Goal: Task Accomplishment & Management: Use online tool/utility

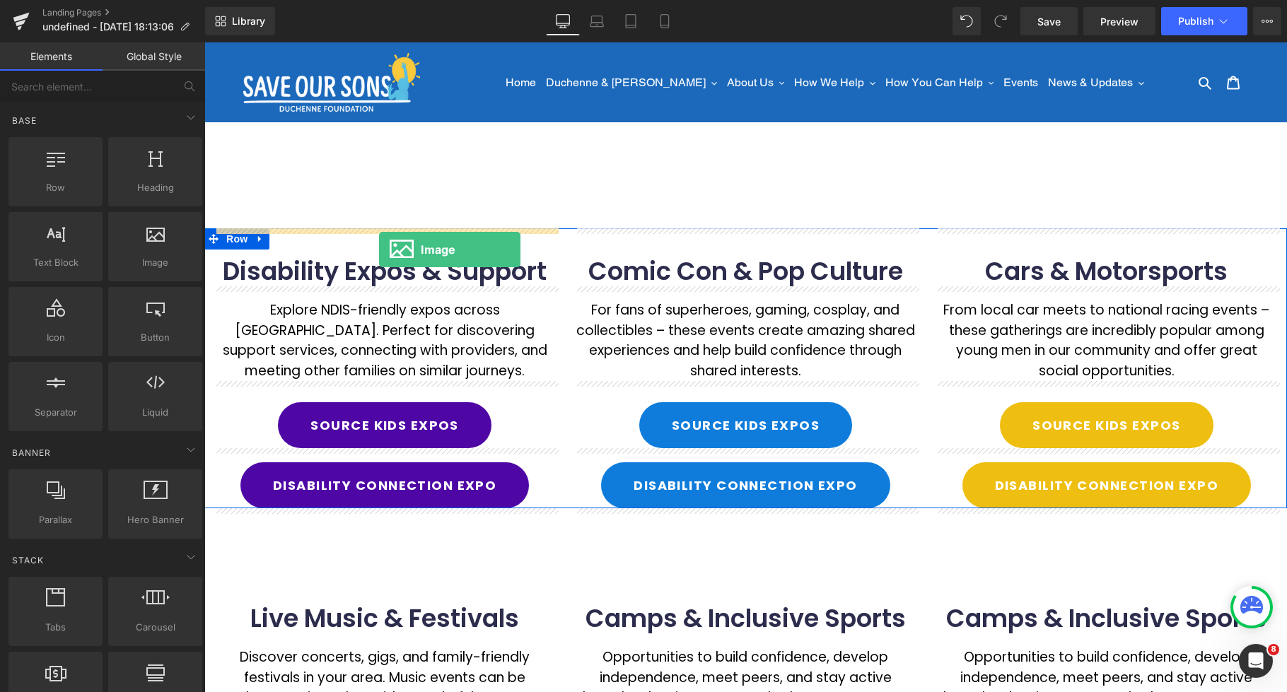
drag, startPoint x: 352, startPoint y: 294, endPoint x: 379, endPoint y: 250, distance: 51.8
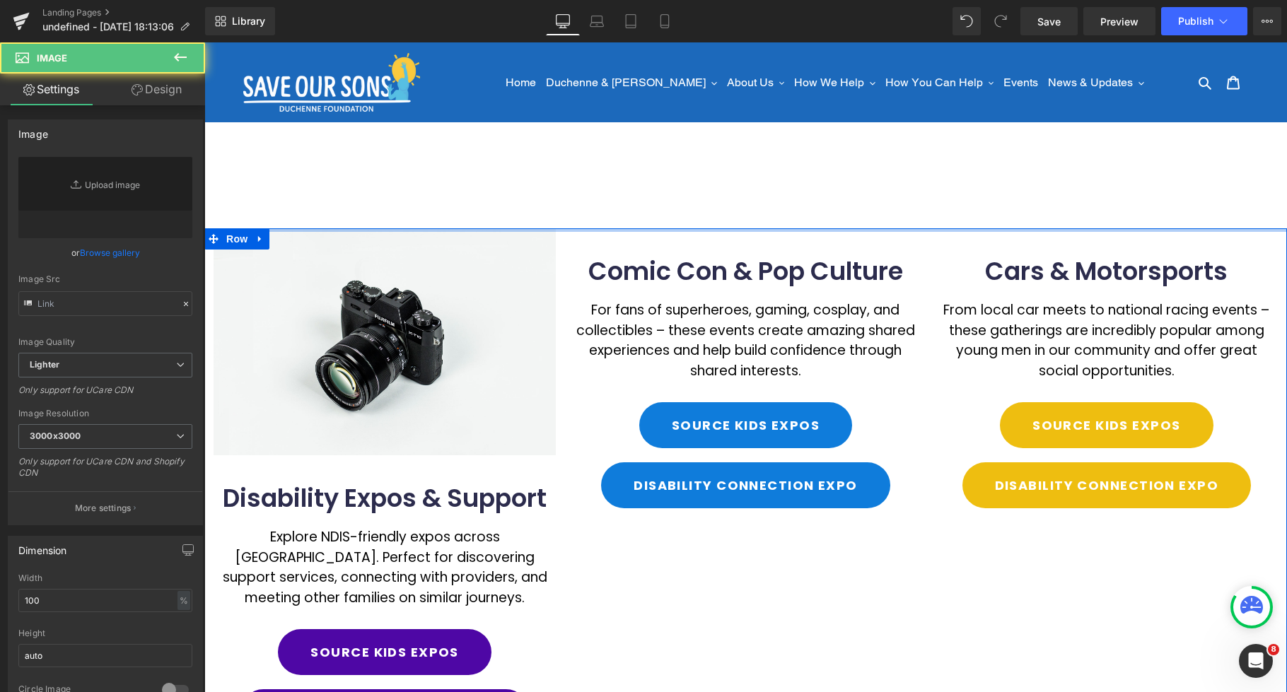
type input "//[DOMAIN_NAME][URL]"
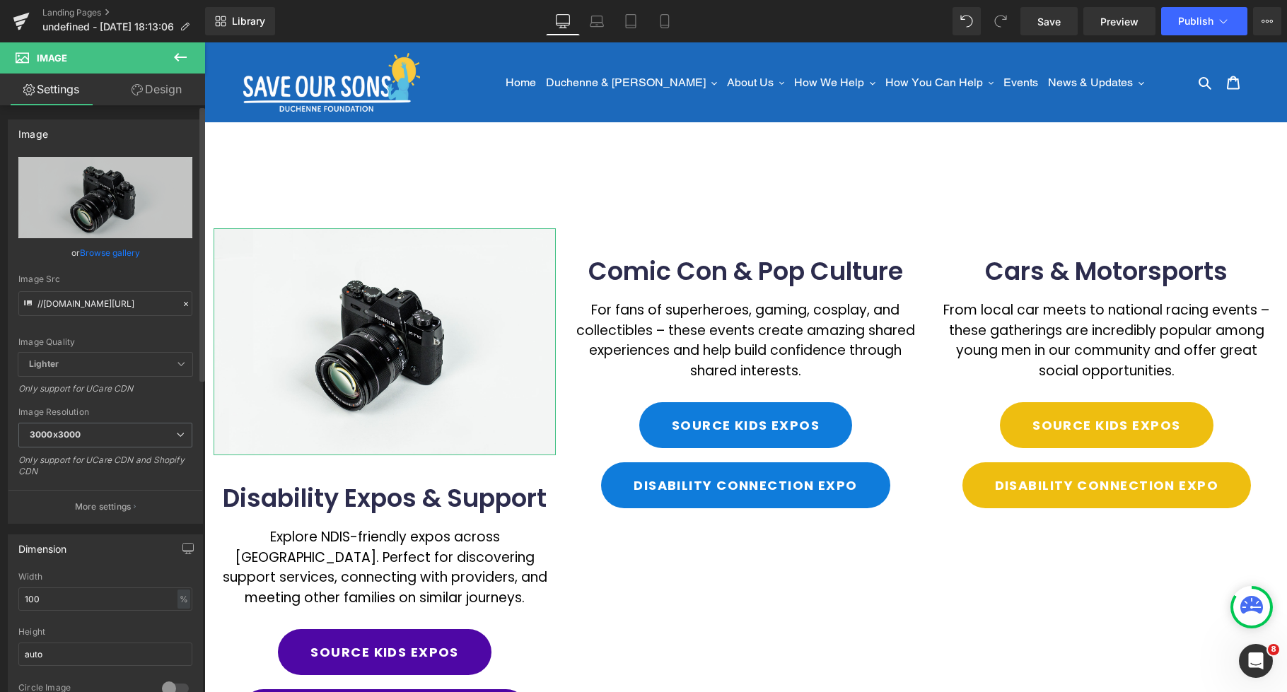
click at [127, 252] on link "Browse gallery" at bounding box center [110, 252] width 60 height 25
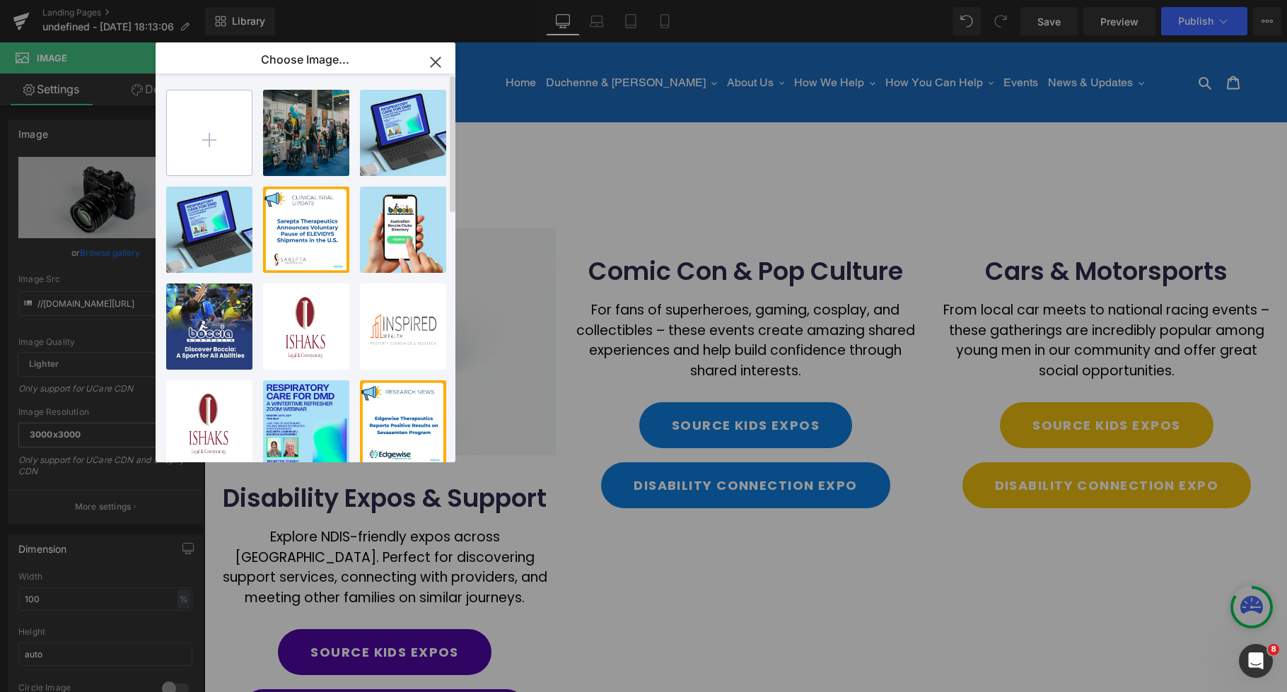
click at [217, 136] on input "file" at bounding box center [209, 133] width 85 height 85
type input "C:\fakepath\expo.webp"
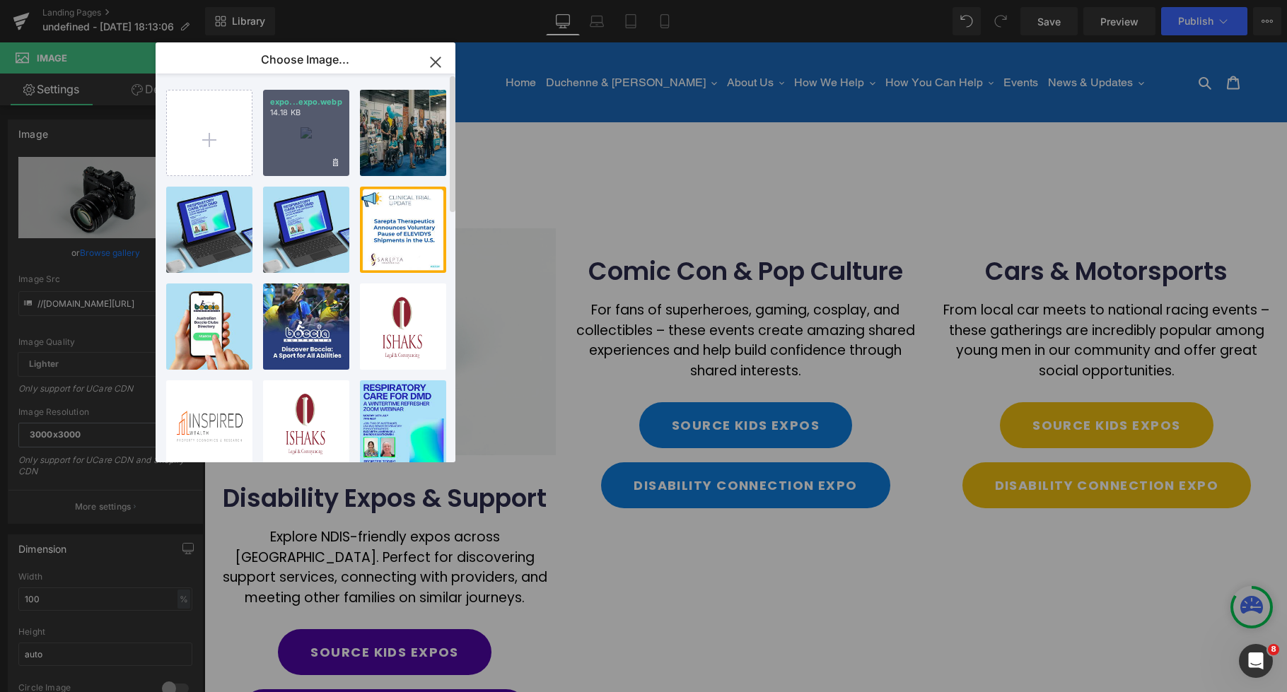
click at [294, 144] on div "expo...expo.webp 14.18 KB" at bounding box center [306, 133] width 86 height 86
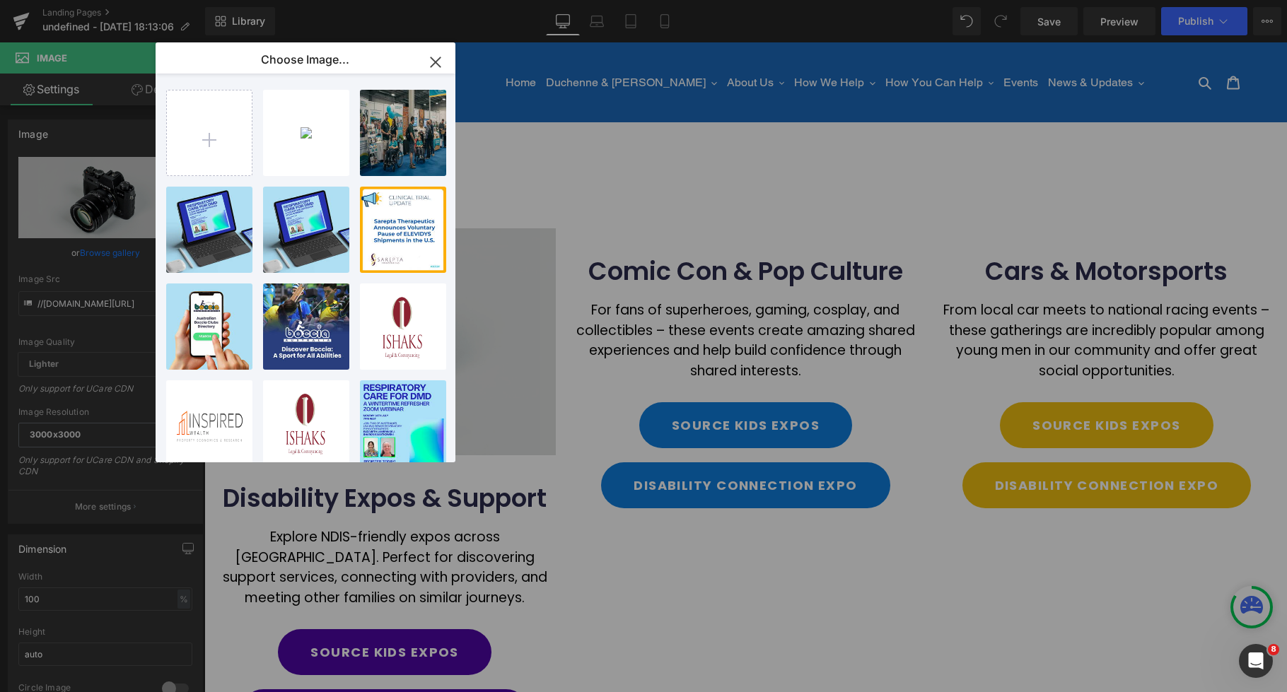
type input "[URL][DOMAIN_NAME]"
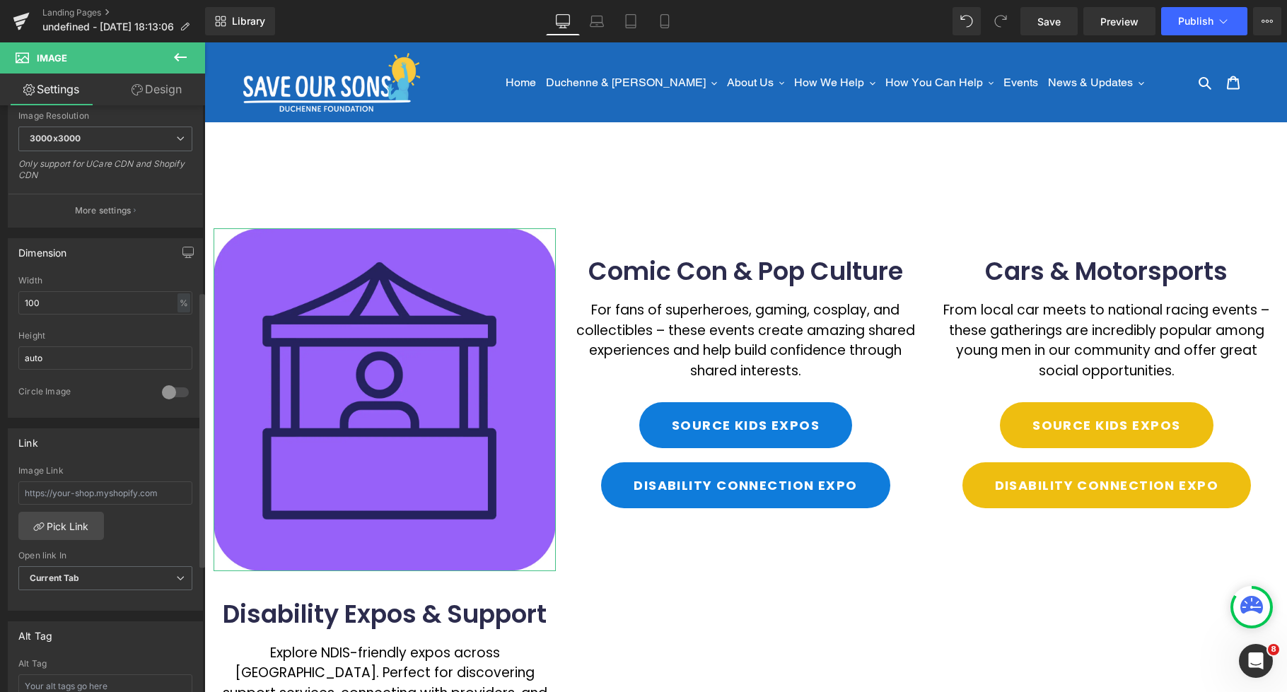
scroll to position [396, 0]
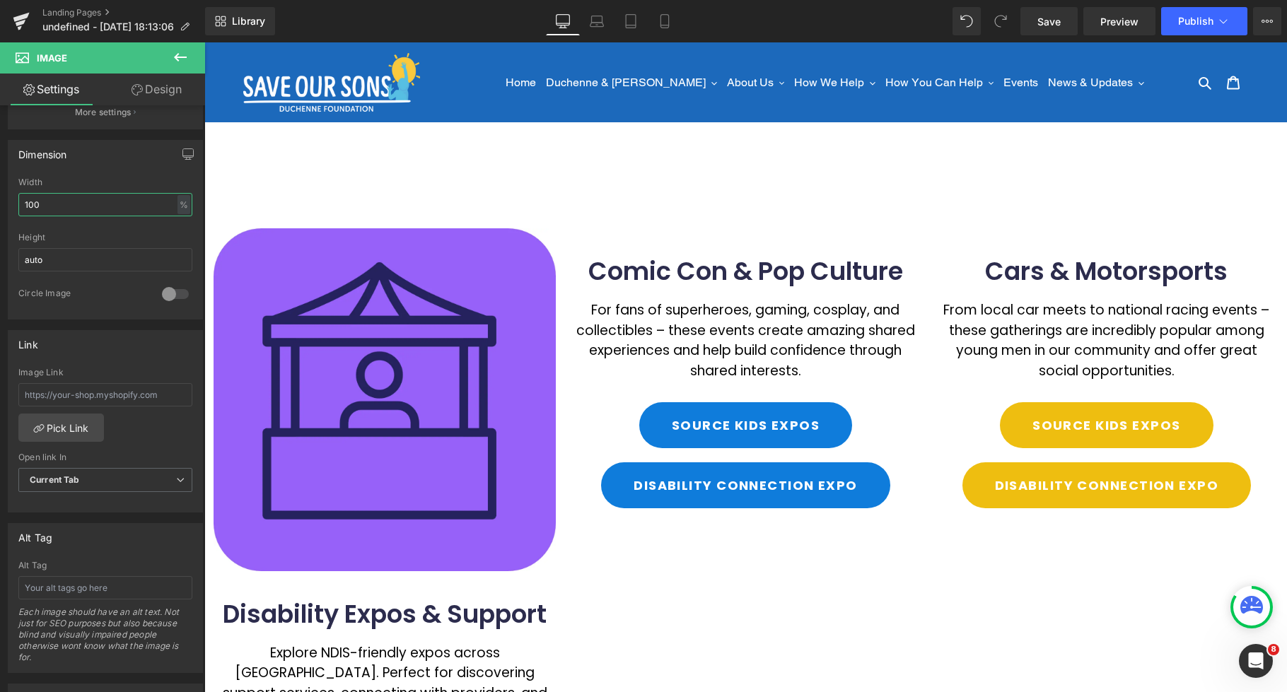
drag, startPoint x: 53, startPoint y: 205, endPoint x: -1, endPoint y: 202, distance: 54.6
click at [0, 202] on html "Image You are previewing how the will restyle your page. You can not edit Eleme…" at bounding box center [643, 346] width 1287 height 692
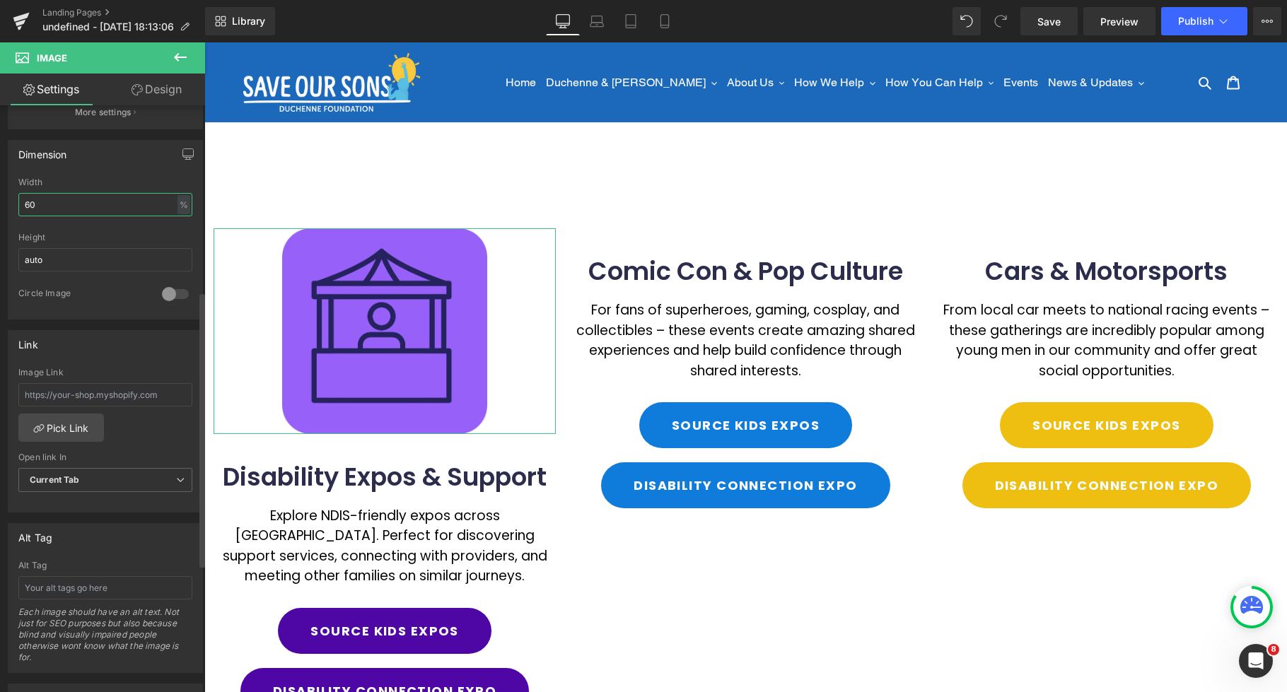
click at [22, 207] on input "60" at bounding box center [105, 204] width 174 height 23
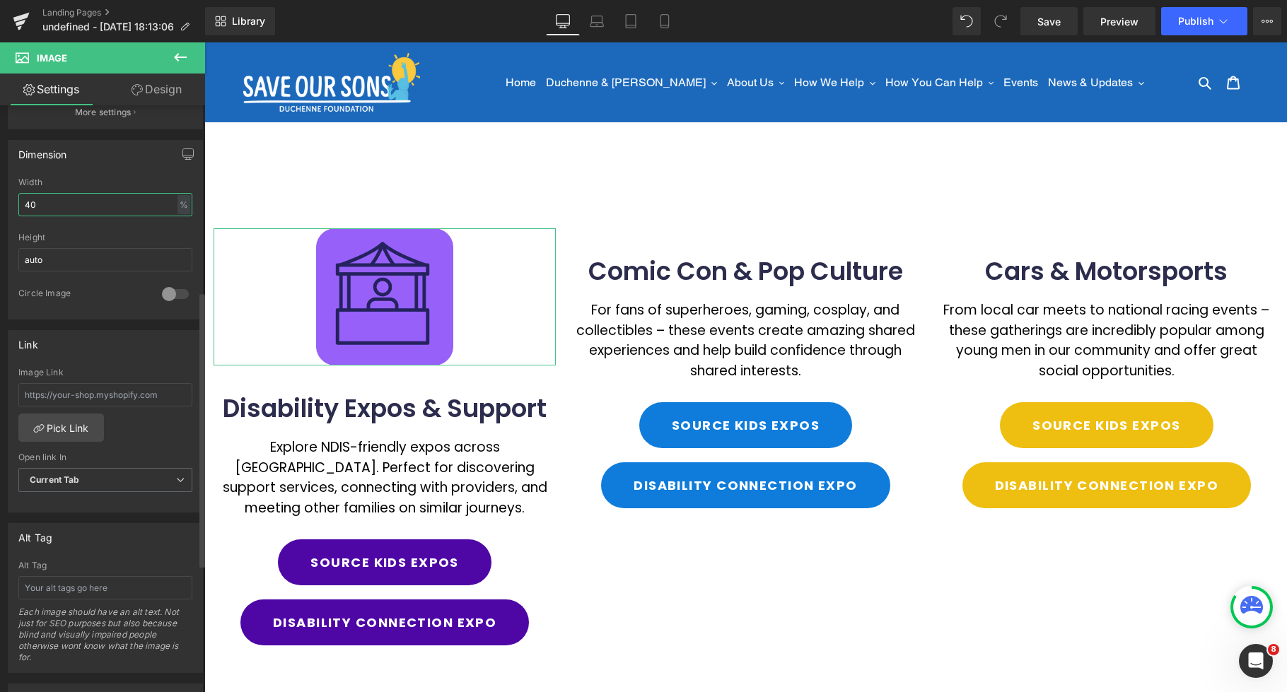
drag, startPoint x: 31, startPoint y: 207, endPoint x: 16, endPoint y: 204, distance: 15.8
click at [16, 204] on div "40% Width 40 % % px auto Height auto 0 Circle Image" at bounding box center [105, 248] width 194 height 141
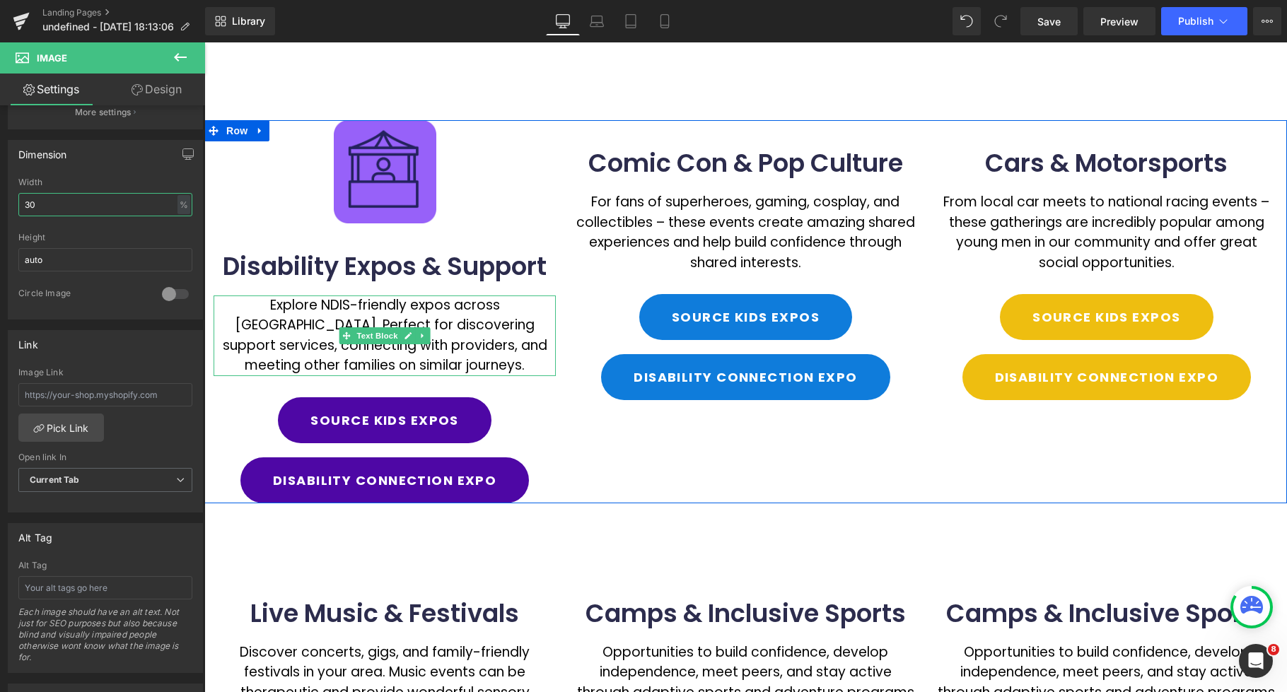
scroll to position [64, 0]
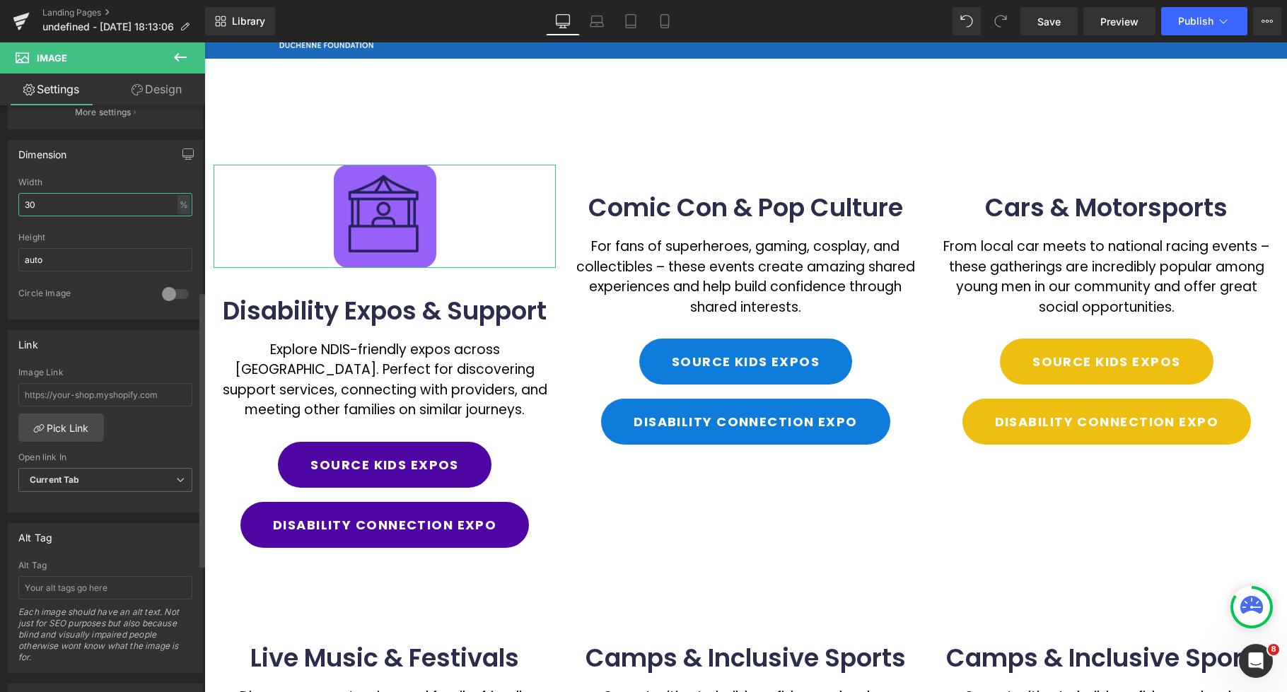
drag, startPoint x: 41, startPoint y: 205, endPoint x: 16, endPoint y: 204, distance: 24.8
click at [16, 204] on div "30% Width 30 % % px auto Height auto 0 Circle Image" at bounding box center [105, 248] width 194 height 141
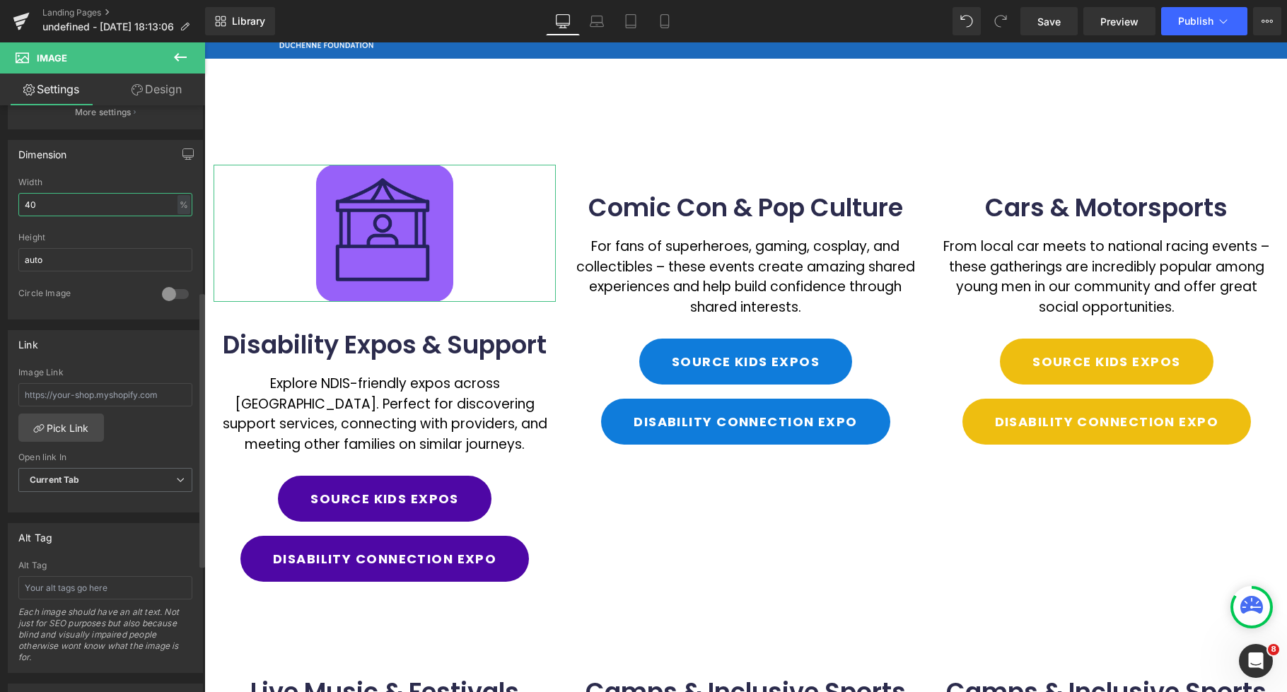
drag, startPoint x: 32, startPoint y: 204, endPoint x: 21, endPoint y: 204, distance: 10.6
click at [21, 204] on input "40" at bounding box center [105, 204] width 174 height 23
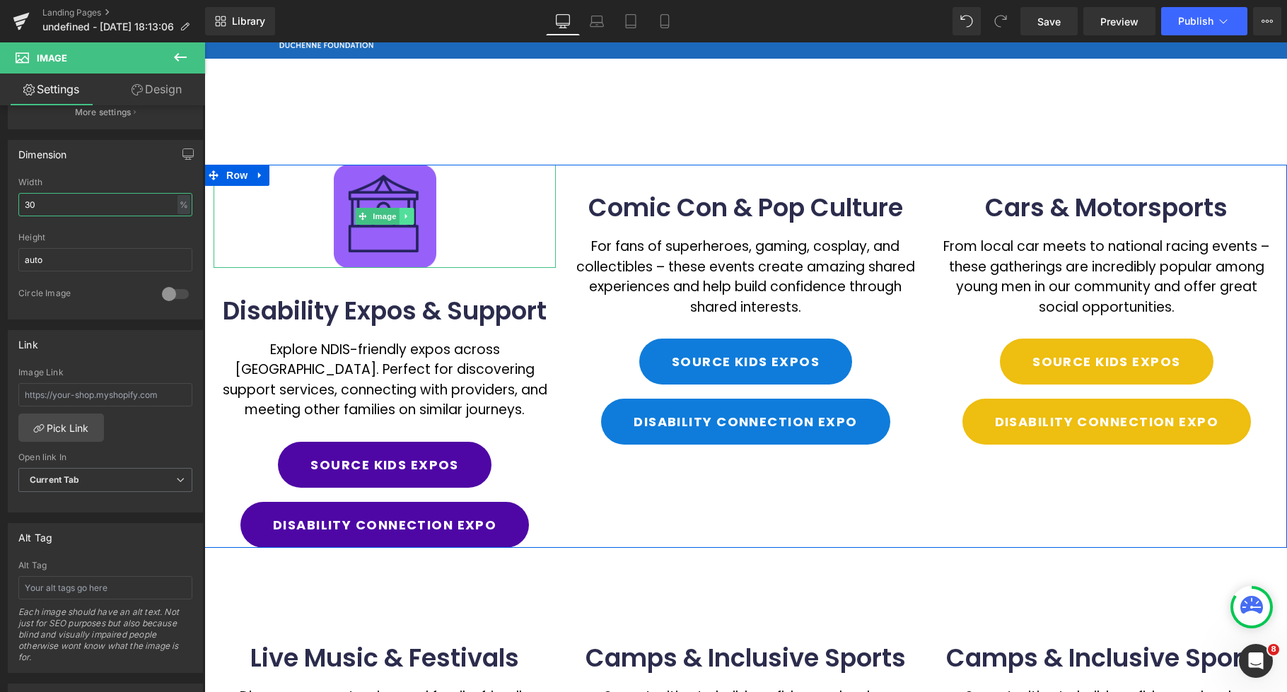
type input "30"
click at [410, 216] on icon at bounding box center [407, 216] width 8 height 8
click at [204, 42] on icon at bounding box center [204, 42] width 0 height 0
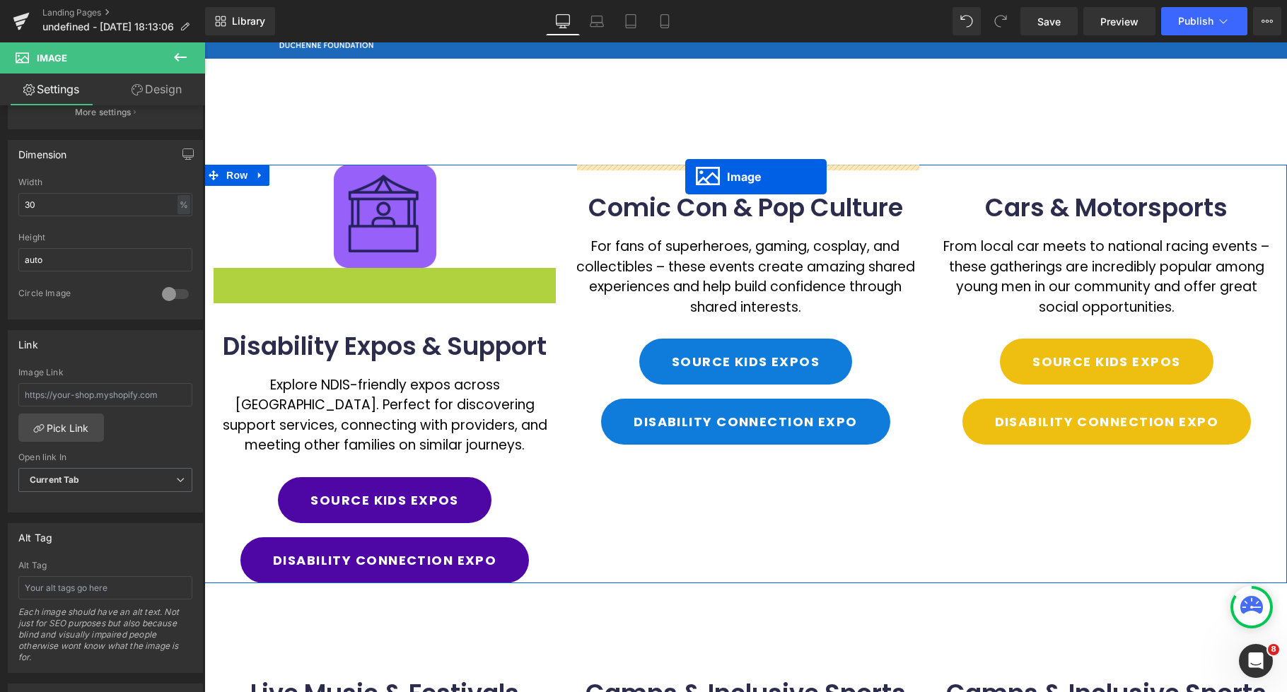
drag, startPoint x: 361, startPoint y: 320, endPoint x: 685, endPoint y: 177, distance: 354.0
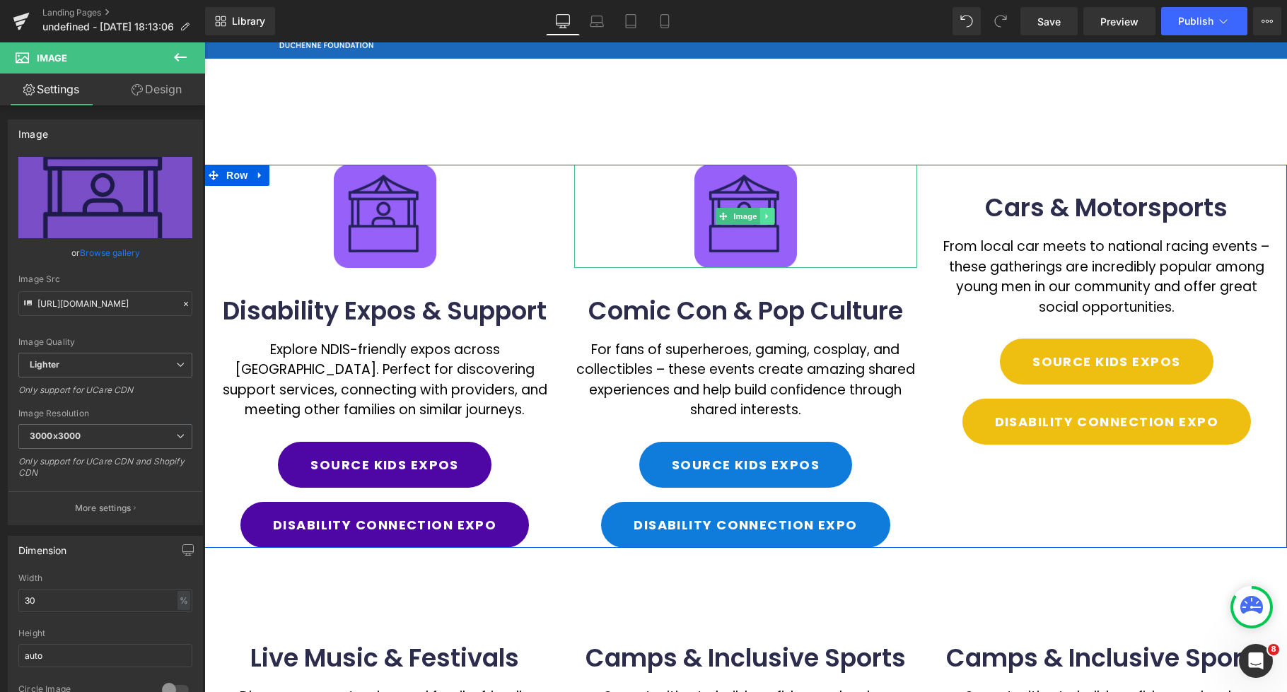
click at [770, 219] on icon at bounding box center [768, 216] width 8 height 8
click at [760, 219] on icon at bounding box center [761, 216] width 8 height 8
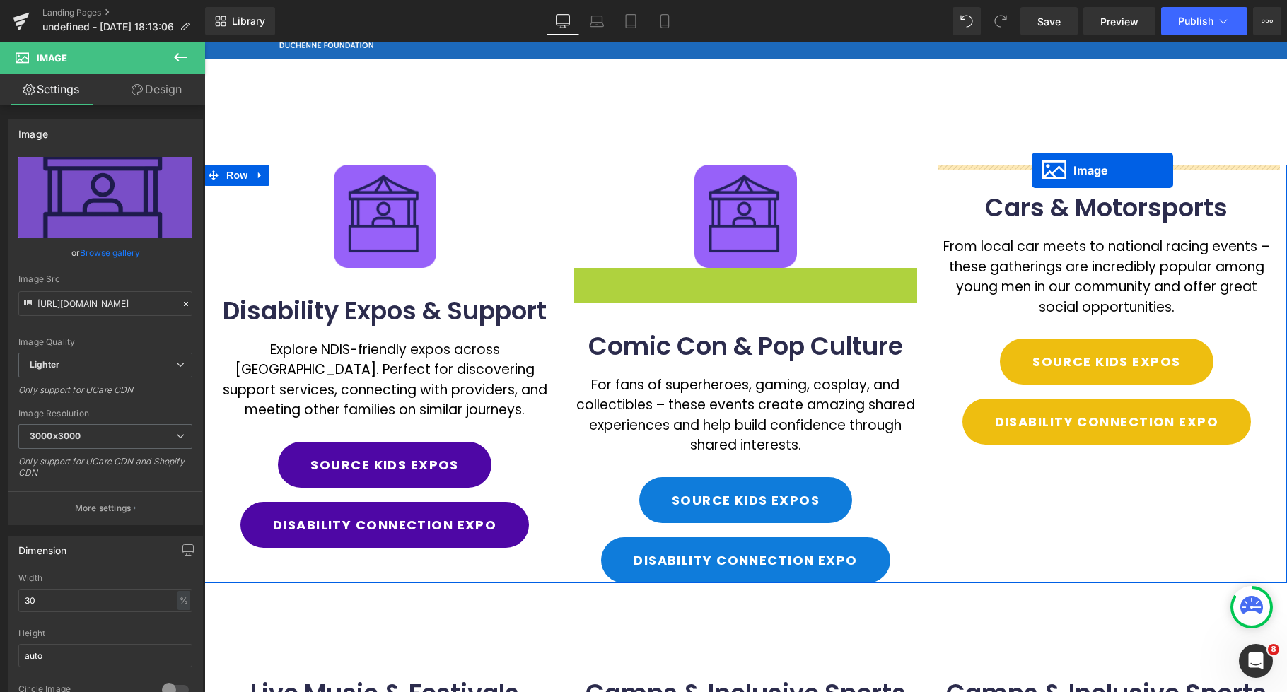
drag, startPoint x: 1019, startPoint y: 185, endPoint x: 1032, endPoint y: 170, distance: 19.6
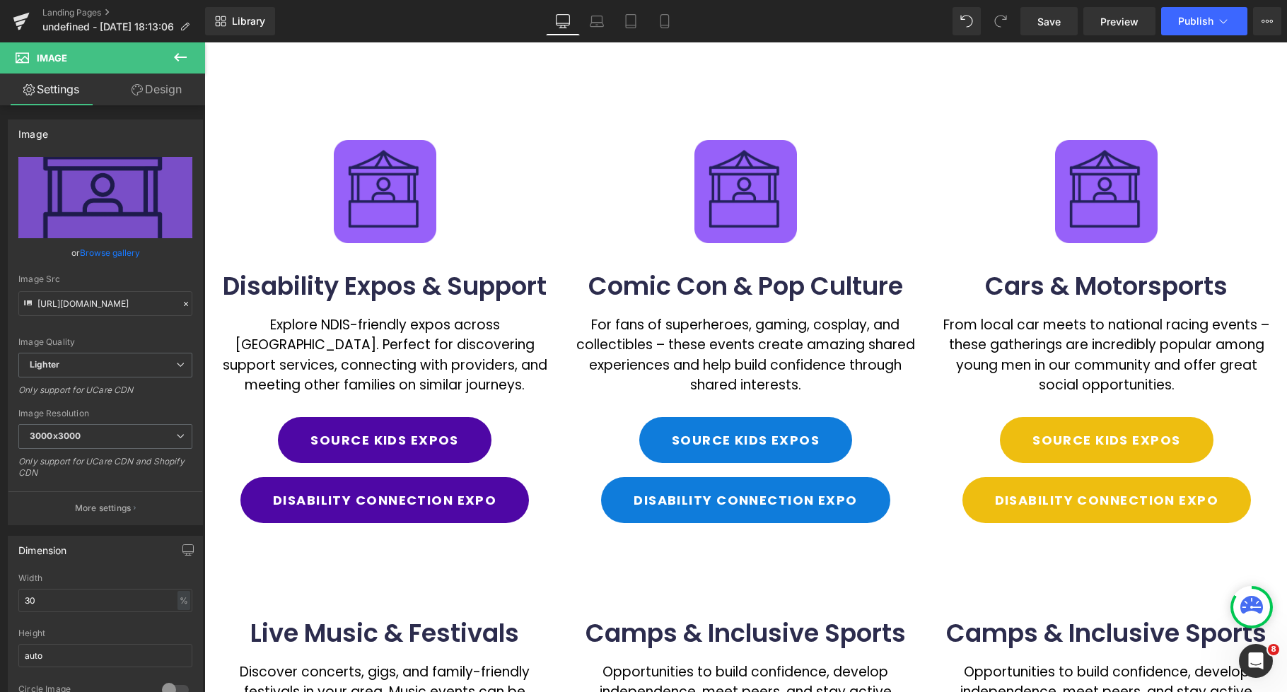
scroll to position [0, 0]
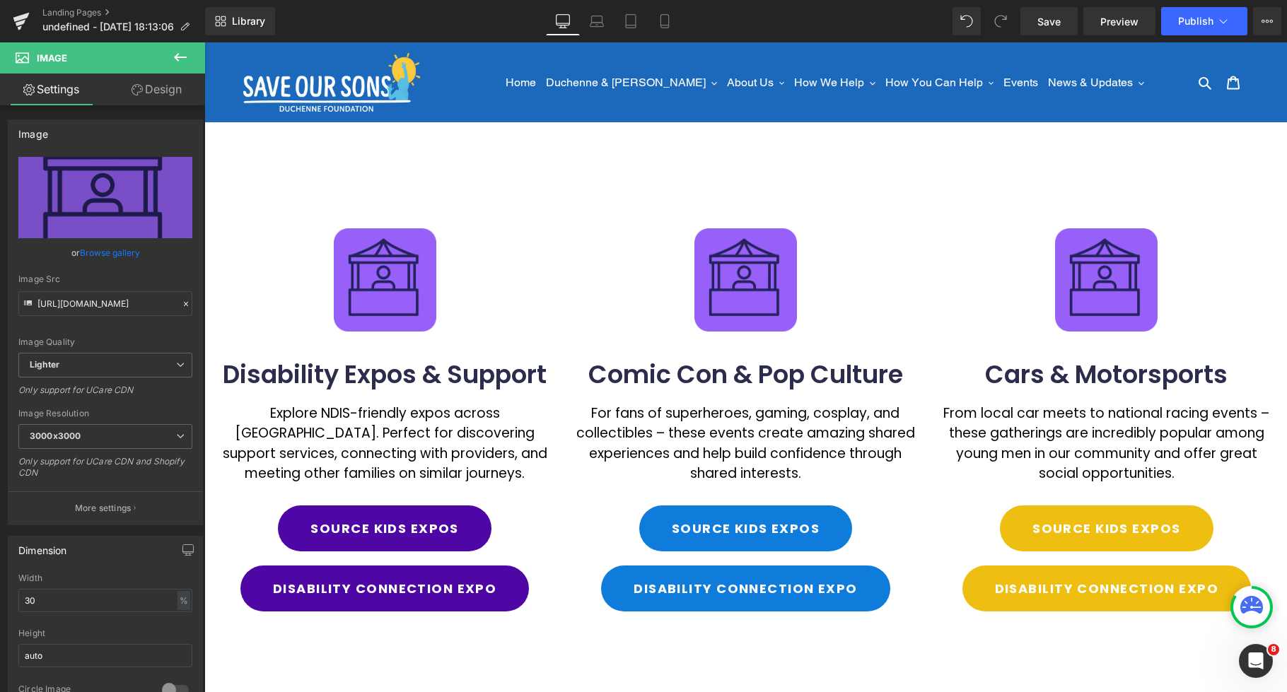
click at [759, 265] on img at bounding box center [746, 279] width 103 height 103
drag, startPoint x: 117, startPoint y: 251, endPoint x: 131, endPoint y: 244, distance: 15.8
click at [117, 250] on link "Browse gallery" at bounding box center [110, 252] width 60 height 25
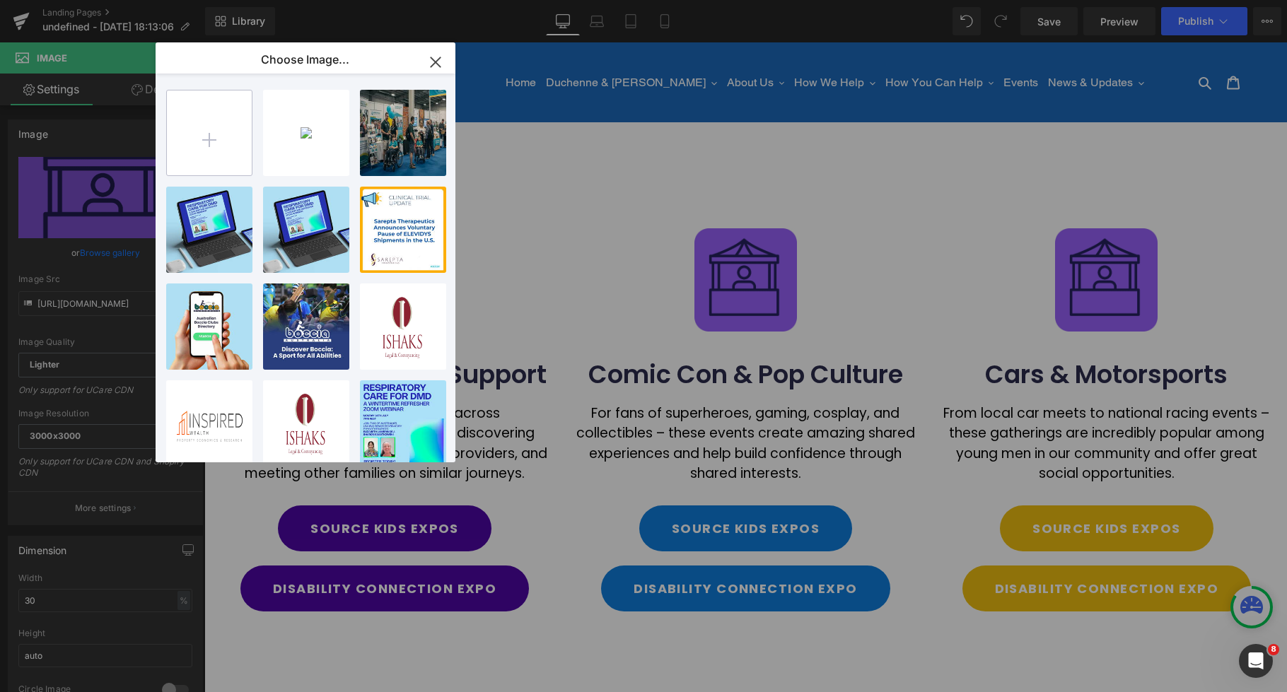
click at [240, 123] on input "file" at bounding box center [209, 133] width 85 height 85
type input "C:\fakepath\sos iconss.webp"
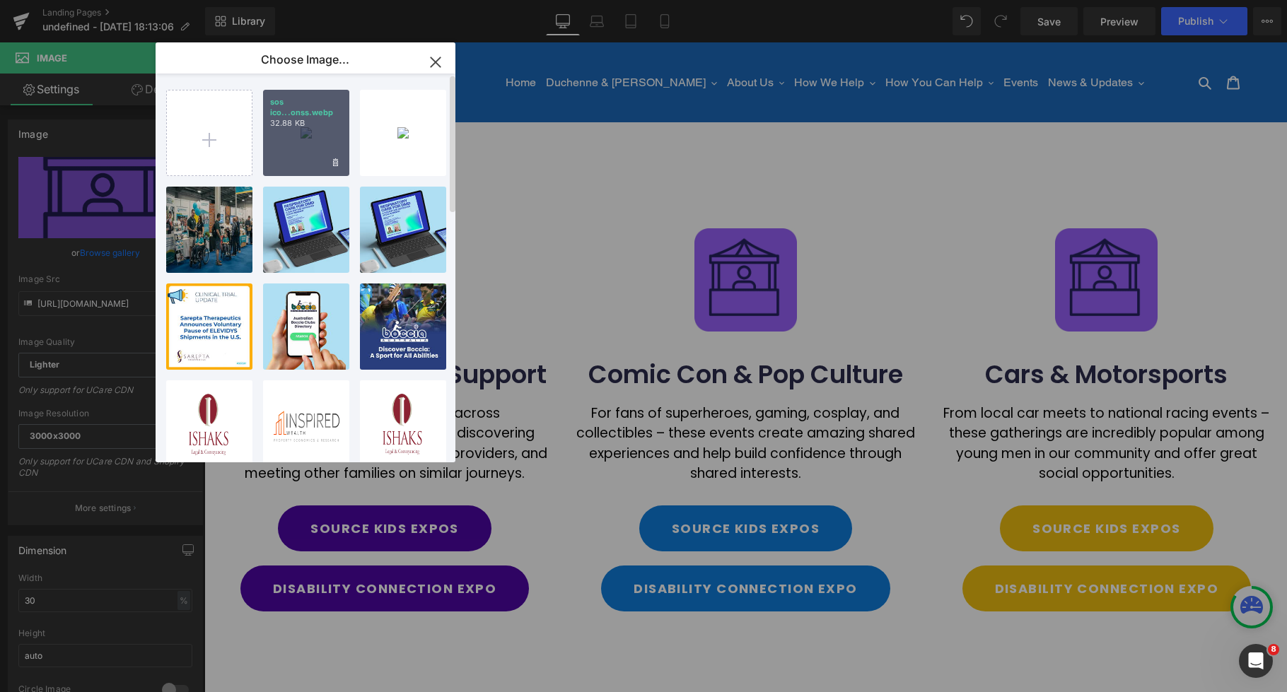
click at [294, 139] on div "sos ico...onss.webp 32.88 KB" at bounding box center [306, 133] width 86 height 86
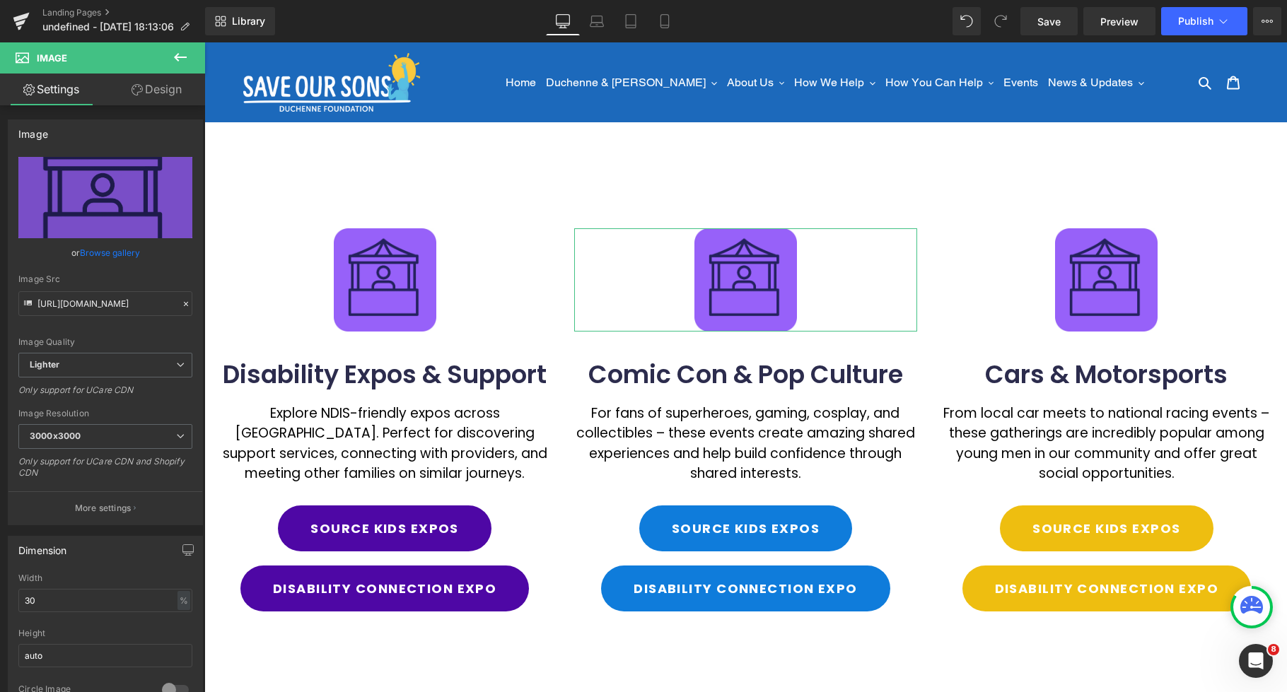
drag, startPoint x: 95, startPoint y: 252, endPoint x: 153, endPoint y: 230, distance: 61.3
click at [97, 251] on link "Browse gallery" at bounding box center [110, 252] width 60 height 25
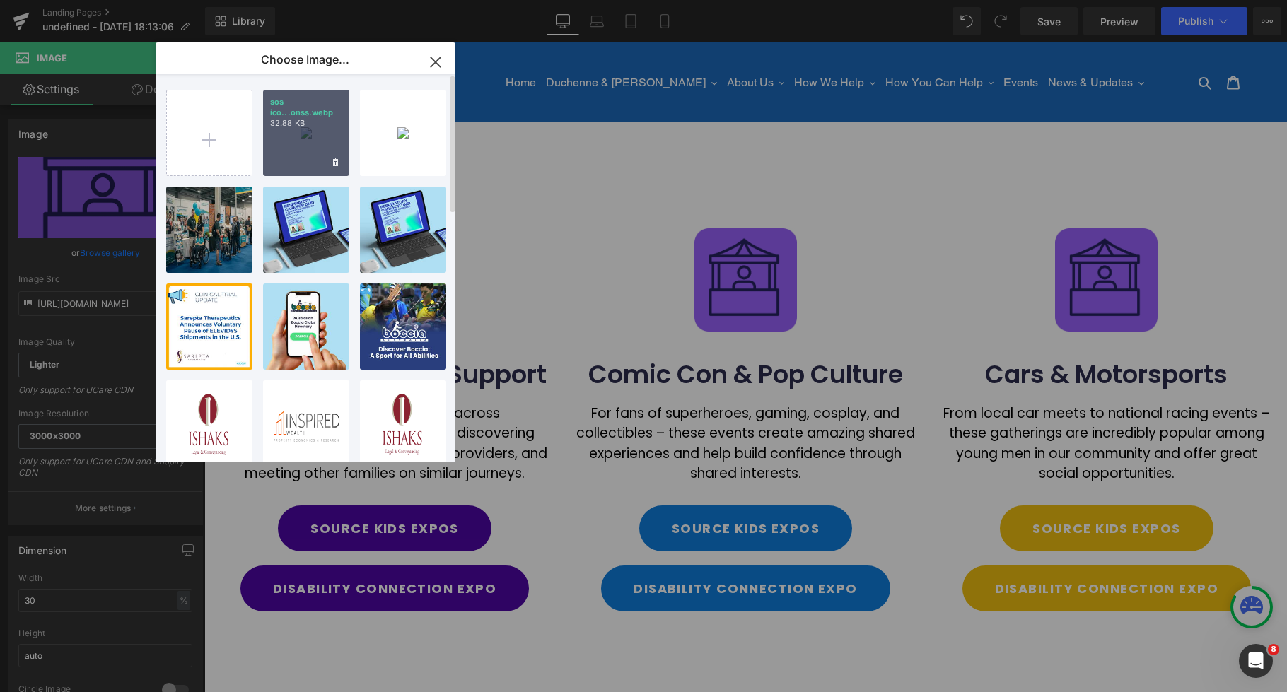
click at [295, 139] on div "sos ico...onss.webp 32.88 KB" at bounding box center [306, 133] width 86 height 86
type input "[URL][DOMAIN_NAME]"
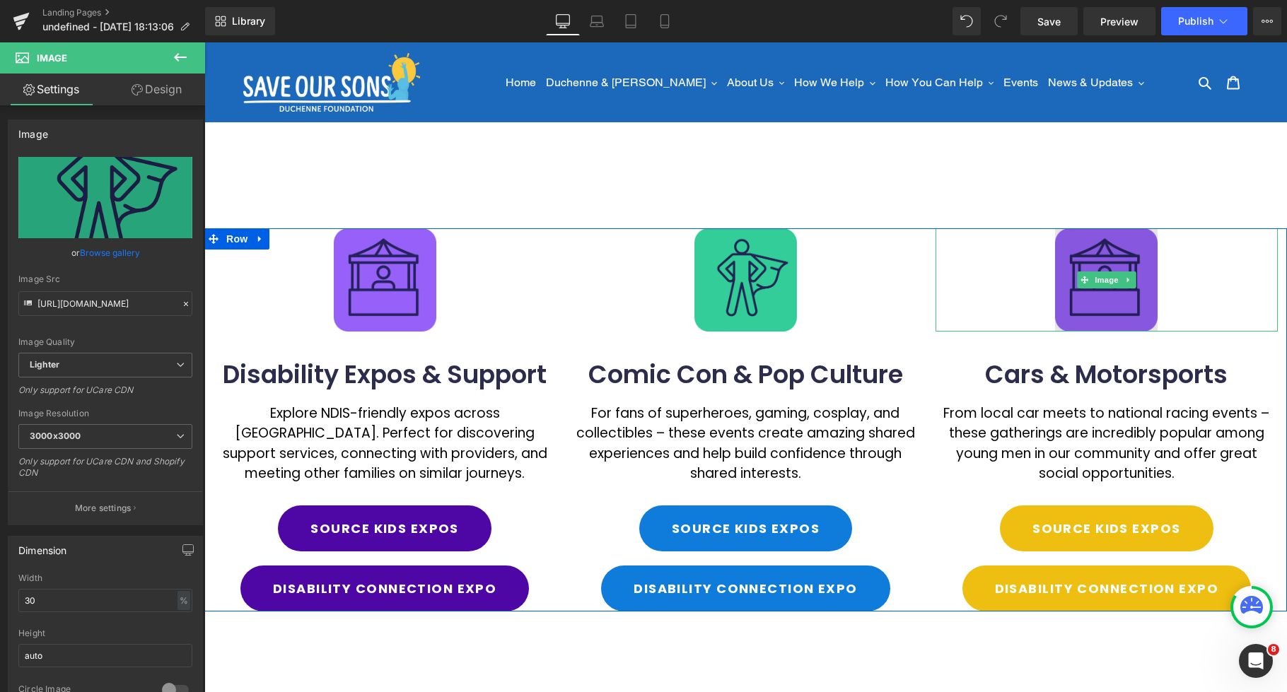
click at [1122, 269] on img at bounding box center [1106, 279] width 103 height 103
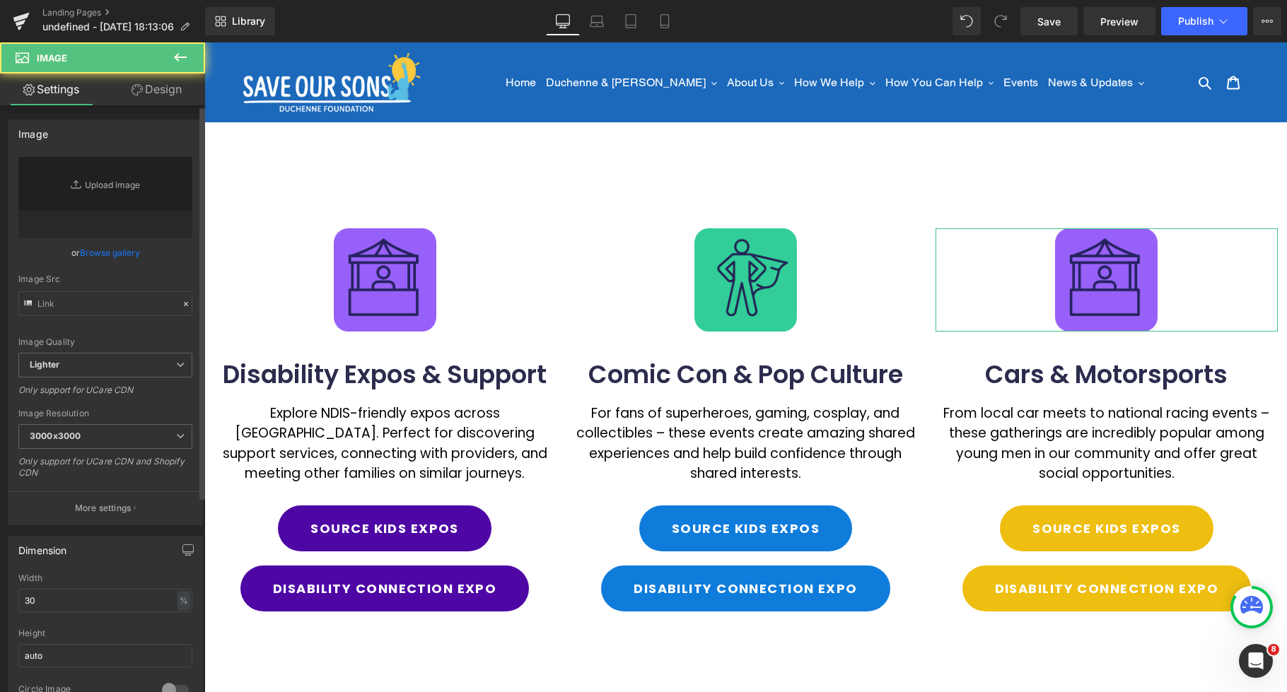
type input "[URL][DOMAIN_NAME]"
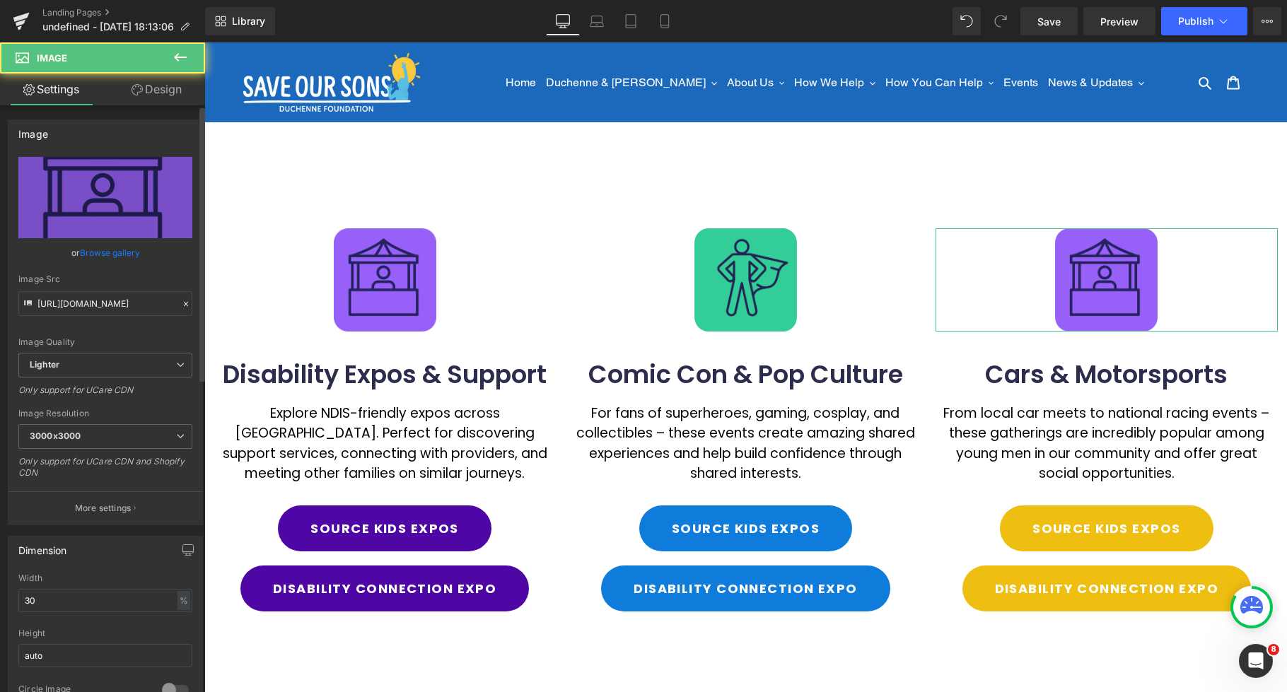
click at [112, 255] on link "Browse gallery" at bounding box center [110, 252] width 60 height 25
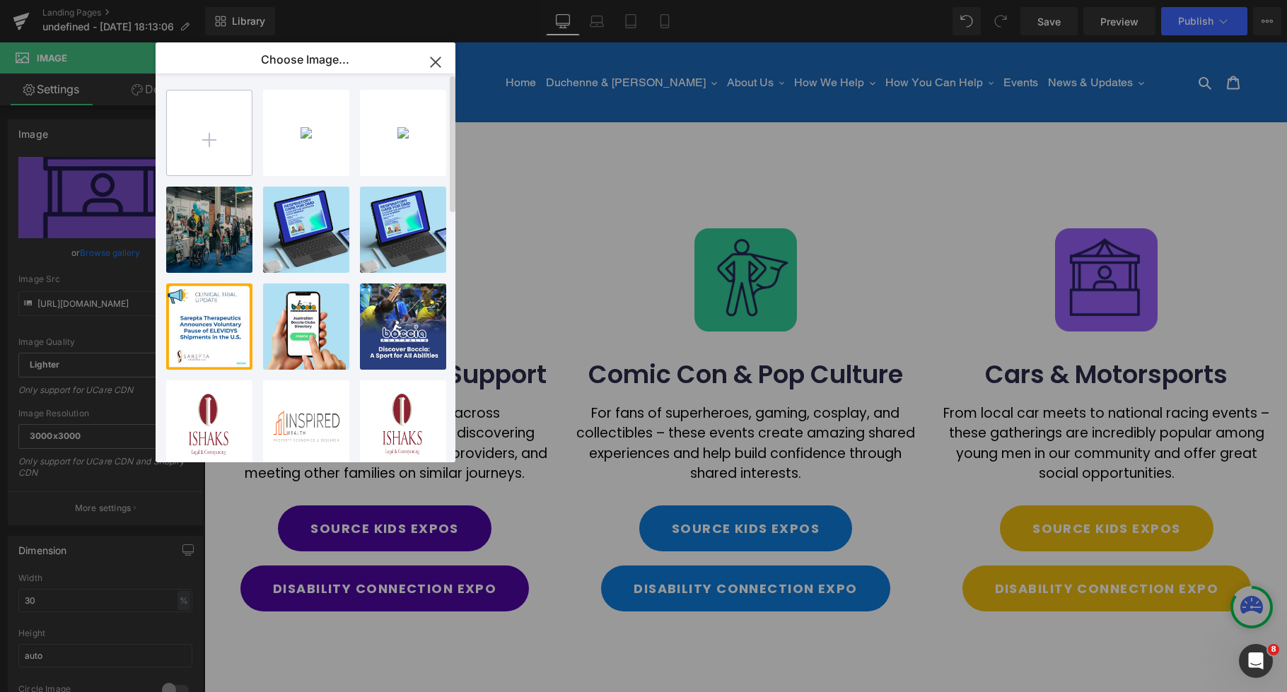
click at [187, 142] on input "file" at bounding box center [209, 133] width 85 height 85
type input "C:\fakepath\sos iconss5.webp"
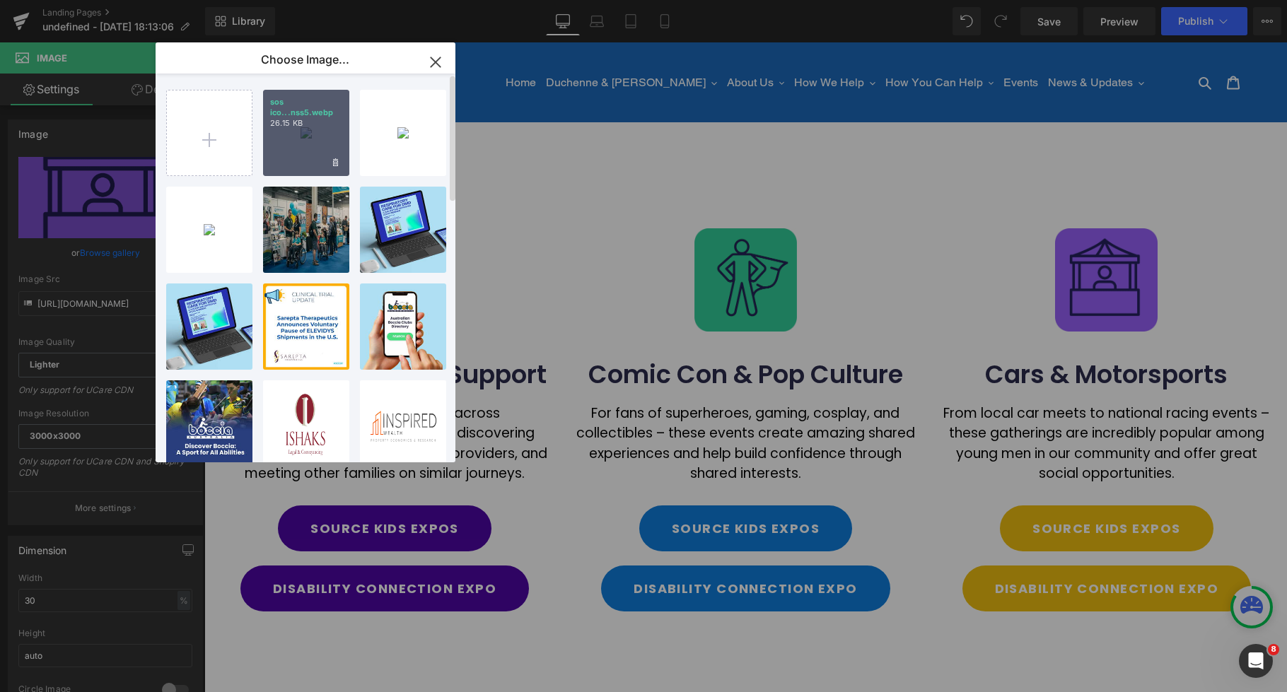
click at [301, 129] on div "sos ico...nss5.webp 26.15 KB" at bounding box center [306, 133] width 86 height 86
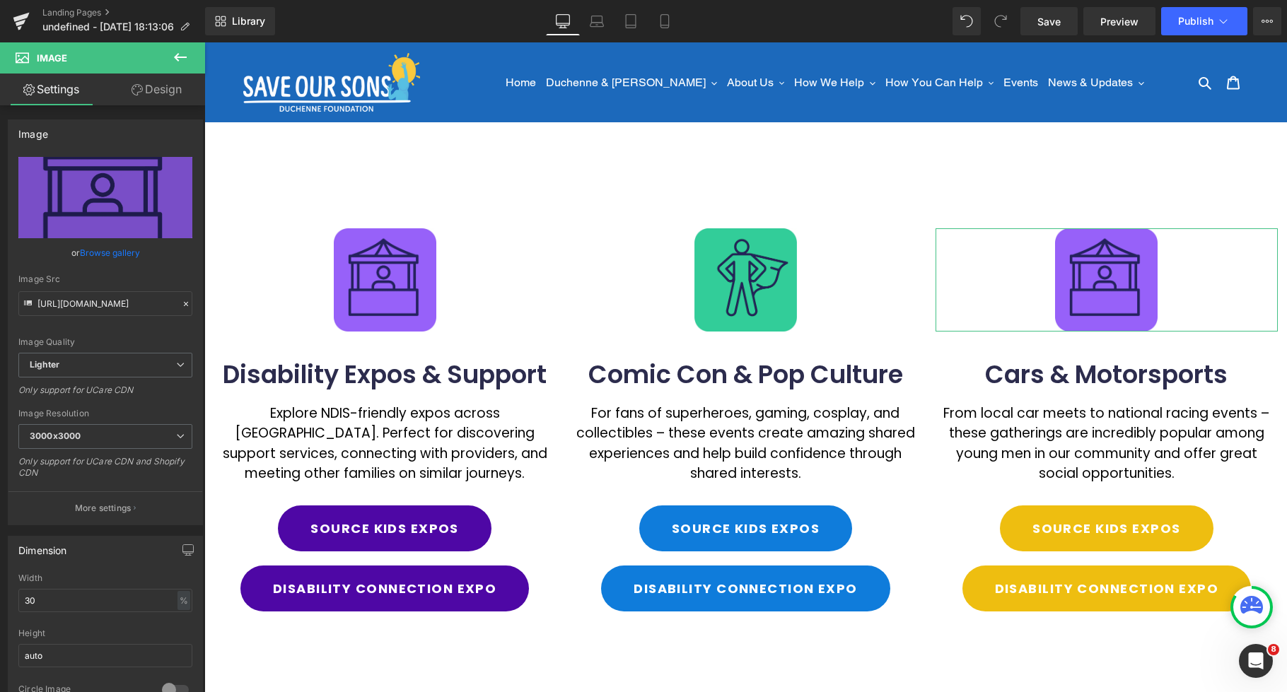
drag, startPoint x: 111, startPoint y: 252, endPoint x: 205, endPoint y: 213, distance: 101.8
click at [111, 252] on link "Browse gallery" at bounding box center [110, 252] width 60 height 25
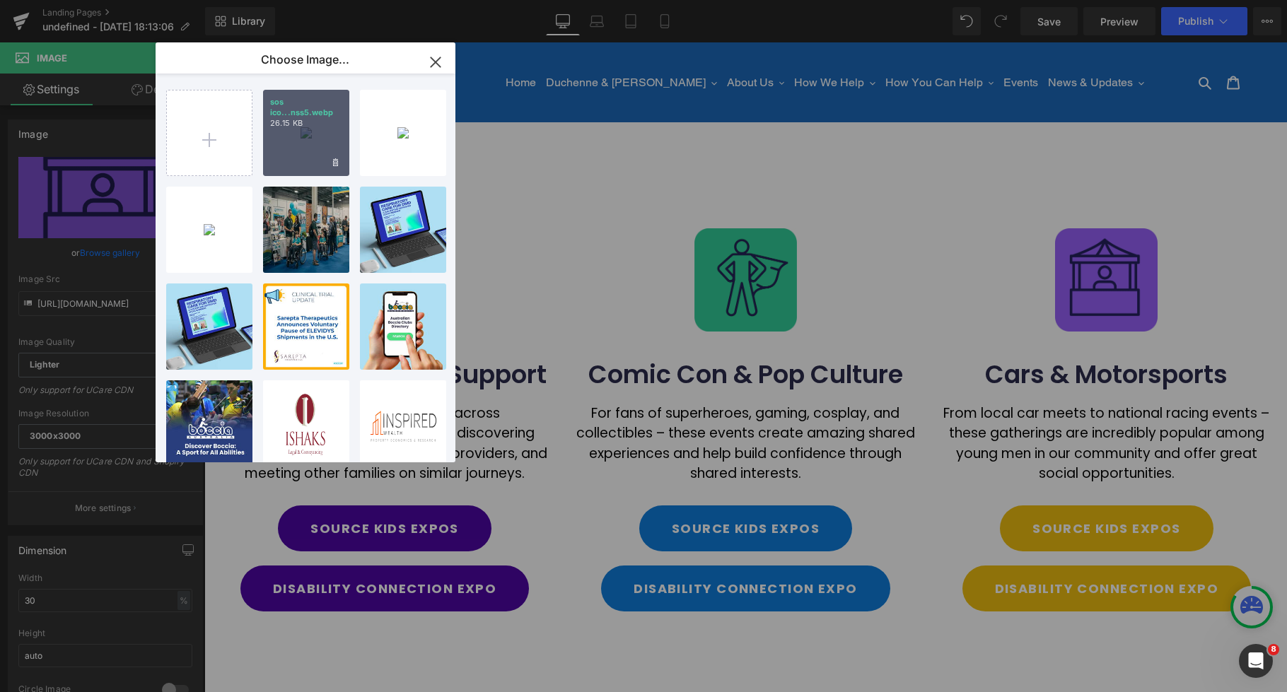
click at [318, 142] on div "sos ico...nss5.webp 26.15 KB" at bounding box center [306, 133] width 86 height 86
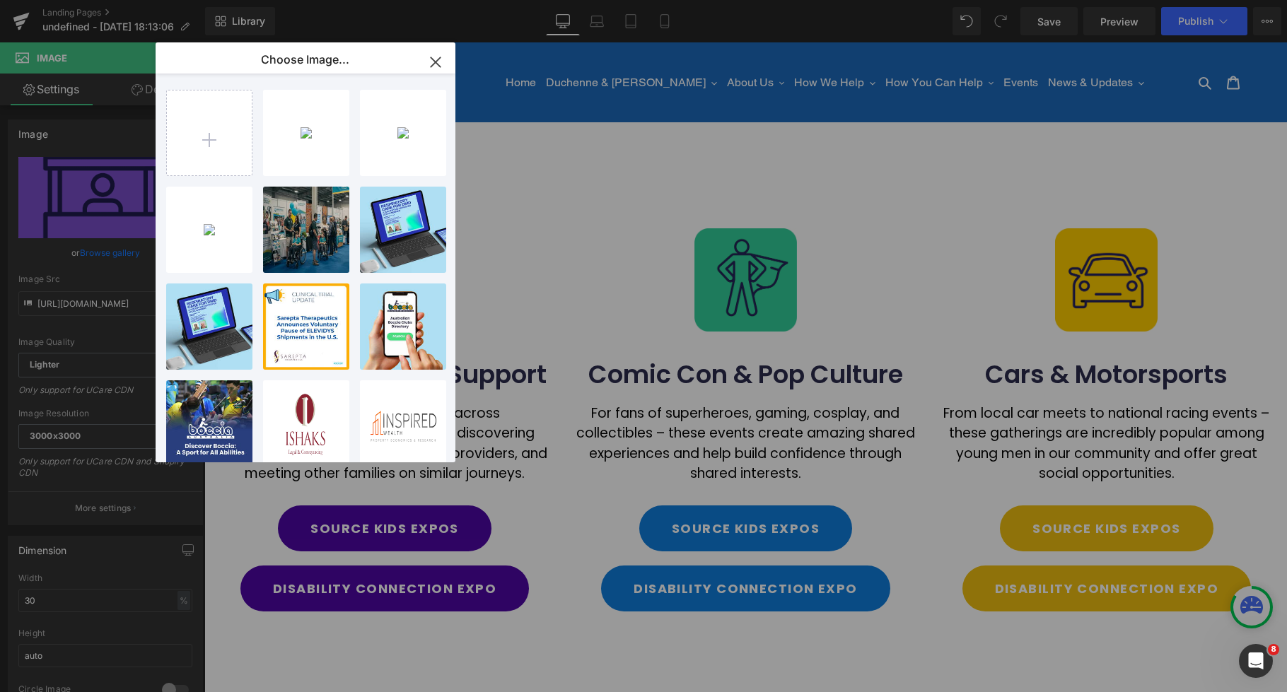
type input "[URL][DOMAIN_NAME]"
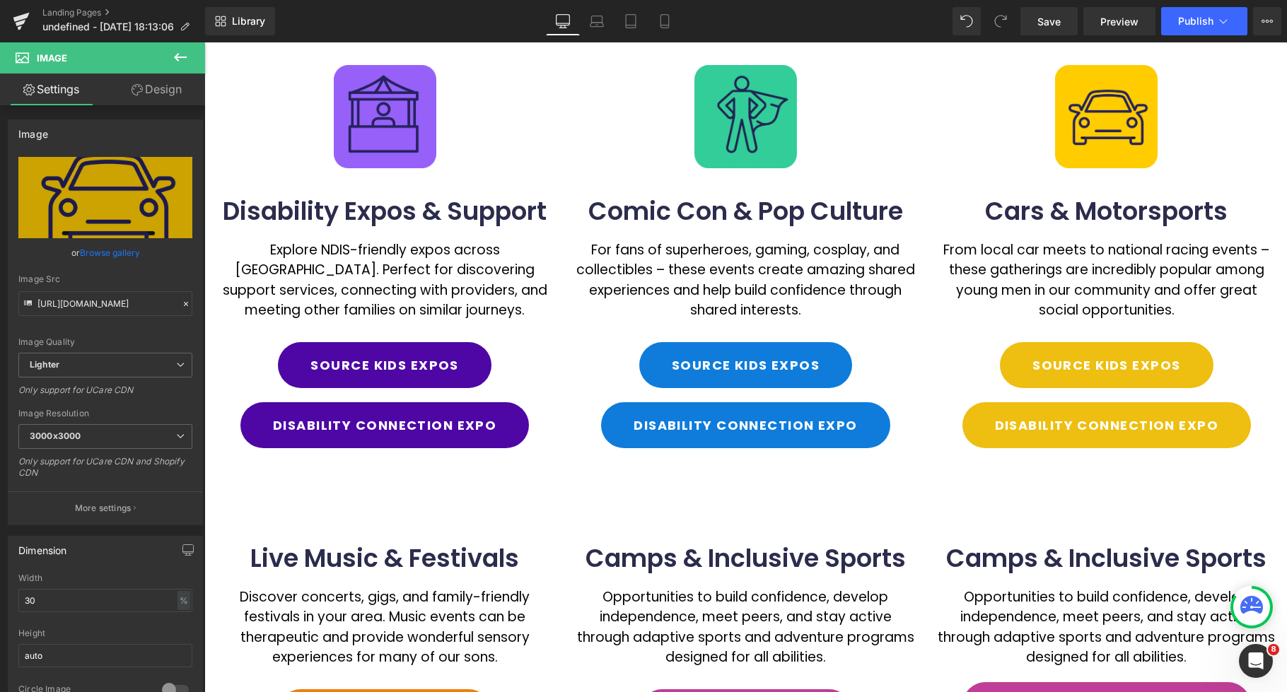
scroll to position [142, 0]
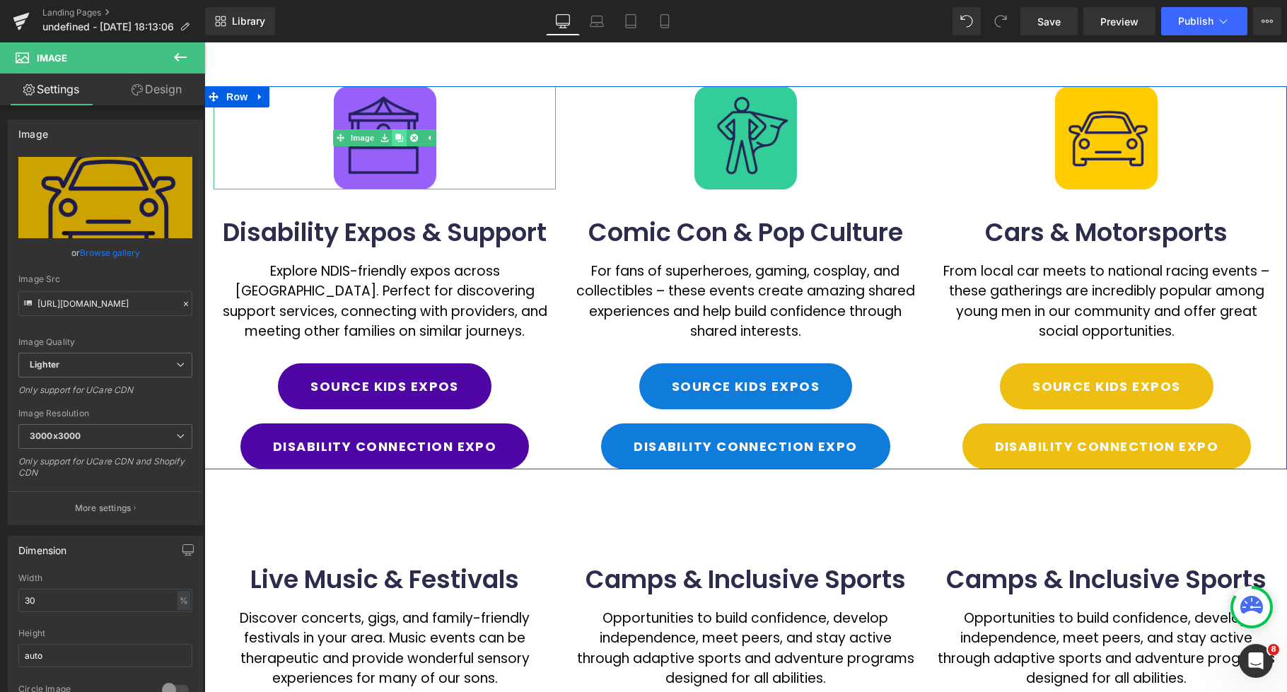
click at [400, 139] on icon at bounding box center [399, 138] width 8 height 8
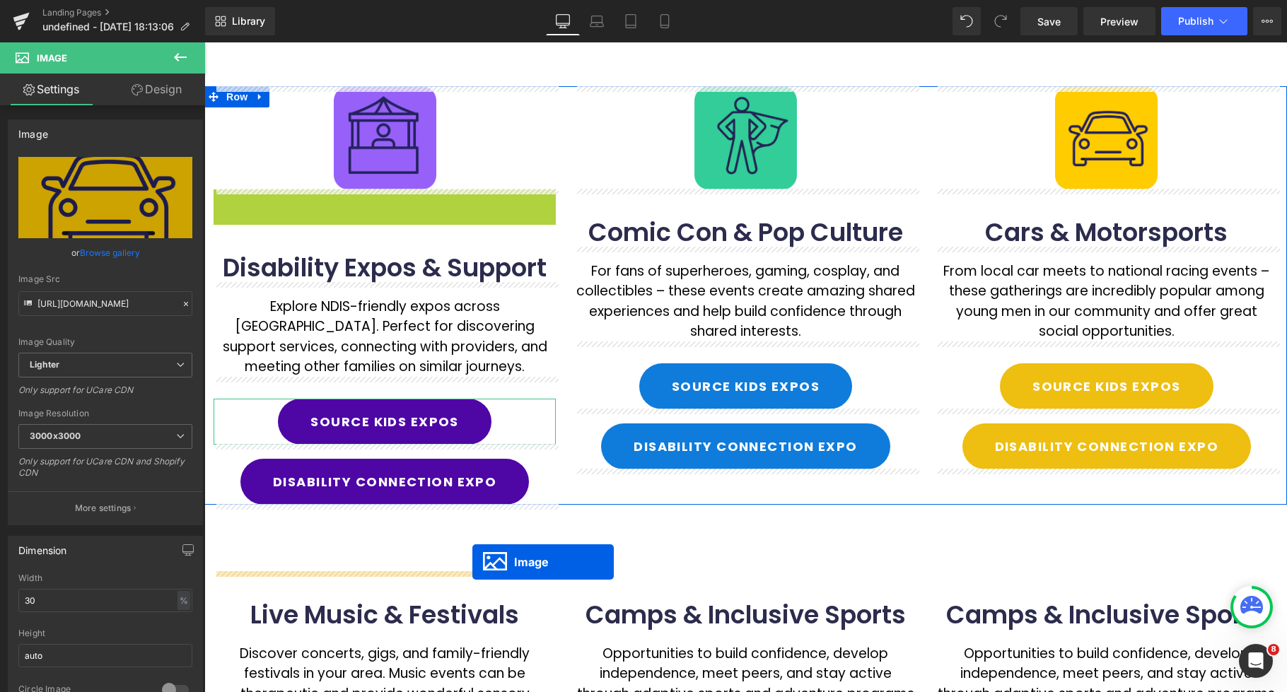
drag, startPoint x: 362, startPoint y: 239, endPoint x: 538, endPoint y: 454, distance: 277.5
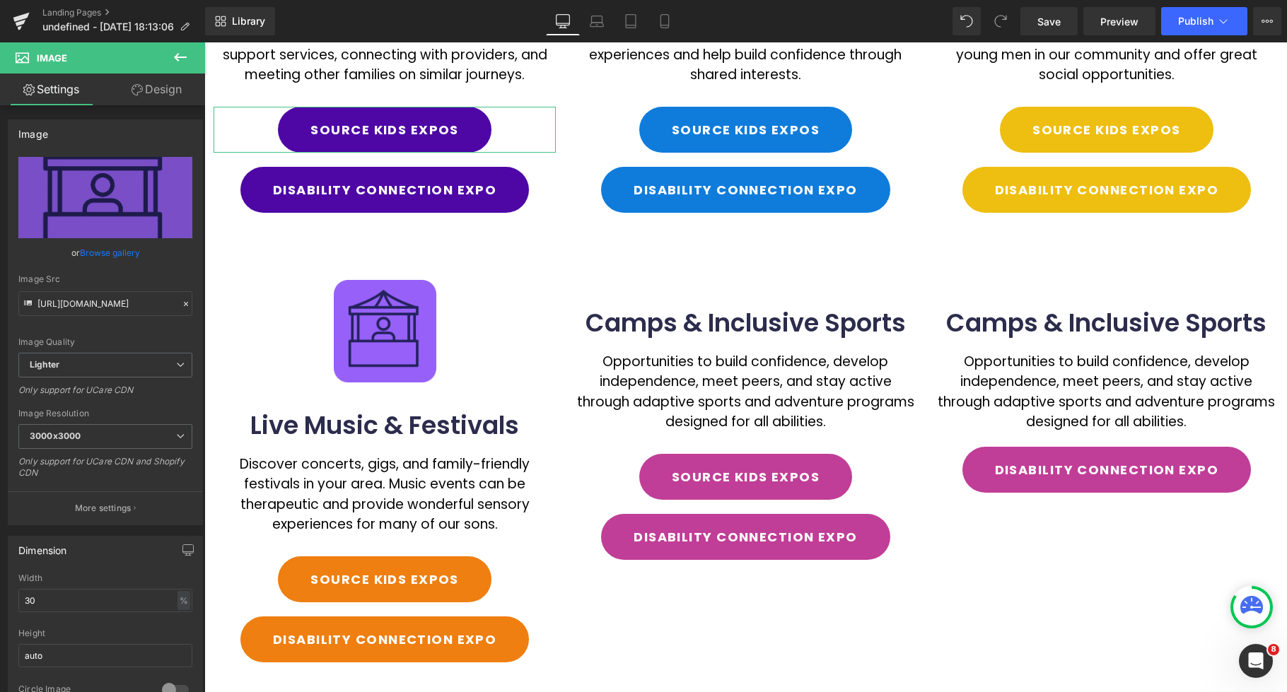
scroll to position [422, 0]
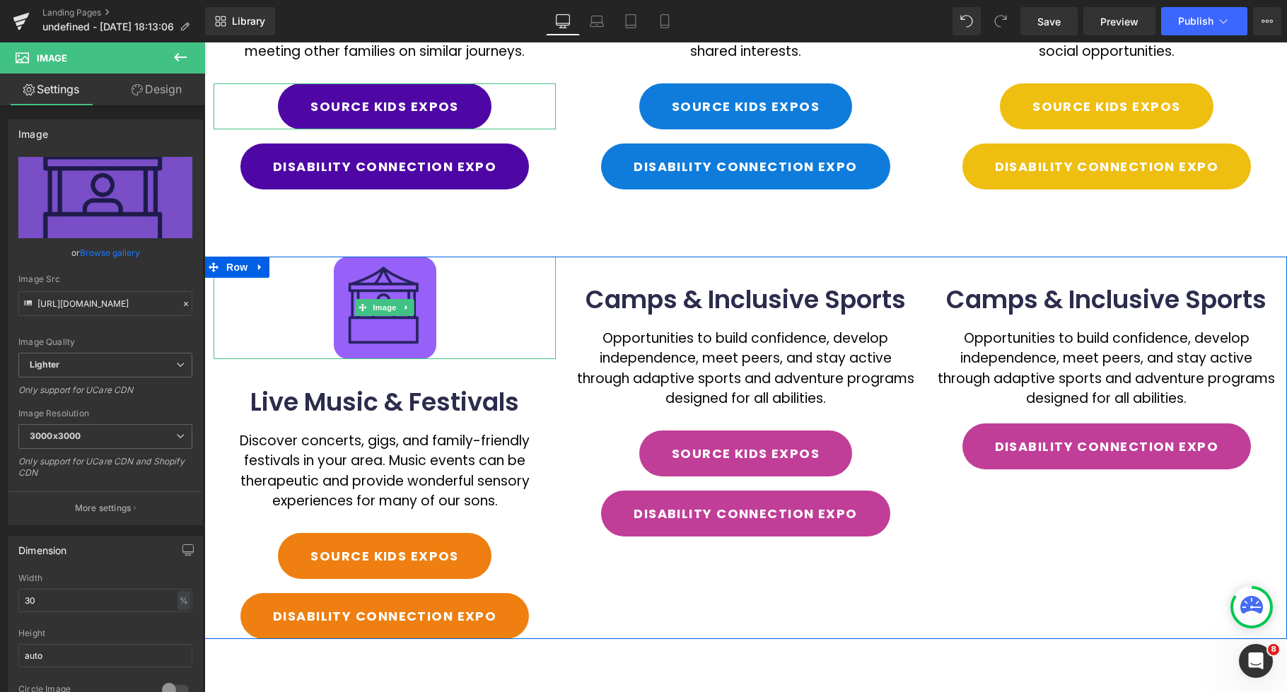
click at [407, 307] on icon at bounding box center [406, 308] width 2 height 5
click at [401, 311] on icon at bounding box center [399, 308] width 8 height 8
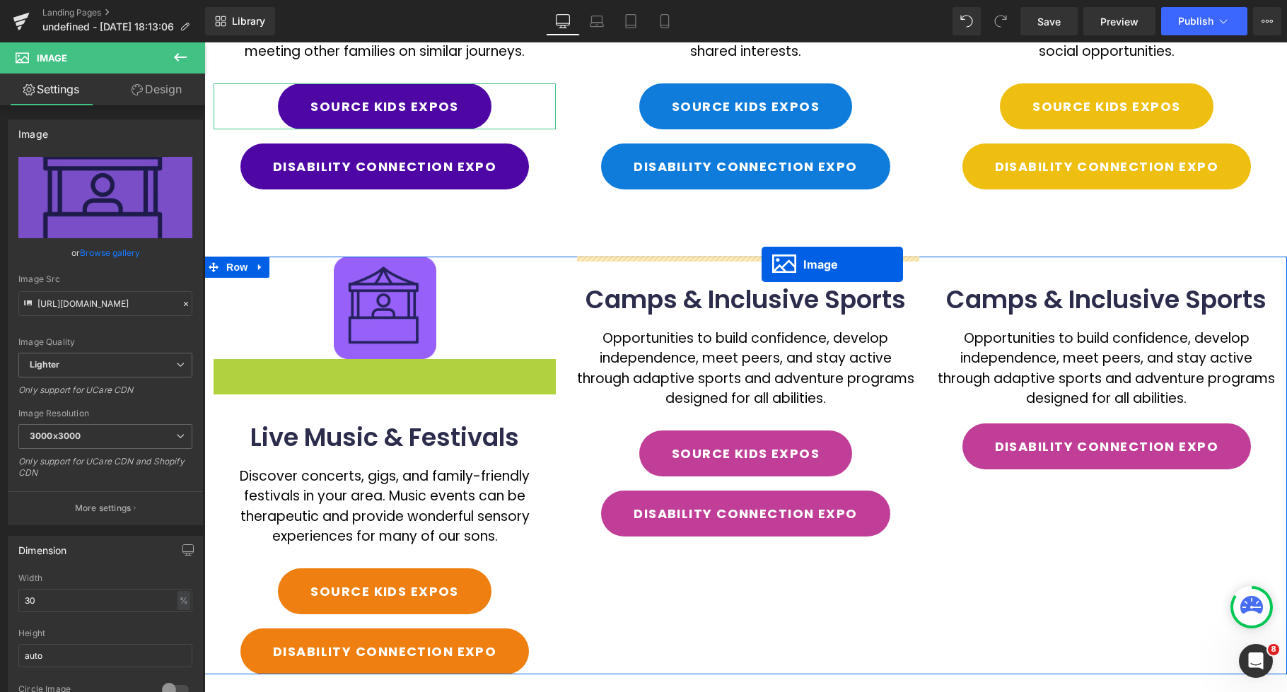
drag, startPoint x: 363, startPoint y: 410, endPoint x: 762, endPoint y: 265, distance: 424.4
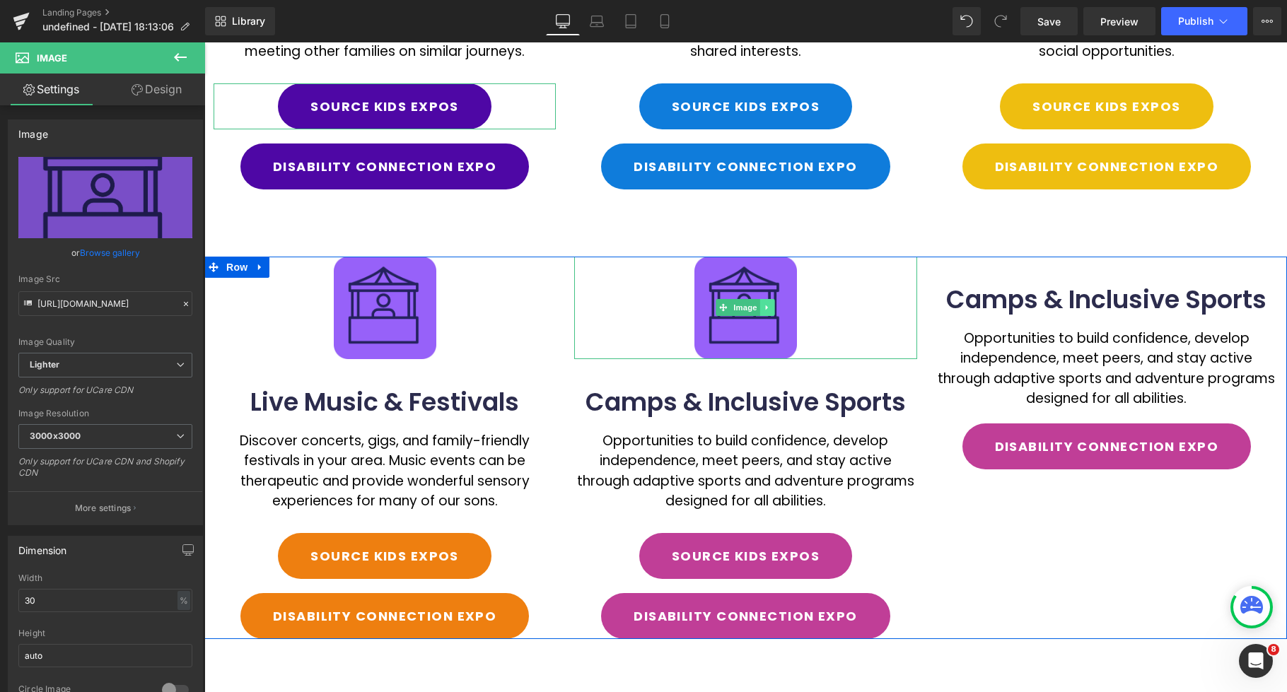
click at [771, 310] on icon at bounding box center [768, 307] width 8 height 8
click at [763, 310] on icon at bounding box center [761, 308] width 8 height 8
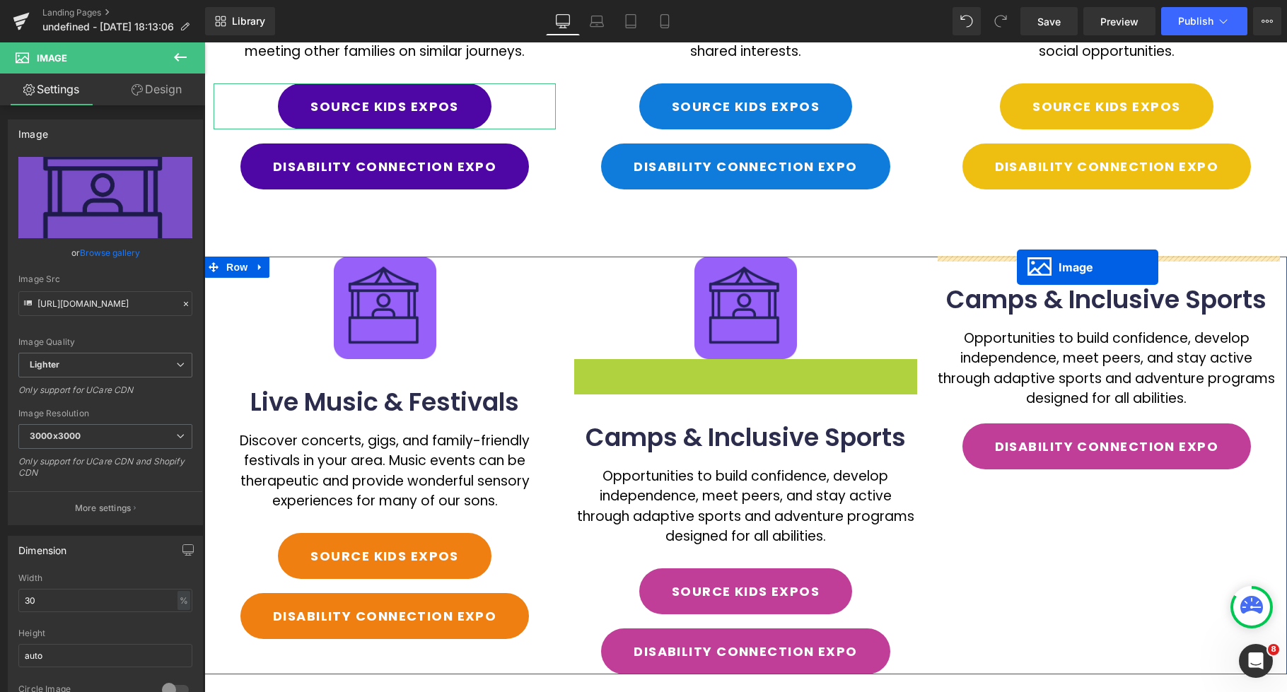
drag, startPoint x: 994, startPoint y: 279, endPoint x: 1017, endPoint y: 267, distance: 25.9
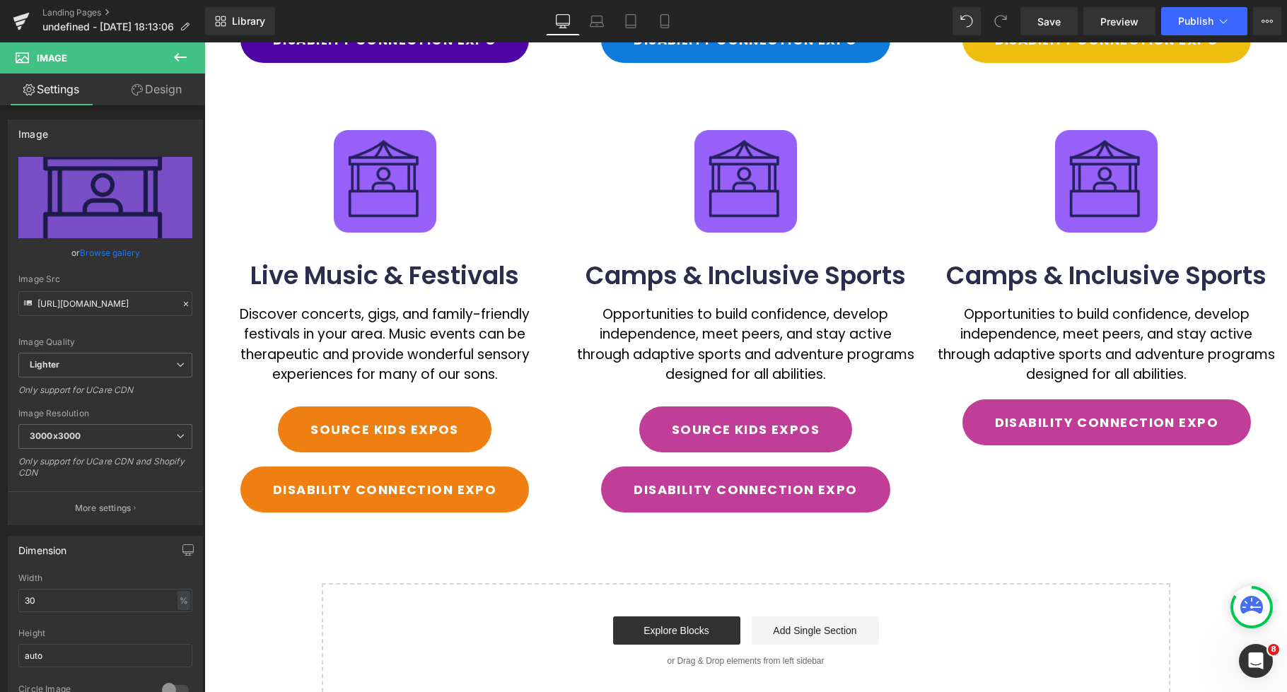
scroll to position [461, 0]
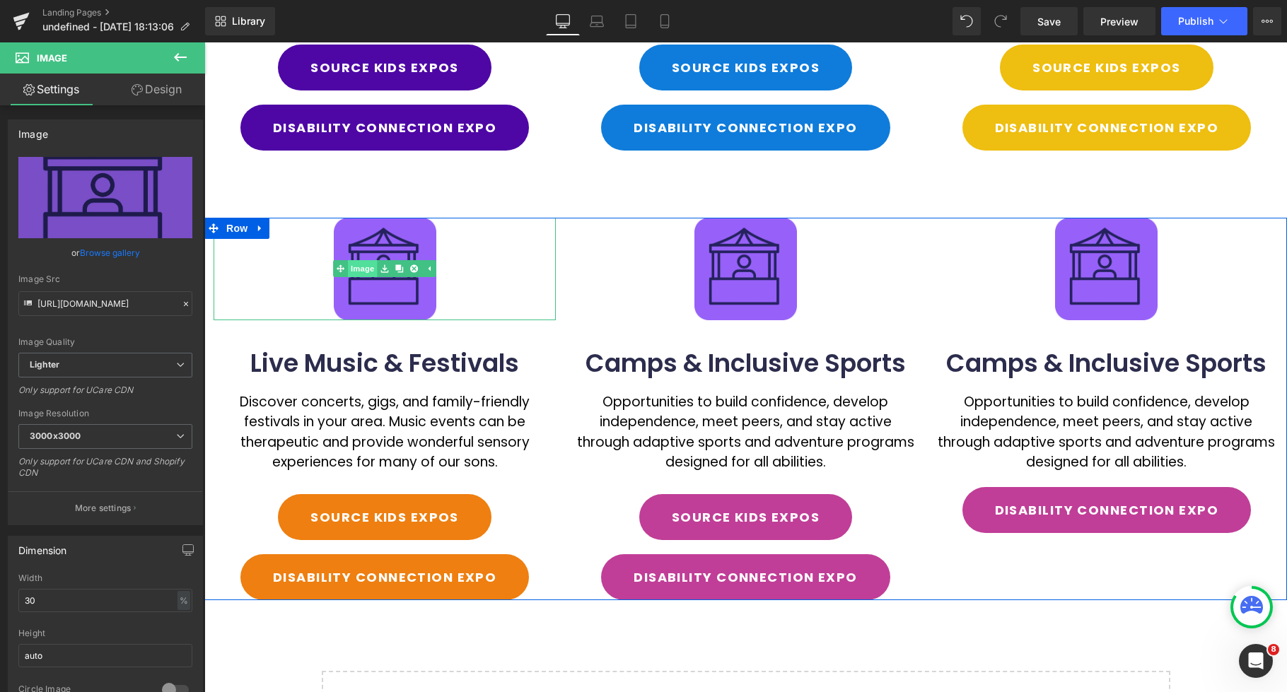
click at [366, 271] on link "Image" at bounding box center [355, 268] width 44 height 17
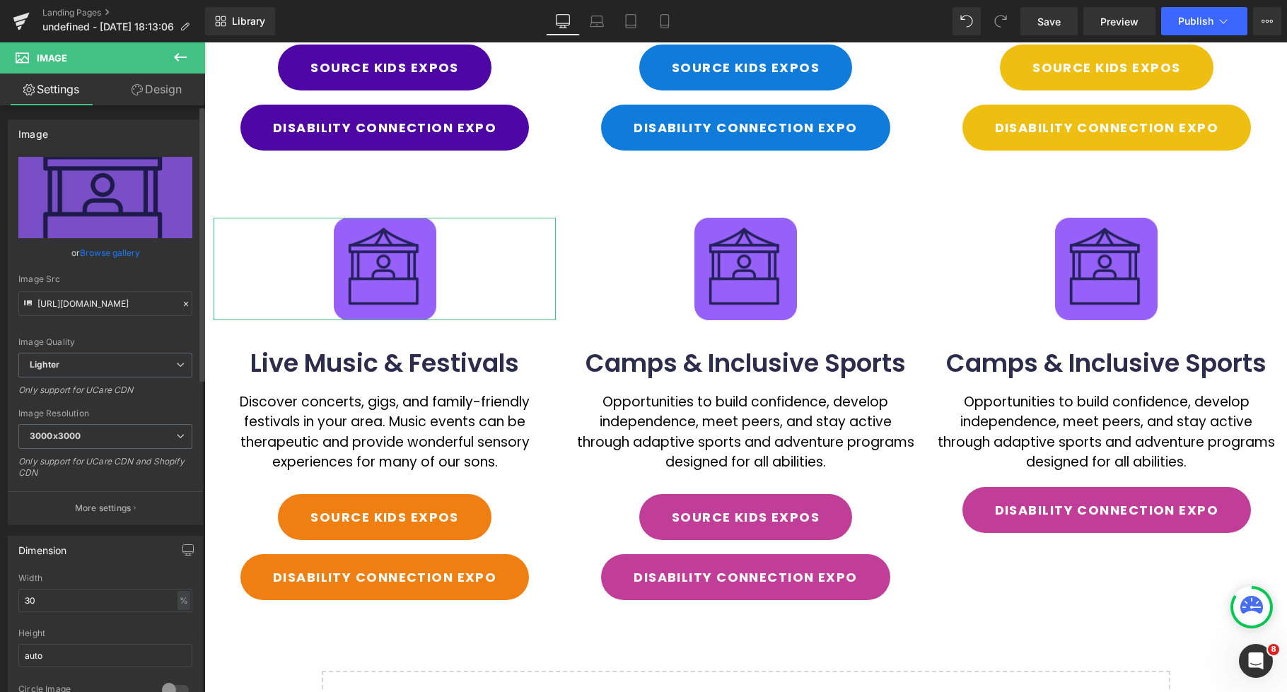
drag, startPoint x: 117, startPoint y: 253, endPoint x: 131, endPoint y: 249, distance: 14.1
click at [117, 253] on link "Browse gallery" at bounding box center [110, 252] width 60 height 25
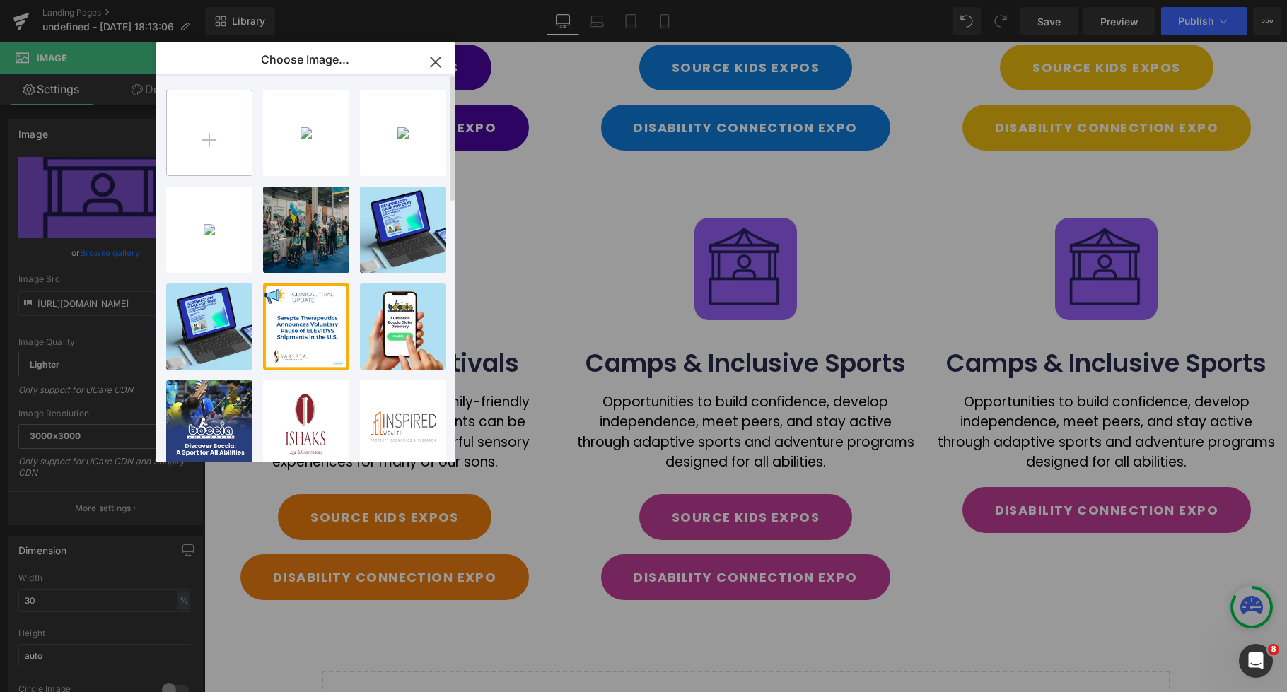
click at [197, 161] on input "file" at bounding box center [209, 133] width 85 height 85
type input "C:\fakepath\sos iconss33.webp"
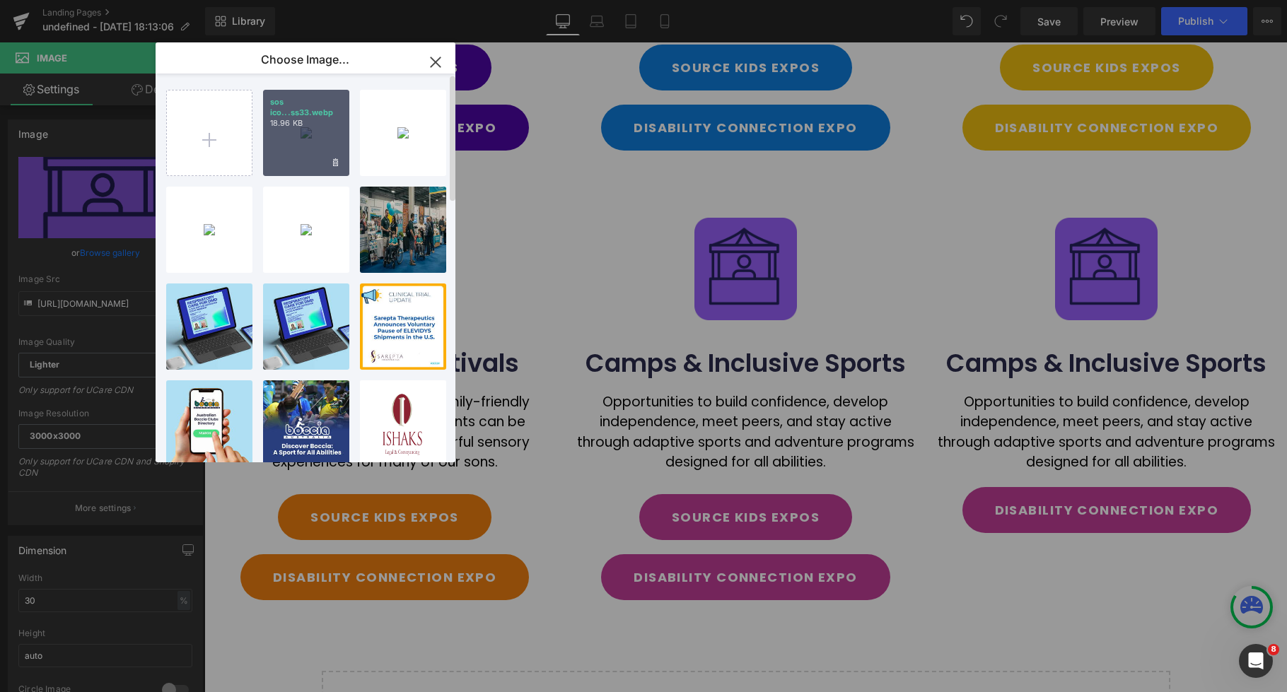
click at [288, 147] on div "sos ico...ss33.webp 18.96 KB" at bounding box center [306, 133] width 86 height 86
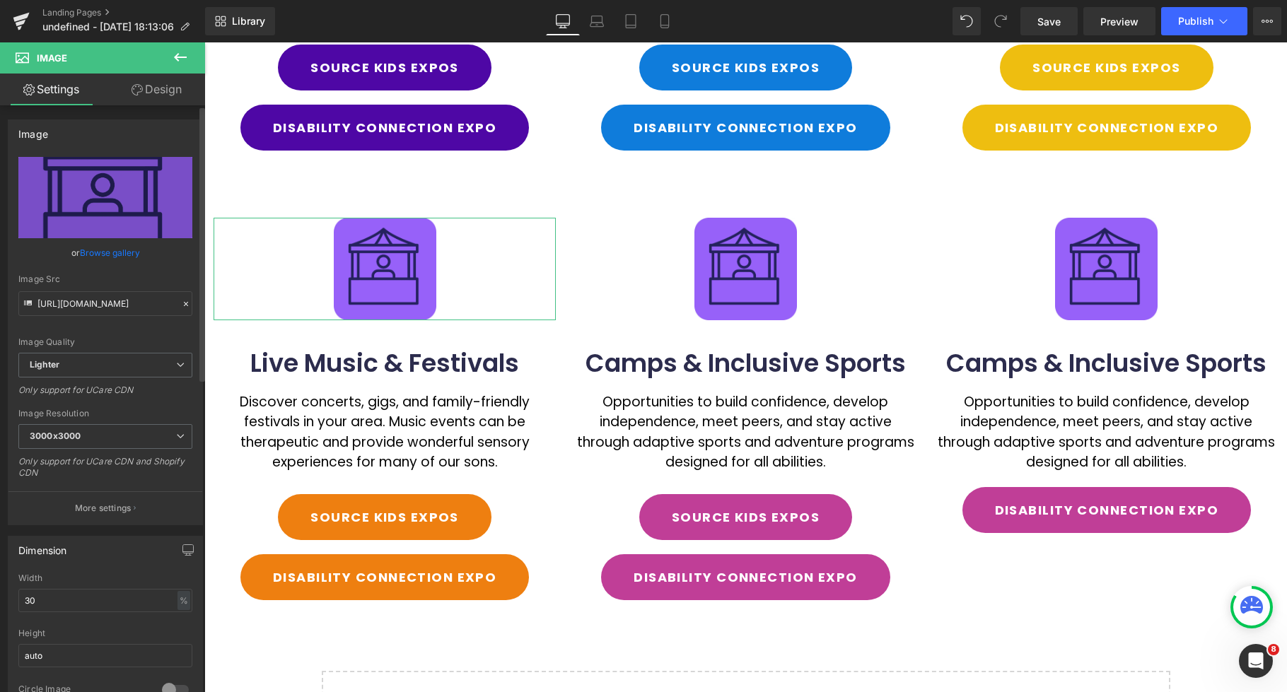
drag, startPoint x: 120, startPoint y: 256, endPoint x: 209, endPoint y: 220, distance: 95.5
click at [121, 255] on link "Browse gallery" at bounding box center [110, 252] width 60 height 25
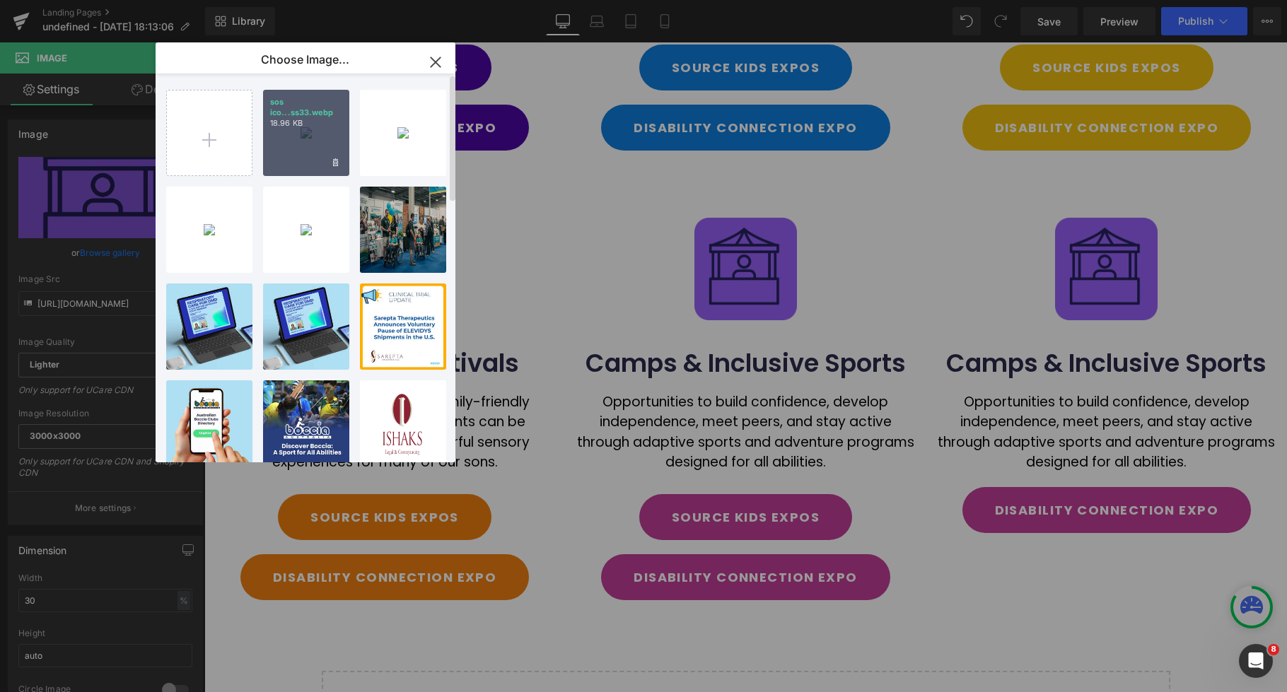
click at [279, 146] on div "sos ico...ss33.webp 18.96 KB" at bounding box center [306, 133] width 86 height 86
type input "[URL][DOMAIN_NAME]"
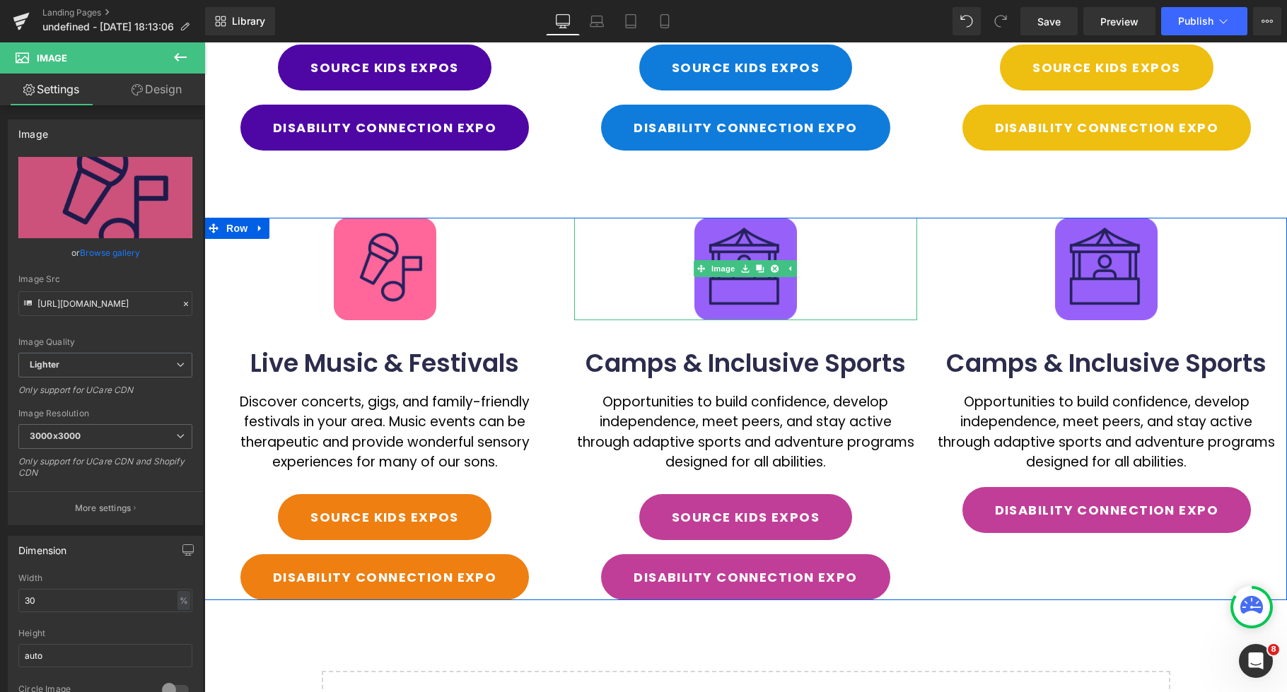
drag, startPoint x: 733, startPoint y: 276, endPoint x: 663, endPoint y: 272, distance: 70.9
click at [733, 276] on span "Image" at bounding box center [724, 268] width 30 height 17
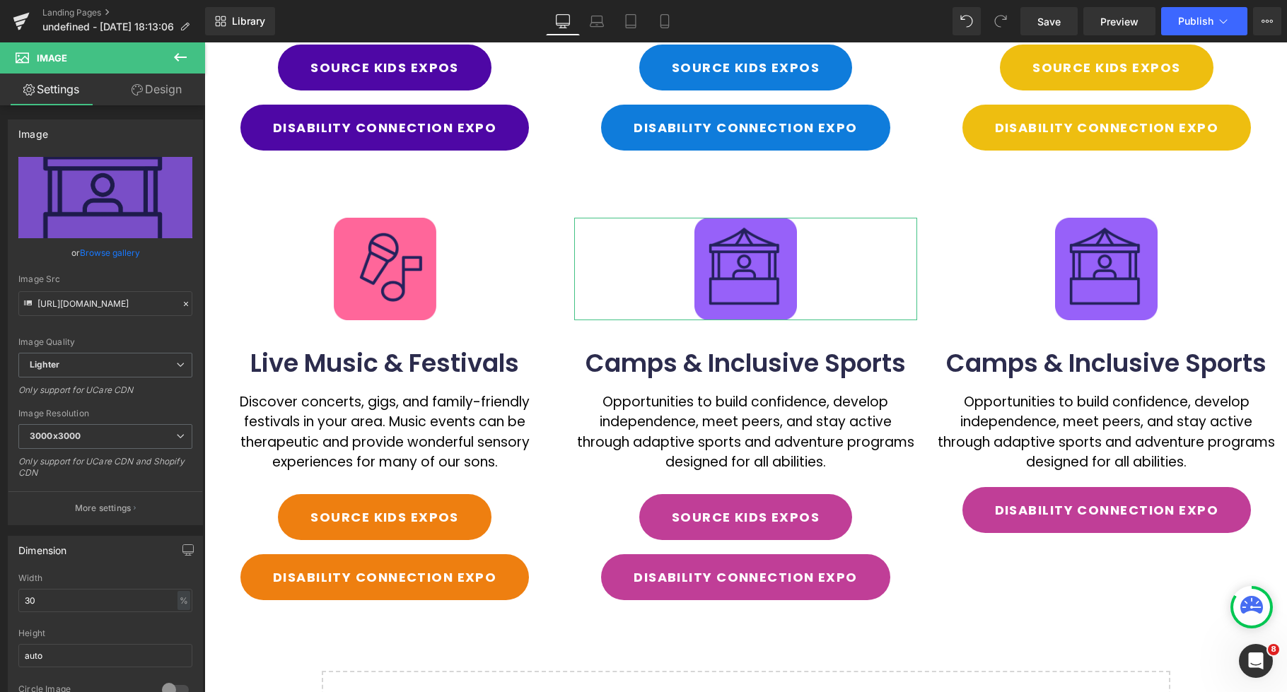
drag, startPoint x: 364, startPoint y: 230, endPoint x: 109, endPoint y: 248, distance: 256.0
click at [106, 246] on link "Browse gallery" at bounding box center [110, 252] width 60 height 25
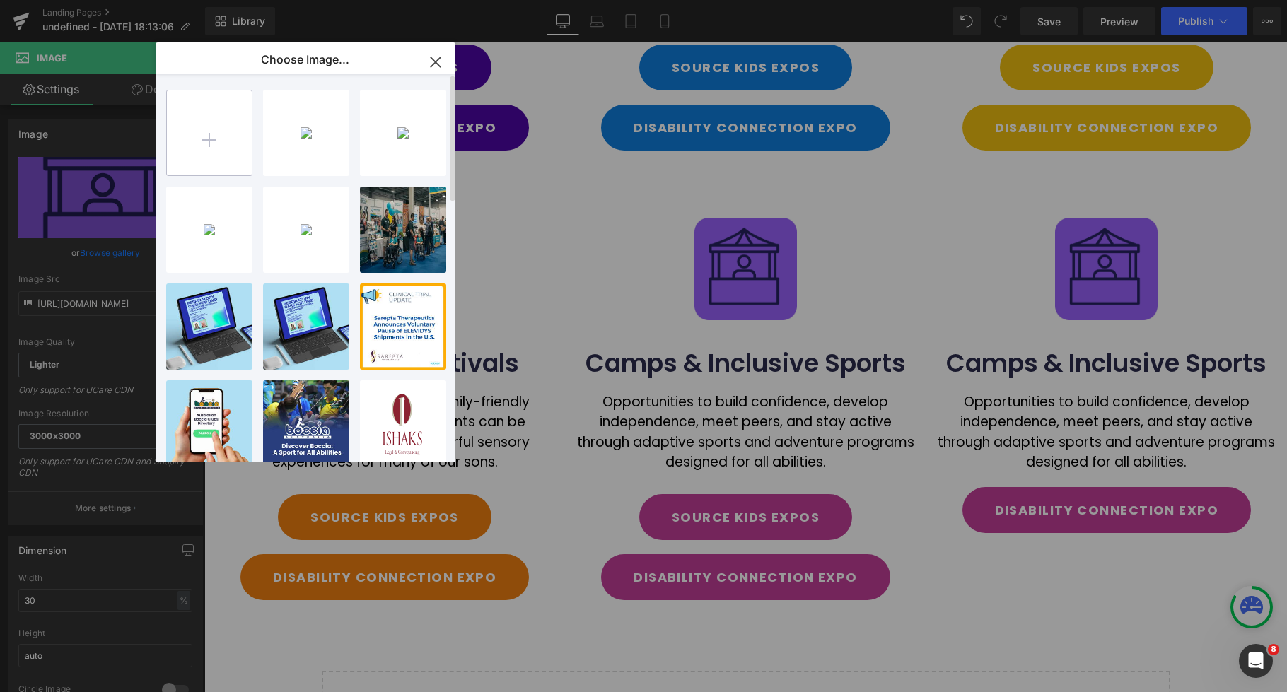
click at [200, 143] on input "file" at bounding box center [209, 133] width 85 height 85
type input "C:\fakepath\sos iconss332.webp"
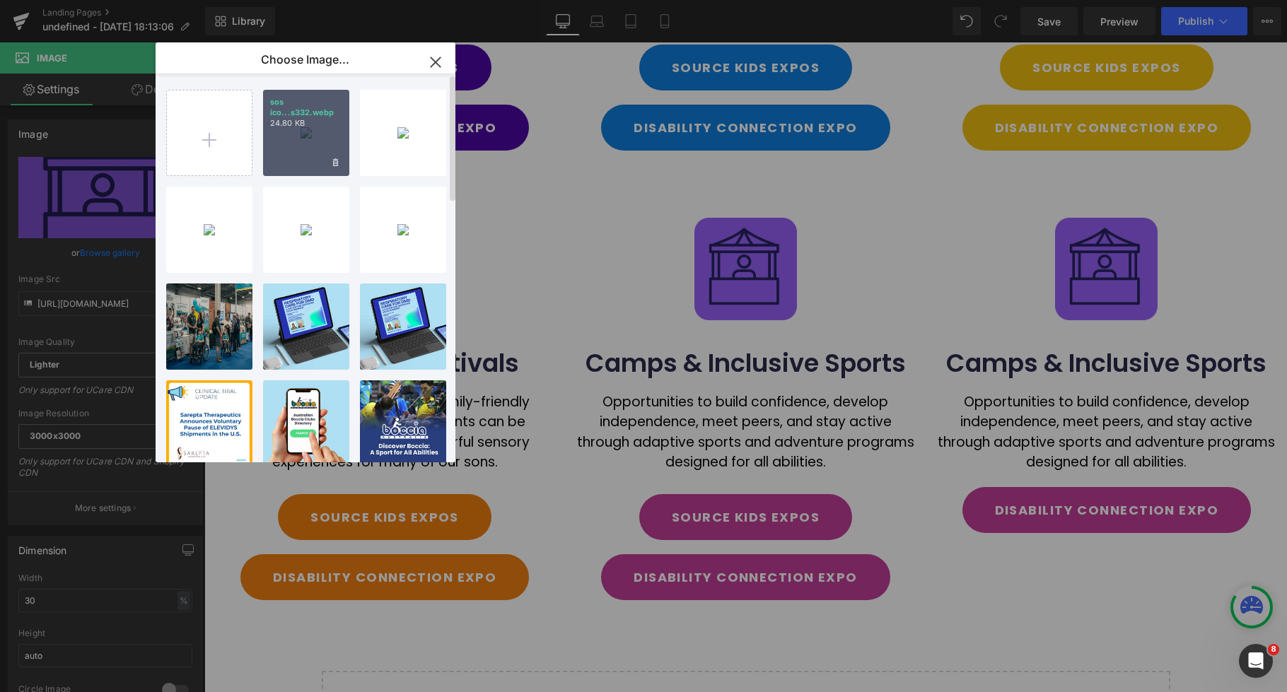
click at [293, 151] on div "sos ico...s332.webp 24.80 KB" at bounding box center [306, 133] width 86 height 86
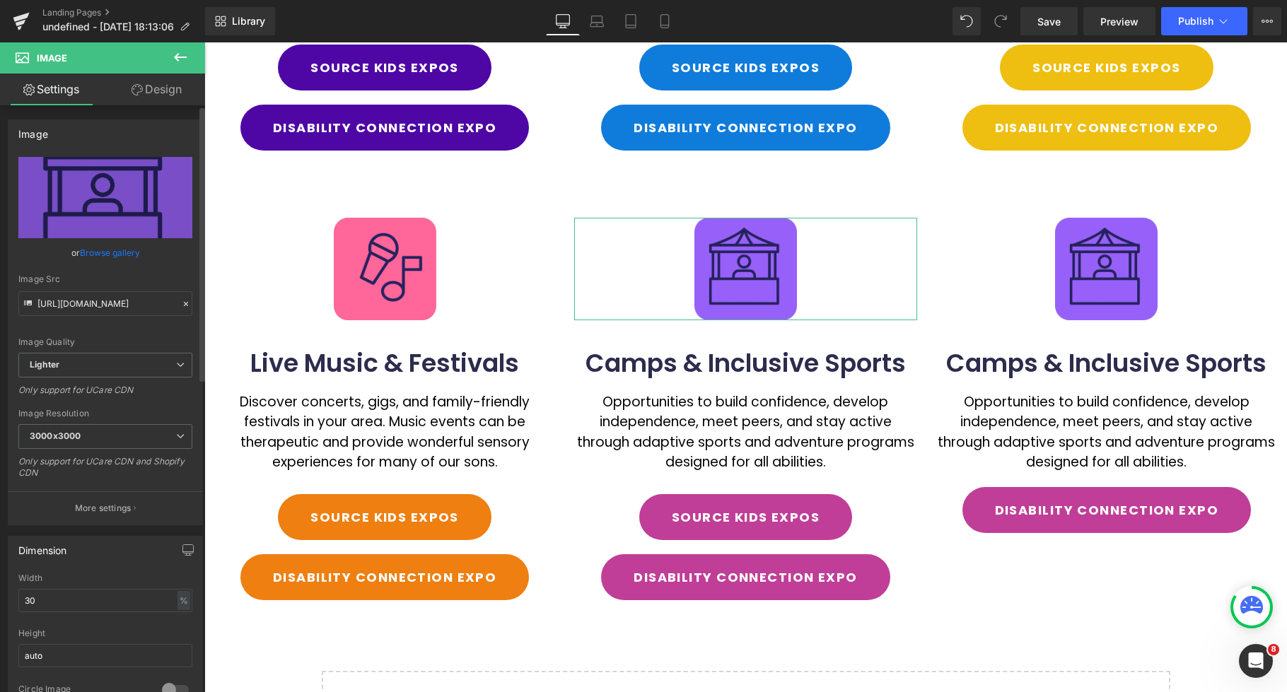
click at [121, 256] on link "Browse gallery" at bounding box center [110, 252] width 60 height 25
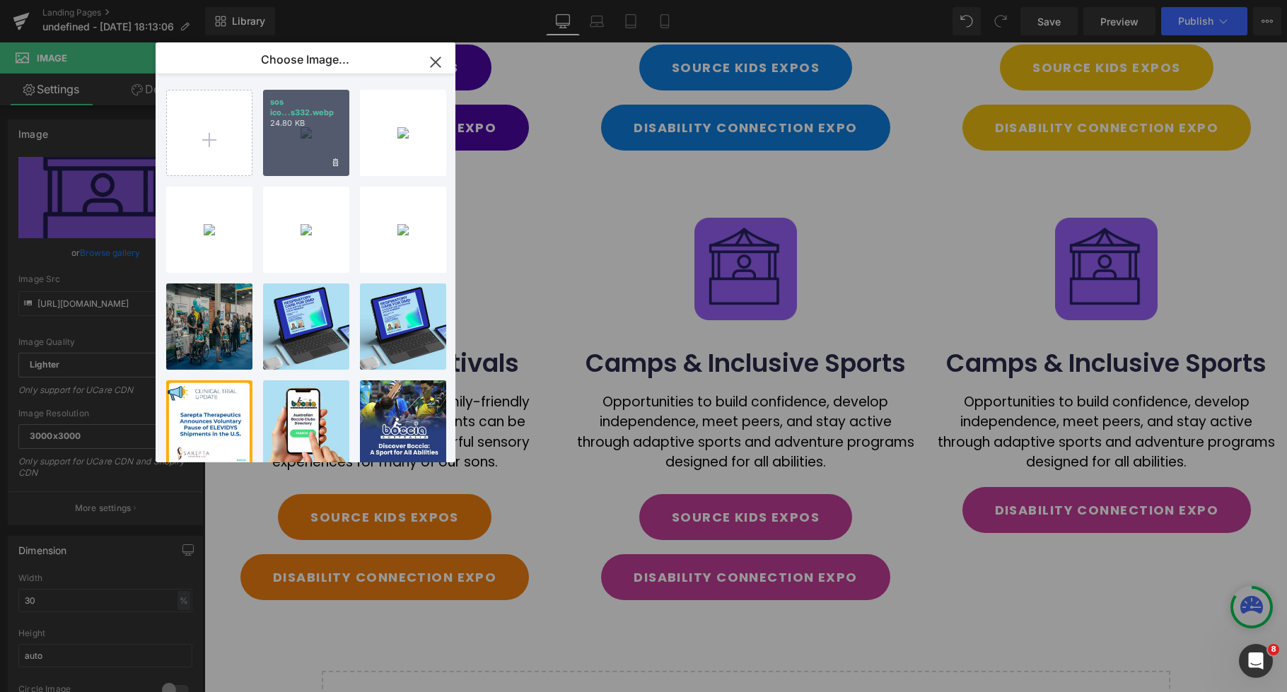
click at [274, 149] on div "sos ico...s332.webp 24.80 KB" at bounding box center [306, 133] width 86 height 86
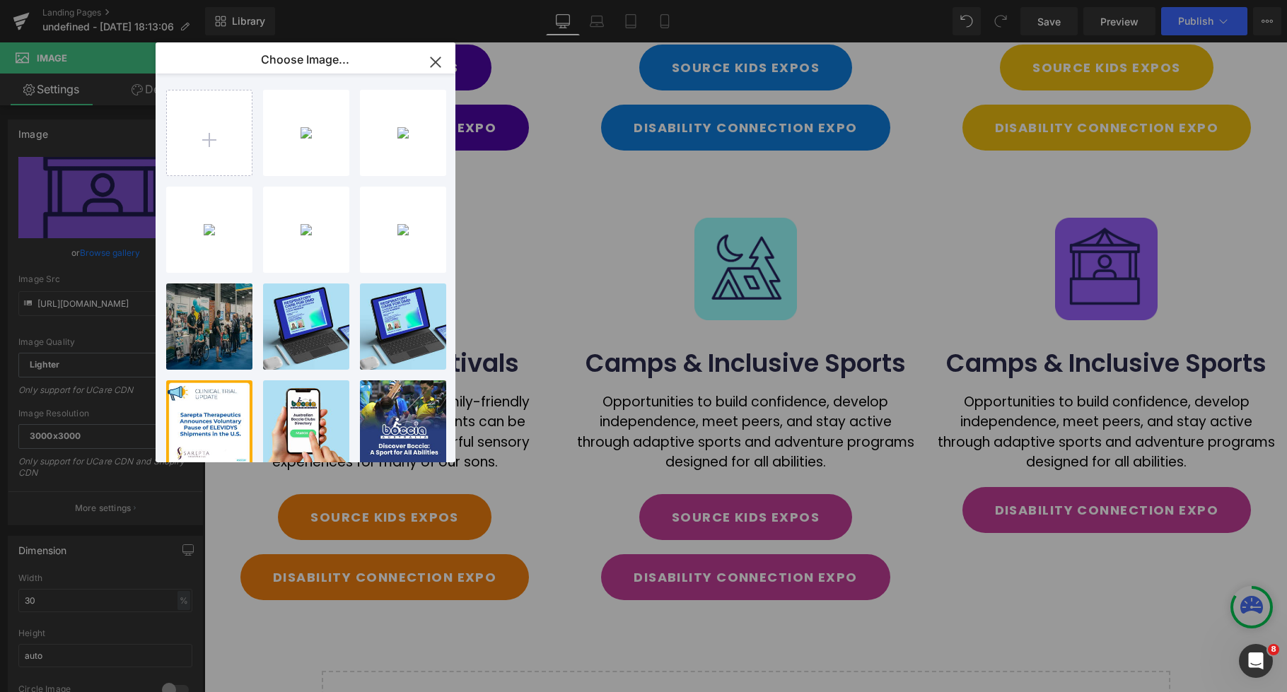
type input "[URL][DOMAIN_NAME]"
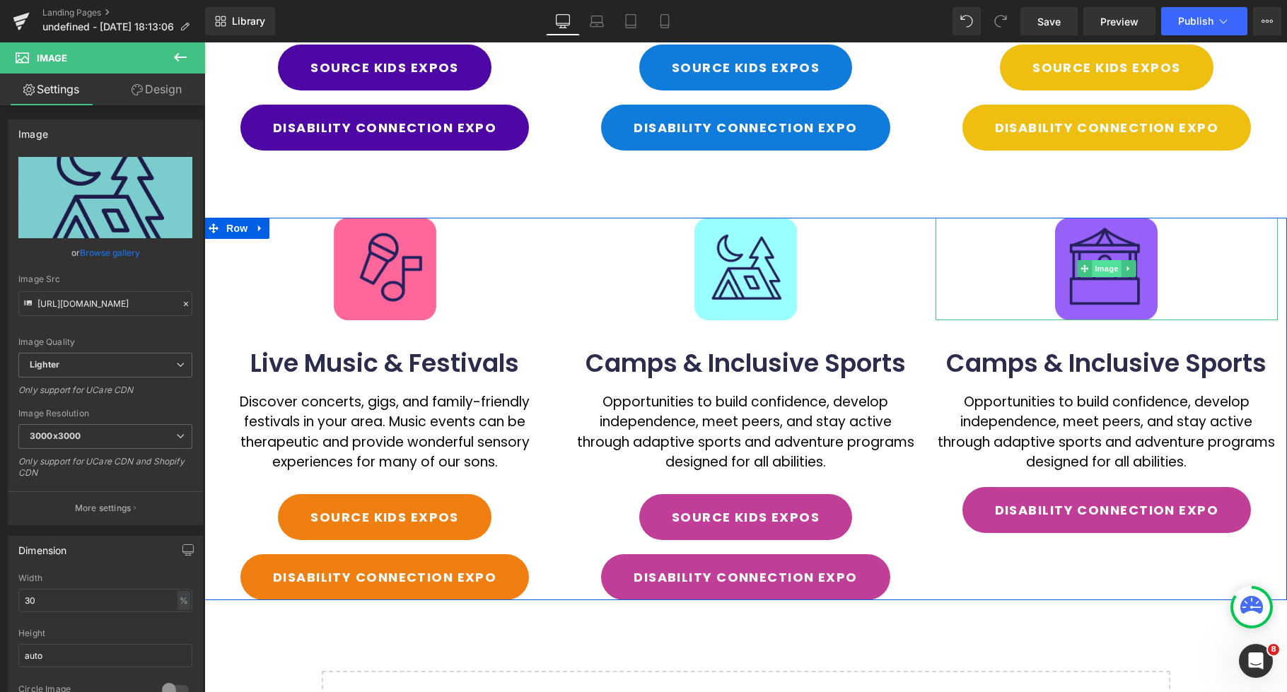
click at [1102, 272] on span "Image" at bounding box center [1107, 268] width 30 height 17
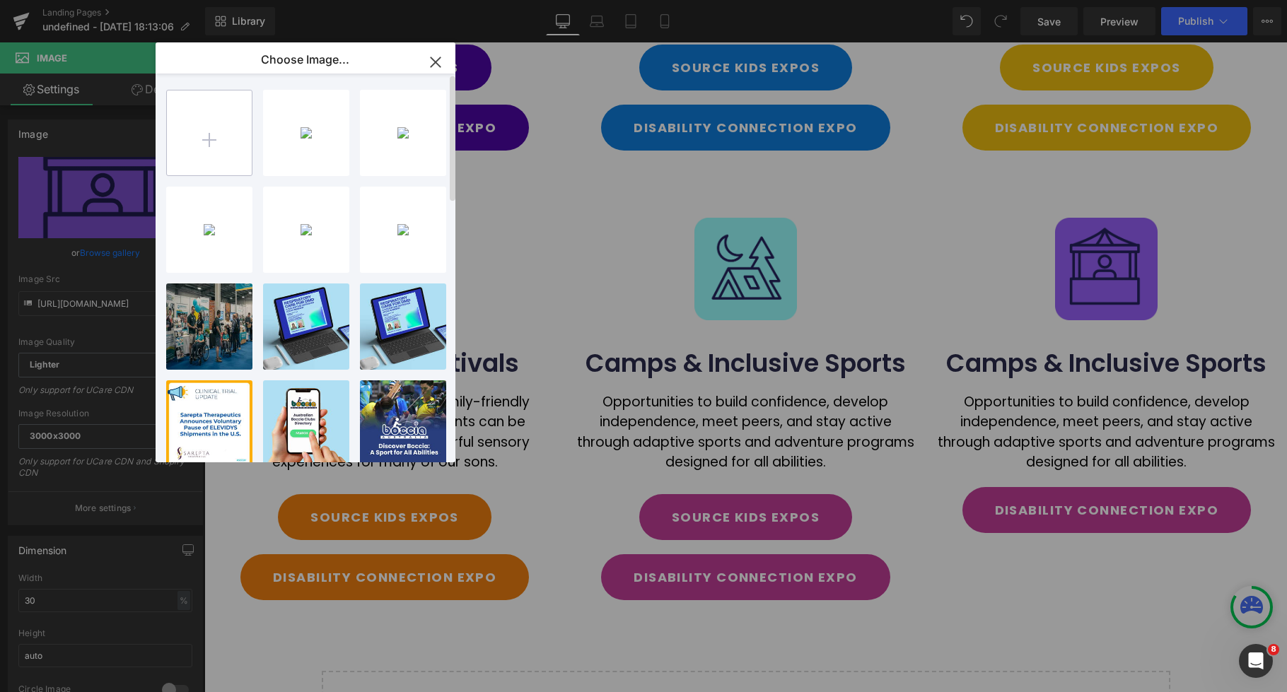
click at [196, 141] on input "file" at bounding box center [209, 133] width 85 height 85
type input "C:\fakepath\3eer.webp"
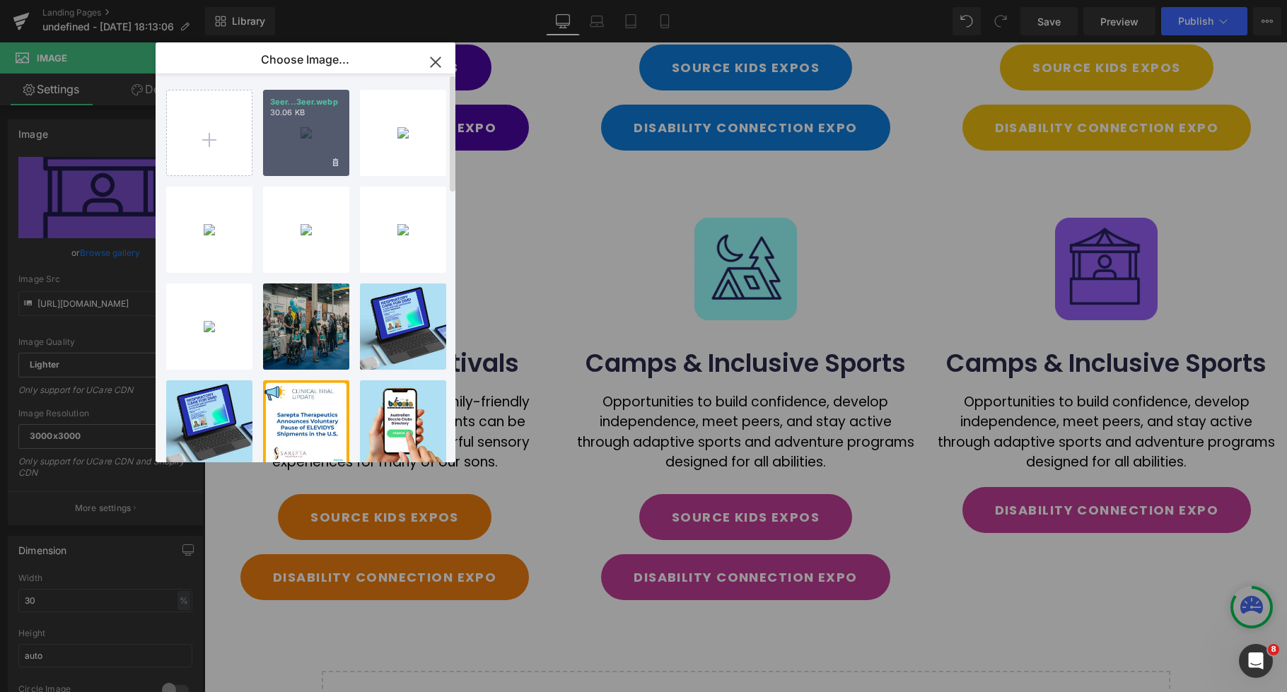
drag, startPoint x: 308, startPoint y: 141, endPoint x: 105, endPoint y: 100, distance: 207.9
click at [308, 141] on div "3eer...3eer.webp 30.06 KB" at bounding box center [306, 133] width 86 height 86
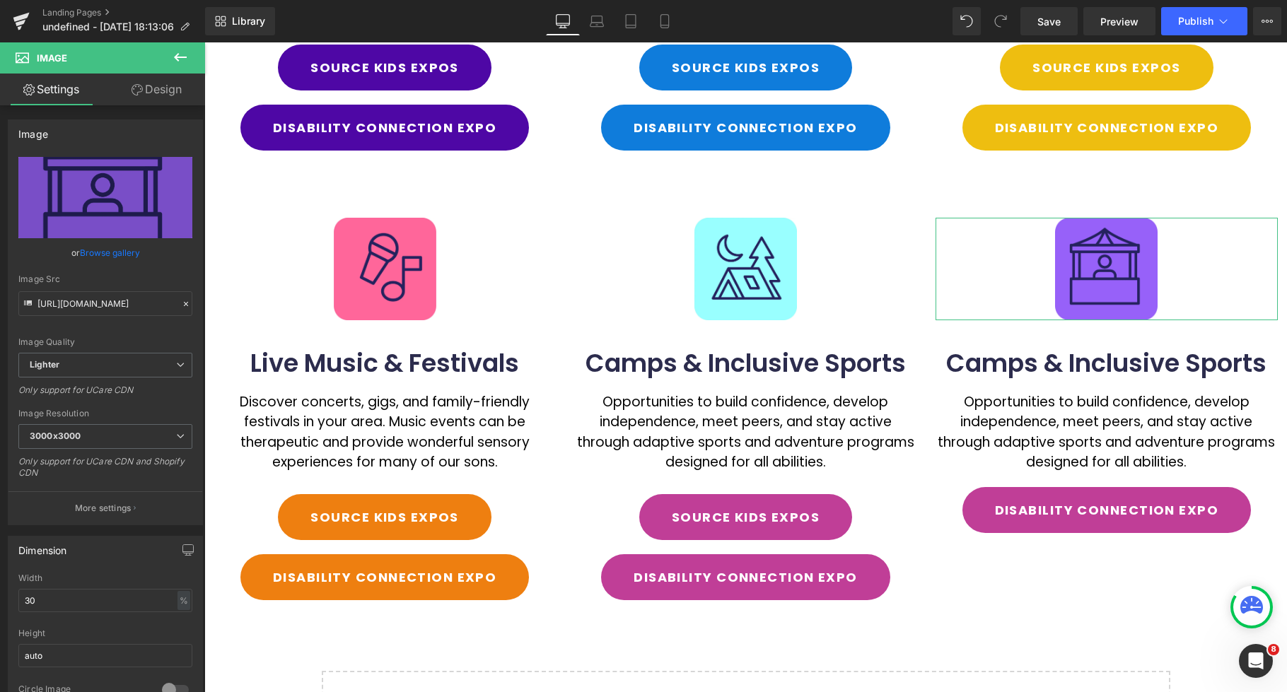
click at [95, 250] on link "Browse gallery" at bounding box center [110, 252] width 60 height 25
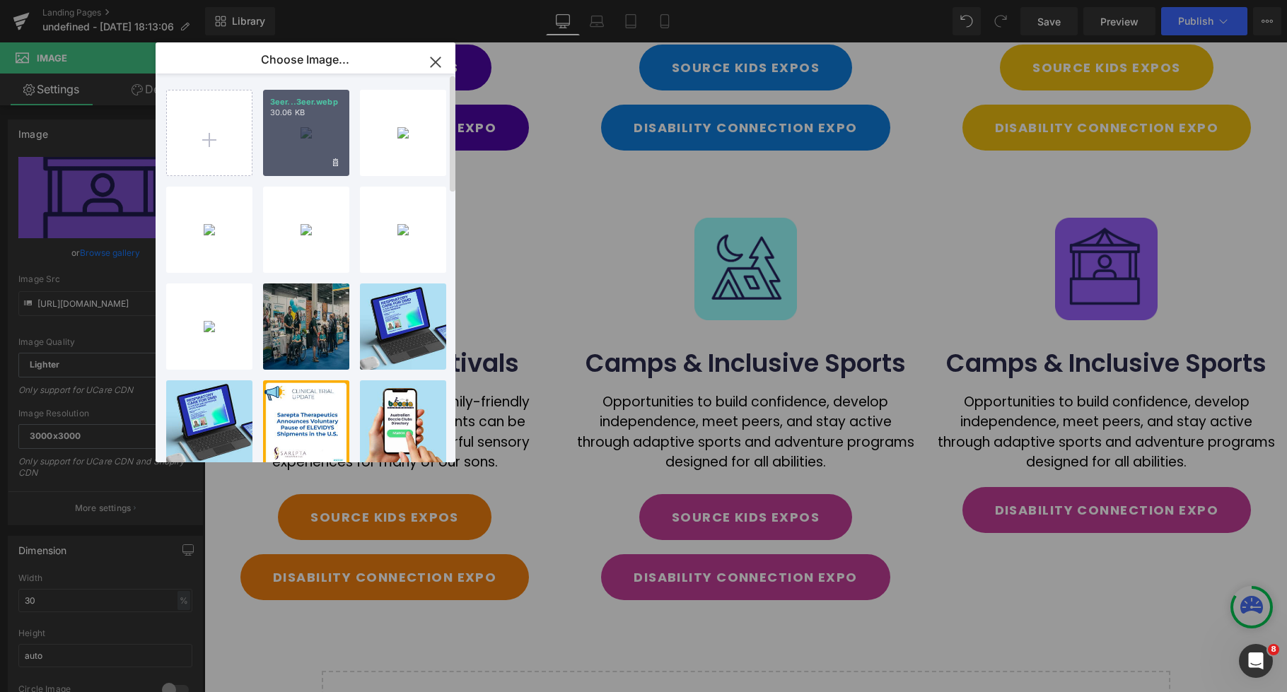
drag, startPoint x: 309, startPoint y: 139, endPoint x: 103, endPoint y: 98, distance: 210.0
click at [309, 139] on div "3eer...3eer.webp 30.06 KB" at bounding box center [306, 133] width 86 height 86
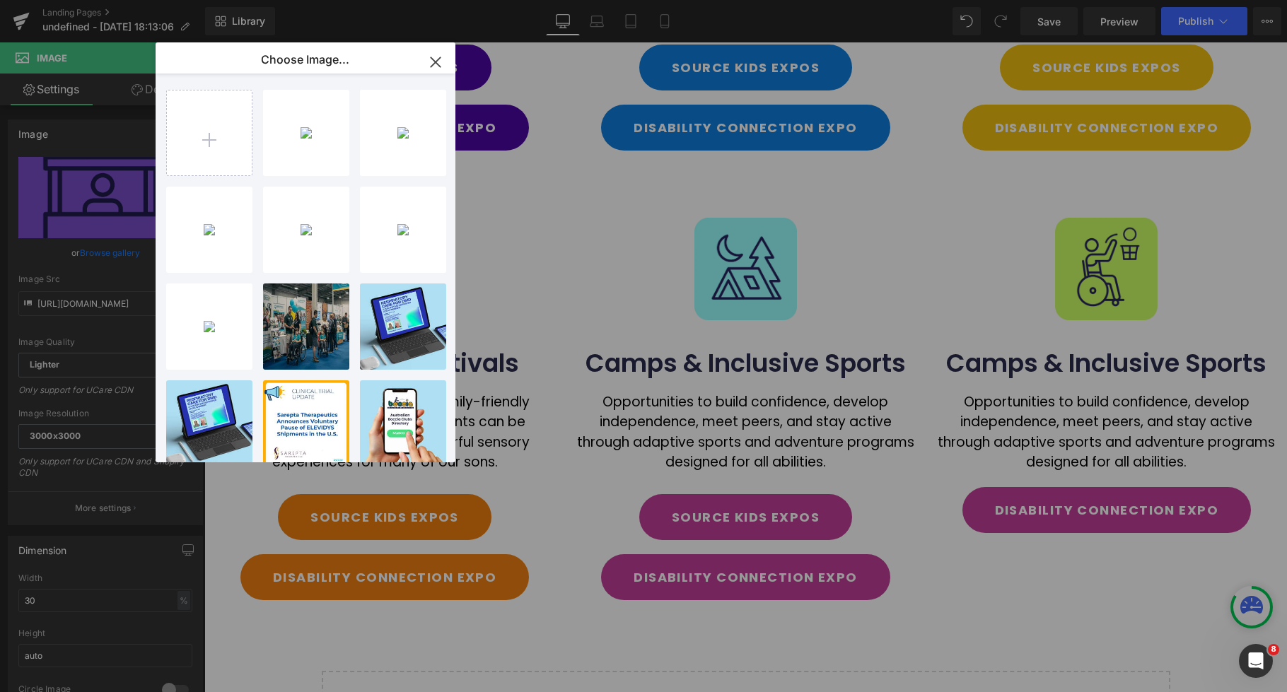
type input "[URL][DOMAIN_NAME]"
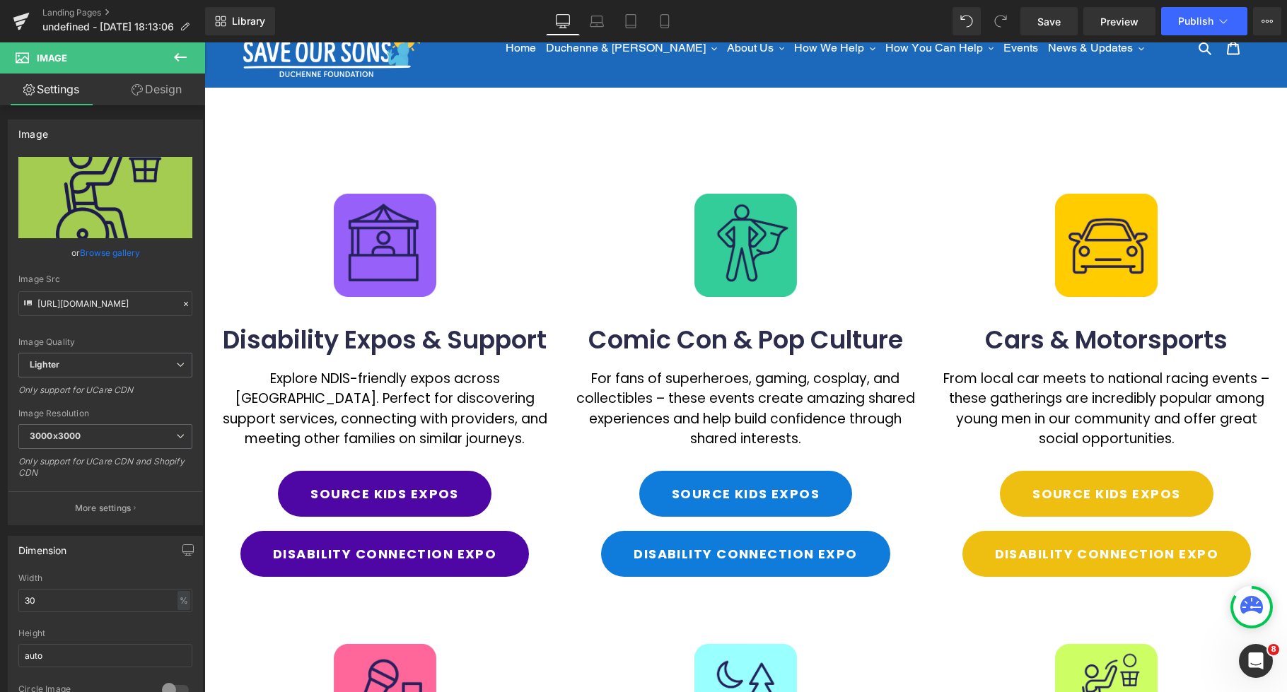
scroll to position [0, 0]
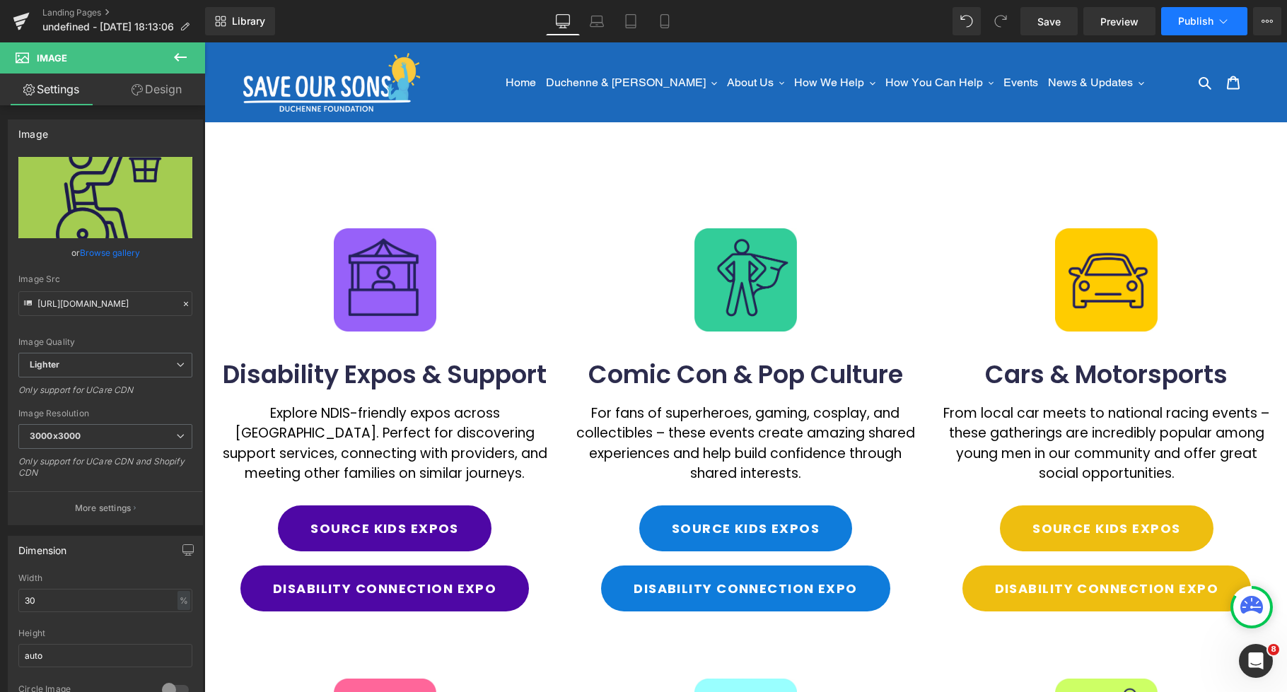
click at [1189, 23] on span "Publish" at bounding box center [1195, 21] width 35 height 11
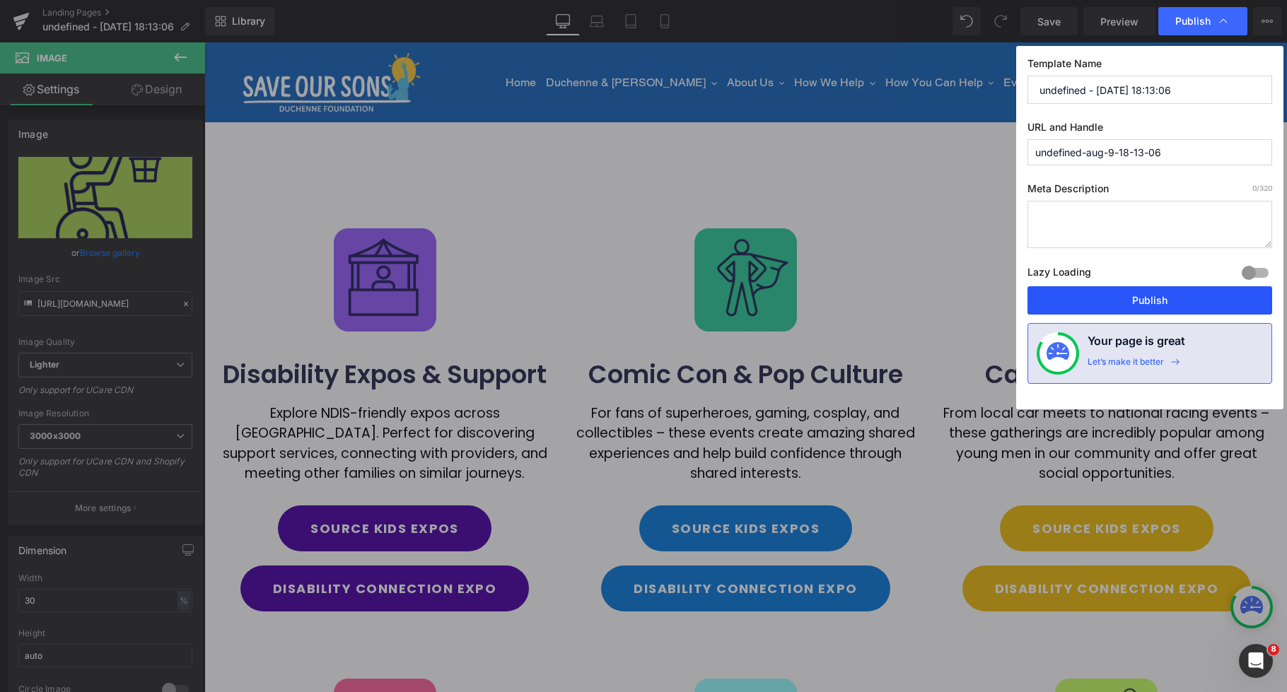
click at [1162, 298] on button "Publish" at bounding box center [1150, 300] width 245 height 28
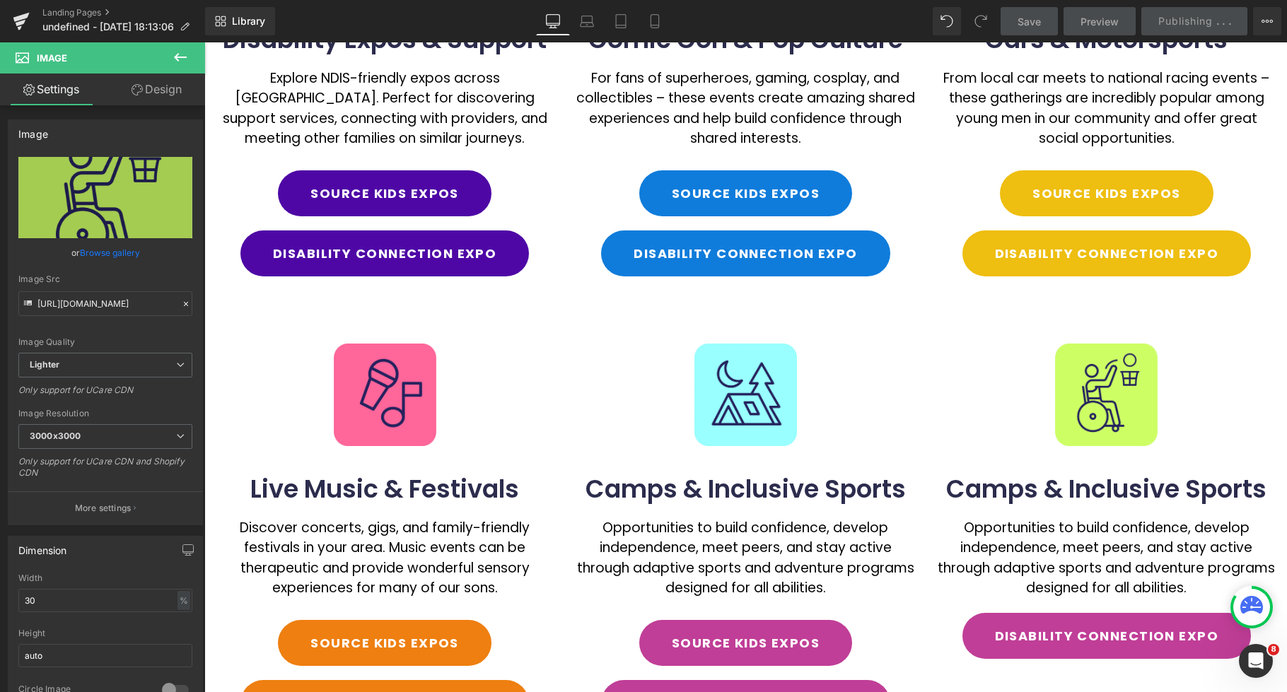
scroll to position [330, 0]
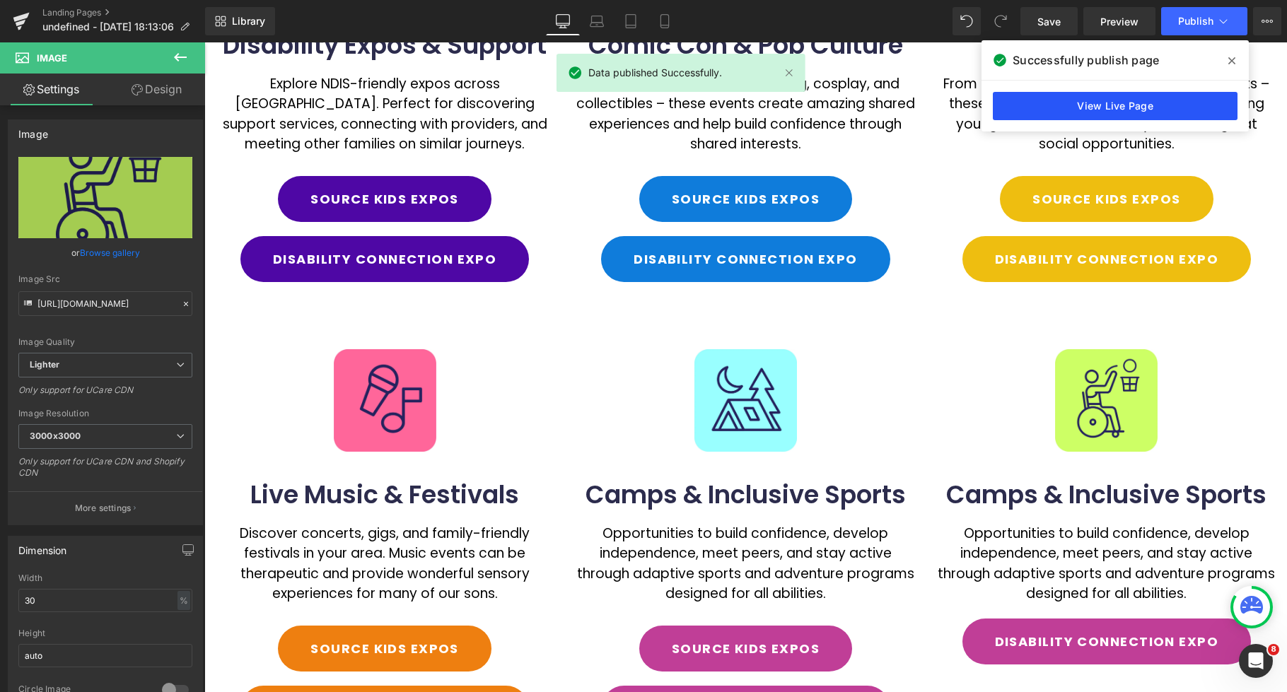
click at [1064, 103] on link "View Live Page" at bounding box center [1115, 106] width 245 height 28
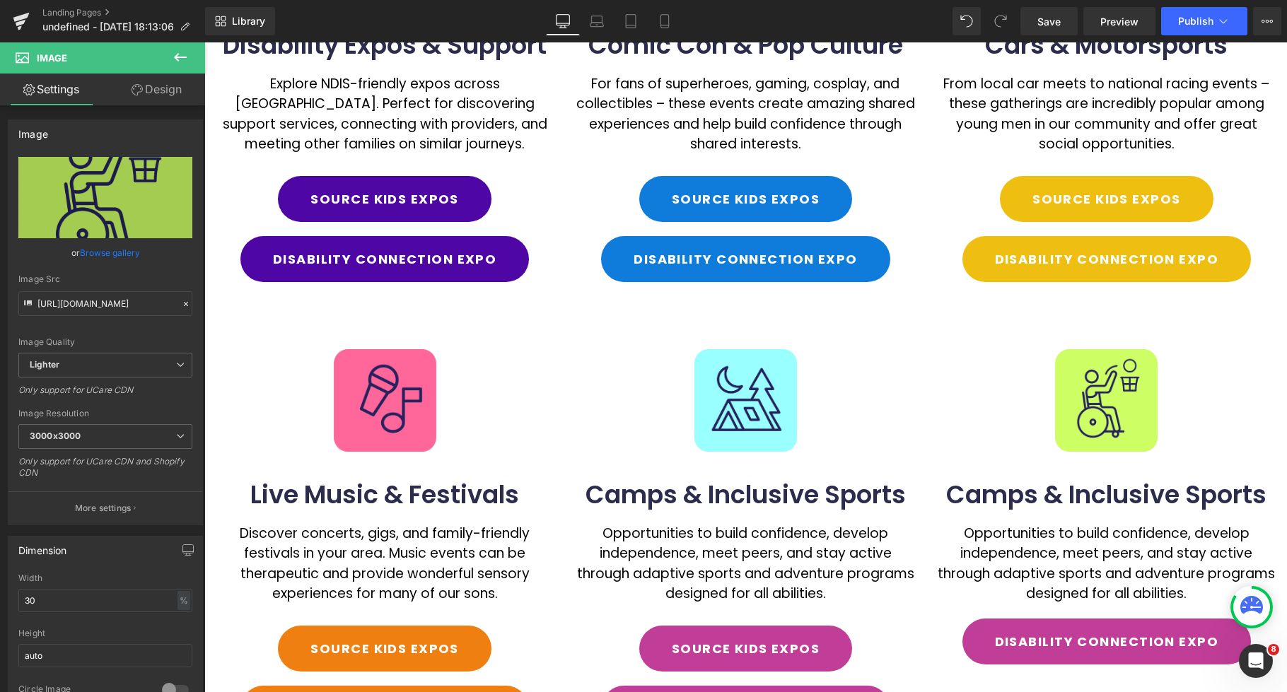
scroll to position [469, 0]
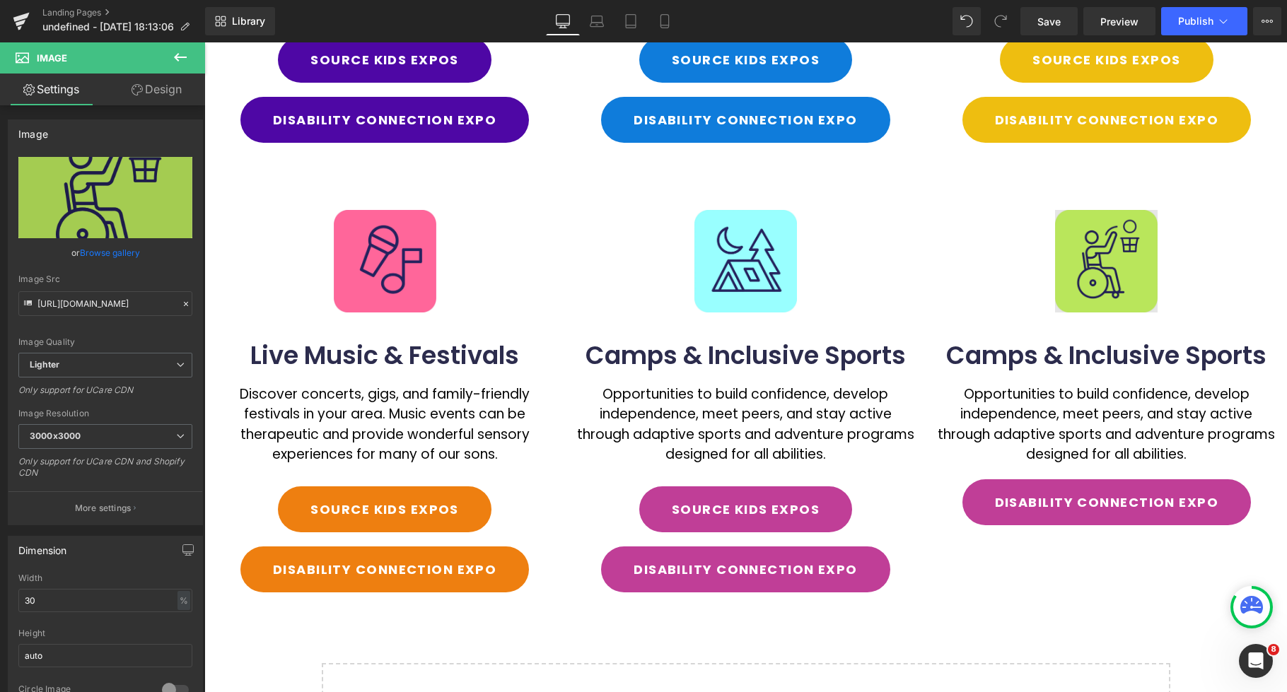
click at [1109, 241] on img at bounding box center [1106, 261] width 103 height 103
drag, startPoint x: 110, startPoint y: 230, endPoint x: 108, endPoint y: 260, distance: 30.5
click at [95, 256] on link "Browse gallery" at bounding box center [110, 252] width 60 height 25
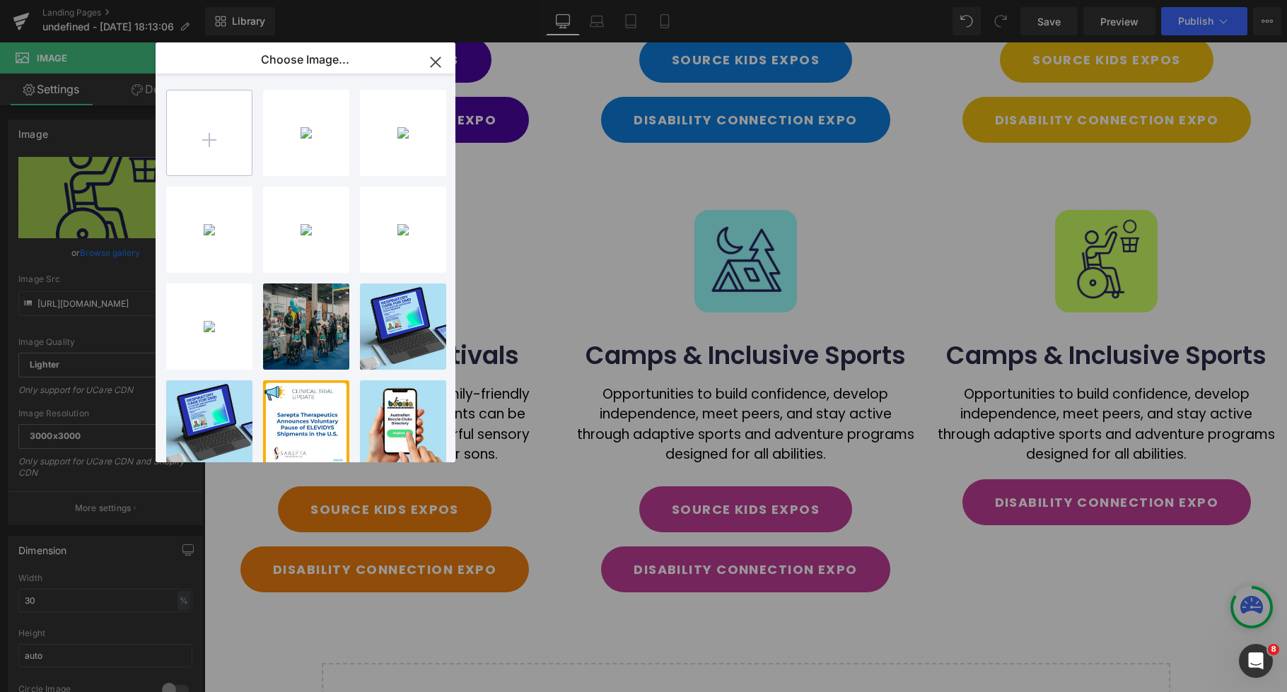
click at [214, 141] on input "file" at bounding box center [209, 133] width 85 height 85
type input "C:\fakepath\uuu.webp"
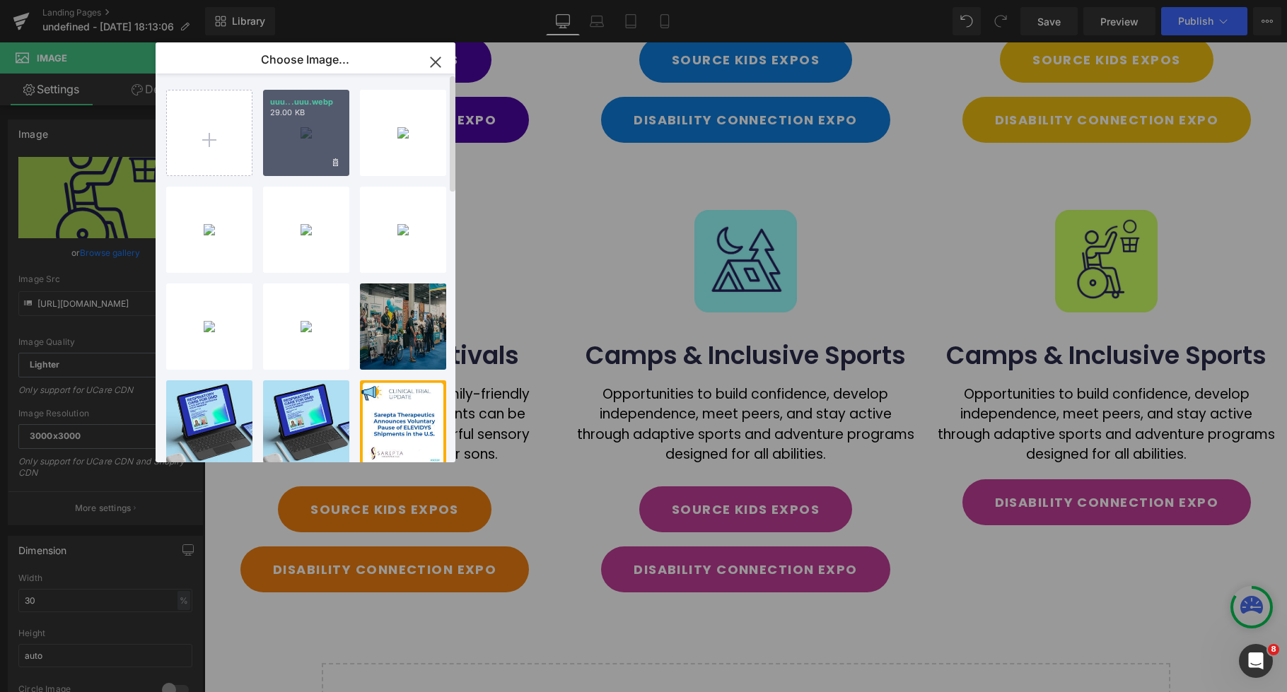
click at [277, 158] on div "uuu...uuu.webp 29.00 KB" at bounding box center [306, 133] width 86 height 86
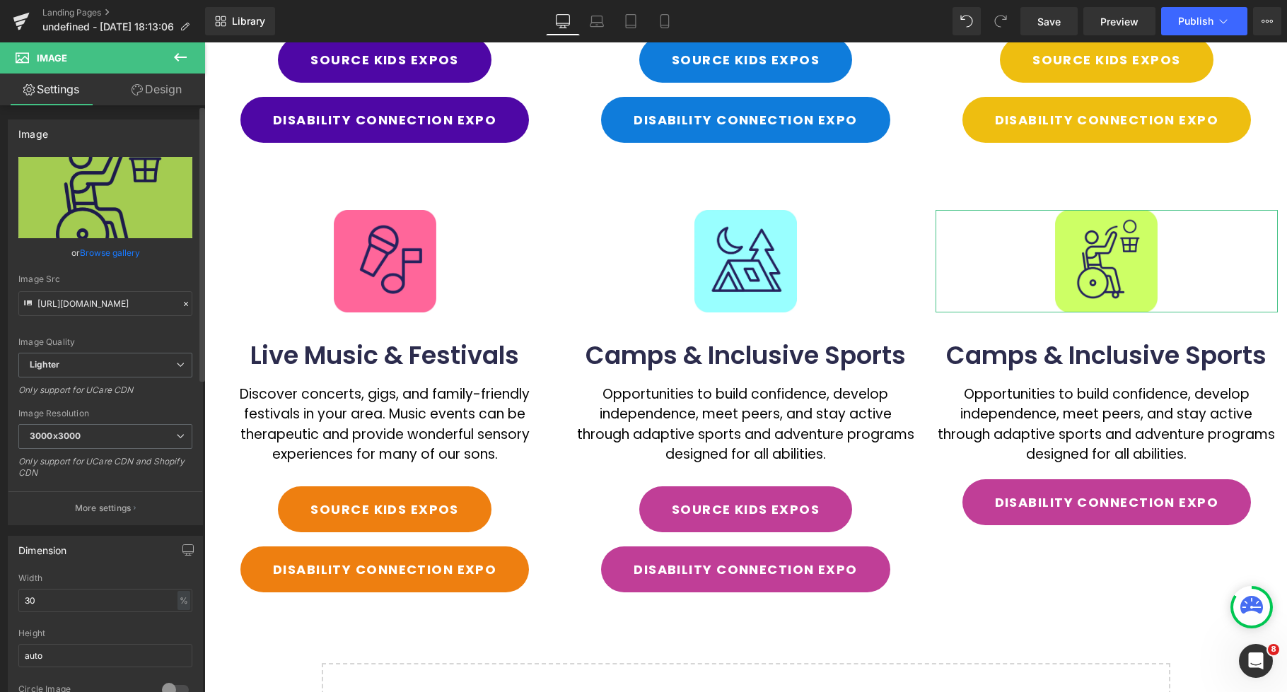
click at [125, 249] on link "Browse gallery" at bounding box center [110, 252] width 60 height 25
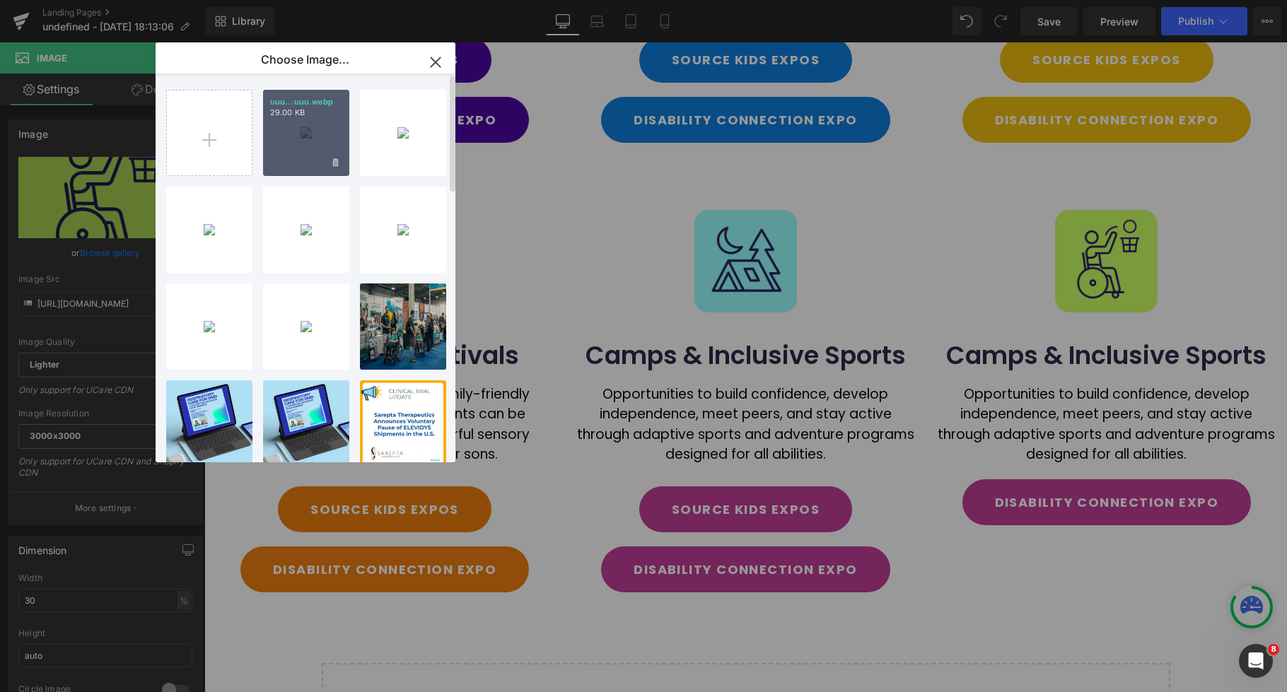
drag, startPoint x: 309, startPoint y: 144, endPoint x: 105, endPoint y: 101, distance: 208.8
click at [309, 144] on div "uuu...uuu.webp 29.00 KB" at bounding box center [306, 133] width 86 height 86
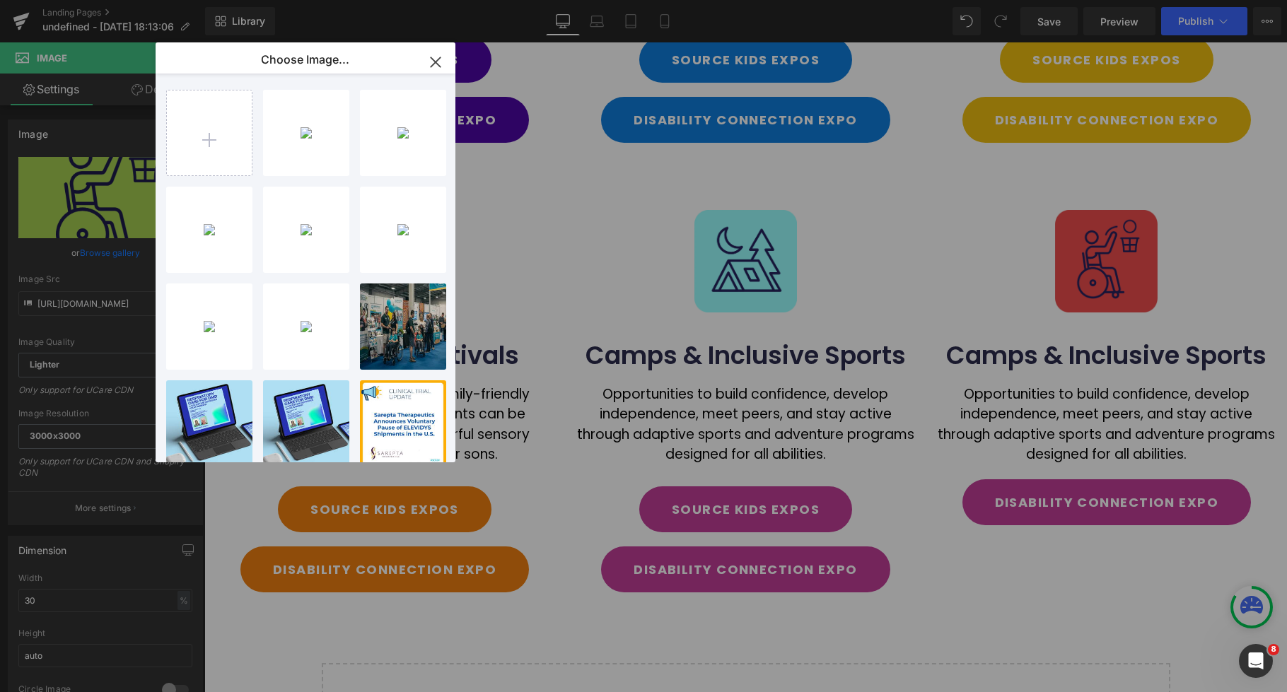
type input "[URL][DOMAIN_NAME]"
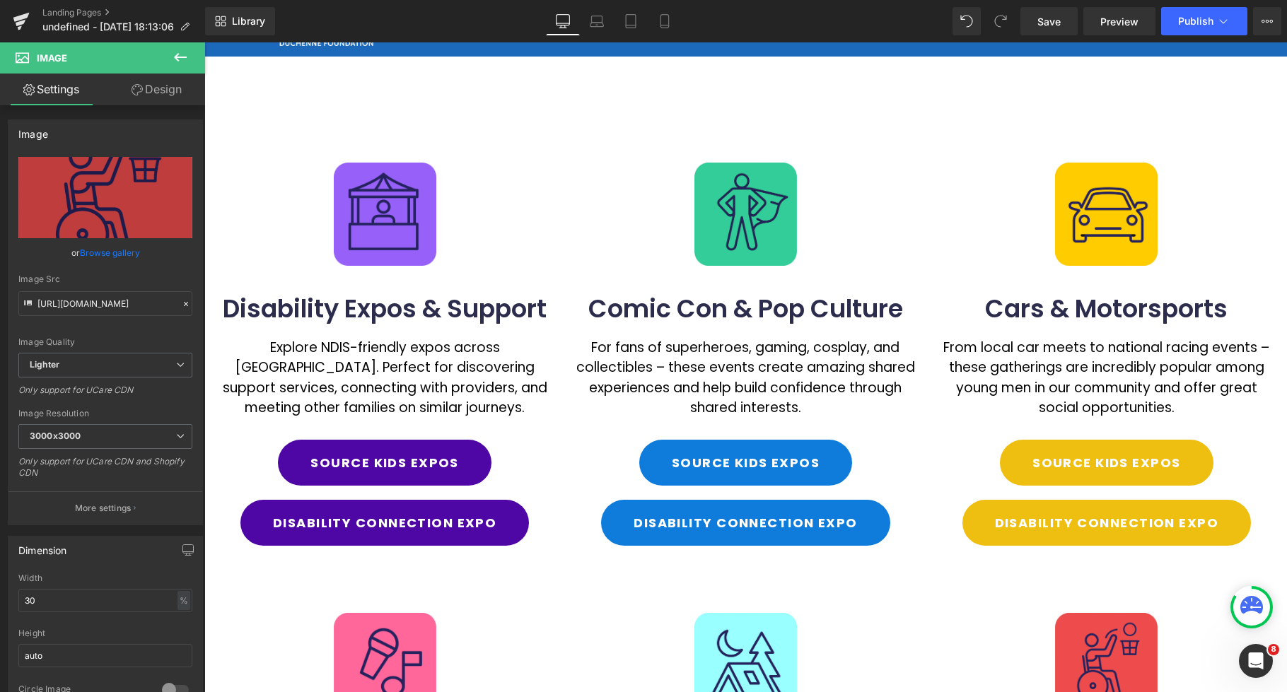
scroll to position [70, 0]
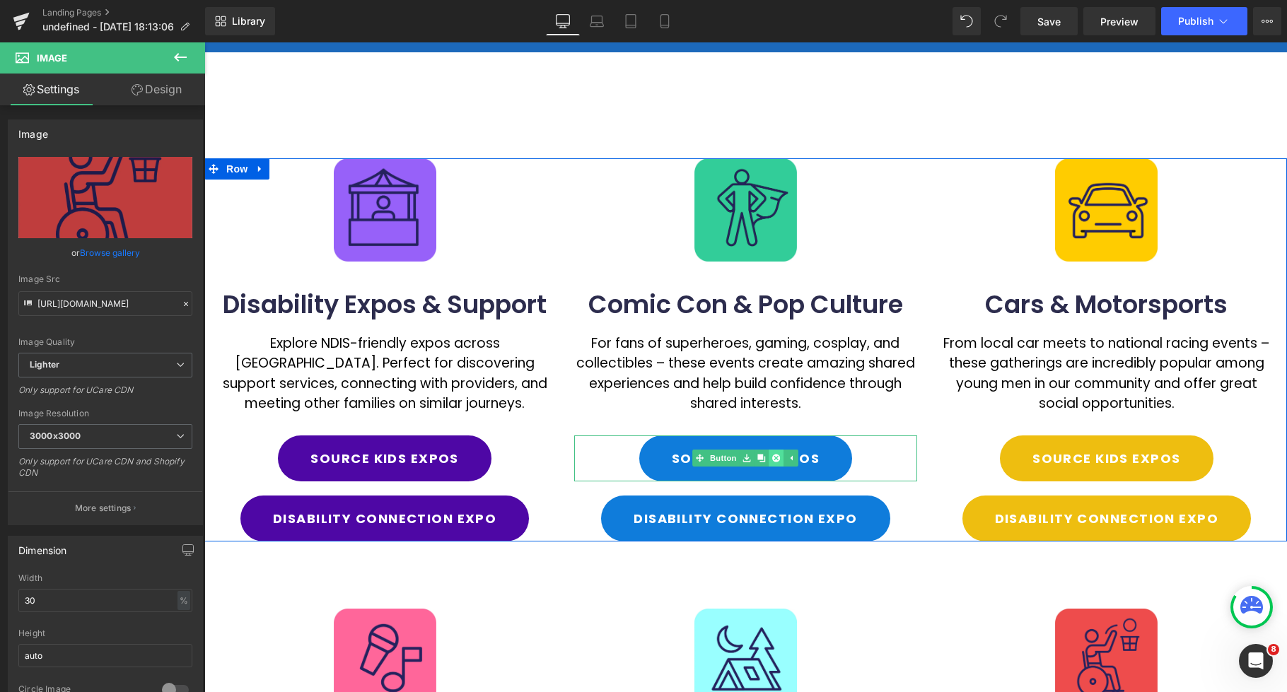
click at [778, 462] on icon at bounding box center [776, 458] width 8 height 8
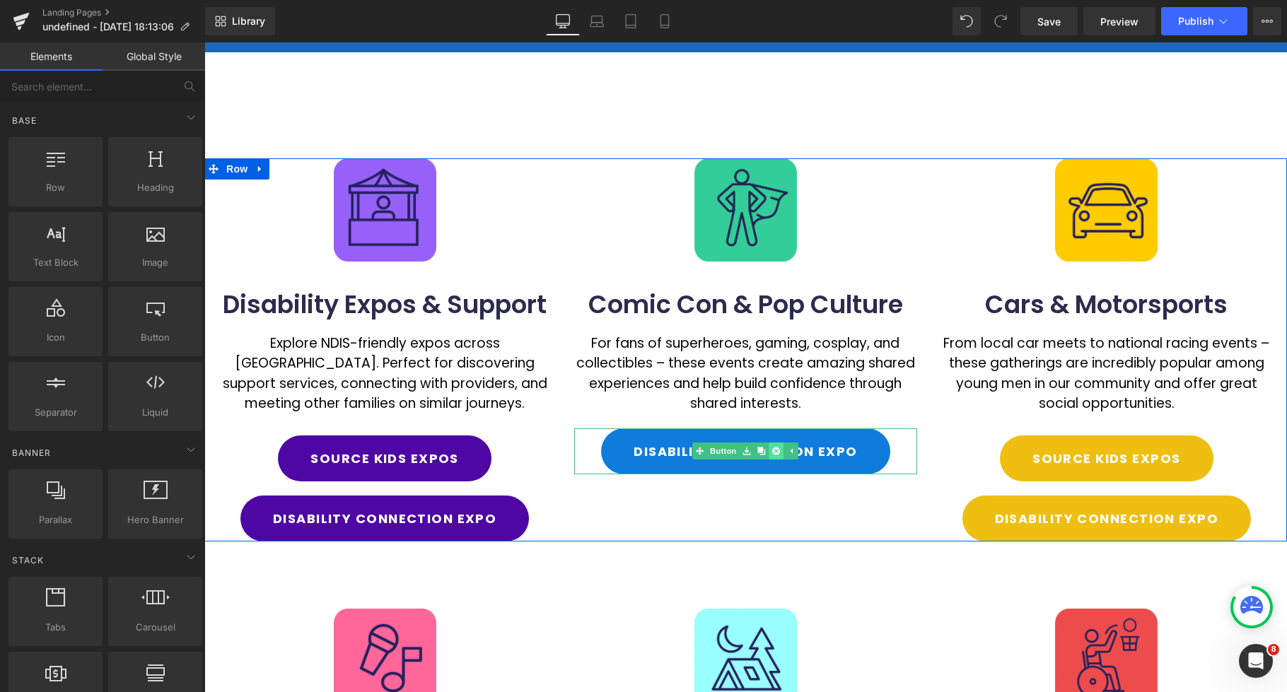
click at [778, 453] on icon at bounding box center [776, 451] width 8 height 8
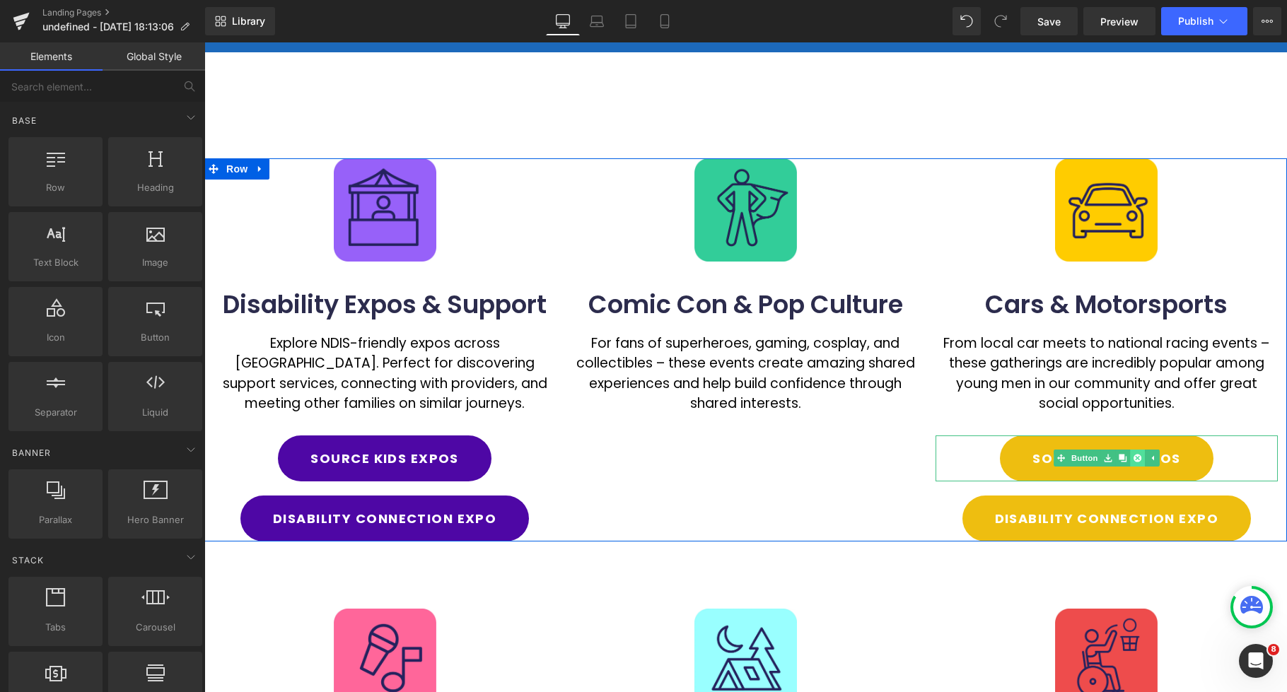
click at [1142, 458] on link at bounding box center [1137, 458] width 15 height 17
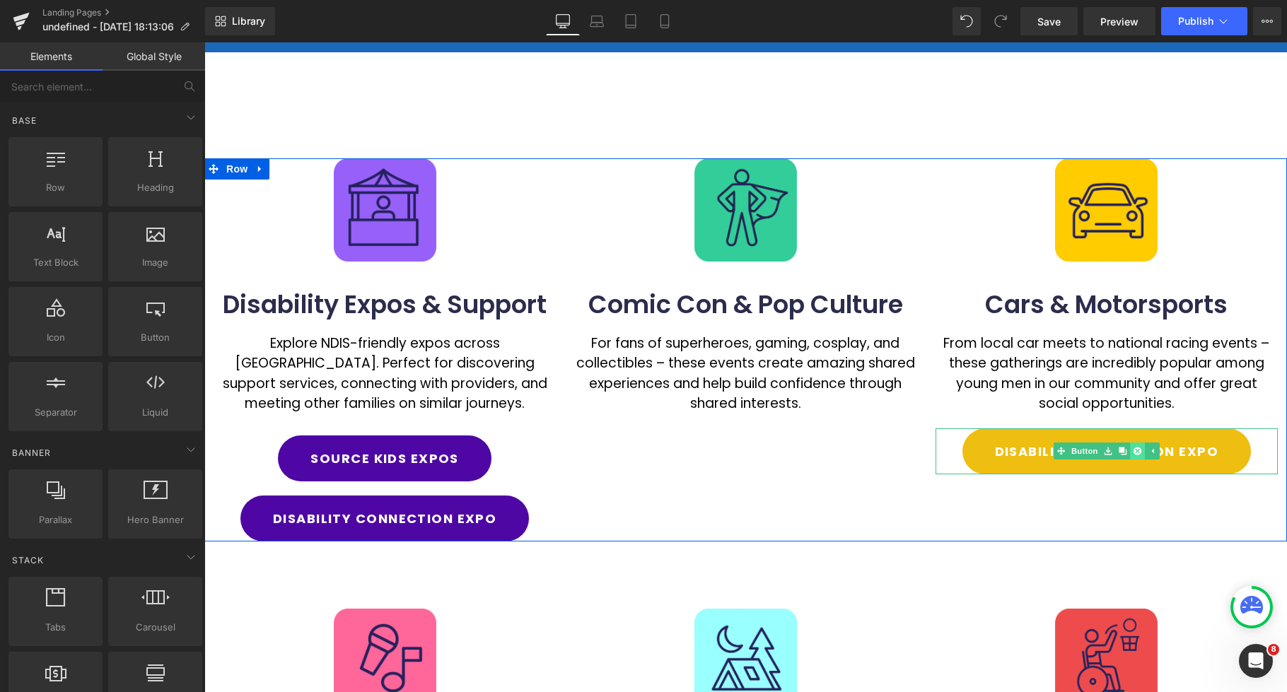
click at [1141, 449] on icon at bounding box center [1138, 452] width 8 height 8
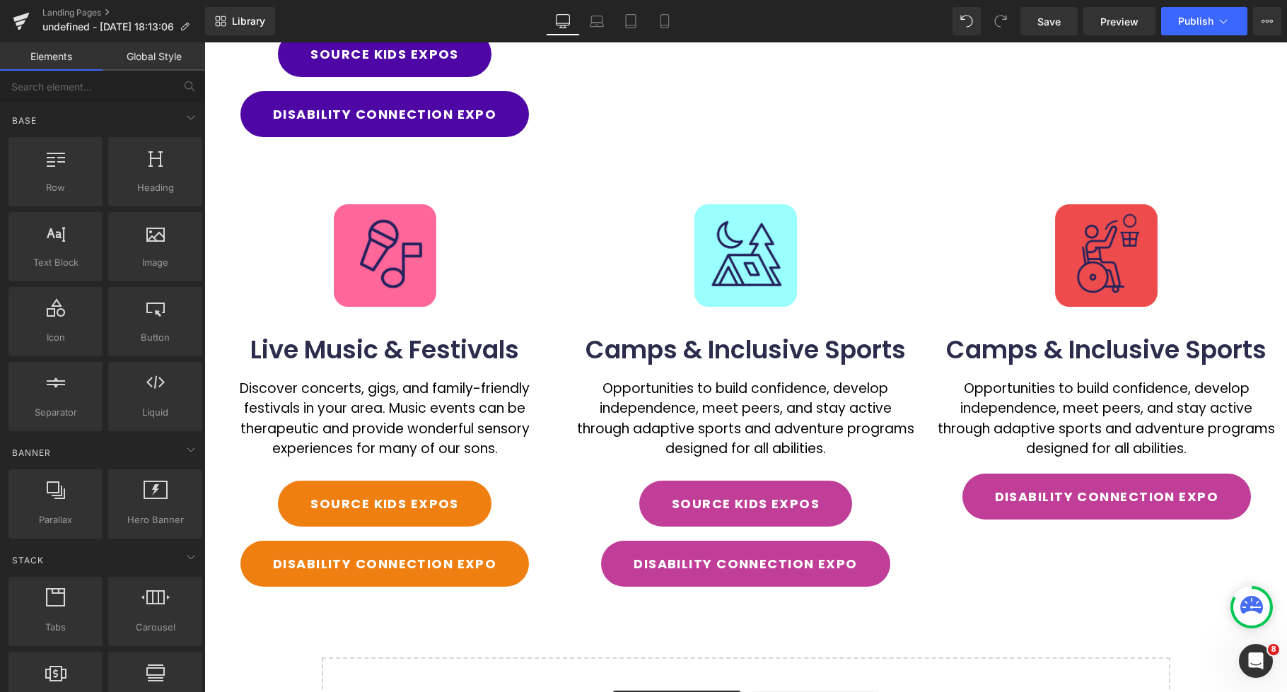
scroll to position [533, 0]
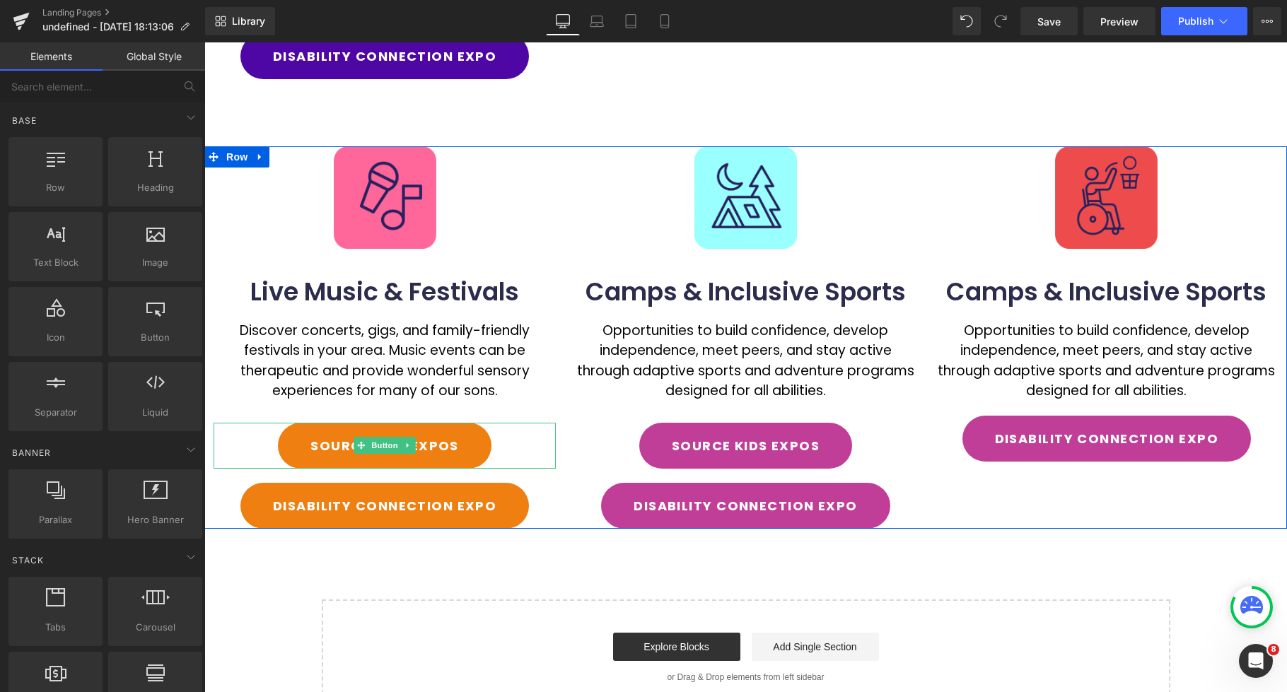
click at [410, 448] on icon at bounding box center [409, 445] width 8 height 8
click at [415, 445] on icon at bounding box center [416, 445] width 8 height 8
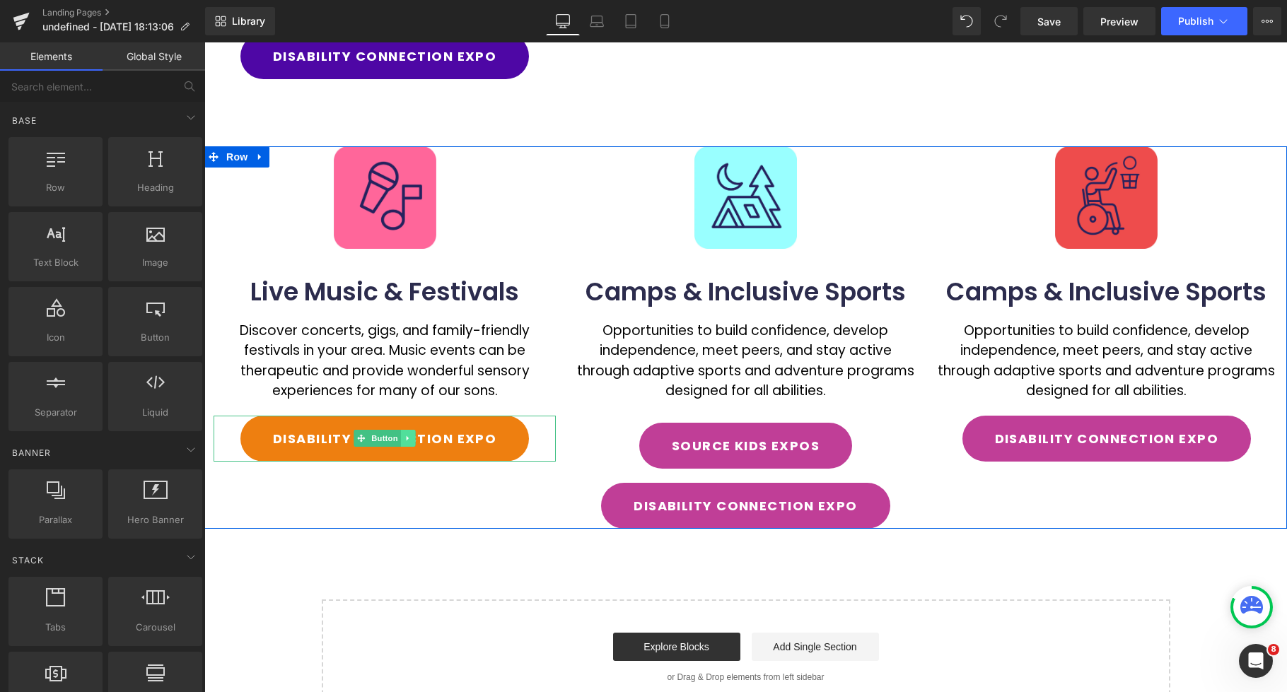
click at [410, 440] on icon at bounding box center [409, 438] width 8 height 8
click at [414, 439] on icon at bounding box center [416, 439] width 8 height 8
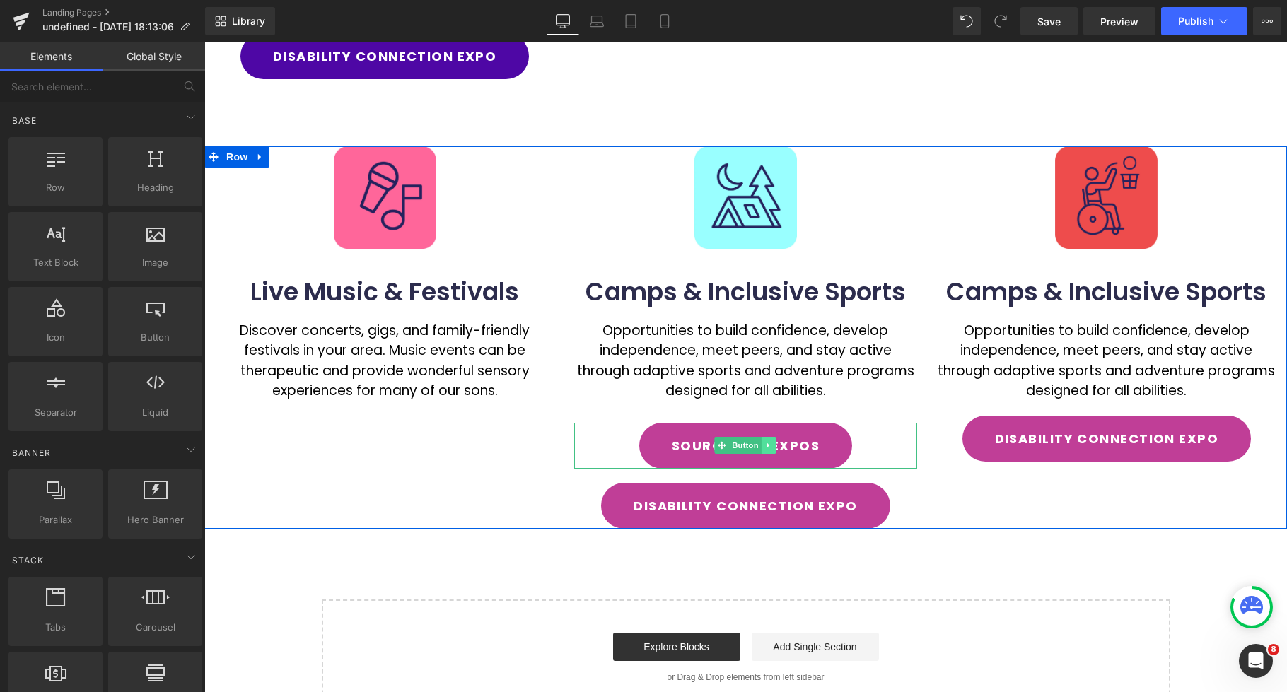
click at [768, 448] on icon at bounding box center [769, 445] width 8 height 8
click at [773, 446] on icon at bounding box center [776, 446] width 8 height 8
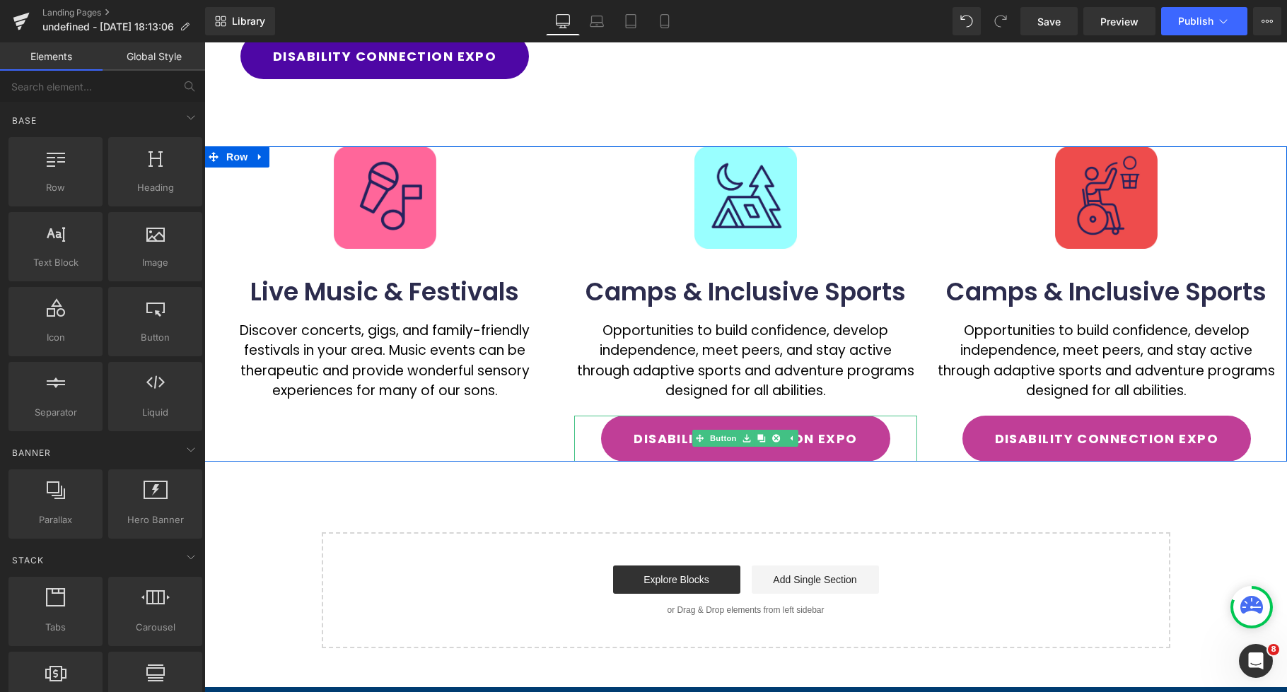
drag, startPoint x: 779, startPoint y: 439, endPoint x: 811, endPoint y: 438, distance: 32.6
click at [779, 439] on icon at bounding box center [776, 439] width 8 height 8
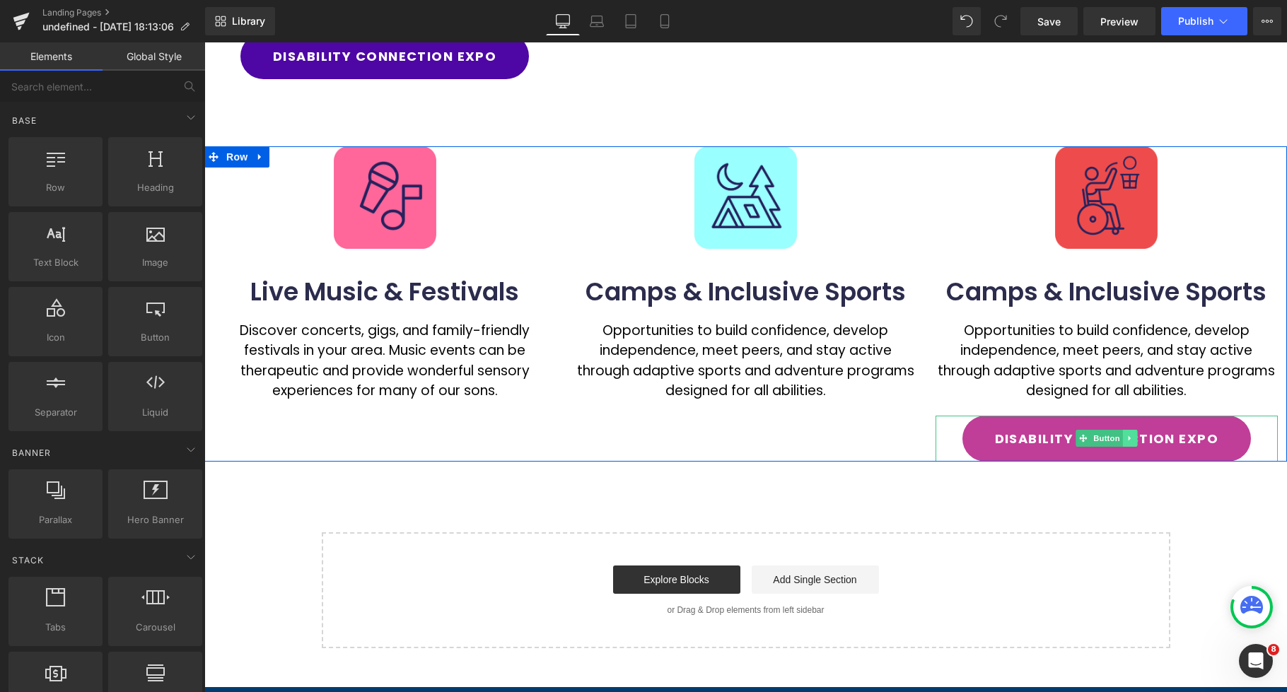
click at [1125, 438] on link at bounding box center [1130, 438] width 15 height 17
click at [1134, 439] on icon at bounding box center [1138, 439] width 8 height 8
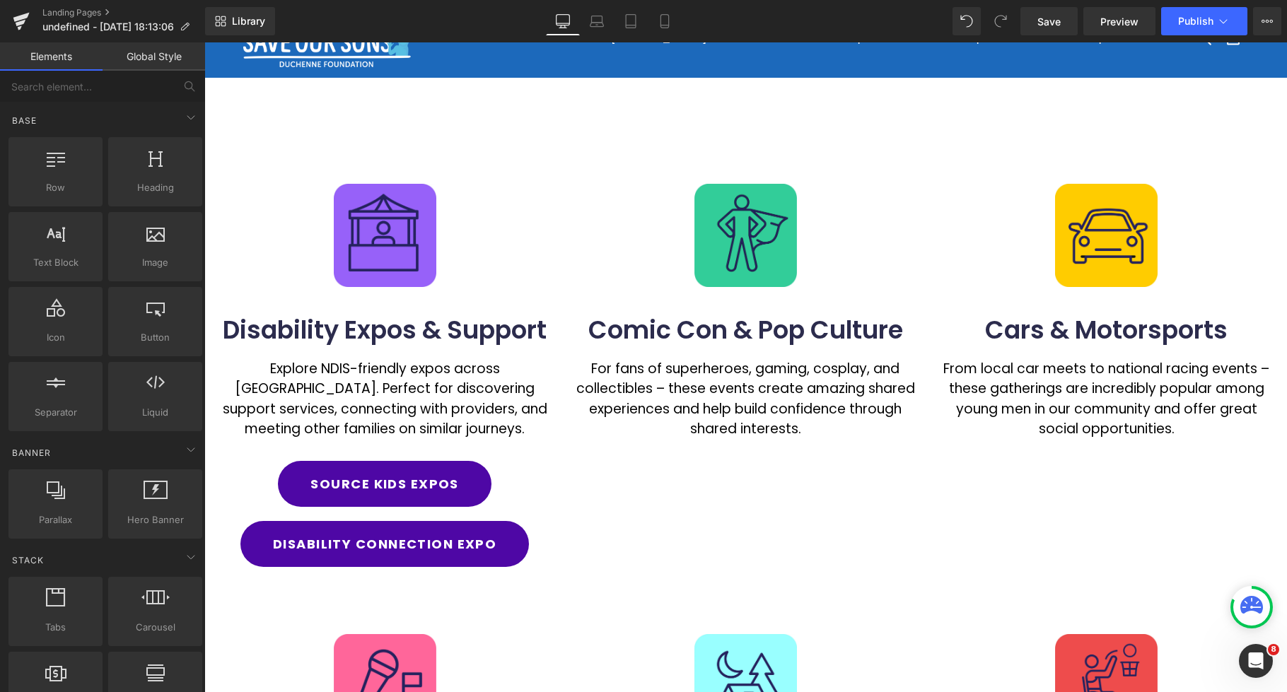
scroll to position [0, 0]
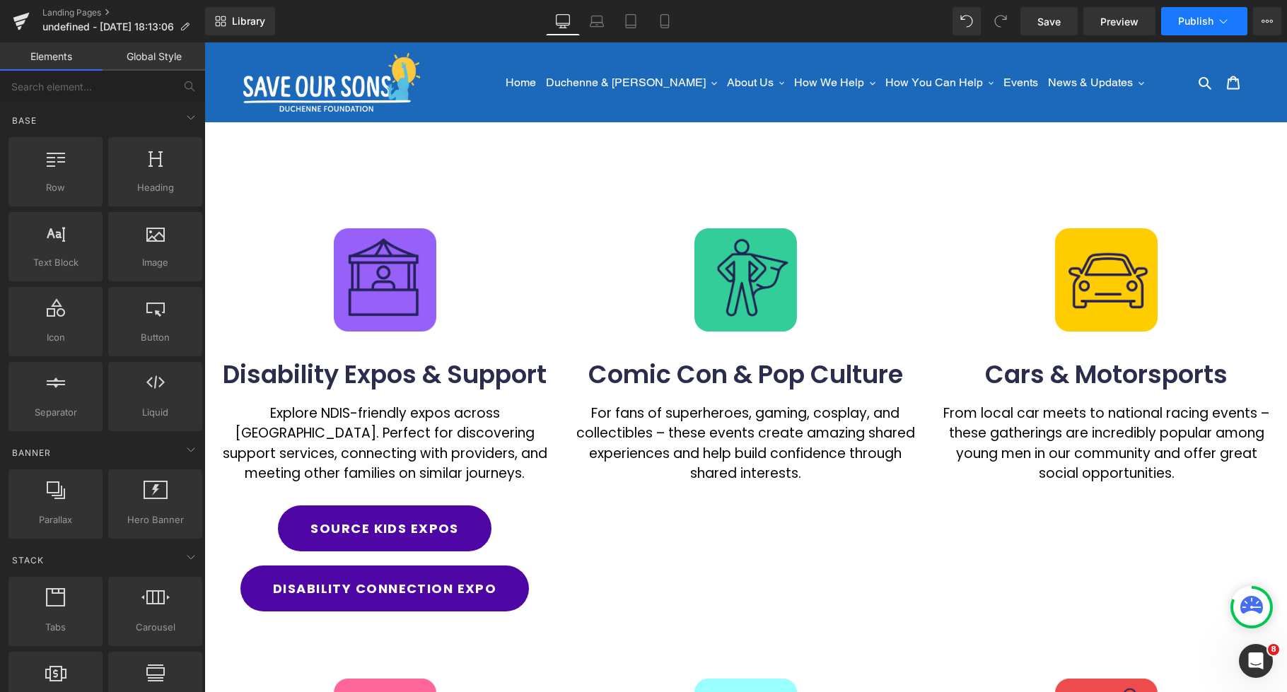
click at [1187, 27] on button "Publish" at bounding box center [1204, 21] width 86 height 28
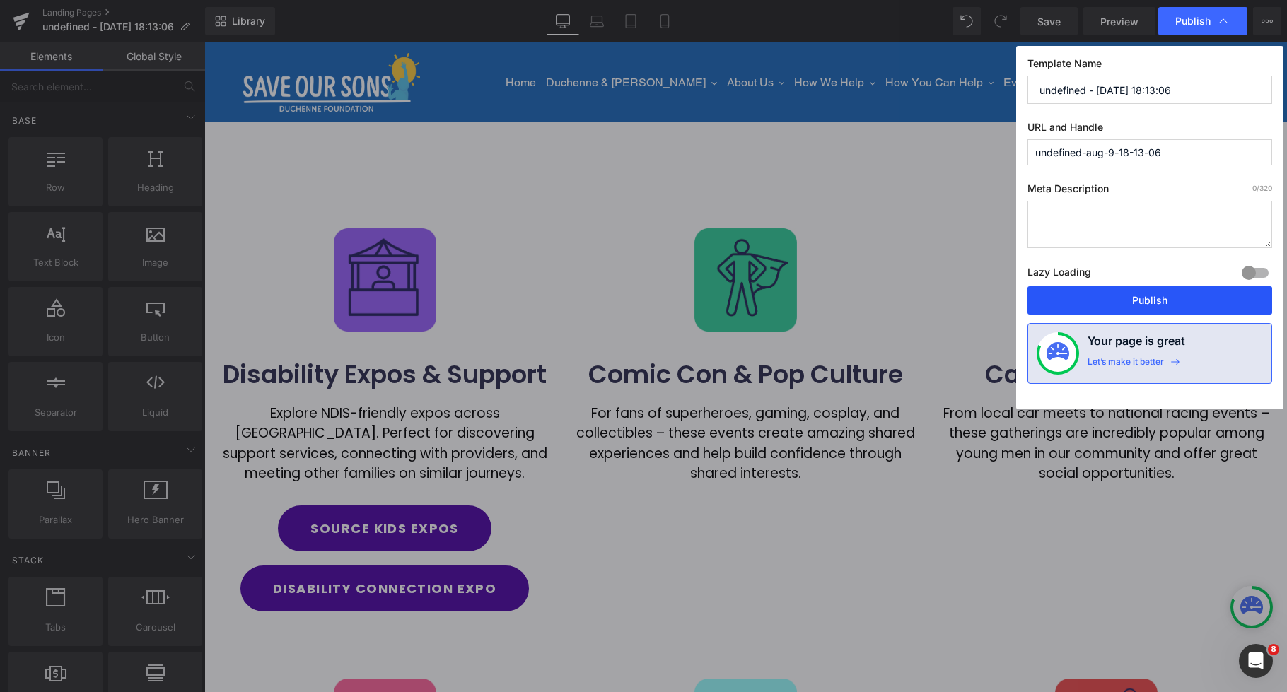
drag, startPoint x: 1125, startPoint y: 295, endPoint x: 815, endPoint y: 248, distance: 313.4
click at [1125, 295] on button "Publish" at bounding box center [1150, 300] width 245 height 28
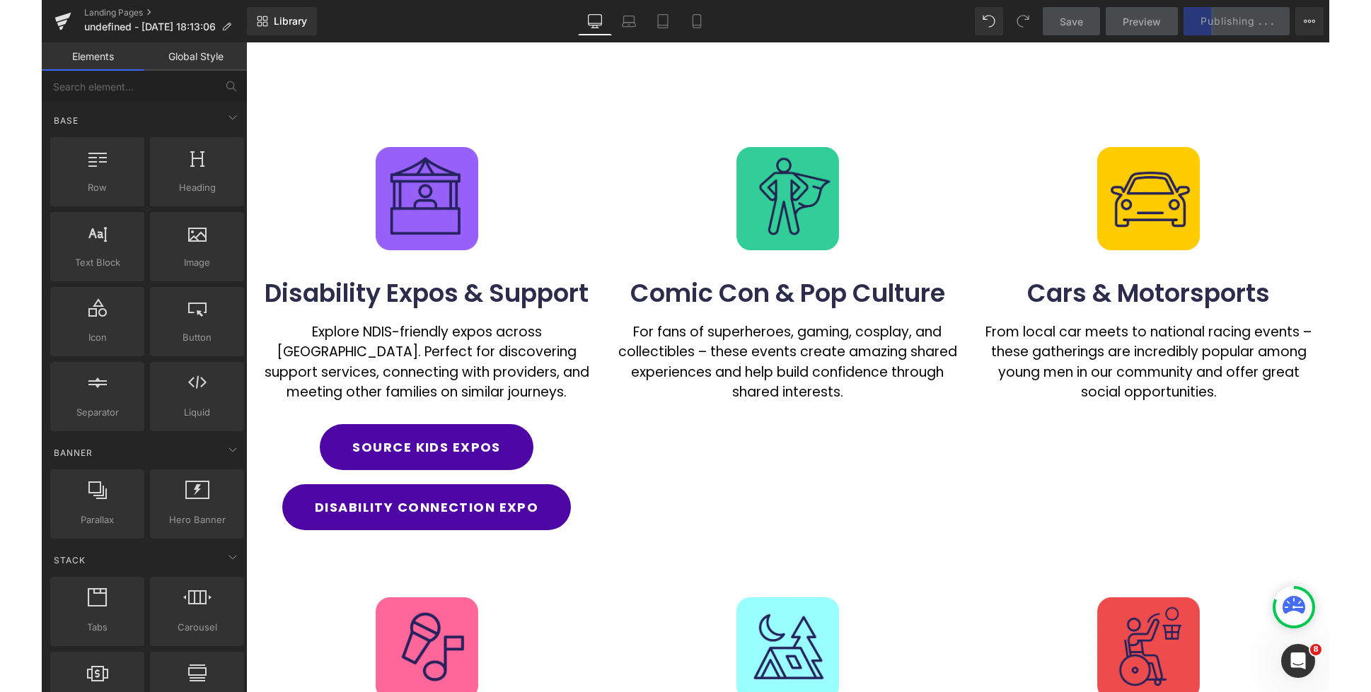
scroll to position [33, 0]
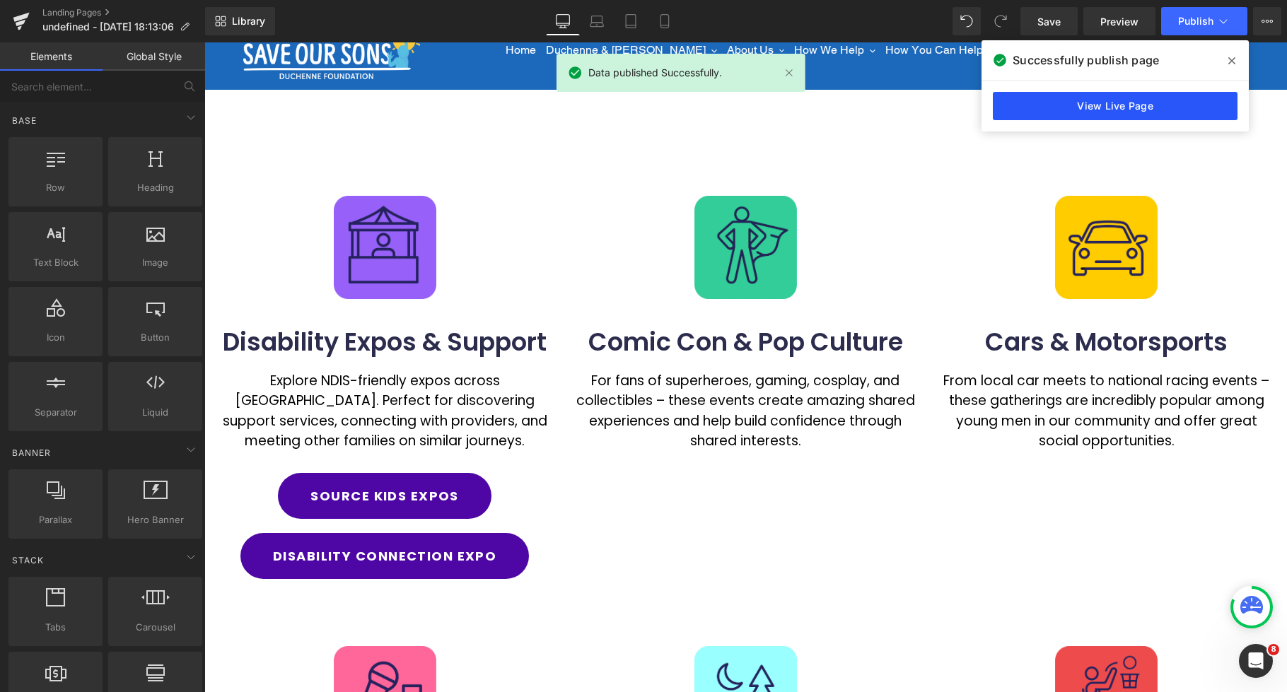
click at [1148, 108] on link "View Live Page" at bounding box center [1115, 106] width 245 height 28
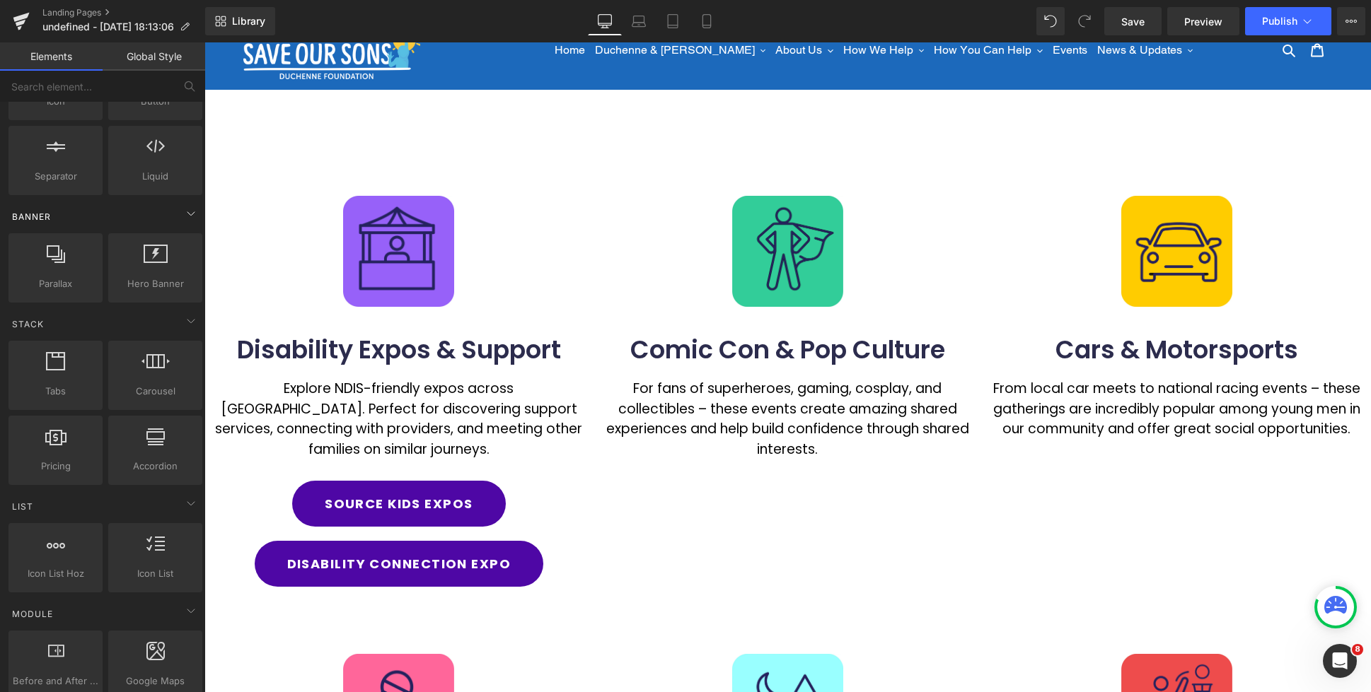
scroll to position [242, 0]
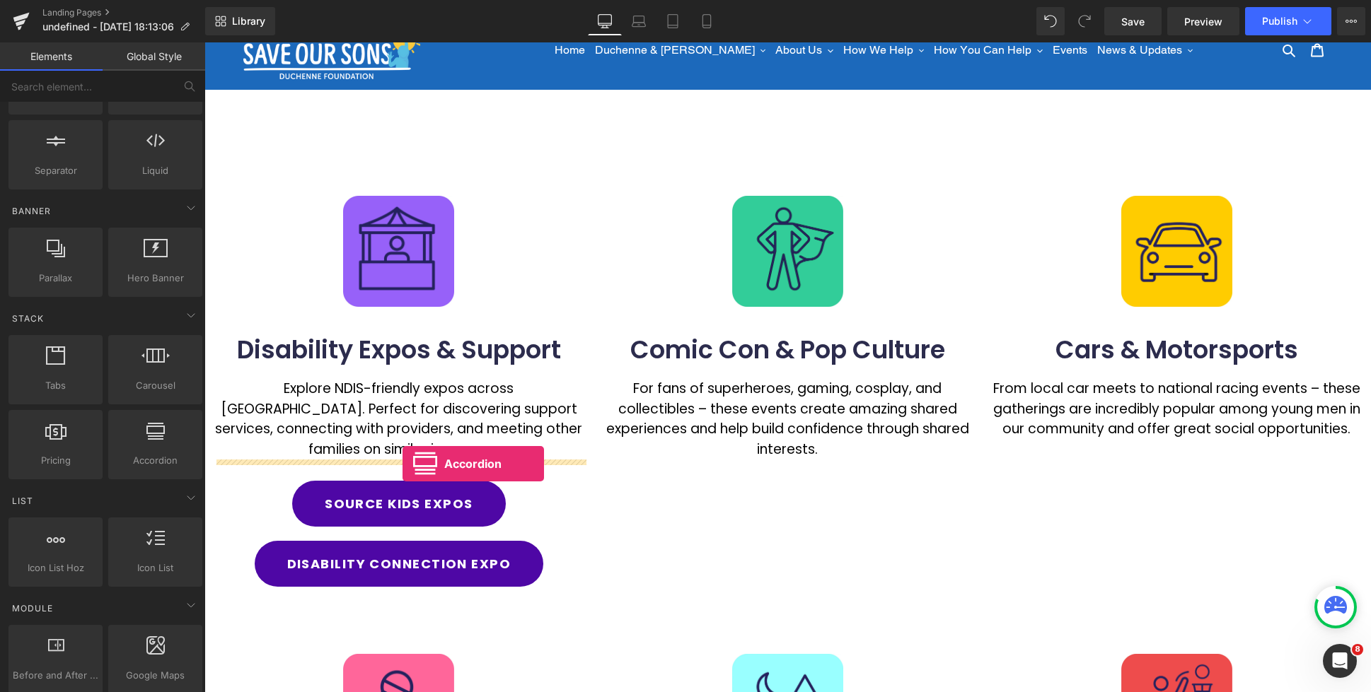
drag, startPoint x: 412, startPoint y: 476, endPoint x: 402, endPoint y: 464, distance: 15.6
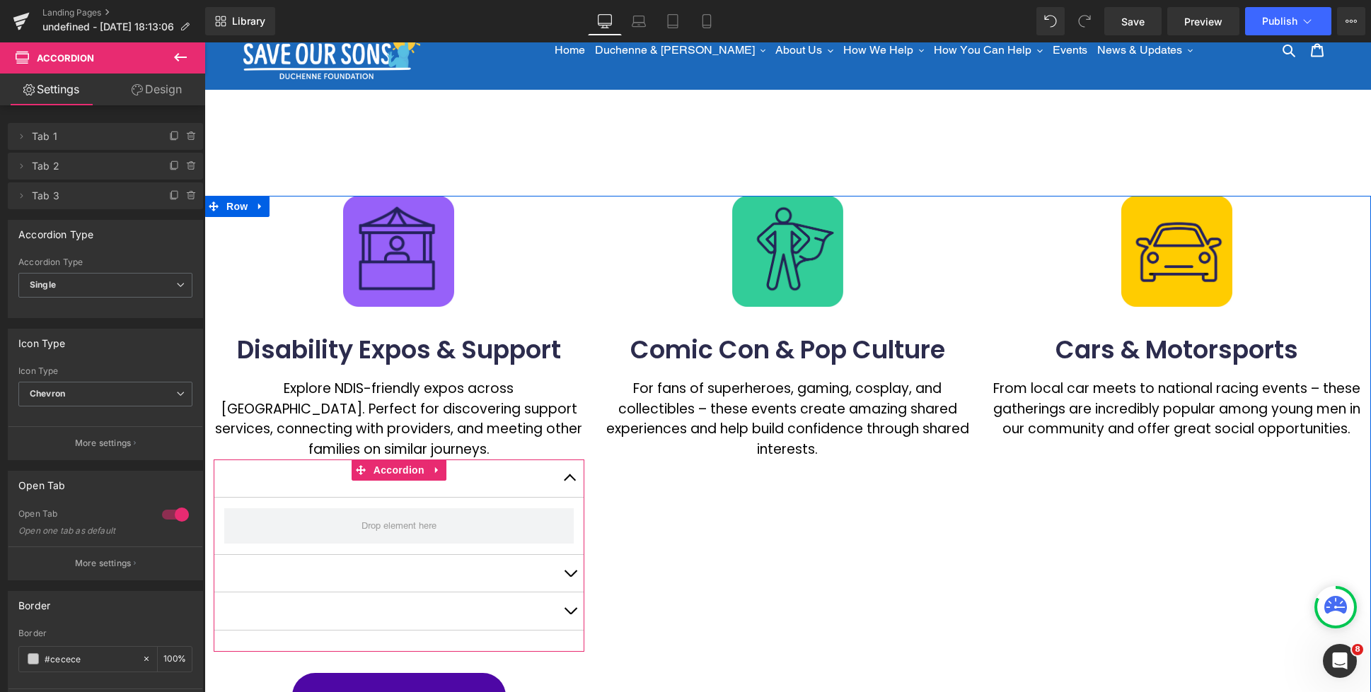
drag, startPoint x: 490, startPoint y: 467, endPoint x: 492, endPoint y: 446, distance: 21.3
click at [492, 446] on div "Image Disability Expos & Support Heading Explore NDIS-friendly expos across [GE…" at bounding box center [398, 488] width 389 height 584
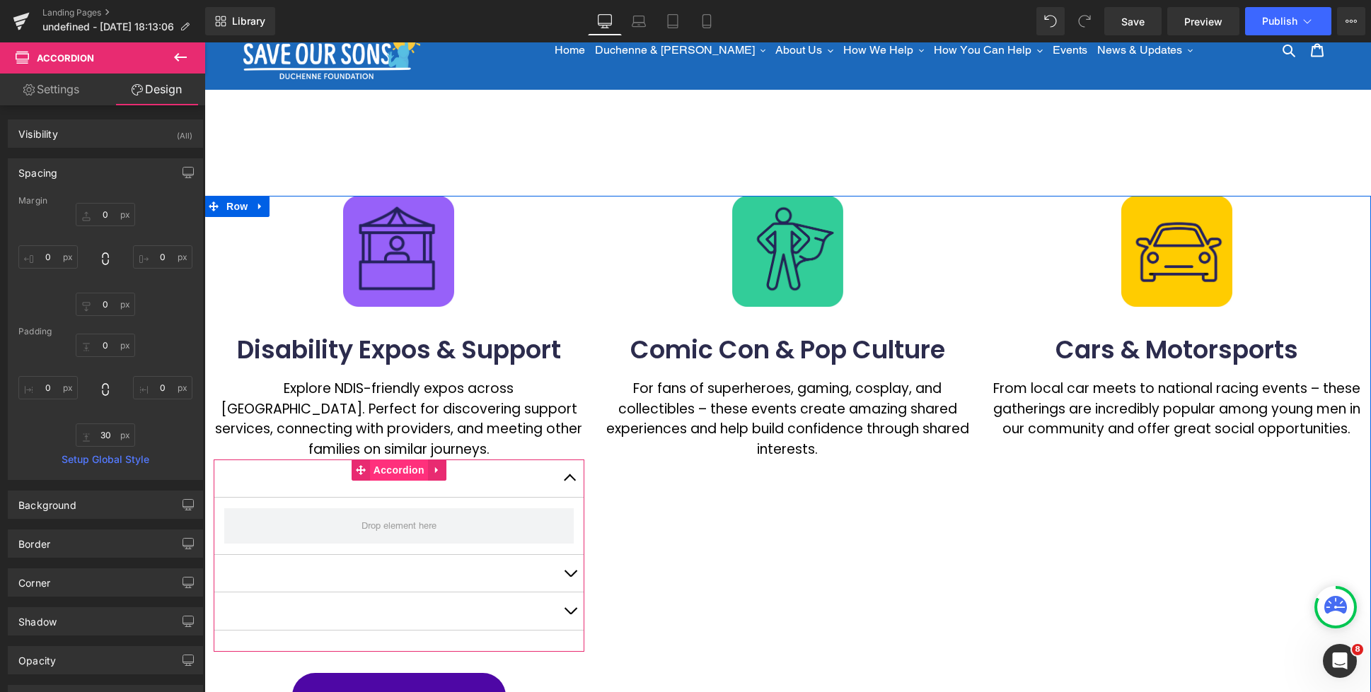
click at [406, 477] on span "Accordion" at bounding box center [399, 470] width 58 height 21
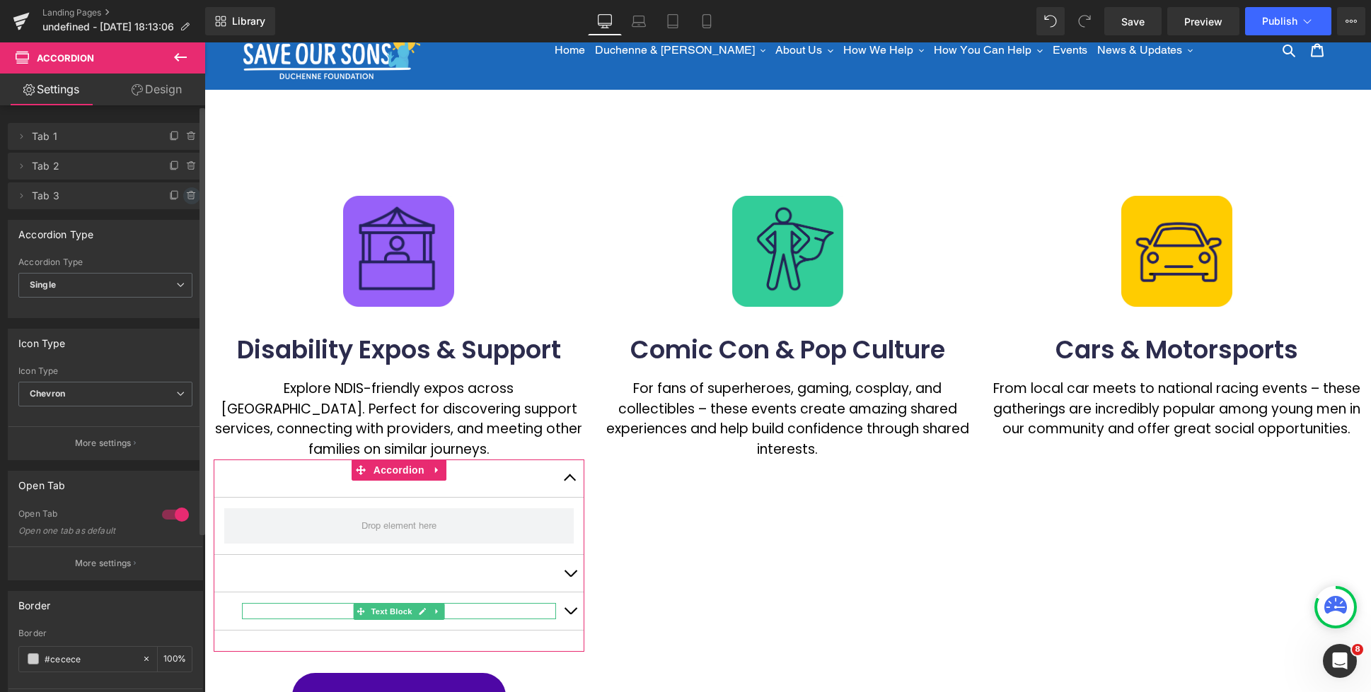
click at [189, 197] on icon at bounding box center [191, 195] width 11 height 11
click at [179, 199] on button "Delete" at bounding box center [176, 196] width 45 height 18
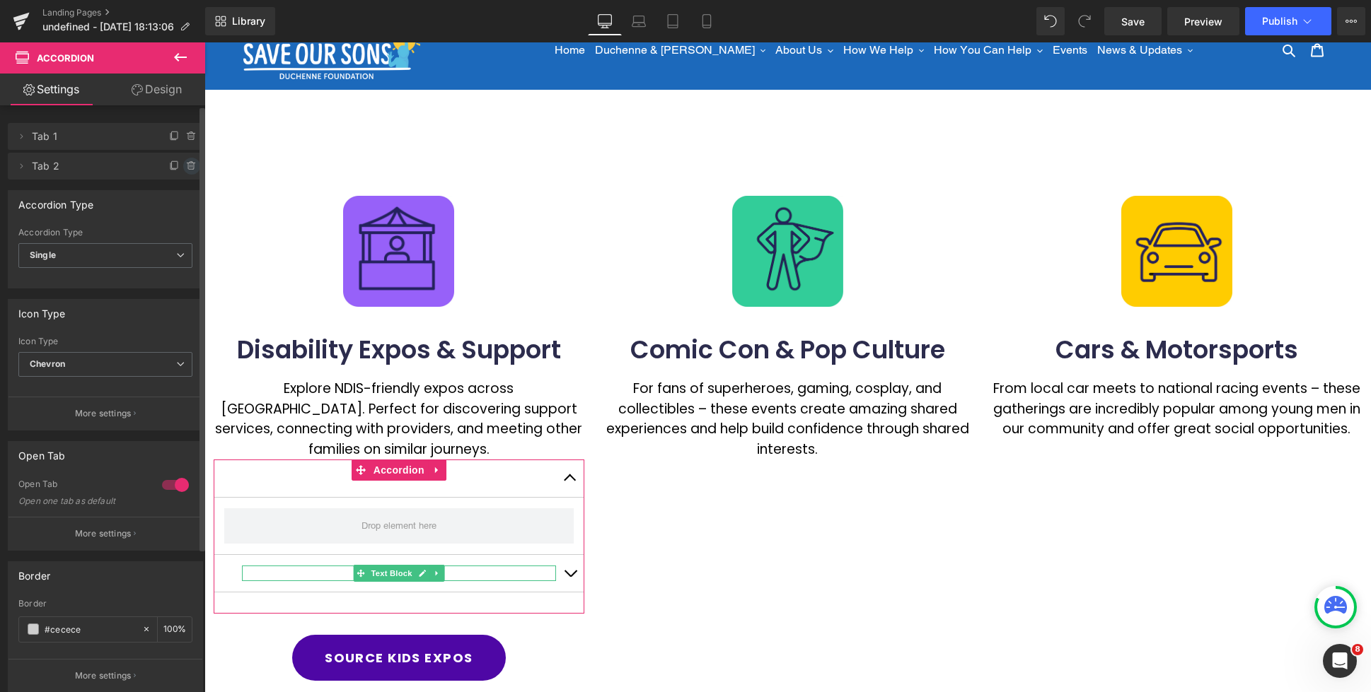
click at [190, 170] on icon at bounding box center [191, 166] width 11 height 11
click at [179, 166] on button "Delete" at bounding box center [176, 167] width 45 height 18
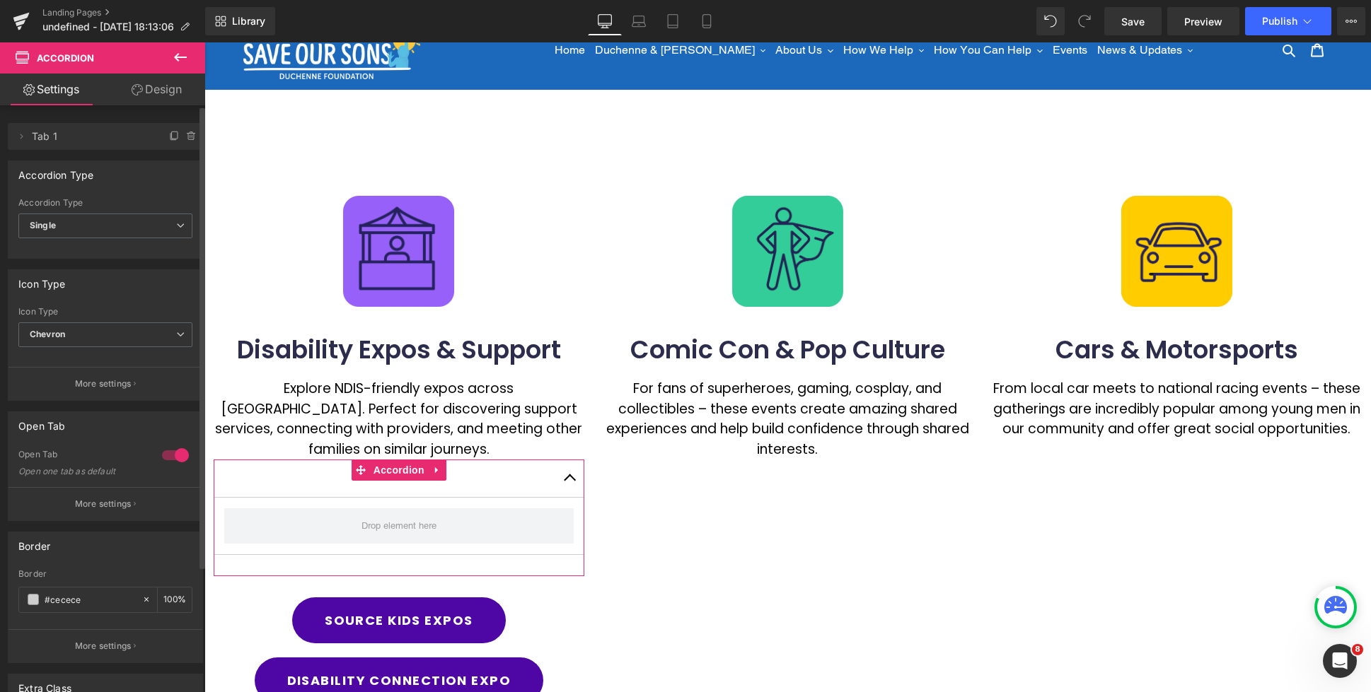
click at [164, 460] on div at bounding box center [175, 455] width 34 height 23
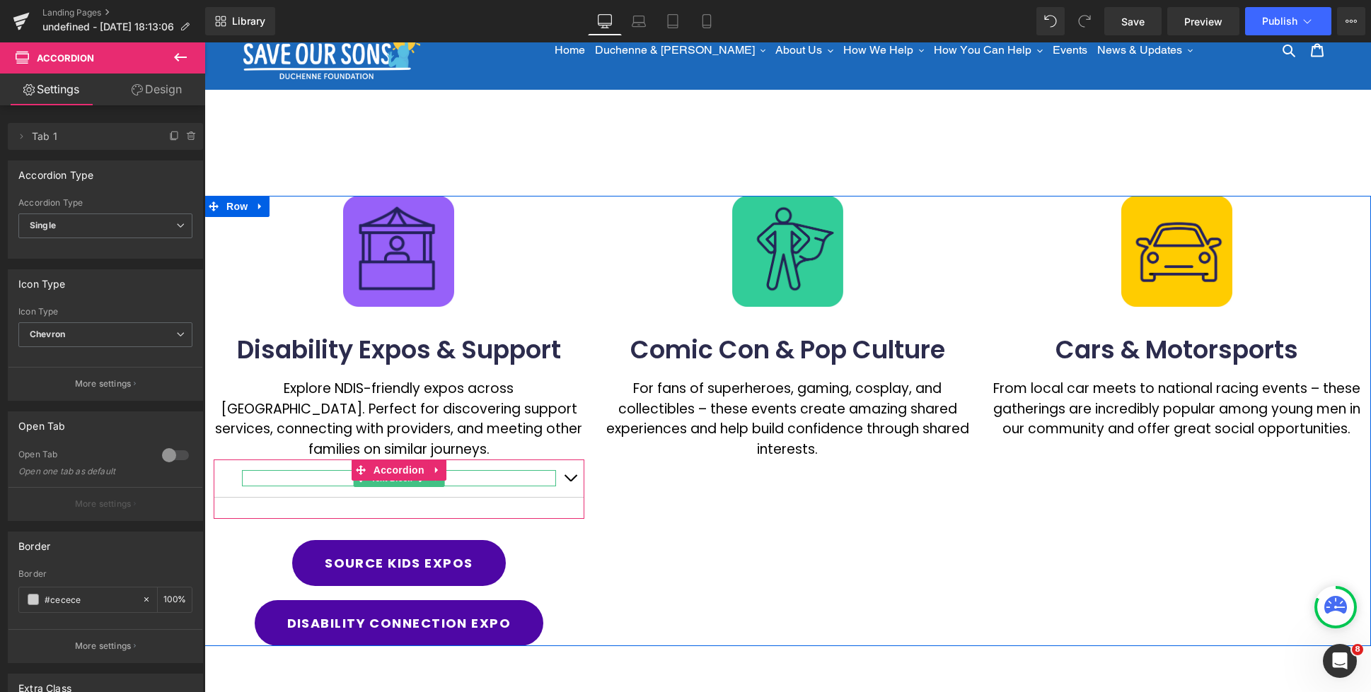
click at [338, 479] on p "Accordion Title 1" at bounding box center [399, 478] width 314 height 16
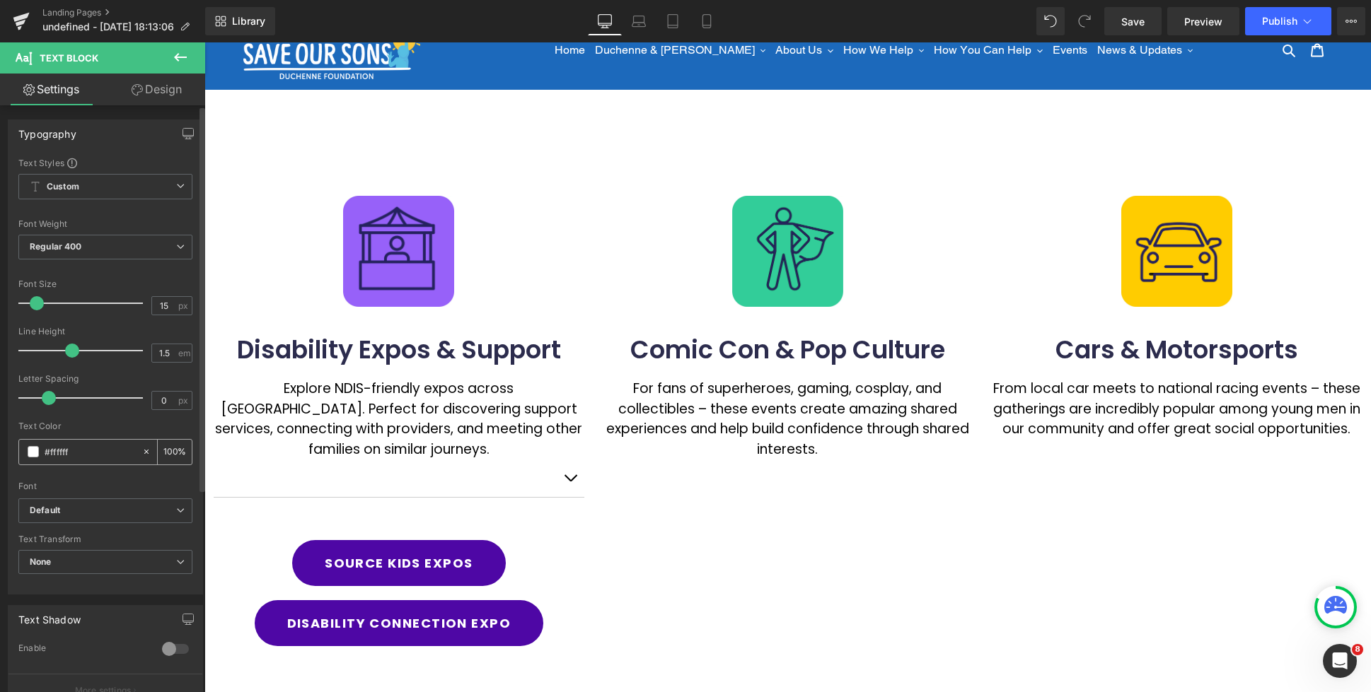
click at [28, 453] on span at bounding box center [33, 451] width 11 height 11
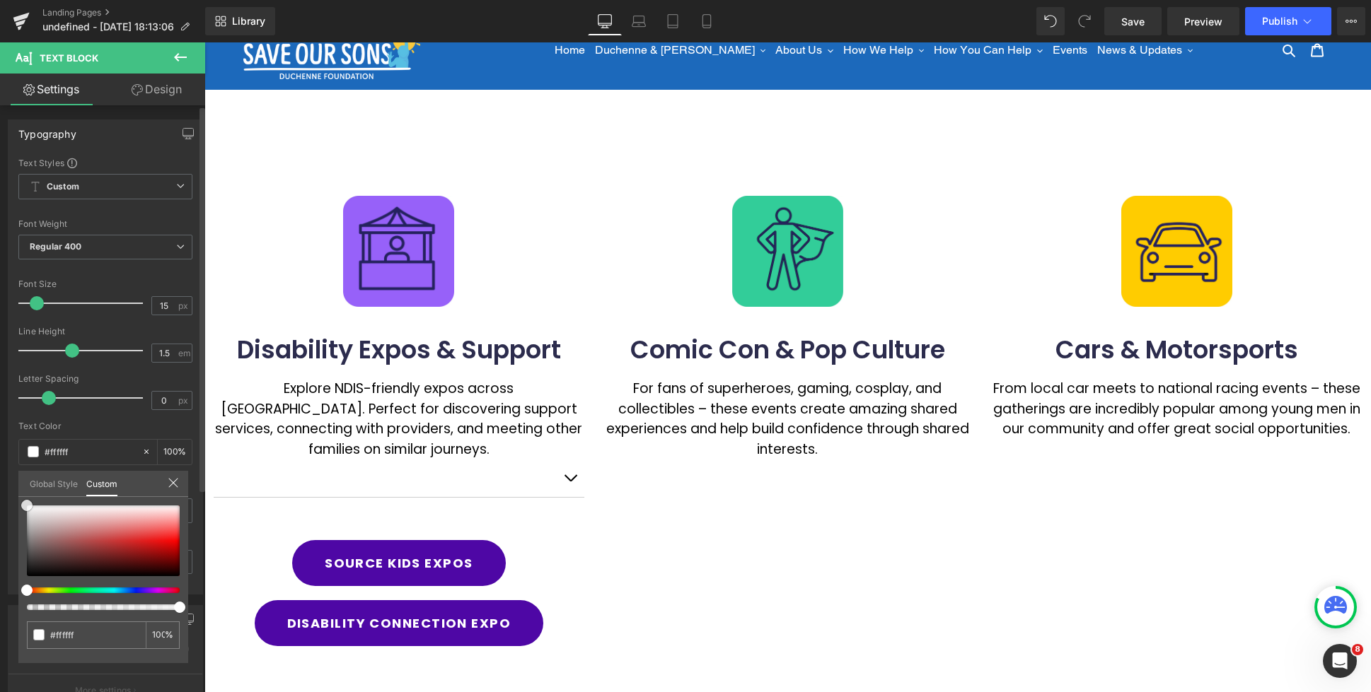
type input "#fe4242"
type input "#5c4b4b"
type input "#201c1c"
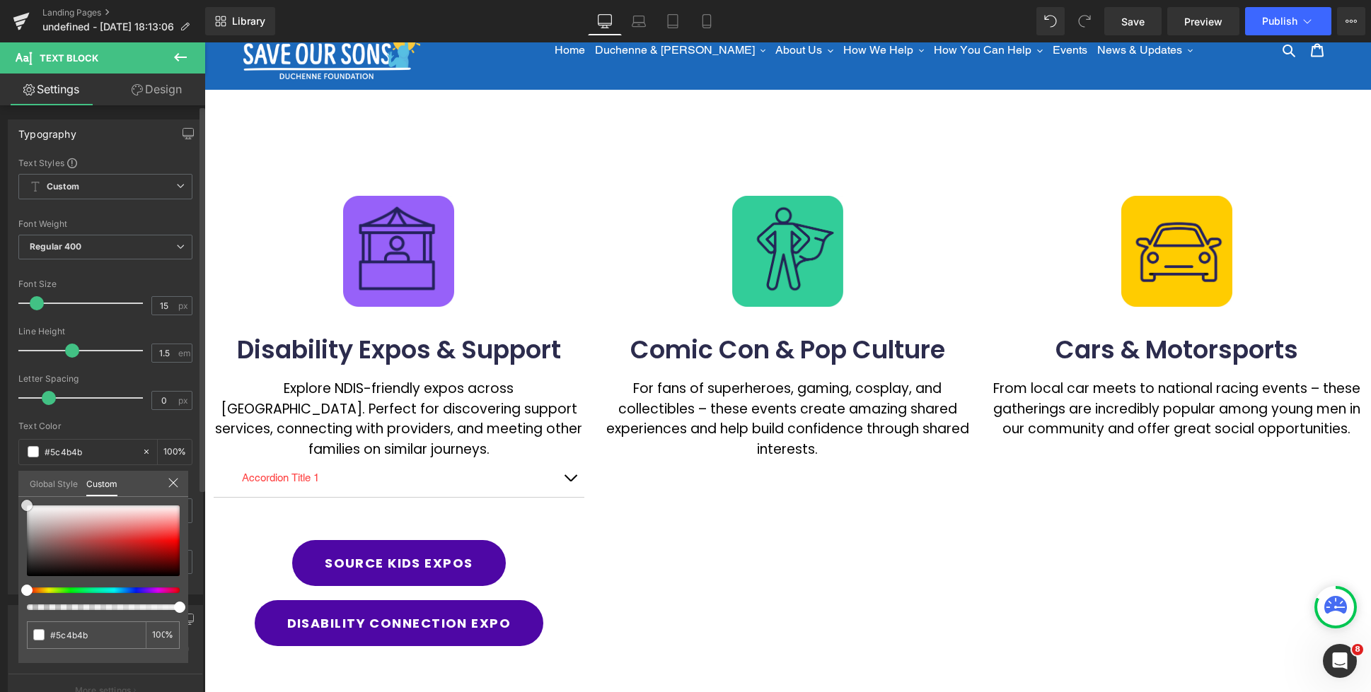
type input "#201c1c"
type input "#1b1717"
type input "#181515"
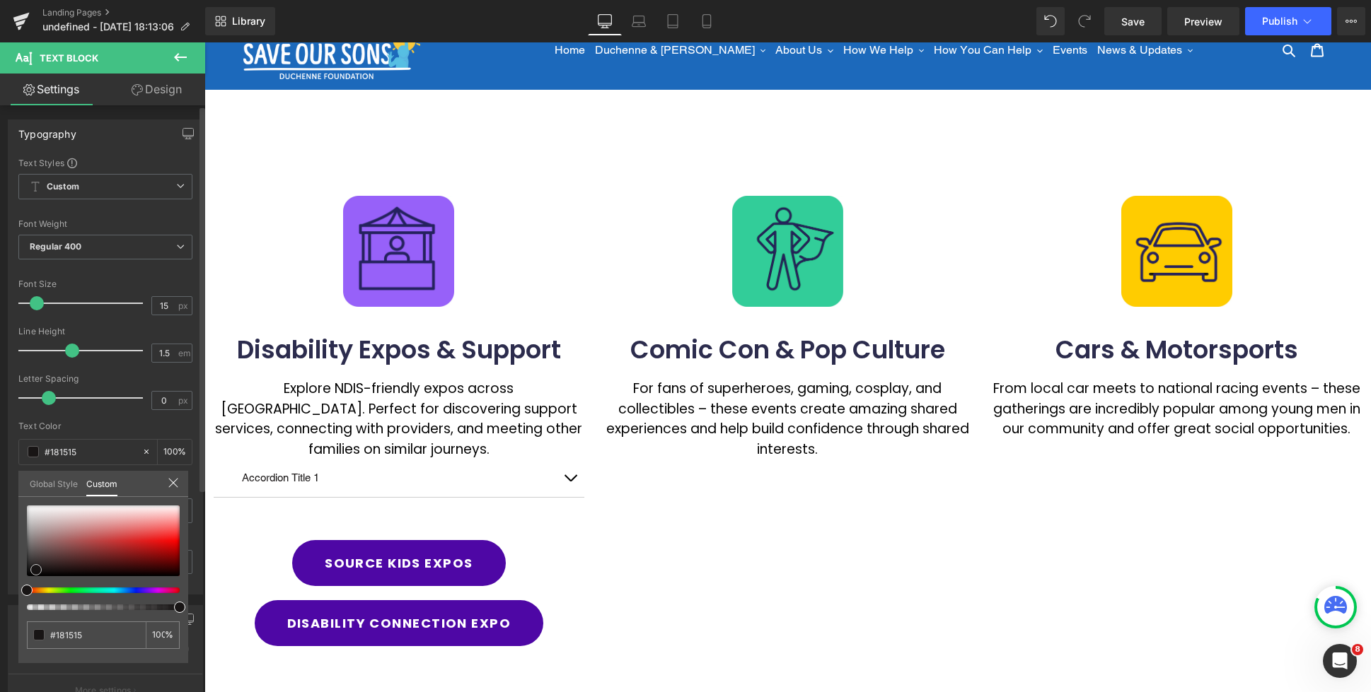
type input "#121010"
type input "#050404"
type input "#020202"
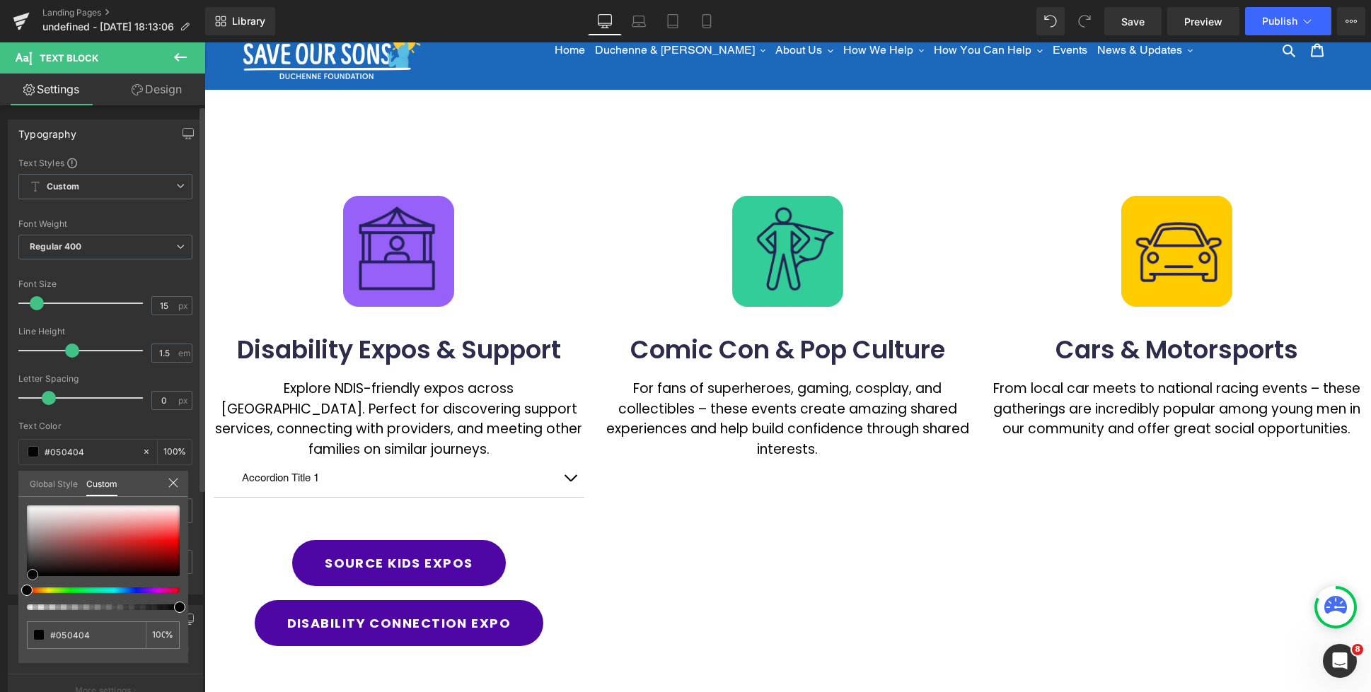
type input "#020202"
type input "#000000"
drag, startPoint x: 37, startPoint y: 568, endPoint x: 33, endPoint y: 577, distance: 10.1
click at [33, 576] on div at bounding box center [103, 541] width 153 height 71
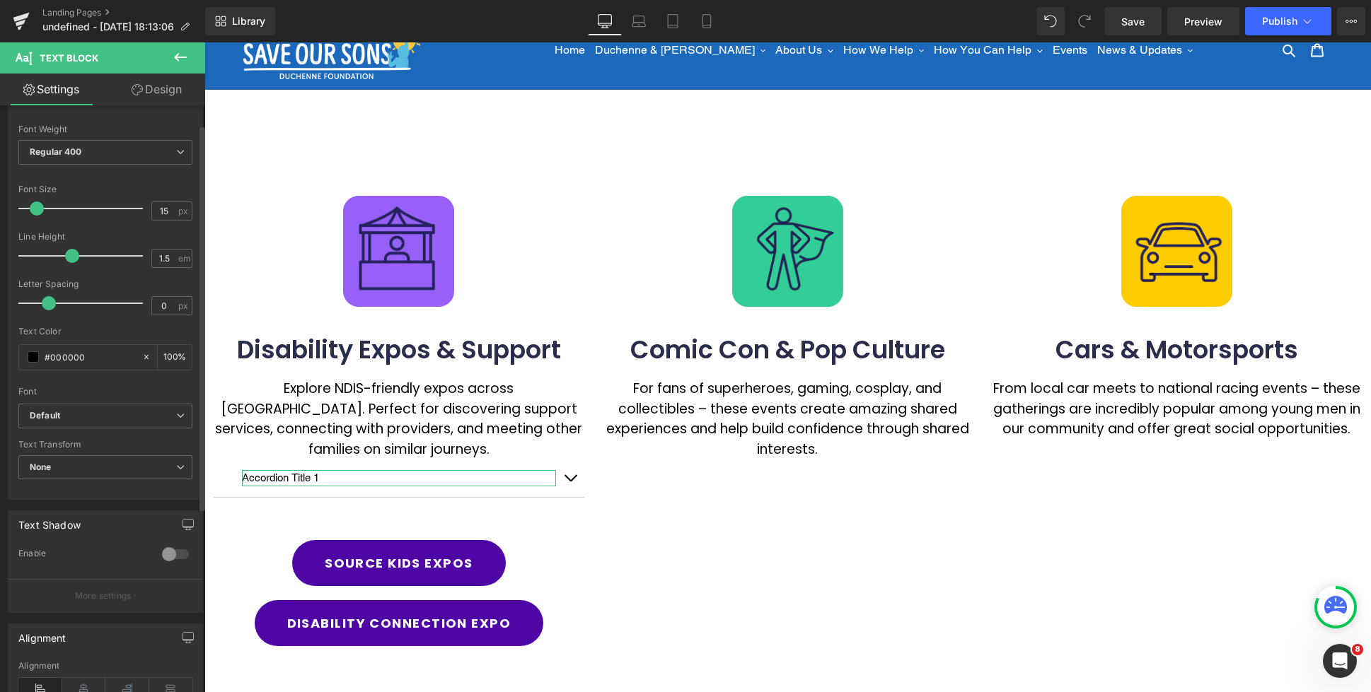
scroll to position [180, 0]
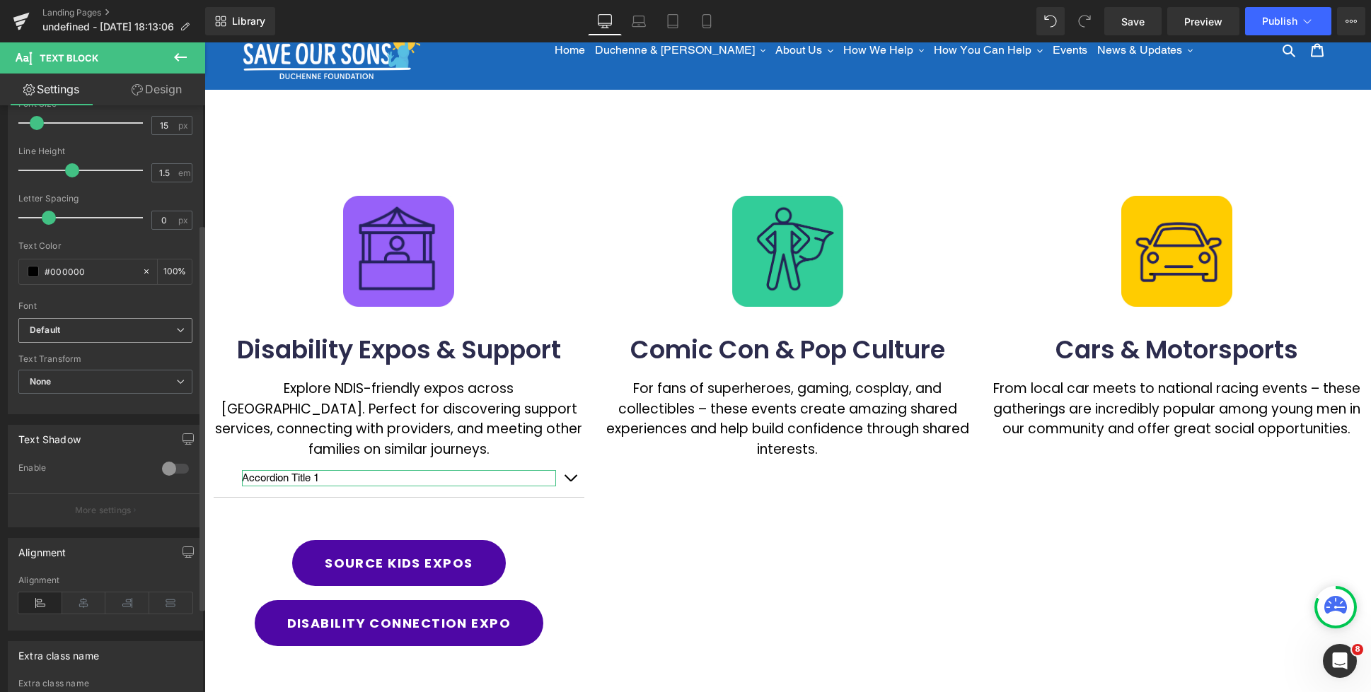
click at [89, 333] on b "Default" at bounding box center [103, 331] width 146 height 12
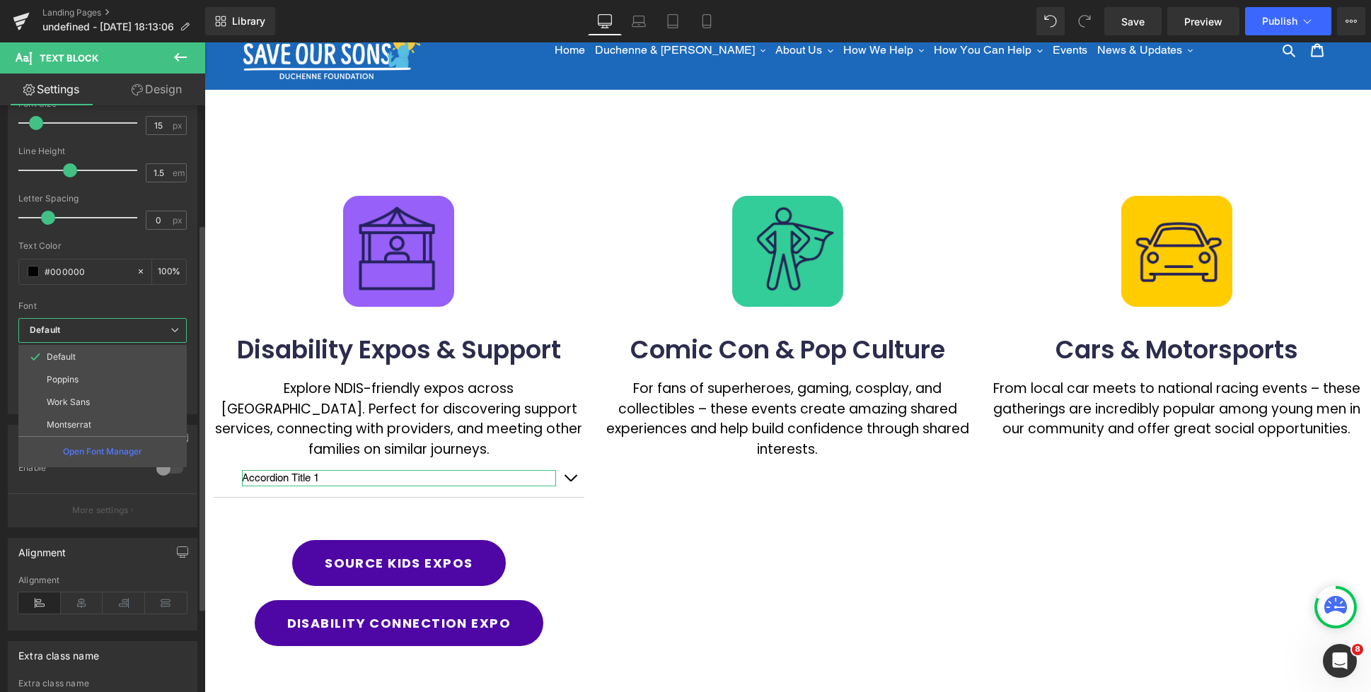
click at [83, 379] on li "Poppins" at bounding box center [102, 379] width 168 height 23
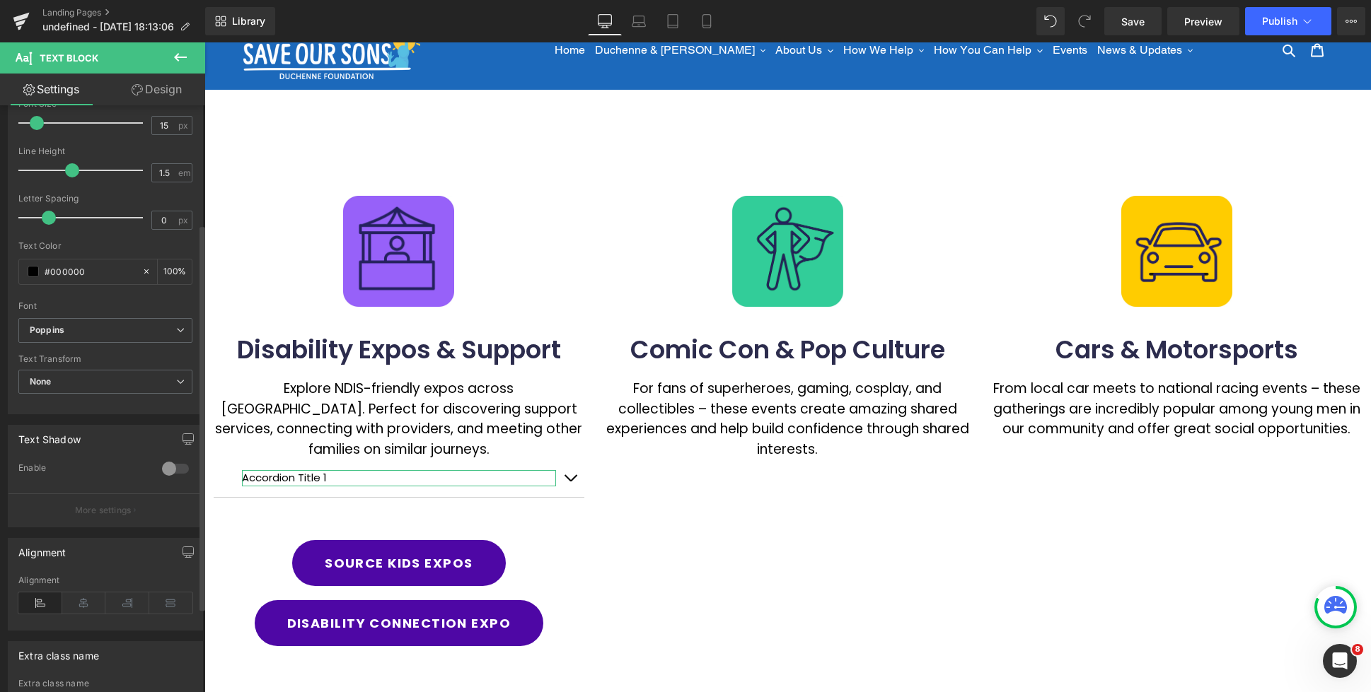
scroll to position [299, 0]
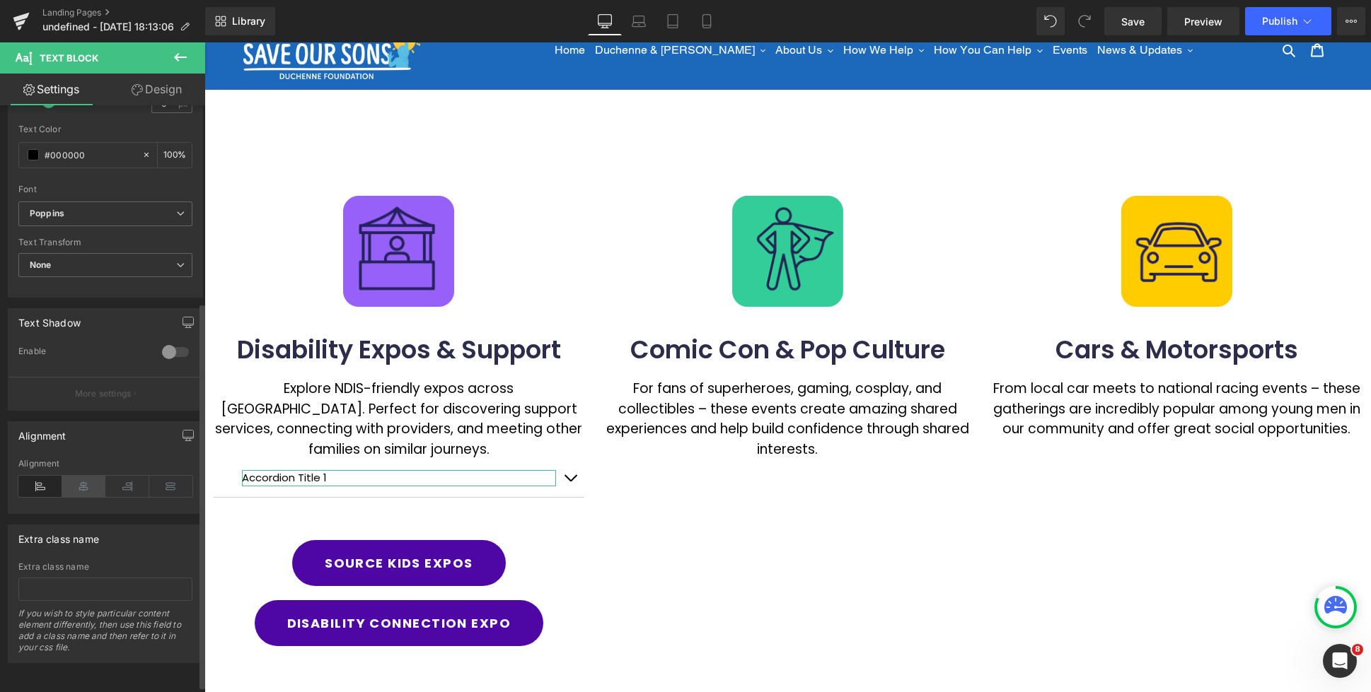
click at [85, 487] on icon at bounding box center [84, 486] width 44 height 21
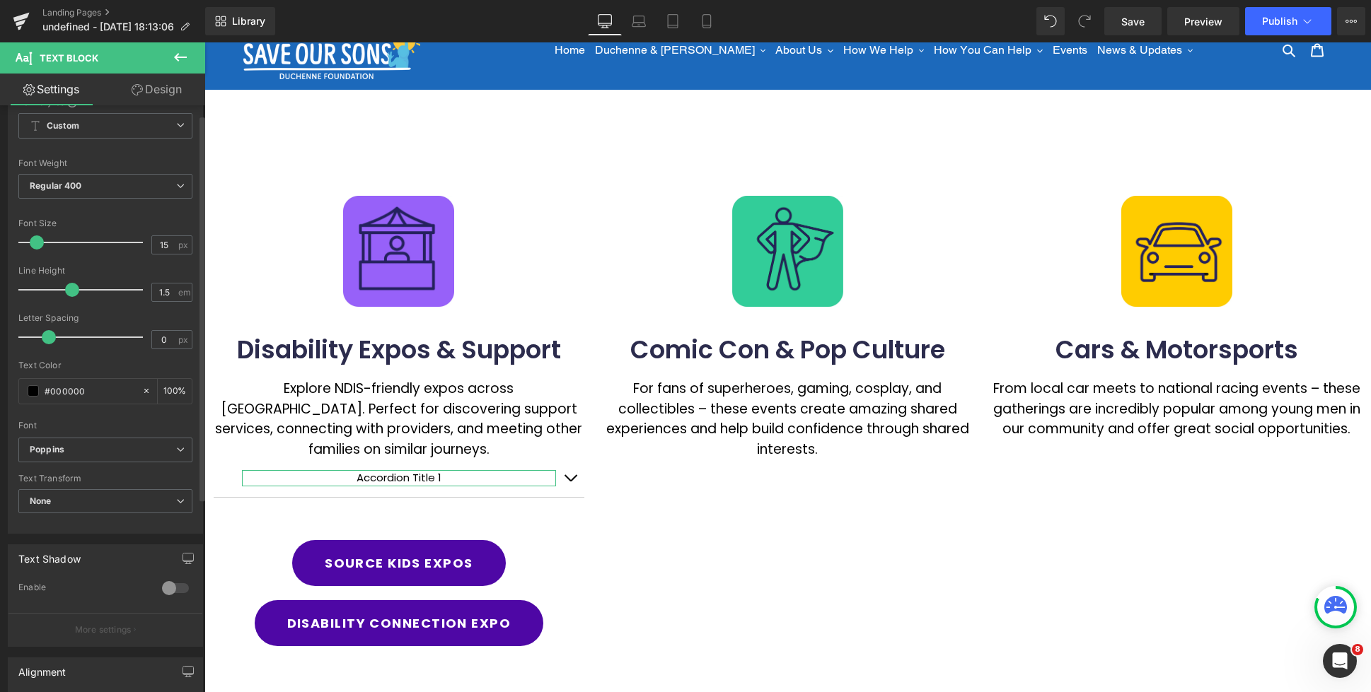
scroll to position [0, 0]
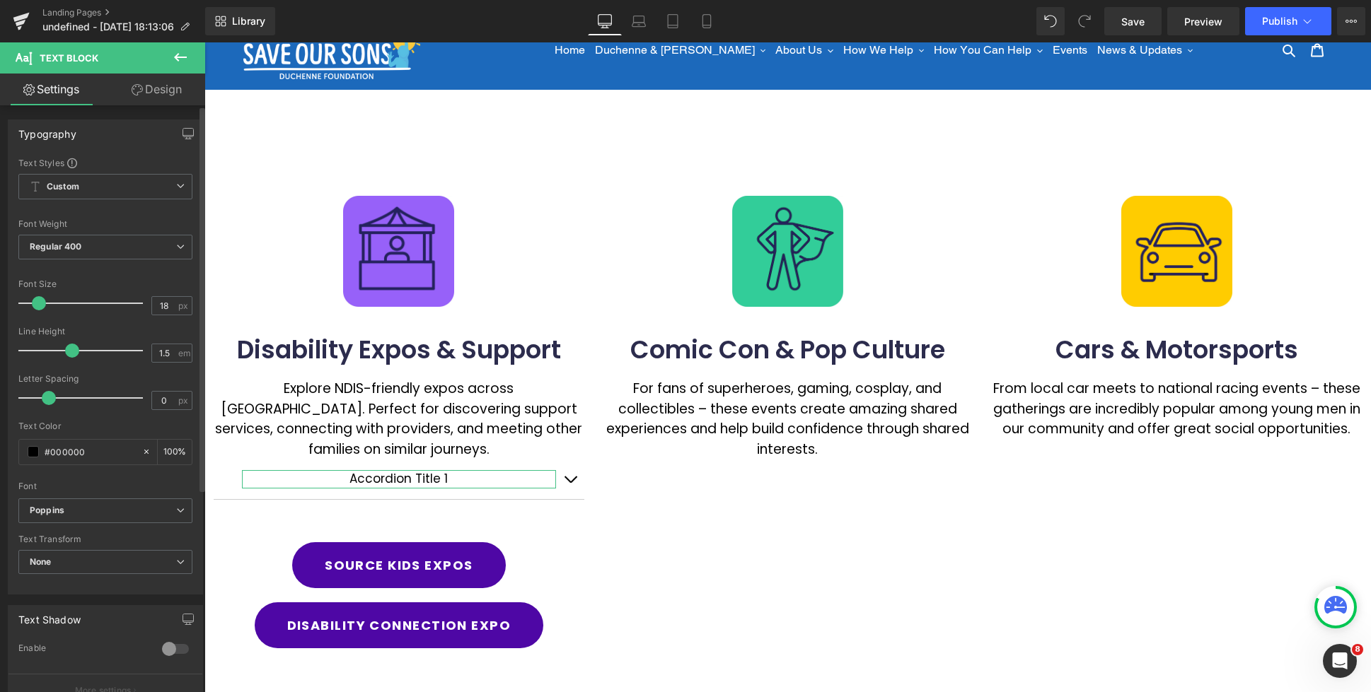
type input "19"
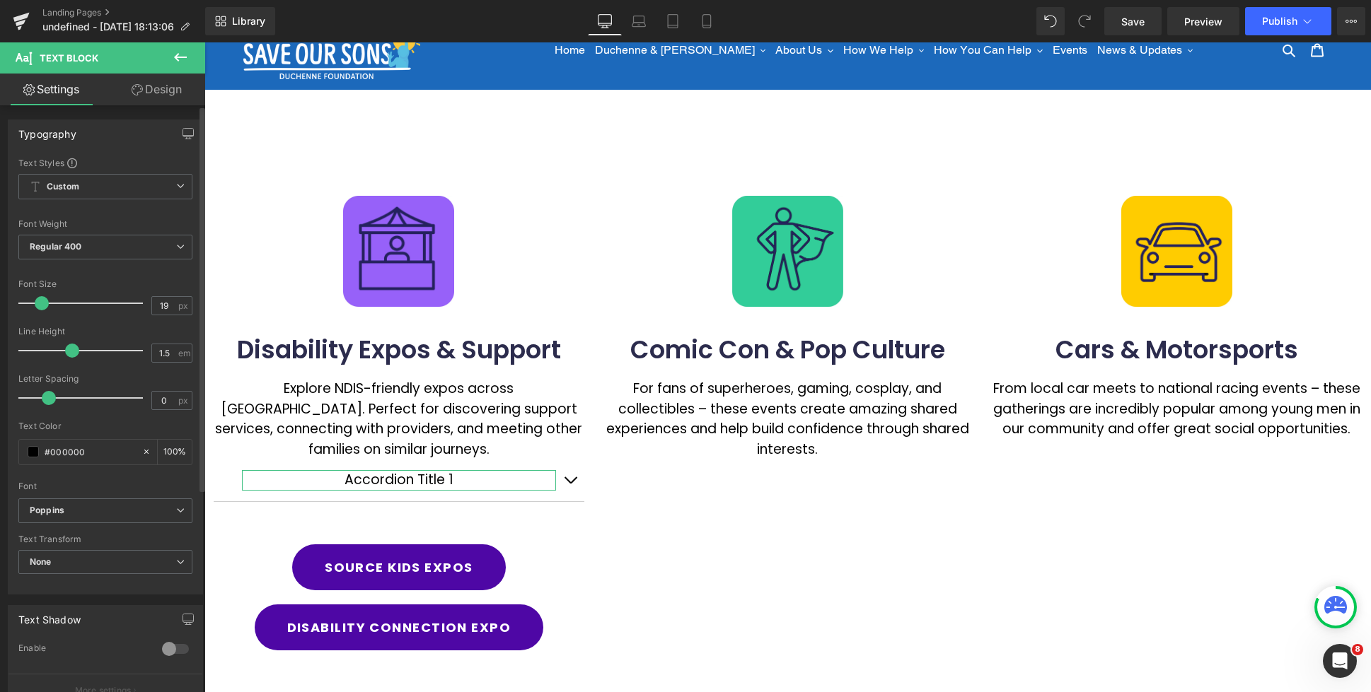
click at [40, 306] on span at bounding box center [42, 303] width 14 height 14
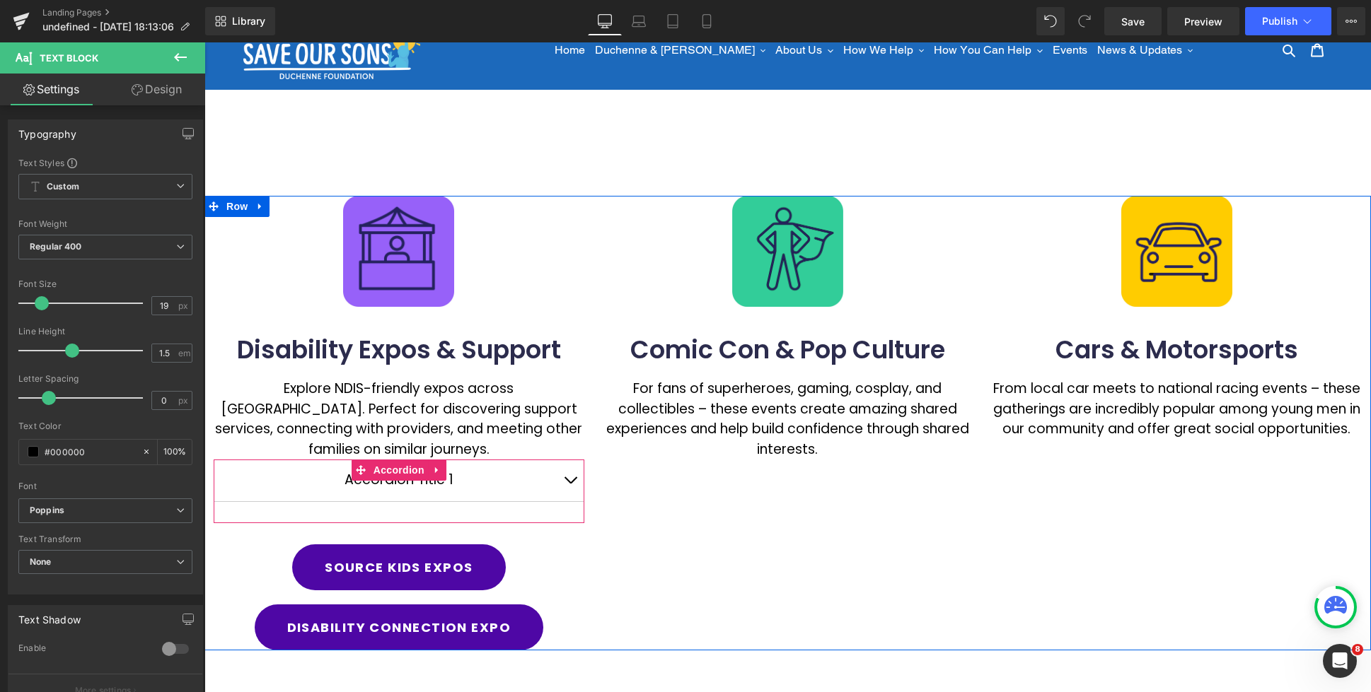
click at [570, 484] on span "button" at bounding box center [570, 484] width 0 height 0
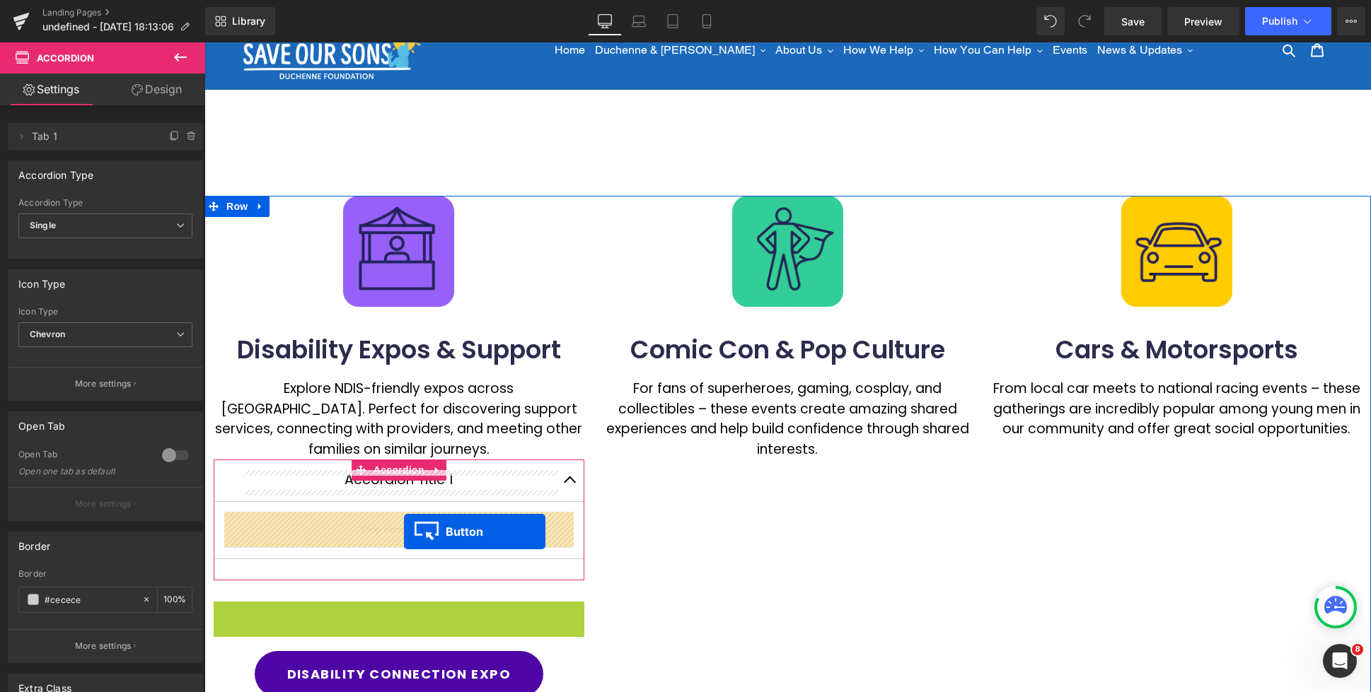
drag, startPoint x: 408, startPoint y: 547, endPoint x: 404, endPoint y: 532, distance: 16.1
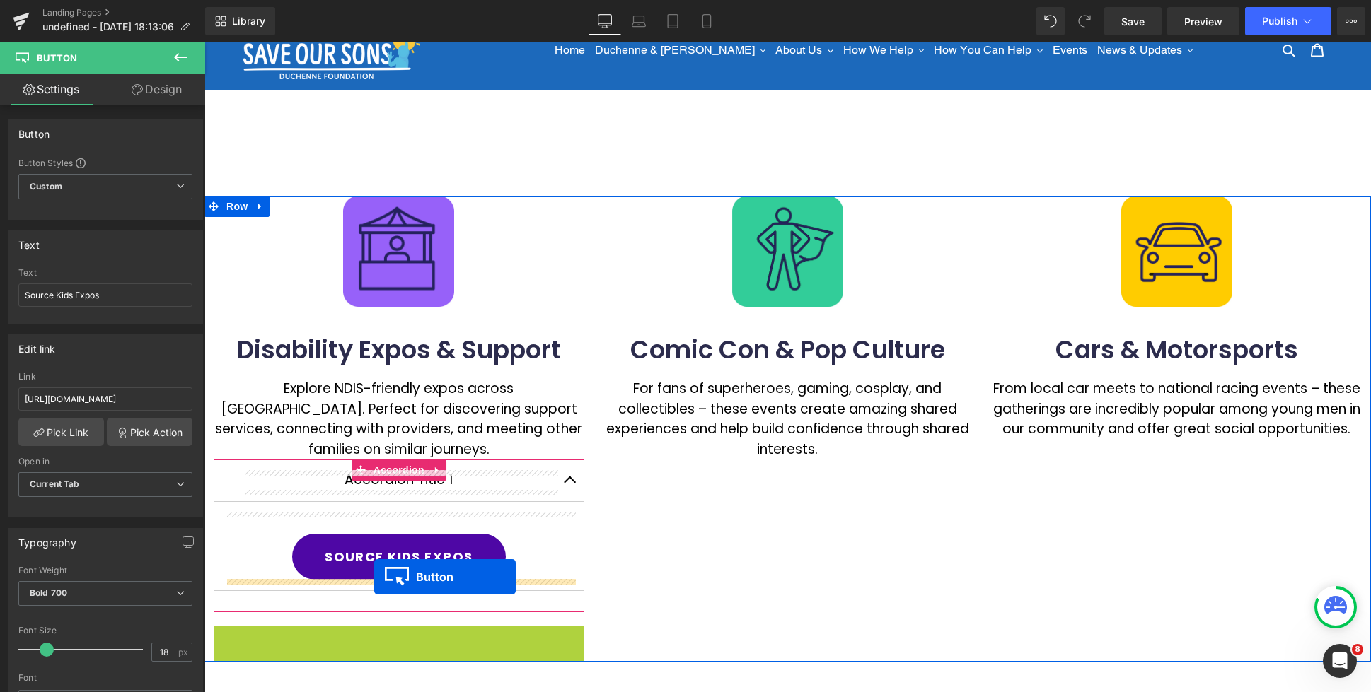
drag, startPoint x: 353, startPoint y: 647, endPoint x: 374, endPoint y: 577, distance: 73.2
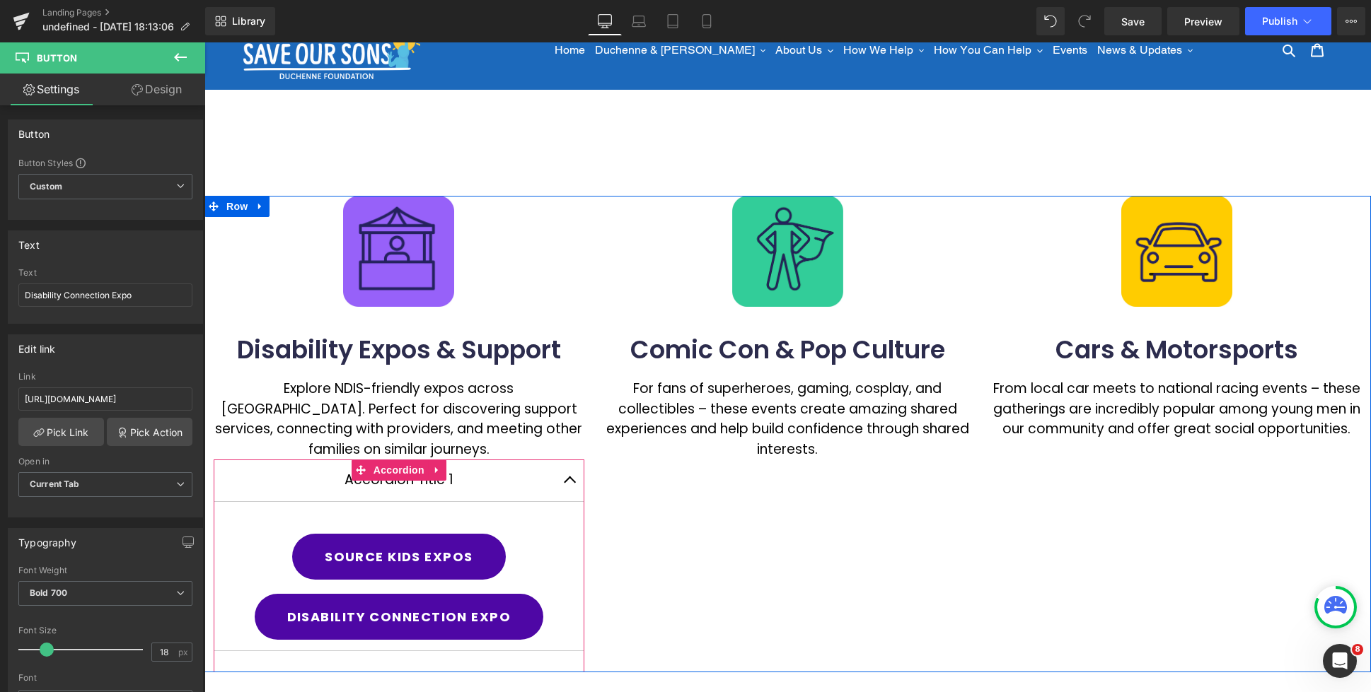
click at [574, 480] on button "button" at bounding box center [570, 481] width 28 height 42
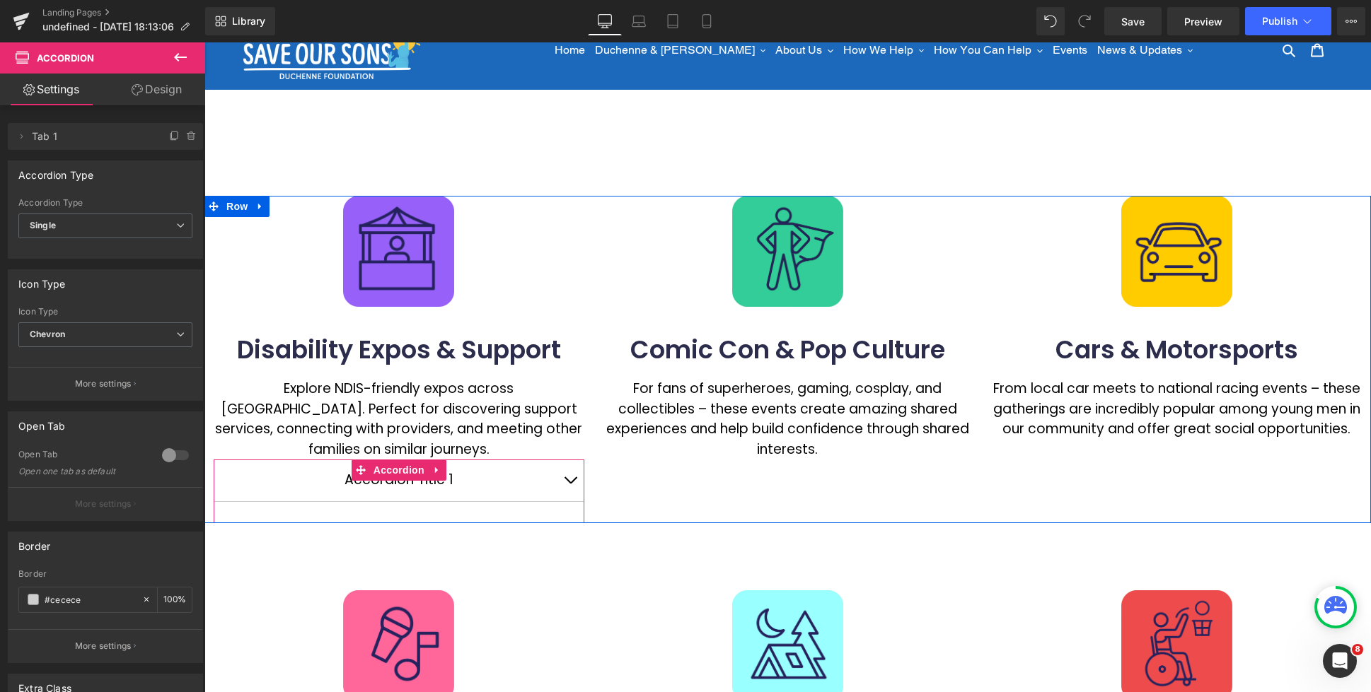
click at [570, 484] on span "button" at bounding box center [570, 484] width 0 height 0
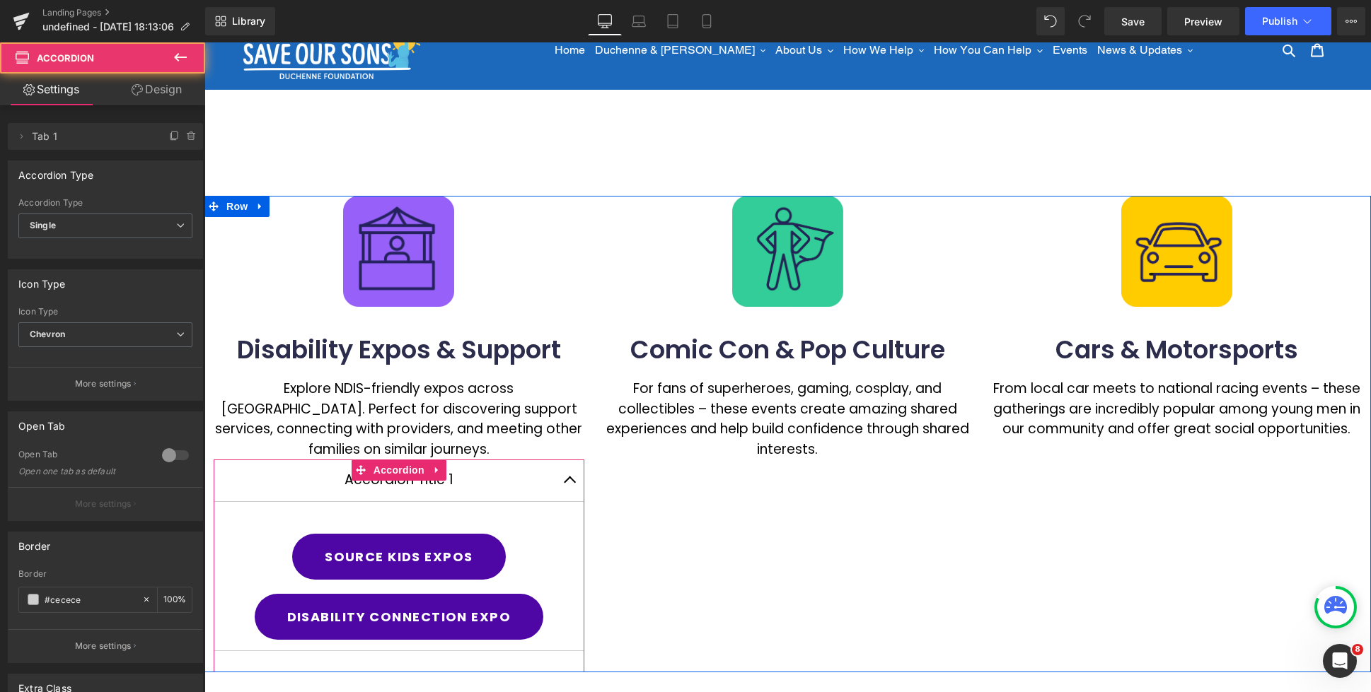
click at [574, 480] on button "button" at bounding box center [570, 481] width 28 height 42
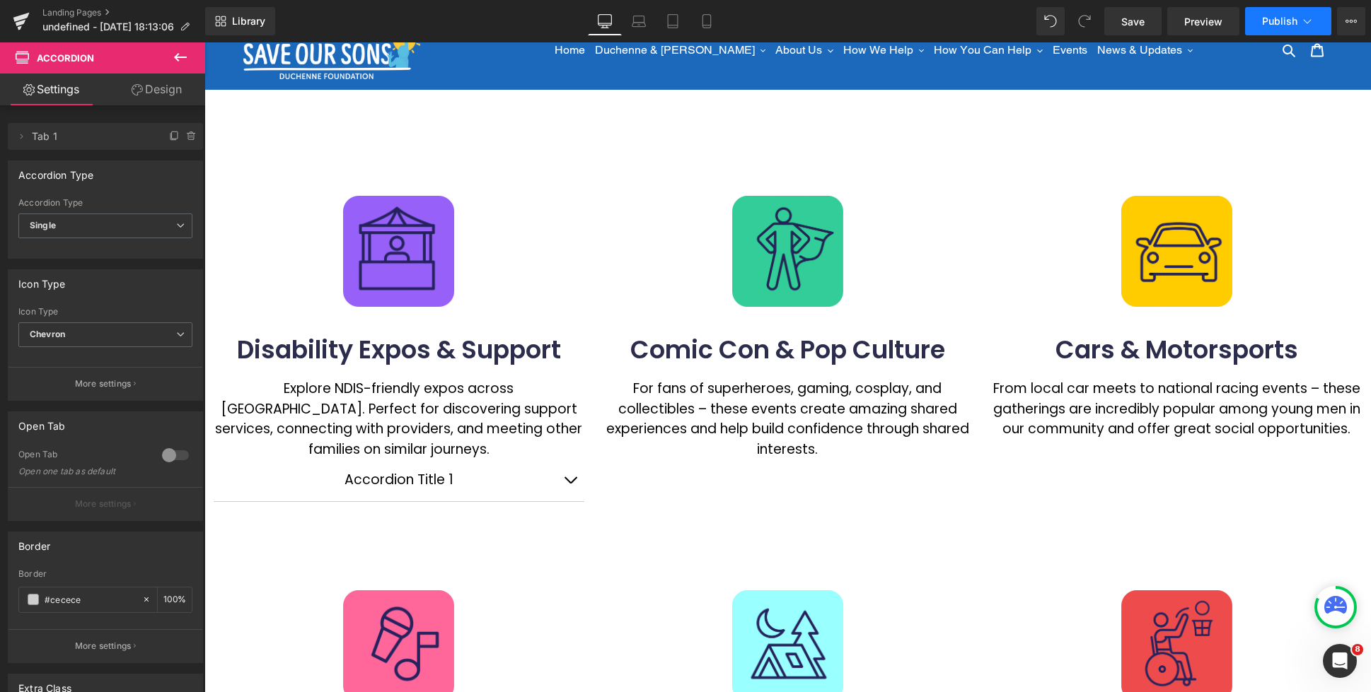
click at [1280, 16] on span "Publish" at bounding box center [1279, 21] width 35 height 11
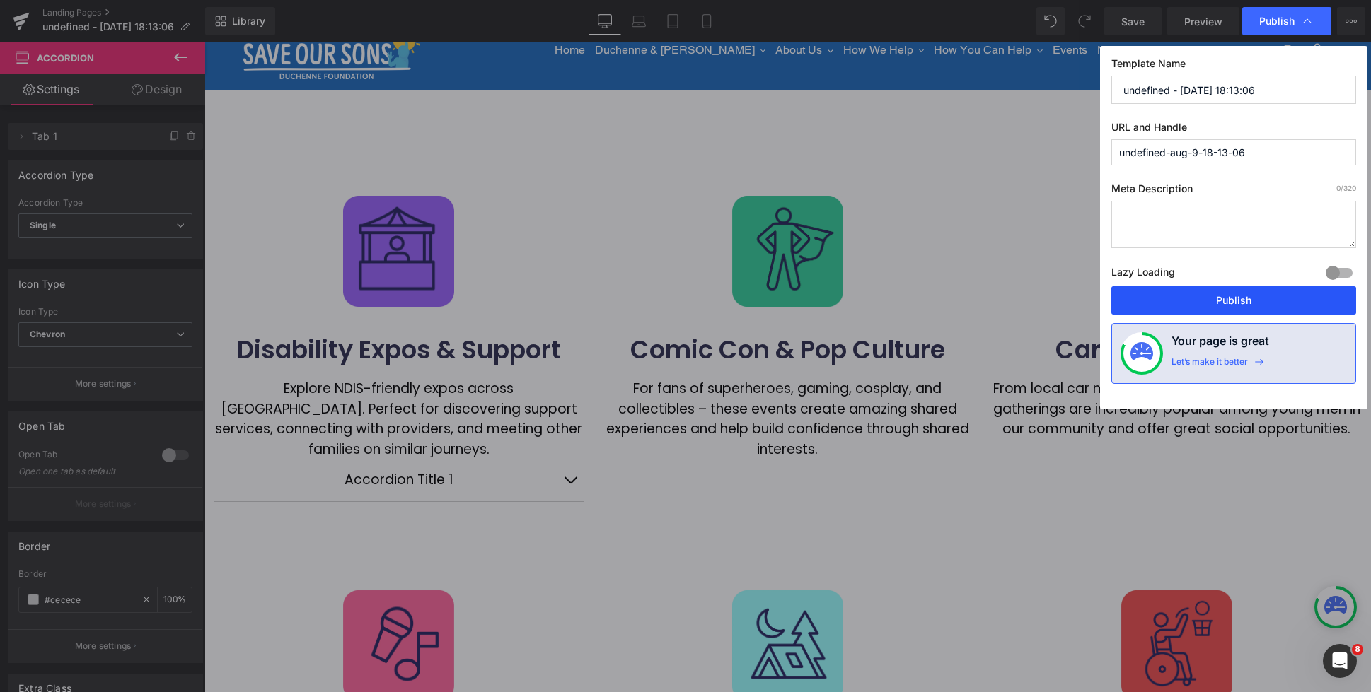
drag, startPoint x: 600, startPoint y: 161, endPoint x: 1245, endPoint y: 305, distance: 661.0
click at [1245, 305] on button "Publish" at bounding box center [1233, 300] width 245 height 28
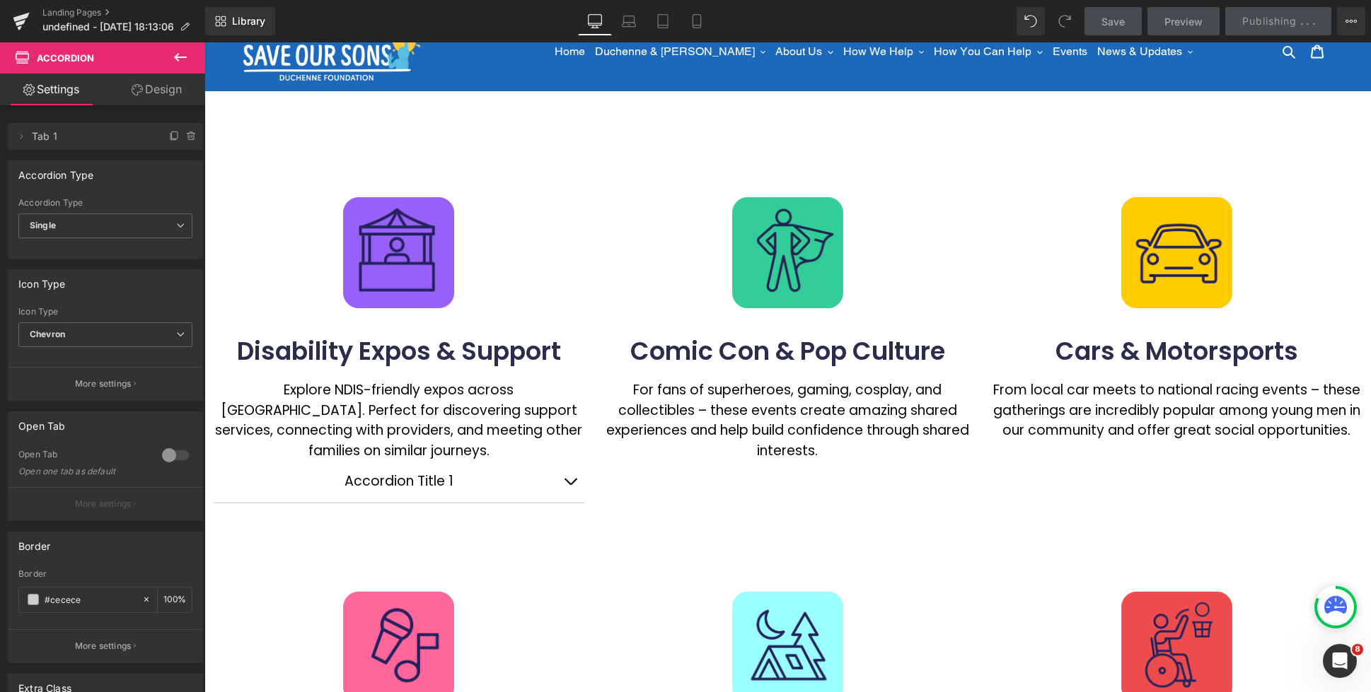
scroll to position [33, 0]
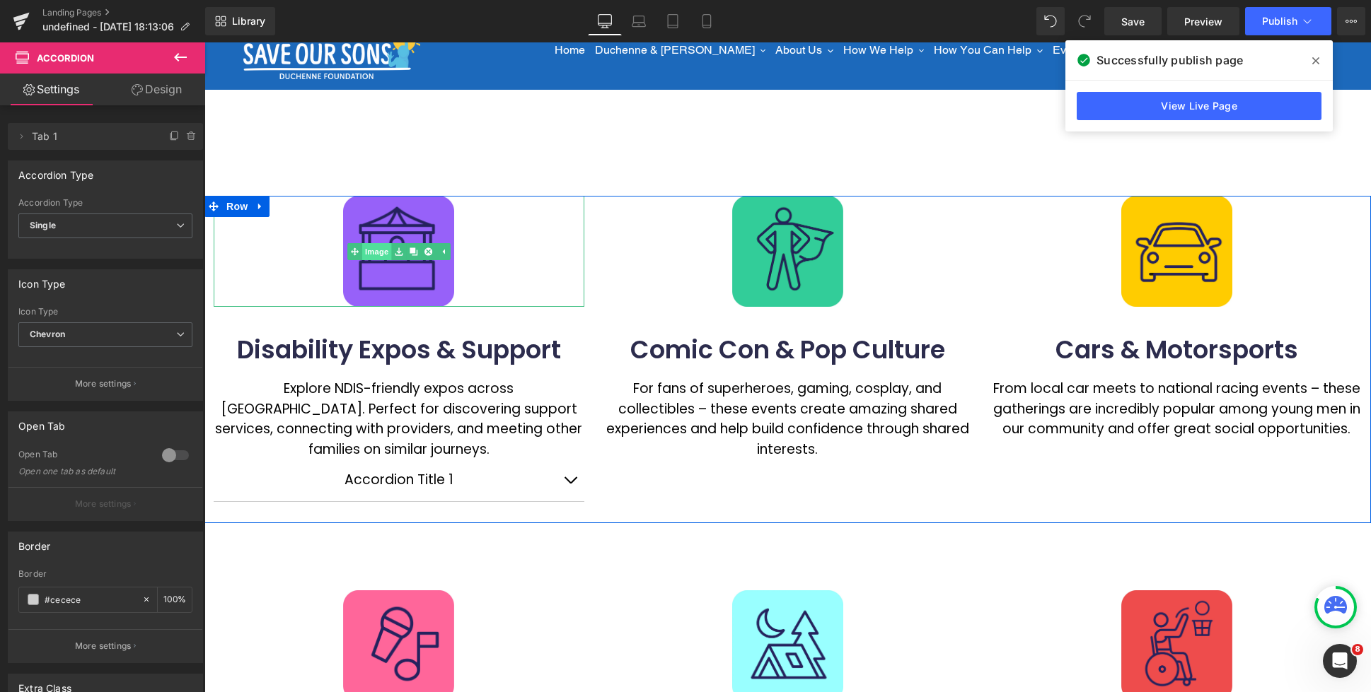
click at [388, 248] on span "Image" at bounding box center [377, 251] width 30 height 17
click at [393, 286] on img at bounding box center [398, 251] width 111 height 111
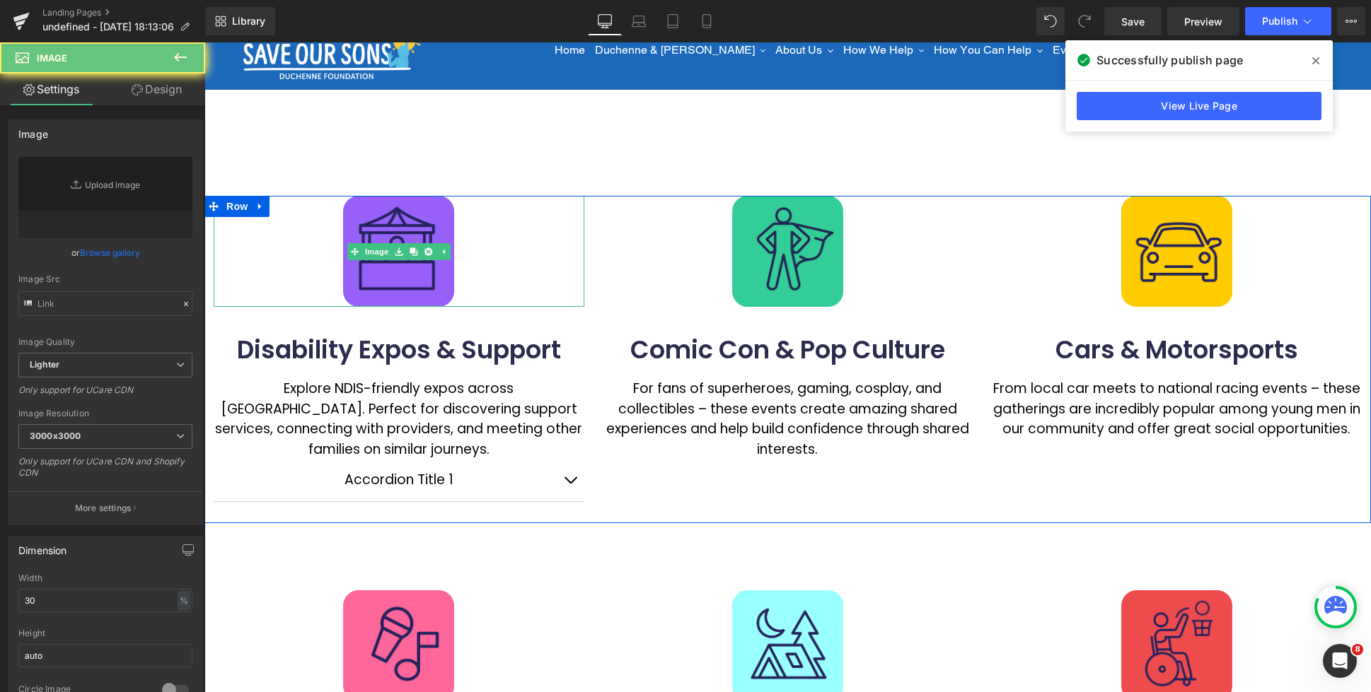
click at [100, 251] on link "Browse gallery" at bounding box center [110, 252] width 60 height 25
type input "[URL][DOMAIN_NAME]"
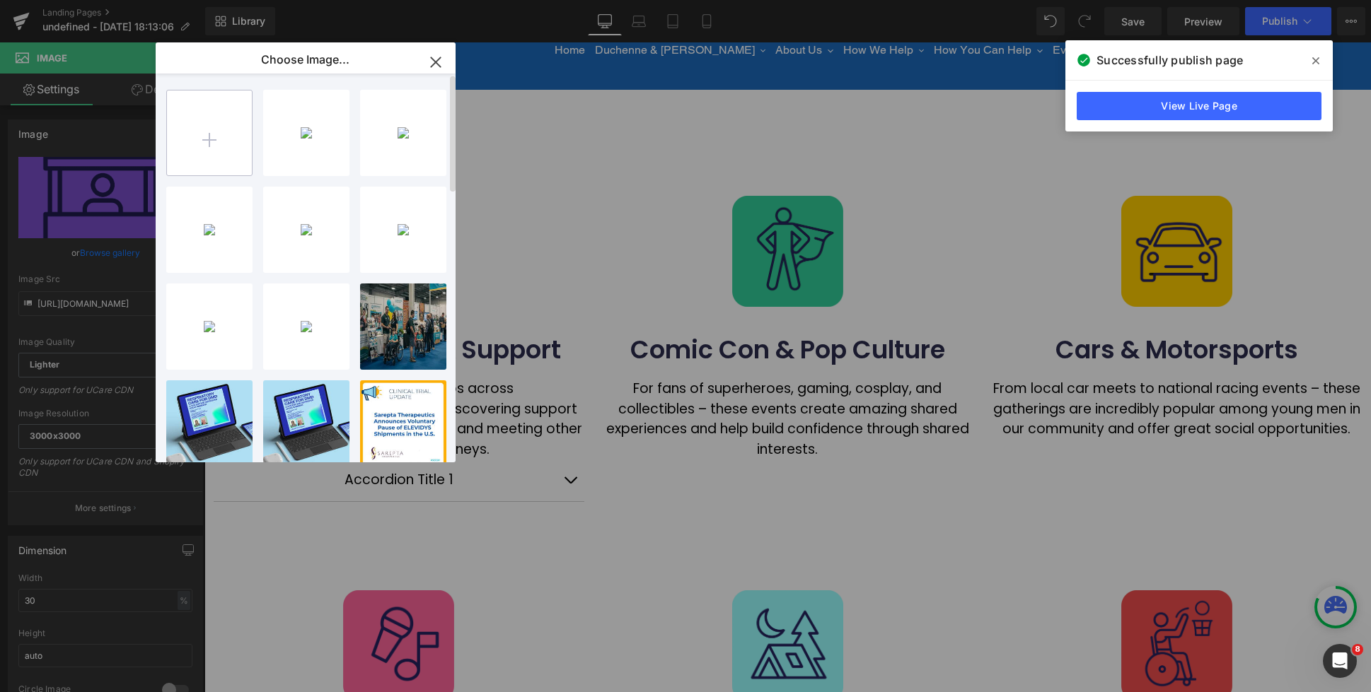
click at [195, 140] on input "file" at bounding box center [209, 133] width 85 height 85
type input "C:\fakepath\1q.webp"
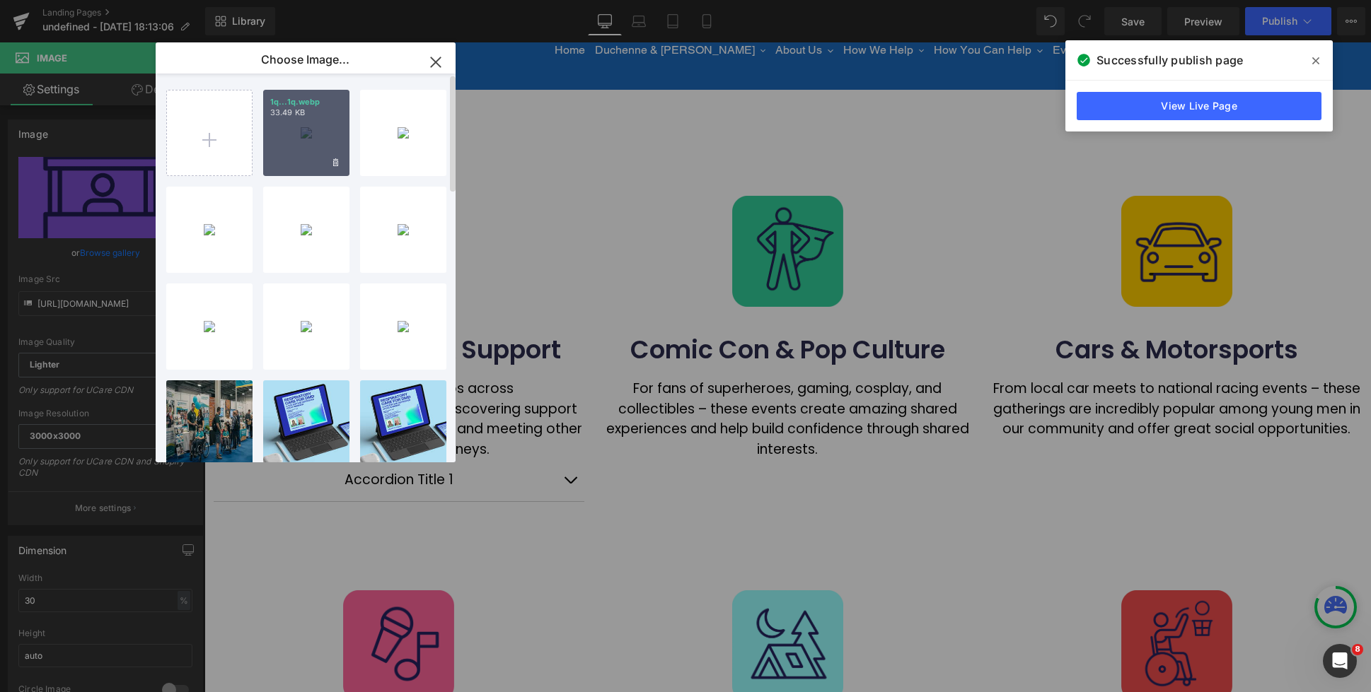
click at [302, 127] on div "1q...1q.webp 33.49 KB" at bounding box center [306, 133] width 86 height 86
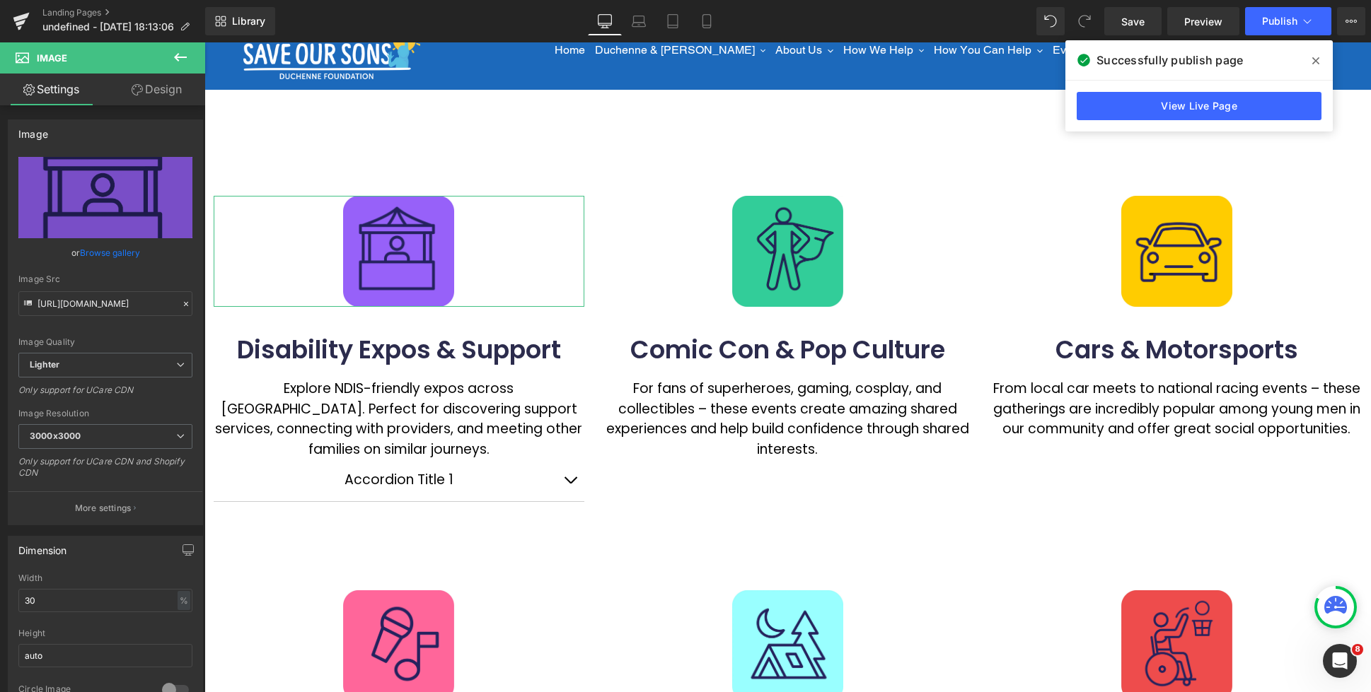
click at [116, 255] on link "Browse gallery" at bounding box center [110, 252] width 60 height 25
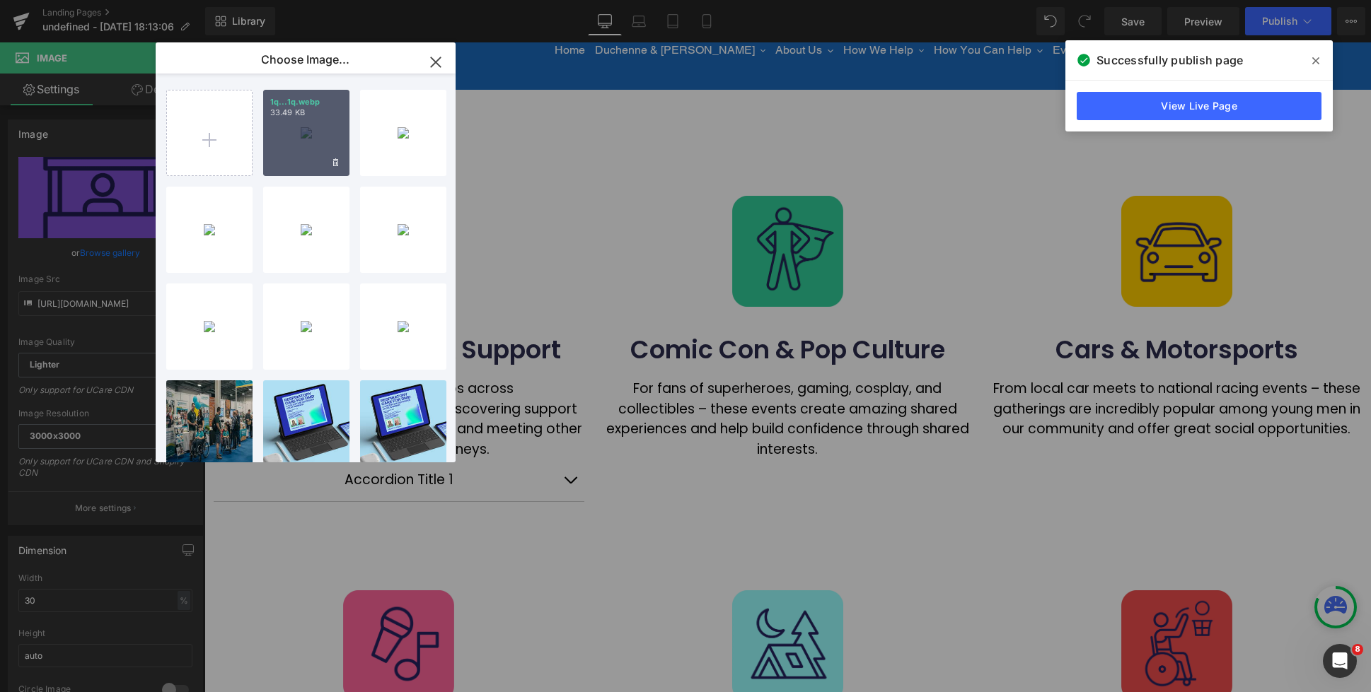
click at [306, 138] on div "1q...1q.webp 33.49 KB" at bounding box center [306, 133] width 86 height 86
type input "[URL][DOMAIN_NAME]"
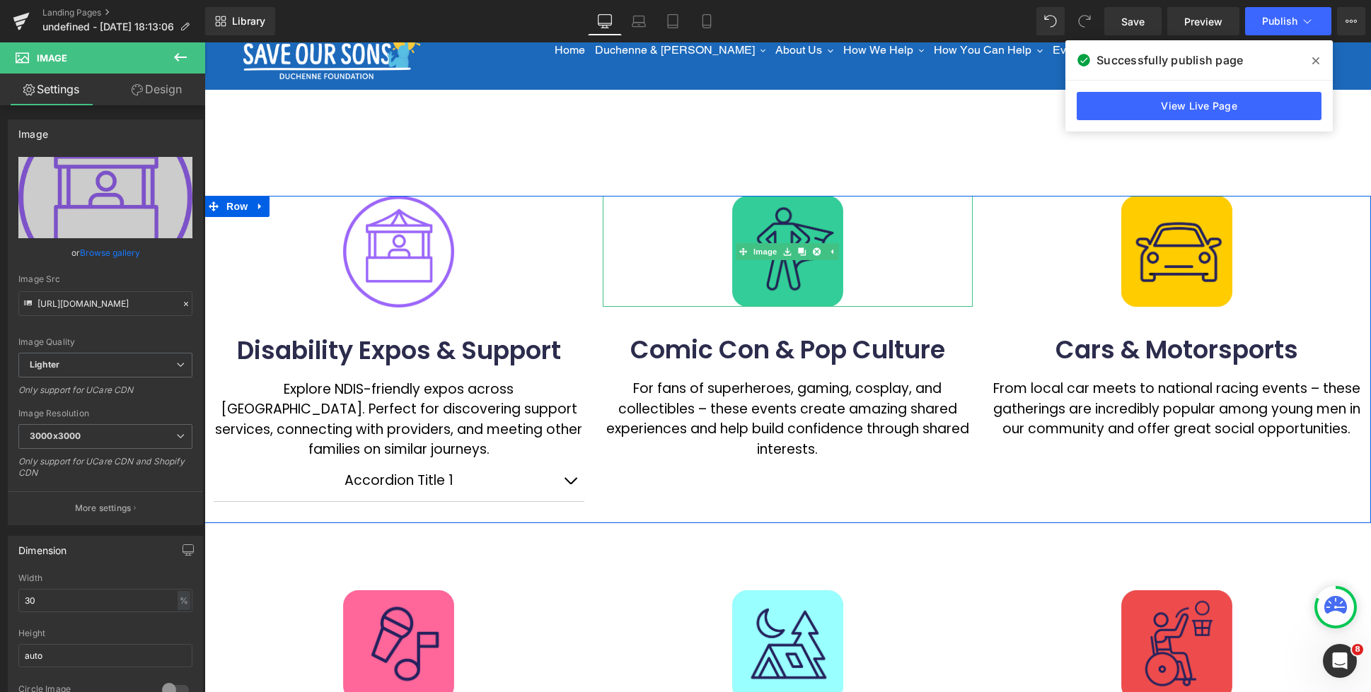
click at [770, 255] on link "Image" at bounding box center [758, 251] width 44 height 17
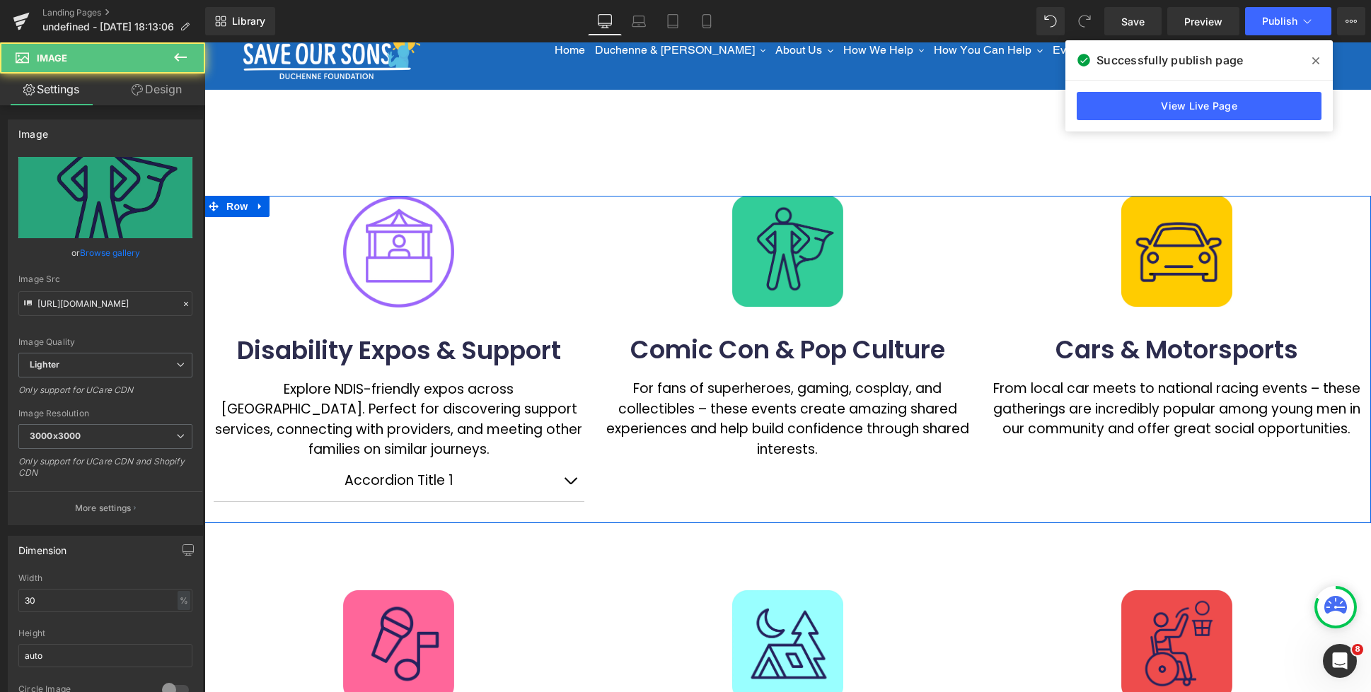
click at [112, 257] on link "Browse gallery" at bounding box center [110, 252] width 60 height 25
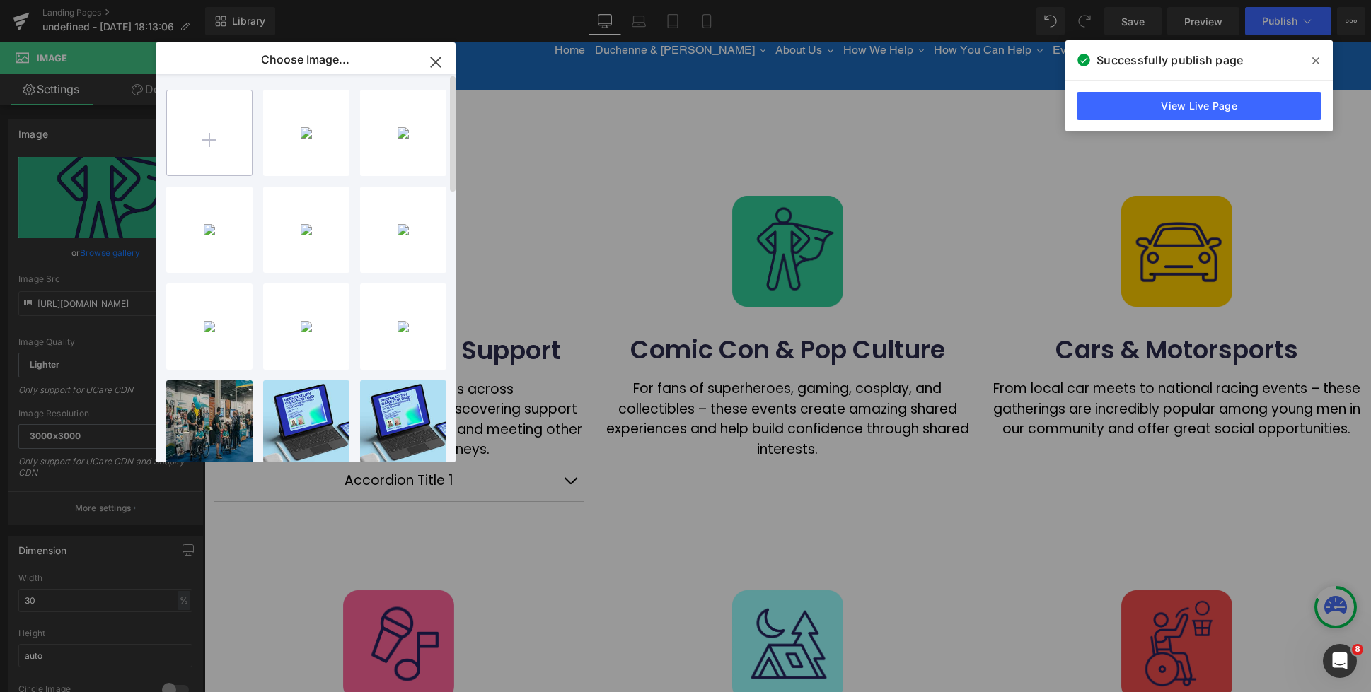
click at [204, 144] on input "file" at bounding box center [209, 133] width 85 height 85
type input "C:\fakepath\q2.webp"
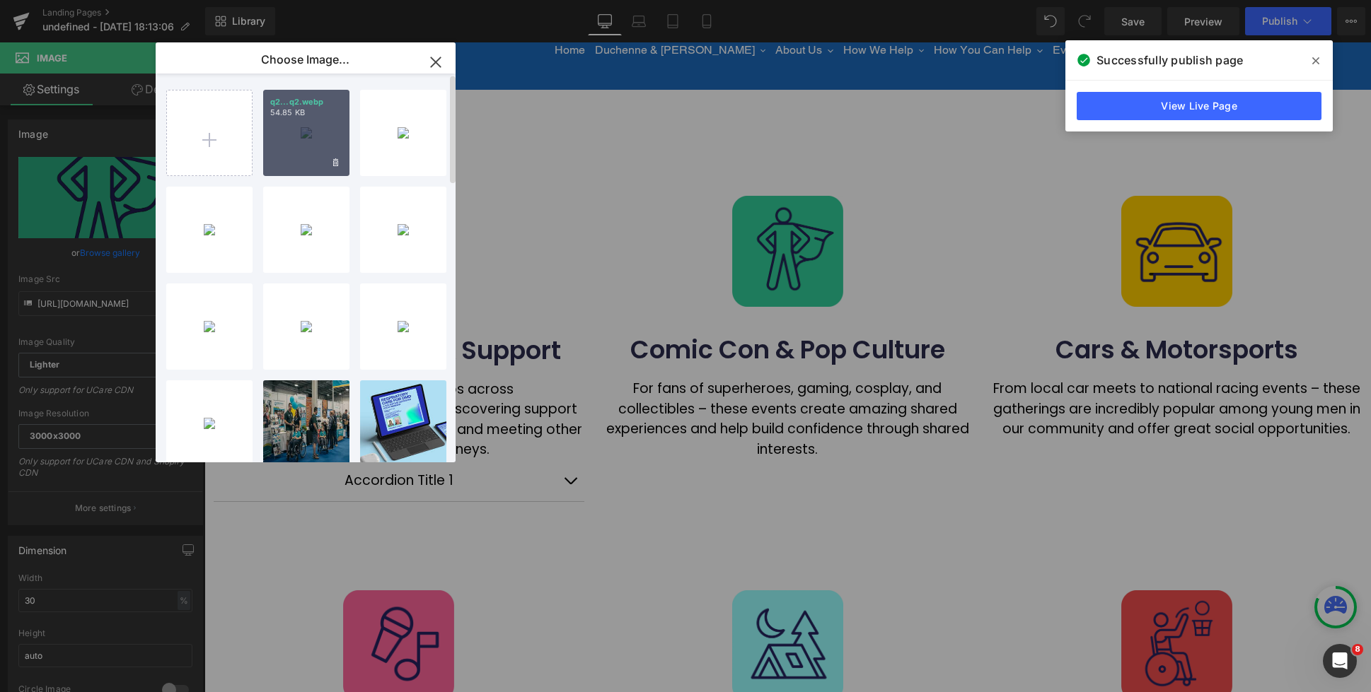
click at [289, 138] on div "q2...q2.webp 54.85 KB" at bounding box center [306, 133] width 86 height 86
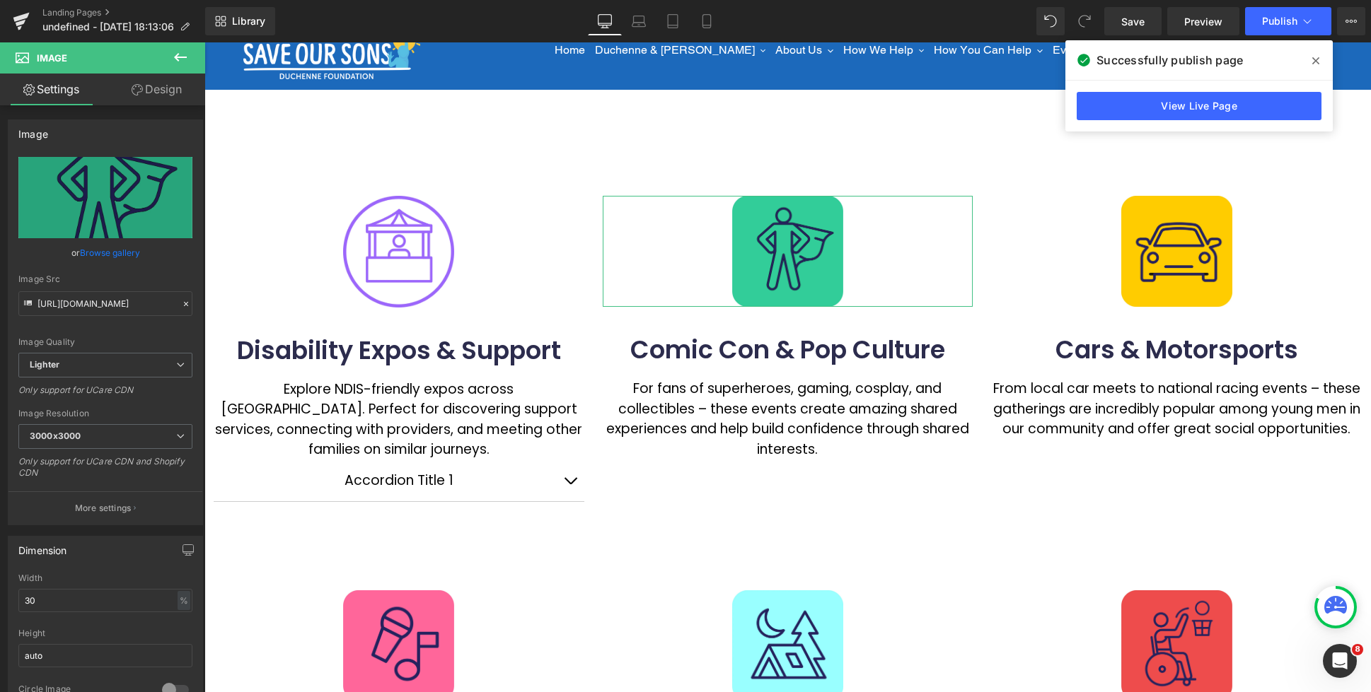
drag, startPoint x: 122, startPoint y: 252, endPoint x: 124, endPoint y: 242, distance: 10.8
click at [122, 252] on link "Browse gallery" at bounding box center [110, 252] width 60 height 25
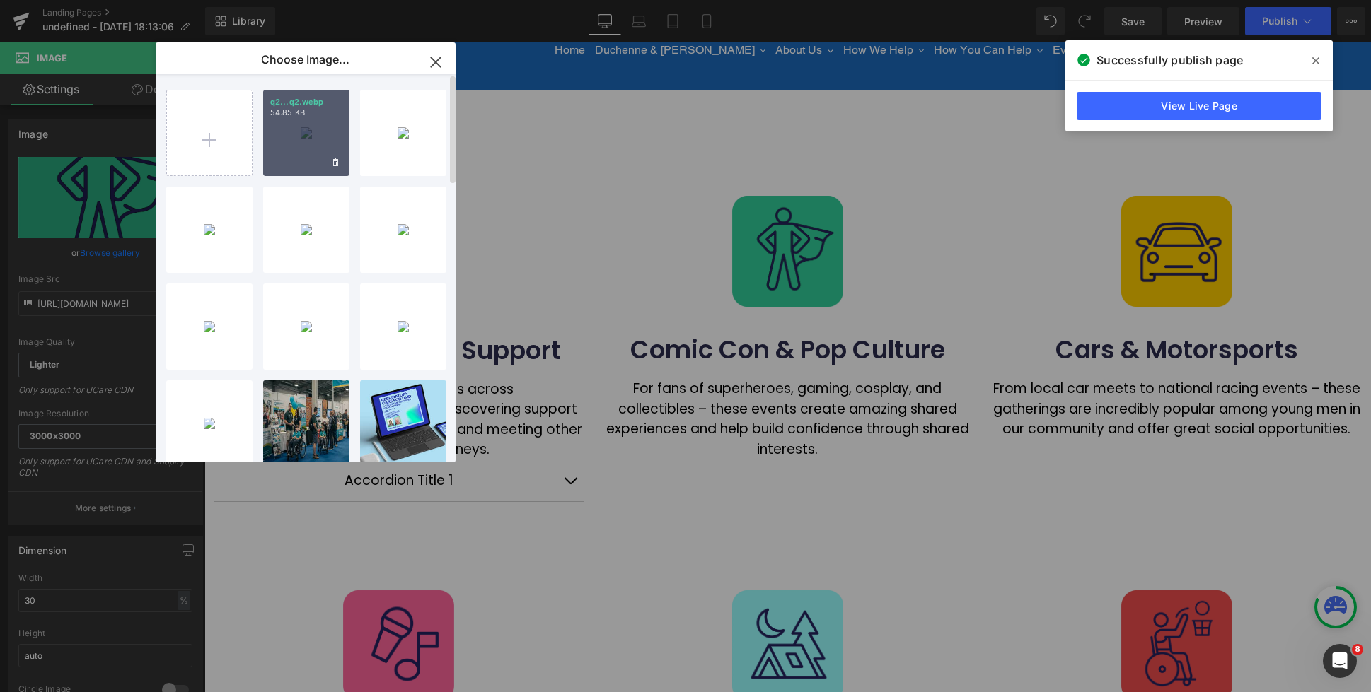
click at [298, 137] on div "q2...q2.webp 54.85 KB" at bounding box center [306, 133] width 86 height 86
type input "[URL][DOMAIN_NAME]"
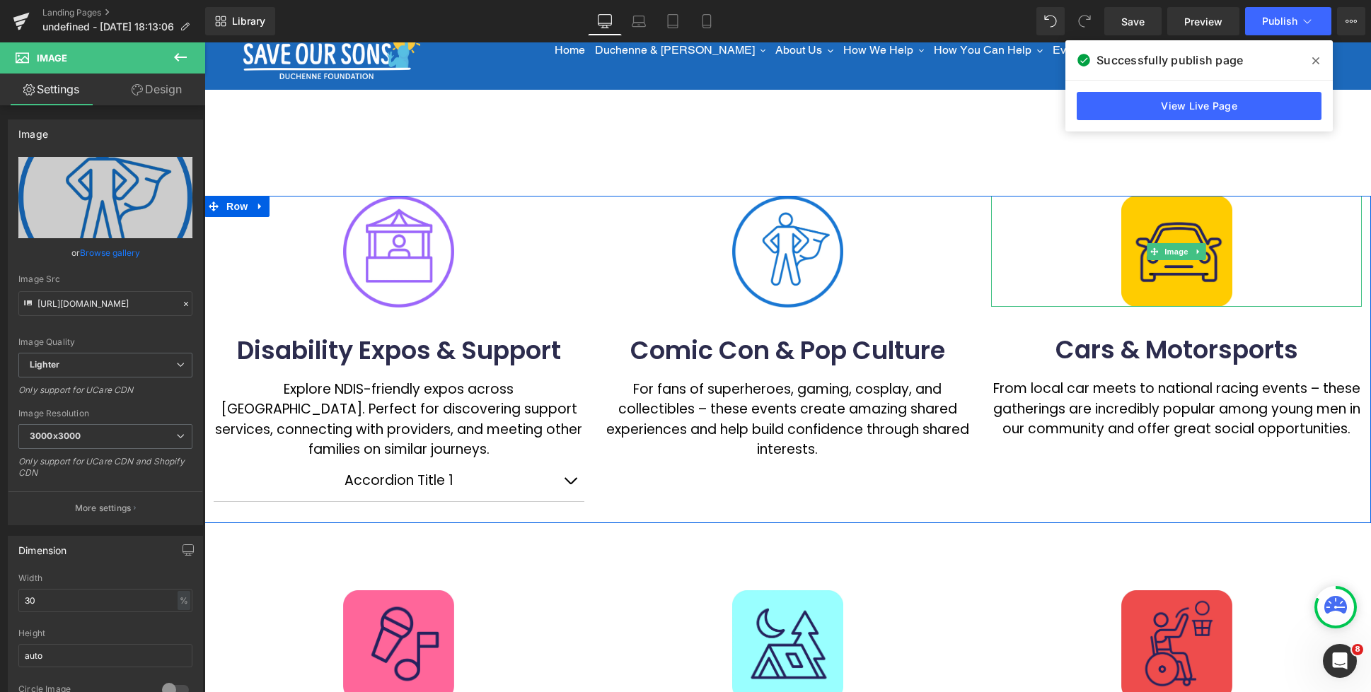
click at [1168, 255] on span "Image" at bounding box center [1176, 251] width 30 height 17
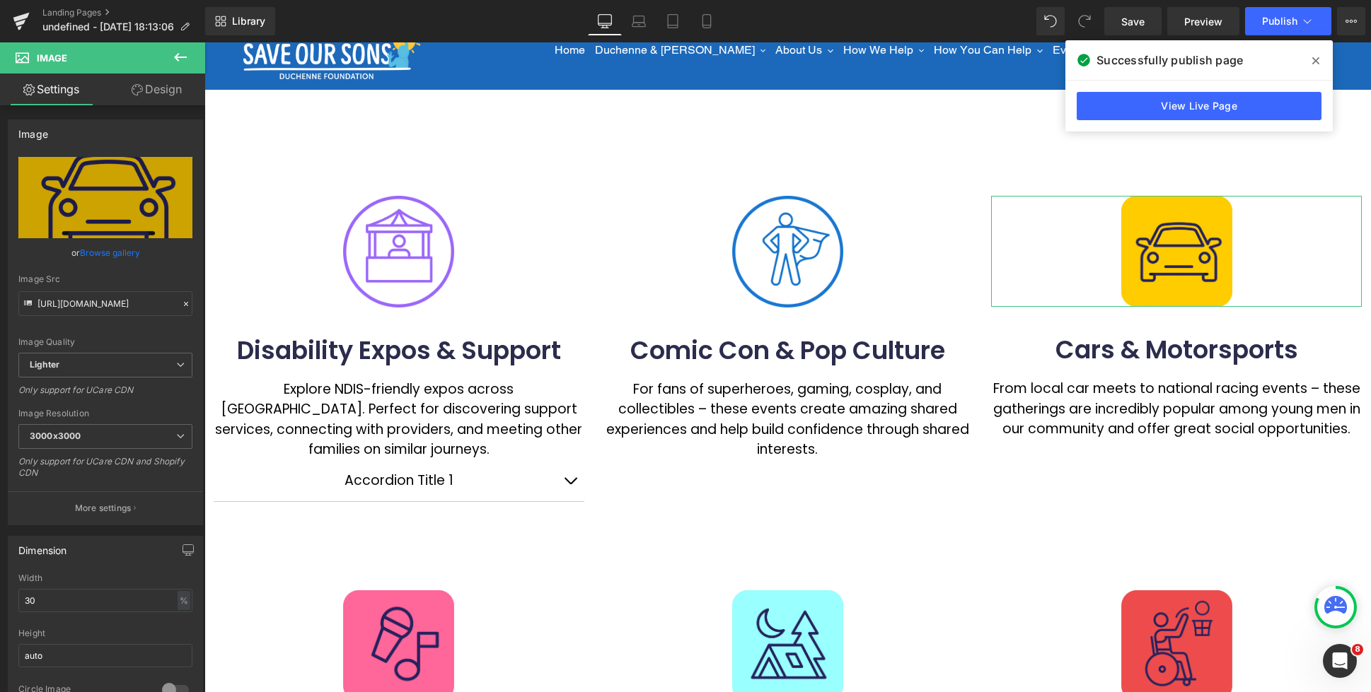
drag, startPoint x: 114, startPoint y: 256, endPoint x: 107, endPoint y: 252, distance: 7.9
click at [114, 255] on link "Browse gallery" at bounding box center [110, 252] width 60 height 25
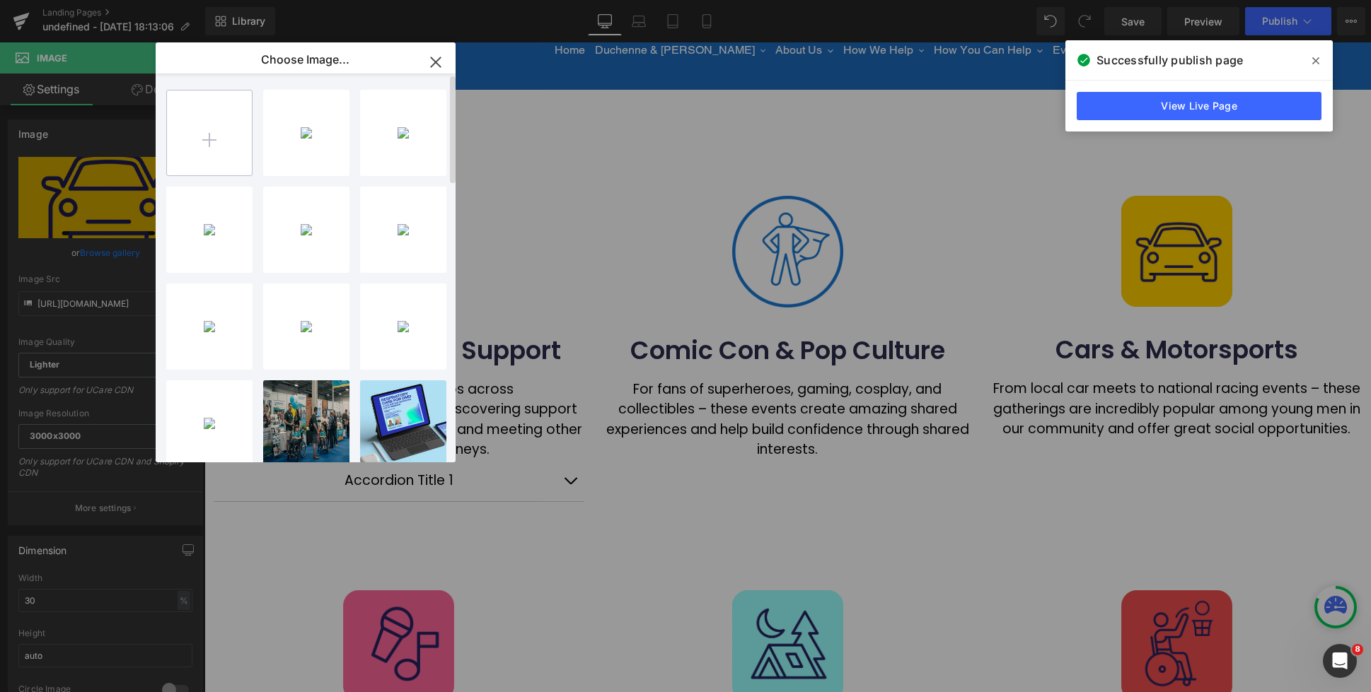
click at [219, 153] on input "file" at bounding box center [209, 133] width 85 height 85
type input "C:\fakepath\q3.webp"
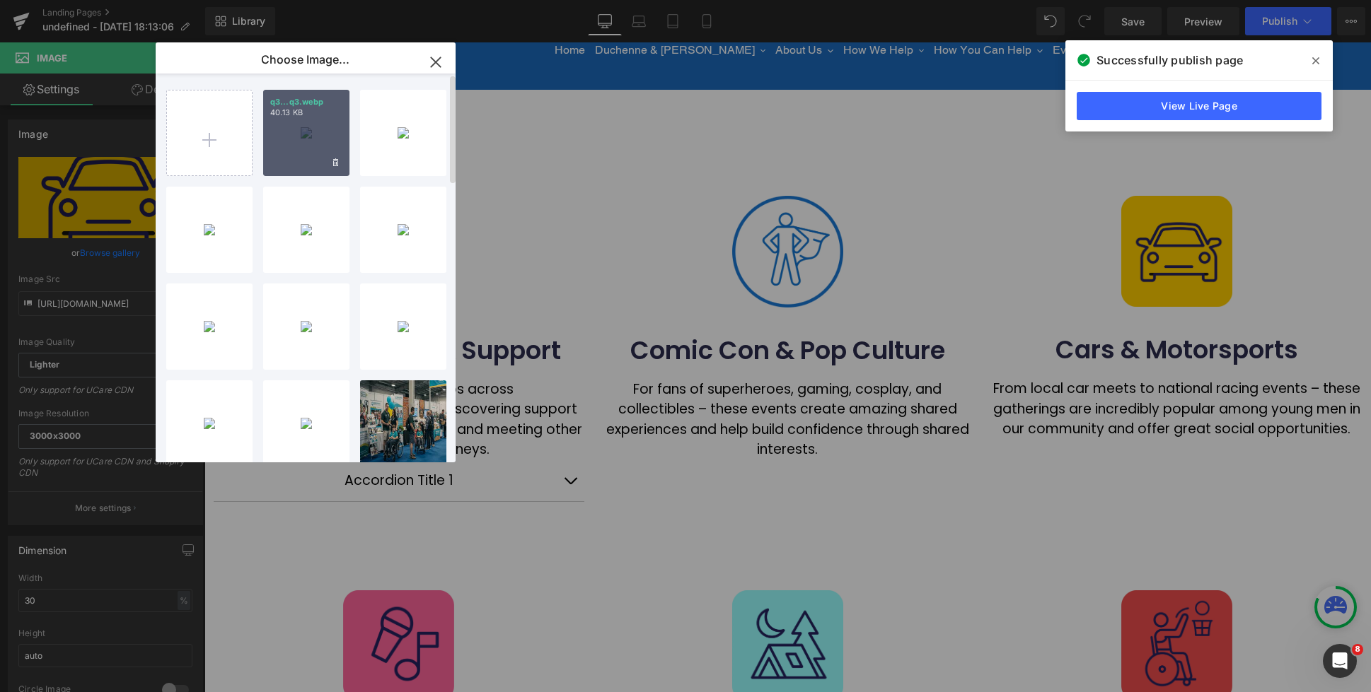
click at [290, 146] on div "q3...q3.webp 40.13 KB" at bounding box center [306, 133] width 86 height 86
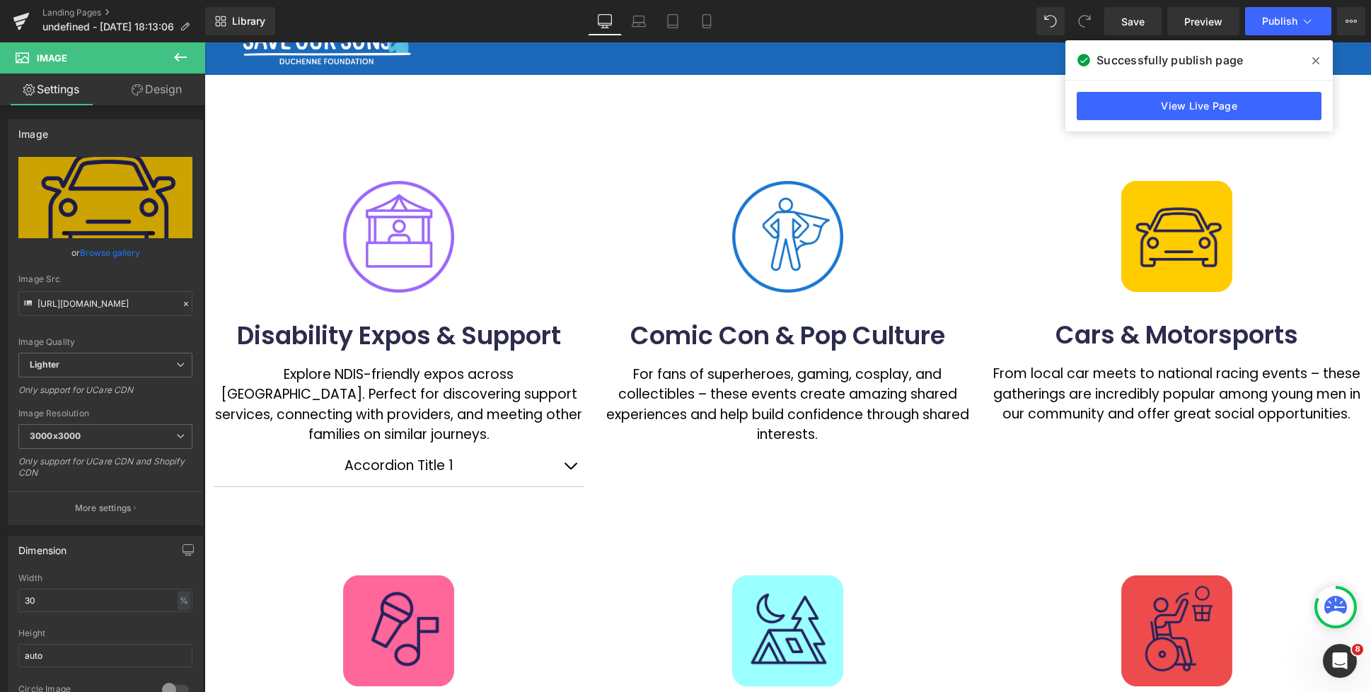
scroll to position [0, 0]
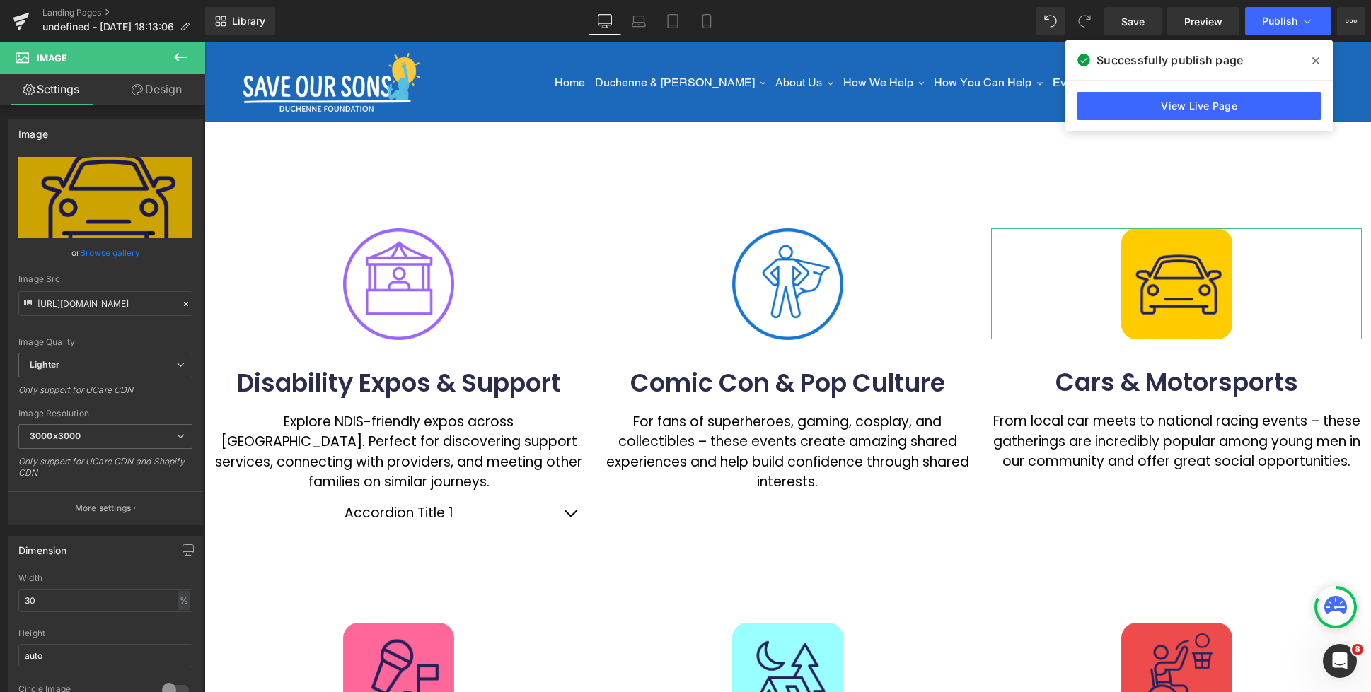
drag, startPoint x: 101, startPoint y: 255, endPoint x: 144, endPoint y: 238, distance: 45.7
click at [103, 255] on link "Browse gallery" at bounding box center [110, 252] width 60 height 25
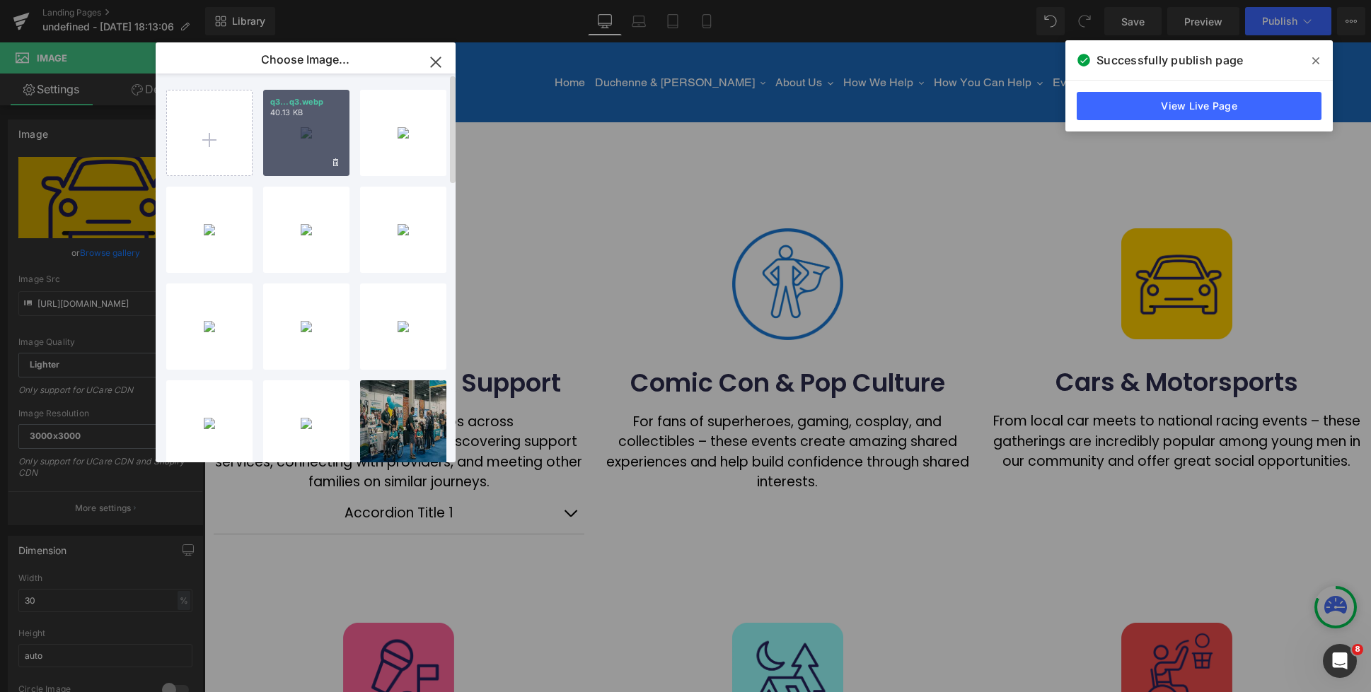
click at [299, 133] on div "q3...q3.webp 40.13 KB" at bounding box center [306, 133] width 86 height 86
type input "[URL][DOMAIN_NAME]"
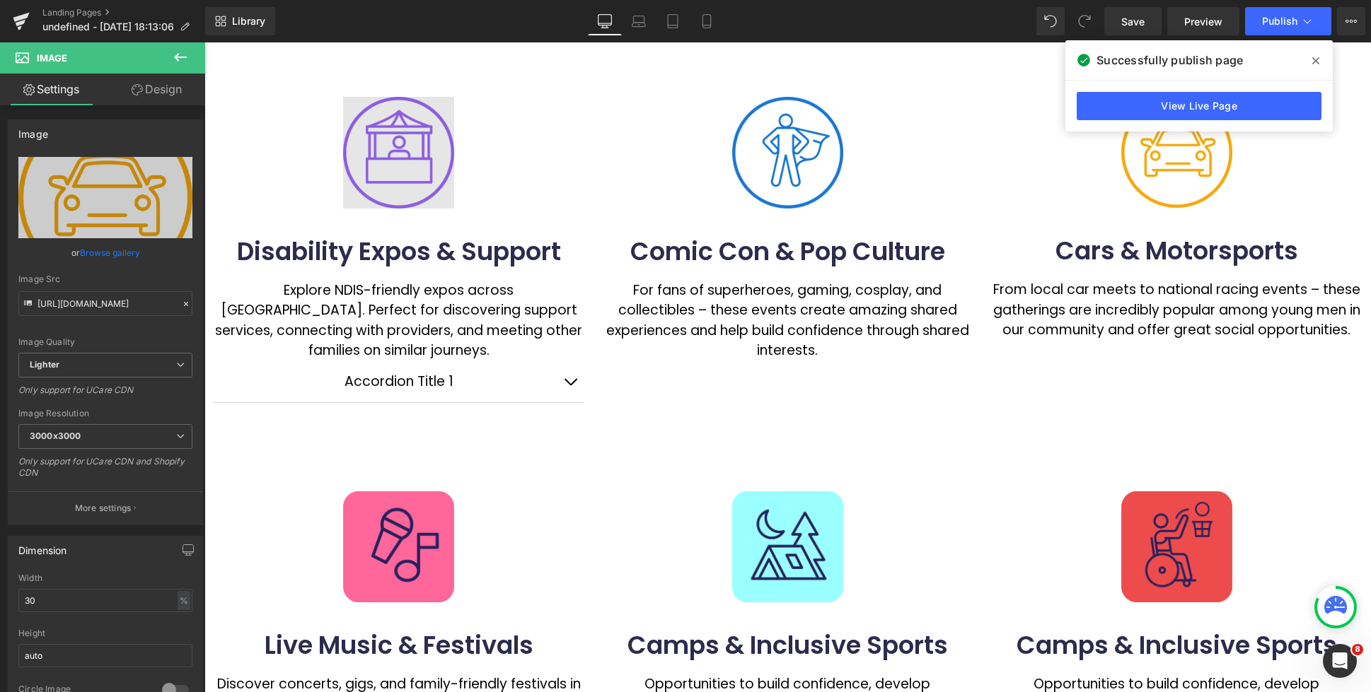
scroll to position [215, 0]
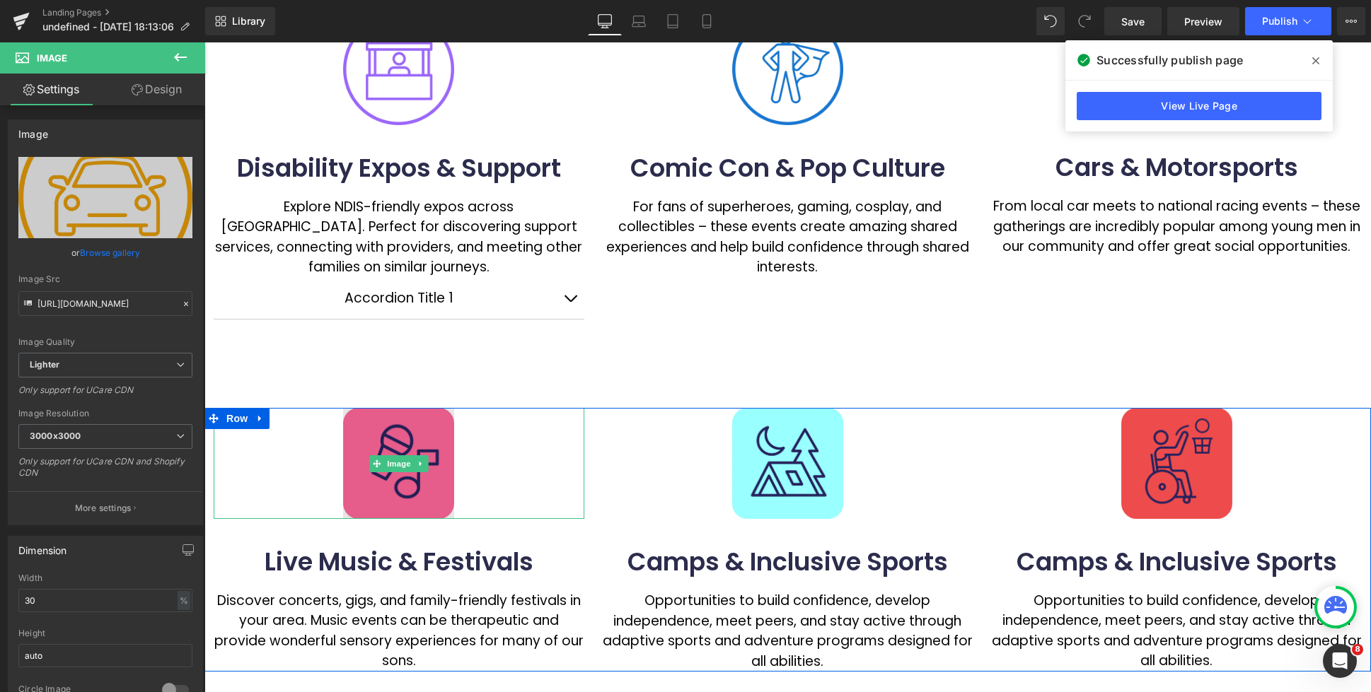
click at [395, 441] on img at bounding box center [398, 463] width 111 height 111
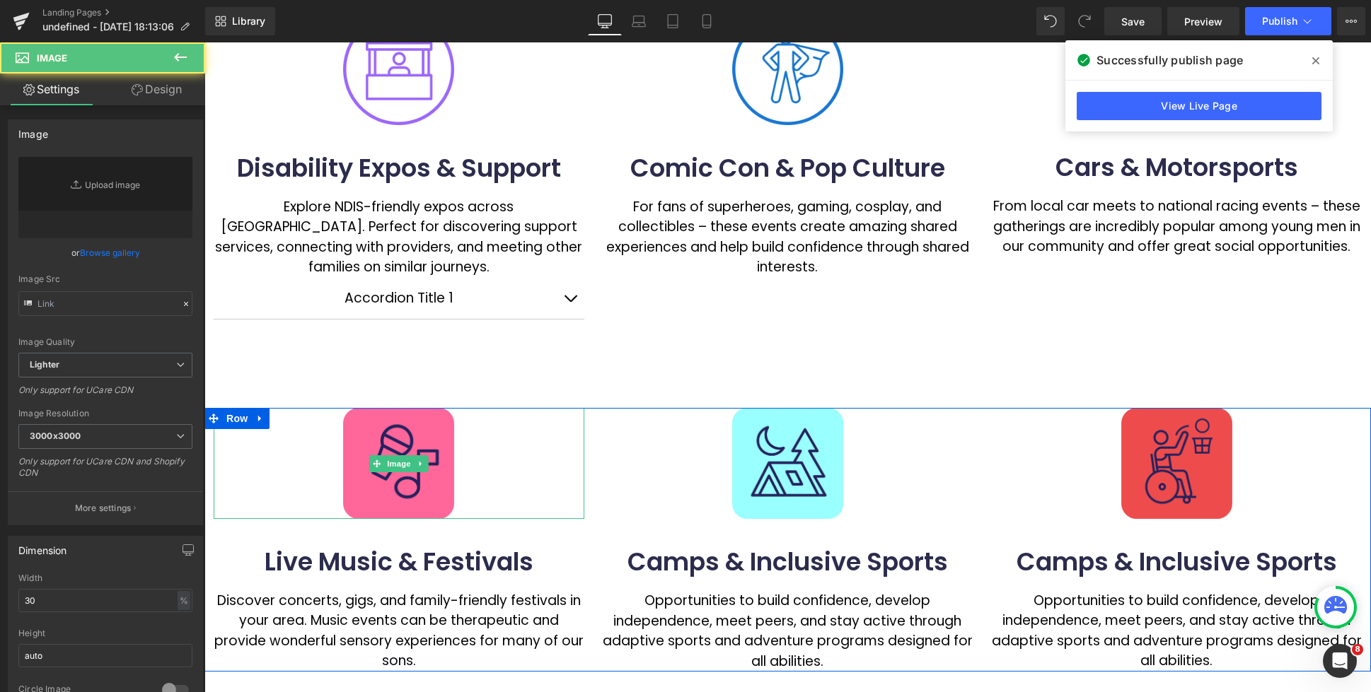
click at [109, 250] on link "Browse gallery" at bounding box center [110, 252] width 60 height 25
type input "[URL][DOMAIN_NAME]"
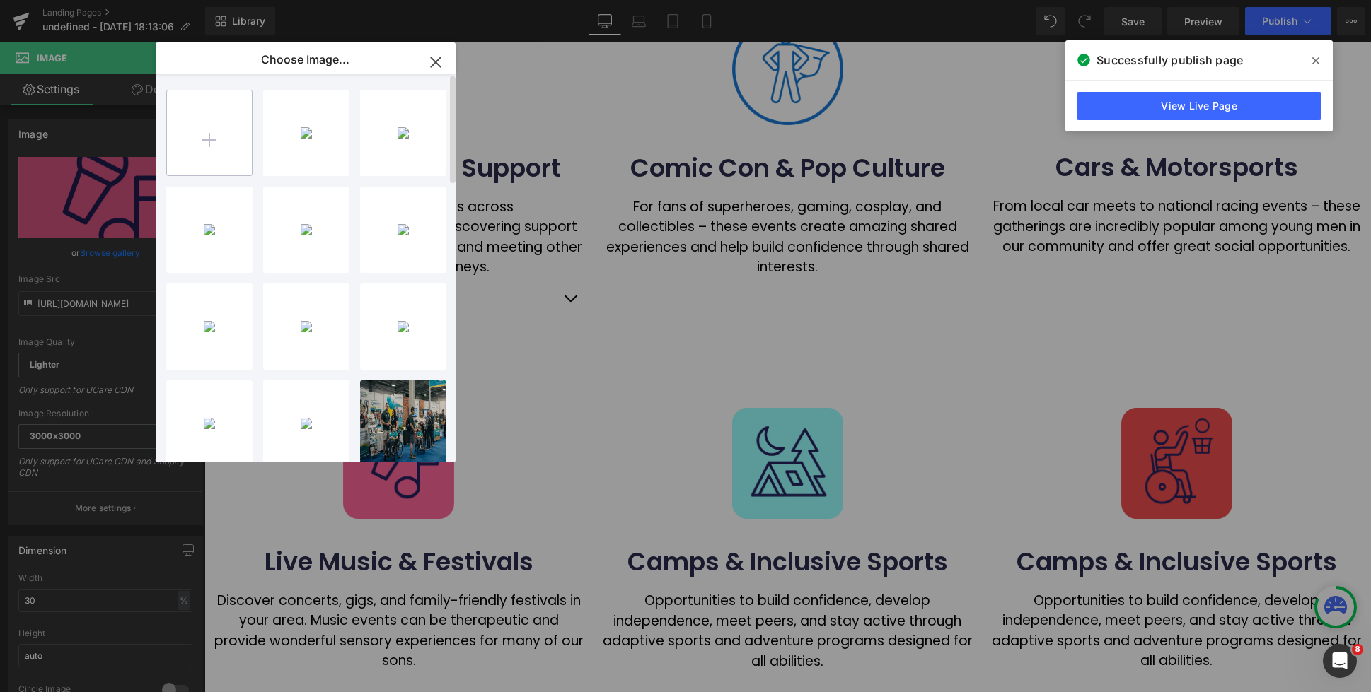
click at [219, 132] on input "file" at bounding box center [209, 133] width 85 height 85
type input "C:\fakepath\q4.webp"
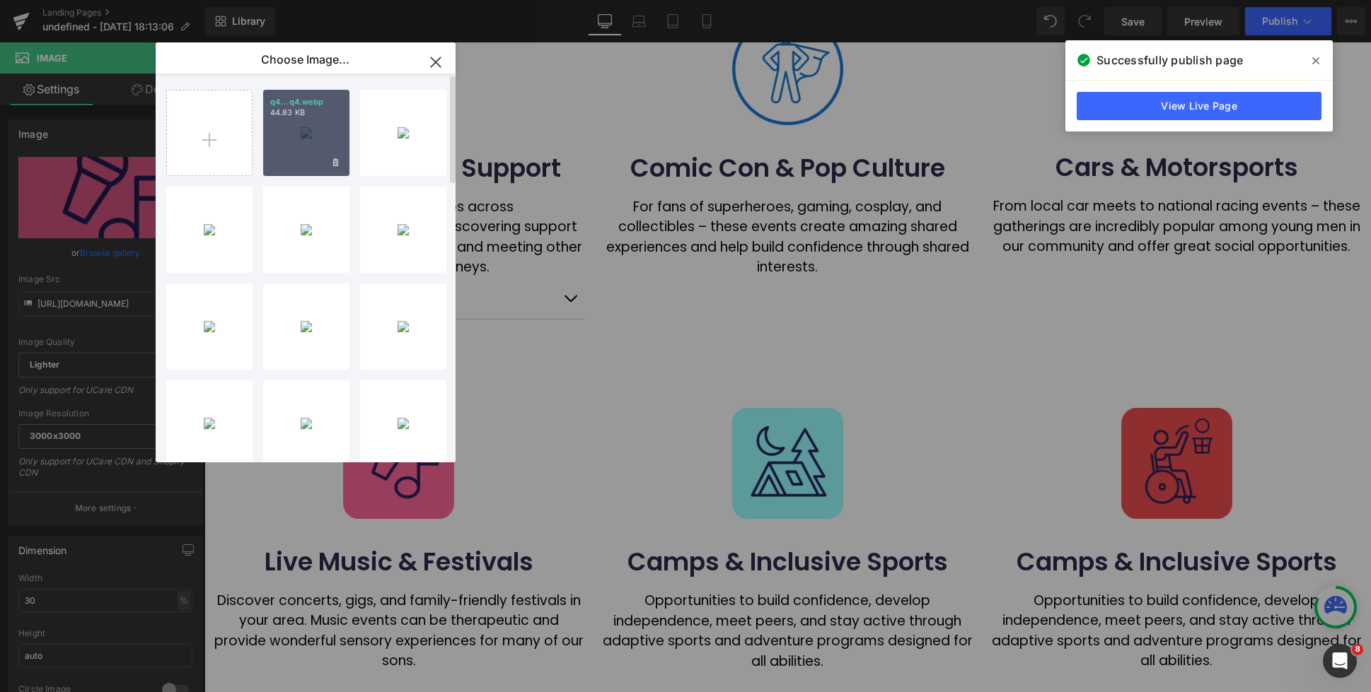
click at [287, 140] on div "q4...q4.webp 44.83 KB" at bounding box center [306, 133] width 86 height 86
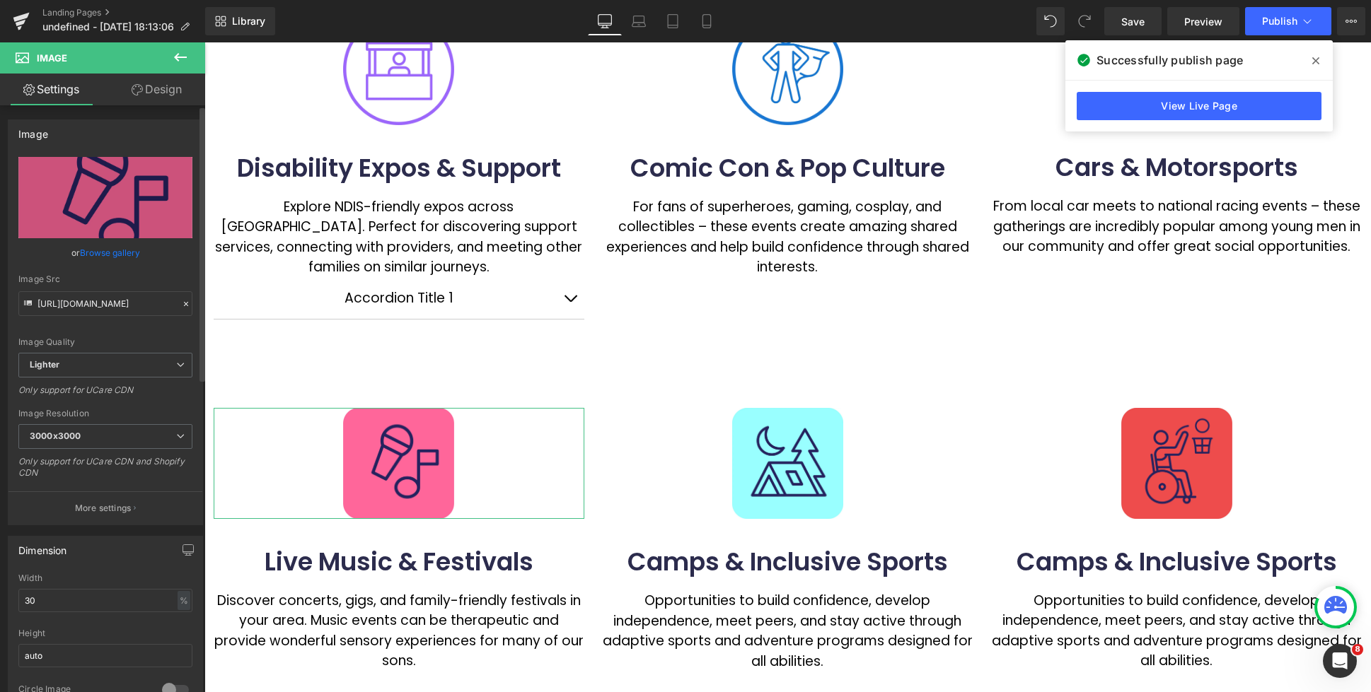
click at [105, 253] on link "Browse gallery" at bounding box center [110, 252] width 60 height 25
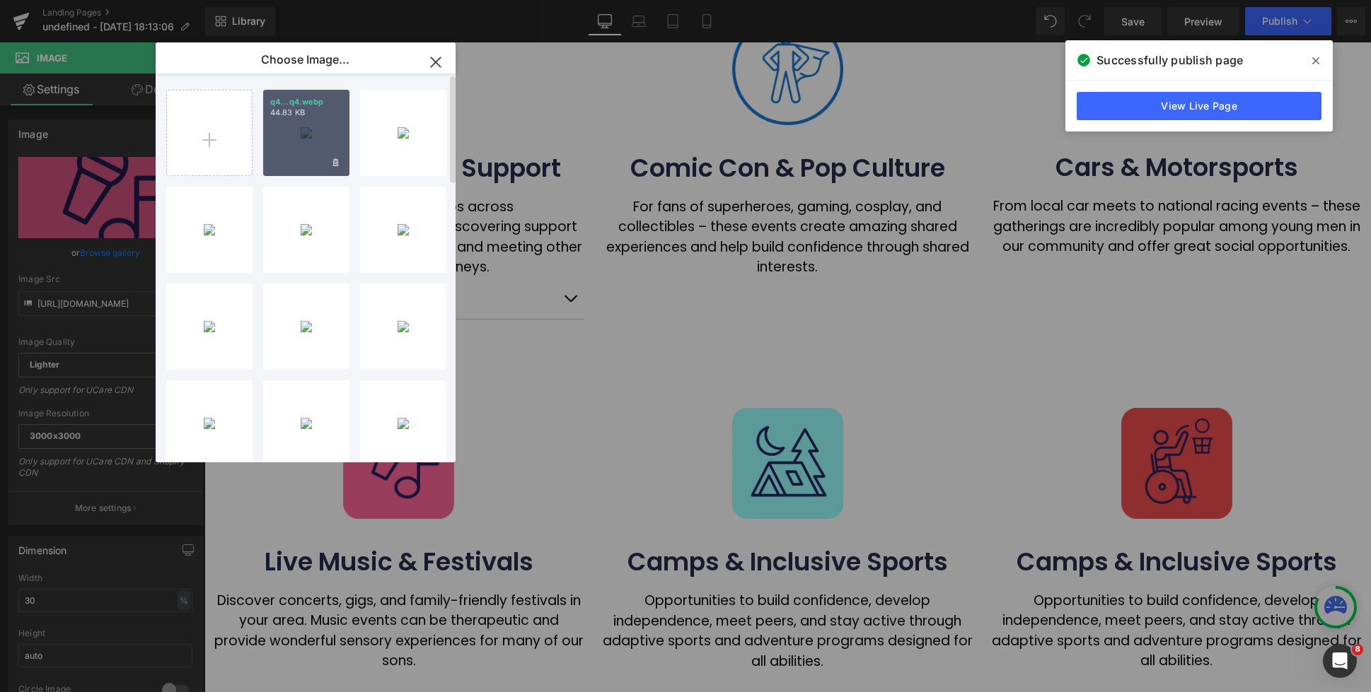
drag, startPoint x: 279, startPoint y: 152, endPoint x: 74, endPoint y: 111, distance: 209.2
click at [279, 152] on div "q4...q4.webp 44.83 KB" at bounding box center [306, 133] width 86 height 86
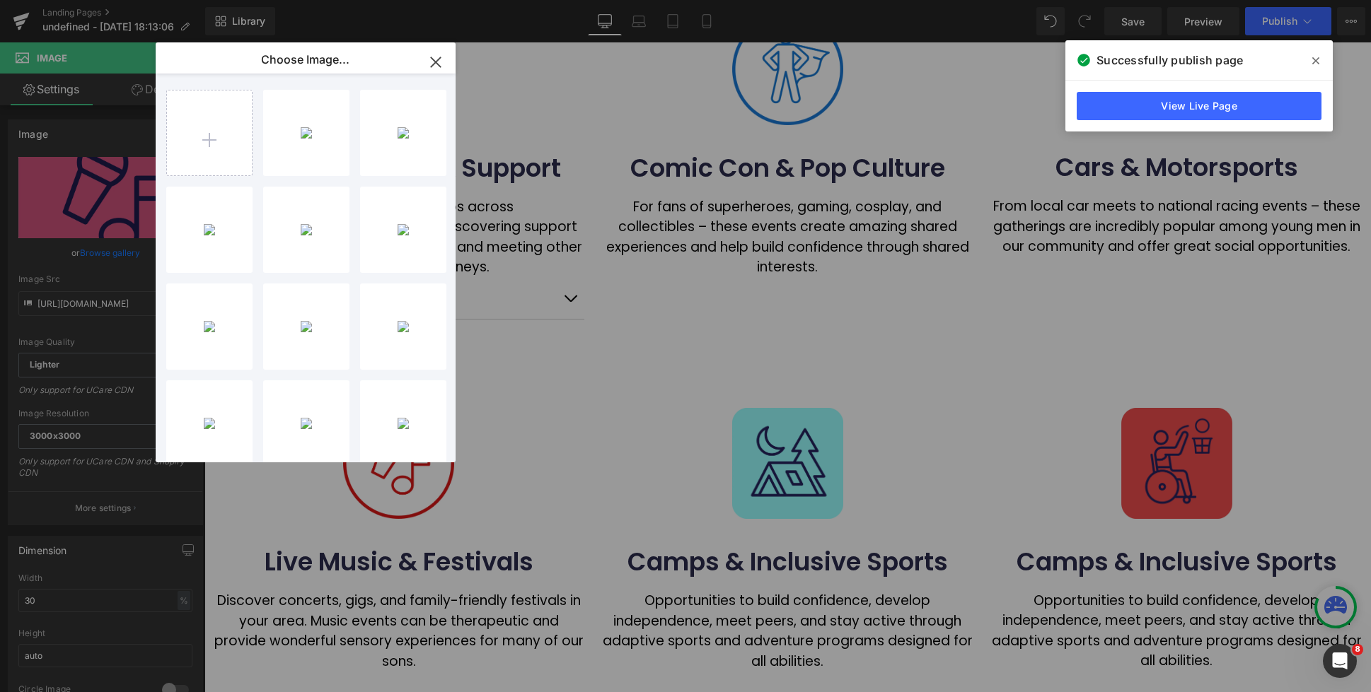
type input "[URL][DOMAIN_NAME]"
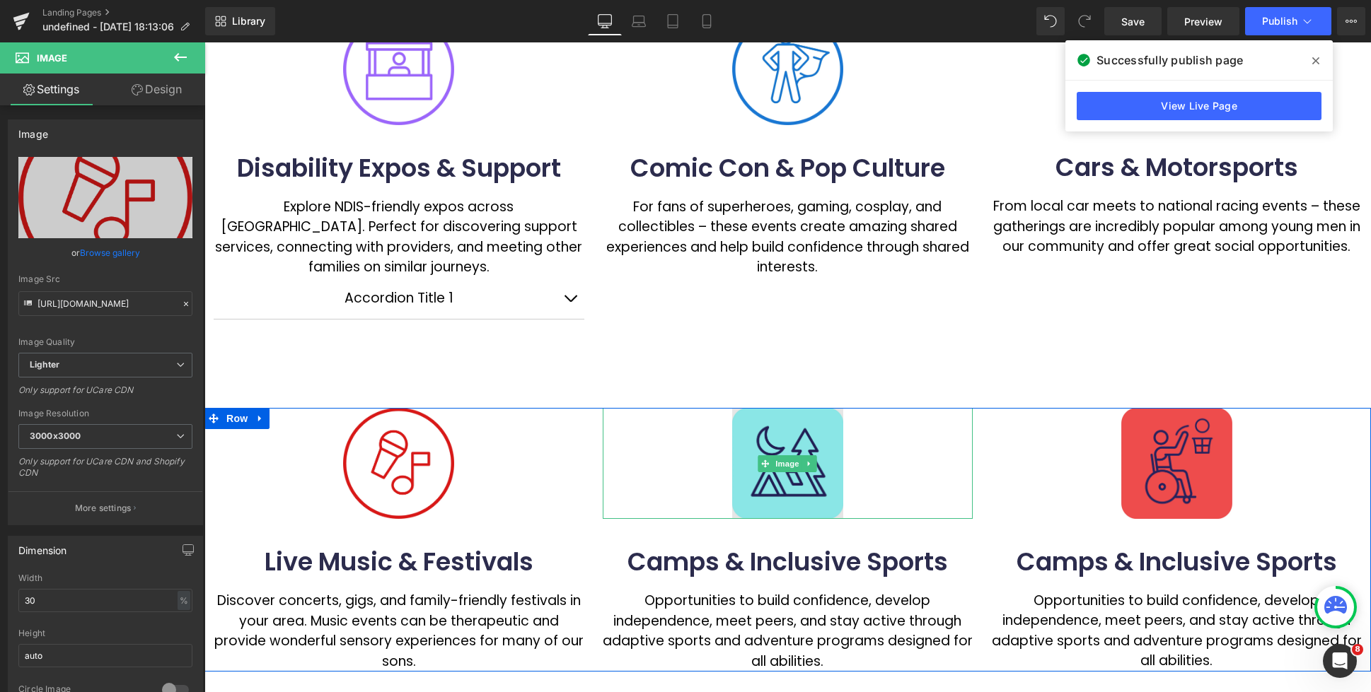
drag, startPoint x: 771, startPoint y: 465, endPoint x: 809, endPoint y: 507, distance: 57.1
click at [772, 465] on span at bounding box center [765, 463] width 15 height 17
click at [782, 465] on span "Image" at bounding box center [788, 463] width 30 height 17
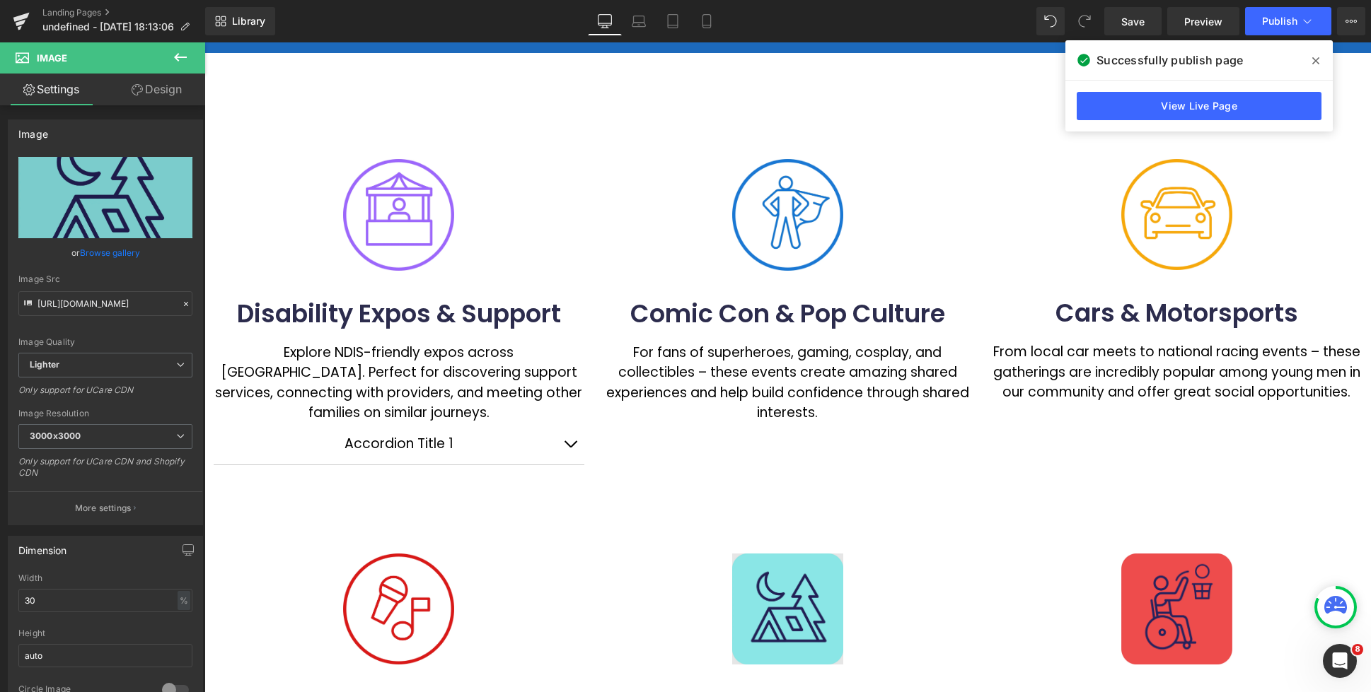
scroll to position [202, 0]
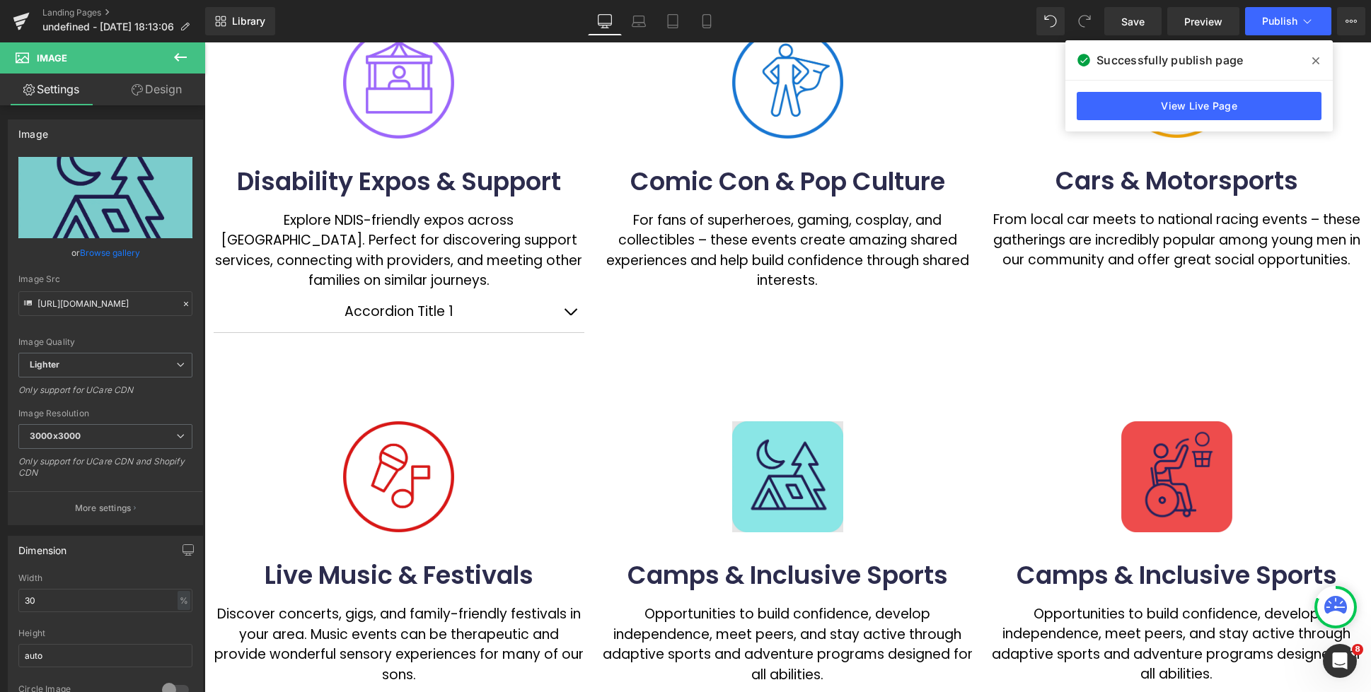
click at [780, 490] on img at bounding box center [787, 477] width 111 height 111
click at [103, 252] on link "Browse gallery" at bounding box center [110, 252] width 60 height 25
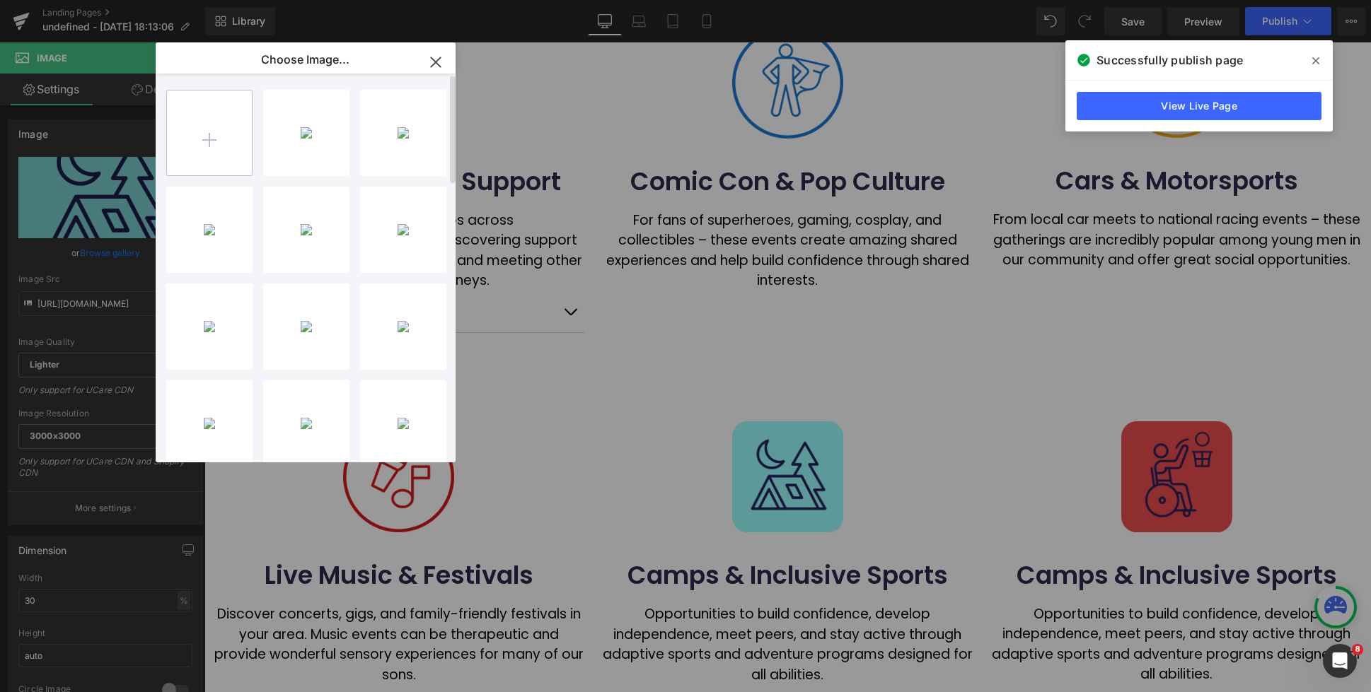
click at [231, 163] on input "file" at bounding box center [209, 133] width 85 height 85
type input "C:\fakepath\q5.webp"
click at [294, 149] on div "q5...q5.webp 48.36 KB" at bounding box center [306, 133] width 86 height 86
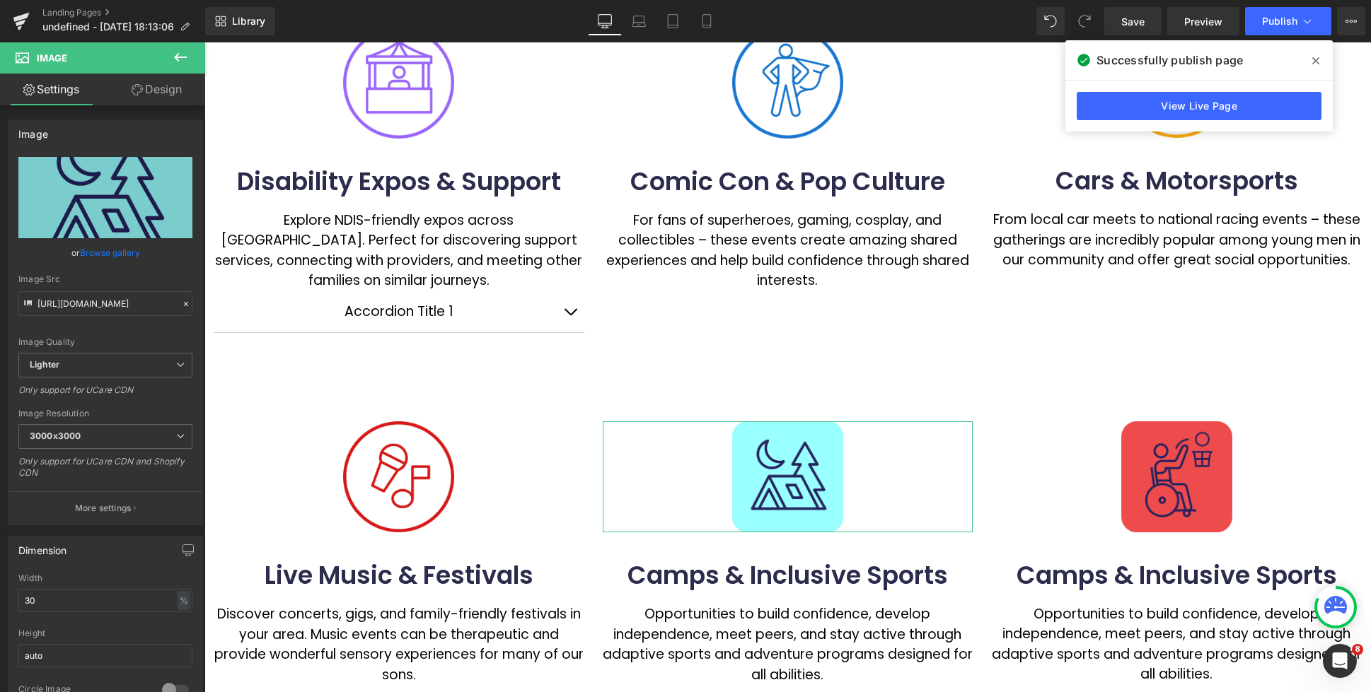
click at [124, 251] on link "Browse gallery" at bounding box center [110, 252] width 60 height 25
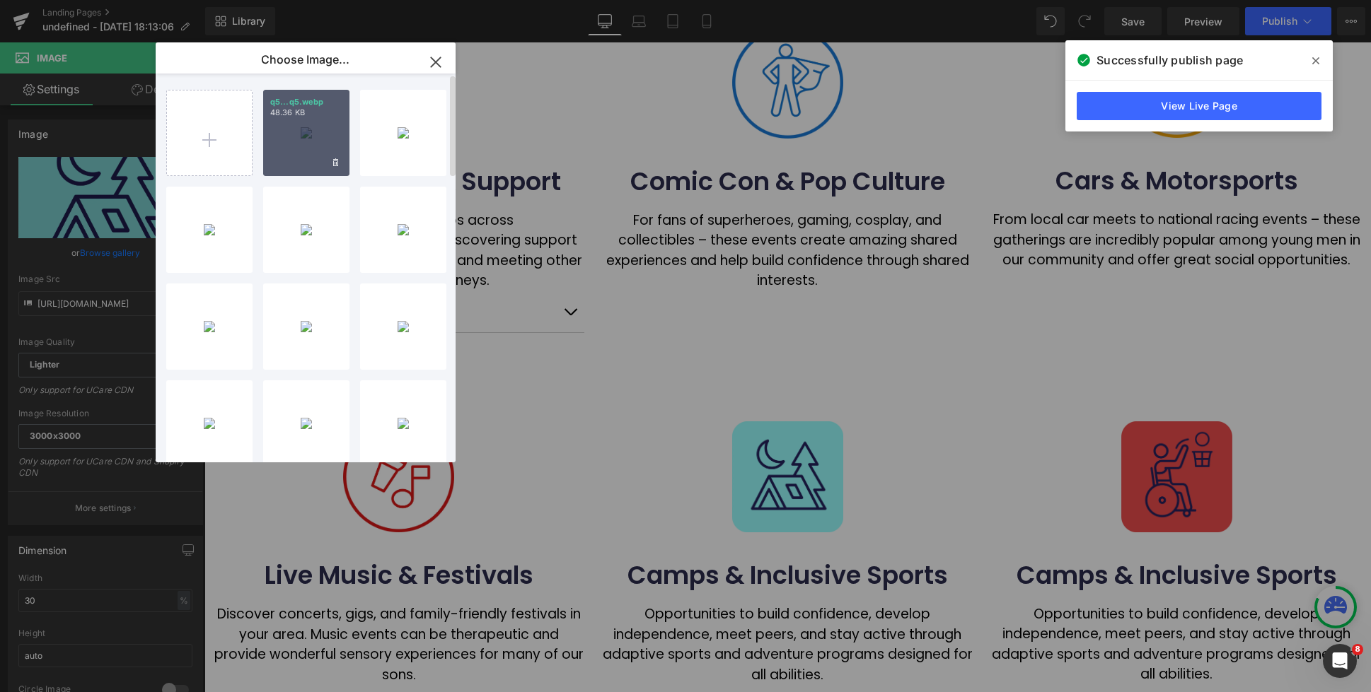
click at [300, 132] on div "q5...q5.webp 48.36 KB" at bounding box center [306, 133] width 86 height 86
type input "[URL][DOMAIN_NAME]"
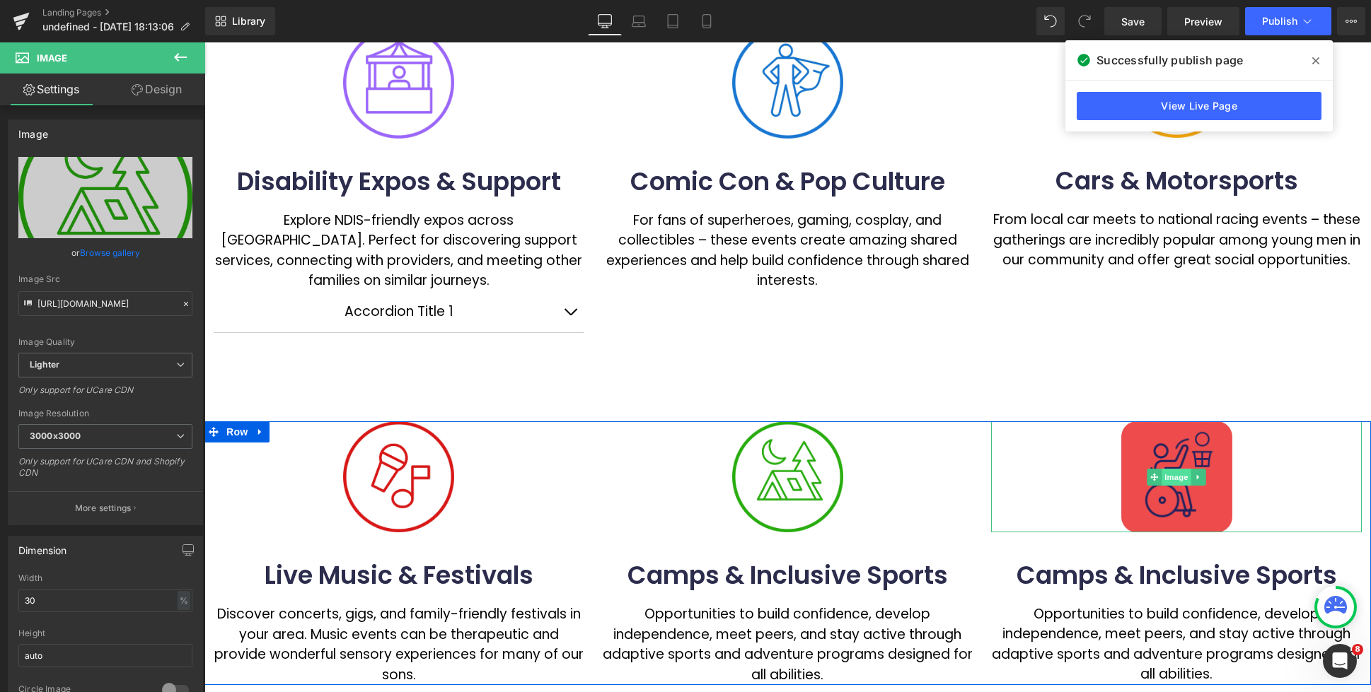
click at [1169, 479] on span "Image" at bounding box center [1176, 477] width 30 height 17
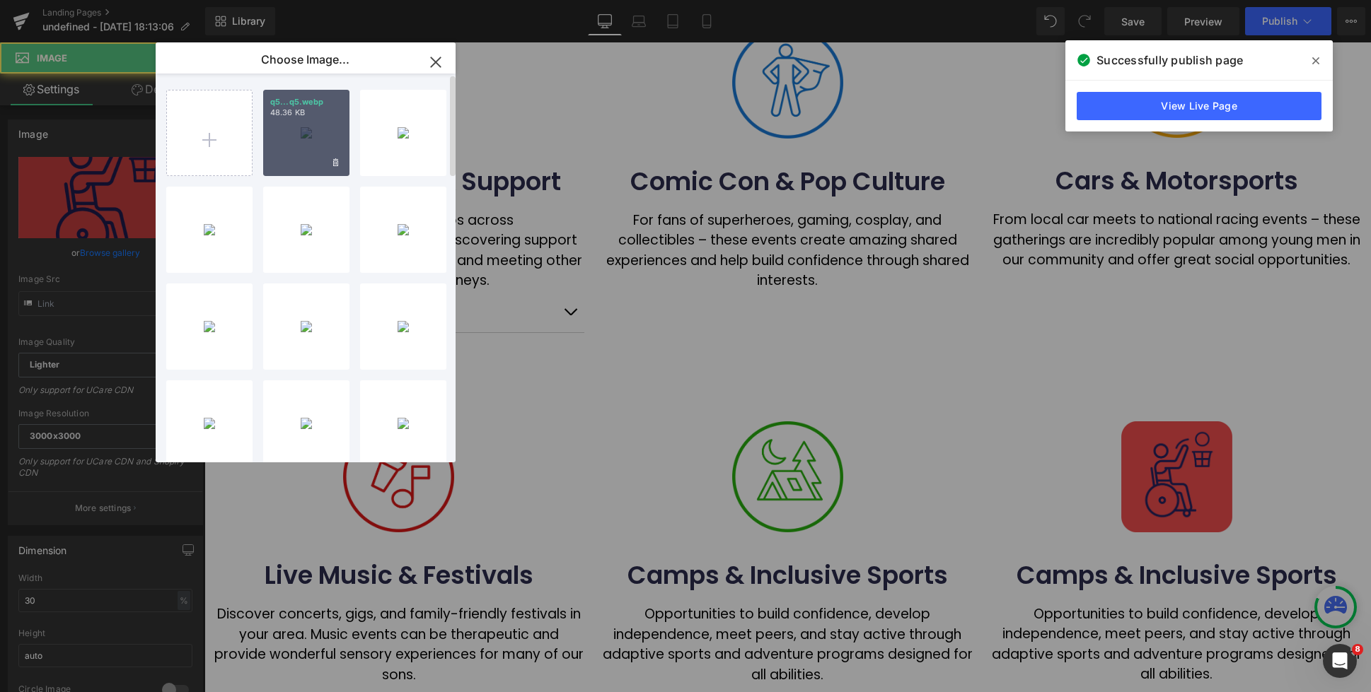
type input "[URL][DOMAIN_NAME]"
click at [219, 136] on input "file" at bounding box center [209, 133] width 85 height 85
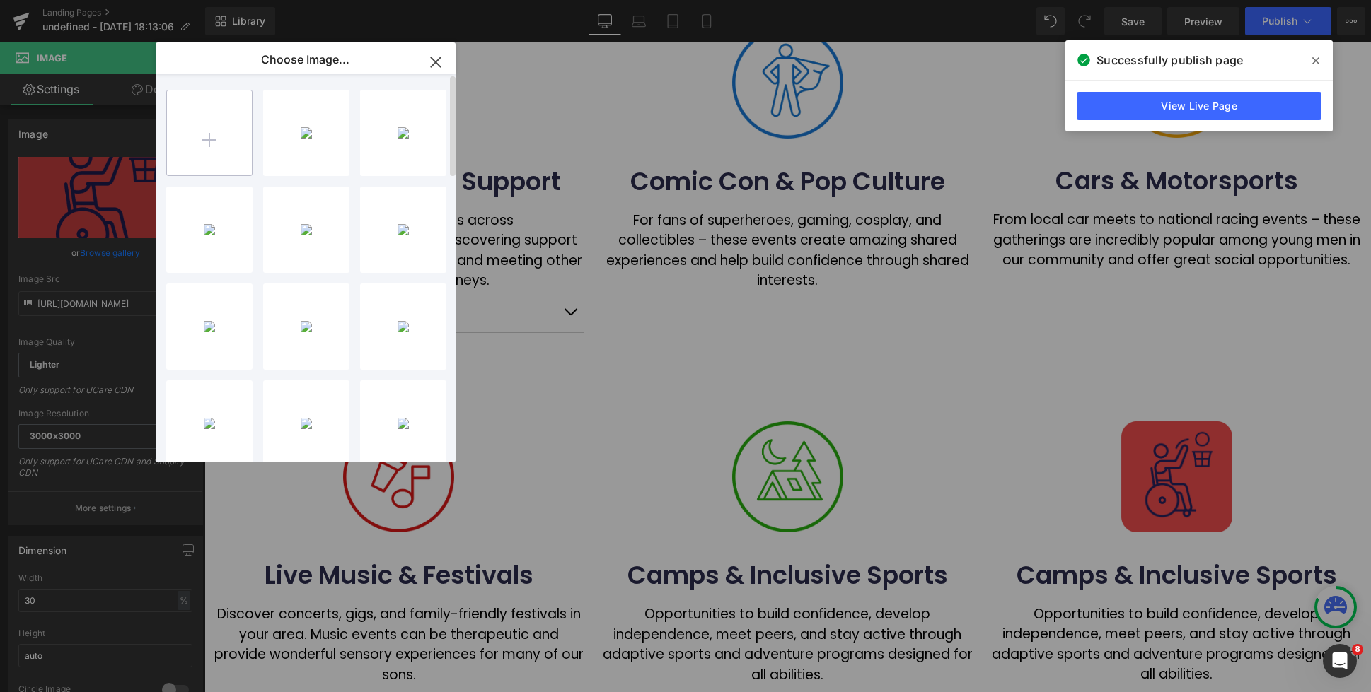
type input "C:\fakepath\q6.webp"
click at [294, 146] on div "q6...q6.webp 34.96 KB" at bounding box center [306, 133] width 86 height 86
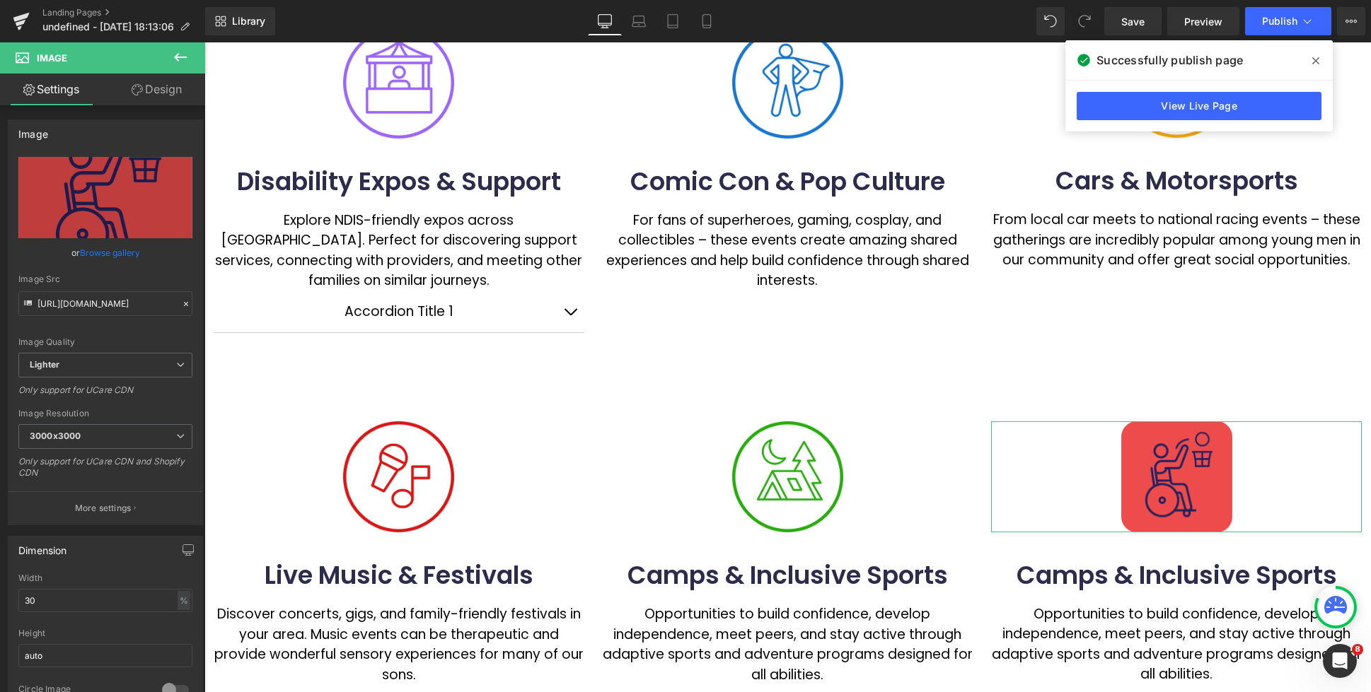
drag, startPoint x: 110, startPoint y: 252, endPoint x: 185, endPoint y: 204, distance: 90.0
click at [111, 252] on link "Browse gallery" at bounding box center [110, 252] width 60 height 25
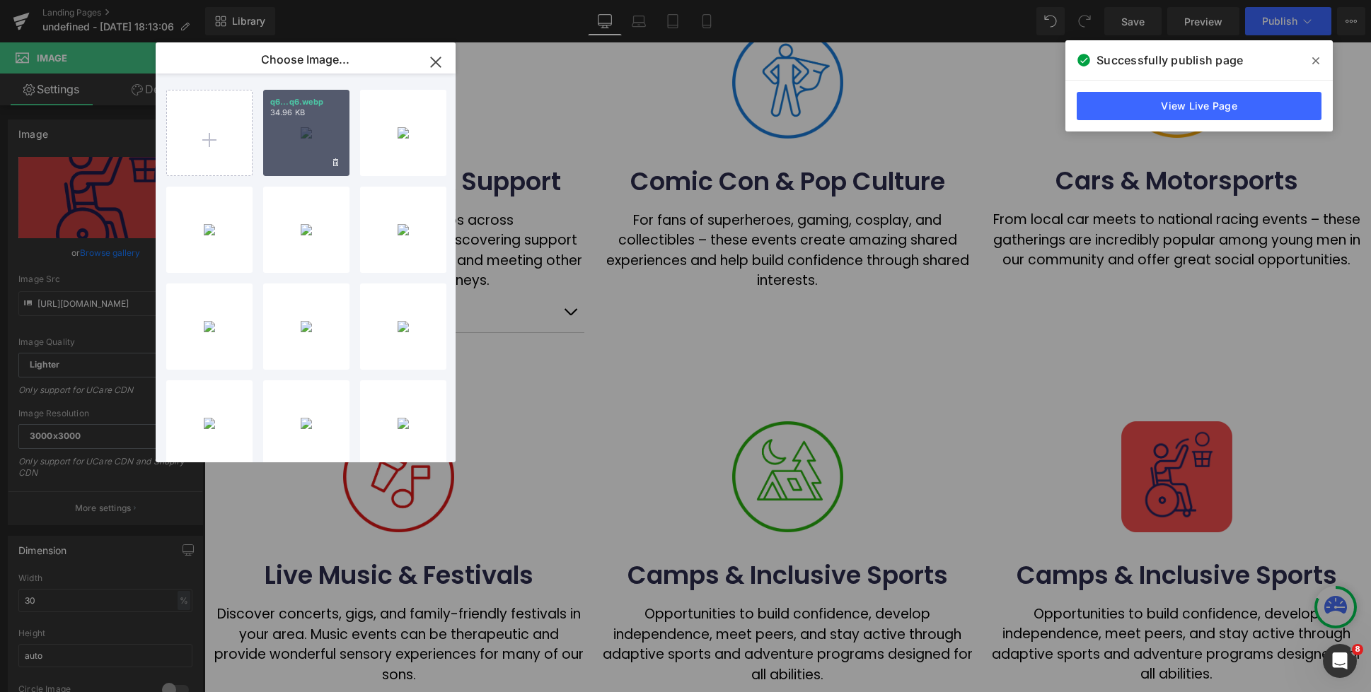
click at [292, 136] on div "q6...q6.webp 34.96 KB" at bounding box center [306, 133] width 86 height 86
type input "[URL][DOMAIN_NAME]"
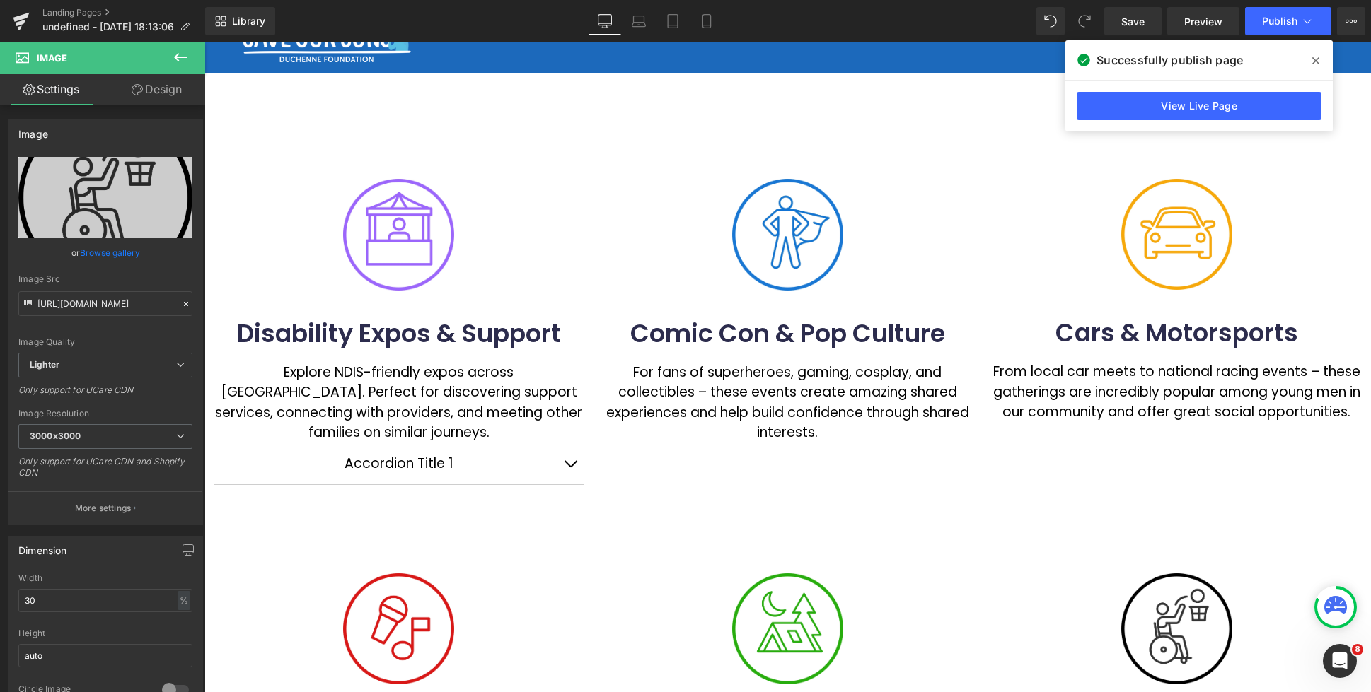
scroll to position [0, 0]
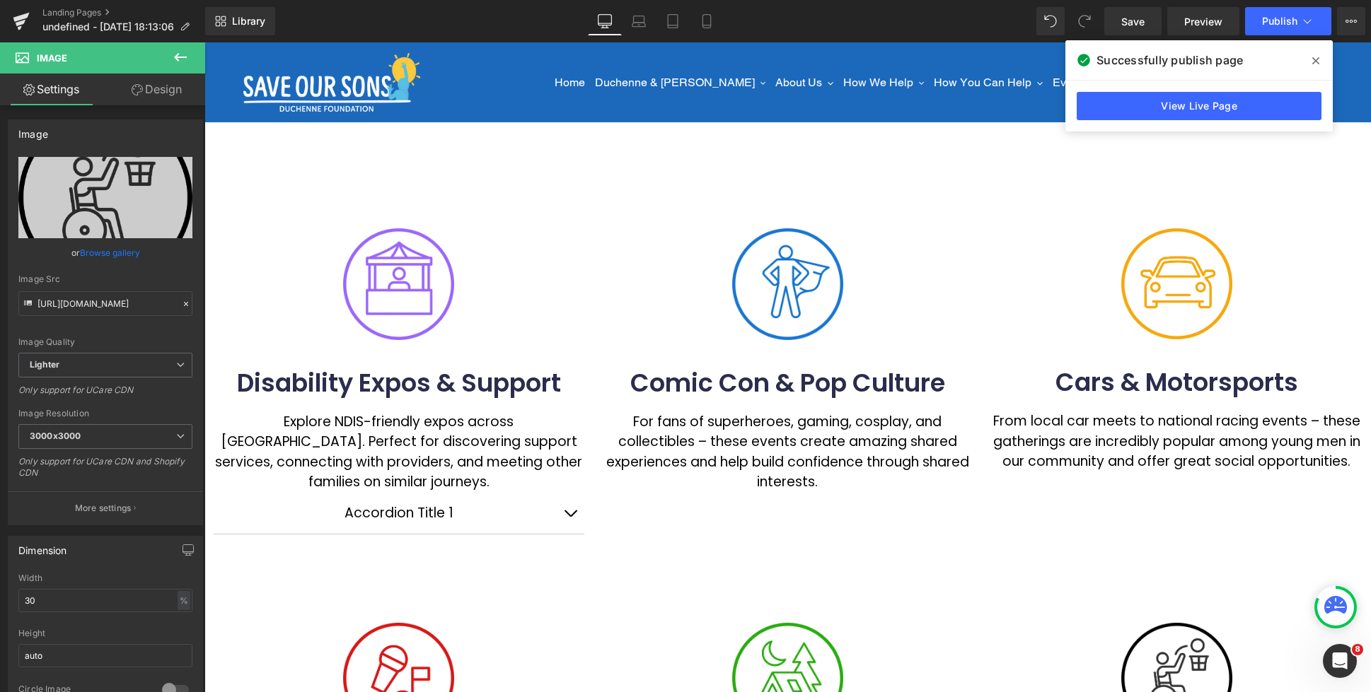
drag, startPoint x: 1314, startPoint y: 62, endPoint x: 616, endPoint y: 233, distance: 718.6
click at [1287, 62] on icon at bounding box center [1315, 60] width 7 height 11
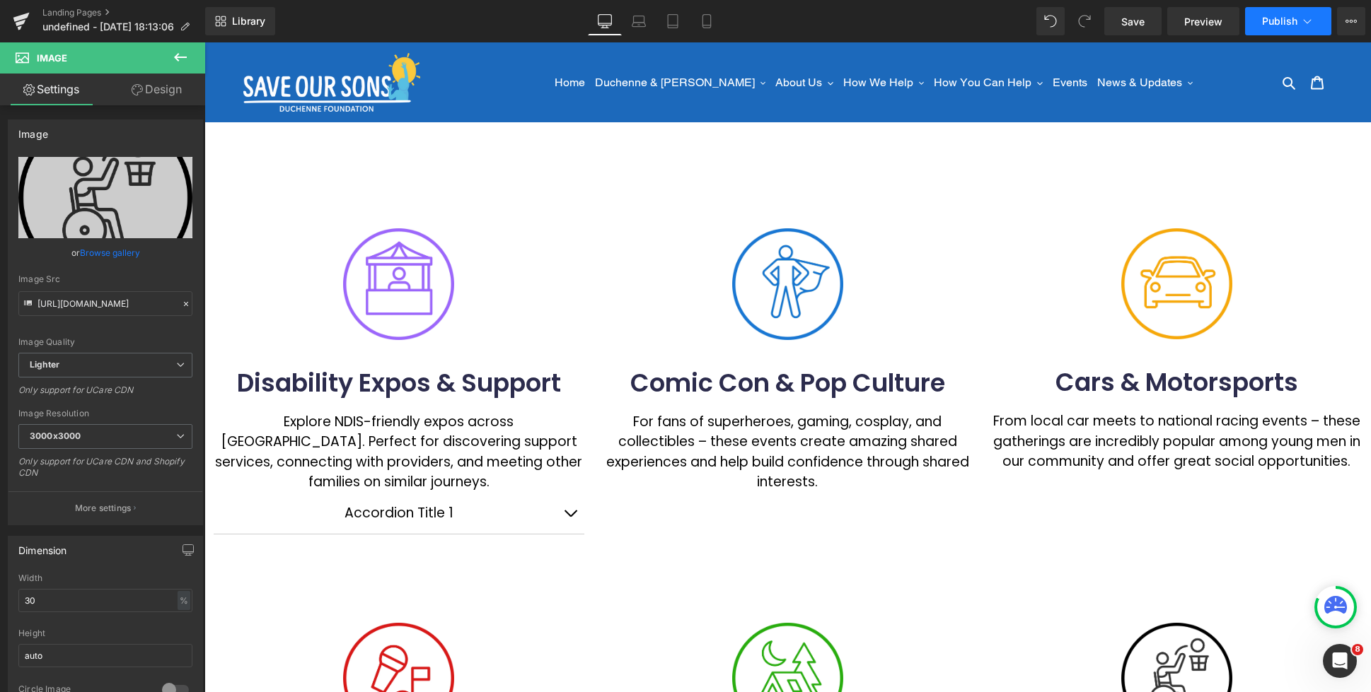
click at [1279, 18] on span "Publish" at bounding box center [1279, 21] width 35 height 11
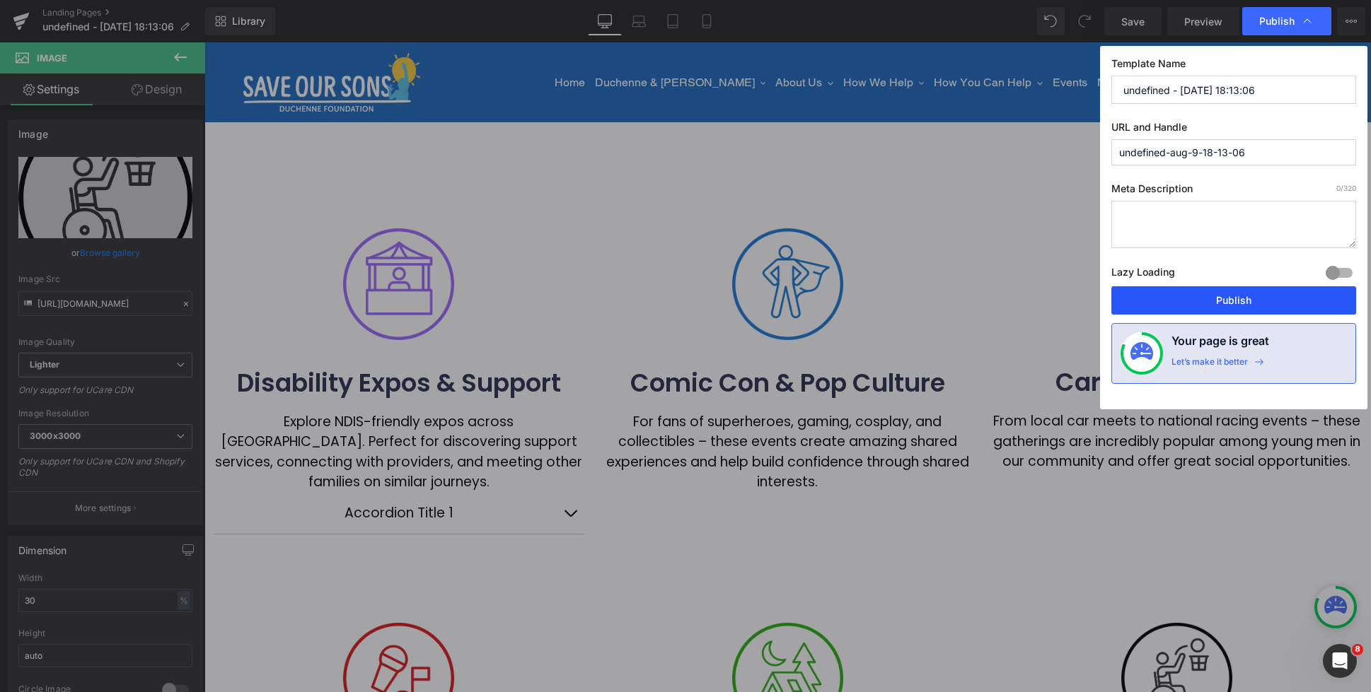
click at [1204, 303] on button "Publish" at bounding box center [1233, 300] width 245 height 28
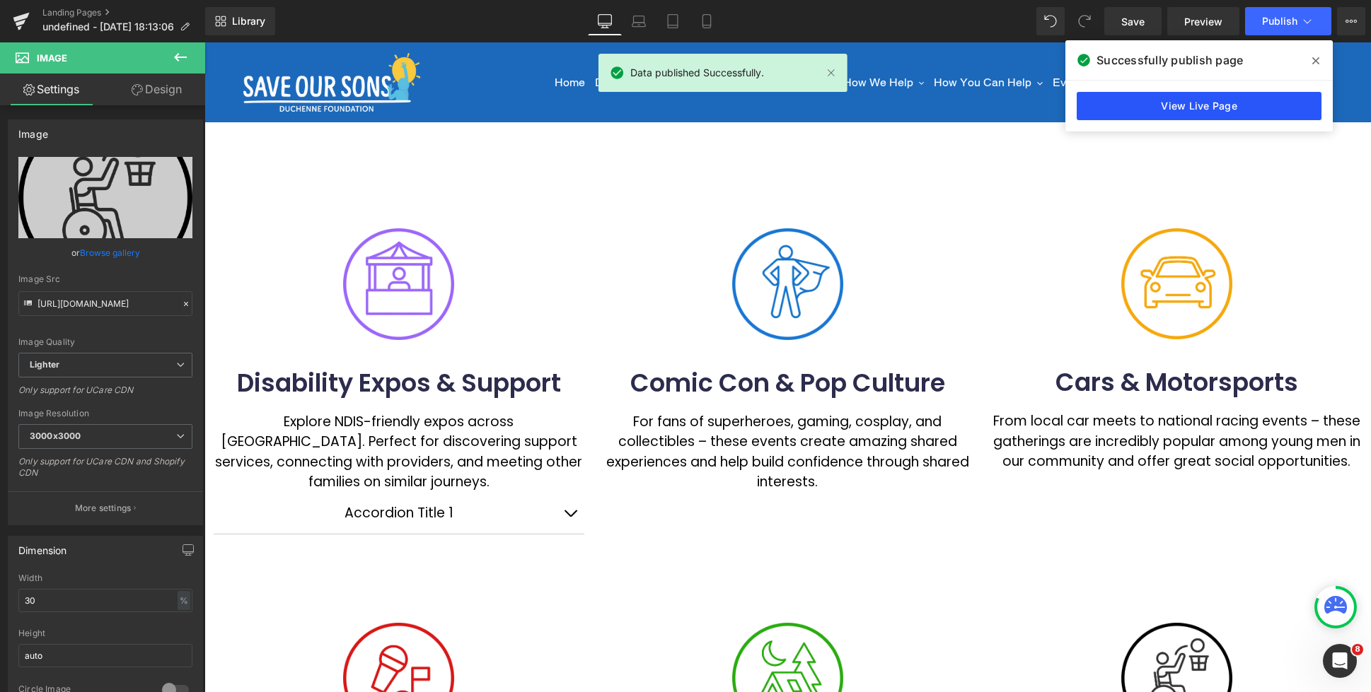
click at [1177, 110] on link "View Live Page" at bounding box center [1198, 106] width 245 height 28
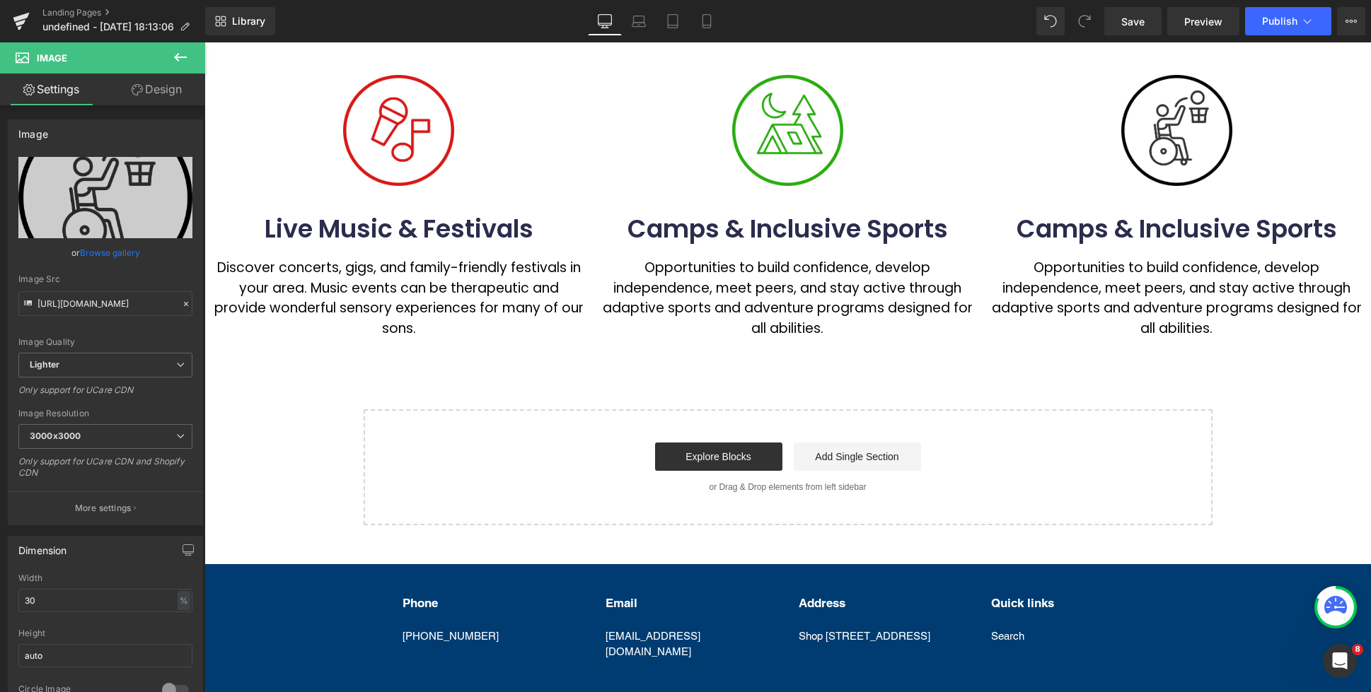
scroll to position [583, 0]
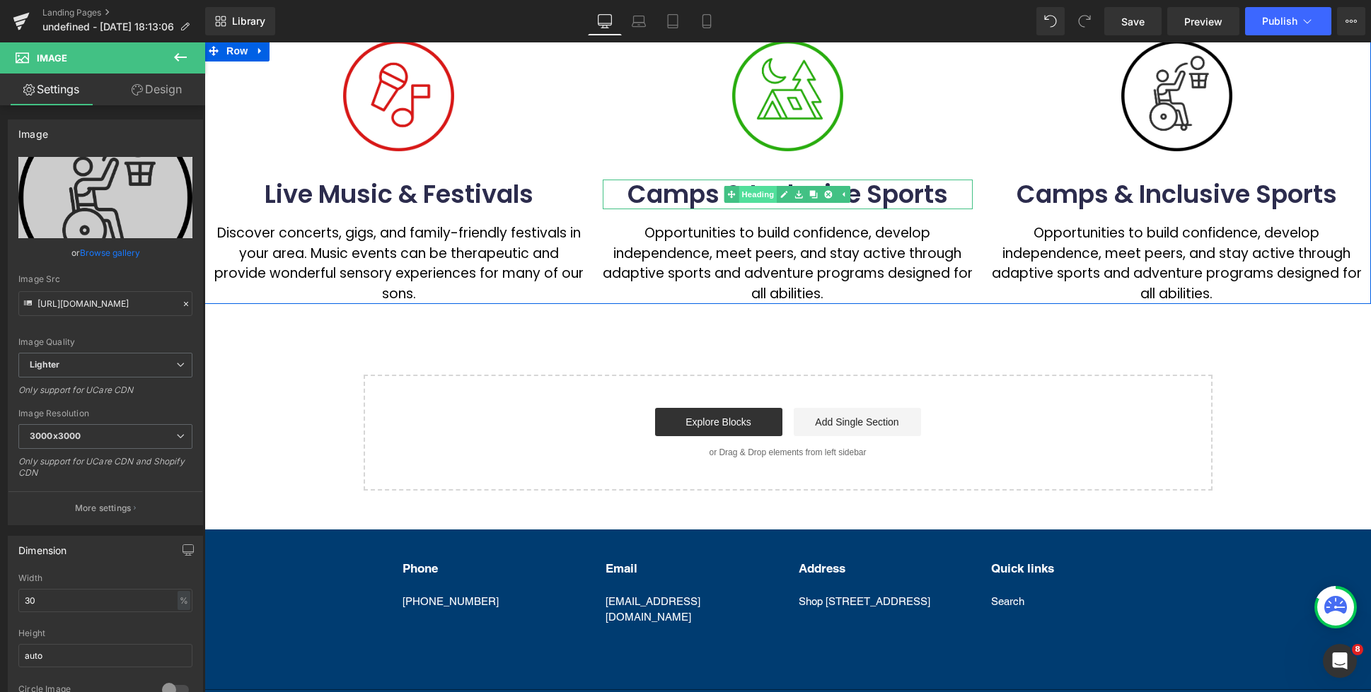
click at [753, 194] on link "Heading" at bounding box center [750, 194] width 53 height 17
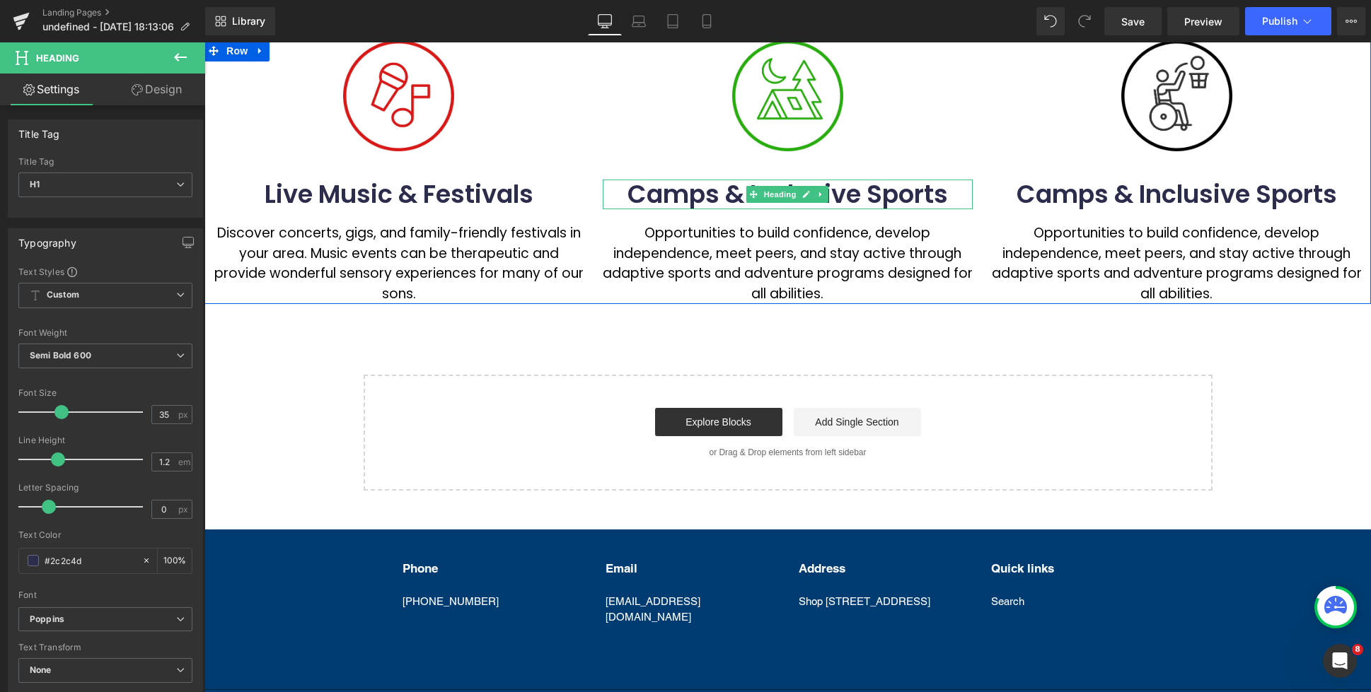
click at [714, 194] on h1 "Camps & Inclusive Sports" at bounding box center [788, 195] width 371 height 30
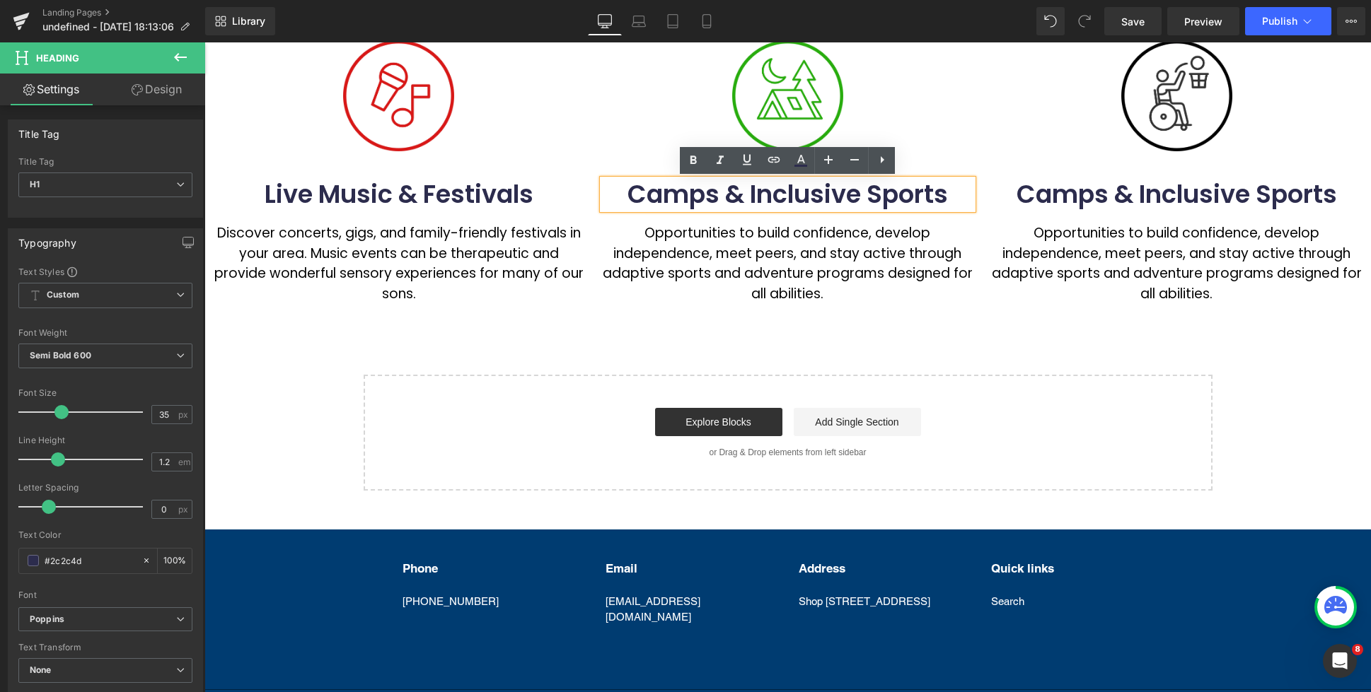
click at [754, 194] on h1 "Camps & Inclusive Sports" at bounding box center [788, 195] width 371 height 30
drag, startPoint x: 852, startPoint y: 195, endPoint x: 952, endPoint y: 193, distance: 100.4
click at [952, 193] on h1 "Camps & Inclusive Sports" at bounding box center [788, 195] width 371 height 30
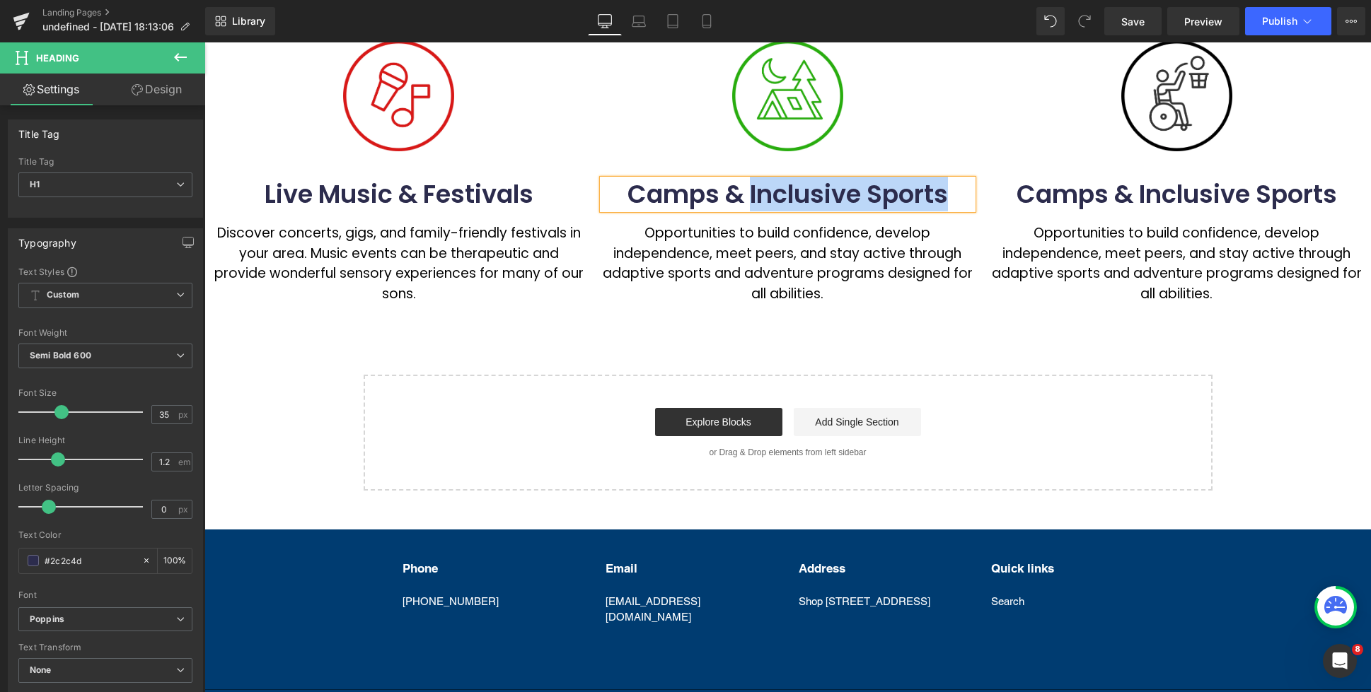
copy h1 "Inclusive Sports"
click at [1114, 202] on h1 "Camps & Inclusive Sports" at bounding box center [1176, 195] width 371 height 30
click at [1093, 198] on h1 "Camps & Inclusive Sports" at bounding box center [1176, 195] width 371 height 30
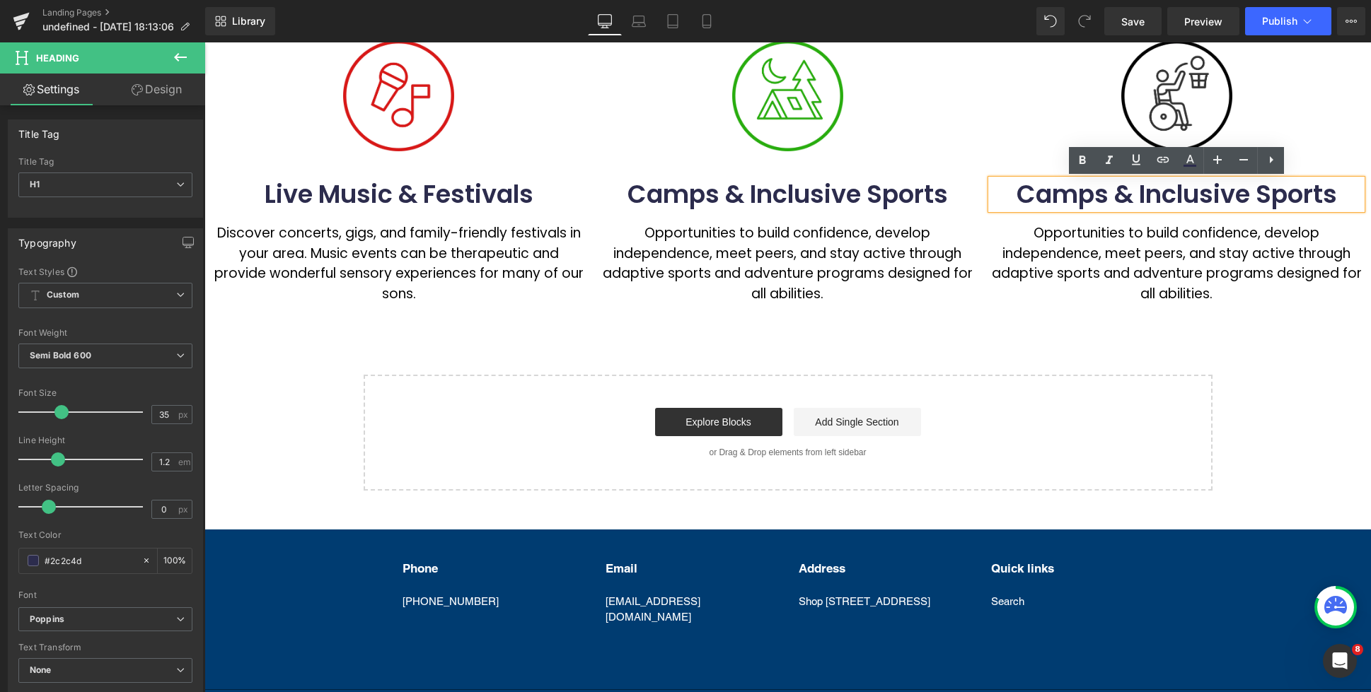
click at [1094, 192] on h1 "Camps & Inclusive Sports" at bounding box center [1176, 195] width 371 height 30
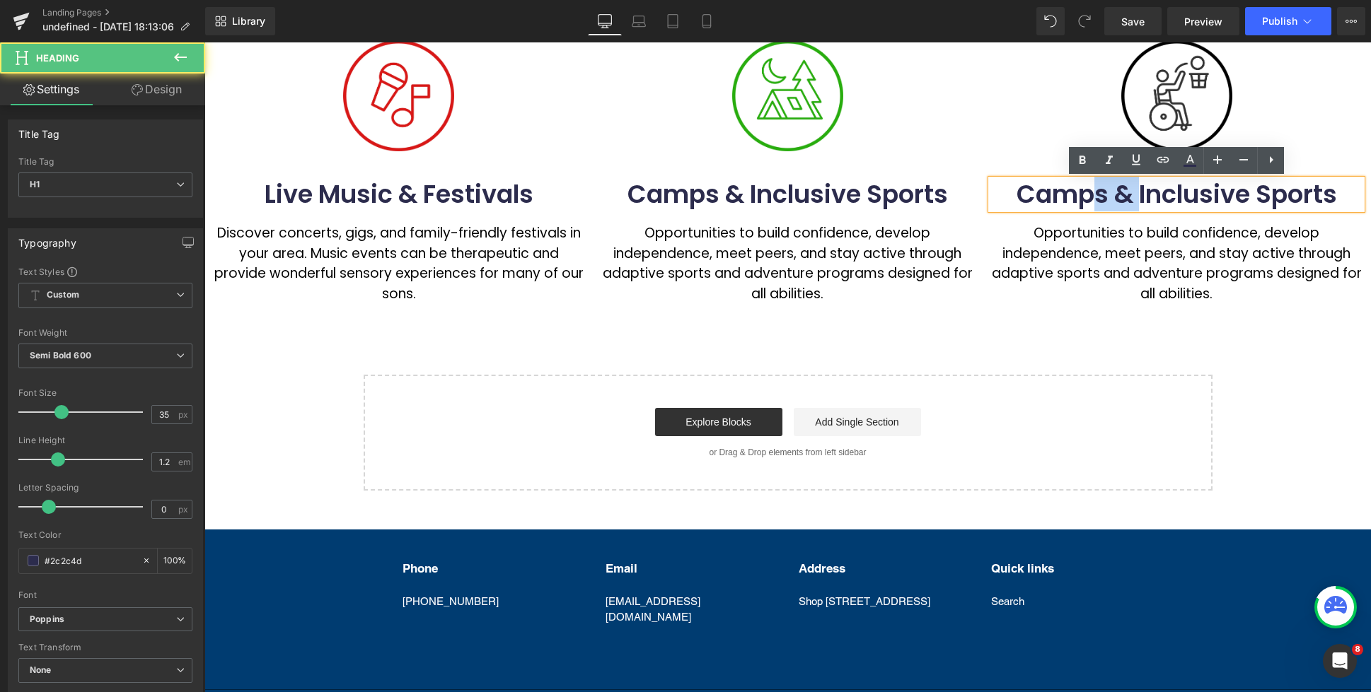
click at [1128, 195] on h1 "Camps & Inclusive Sports" at bounding box center [1176, 195] width 371 height 30
click at [1132, 192] on h1 "Camps & Inclusive Sports" at bounding box center [1176, 195] width 371 height 30
click at [1132, 195] on h1 "Camps & Inclusive Sports" at bounding box center [1176, 195] width 371 height 30
drag, startPoint x: 1135, startPoint y: 195, endPoint x: 1006, endPoint y: 192, distance: 129.5
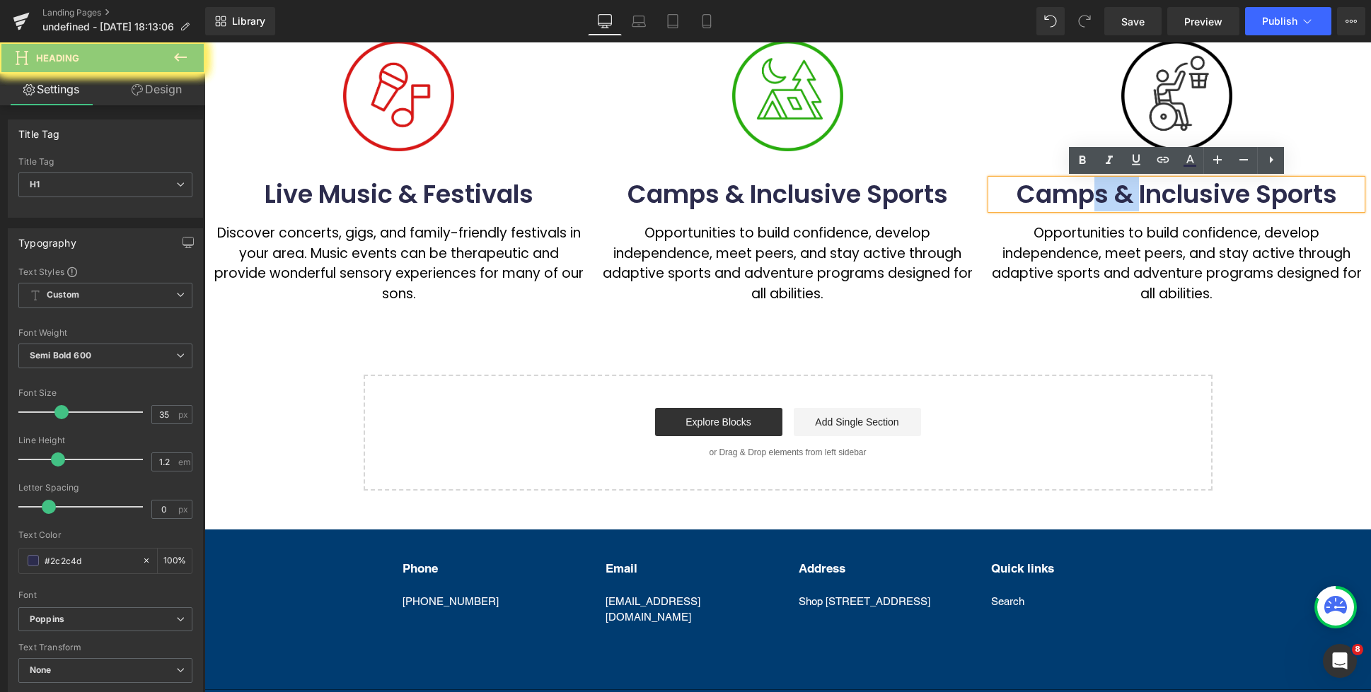
click at [1006, 192] on h1 "Camps & Inclusive Sports" at bounding box center [1176, 195] width 371 height 30
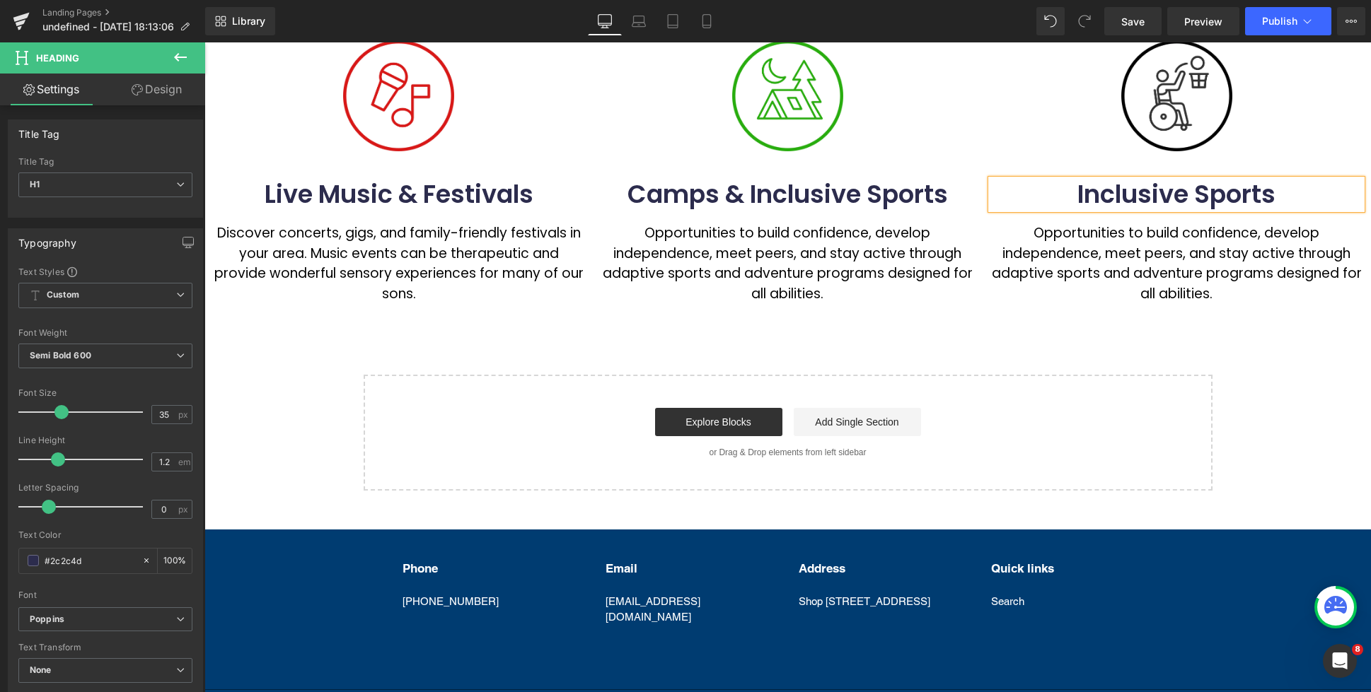
click at [1082, 193] on h1 "Inclusive Sports" at bounding box center [1176, 195] width 371 height 30
click at [731, 199] on h1 "Camps & Inclusive Sports" at bounding box center [788, 195] width 371 height 30
click at [728, 195] on h1 "Camps & Inclusive Sports" at bounding box center [788, 195] width 371 height 30
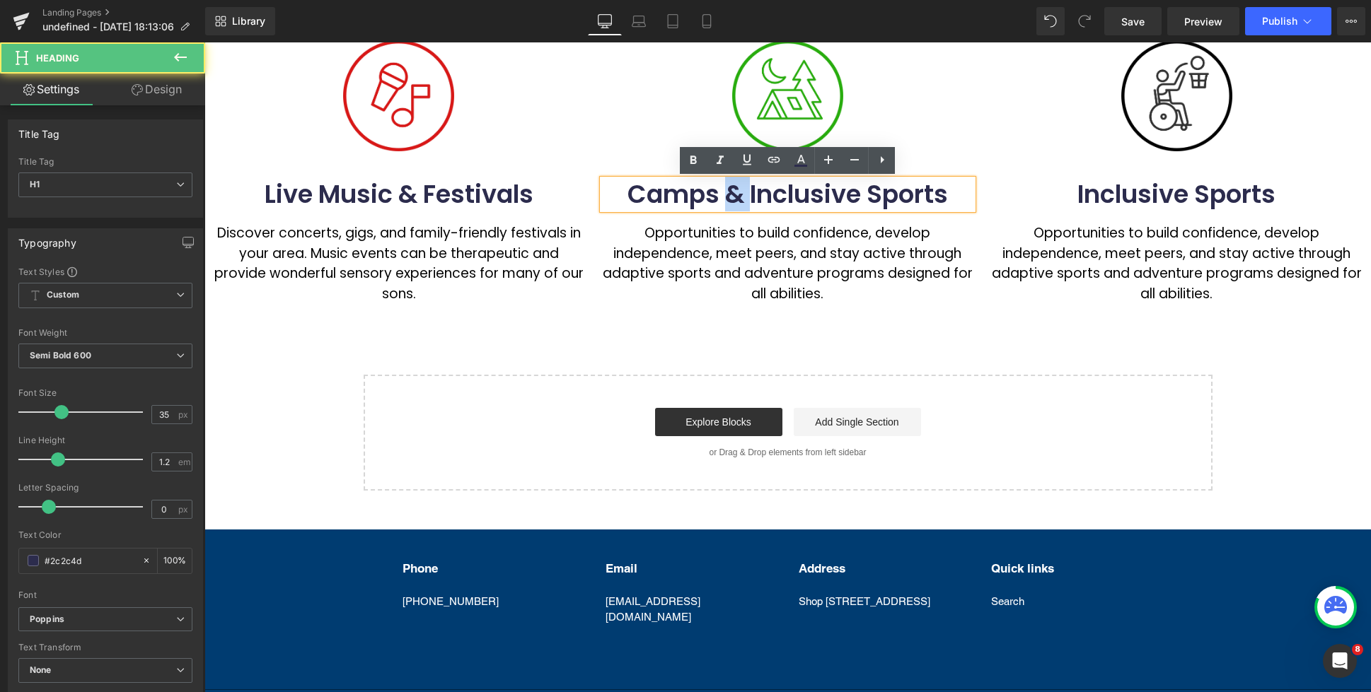
click at [722, 191] on h1 "Camps & Inclusive Sports" at bounding box center [788, 195] width 371 height 30
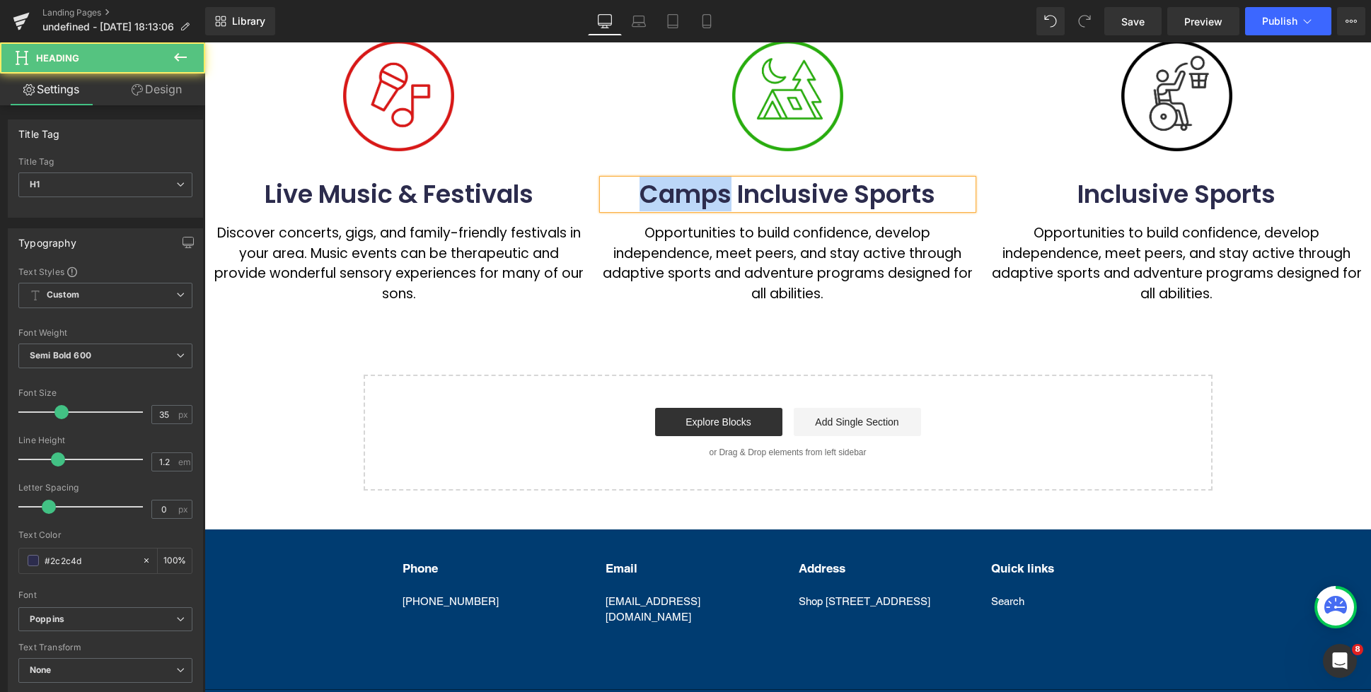
drag, startPoint x: 729, startPoint y: 195, endPoint x: 645, endPoint y: 192, distance: 84.2
click at [645, 192] on h1 "Camps Inclusive Sports" at bounding box center [788, 195] width 371 height 30
click at [890, 194] on h1 "Inclusive Sports" at bounding box center [788, 195] width 371 height 30
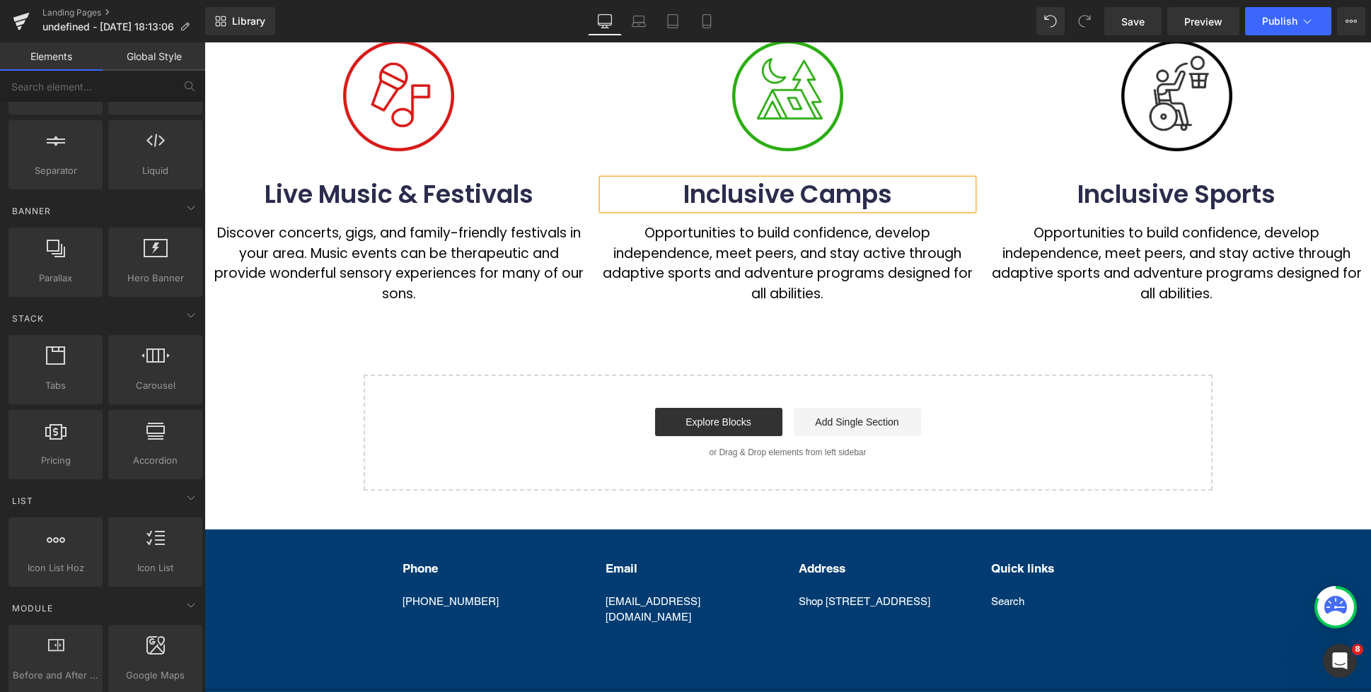
click at [990, 318] on div "Image Disability Expos & Support Heading Explore NDIS-friendly expos across [GE…" at bounding box center [787, 34] width 1166 height 912
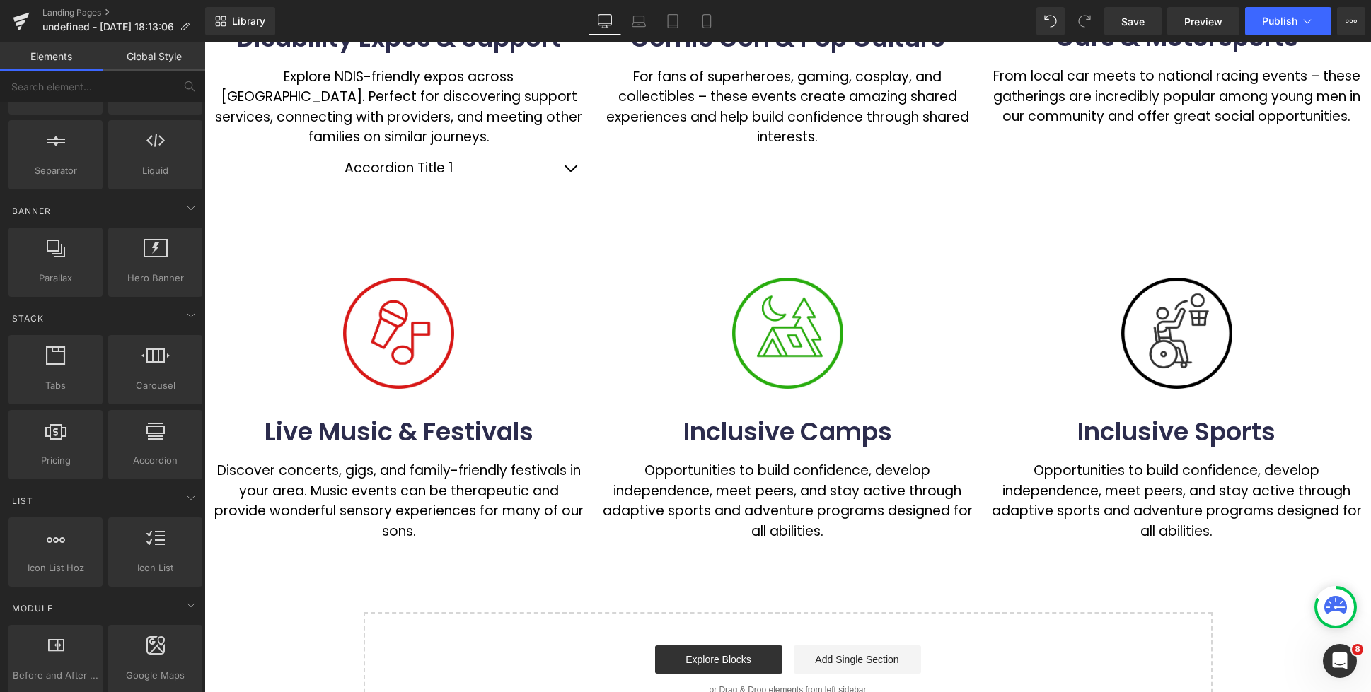
scroll to position [368, 0]
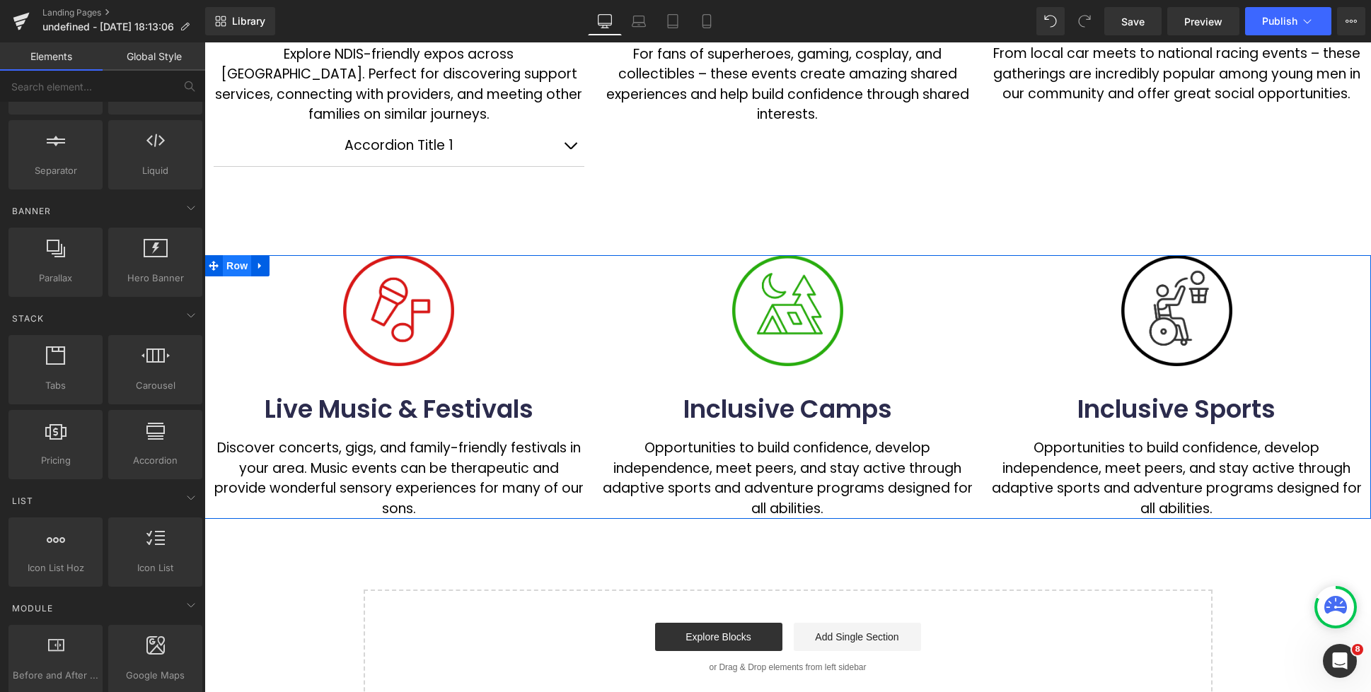
click at [232, 268] on span "Row" at bounding box center [237, 265] width 28 height 21
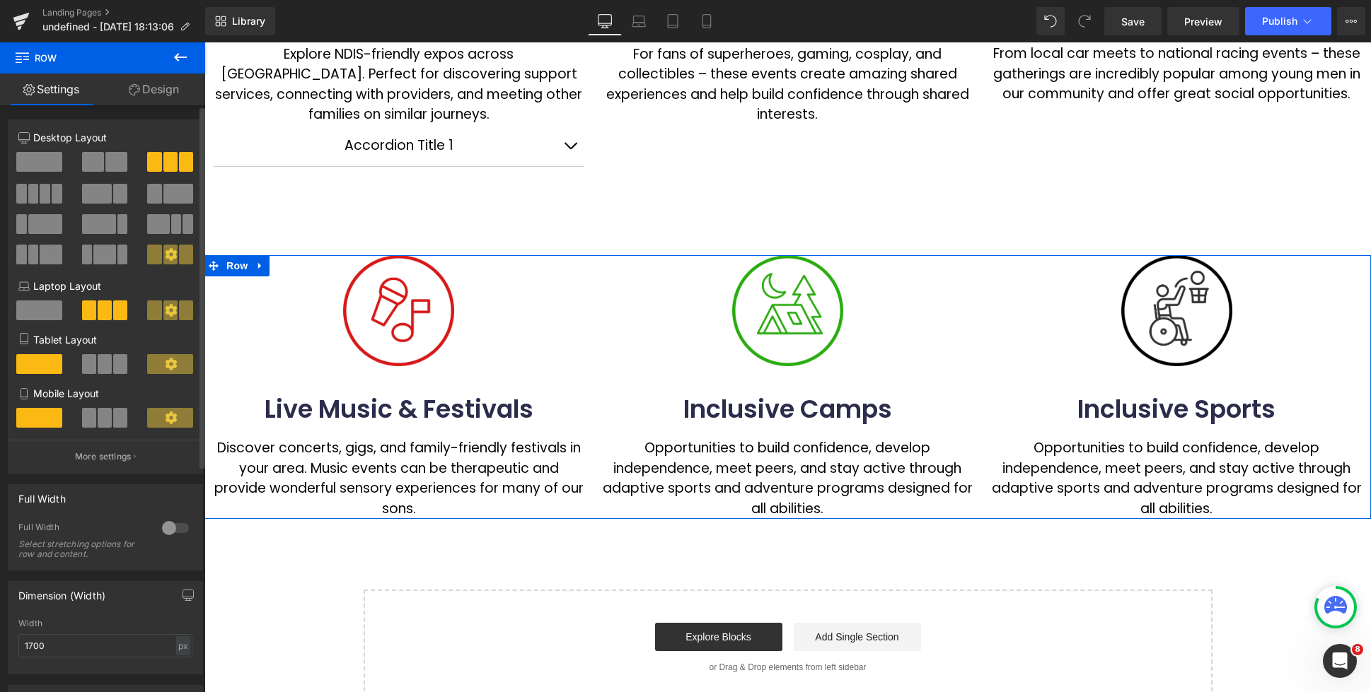
type input "22"
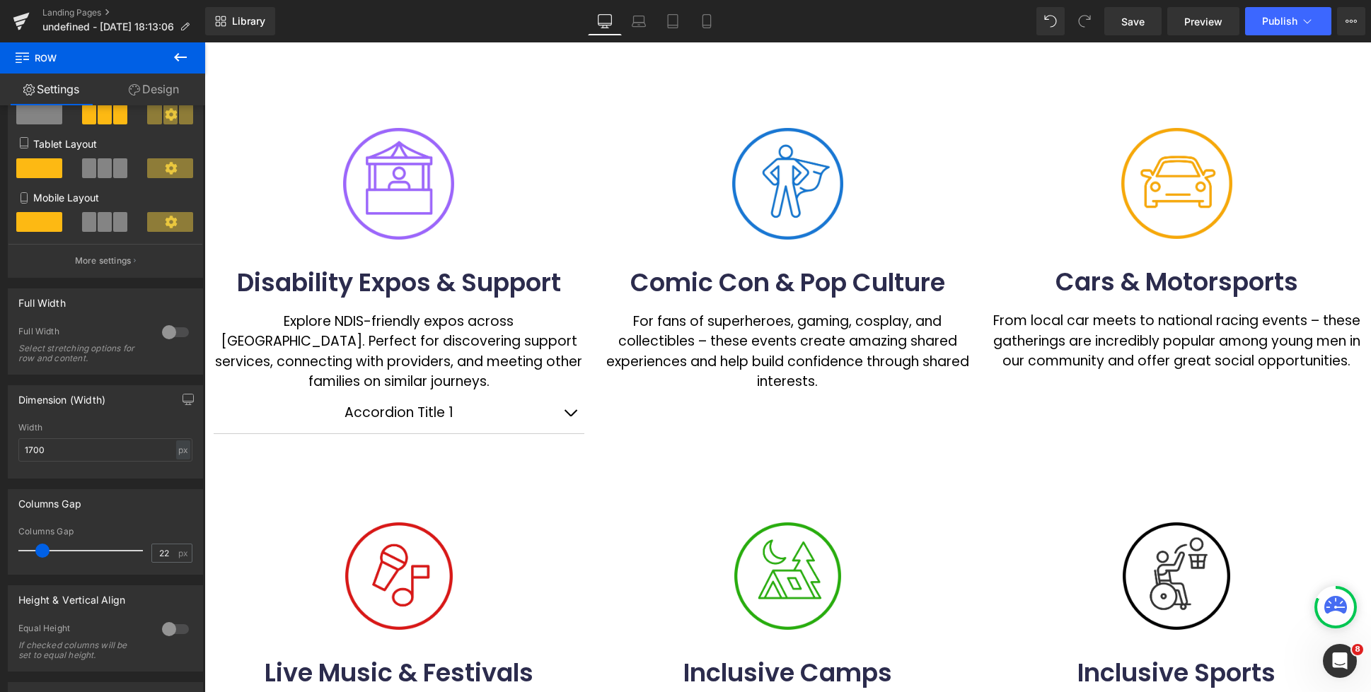
scroll to position [34, 0]
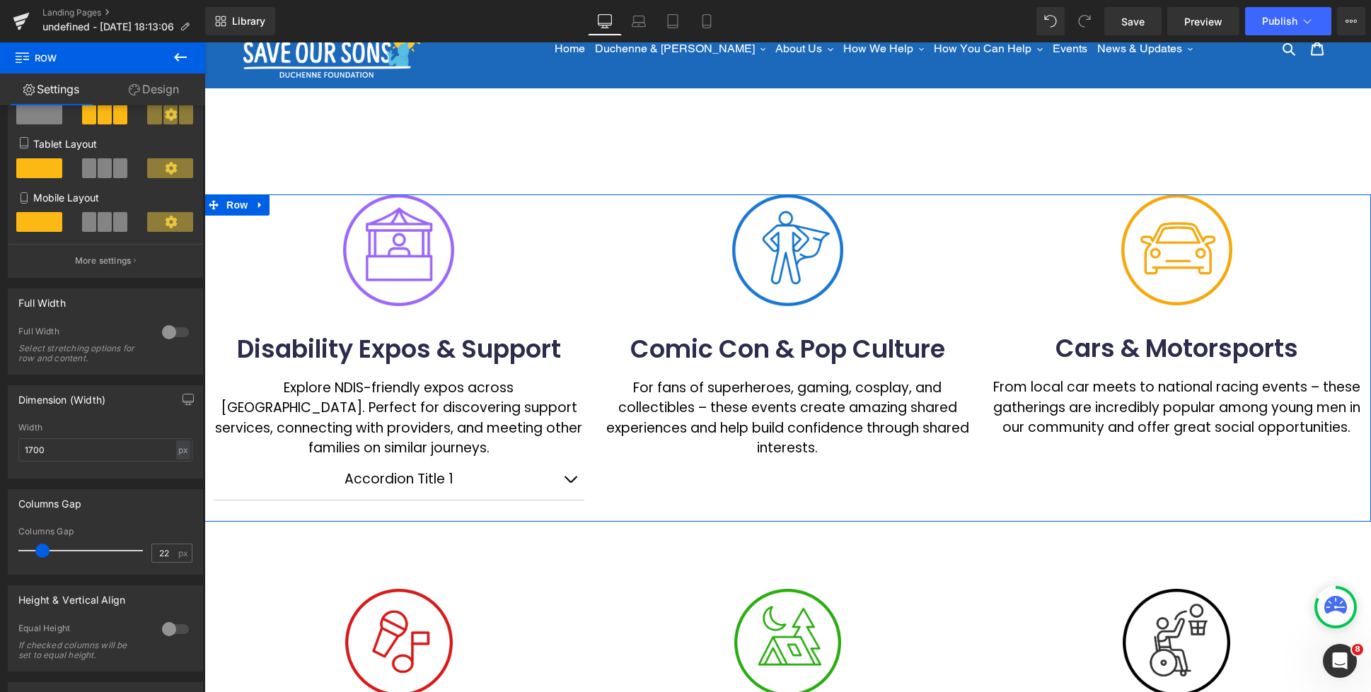
click at [241, 204] on span "Row" at bounding box center [237, 205] width 28 height 21
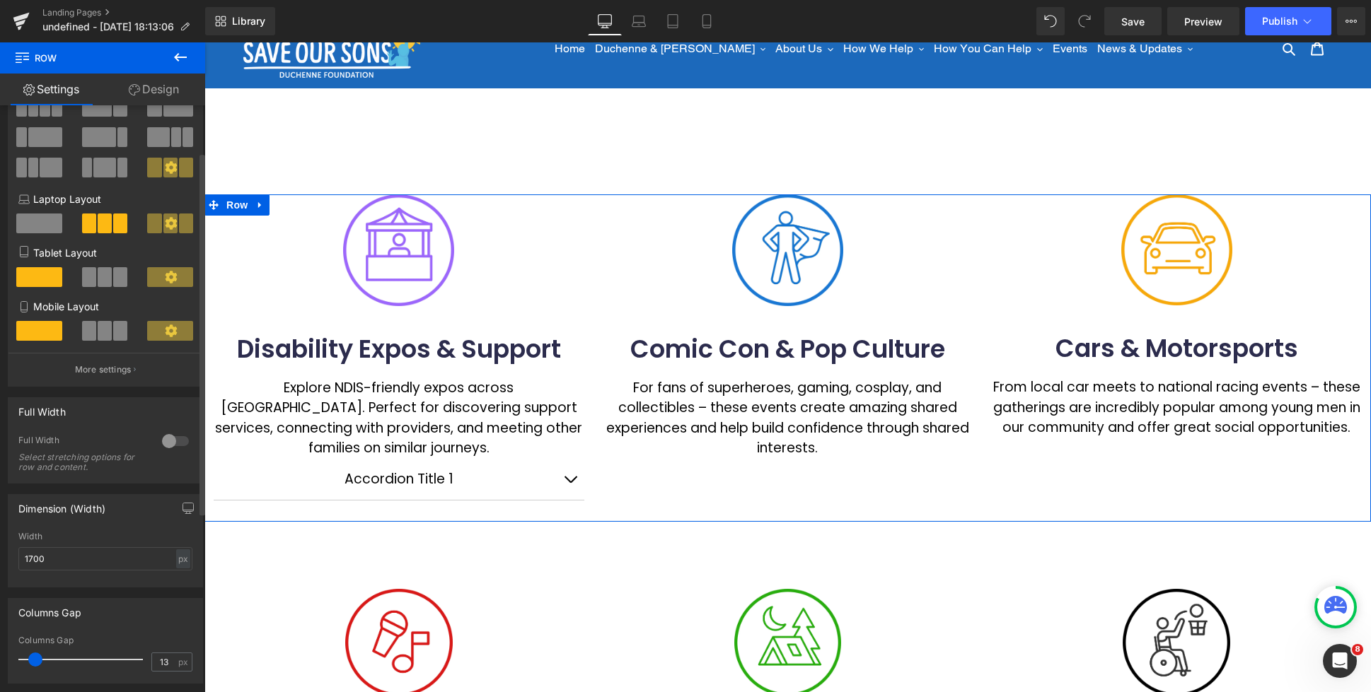
scroll to position [214, 0]
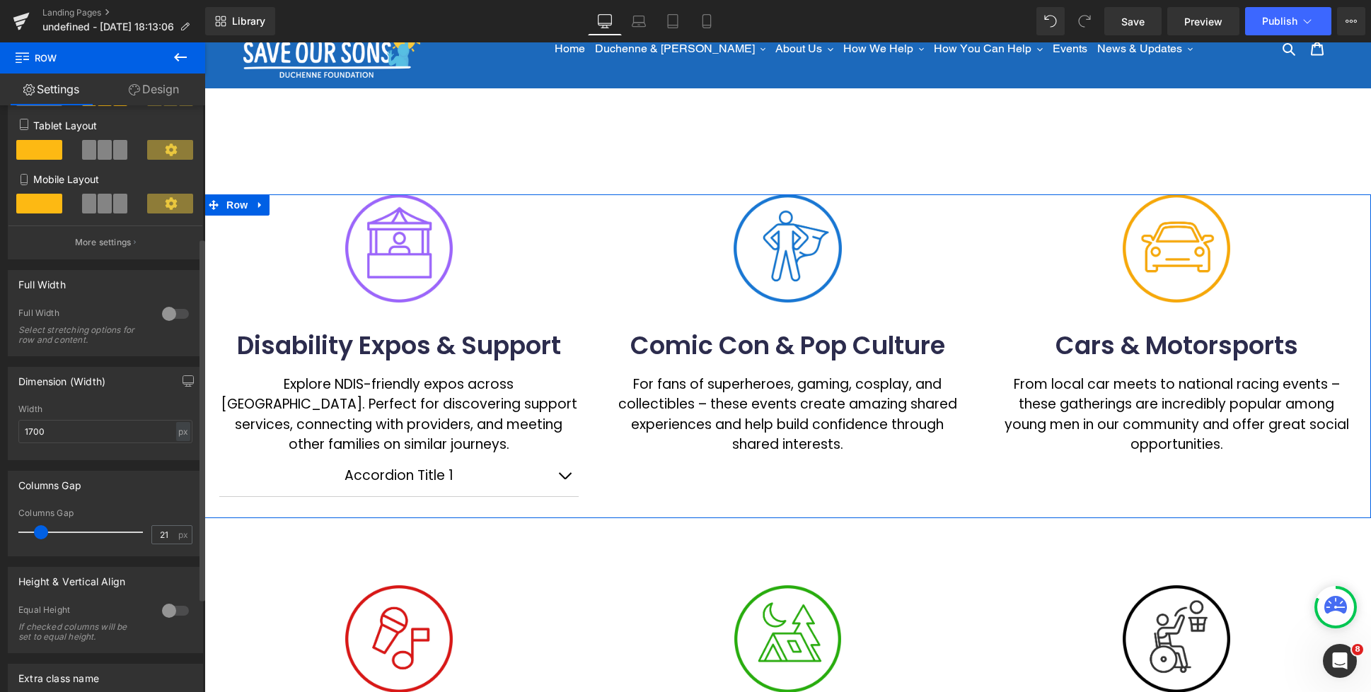
type input "22"
drag, startPoint x: 35, startPoint y: 537, endPoint x: 42, endPoint y: 536, distance: 7.1
click at [42, 536] on span at bounding box center [42, 533] width 14 height 14
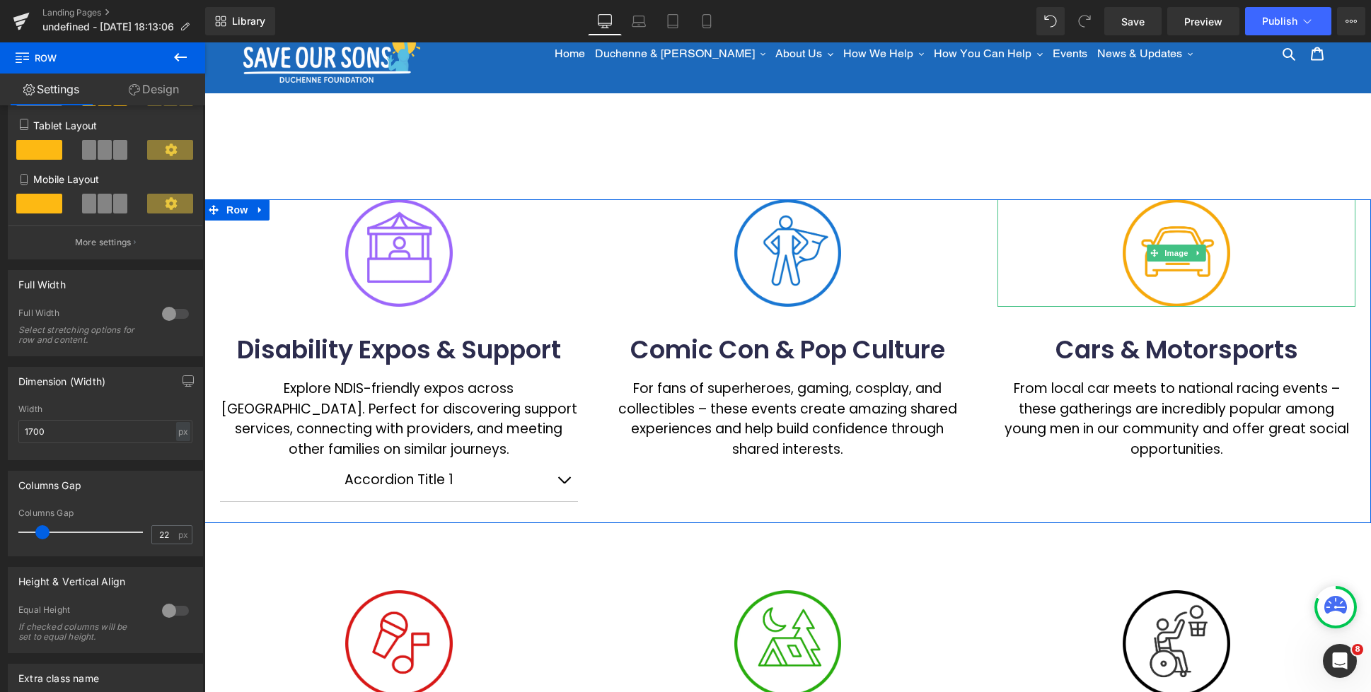
scroll to position [0, 0]
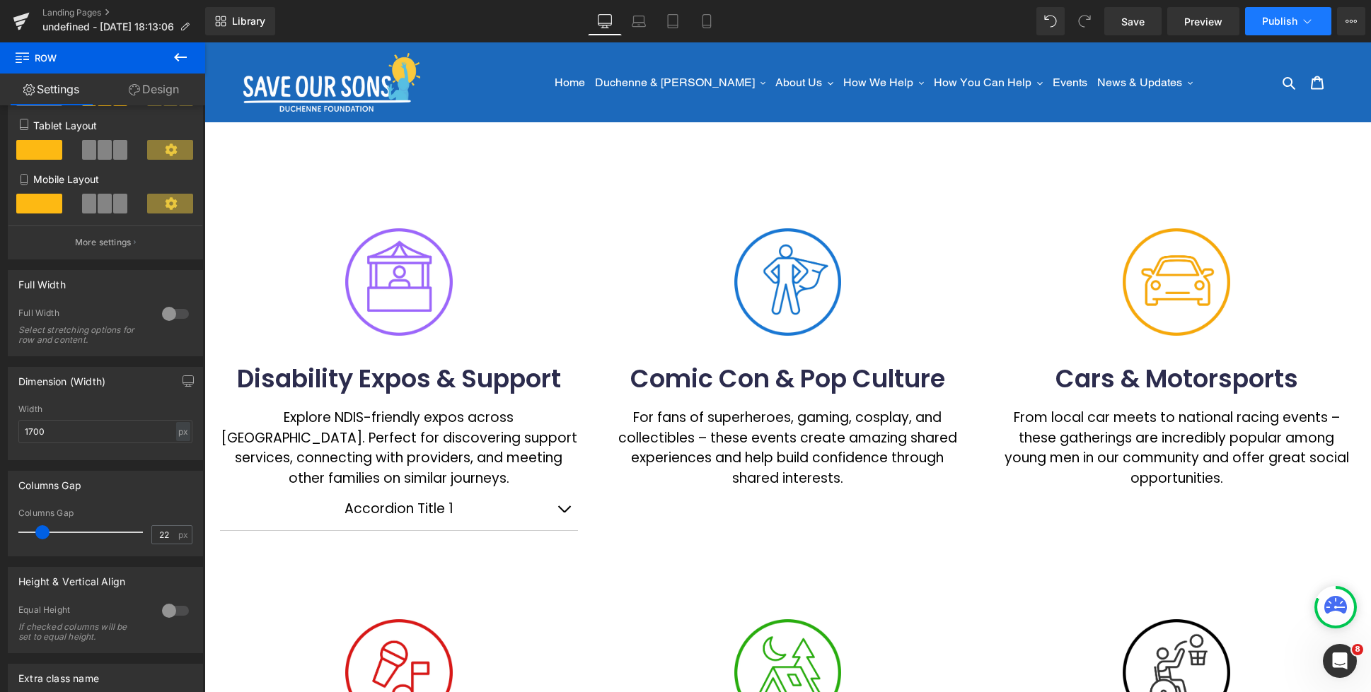
click at [1287, 19] on span "Publish" at bounding box center [1279, 21] width 35 height 11
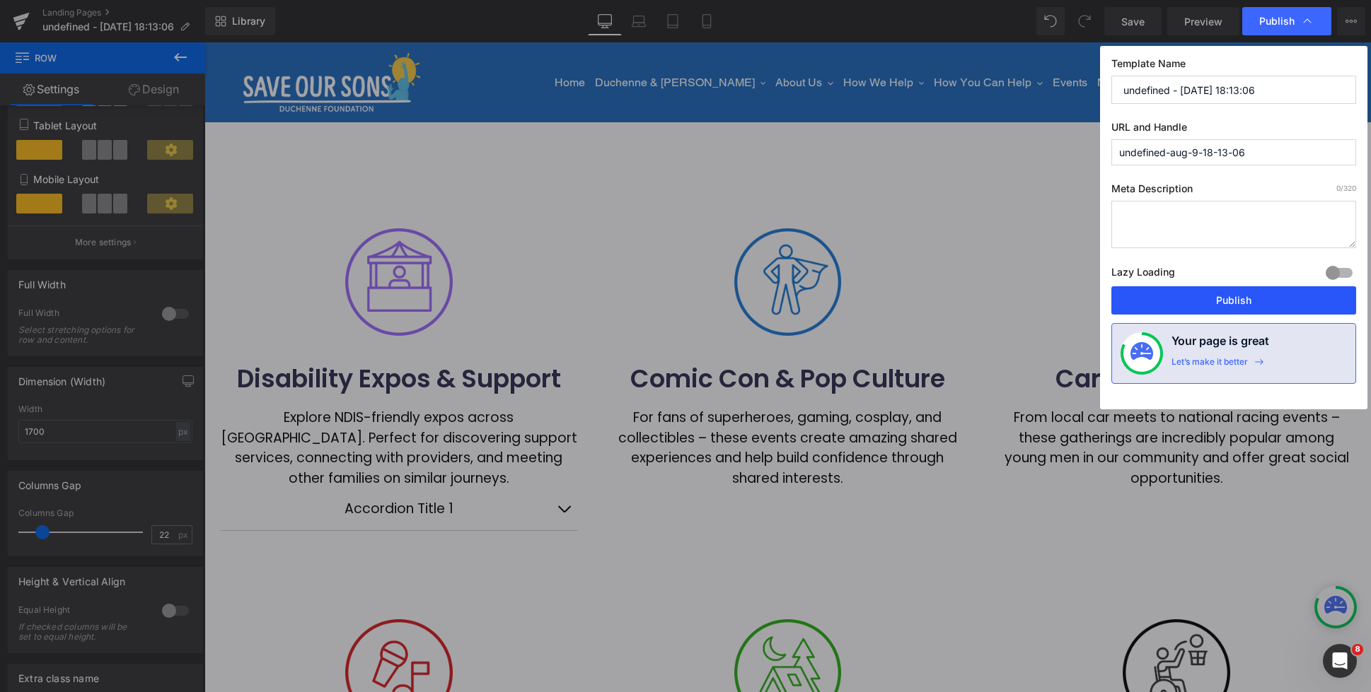
click at [1235, 298] on button "Publish" at bounding box center [1233, 300] width 245 height 28
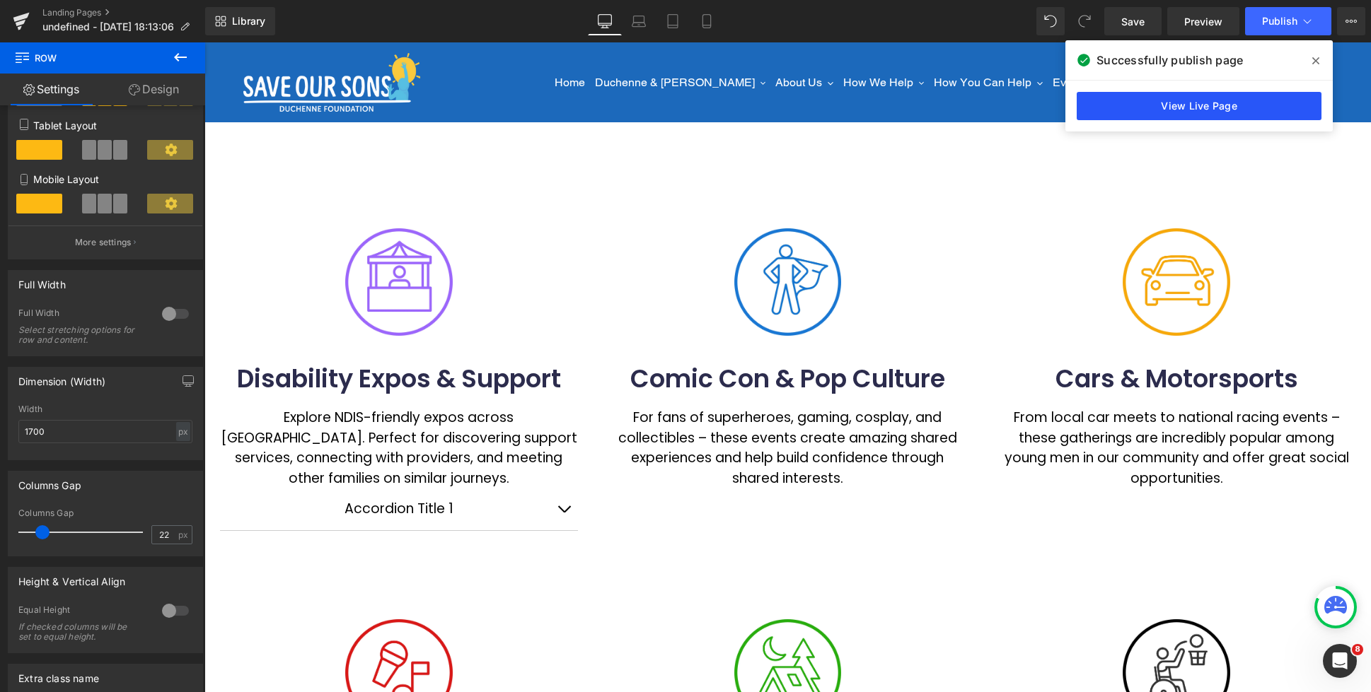
drag, startPoint x: 1216, startPoint y: 111, endPoint x: 1008, endPoint y: 69, distance: 212.2
click at [1216, 111] on link "View Live Page" at bounding box center [1198, 106] width 245 height 28
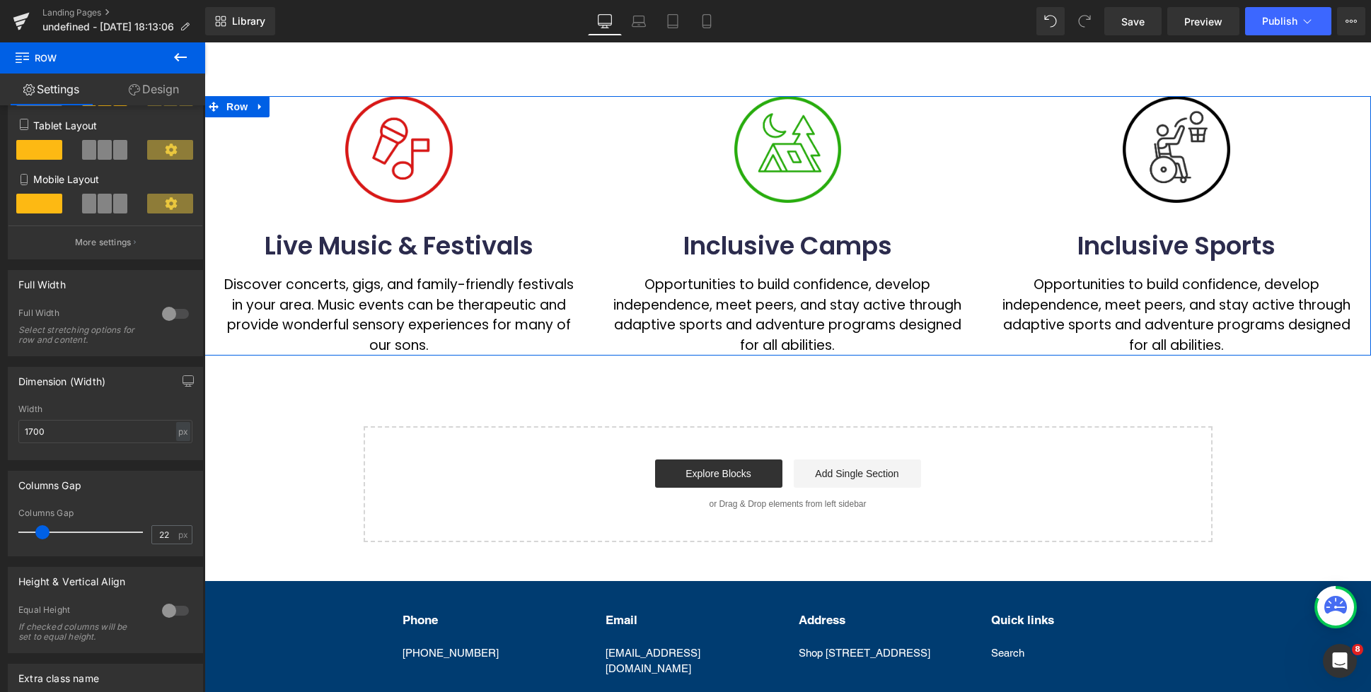
scroll to position [650, 0]
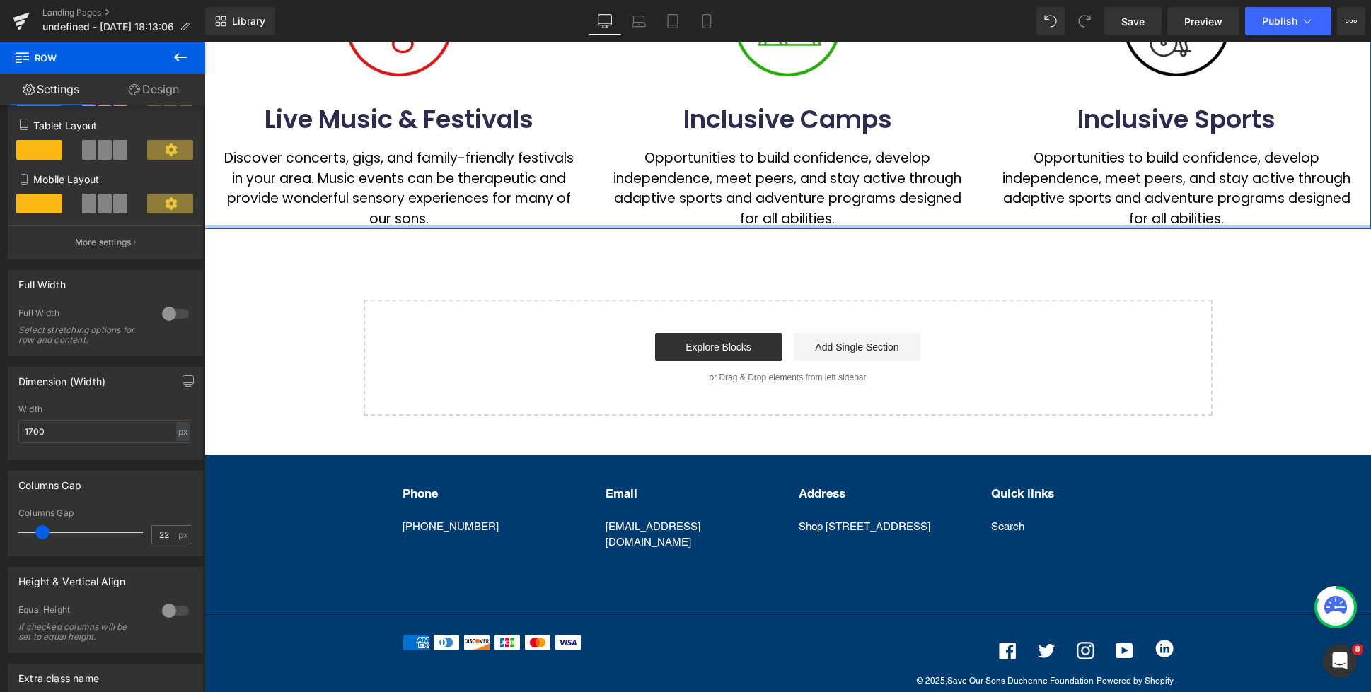
drag, startPoint x: 769, startPoint y: 228, endPoint x: 725, endPoint y: 248, distance: 47.8
click at [781, 229] on div at bounding box center [787, 228] width 1166 height 4
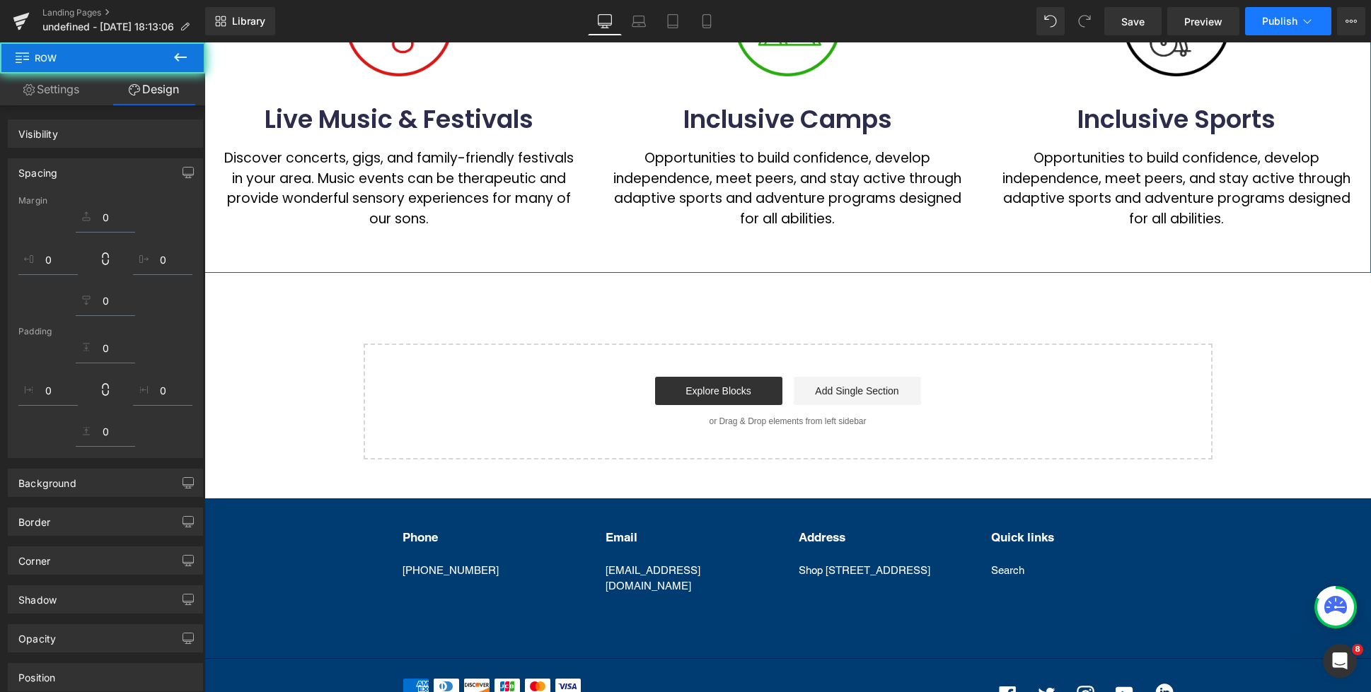
click at [1275, 23] on span "Publish" at bounding box center [1279, 21] width 35 height 11
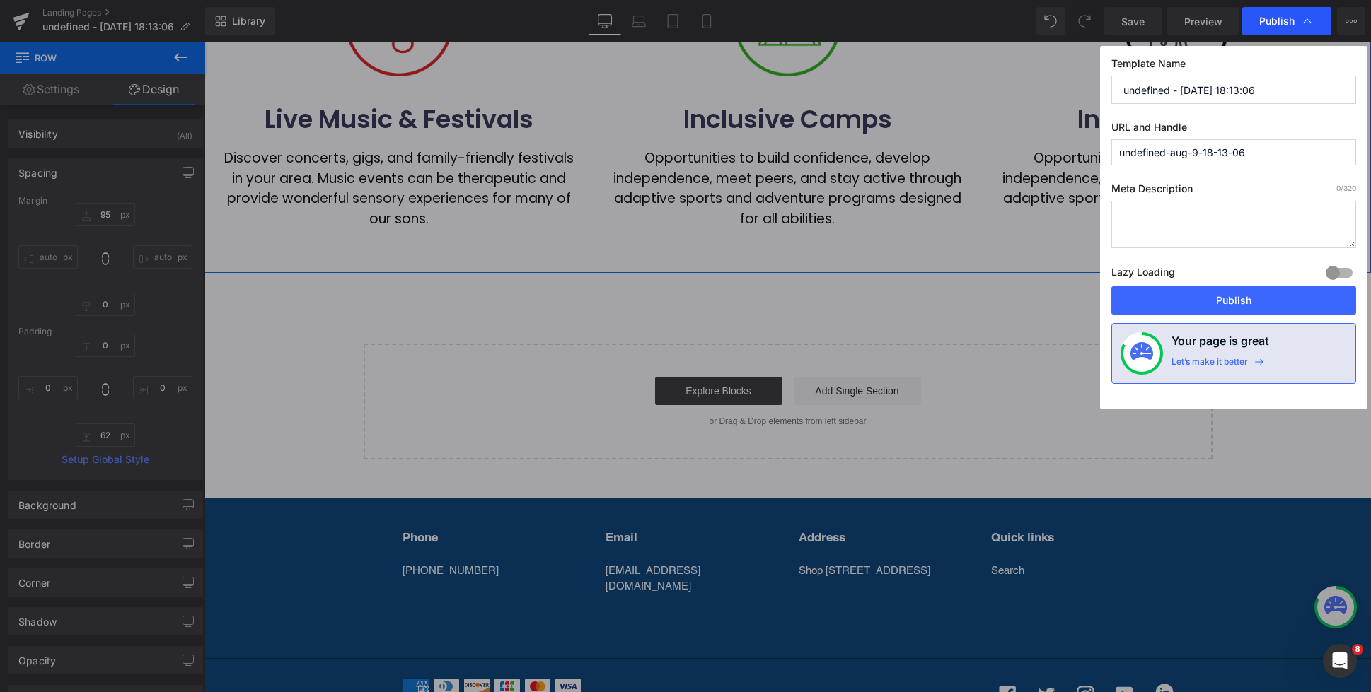
click at [1287, 24] on span "Publish" at bounding box center [1276, 21] width 35 height 13
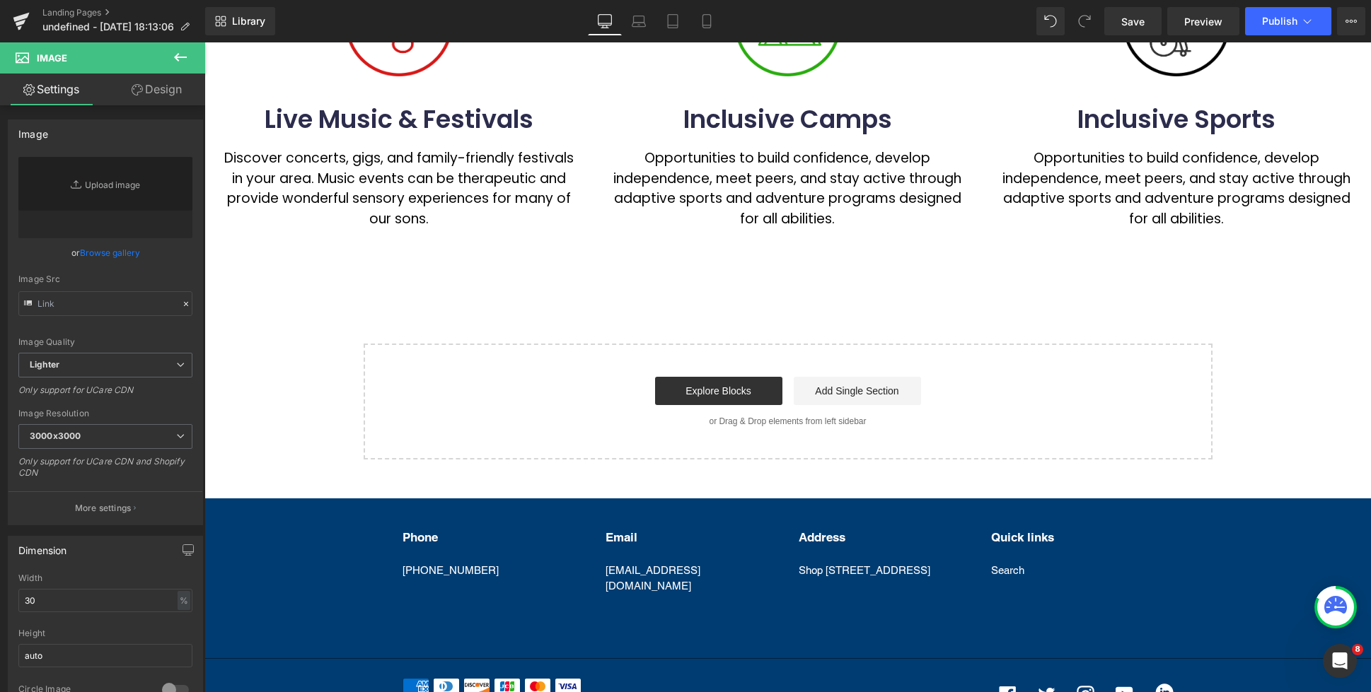
scroll to position [0, 0]
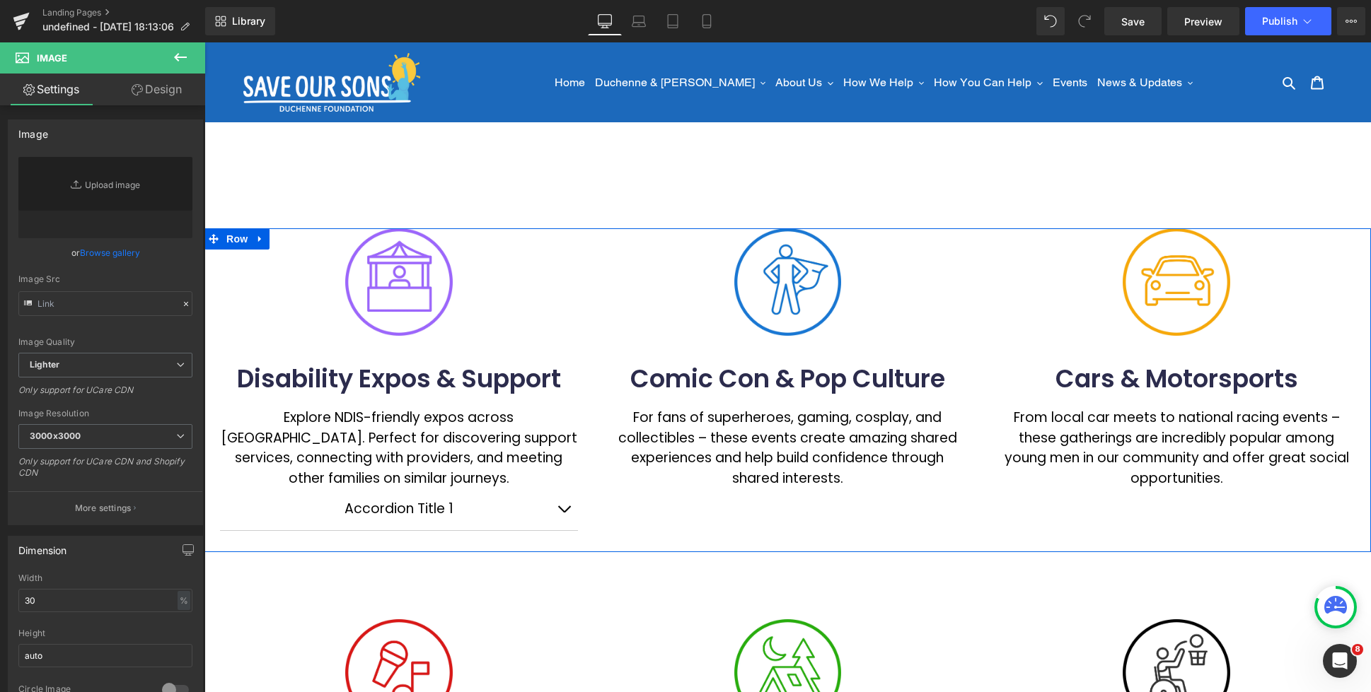
type input "[URL][DOMAIN_NAME]"
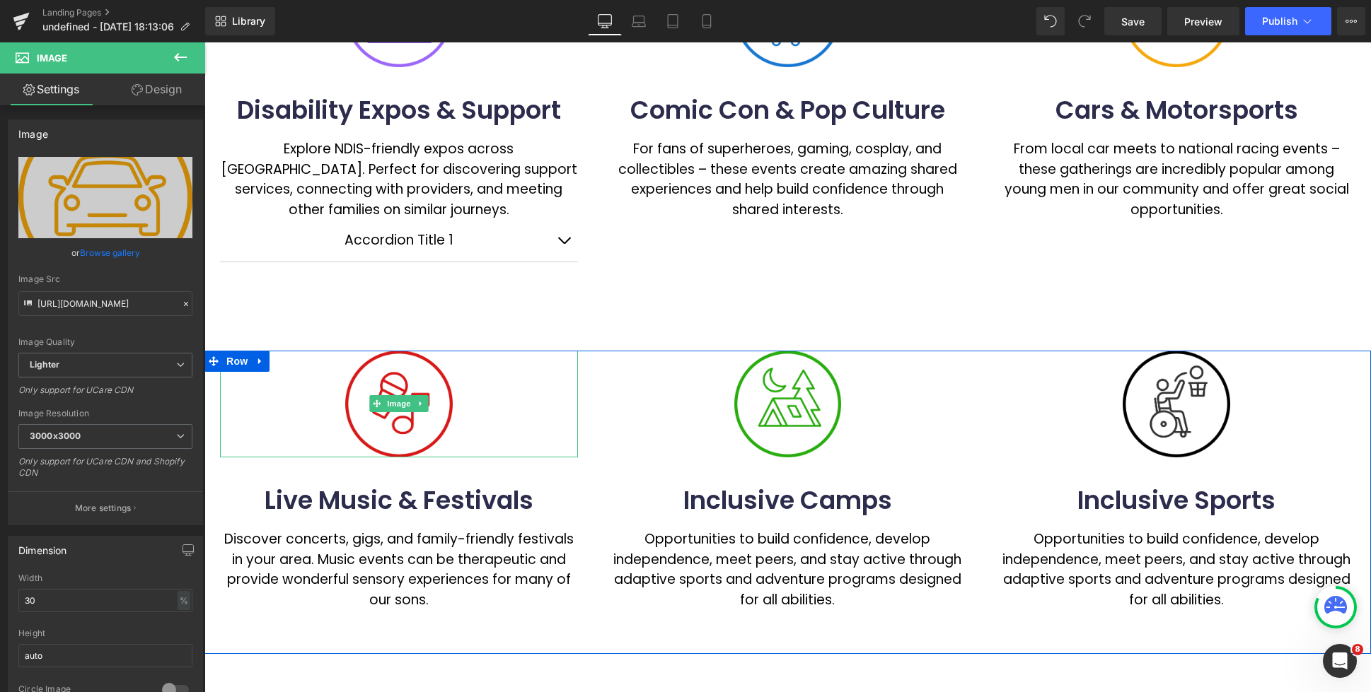
scroll to position [101, 0]
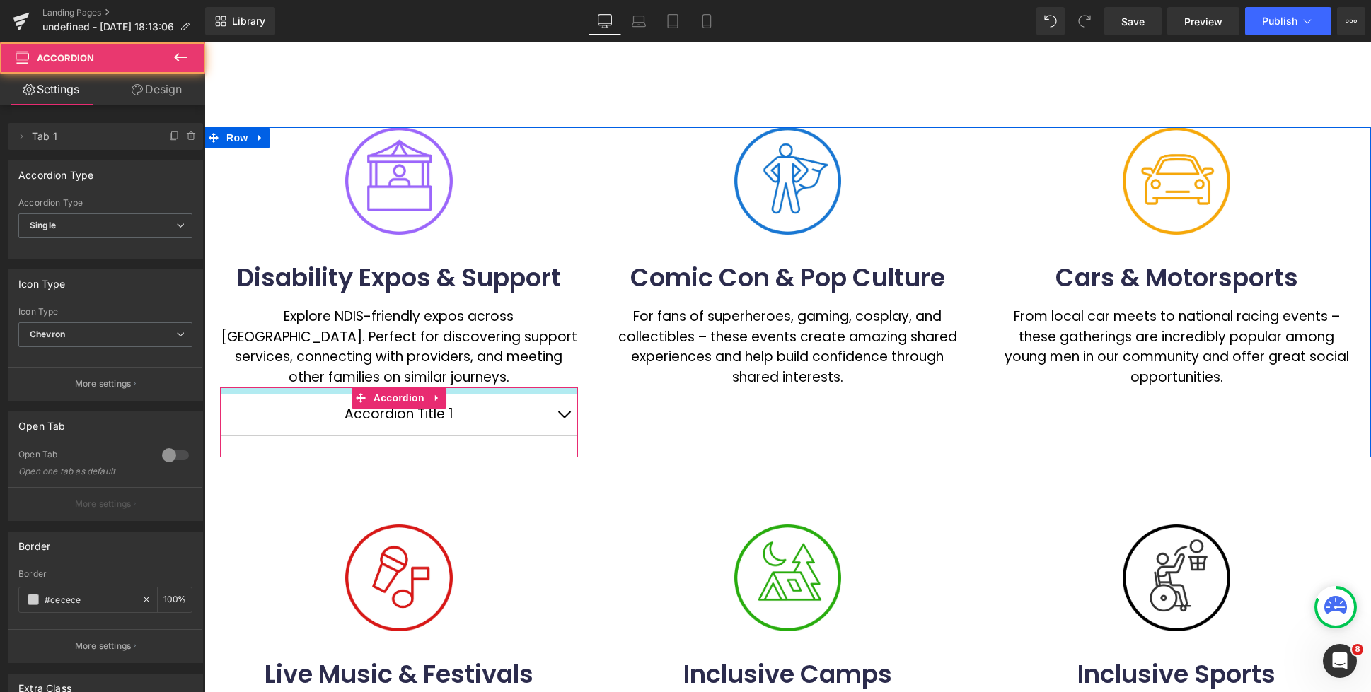
drag, startPoint x: 467, startPoint y: 388, endPoint x: 612, endPoint y: 283, distance: 178.8
click at [467, 394] on div "Accordion Title 1 Text Block Source Kids Expos Button Disability Connection Exp…" at bounding box center [399, 423] width 358 height 70
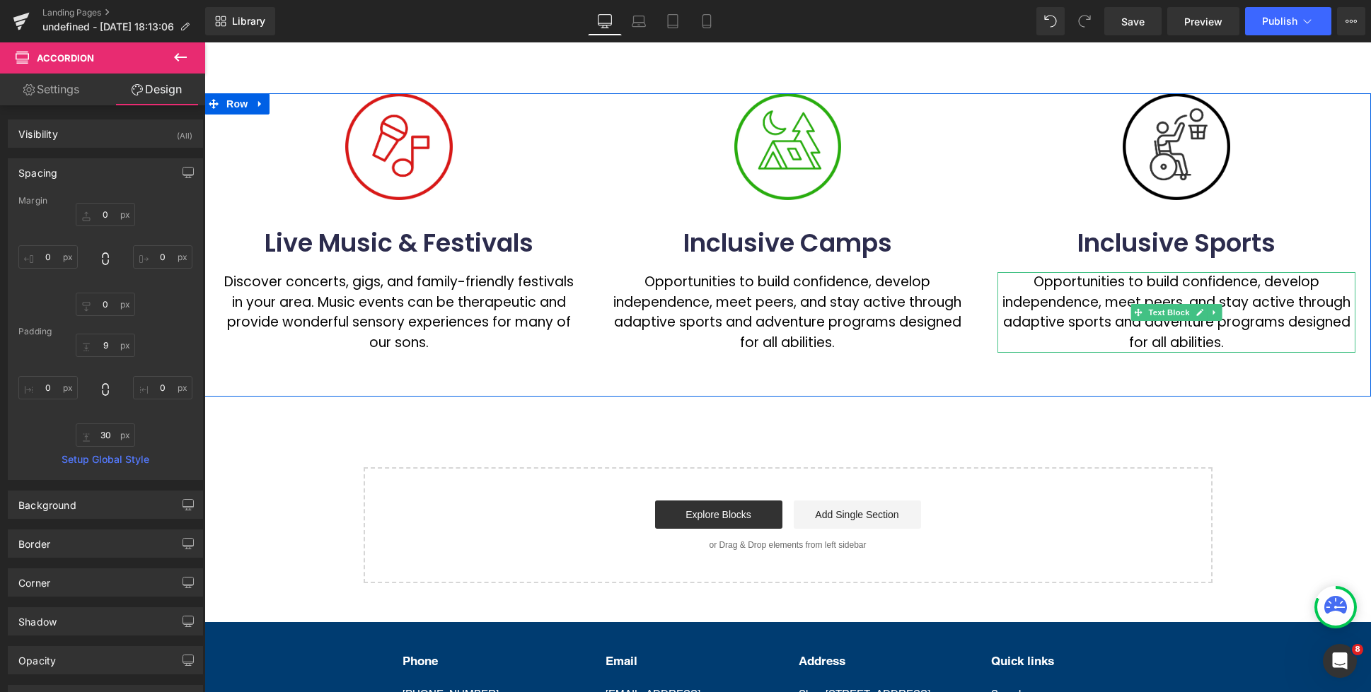
scroll to position [545, 0]
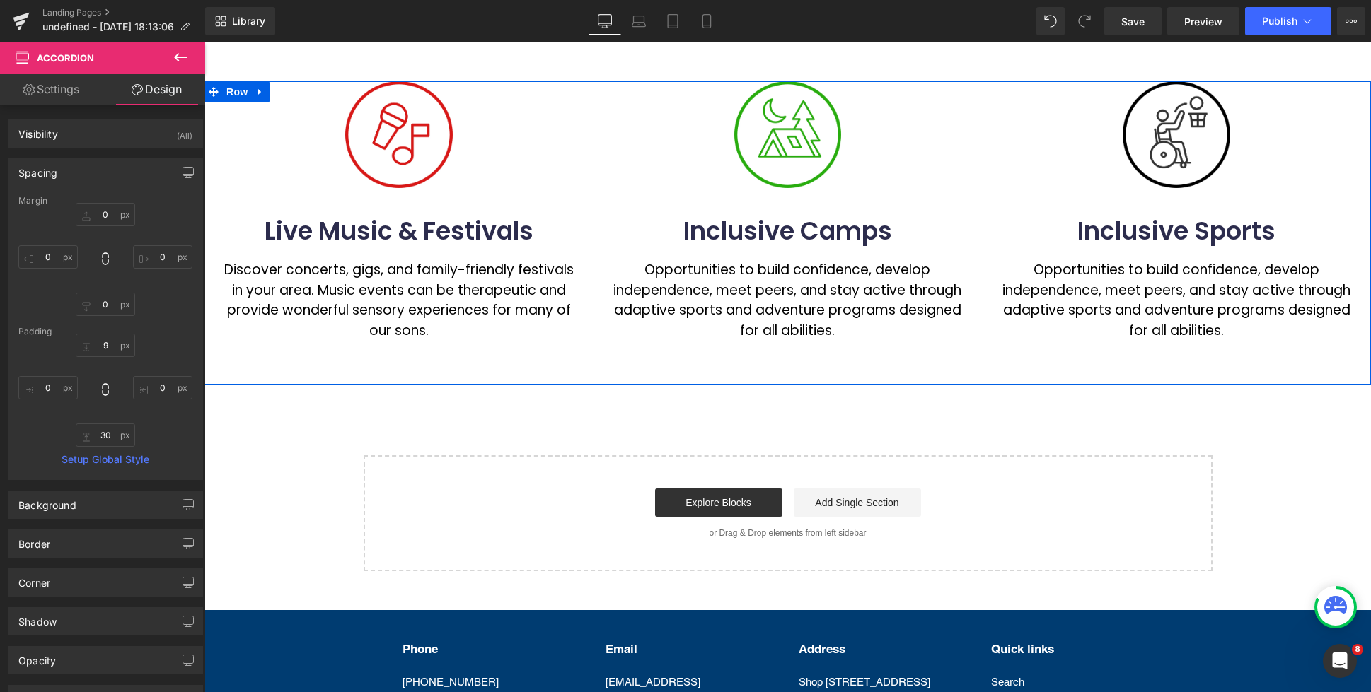
click at [1067, 274] on p "Opportunities to build confidence, develop independence, meet peers, and stay a…" at bounding box center [1176, 300] width 358 height 81
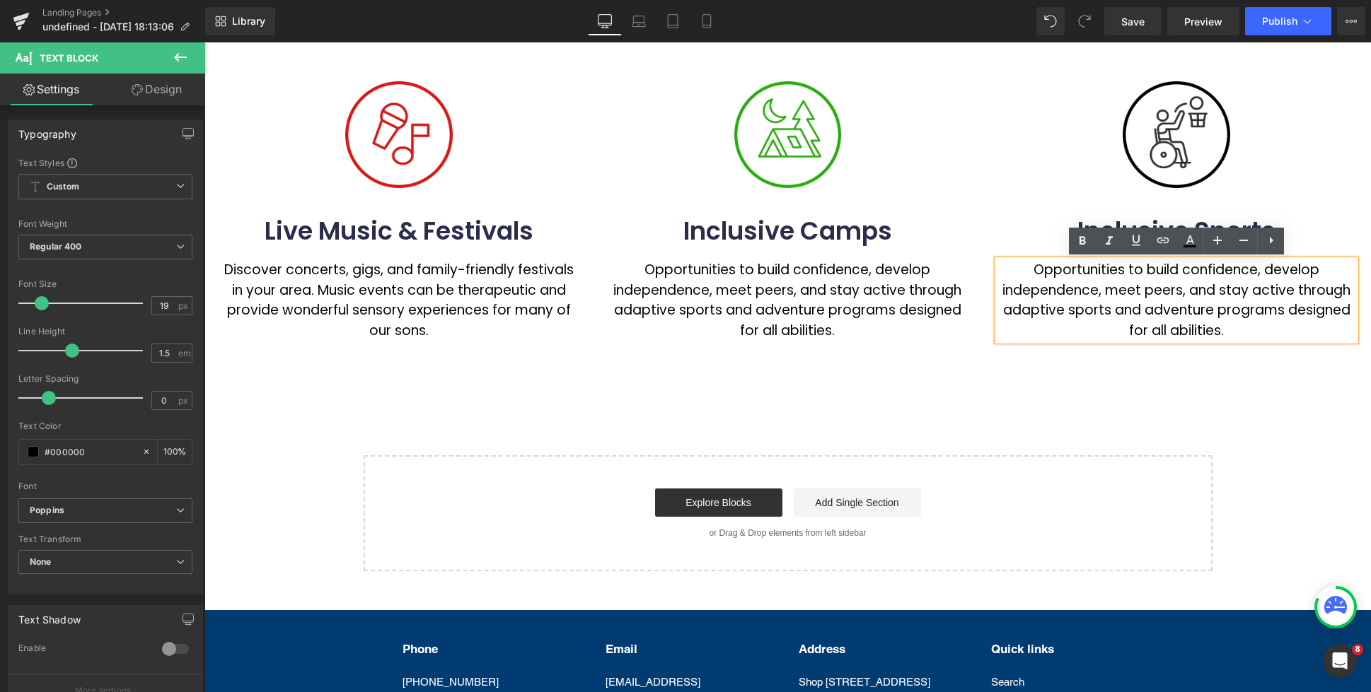
click at [1077, 298] on p "Opportunities to build confidence, develop independence, meet peers, and stay a…" at bounding box center [1176, 300] width 358 height 81
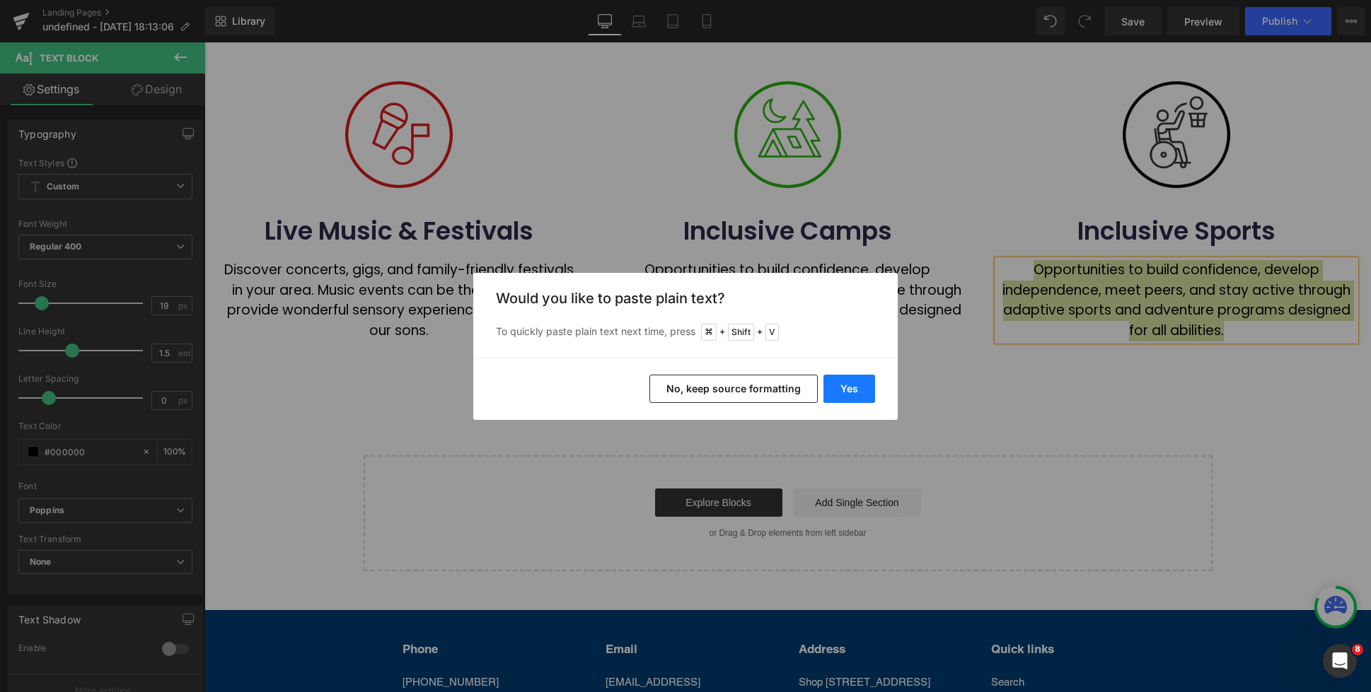
click at [853, 390] on button "Yes" at bounding box center [849, 389] width 52 height 28
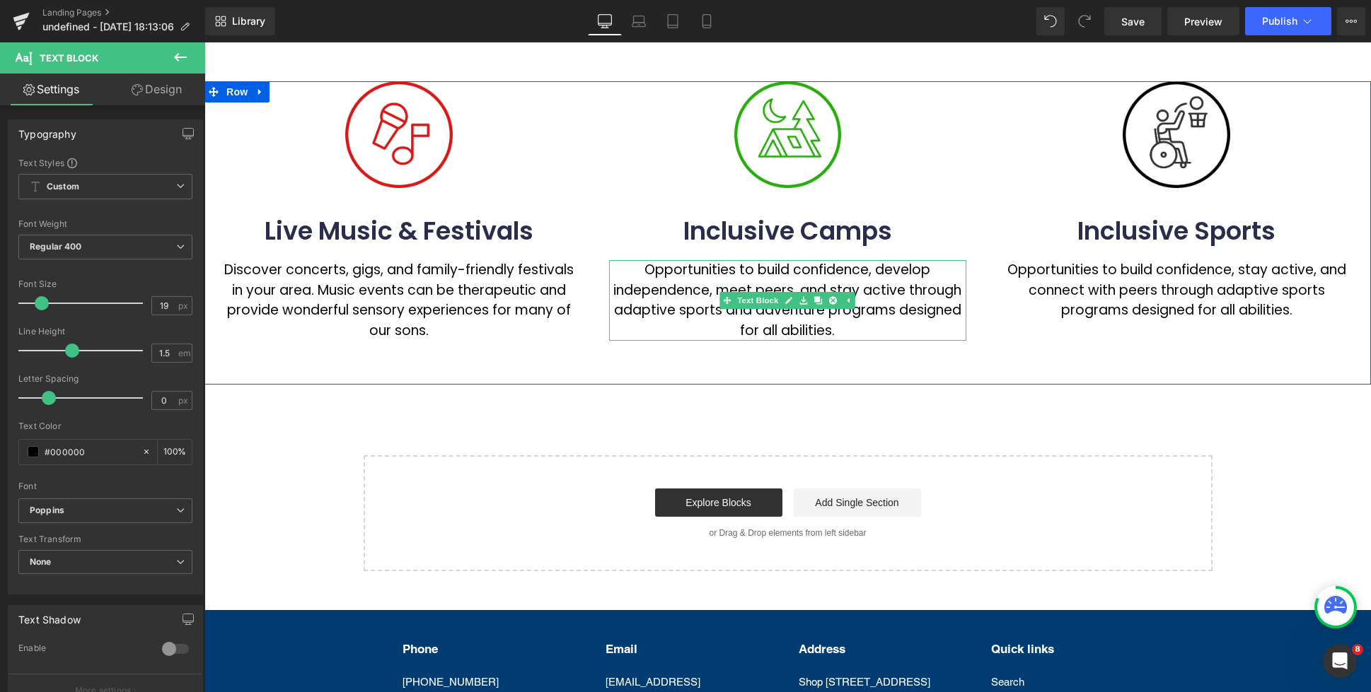
click at [753, 273] on p "Opportunities to build confidence, develop independence, meet peers, and stay a…" at bounding box center [788, 300] width 358 height 81
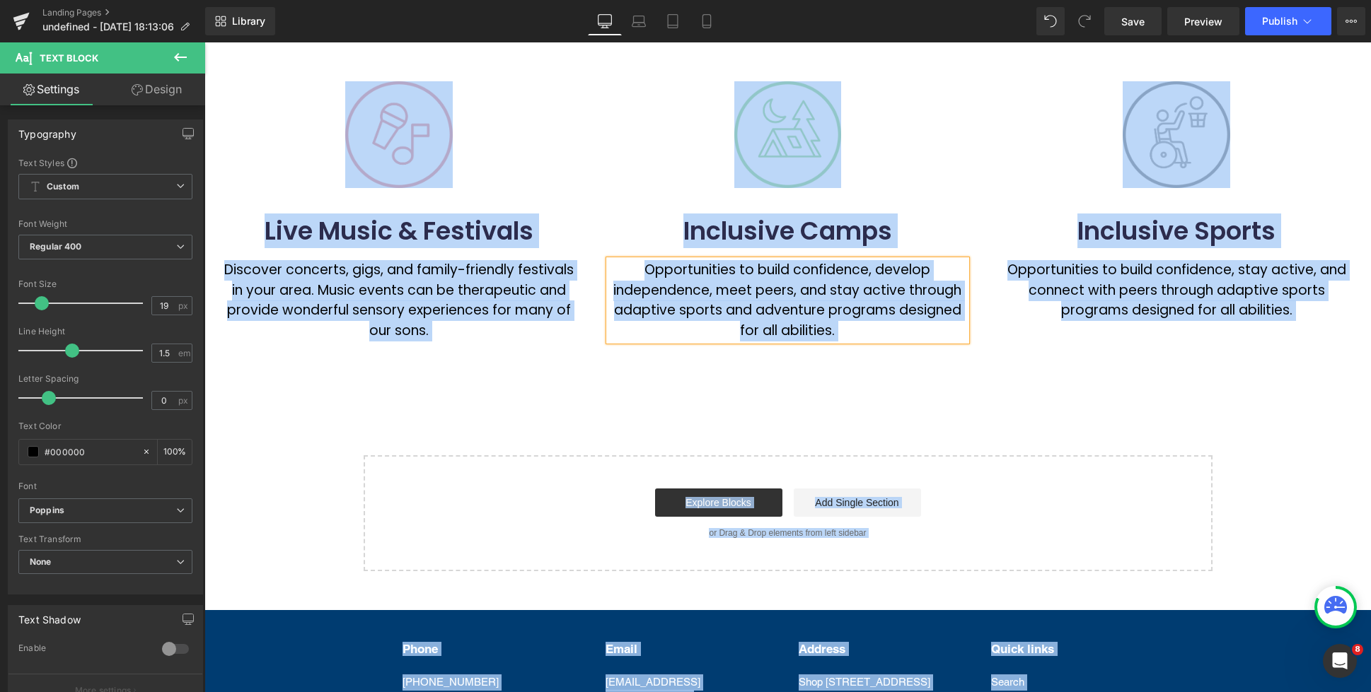
click at [751, 276] on p "Opportunities to build confidence, develop independence, meet peers, and stay a…" at bounding box center [788, 300] width 358 height 81
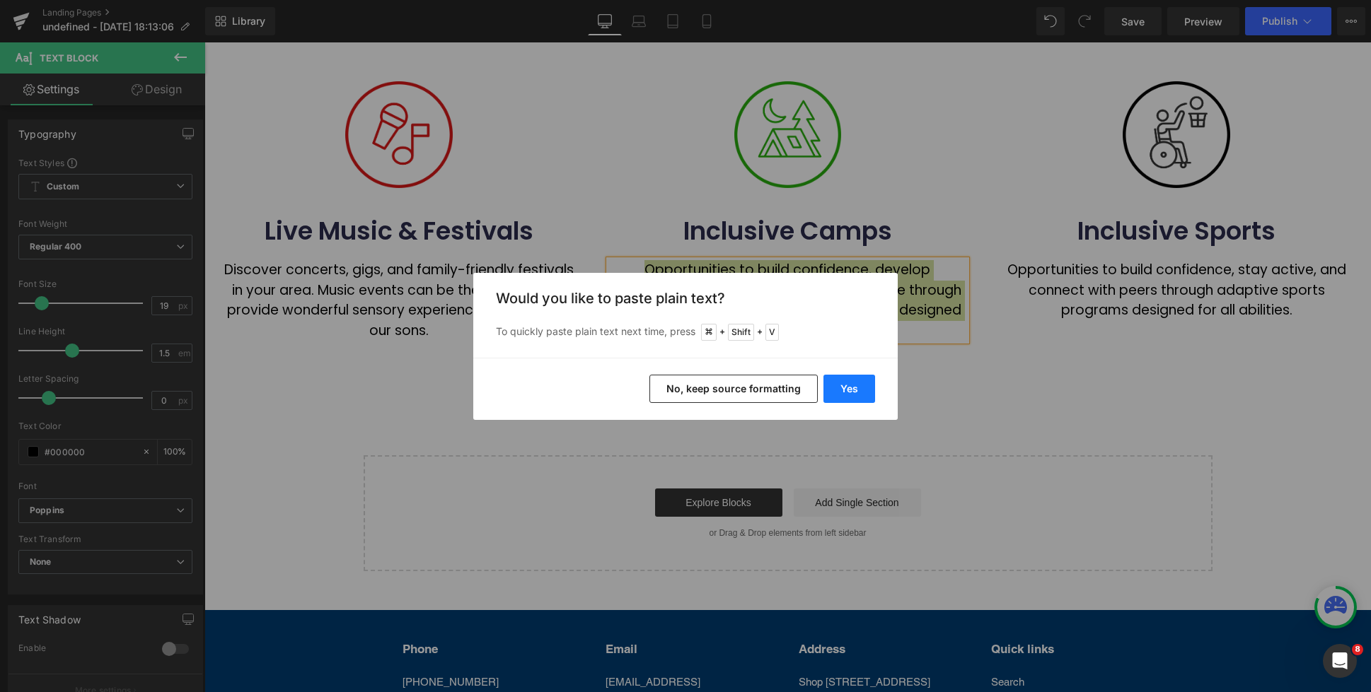
click at [854, 388] on button "Yes" at bounding box center [849, 389] width 52 height 28
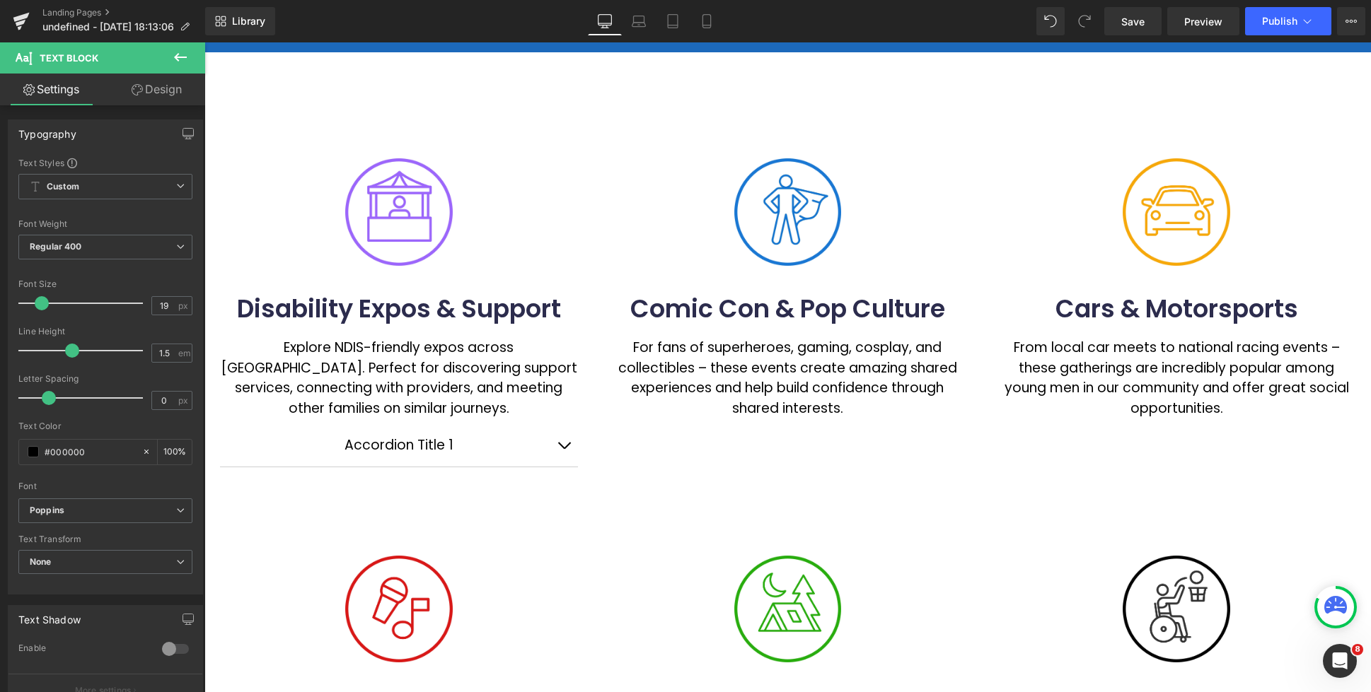
scroll to position [81, 0]
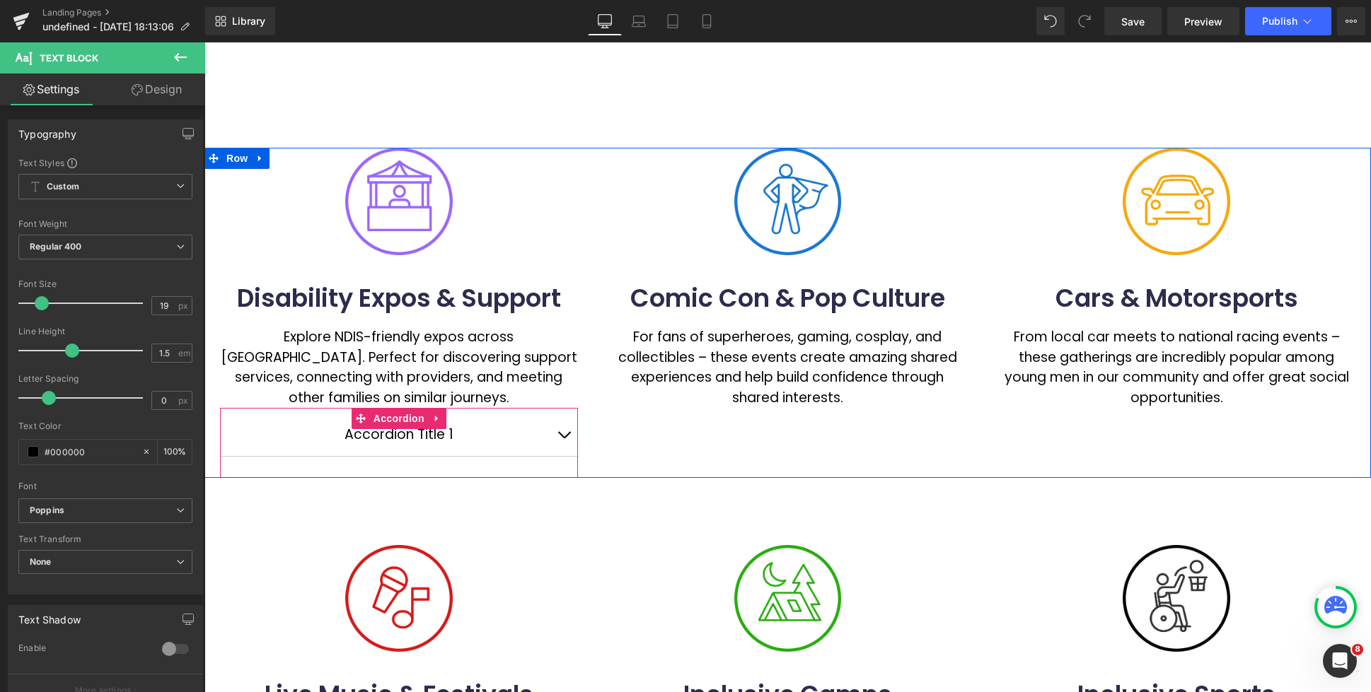
click at [564, 431] on button "button" at bounding box center [564, 435] width 28 height 42
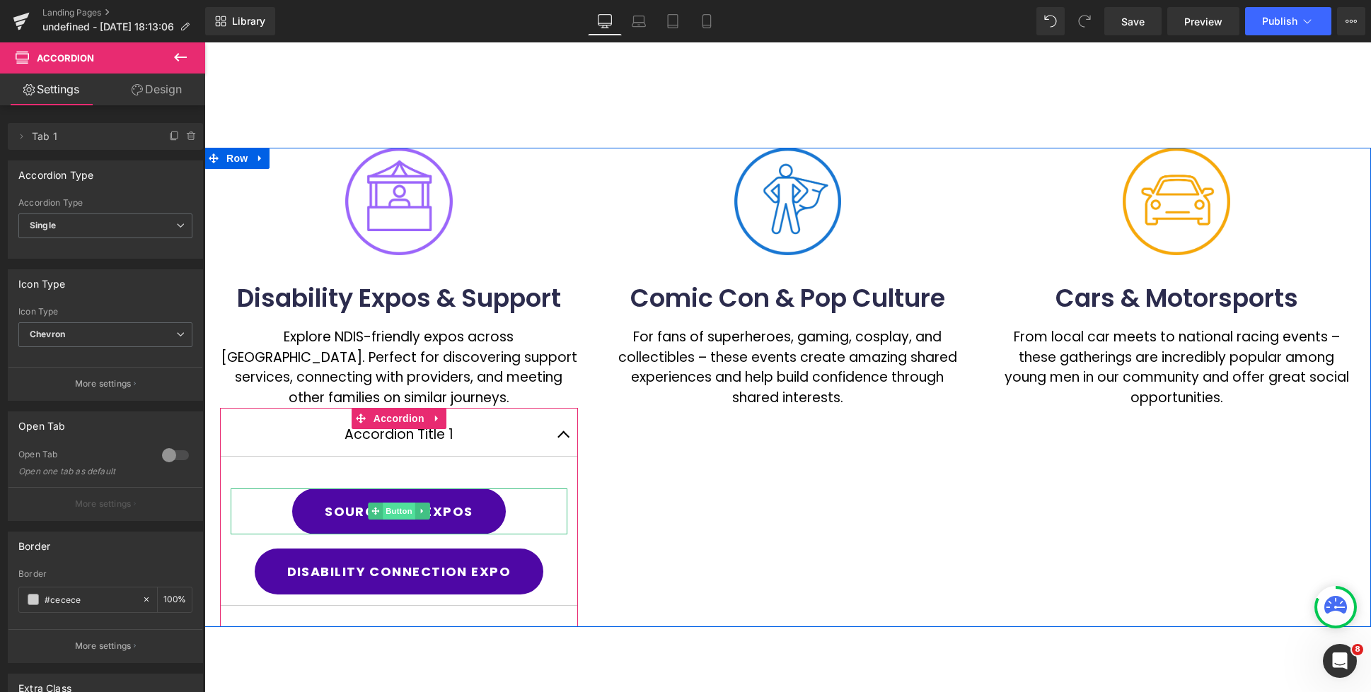
click at [397, 513] on span "Button" at bounding box center [399, 511] width 33 height 17
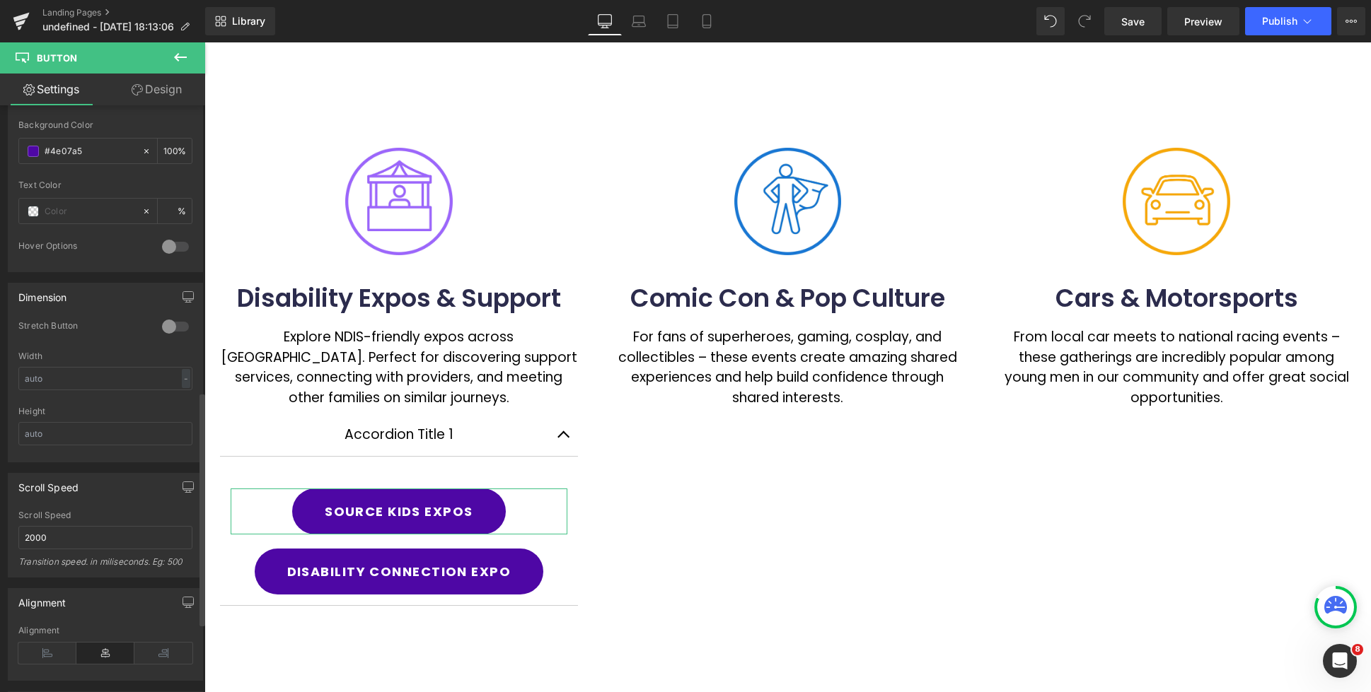
scroll to position [718, 0]
click at [31, 147] on span at bounding box center [33, 147] width 11 height 11
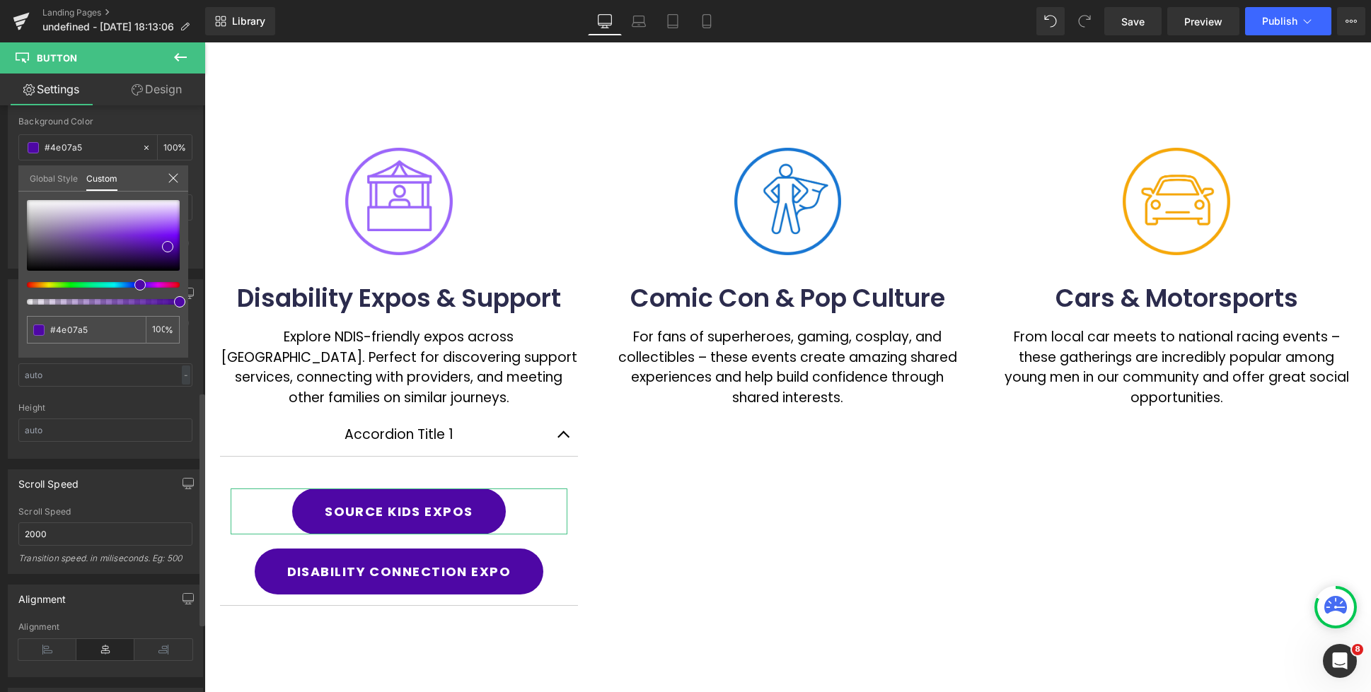
type input "#6e06a6"
type input "#3306a7"
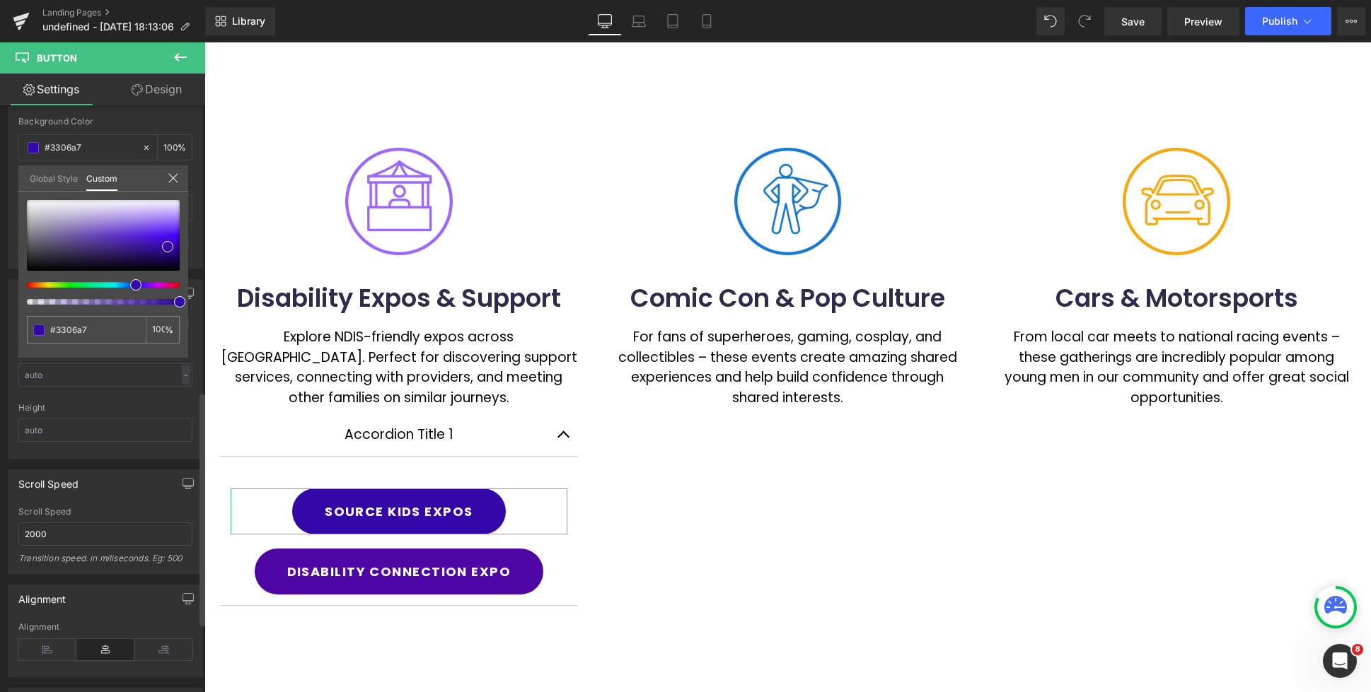
type input "#2e06a7"
type input "#1e06a7"
type input "#2006a7"
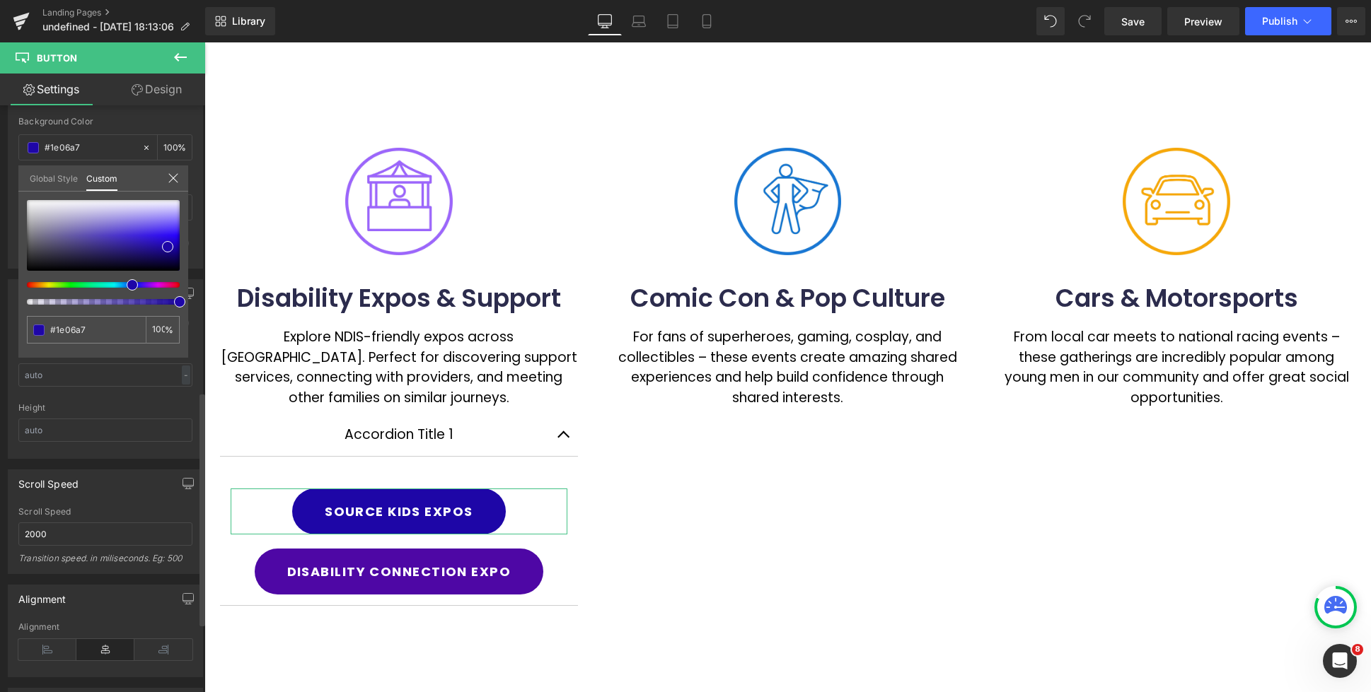
type input "#2006a7"
drag, startPoint x: 140, startPoint y: 284, endPoint x: 129, endPoint y: 284, distance: 11.3
click at [129, 284] on span at bounding box center [133, 284] width 11 height 11
type input "#4606a7"
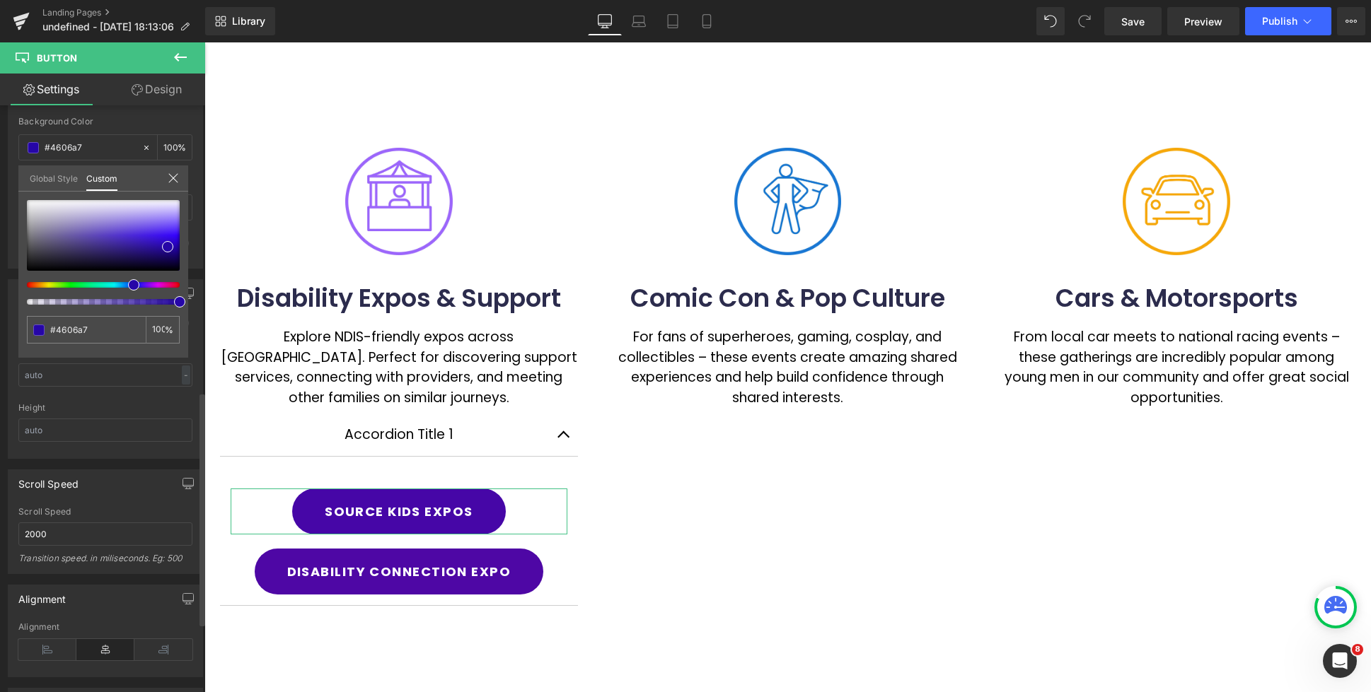
type input "#2606a7"
type input "#1e06a7"
type input "#1806a7"
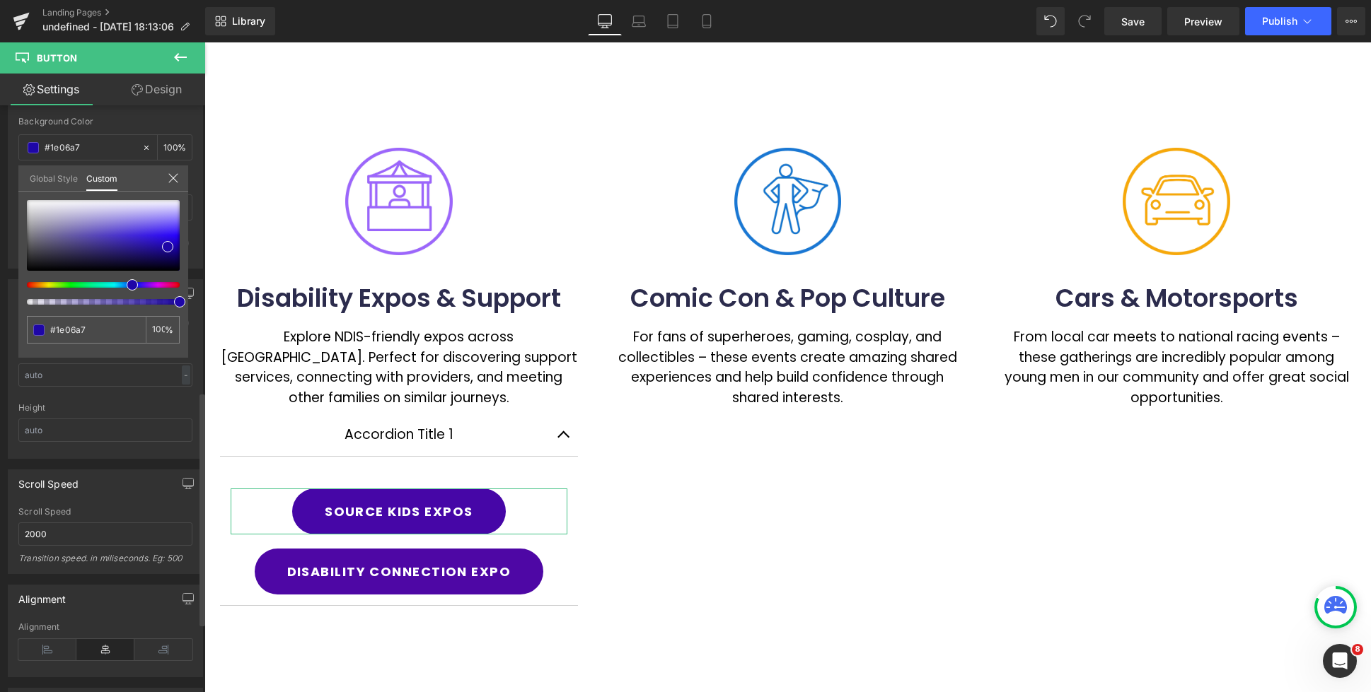
type input "#1806a7"
type input "#1306a7"
type input "#1006a7"
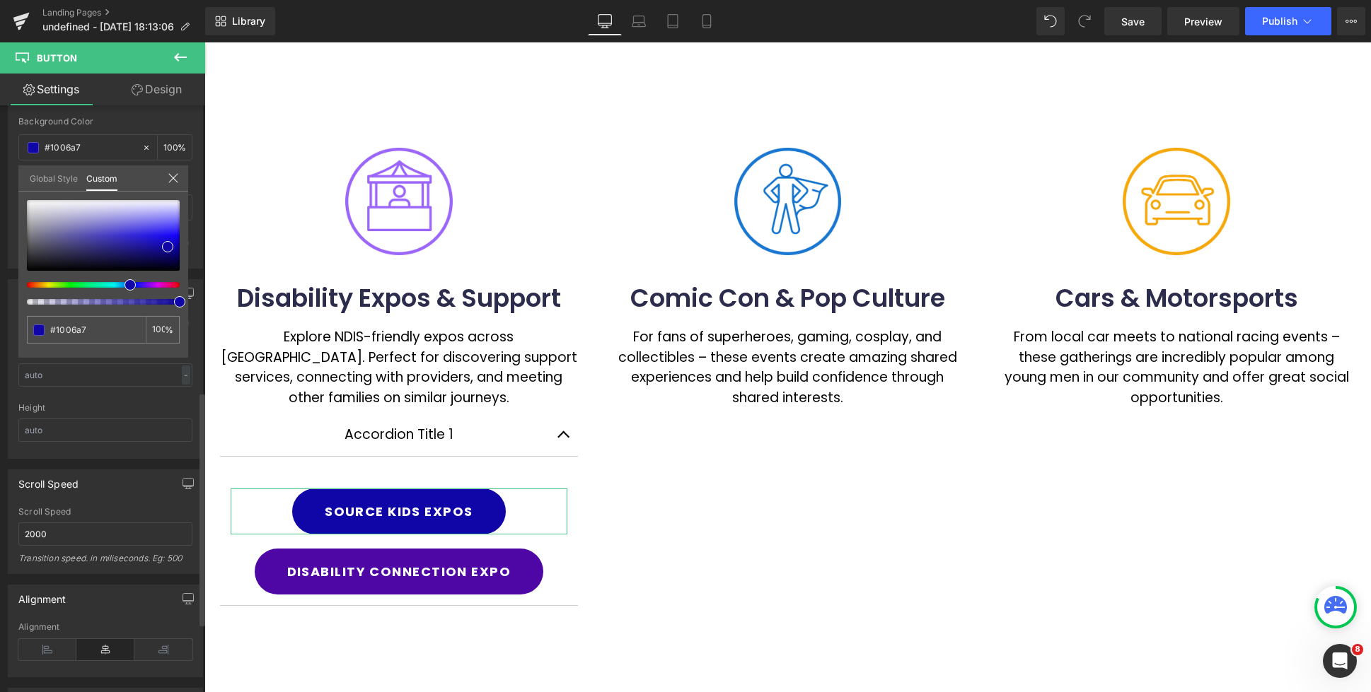
drag, startPoint x: 133, startPoint y: 284, endPoint x: 124, endPoint y: 284, distance: 8.5
click at [124, 284] on span at bounding box center [129, 284] width 11 height 11
type input "#4b3fed"
click at [152, 229] on div at bounding box center [103, 235] width 153 height 71
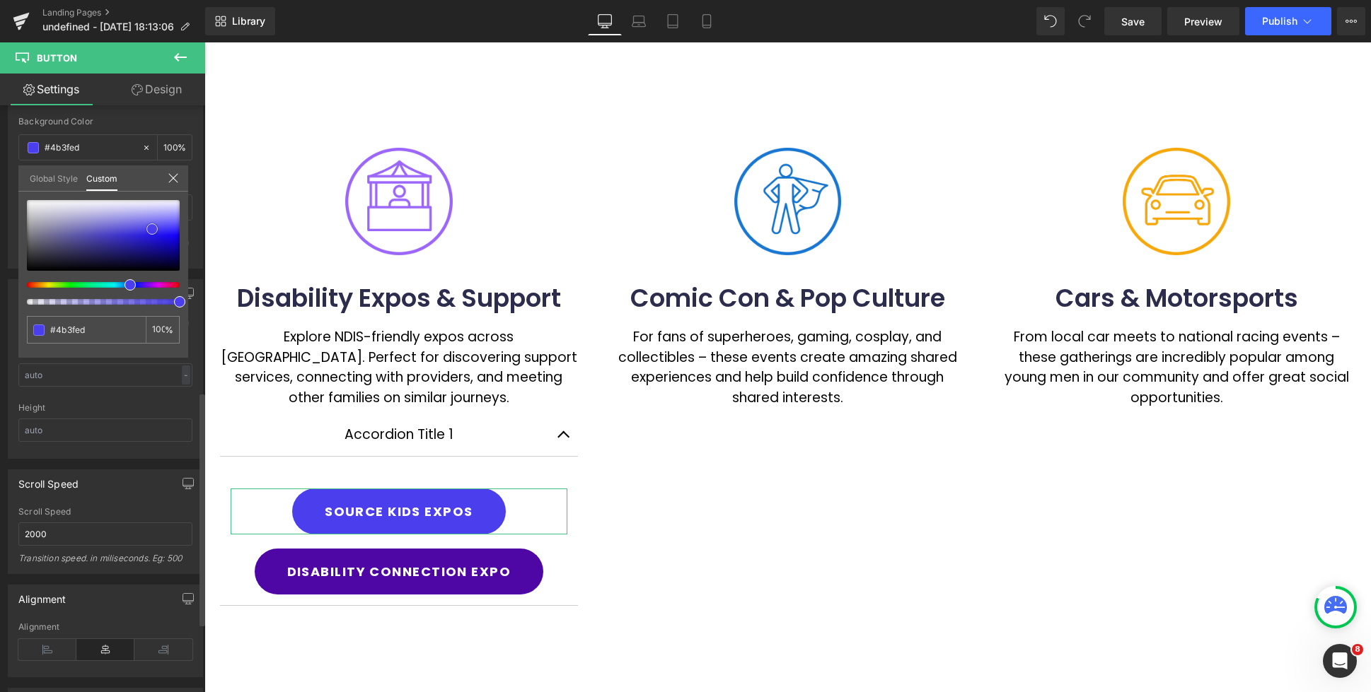
type input "#473ceb"
type input "#2e21e2"
type input "#291ce2"
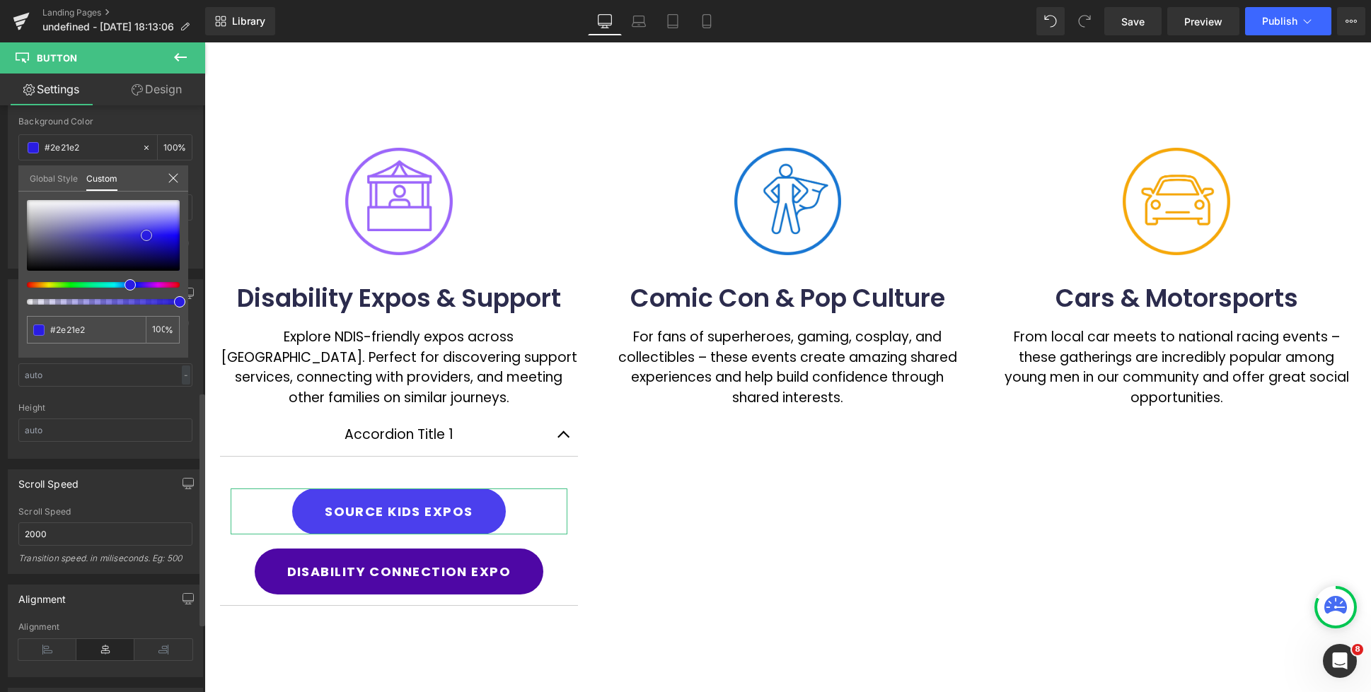
type input "#291ce2"
type input "#271ad9"
type input "#2418cd"
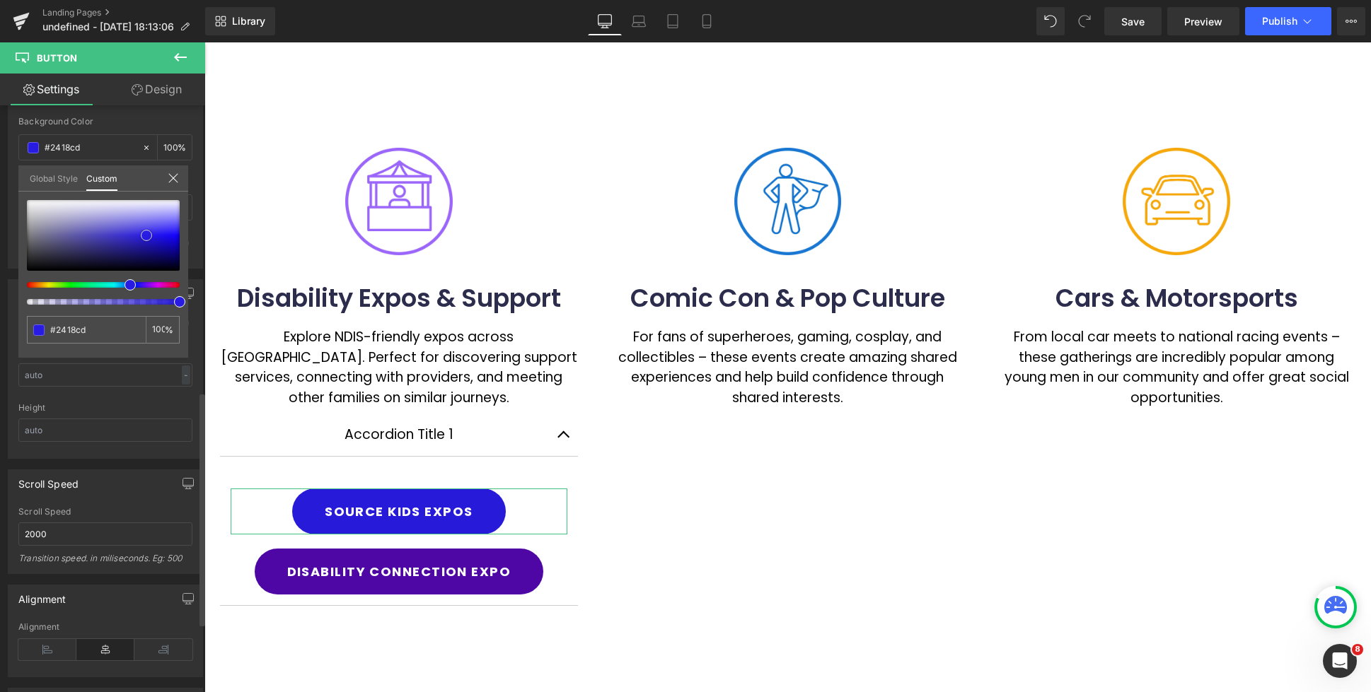
type input "#2318c3"
drag, startPoint x: 152, startPoint y: 229, endPoint x: 146, endPoint y: 240, distance: 12.4
click at [146, 240] on span at bounding box center [145, 239] width 11 height 11
type input "#2418c7"
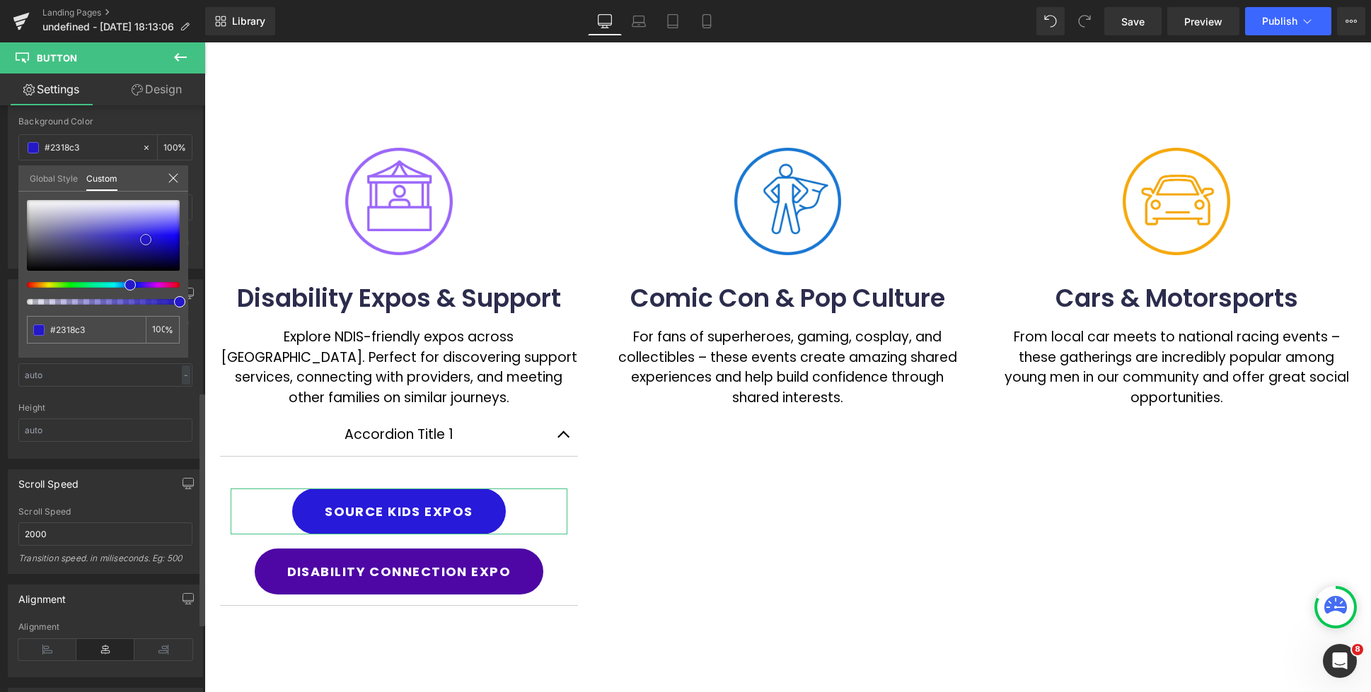
type input "#2418c7"
type input "#2619d0"
type input "#483edf"
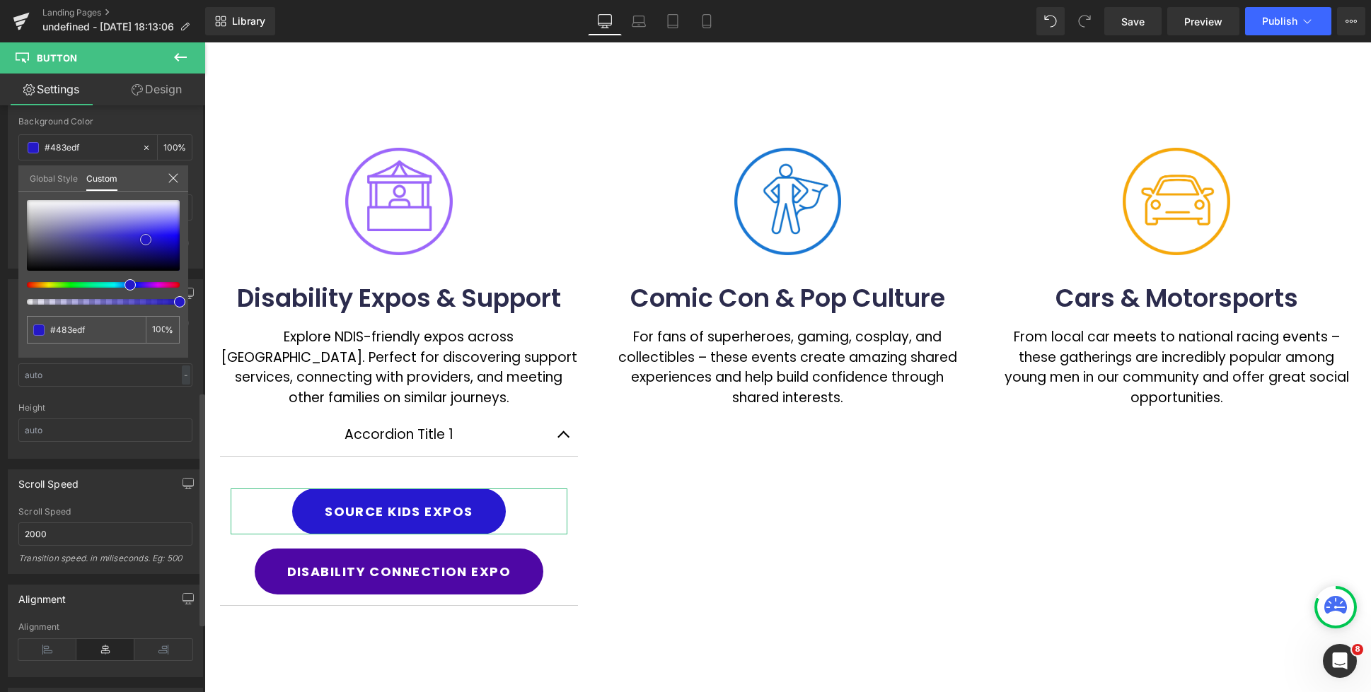
type input "#554cdb"
type input "#463cd1"
type input "#3c31cd"
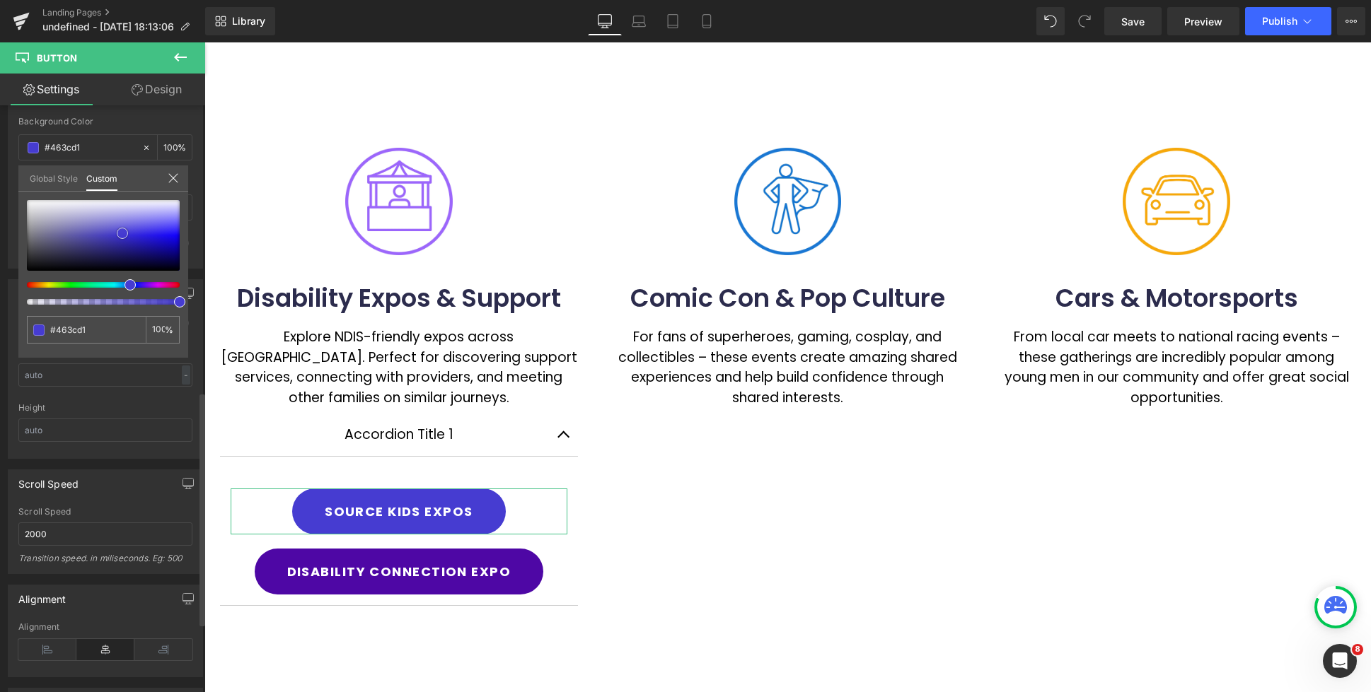
type input "#3c31cd"
type input "#342bb4"
type input "#2e2696"
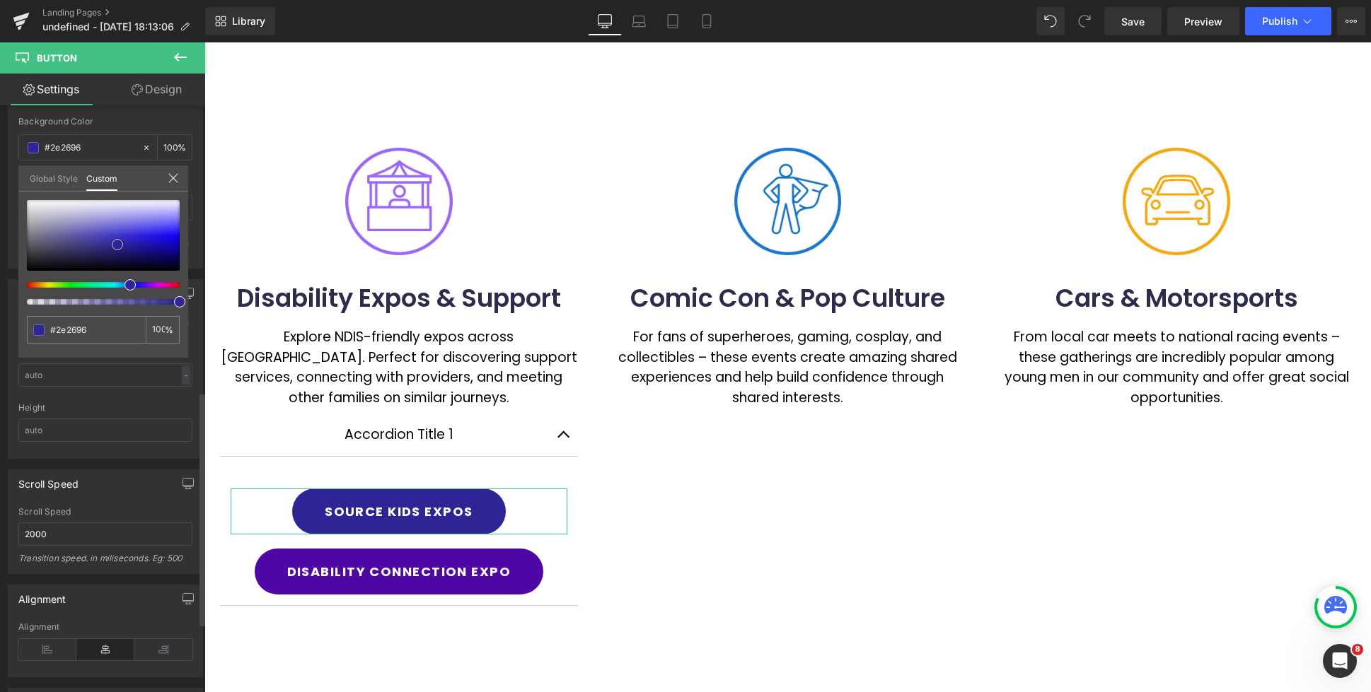
type input "#2d2596"
type input "#3028a3"
type input "#372db7"
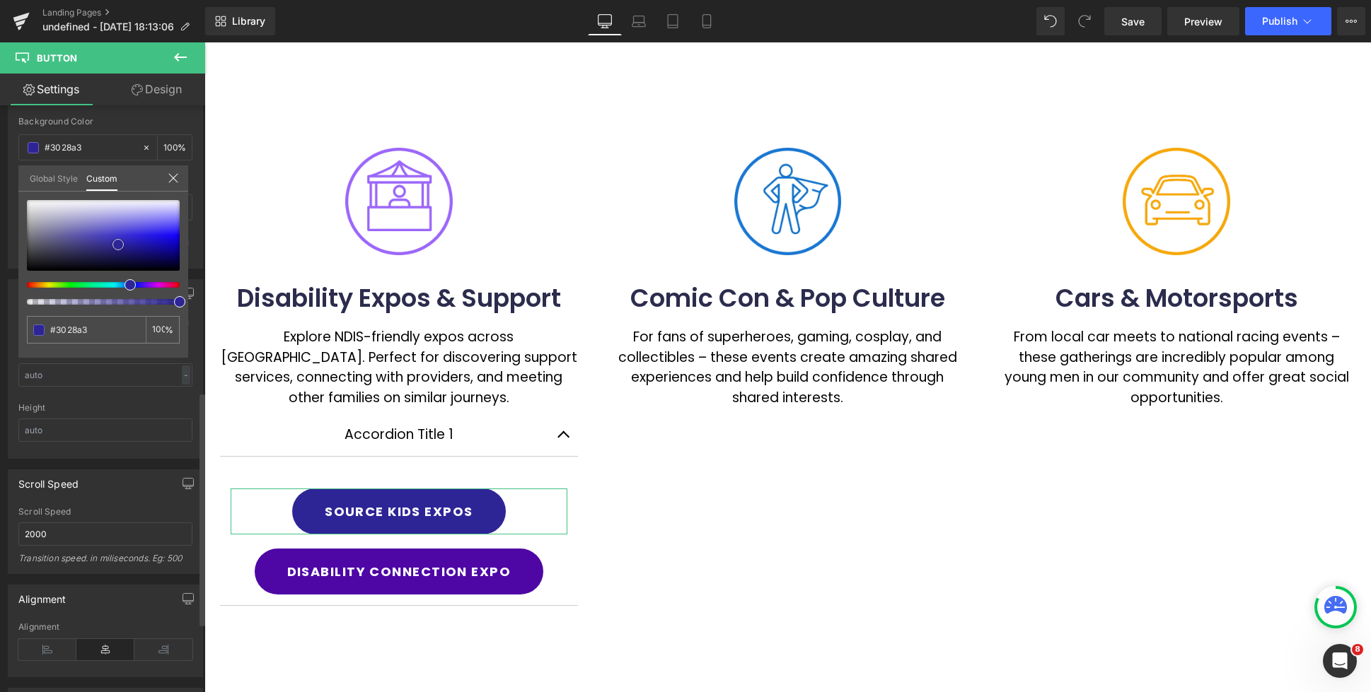
type input "#372db7"
type input "#3930ba"
type input "#3a31be"
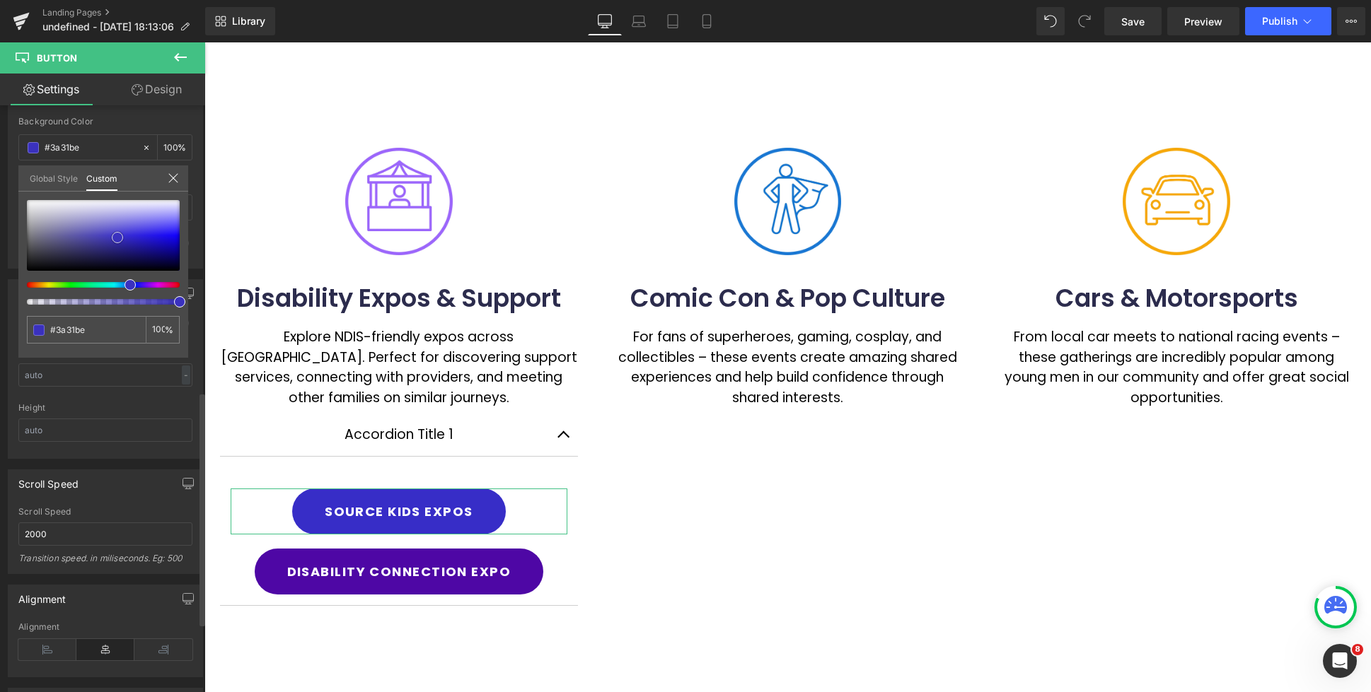
type input "#372dc7"
type input "#382ecb"
type input "#463cd1"
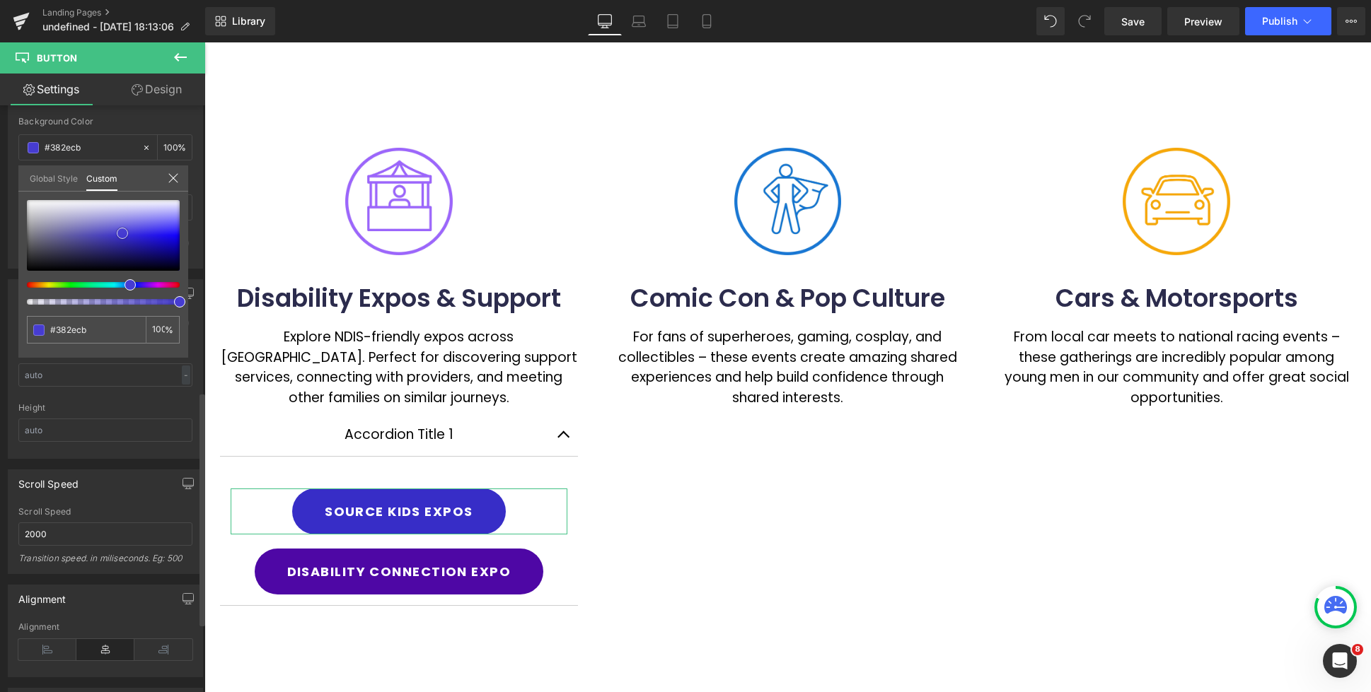
type input "#463cd1"
type input "#4e45d3"
type input "#4a40d2"
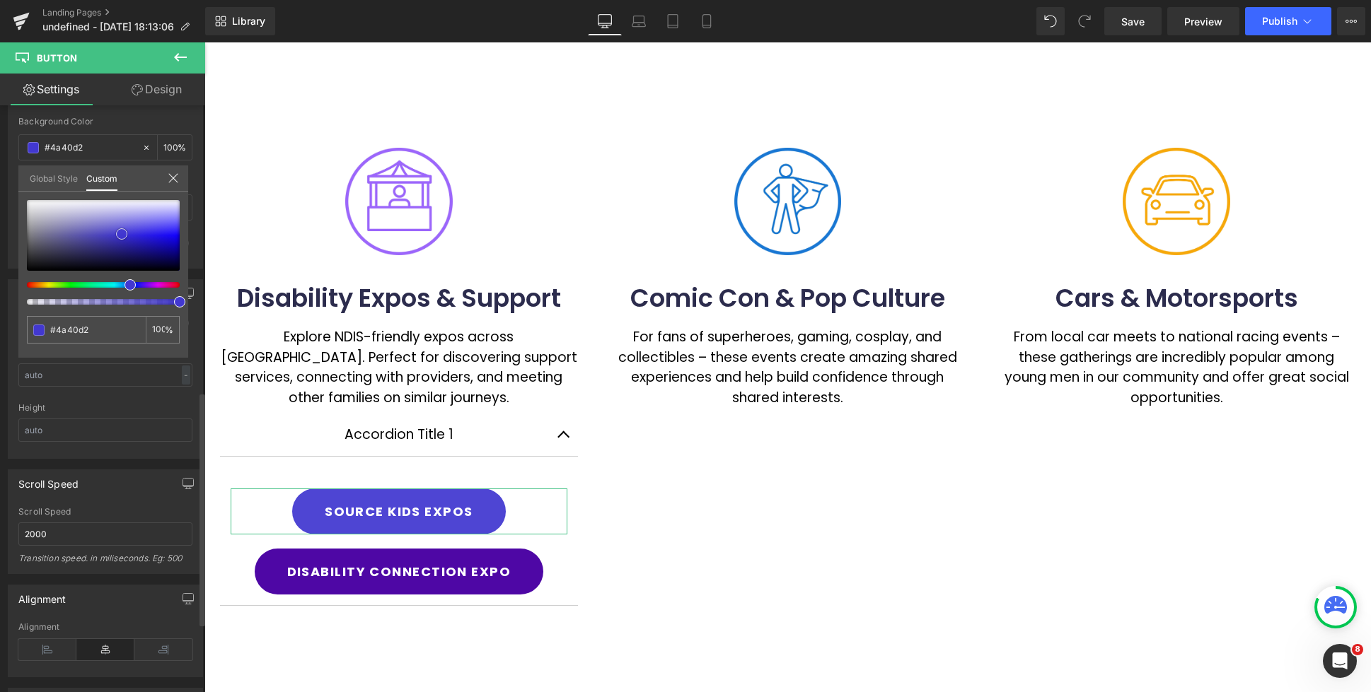
type input "#4238d0"
type input "#3e34cf"
type input "#3a30ce"
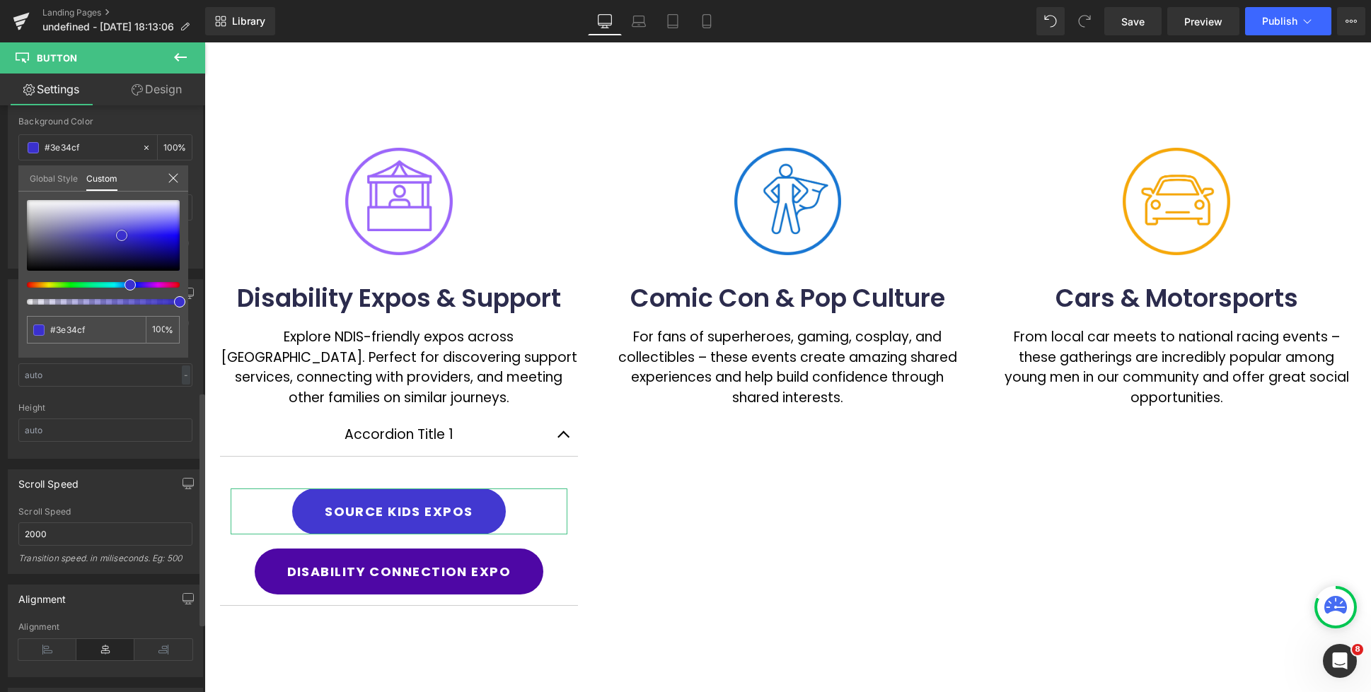
type input "#3a30ce"
type input "#382ec6"
type input "#372dc2"
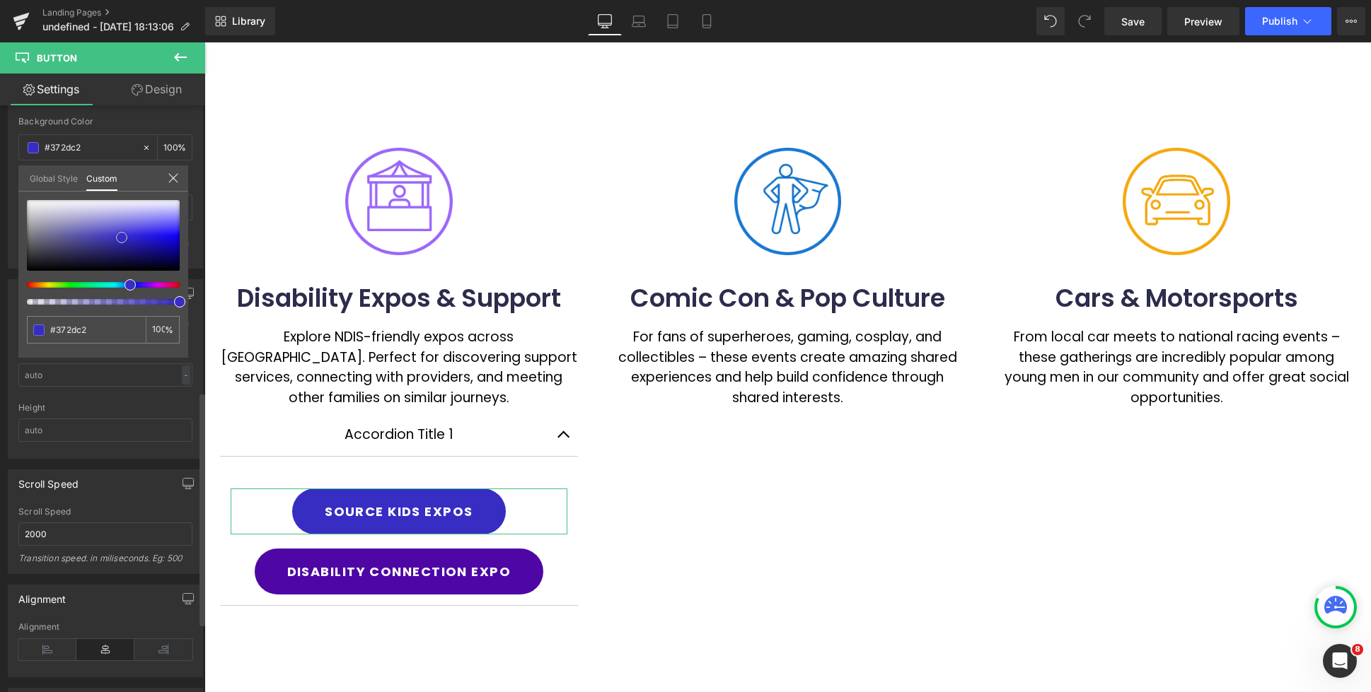
drag, startPoint x: 135, startPoint y: 230, endPoint x: 122, endPoint y: 238, distance: 15.5
click at [122, 238] on span at bounding box center [121, 237] width 11 height 11
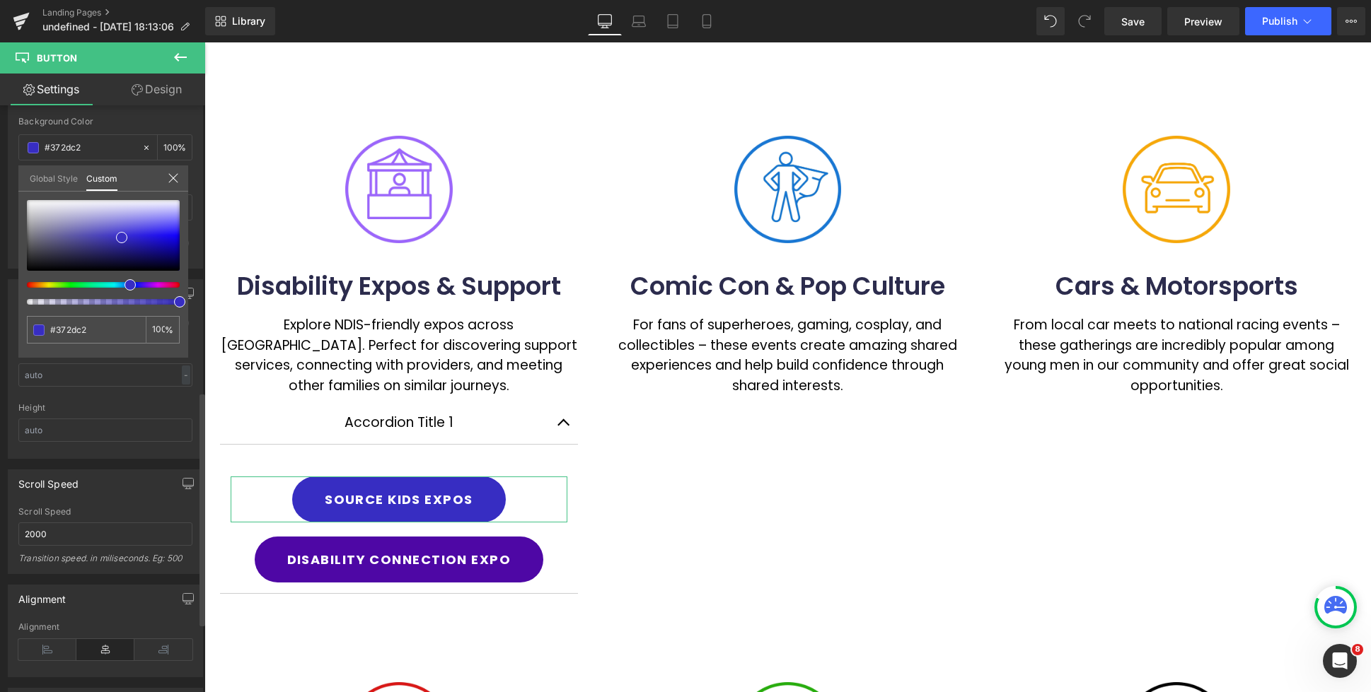
type input "#552dc2"
type input "#3e2dc2"
type input "#322dc2"
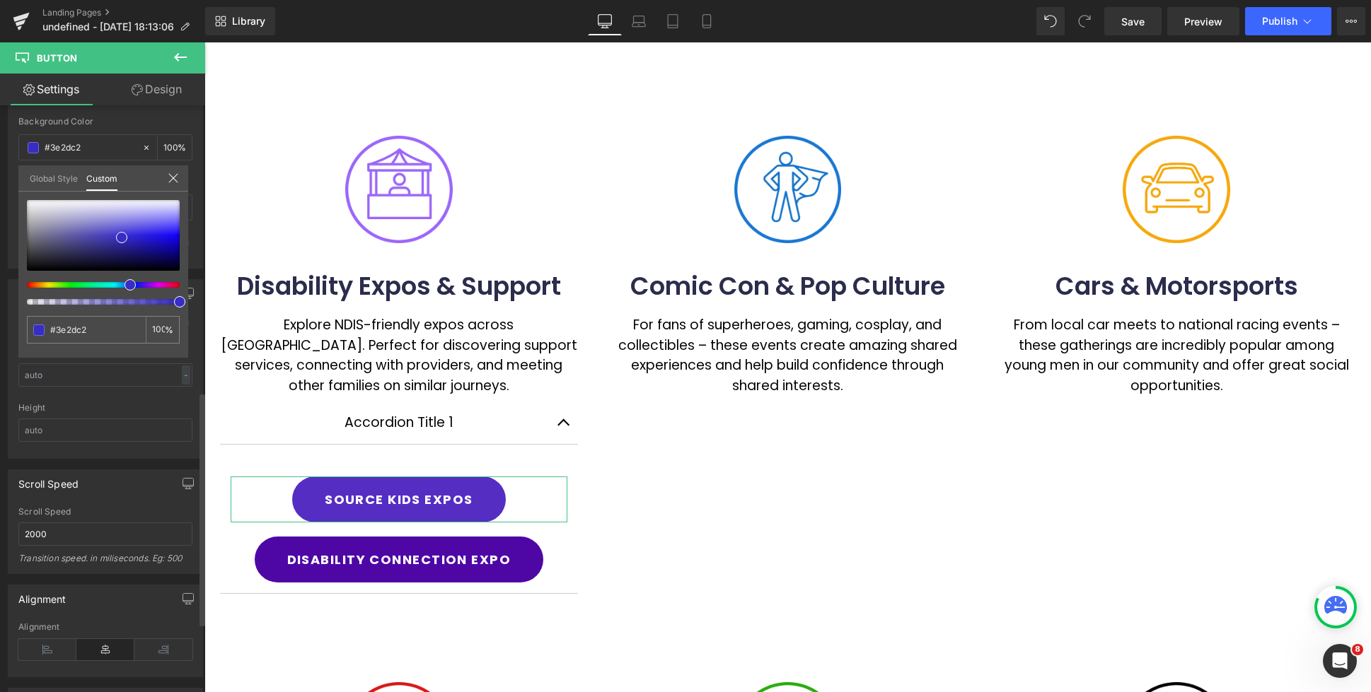
type input "#322dc2"
type input "#2d3cc2"
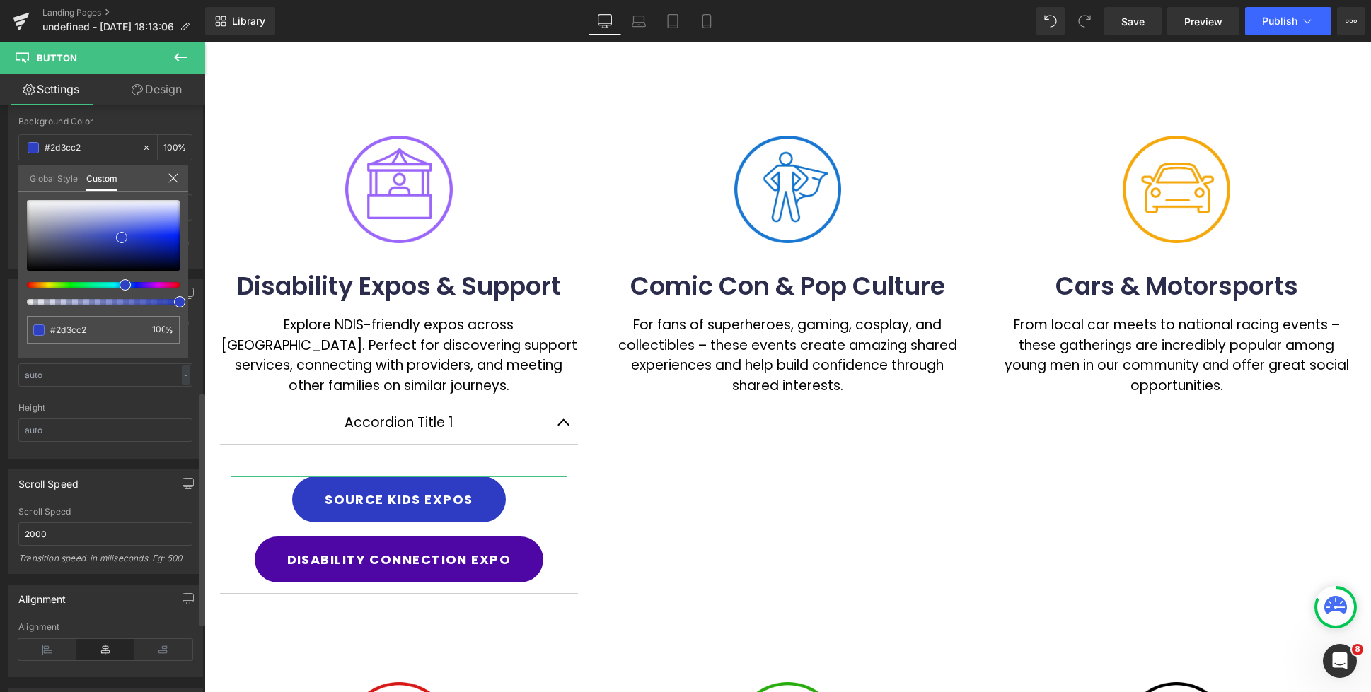
type input "#2d43c2"
type input "#2d48c2"
type input "#2d4dc2"
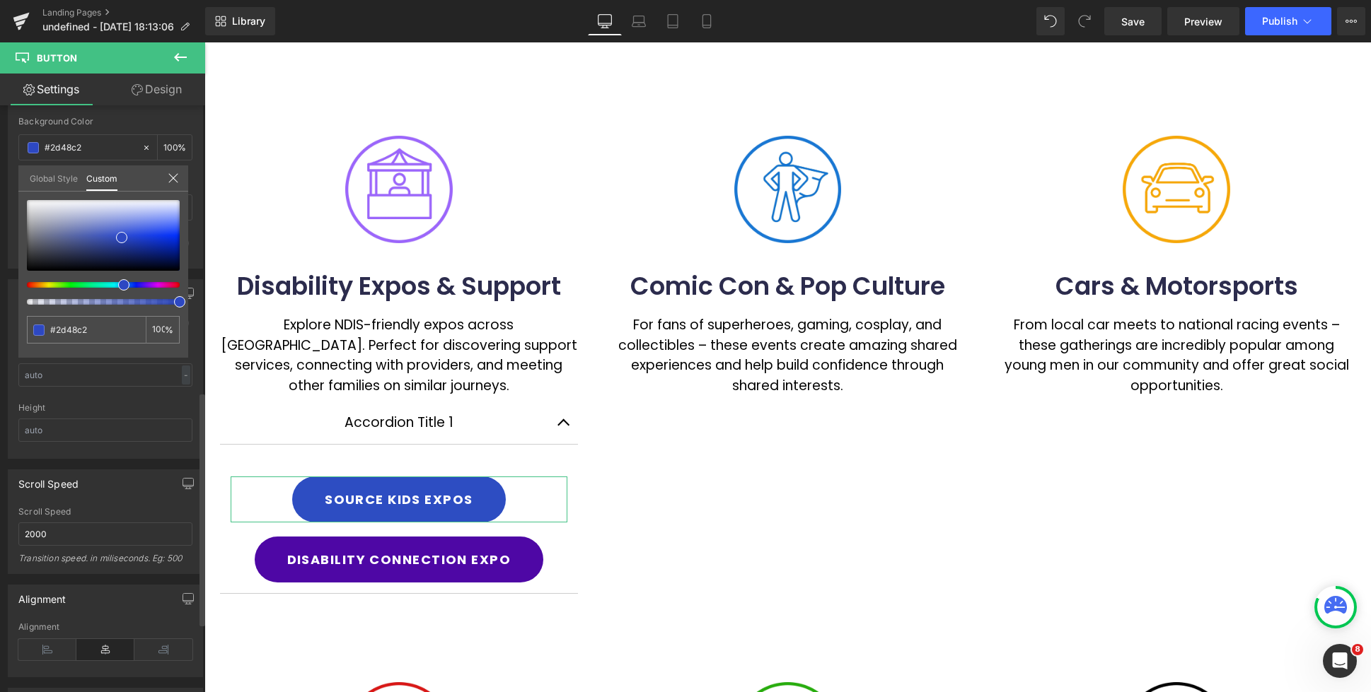
type input "#2d4dc2"
type input "#2d61c2"
type input "#2d66c2"
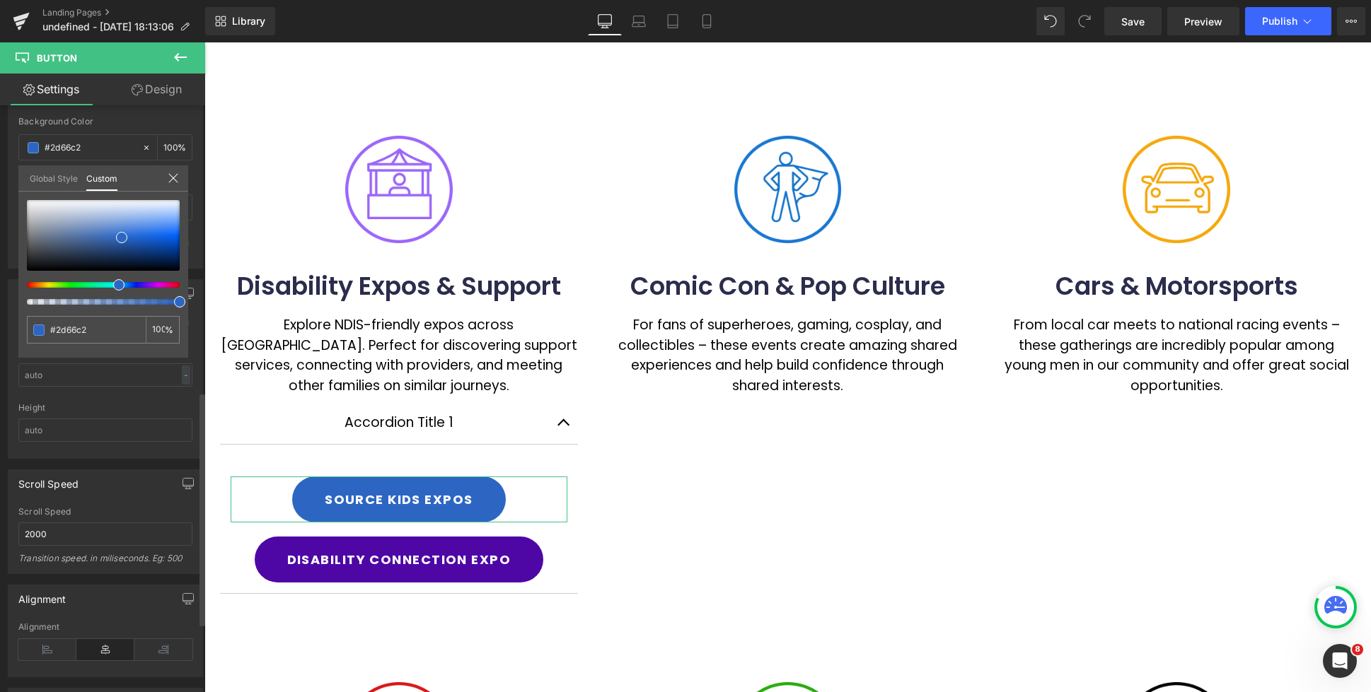
drag, startPoint x: 127, startPoint y: 284, endPoint x: 120, endPoint y: 281, distance: 8.3
click at [115, 284] on span at bounding box center [118, 284] width 11 height 11
type input "#2d61c2"
type input "#224a94"
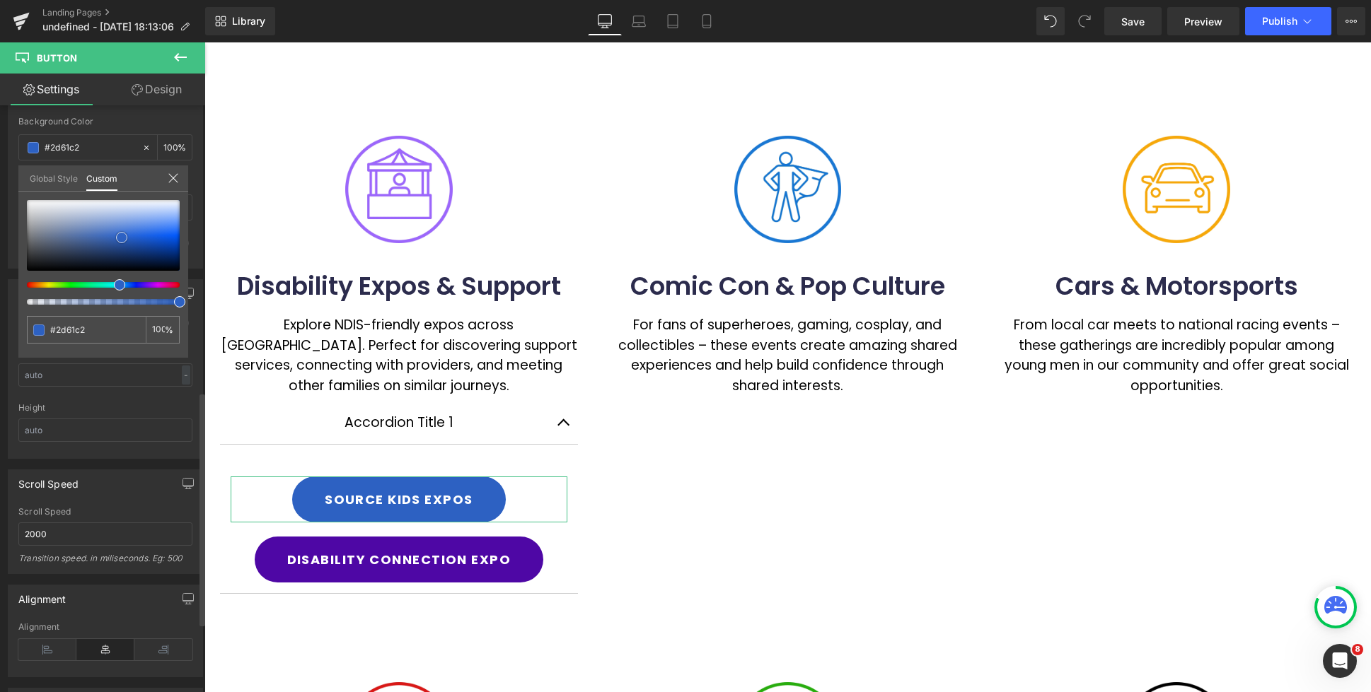
type input "#224a94"
type input "#214a95"
type input "#20468c"
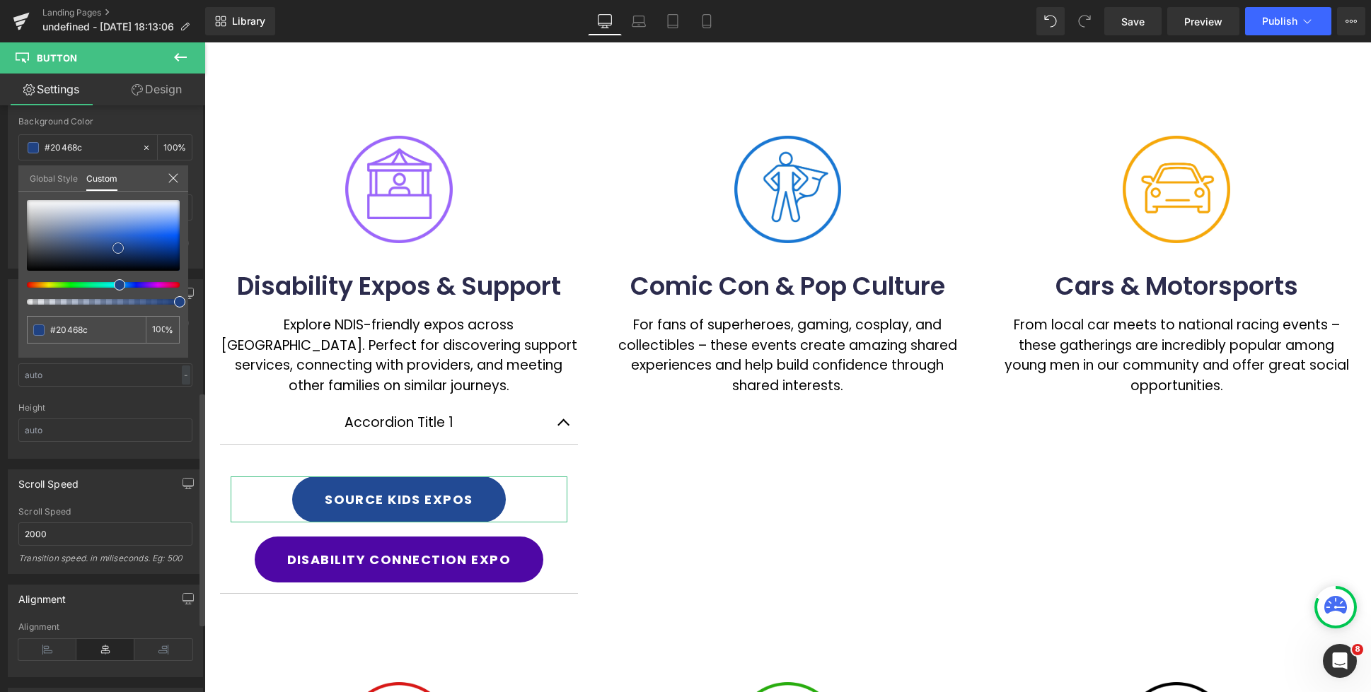
type input "#204282"
type input "#1f3d74"
type input "#203d73"
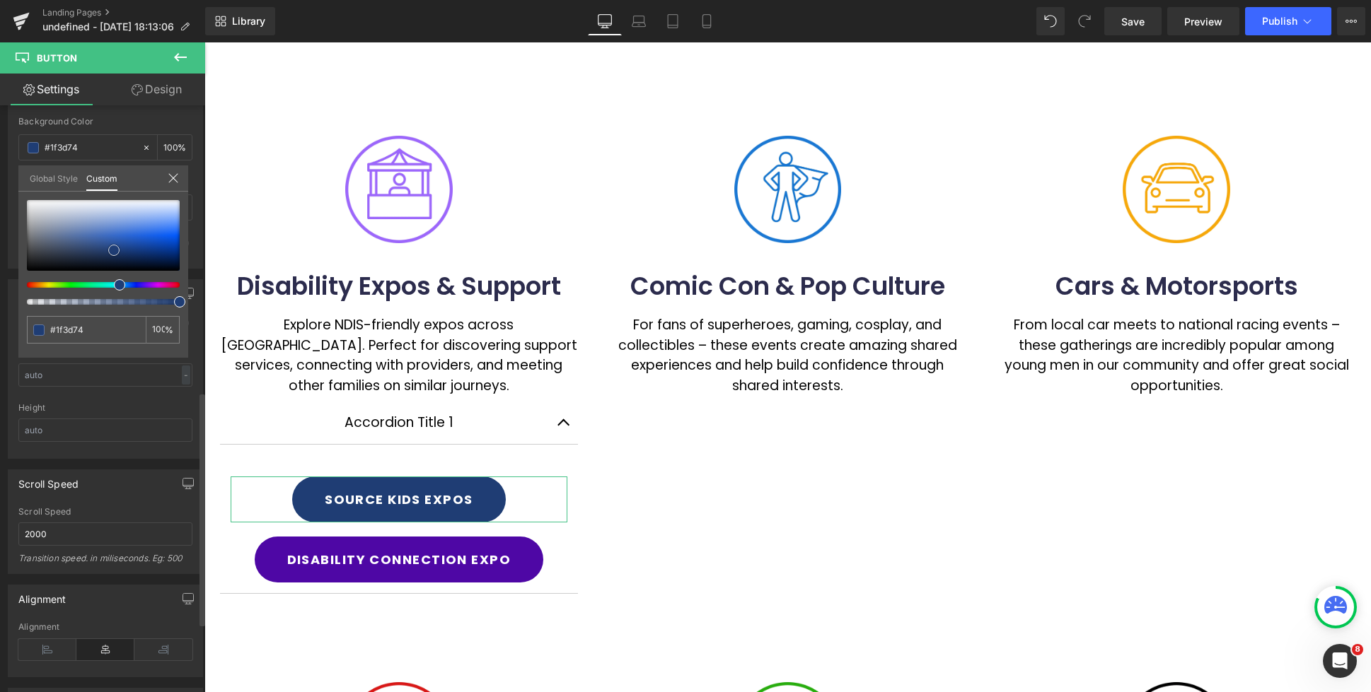
type input "#203d73"
type input "#213f77"
type input "#244584"
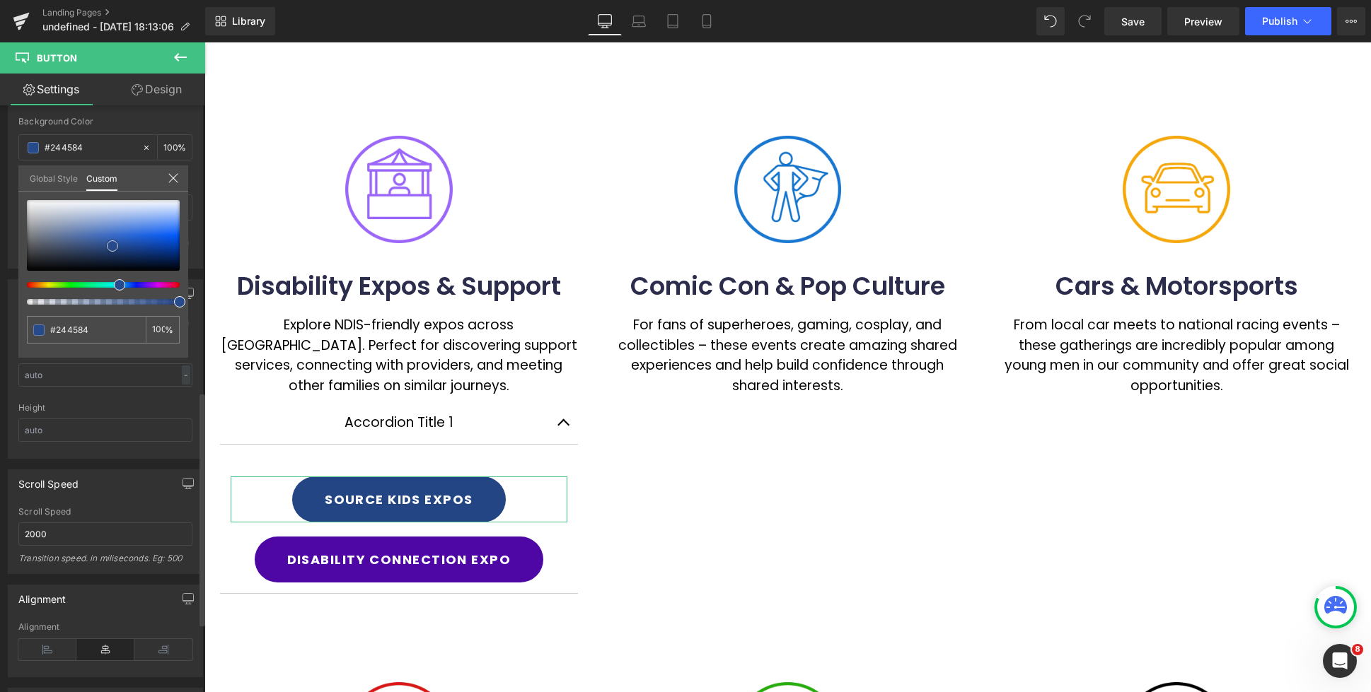
type input "#2a5097"
type input "#2b529b"
type input "#2b54a0"
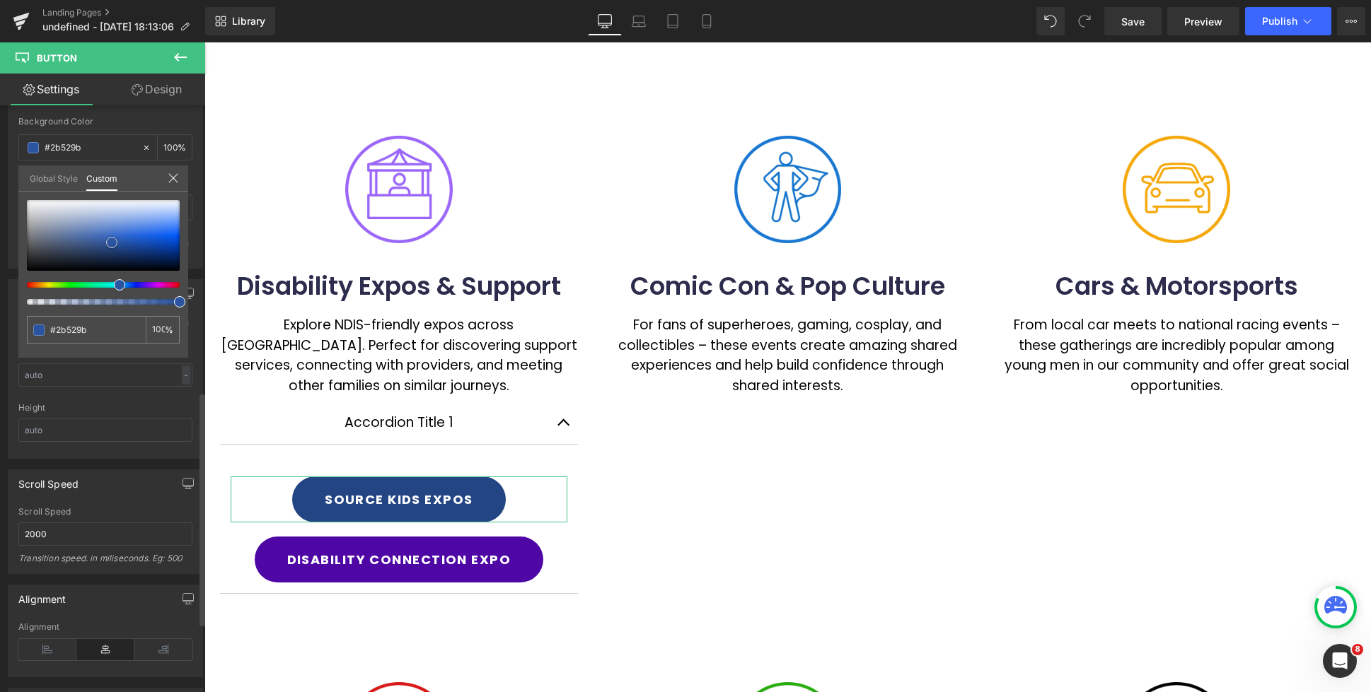
type input "#2b54a0"
type input "#2f59a7"
type input "#305bab"
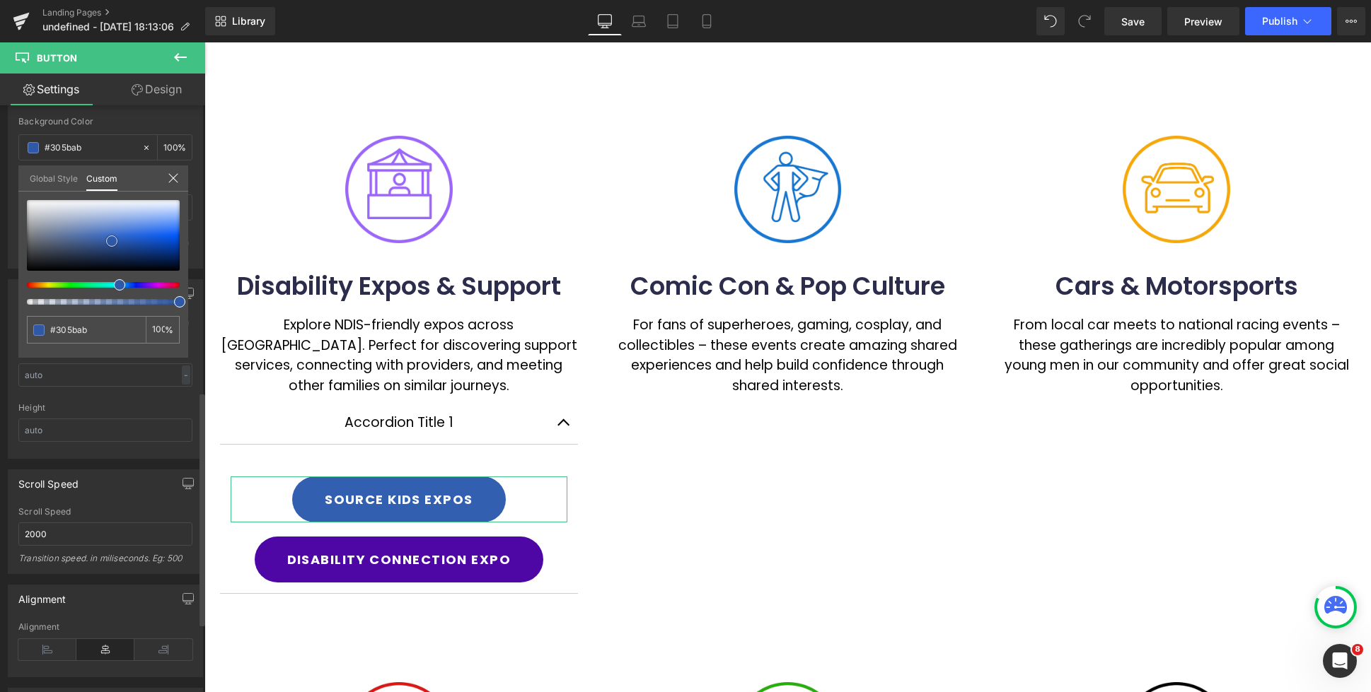
type input "#335fb1"
click at [122, 240] on div at bounding box center [103, 235] width 153 height 71
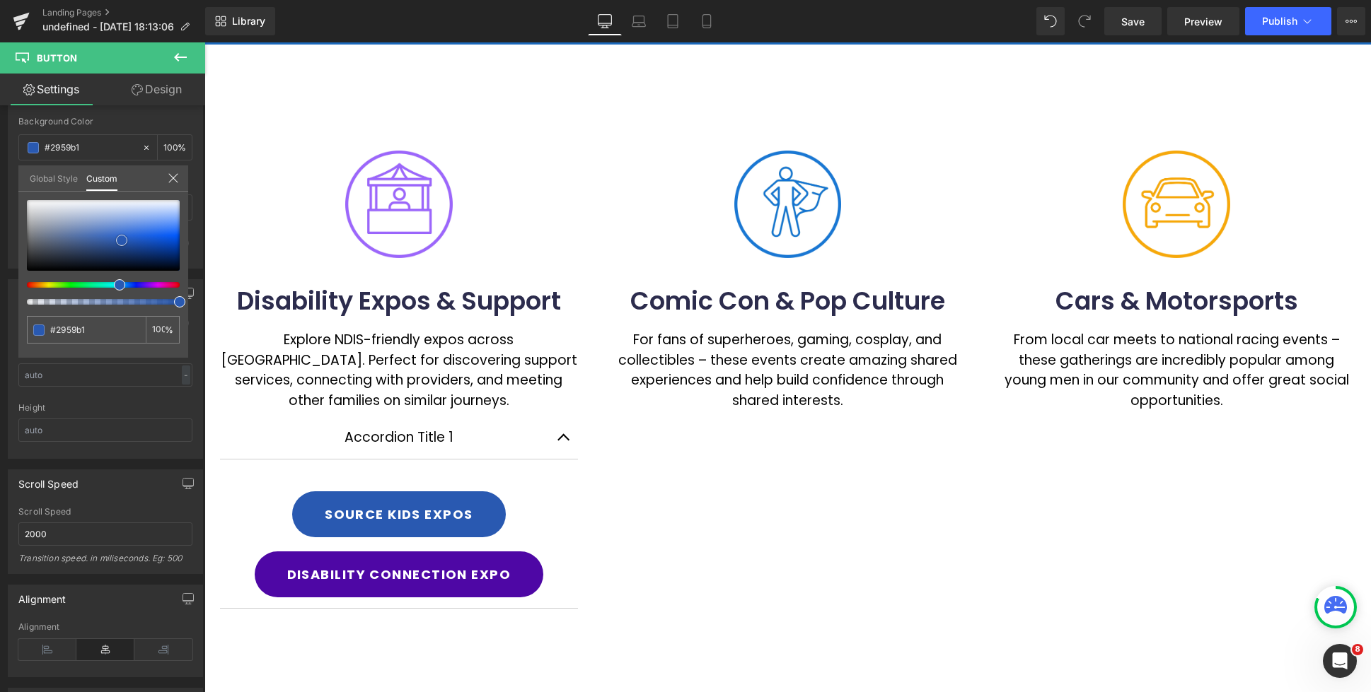
scroll to position [83, 0]
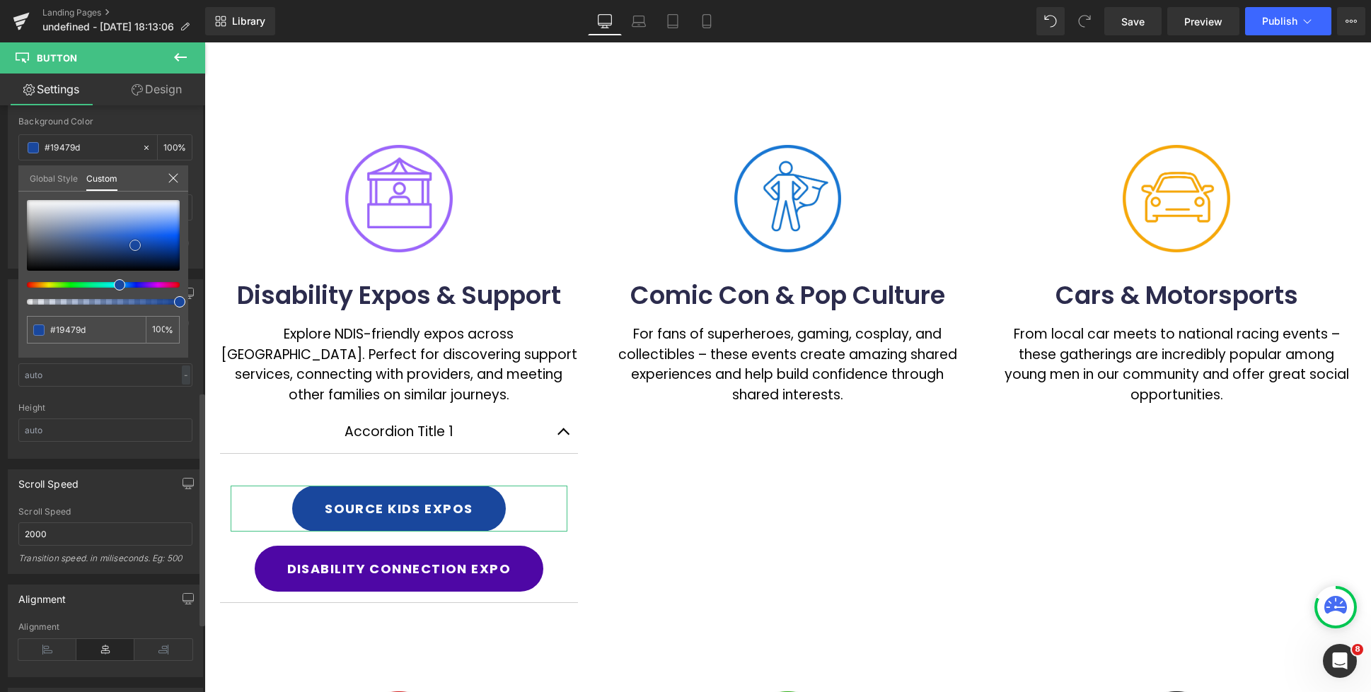
drag, startPoint x: 121, startPoint y: 245, endPoint x: 135, endPoint y: 248, distance: 14.4
click at [135, 248] on span at bounding box center [134, 245] width 11 height 11
drag, startPoint x: 103, startPoint y: 326, endPoint x: 25, endPoint y: 327, distance: 78.5
click at [22, 326] on div "#19479d 100 %" at bounding box center [103, 279] width 170 height 158
click at [410, 556] on div at bounding box center [787, 367] width 1166 height 650
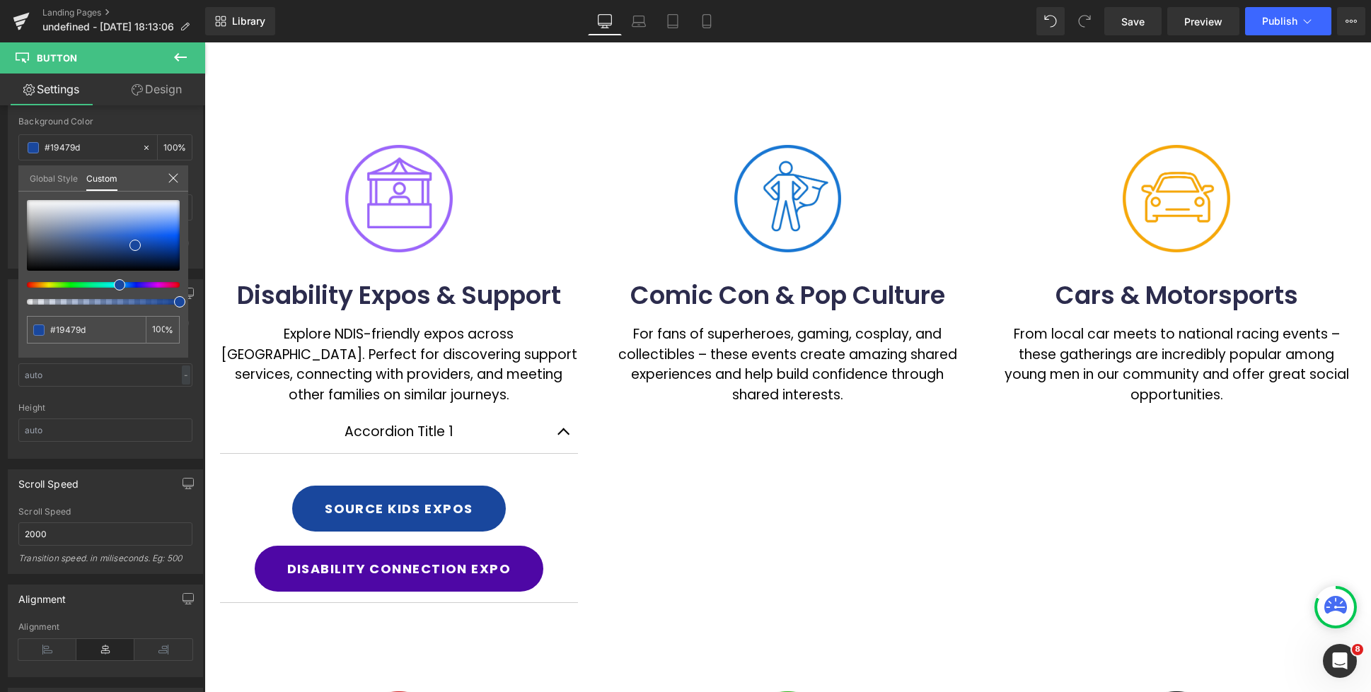
click at [416, 571] on div at bounding box center [787, 367] width 1166 height 650
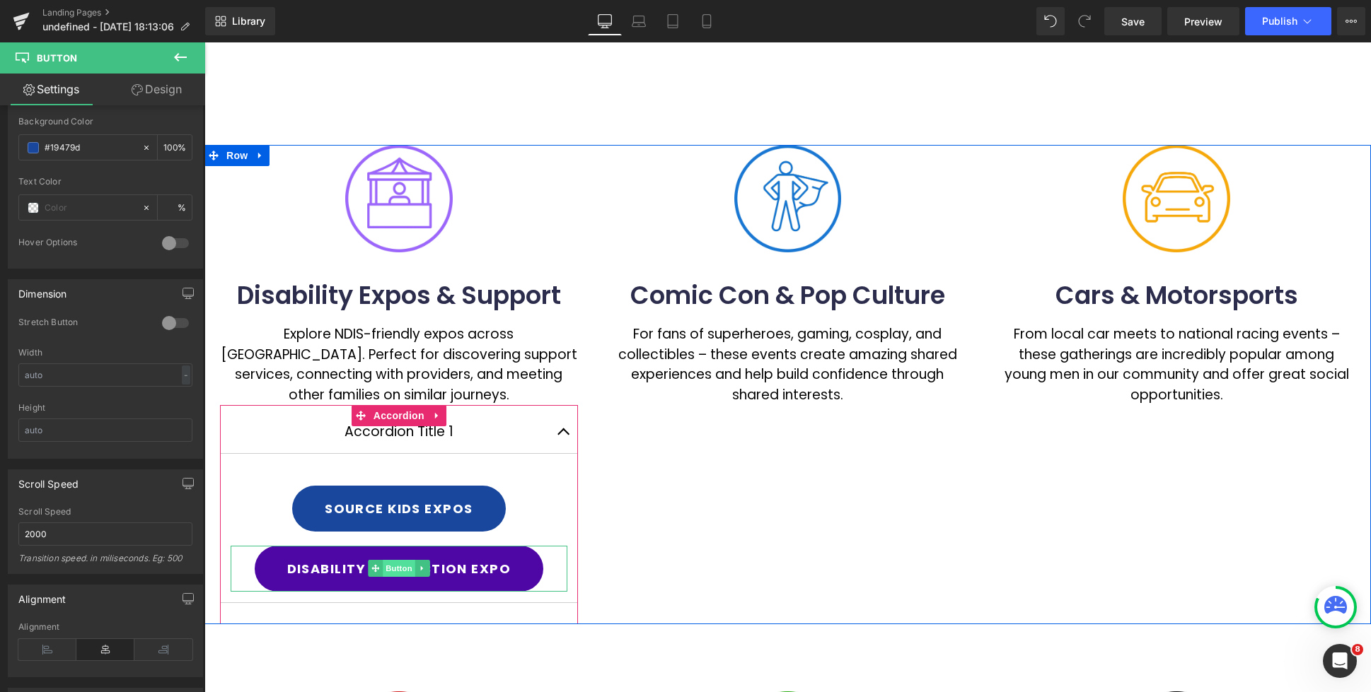
click at [406, 569] on span "Button" at bounding box center [399, 568] width 33 height 17
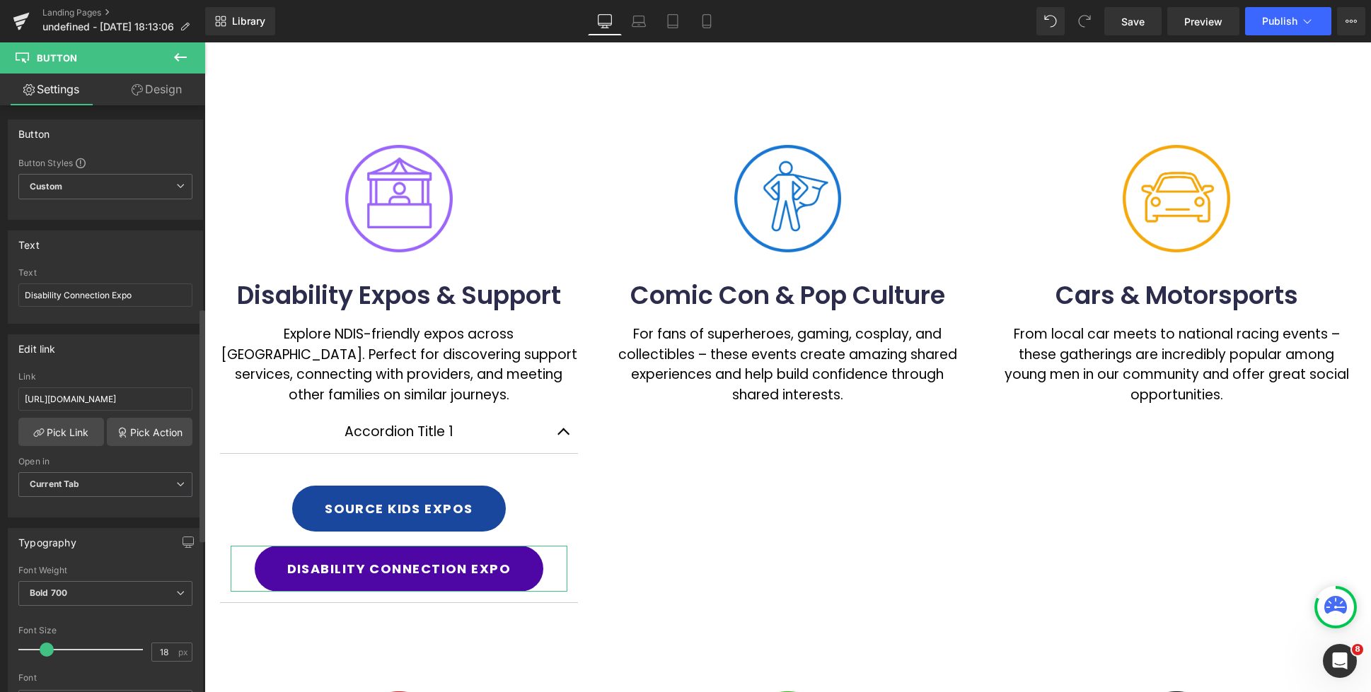
scroll to position [607, 0]
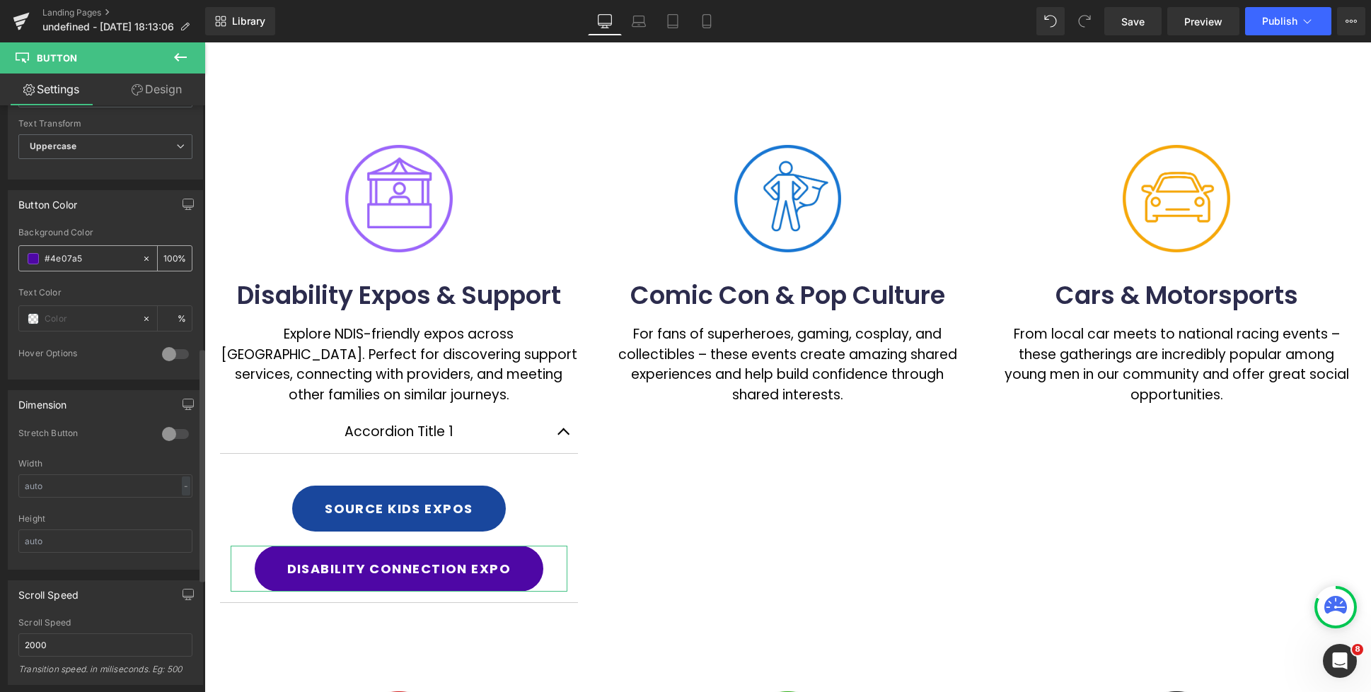
drag, startPoint x: 89, startPoint y: 254, endPoint x: 35, endPoint y: 252, distance: 54.5
click at [35, 252] on div "#4e07a5" at bounding box center [80, 258] width 122 height 25
paste input "19479d"
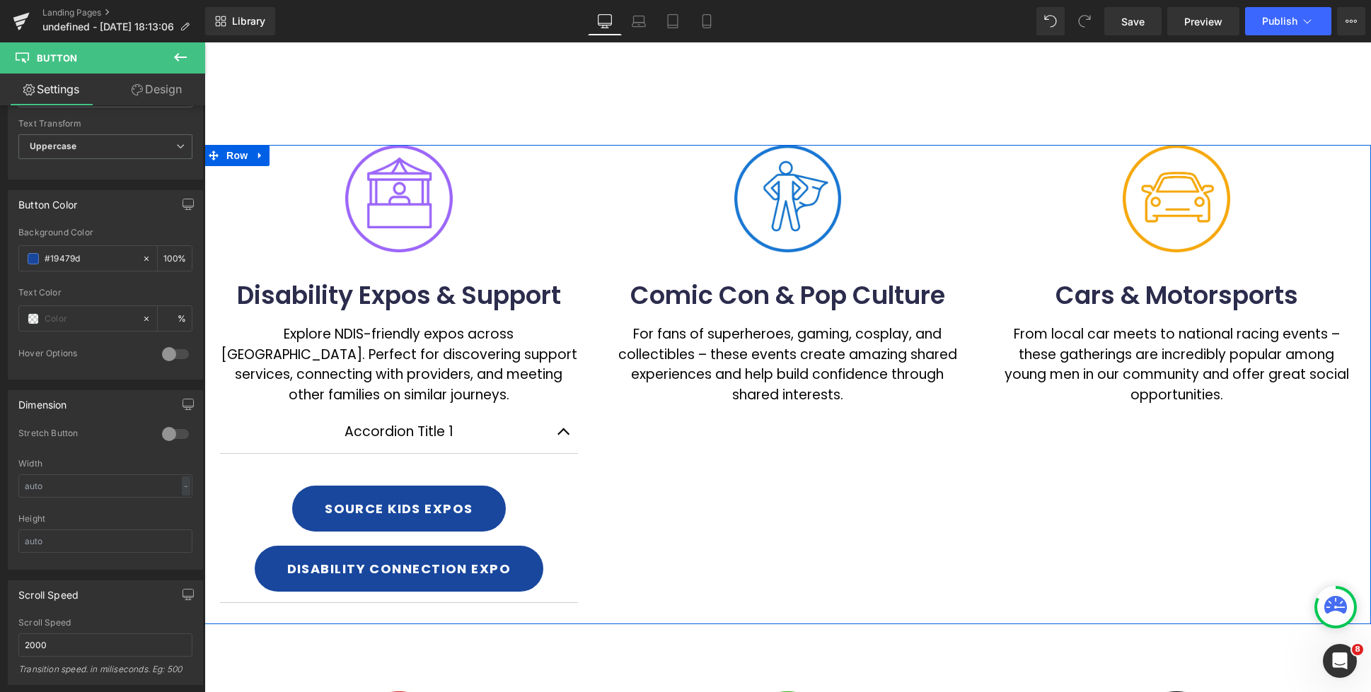
drag, startPoint x: 707, startPoint y: 491, endPoint x: 442, endPoint y: 433, distance: 270.8
click at [707, 491] on div "Image Disability Expos & Support Heading Explore NDIS-friendly expos across [GE…" at bounding box center [787, 384] width 1166 height 479
click at [442, 433] on div "Accordion Title 1 Text Block" at bounding box center [398, 432] width 301 height 21
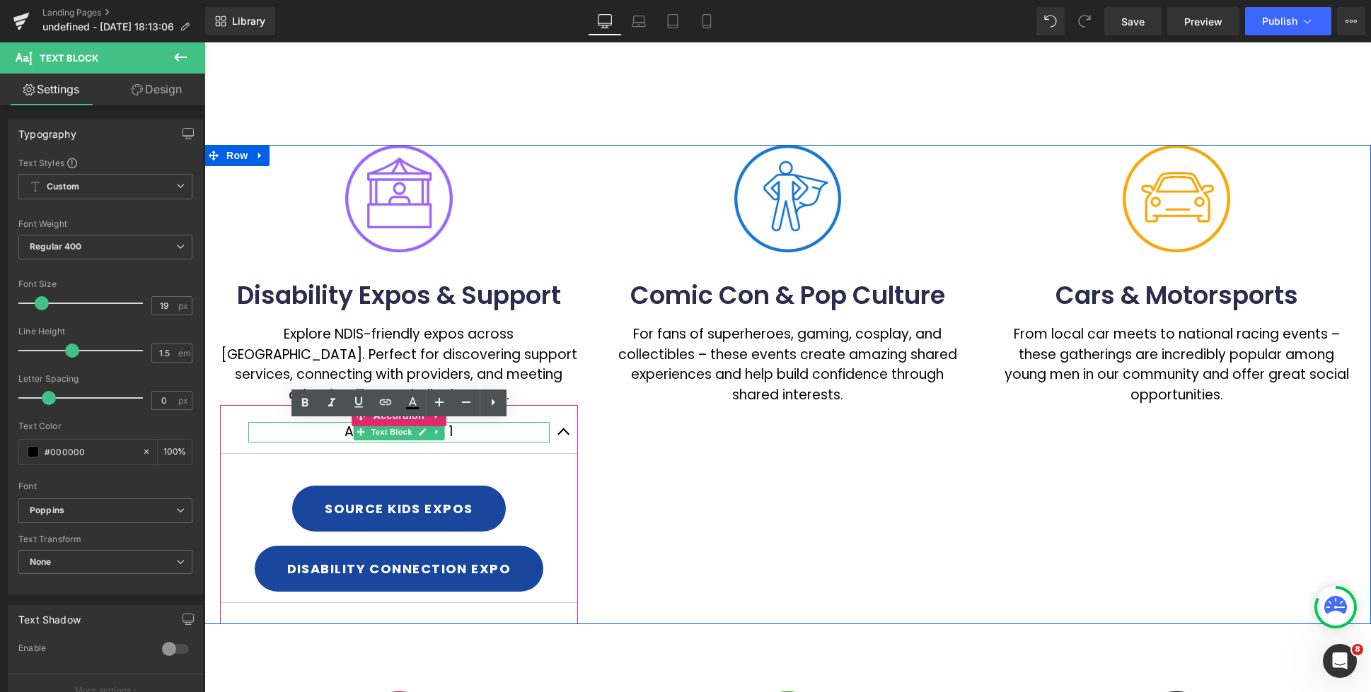
drag, startPoint x: 456, startPoint y: 432, endPoint x: 337, endPoint y: 431, distance: 118.8
click at [337, 431] on p "Accordion Title 1" at bounding box center [398, 432] width 301 height 21
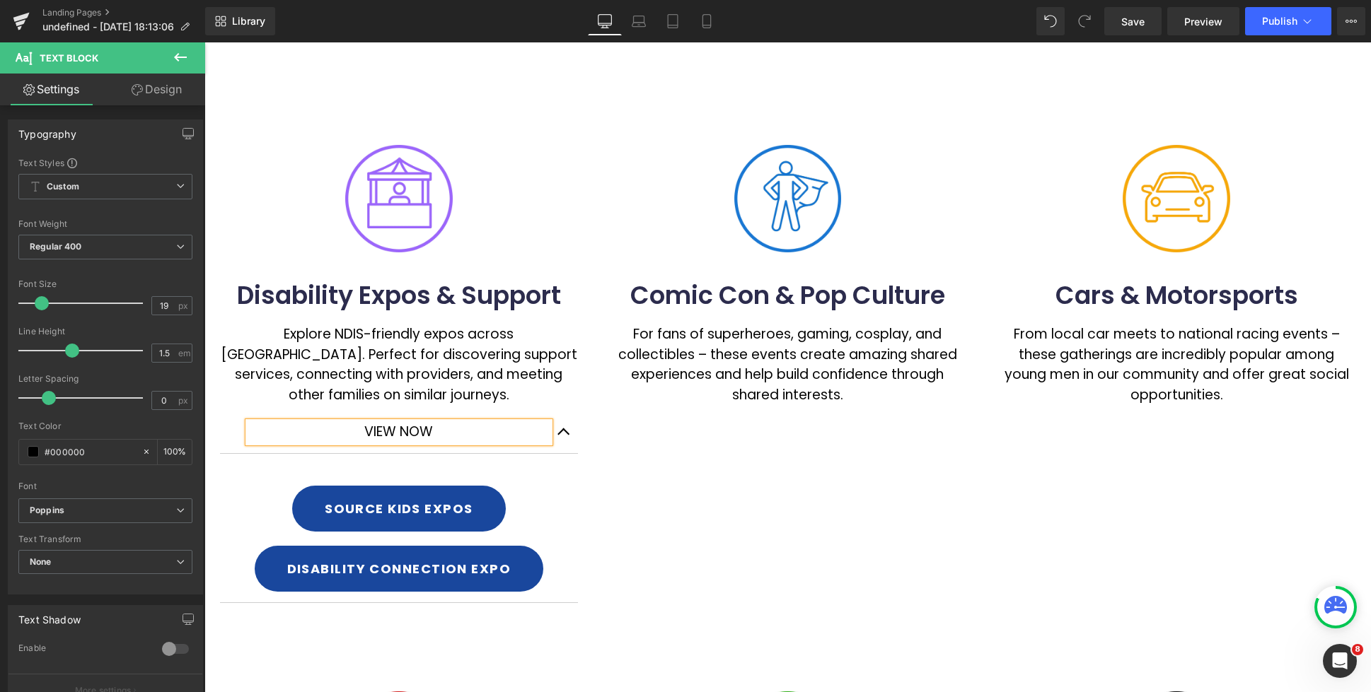
click at [542, 265] on div "Image Disability Expos & Support Heading Explore NDIS-friendly expos across [GE…" at bounding box center [398, 384] width 389 height 479
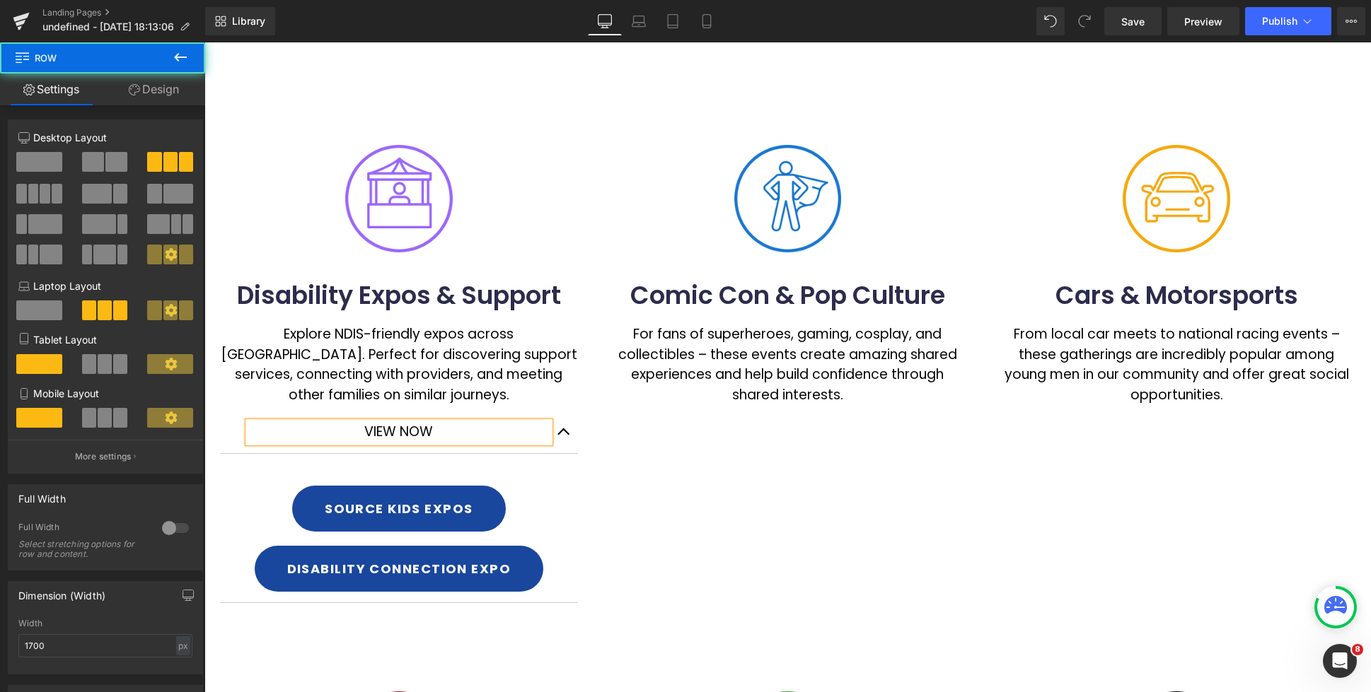
click at [478, 387] on p "Explore NDIS-friendly expos across [GEOGRAPHIC_DATA]. Perfect for discovering s…" at bounding box center [399, 365] width 358 height 81
click at [562, 432] on button "button" at bounding box center [564, 433] width 28 height 42
click at [562, 433] on button "button" at bounding box center [564, 433] width 28 height 42
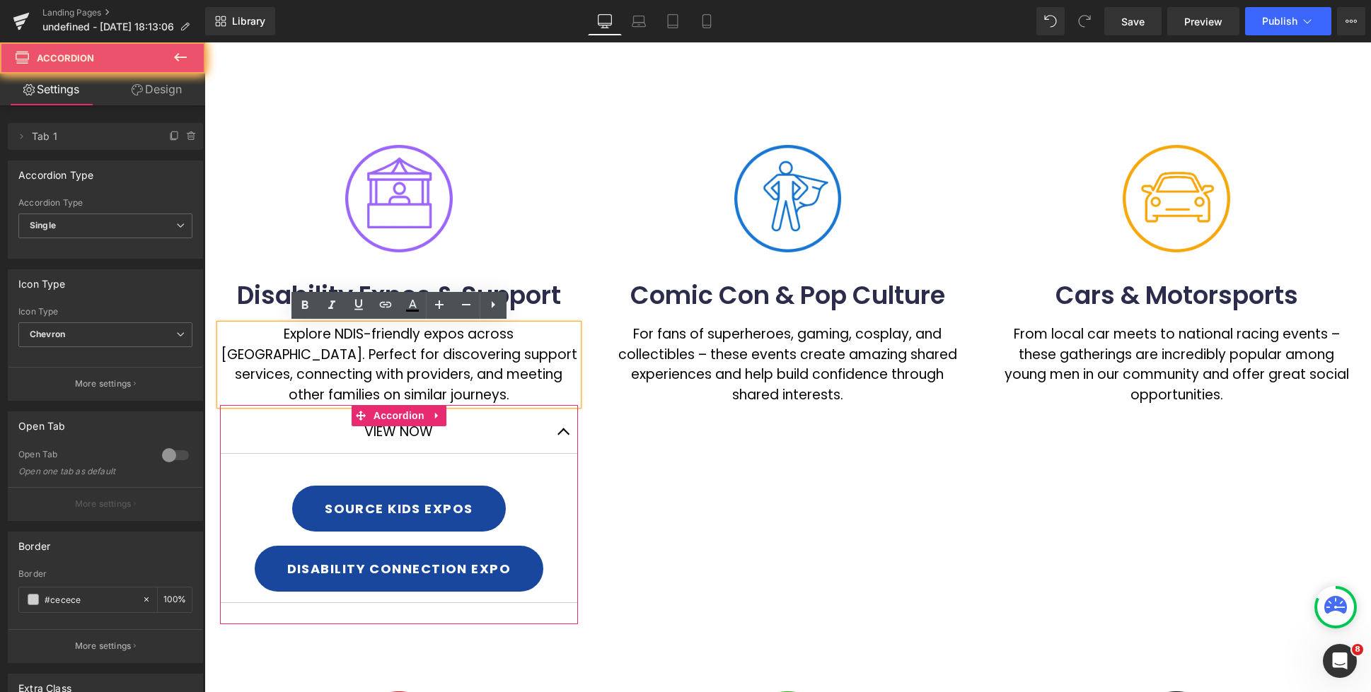
click at [562, 433] on button "button" at bounding box center [564, 433] width 28 height 42
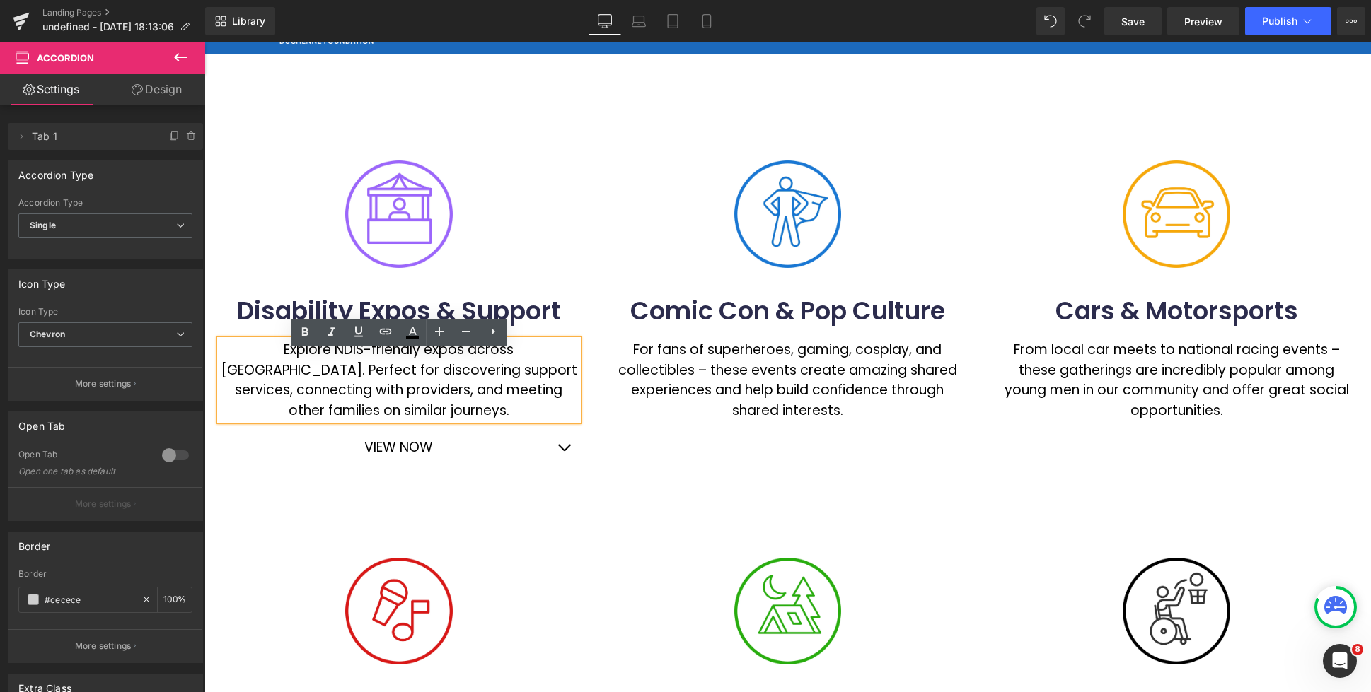
scroll to position [74, 0]
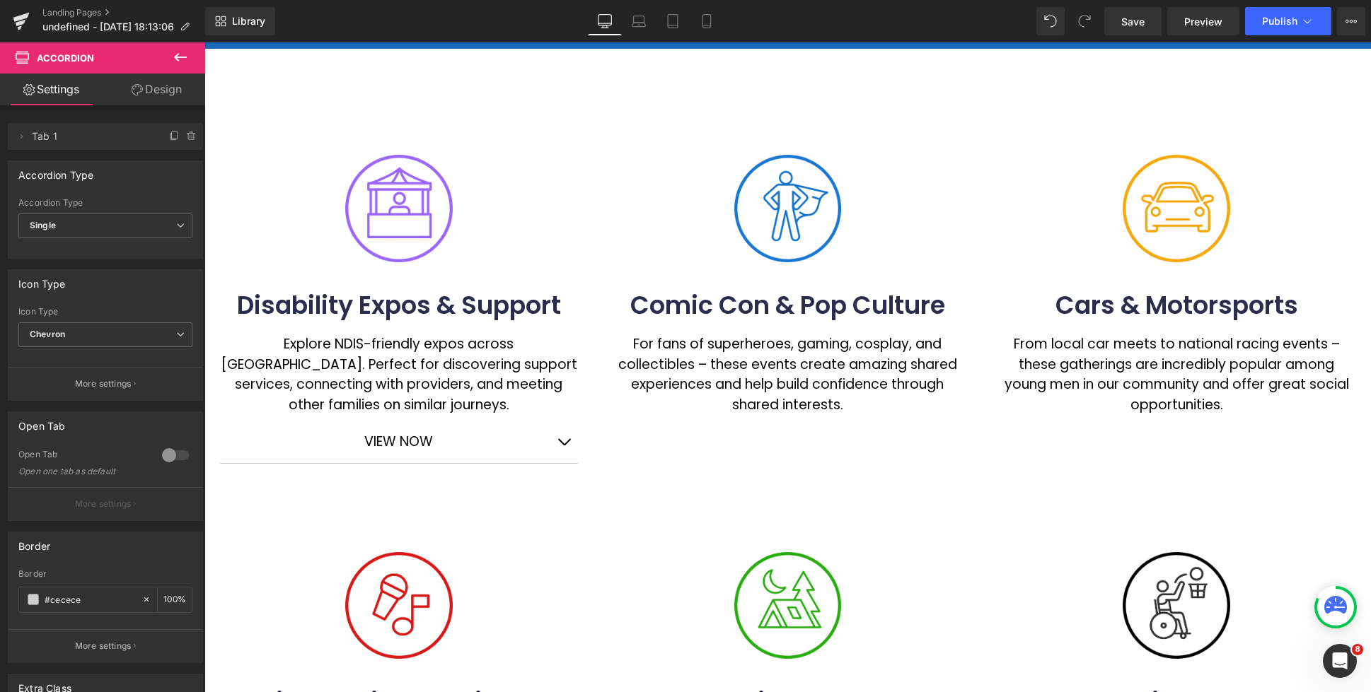
click at [180, 59] on icon at bounding box center [180, 57] width 17 height 17
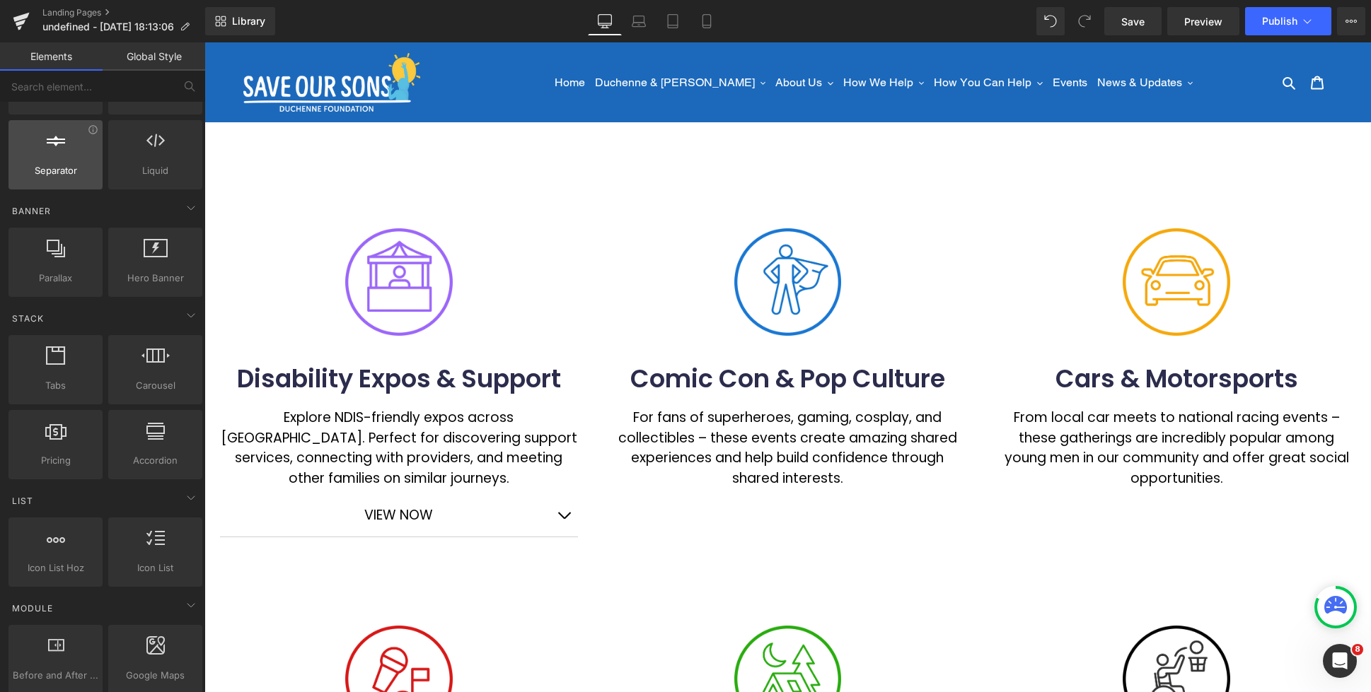
scroll to position [0, 0]
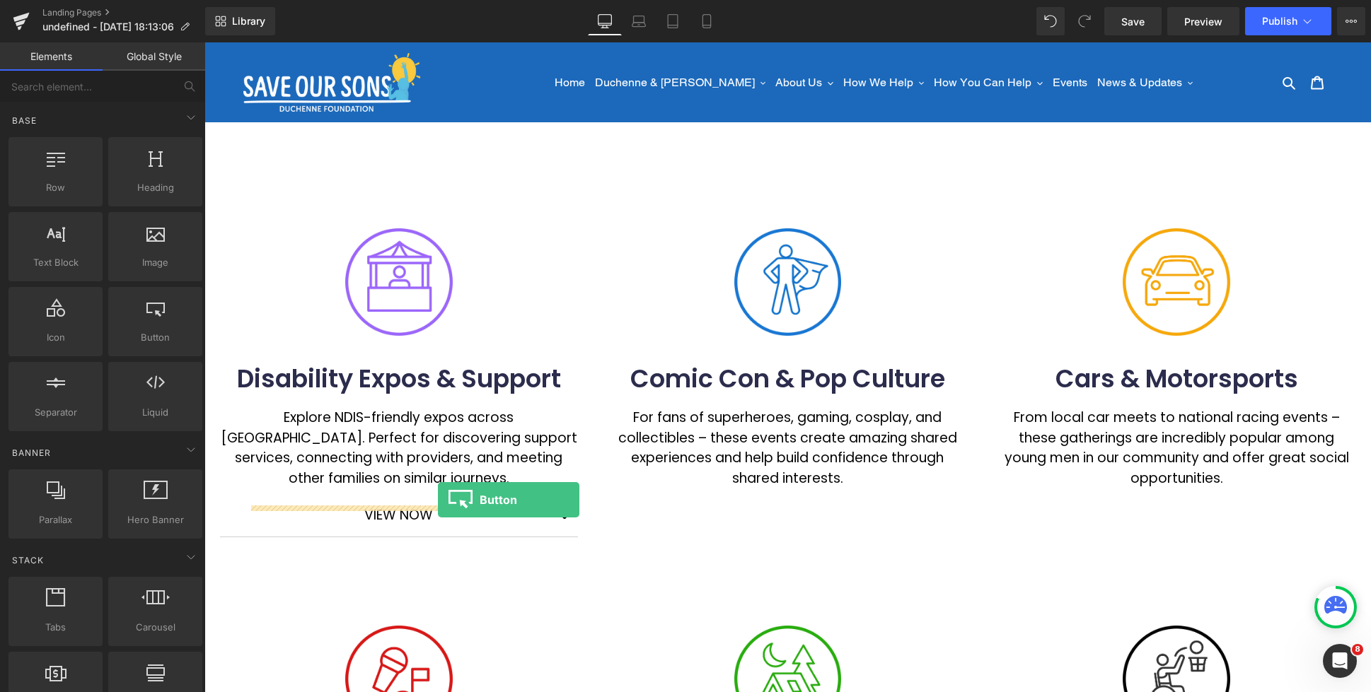
drag, startPoint x: 350, startPoint y: 368, endPoint x: 438, endPoint y: 500, distance: 158.1
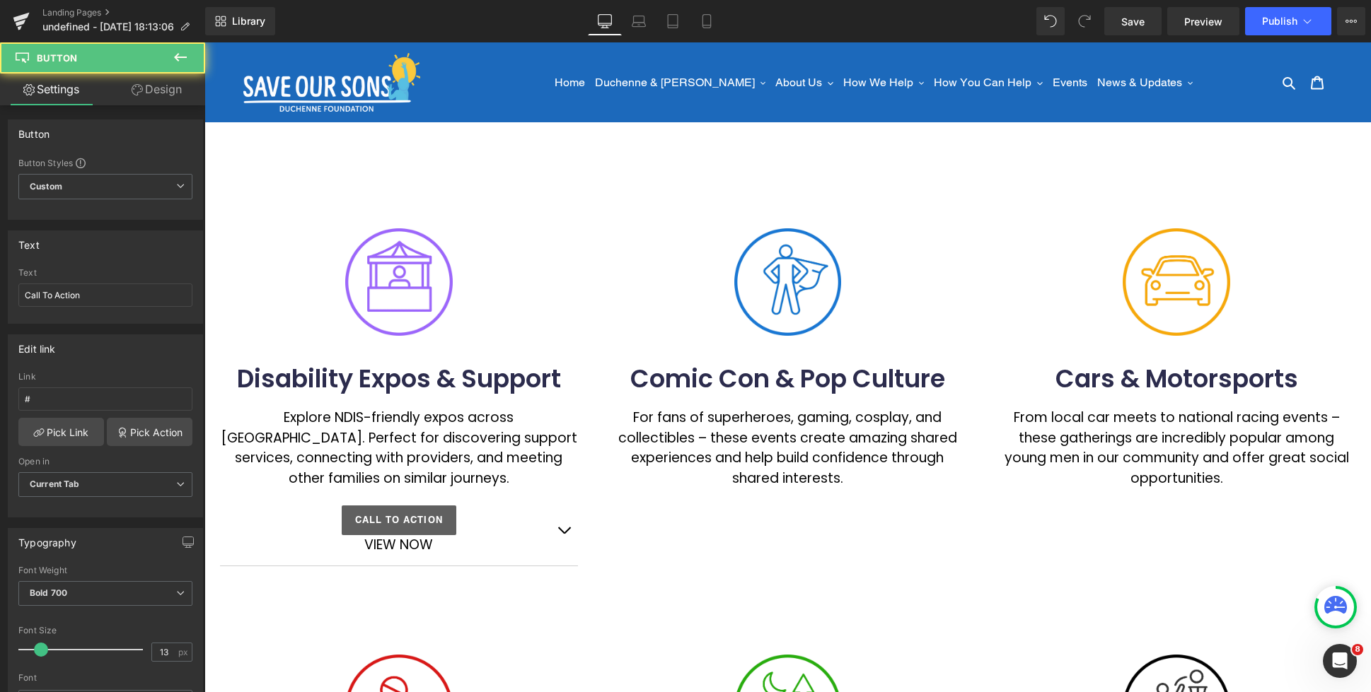
click at [407, 521] on div "Call To Action Button" at bounding box center [398, 521] width 301 height 30
drag, startPoint x: 13, startPoint y: 404, endPoint x: 4, endPoint y: 402, distance: 8.6
click at [4, 402] on div "Edit link # Link # Pick Link Pick Action Current Tab New Tab Open in Current Ta…" at bounding box center [105, 421] width 211 height 194
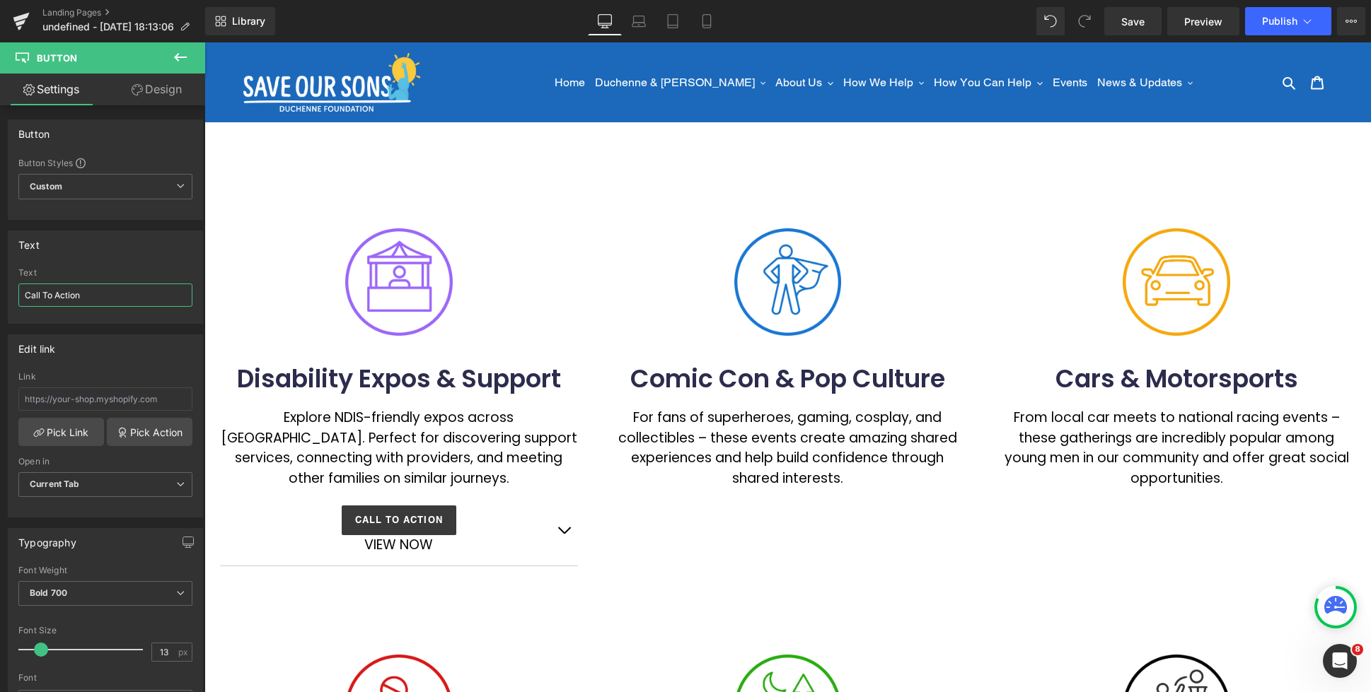
drag, startPoint x: 92, startPoint y: 292, endPoint x: -35, endPoint y: 281, distance: 127.0
click at [0, 281] on html "Button You are previewing how the will restyle your page. You can not edit Elem…" at bounding box center [685, 346] width 1371 height 692
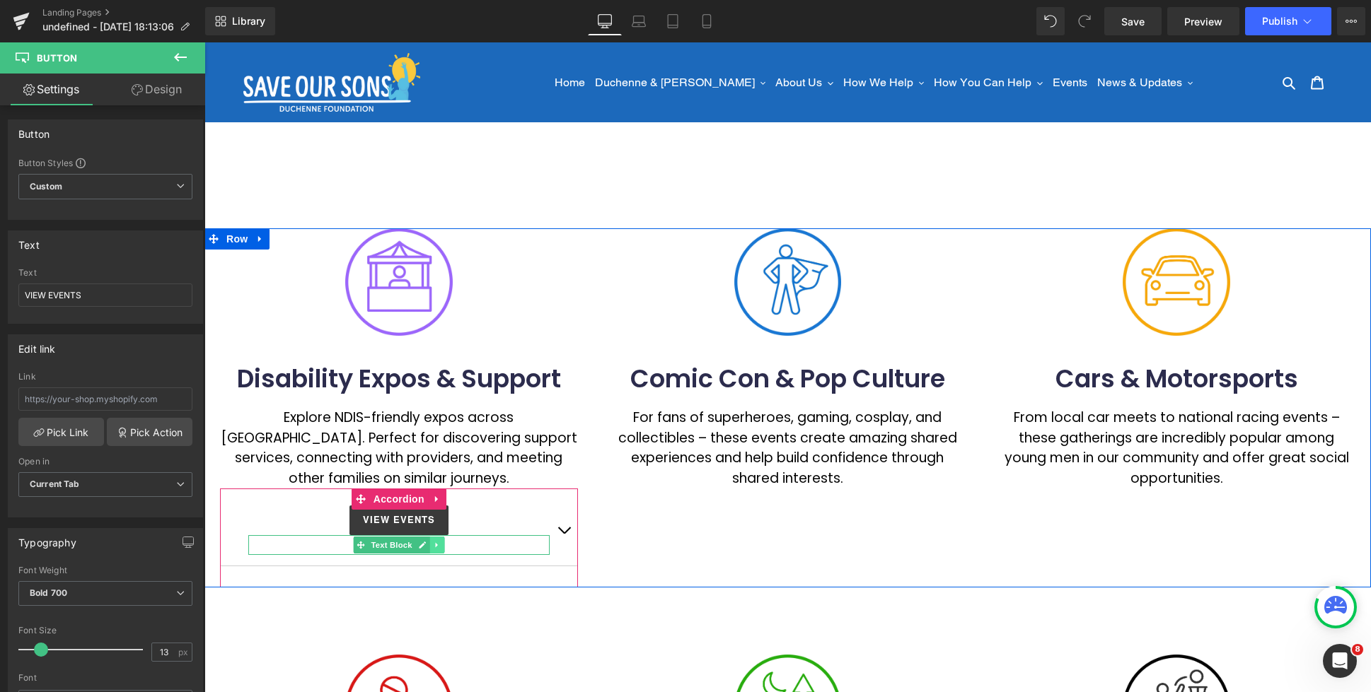
click at [434, 545] on icon at bounding box center [437, 545] width 8 height 8
drag, startPoint x: 443, startPoint y: 543, endPoint x: 475, endPoint y: 552, distance: 32.4
click at [443, 543] on icon at bounding box center [445, 545] width 8 height 8
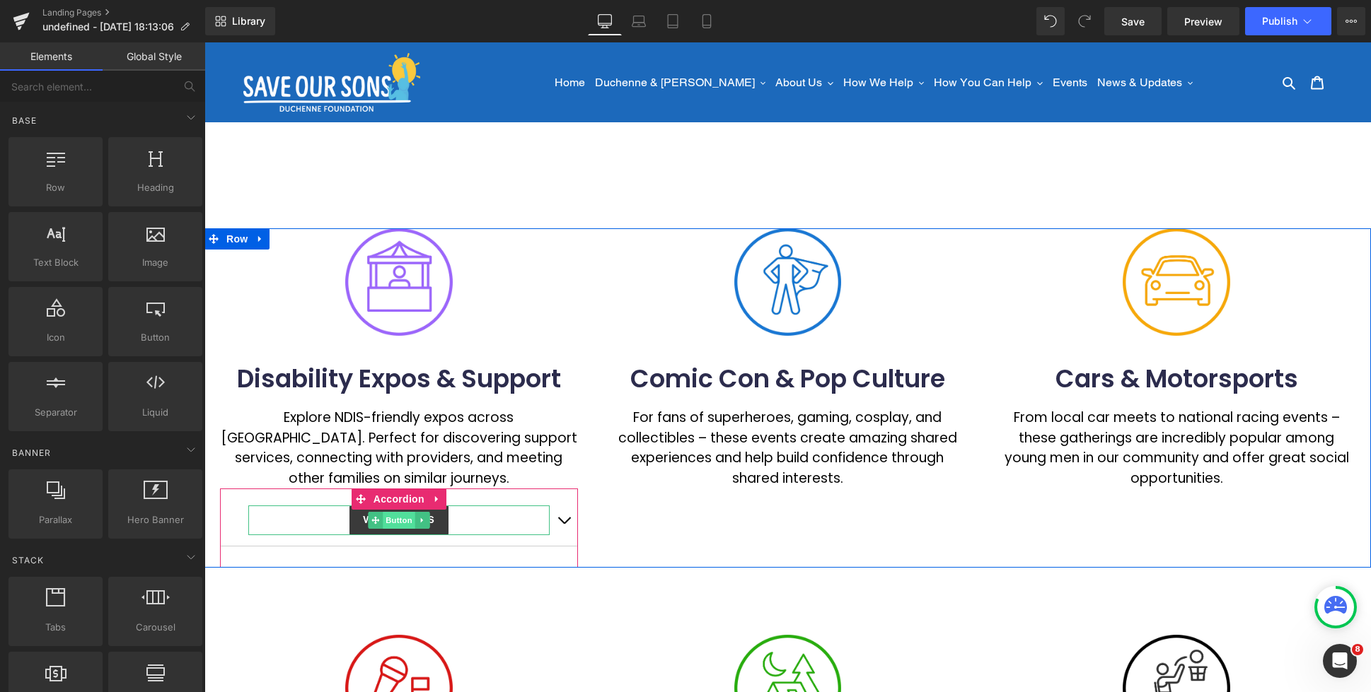
click at [393, 522] on span "Button" at bounding box center [399, 520] width 33 height 17
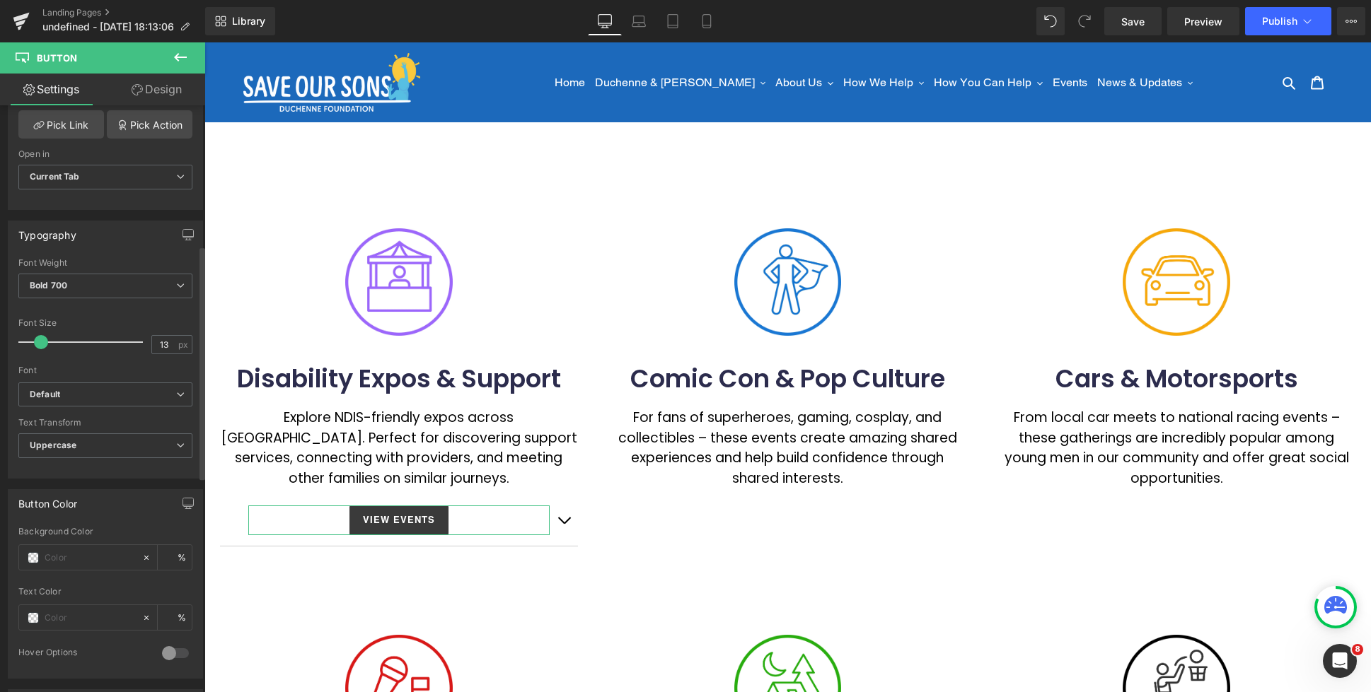
scroll to position [388, 0]
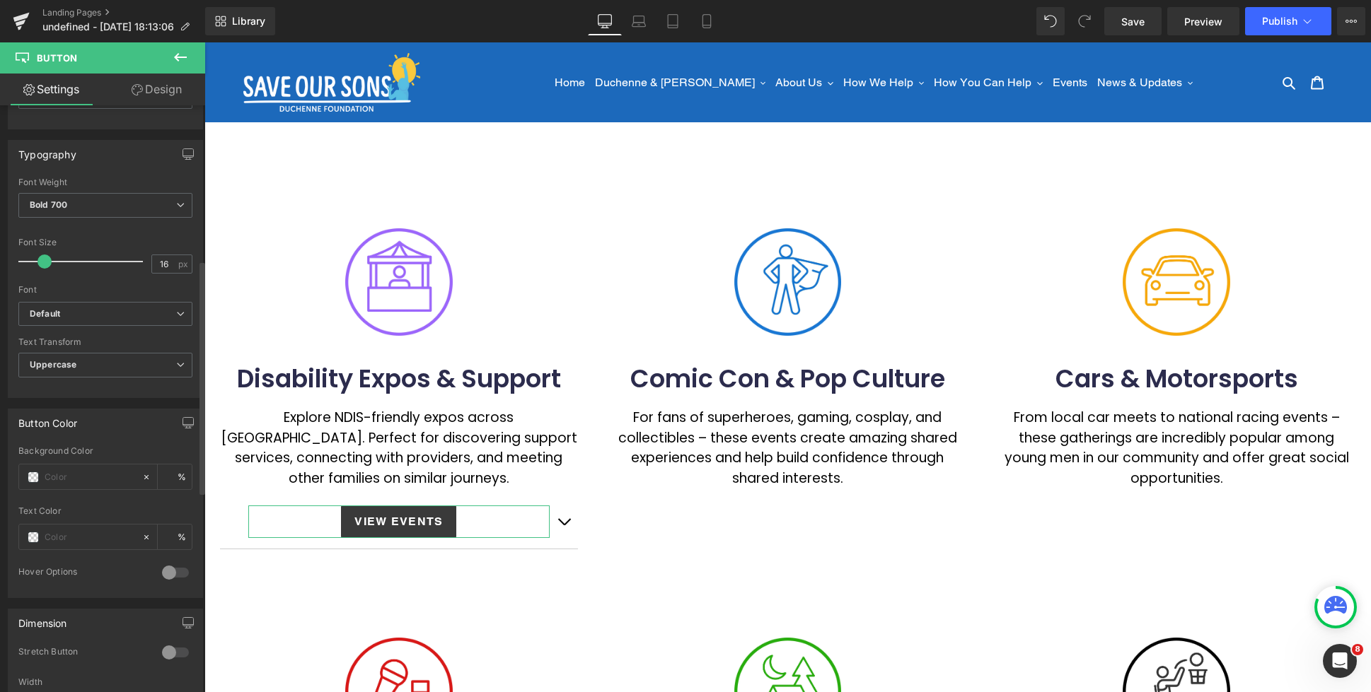
click at [47, 260] on span at bounding box center [44, 262] width 14 height 14
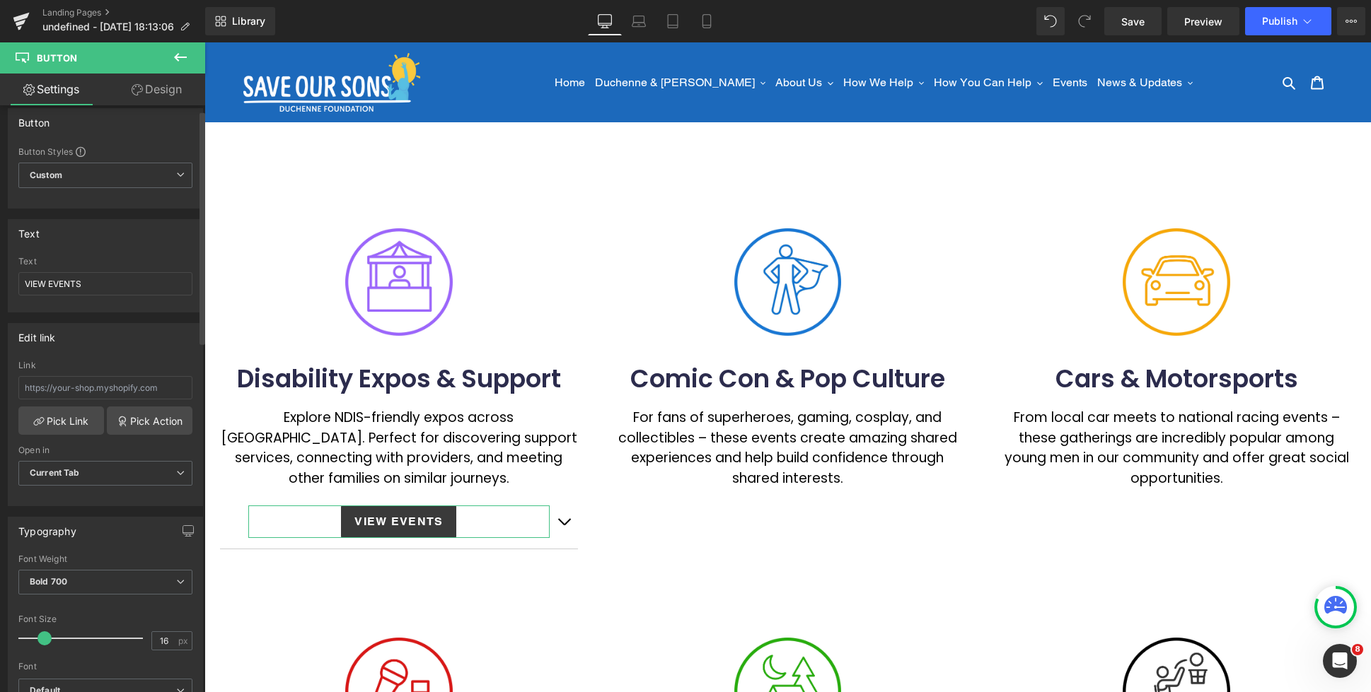
scroll to position [12, 0]
click at [137, 96] on link "Design" at bounding box center [156, 90] width 103 height 32
click at [0, 0] on div "Border" at bounding box center [0, 0] width 0 height 0
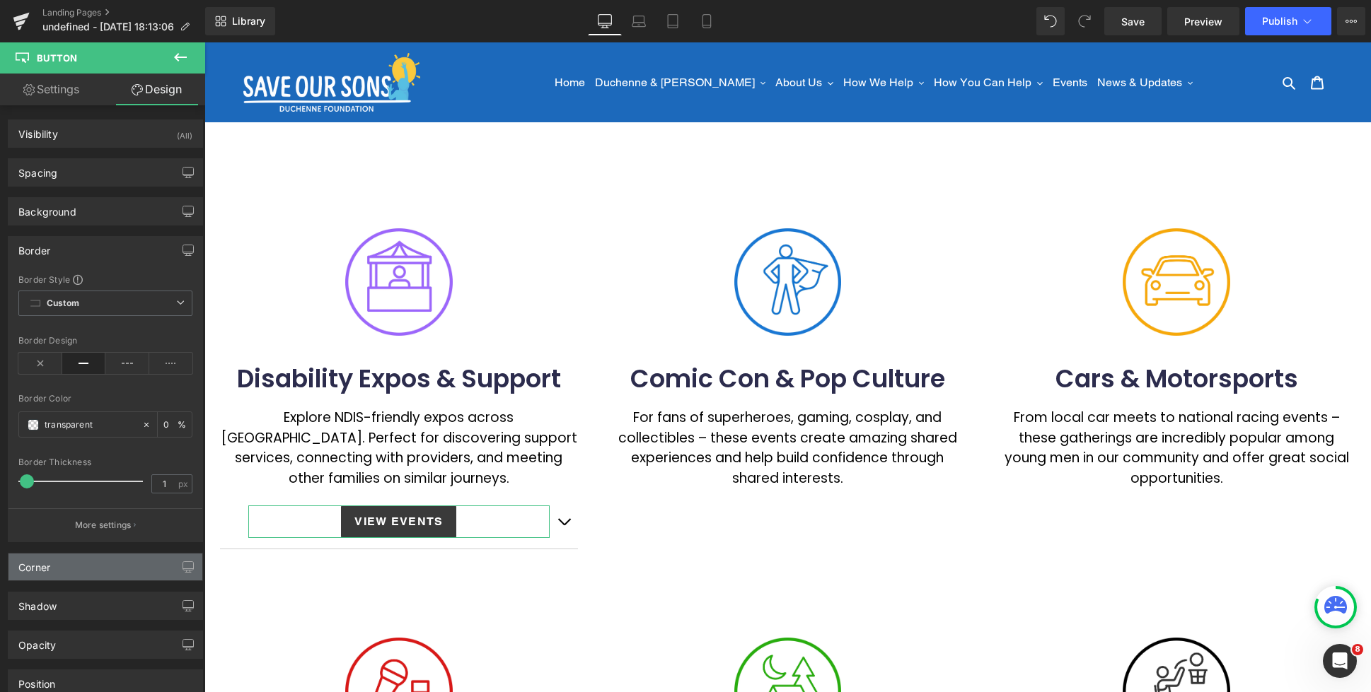
click at [94, 570] on div "Corner" at bounding box center [105, 567] width 194 height 27
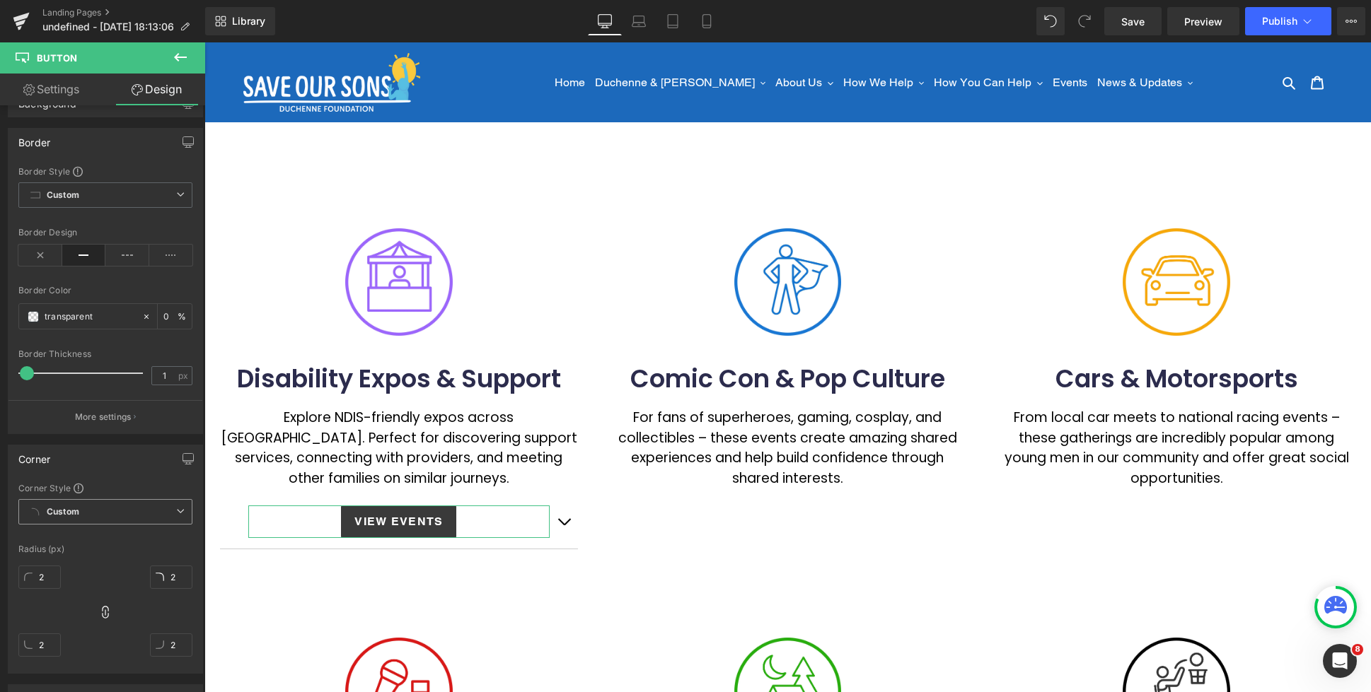
scroll to position [189, 0]
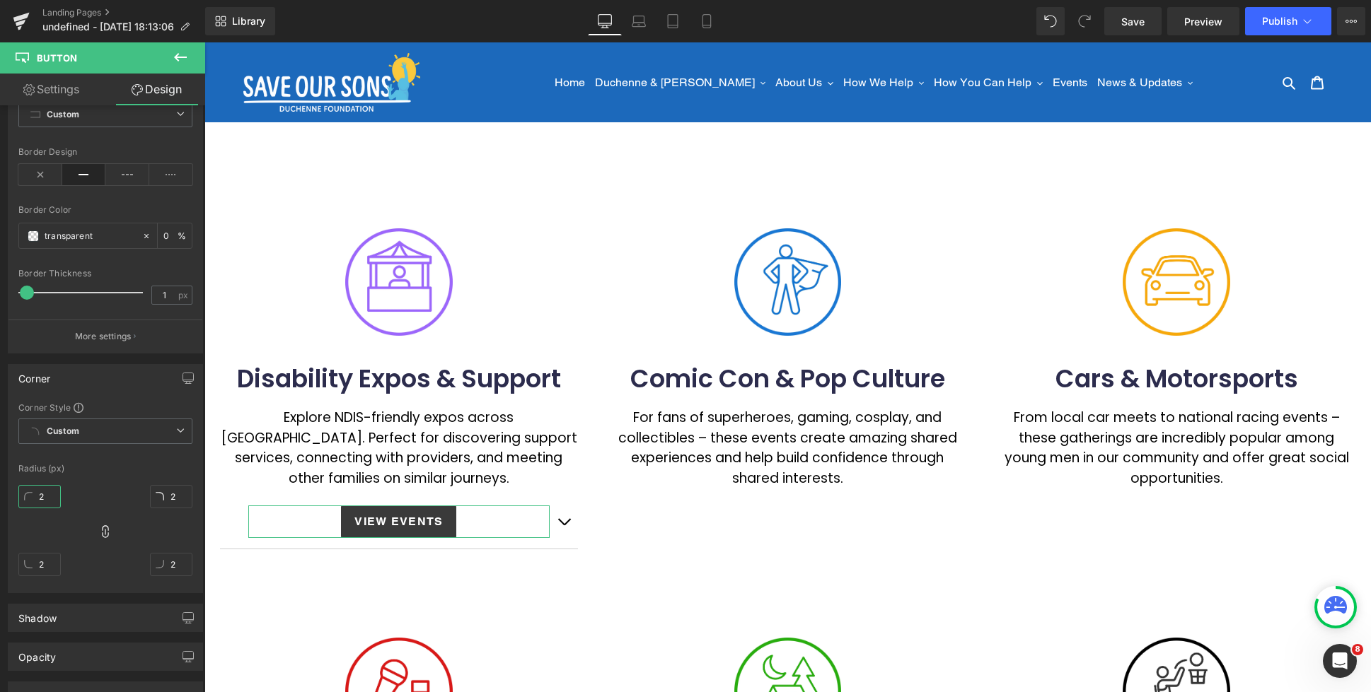
click at [52, 490] on input "2" at bounding box center [39, 496] width 42 height 23
drag, startPoint x: 51, startPoint y: 497, endPoint x: 32, endPoint y: 496, distance: 19.1
click at [32, 496] on input "31" at bounding box center [39, 496] width 42 height 23
click at [39, 497] on input "20" at bounding box center [39, 496] width 42 height 23
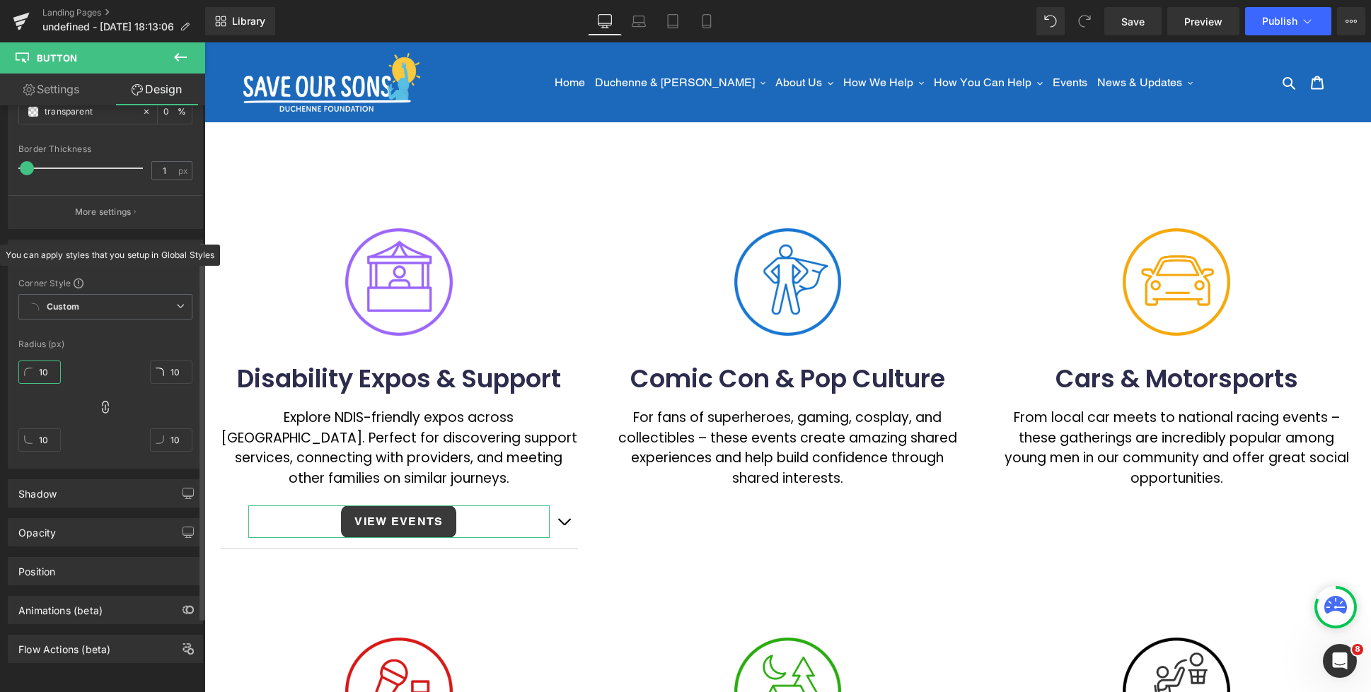
scroll to position [0, 0]
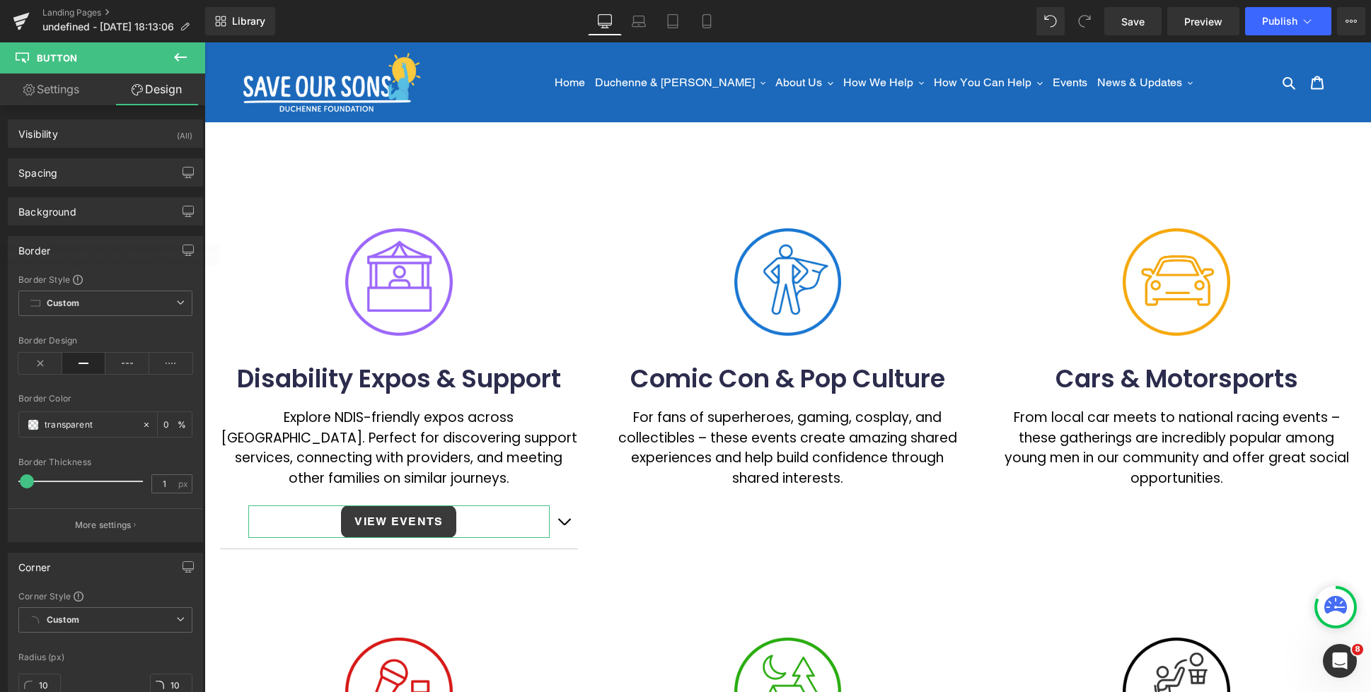
click at [82, 96] on link "Settings" at bounding box center [51, 90] width 103 height 32
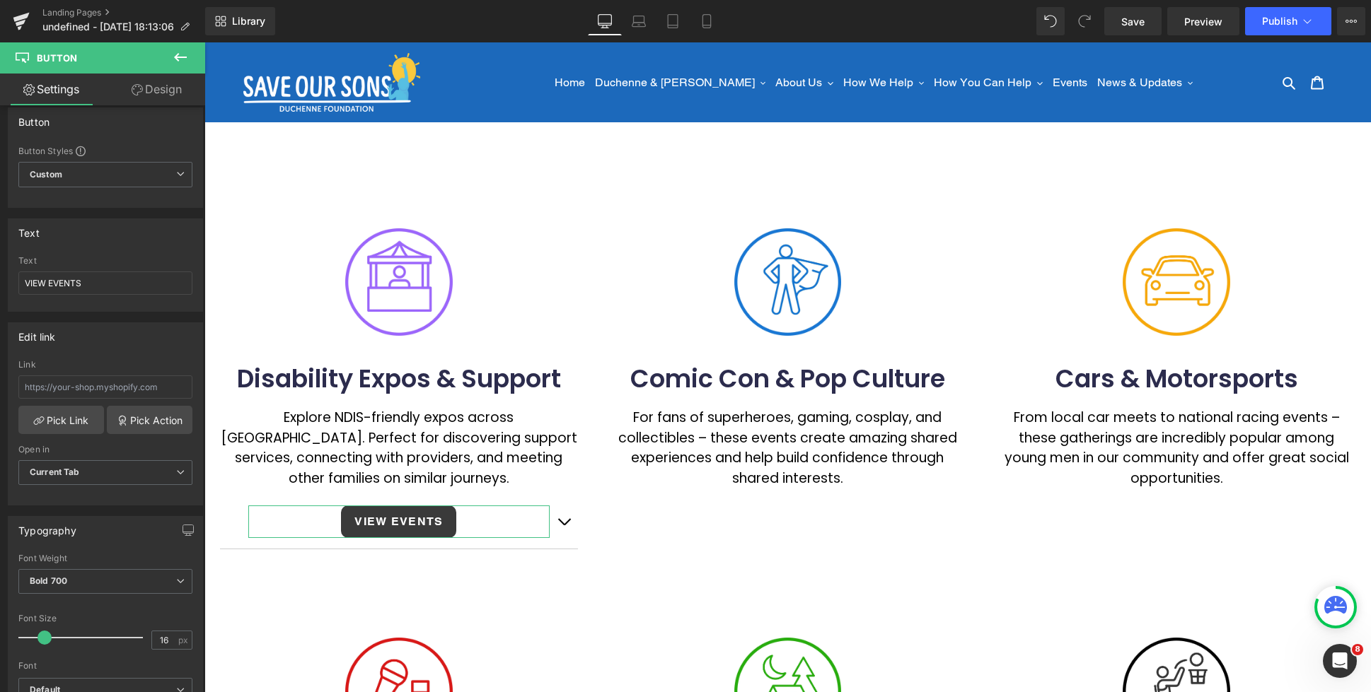
drag, startPoint x: 175, startPoint y: 60, endPoint x: 201, endPoint y: 100, distance: 47.7
click at [175, 59] on icon at bounding box center [180, 57] width 17 height 17
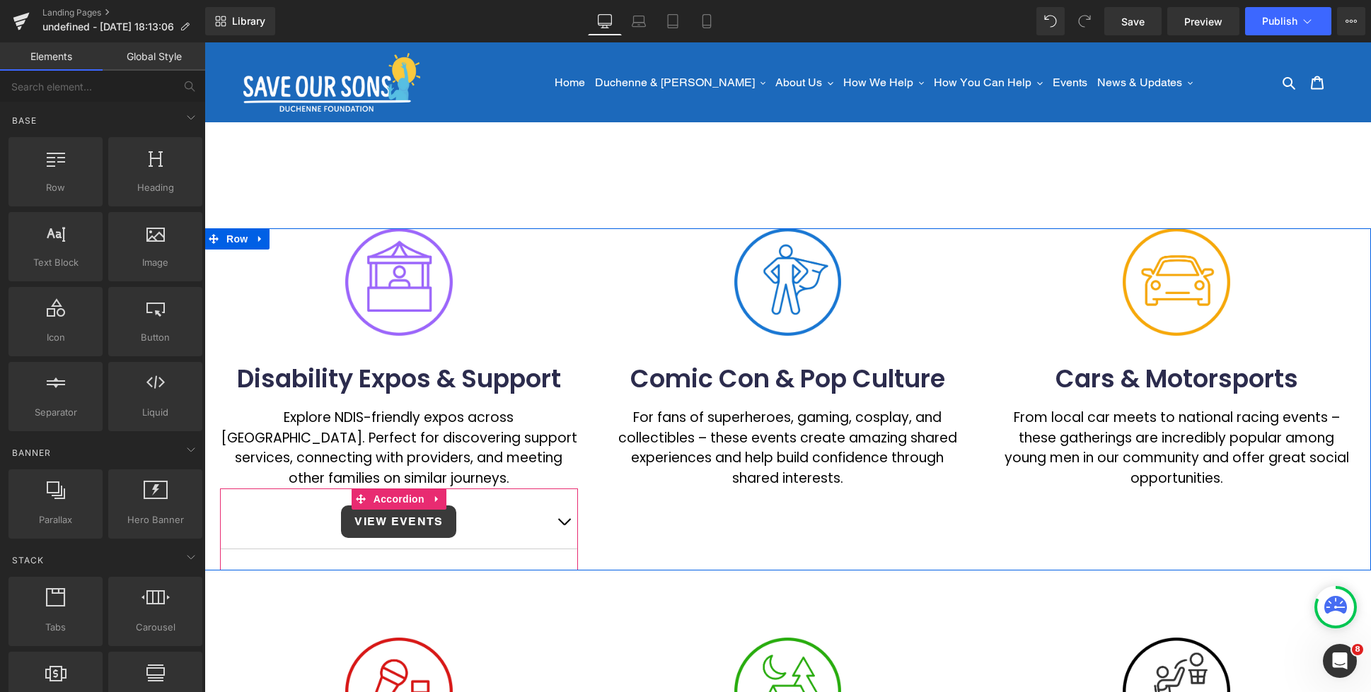
click at [565, 519] on button "button" at bounding box center [564, 522] width 28 height 54
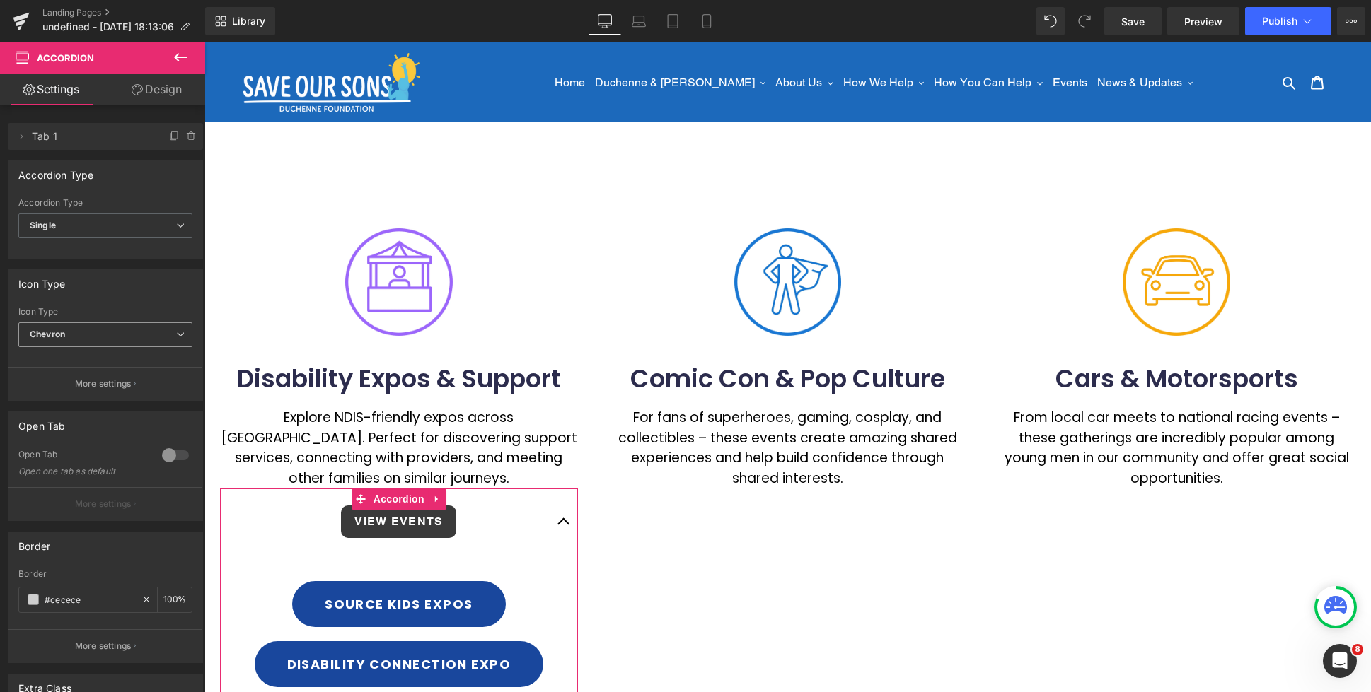
click at [120, 329] on span "Chevron" at bounding box center [105, 335] width 174 height 25
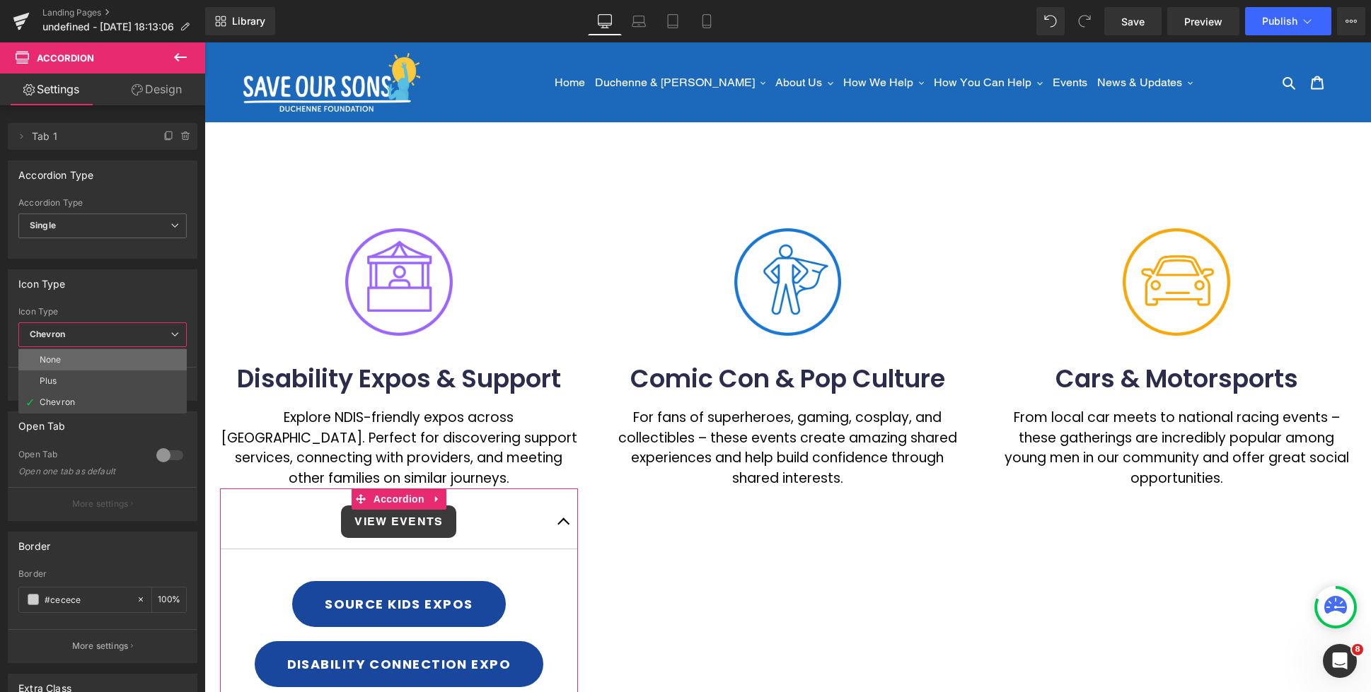
click at [86, 356] on li "None" at bounding box center [102, 359] width 168 height 21
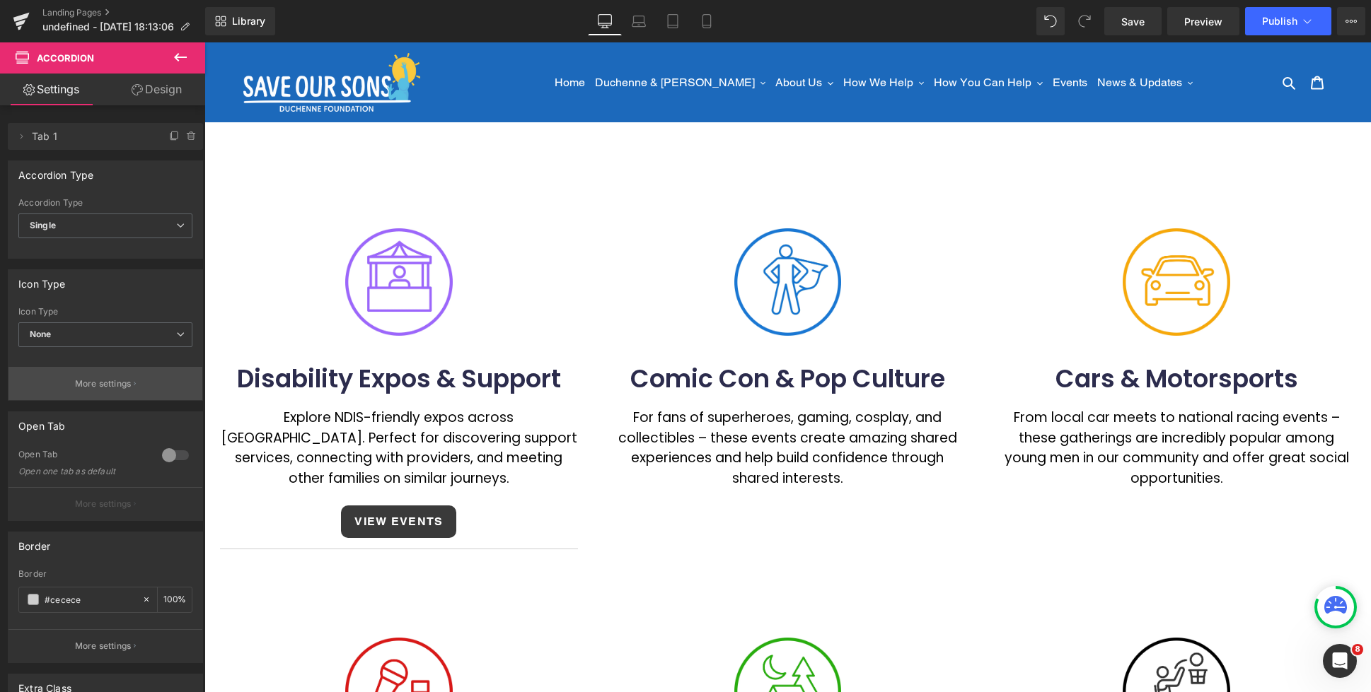
scroll to position [124, 0]
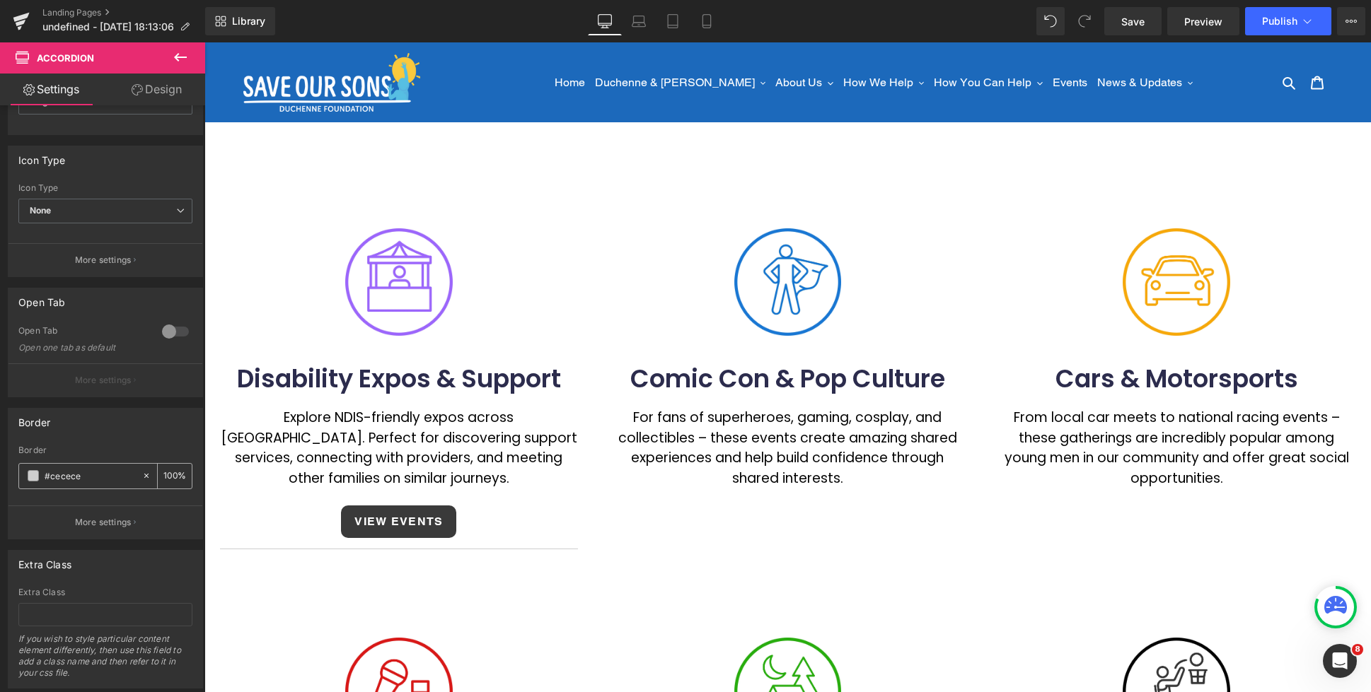
click at [141, 477] on icon at bounding box center [146, 476] width 10 height 10
click at [40, 480] on div "none" at bounding box center [80, 476] width 122 height 25
click at [35, 476] on span at bounding box center [33, 475] width 11 height 11
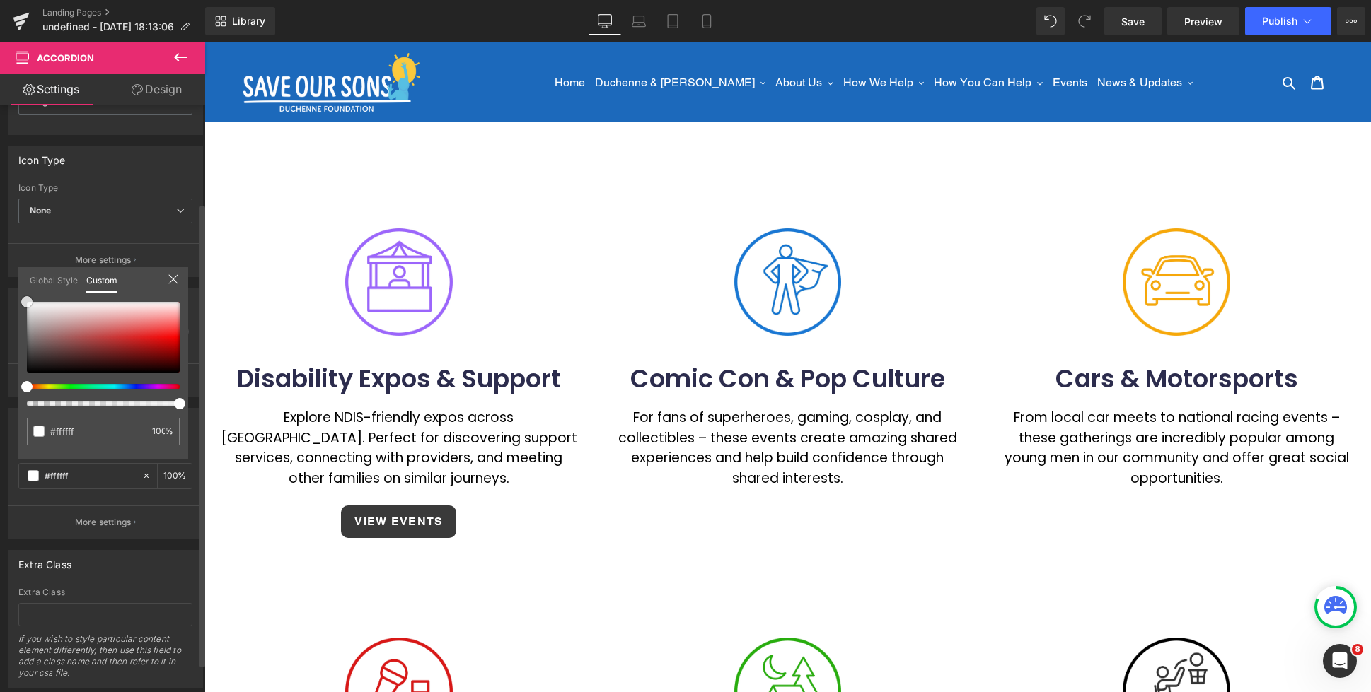
drag, startPoint x: 33, startPoint y: 302, endPoint x: 23, endPoint y: 300, distance: 10.1
click at [27, 302] on div at bounding box center [103, 337] width 153 height 71
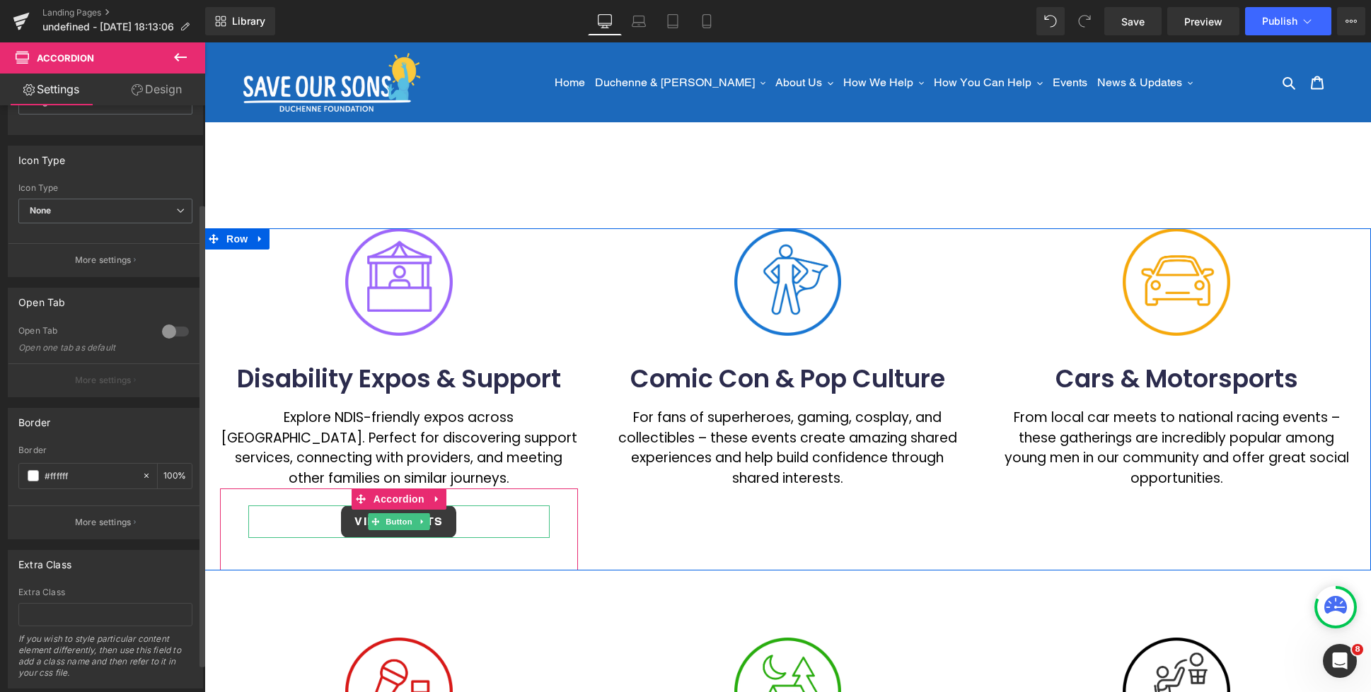
click at [526, 518] on div "VIEW EVENTS" at bounding box center [398, 522] width 301 height 33
click at [559, 520] on div "VIEW EVENTS Button" at bounding box center [399, 522] width 358 height 54
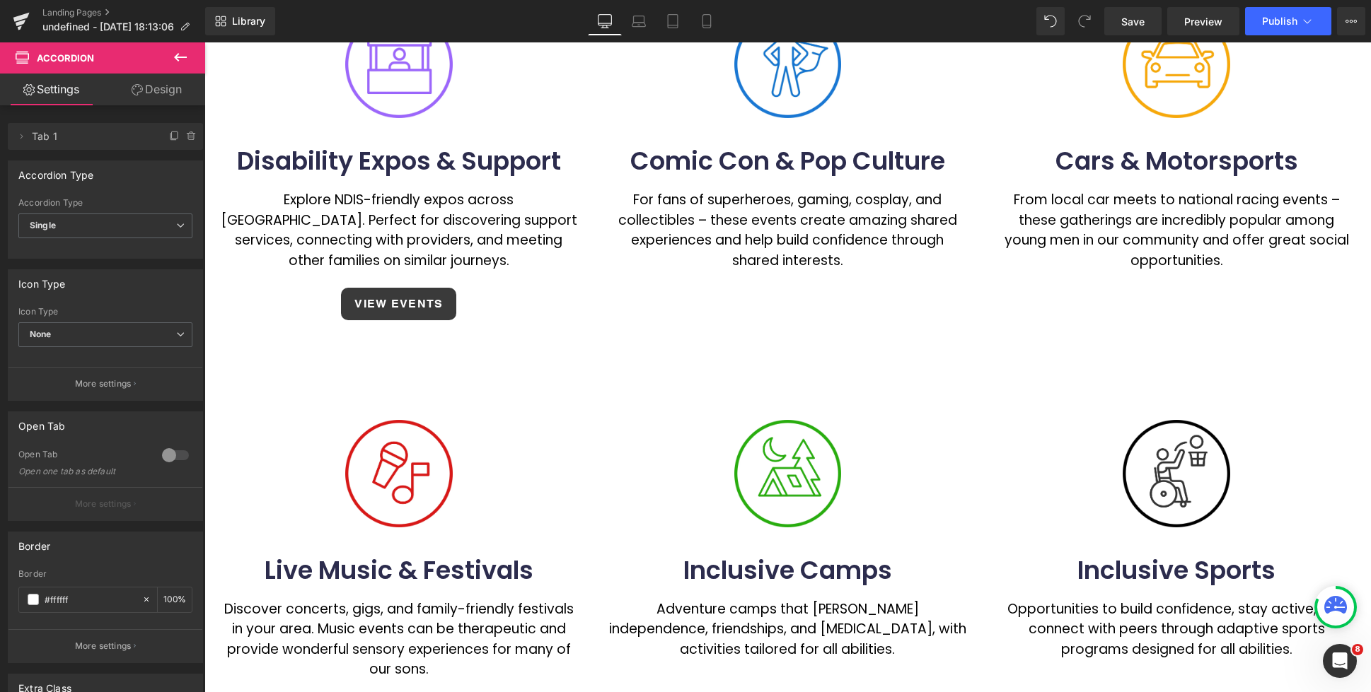
scroll to position [99, 0]
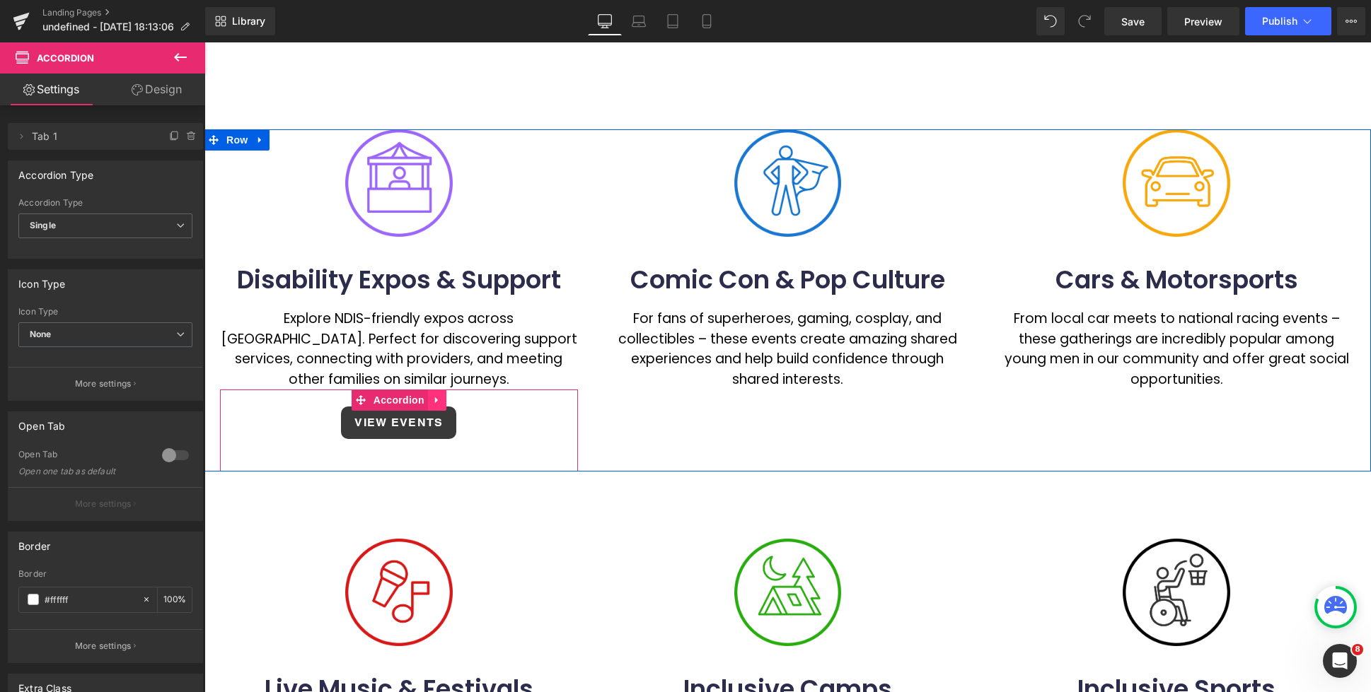
click at [443, 399] on link at bounding box center [437, 400] width 18 height 21
click at [432, 402] on icon at bounding box center [428, 400] width 10 height 10
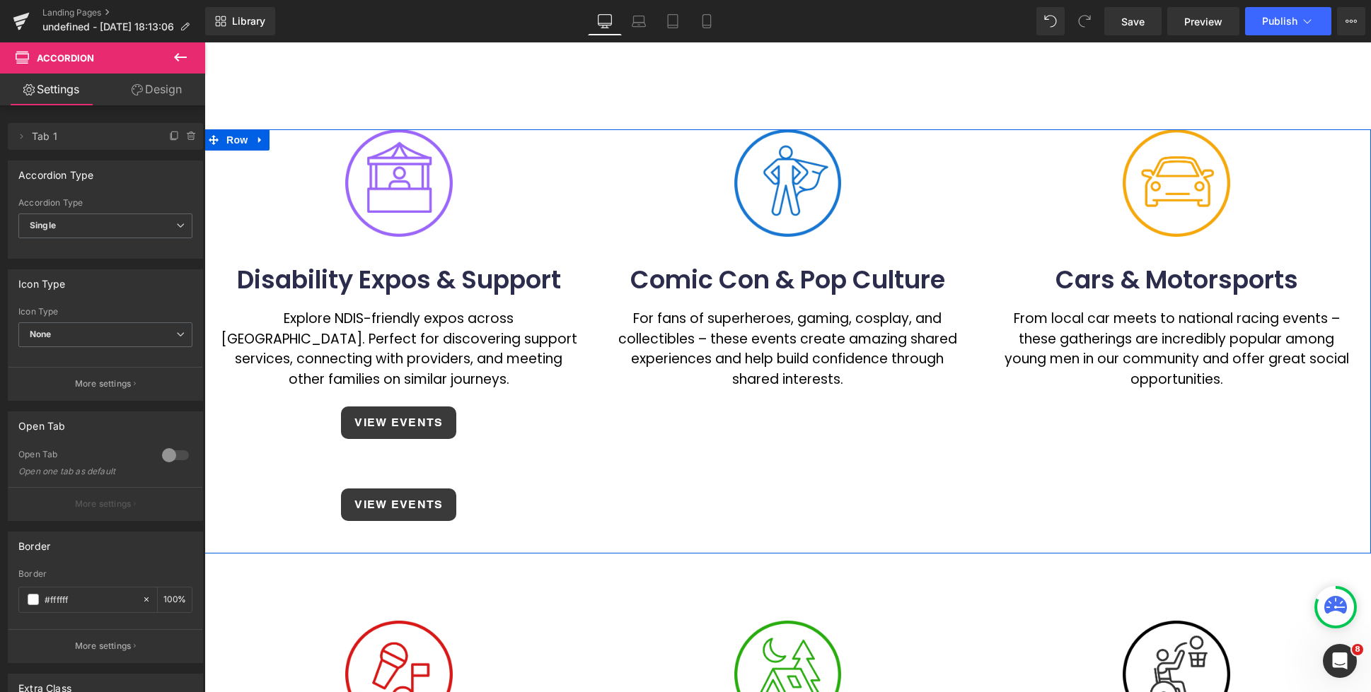
click at [772, 406] on div "Image Disability Expos & Support Heading Explore NDIS-friendly expos across [GE…" at bounding box center [787, 341] width 1166 height 424
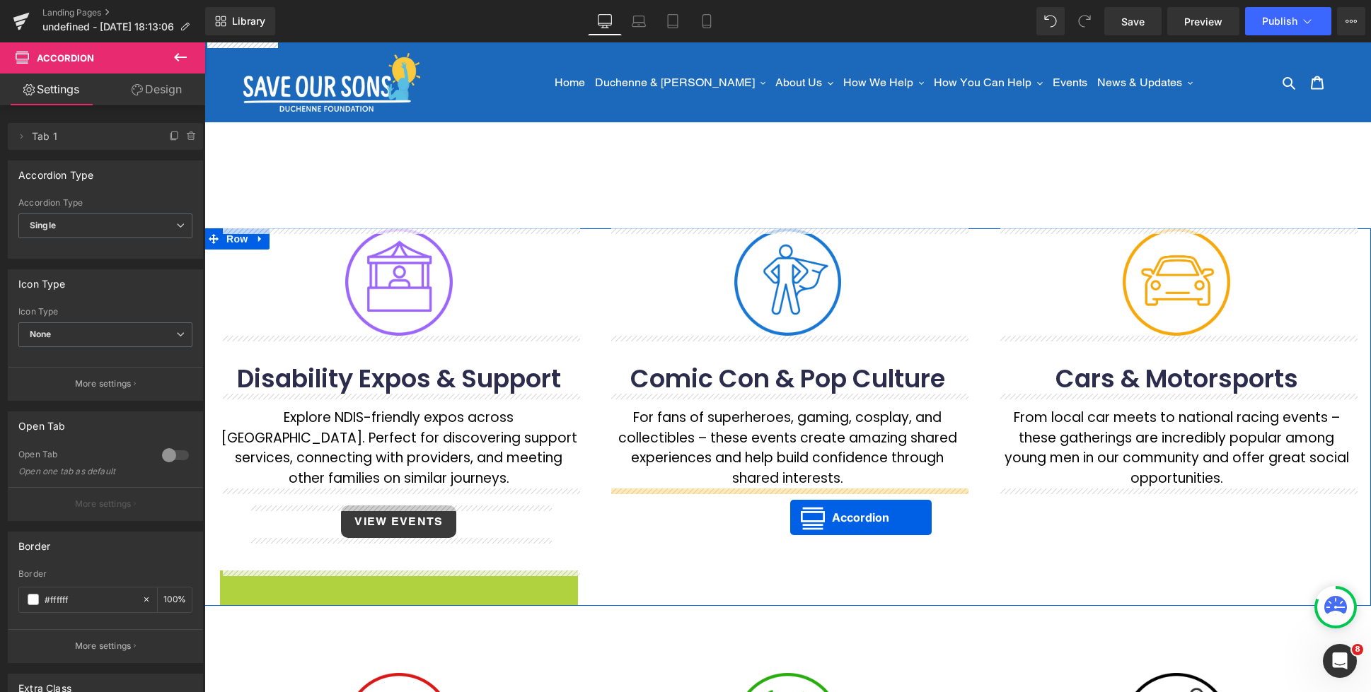
drag, startPoint x: 412, startPoint y: 569, endPoint x: 781, endPoint y: 513, distance: 372.6
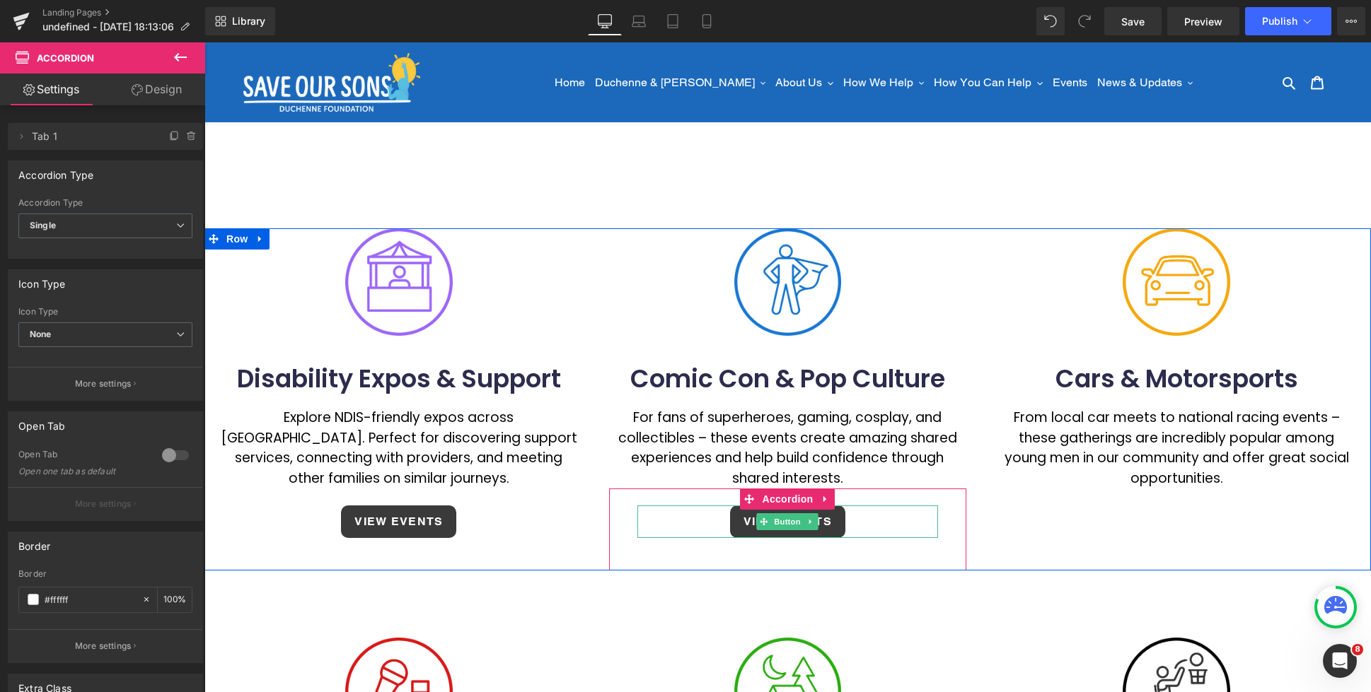
click at [924, 525] on div "VIEW EVENTS" at bounding box center [787, 522] width 301 height 33
click at [952, 521] on div "VIEW EVENTS Button" at bounding box center [788, 522] width 358 height 54
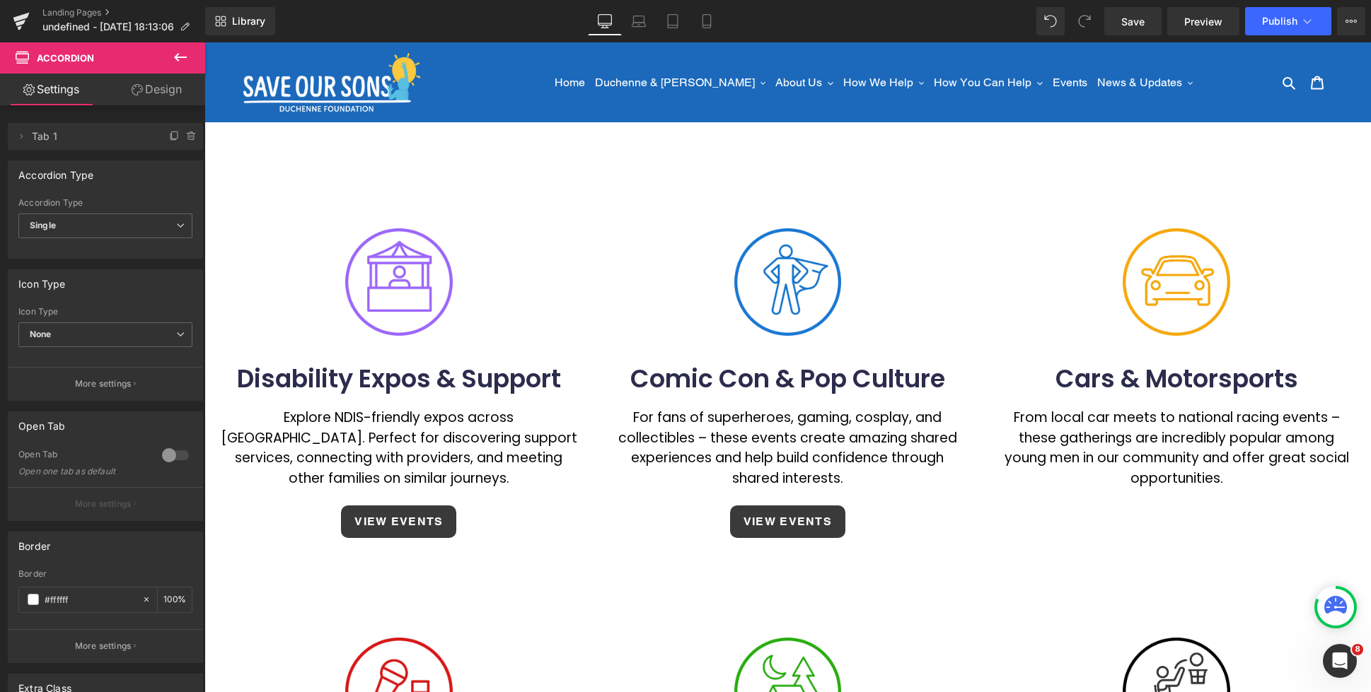
scroll to position [322, 0]
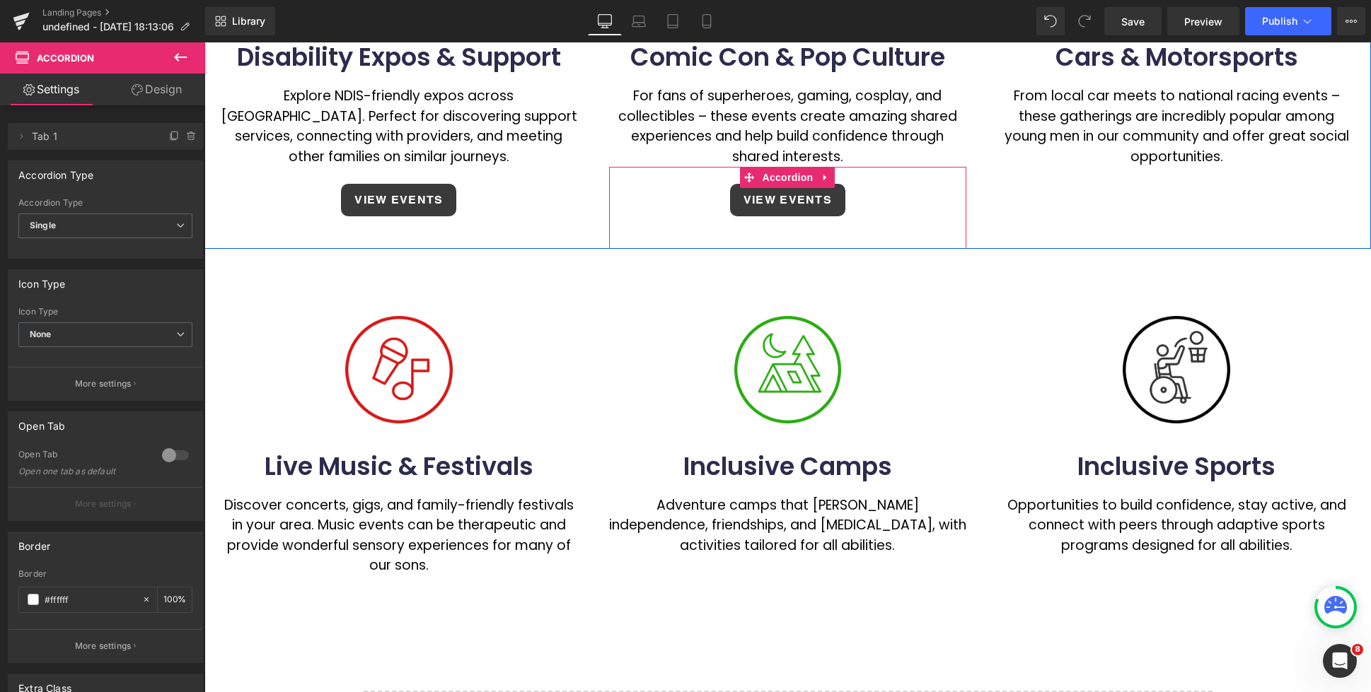
click at [954, 202] on div "VIEW EVENTS Button" at bounding box center [788, 200] width 358 height 54
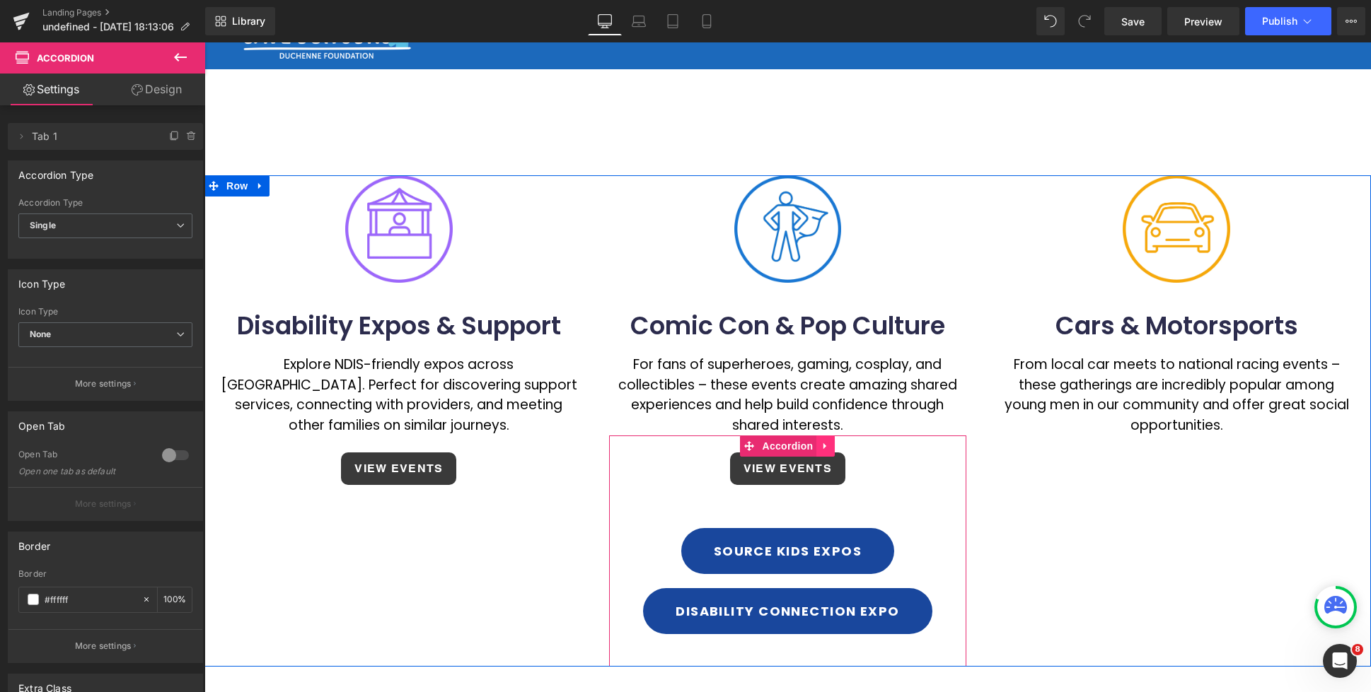
scroll to position [54, 0]
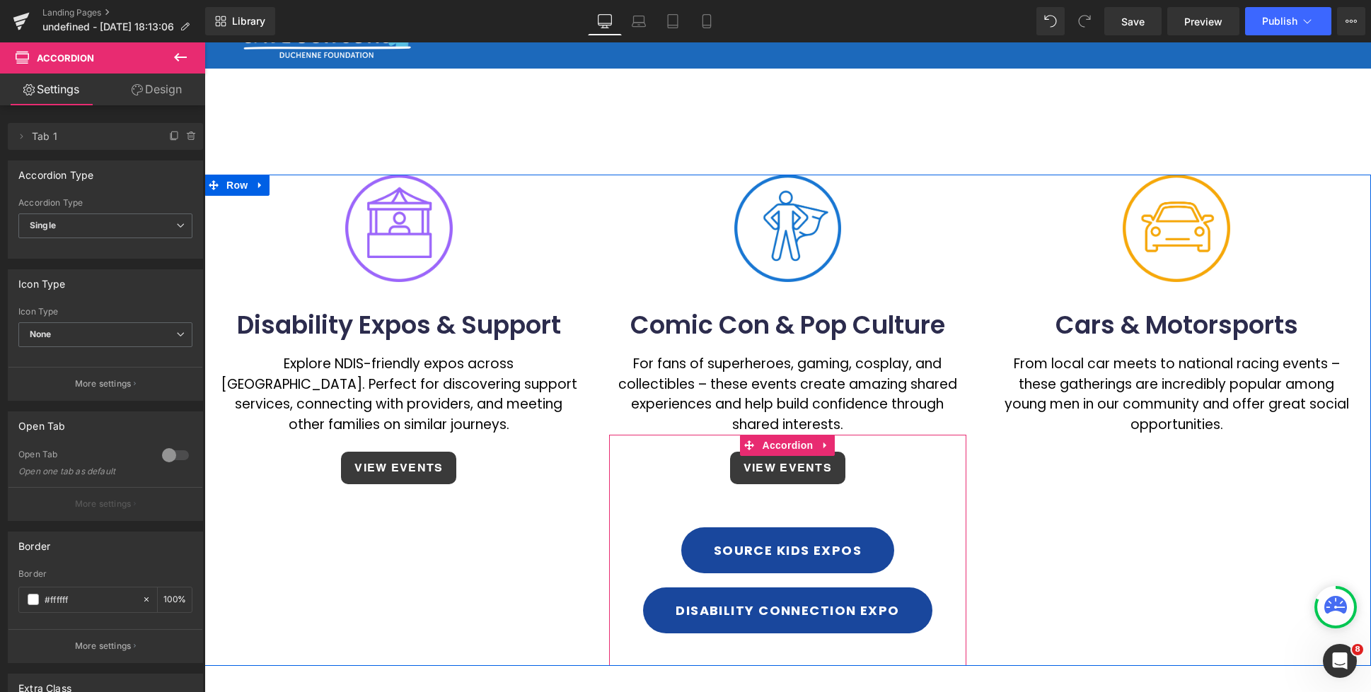
click at [956, 471] on div "VIEW EVENTS Button" at bounding box center [788, 468] width 358 height 54
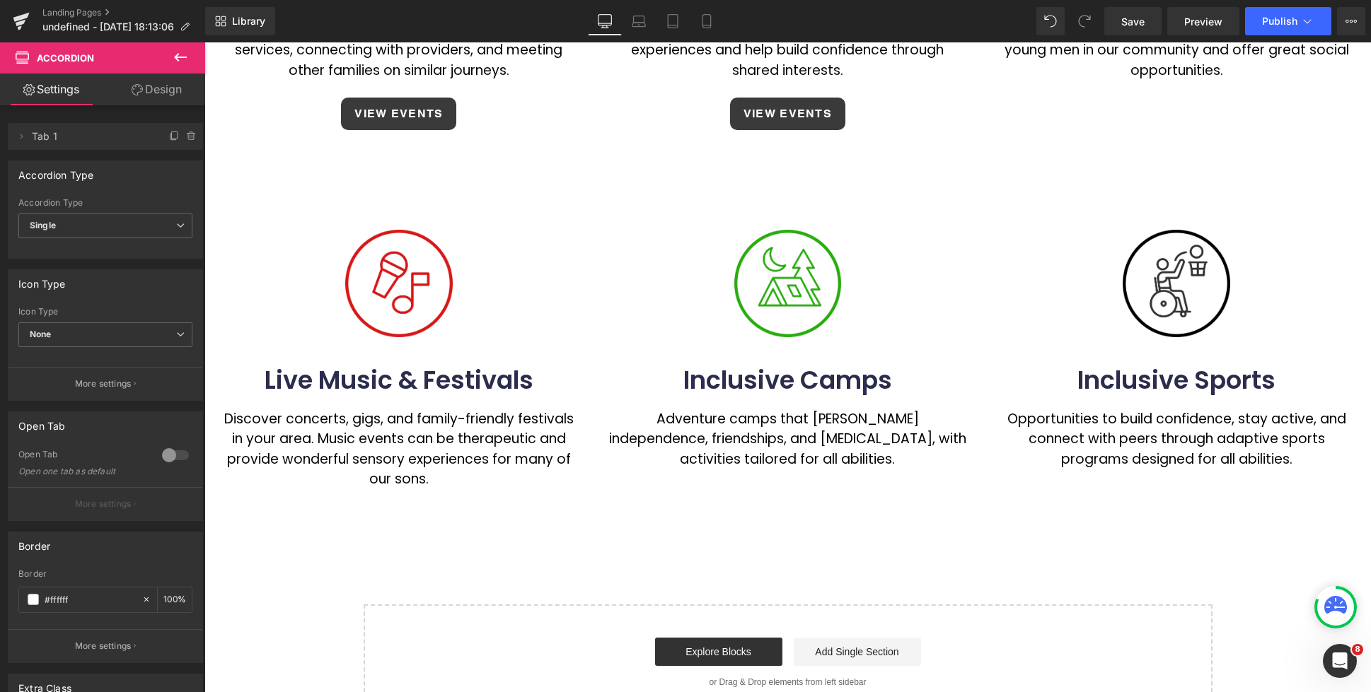
scroll to position [0, 0]
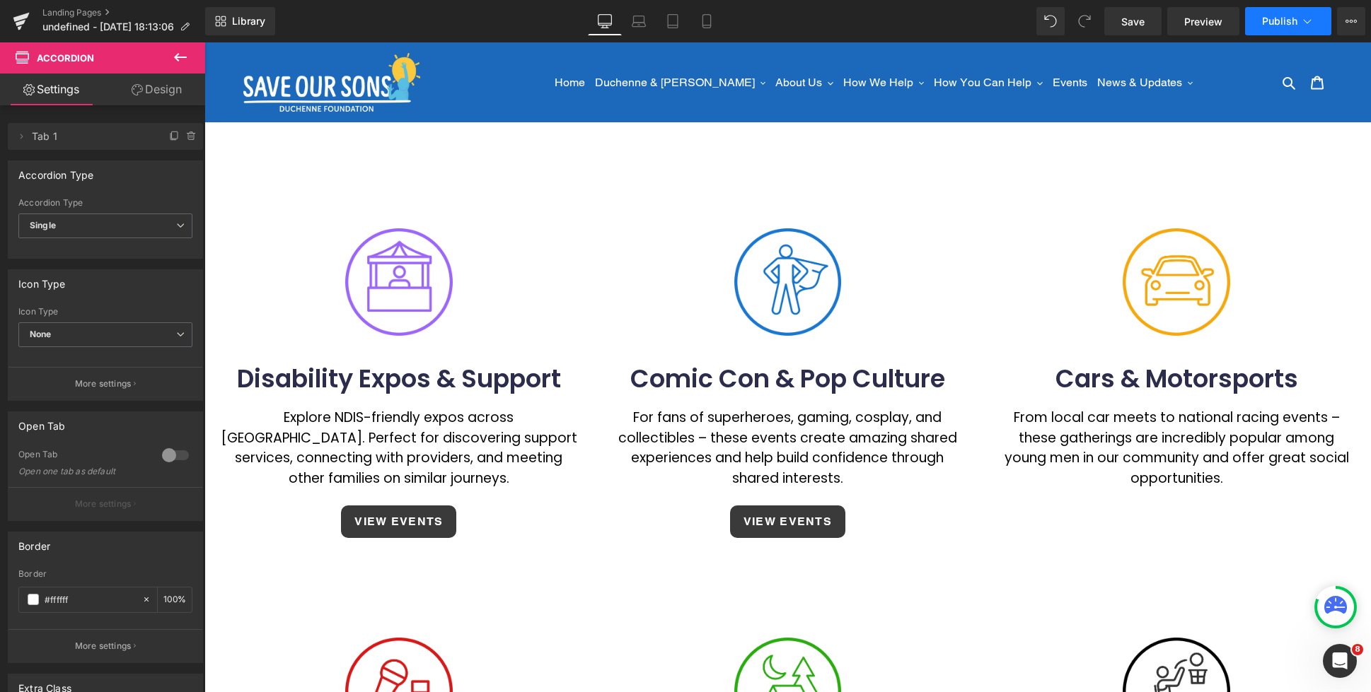
click at [1272, 21] on span "Publish" at bounding box center [1279, 21] width 35 height 11
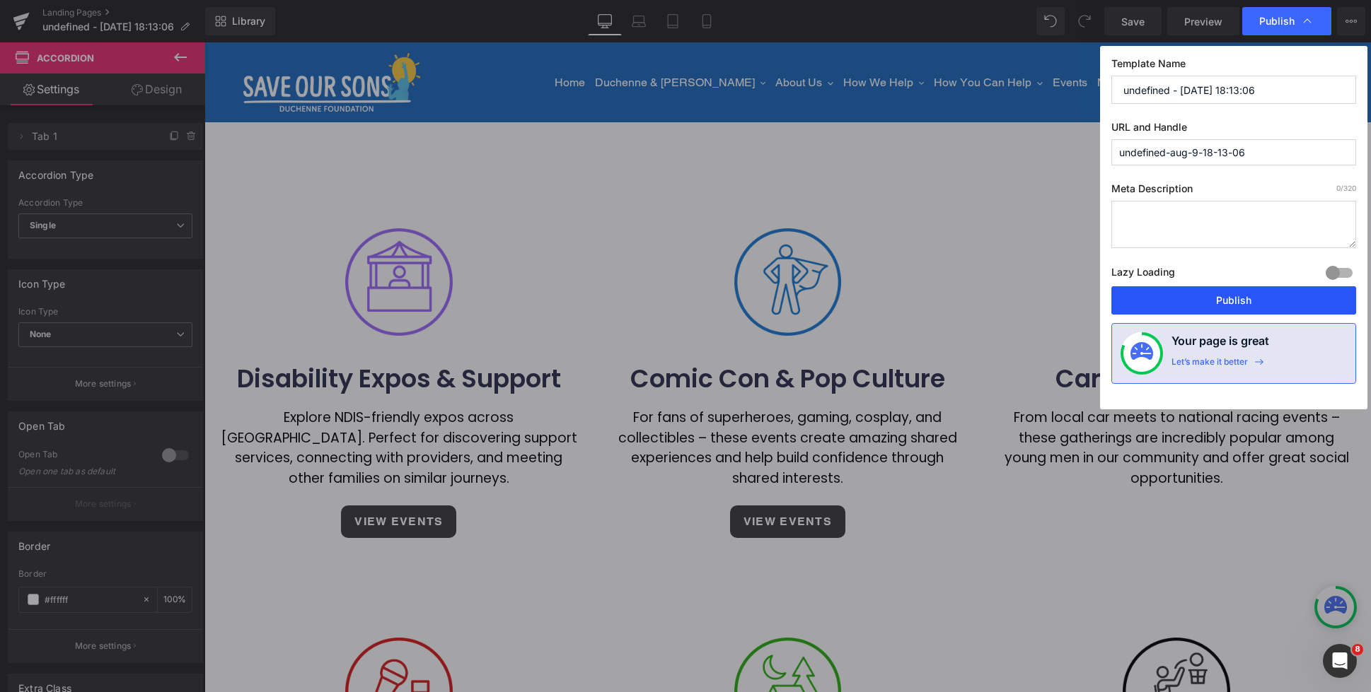
drag, startPoint x: 1236, startPoint y: 298, endPoint x: 709, endPoint y: 236, distance: 530.7
click at [1236, 298] on button "Publish" at bounding box center [1233, 300] width 245 height 28
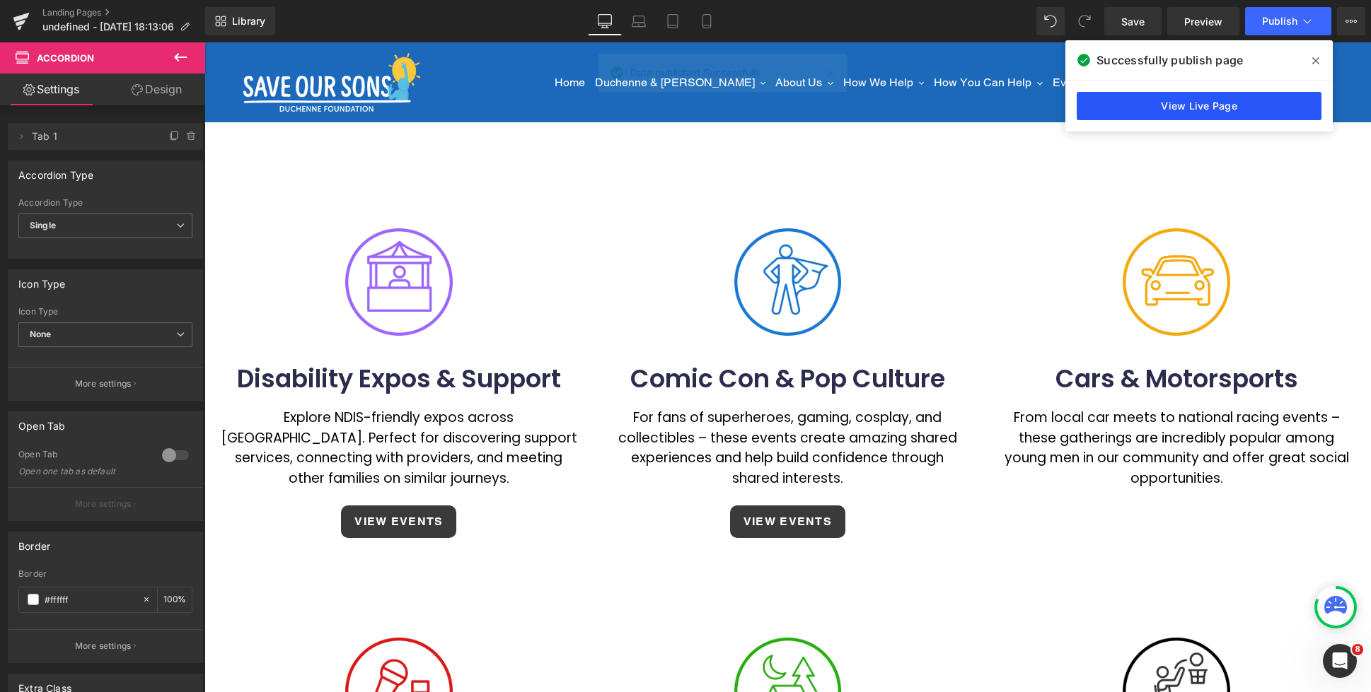
click at [1209, 106] on link "View Live Page" at bounding box center [1198, 106] width 245 height 28
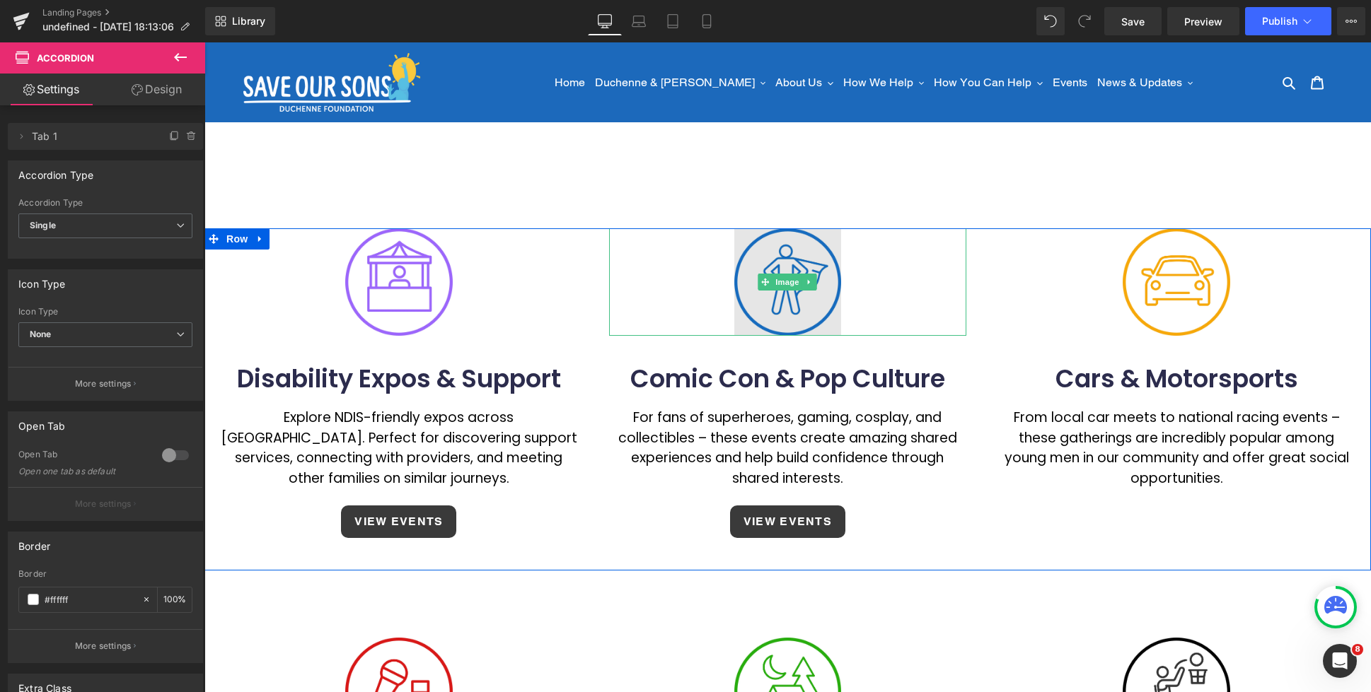
scroll to position [204, 0]
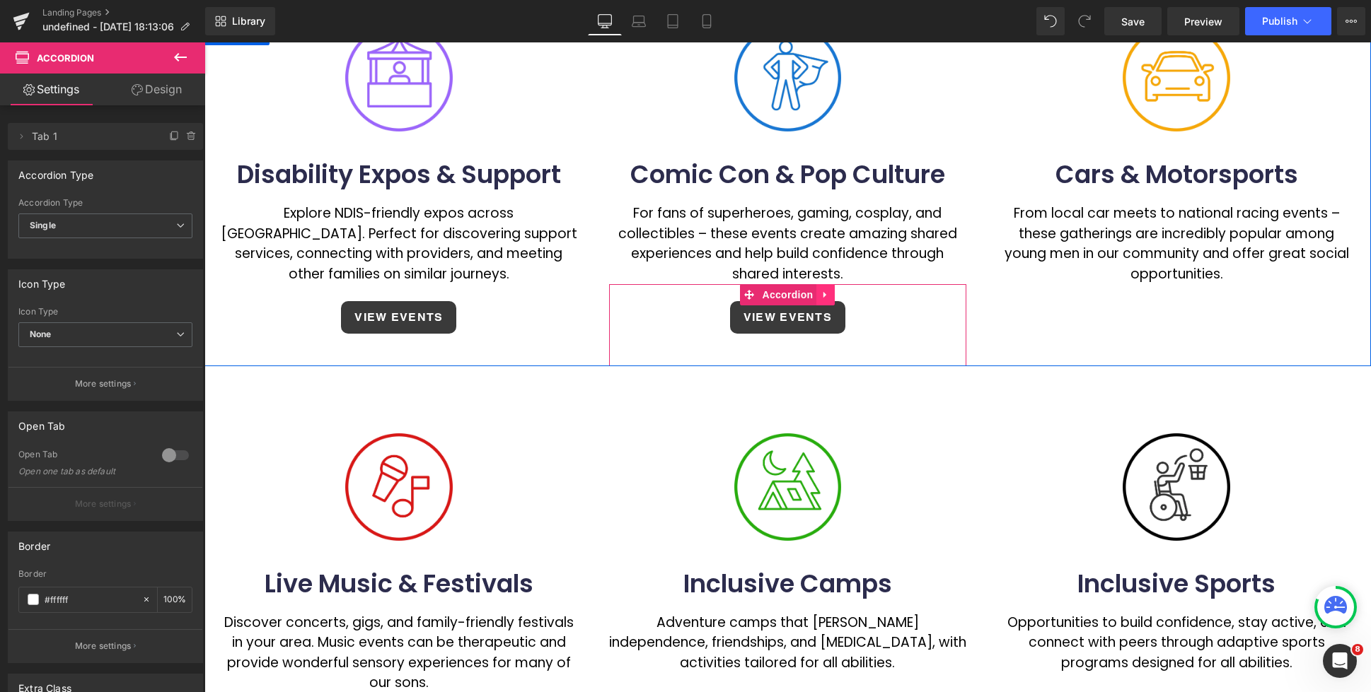
click at [828, 294] on icon at bounding box center [825, 295] width 10 height 11
drag, startPoint x: 818, startPoint y: 295, endPoint x: 843, endPoint y: 361, distance: 70.3
click at [818, 296] on icon at bounding box center [816, 295] width 10 height 10
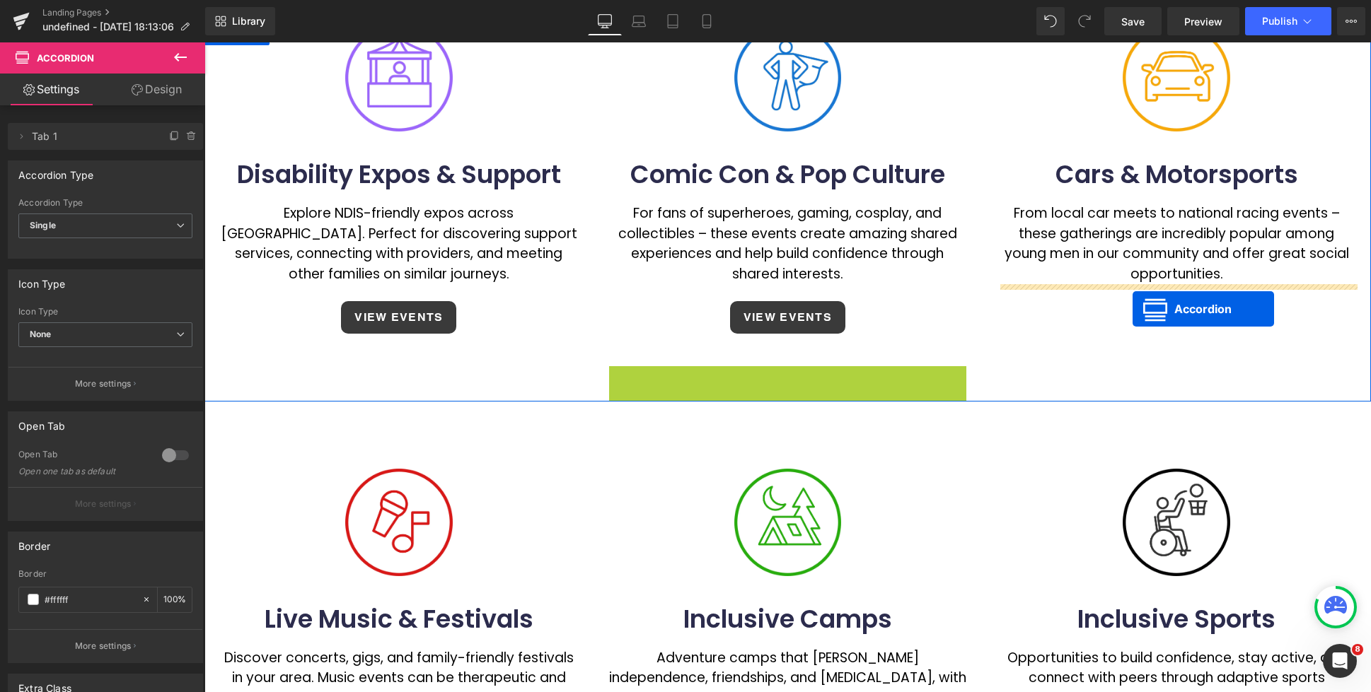
drag, startPoint x: 1124, startPoint y: 308, endPoint x: 1132, endPoint y: 309, distance: 8.5
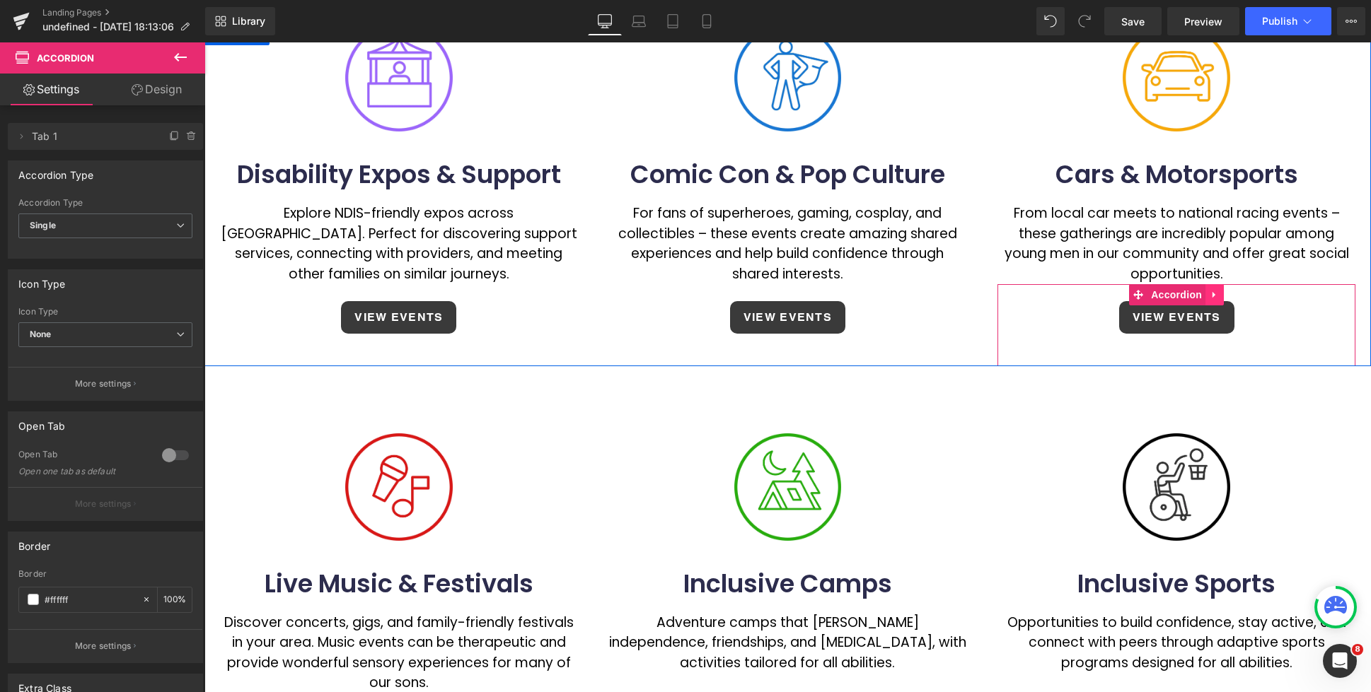
click at [1220, 295] on link at bounding box center [1214, 294] width 18 height 21
click at [1207, 298] on icon at bounding box center [1205, 295] width 10 height 10
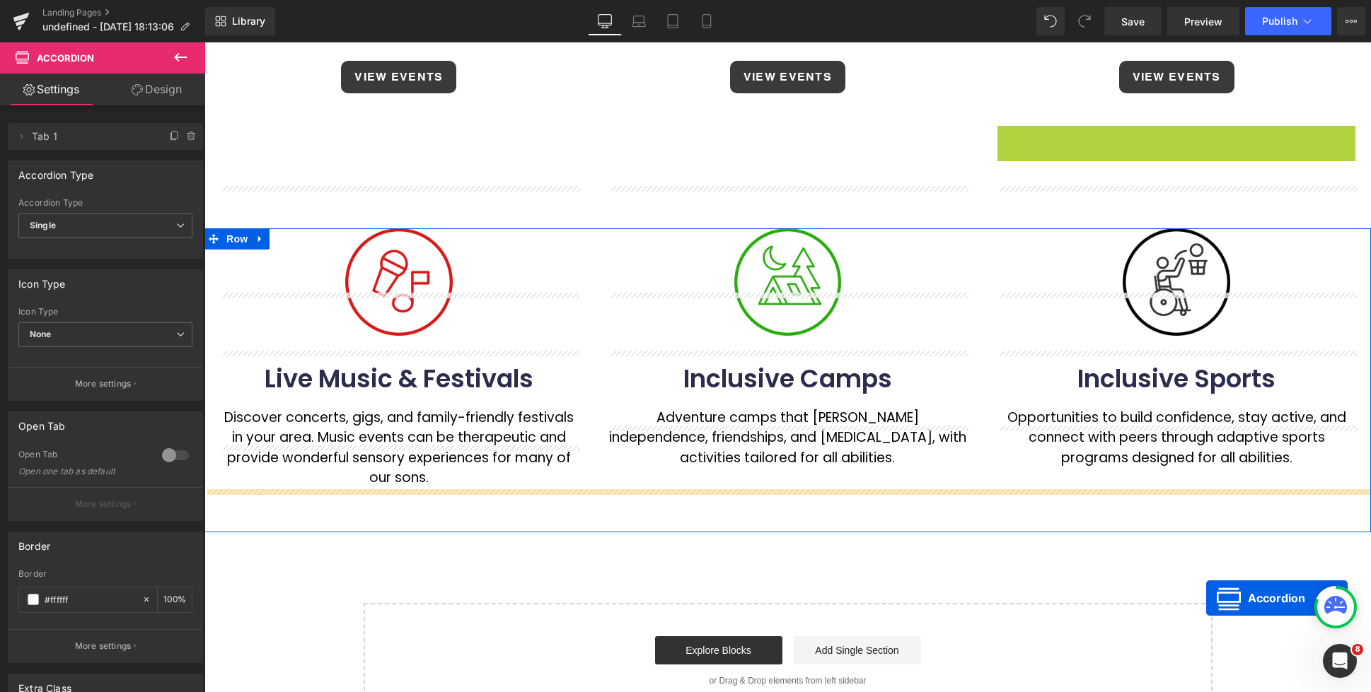
scroll to position [487, 0]
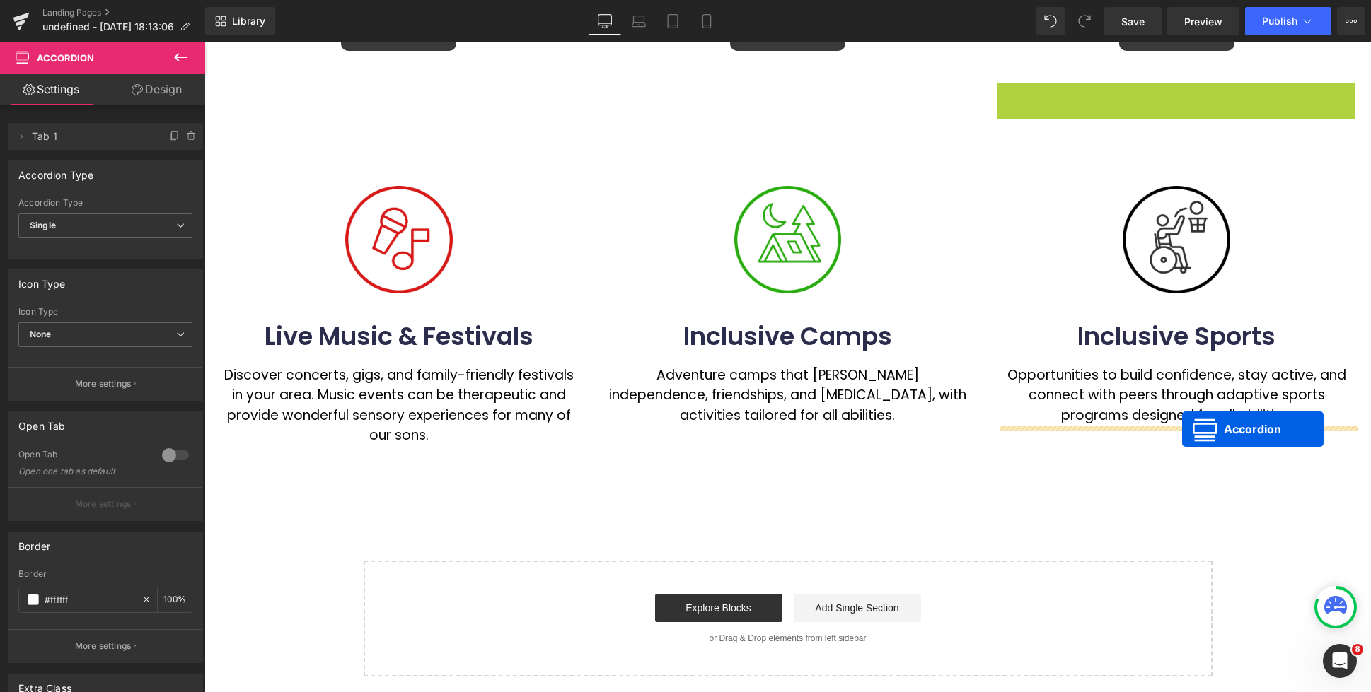
drag, startPoint x: 1136, startPoint y: 372, endPoint x: 1182, endPoint y: 429, distance: 73.5
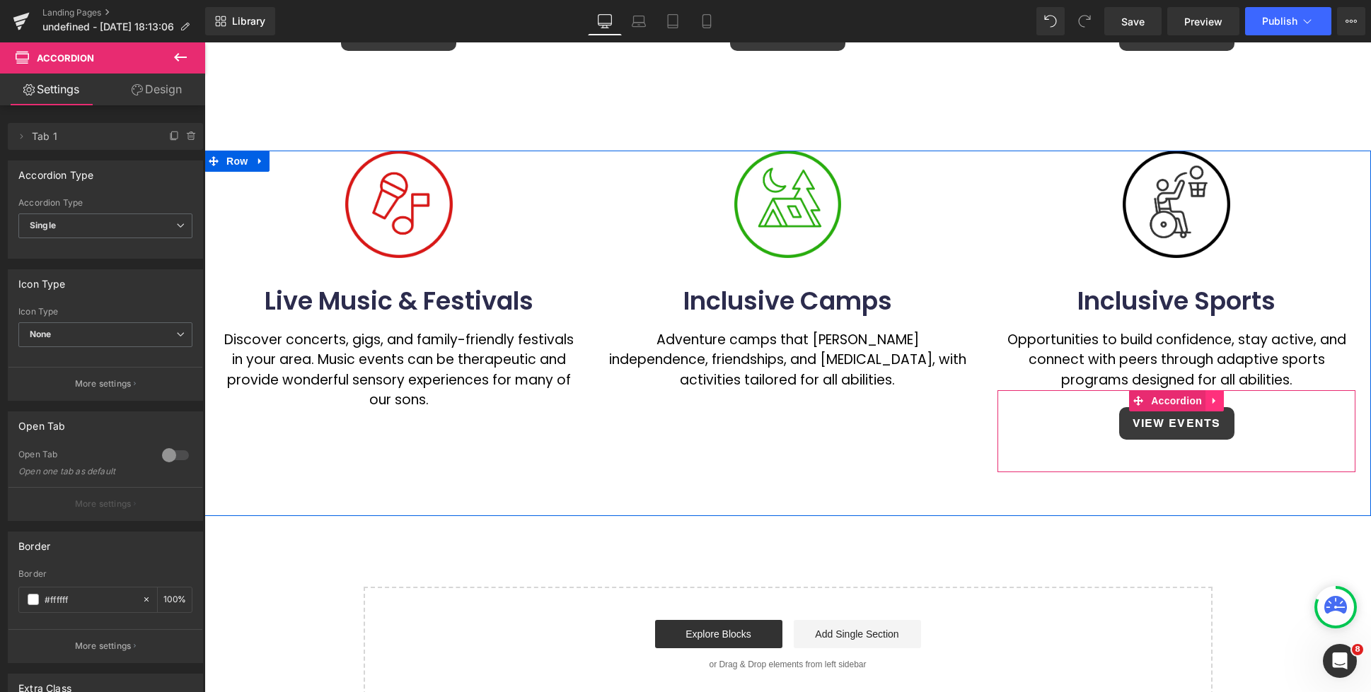
click at [1211, 397] on icon at bounding box center [1214, 401] width 10 height 11
click at [1208, 403] on icon at bounding box center [1205, 401] width 10 height 11
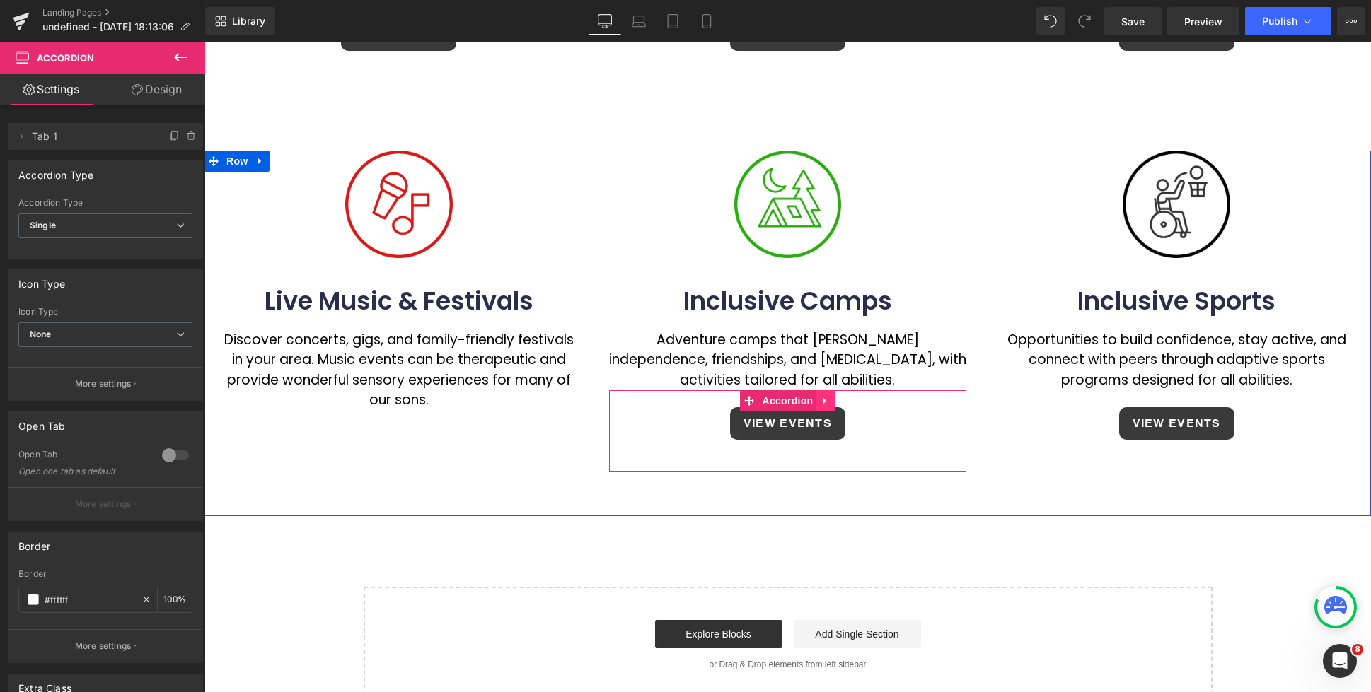
click at [823, 405] on icon at bounding box center [825, 401] width 10 height 11
click at [815, 399] on icon at bounding box center [816, 401] width 10 height 10
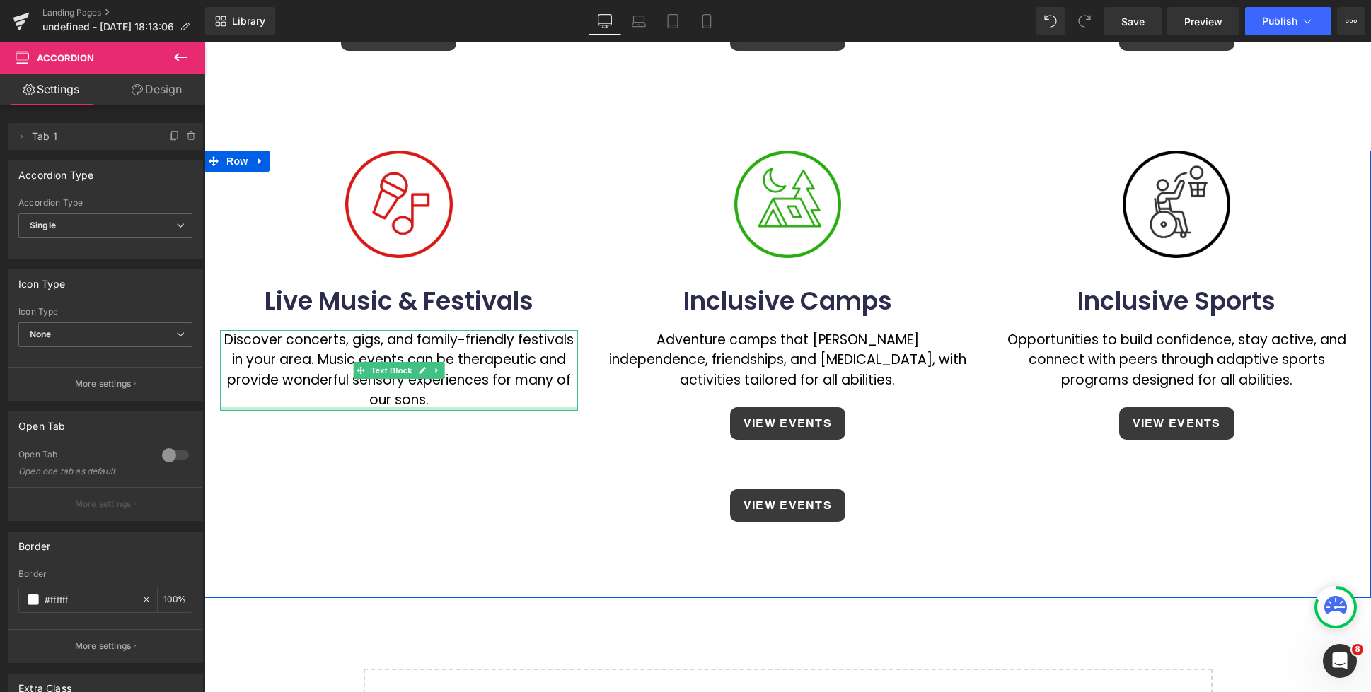
drag, startPoint x: 479, startPoint y: 409, endPoint x: 572, endPoint y: 423, distance: 94.4
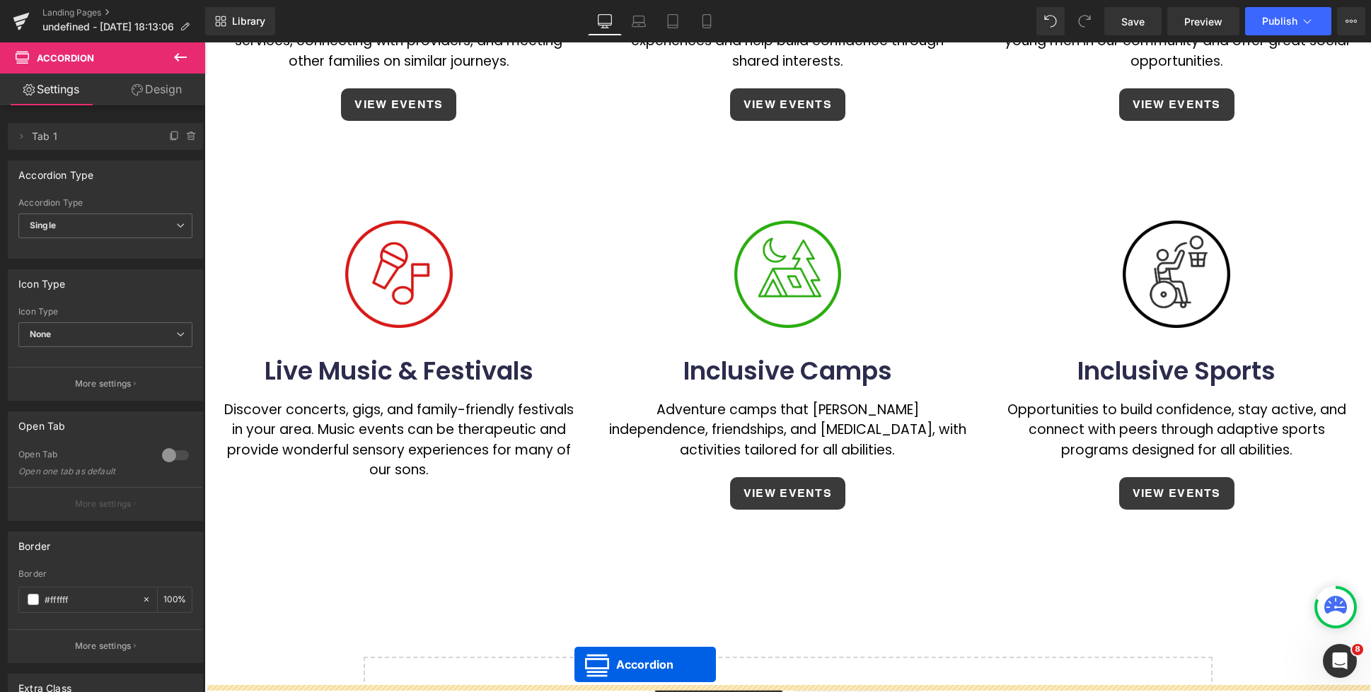
scroll to position [552, 0]
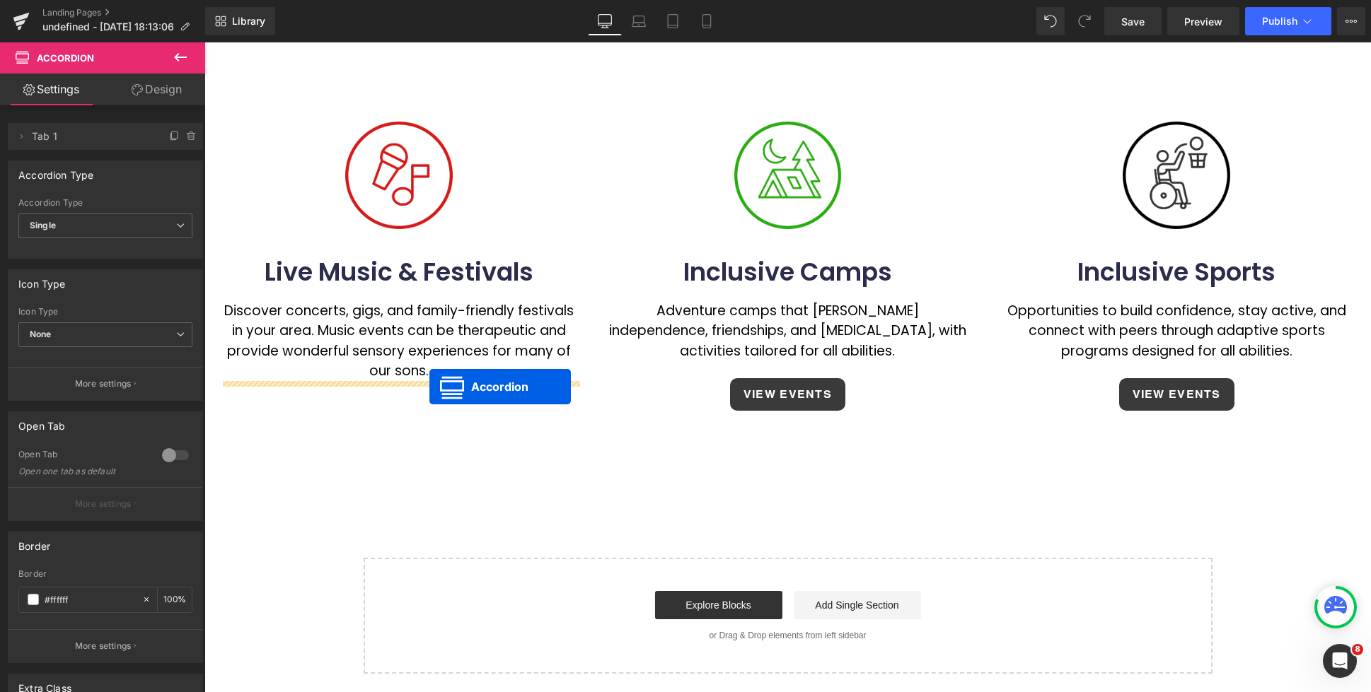
drag, startPoint x: 751, startPoint y: 172, endPoint x: 429, endPoint y: 387, distance: 387.0
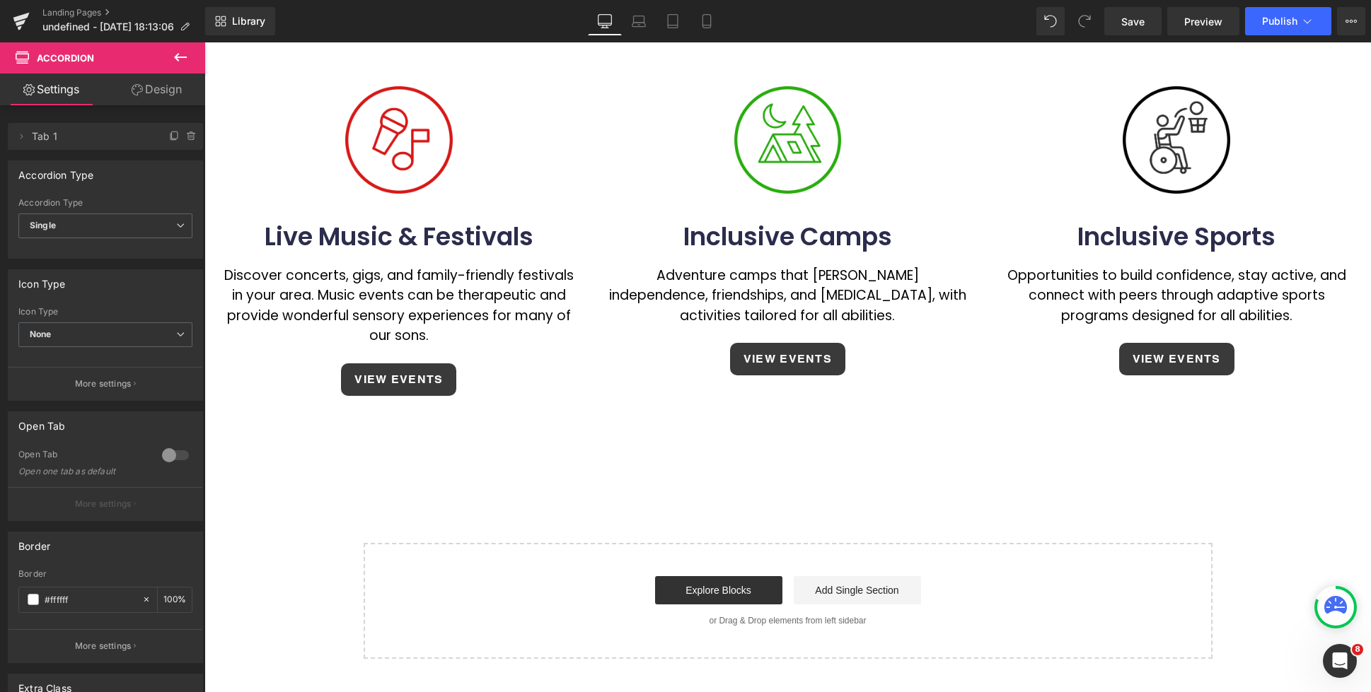
scroll to position [516, 0]
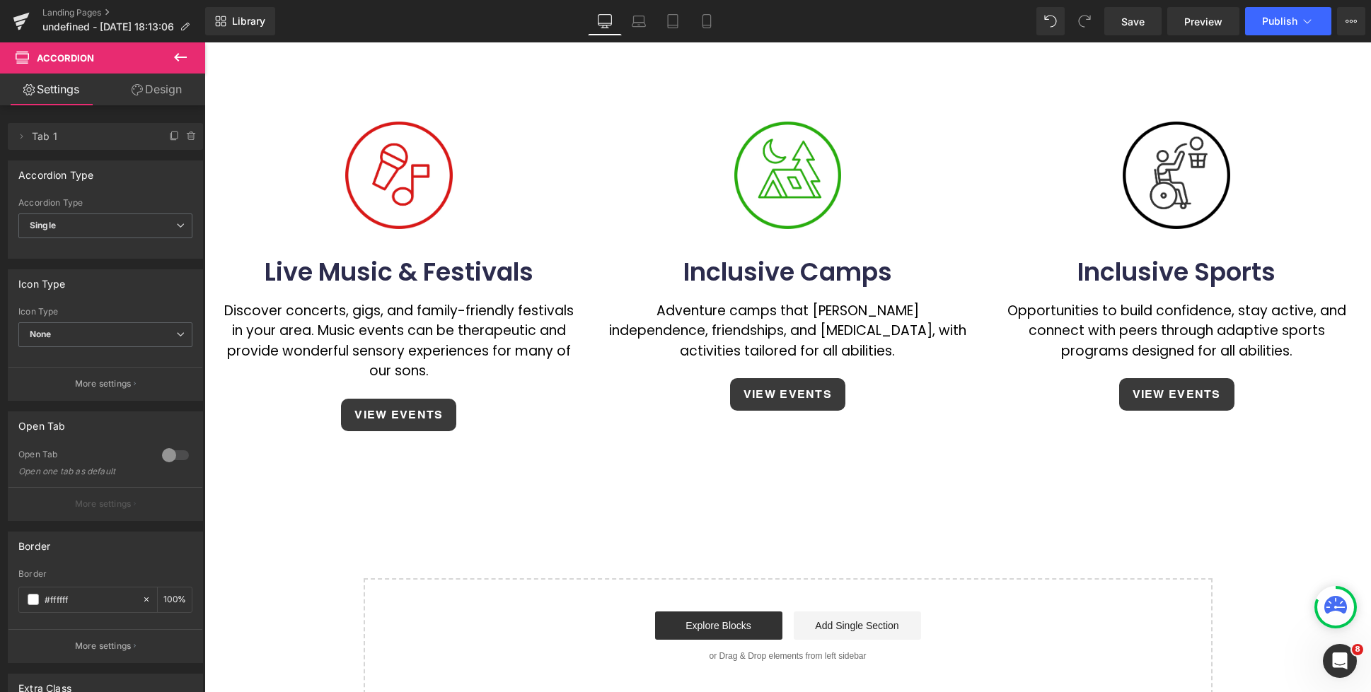
click at [687, 484] on div "Image Live Music & Festivals Heading Discover concerts, gigs, and family-friend…" at bounding box center [787, 315] width 1166 height 386
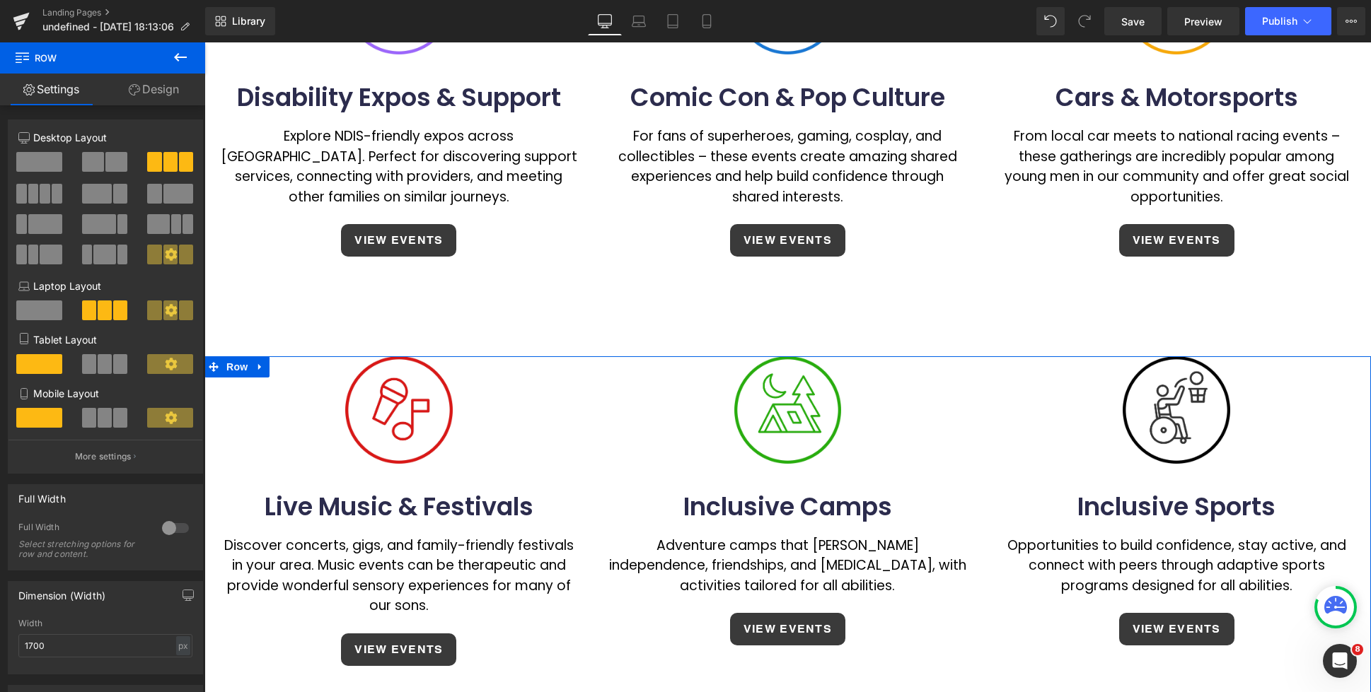
scroll to position [252, 0]
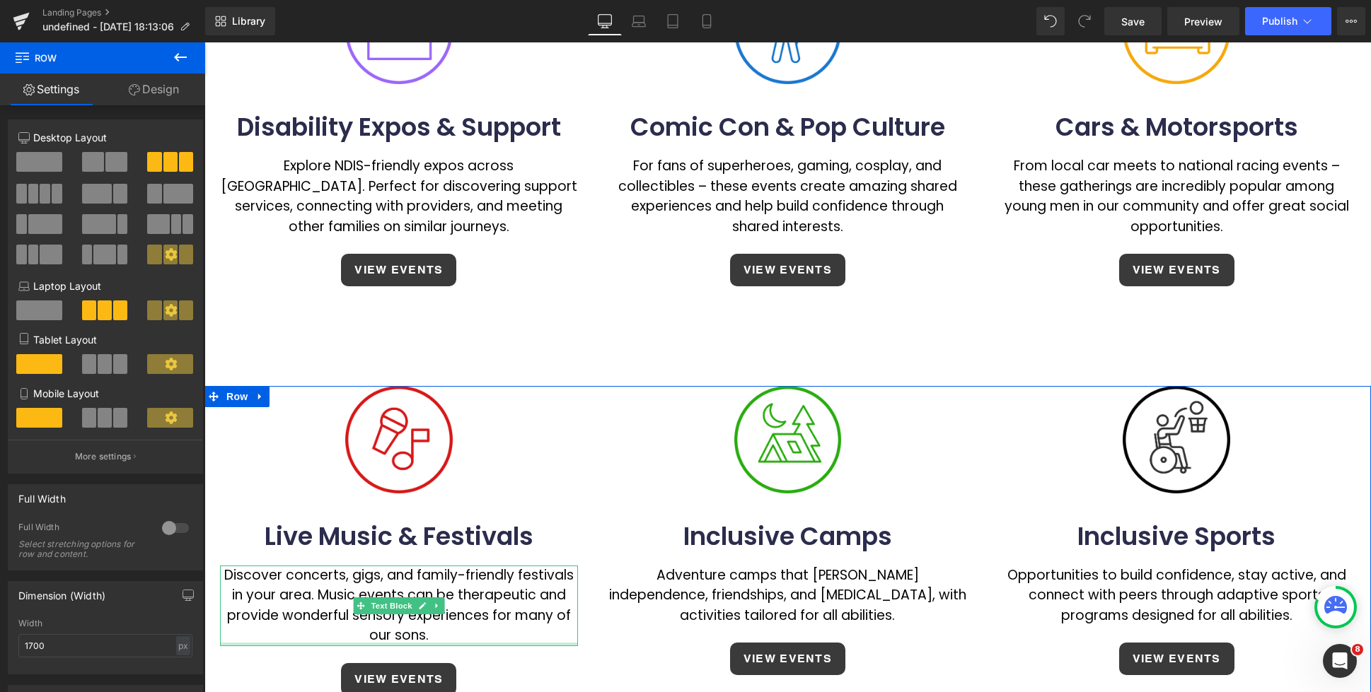
click at [437, 638] on p "Discover concerts, gigs, and family-friendly festivals in your area. Music even…" at bounding box center [399, 606] width 358 height 81
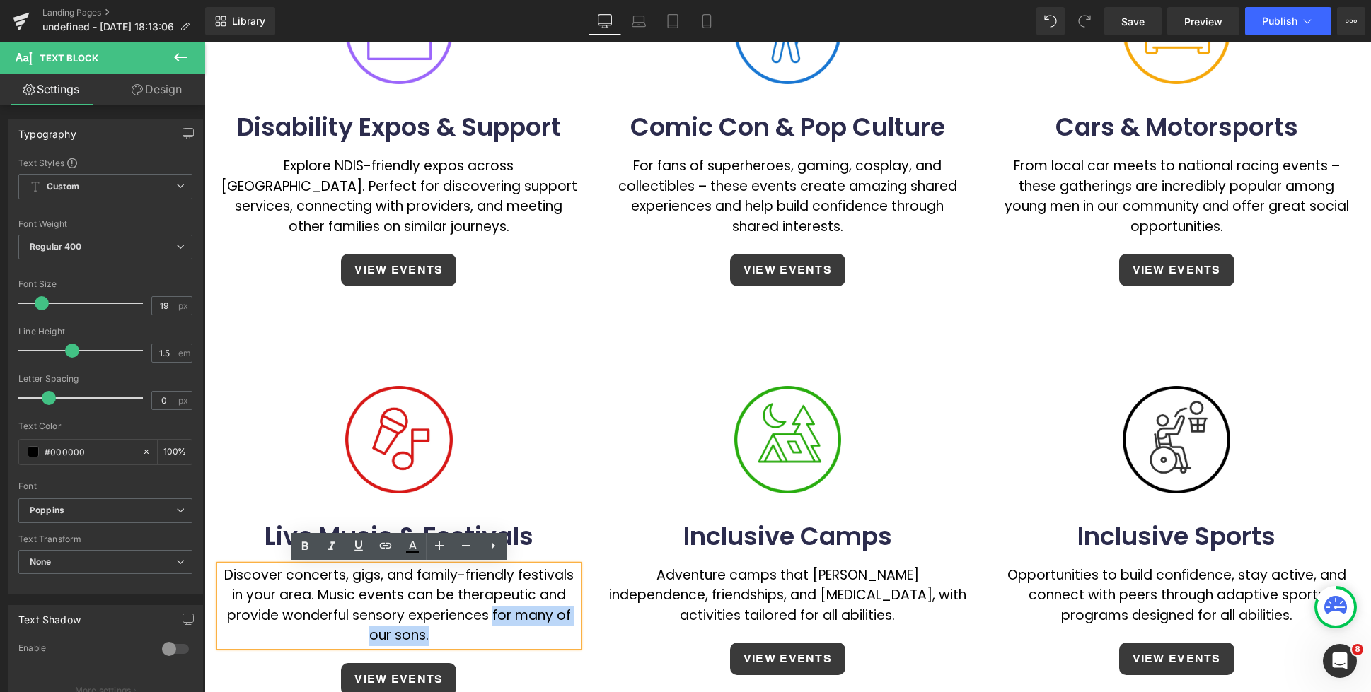
drag, startPoint x: 414, startPoint y: 614, endPoint x: 494, endPoint y: 617, distance: 80.0
click at [494, 617] on p "Discover concerts, gigs, and family-friendly festivals in your area. Music even…" at bounding box center [399, 606] width 358 height 81
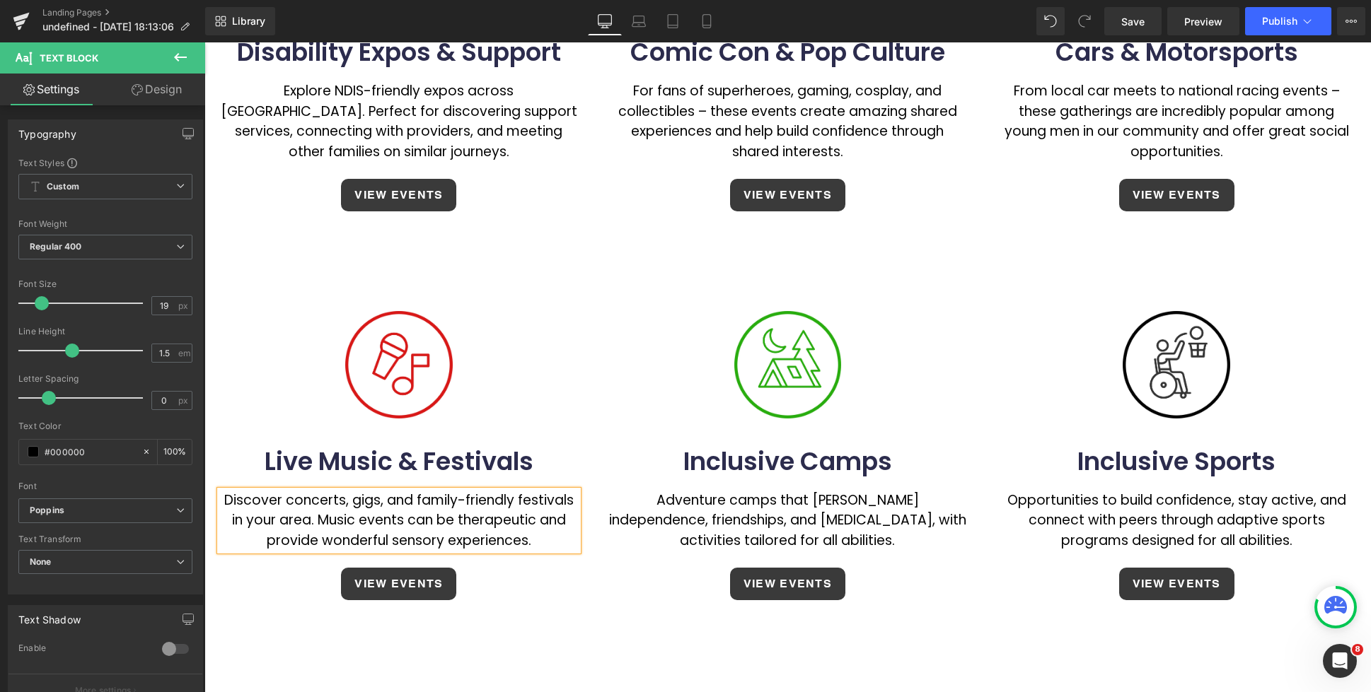
scroll to position [330, 0]
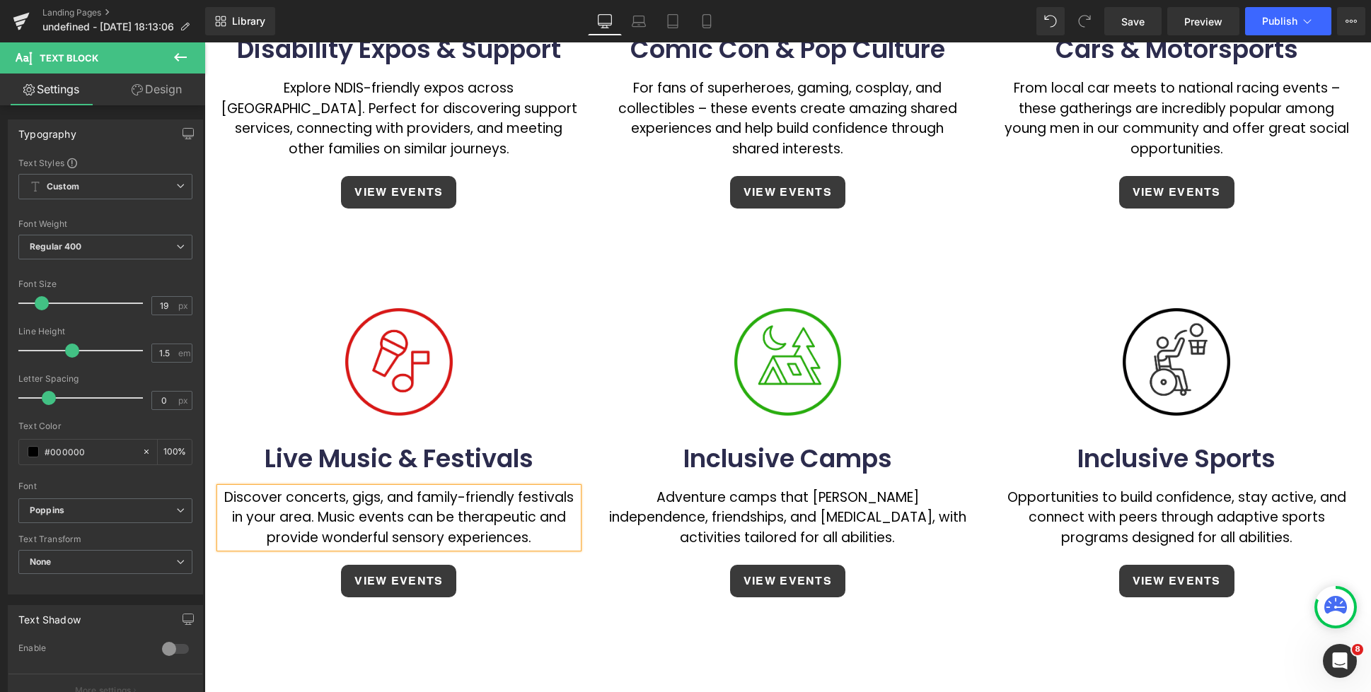
click at [673, 286] on div "Image Disability Expos & Support Heading Explore NDIS-friendly expos across [GE…" at bounding box center [787, 346] width 1166 height 1029
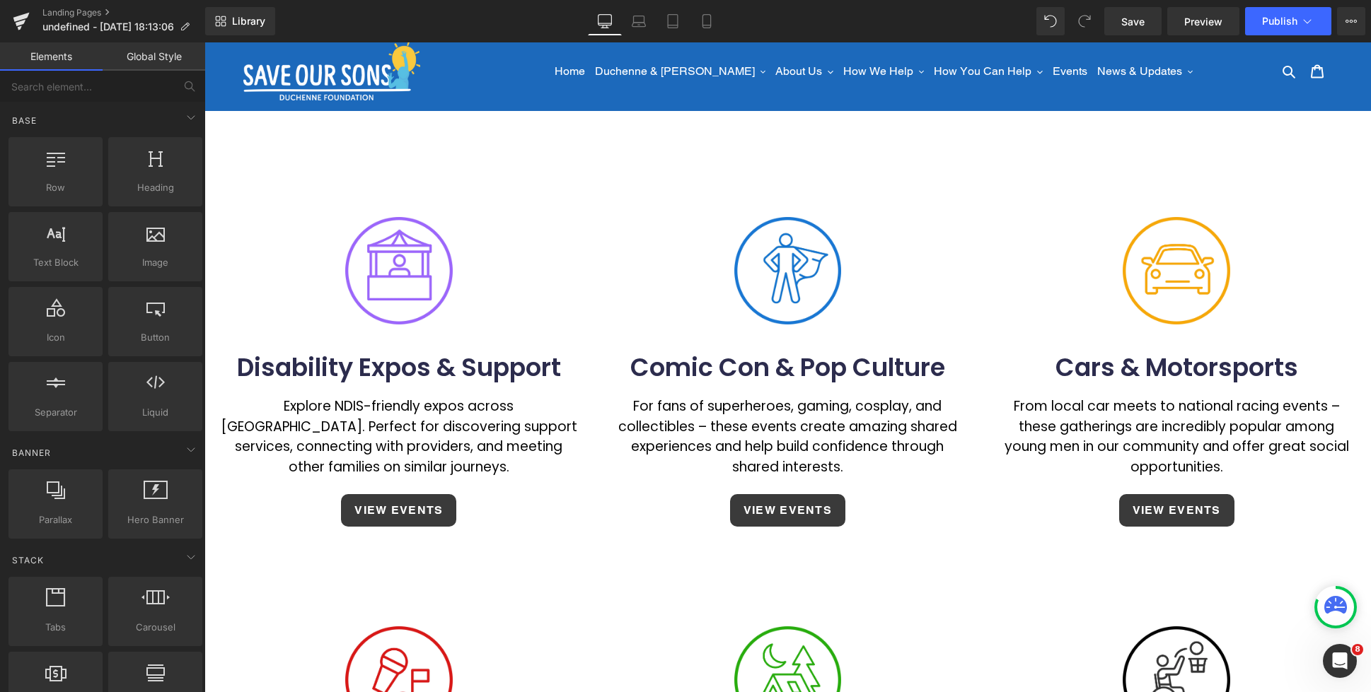
scroll to position [0, 0]
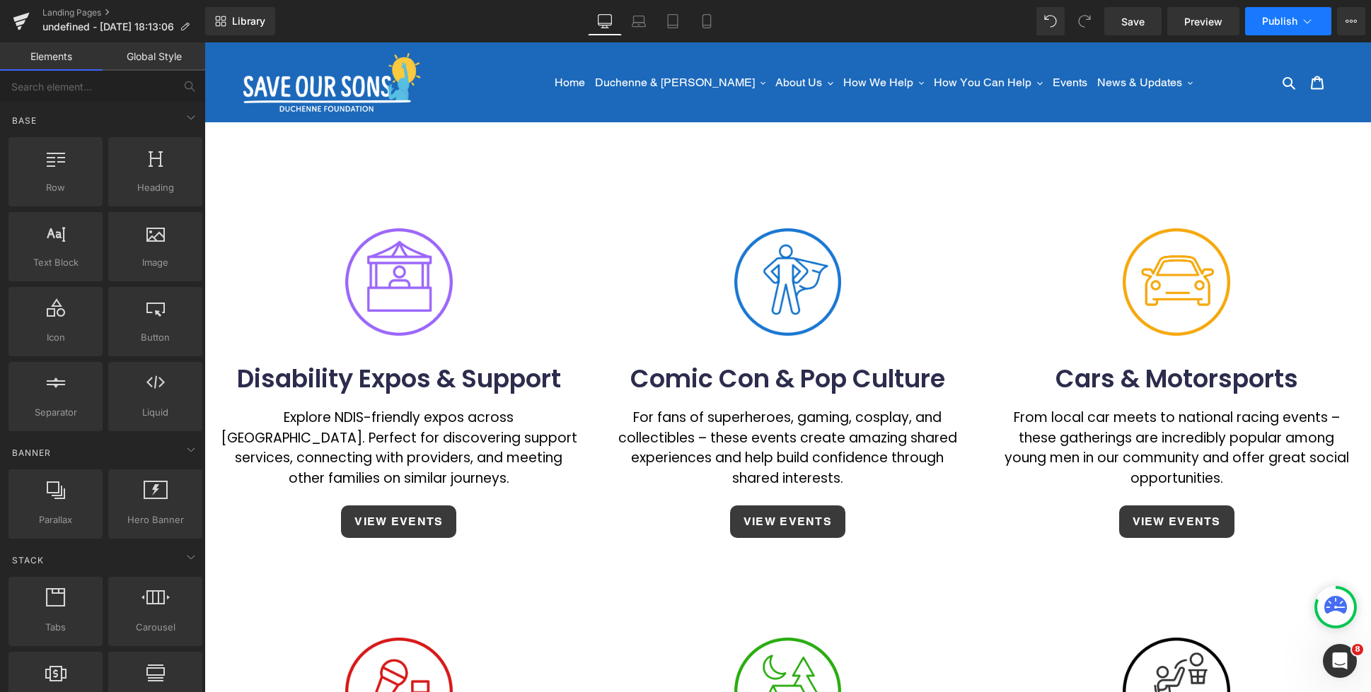
click at [1287, 28] on button "Publish" at bounding box center [1288, 21] width 86 height 28
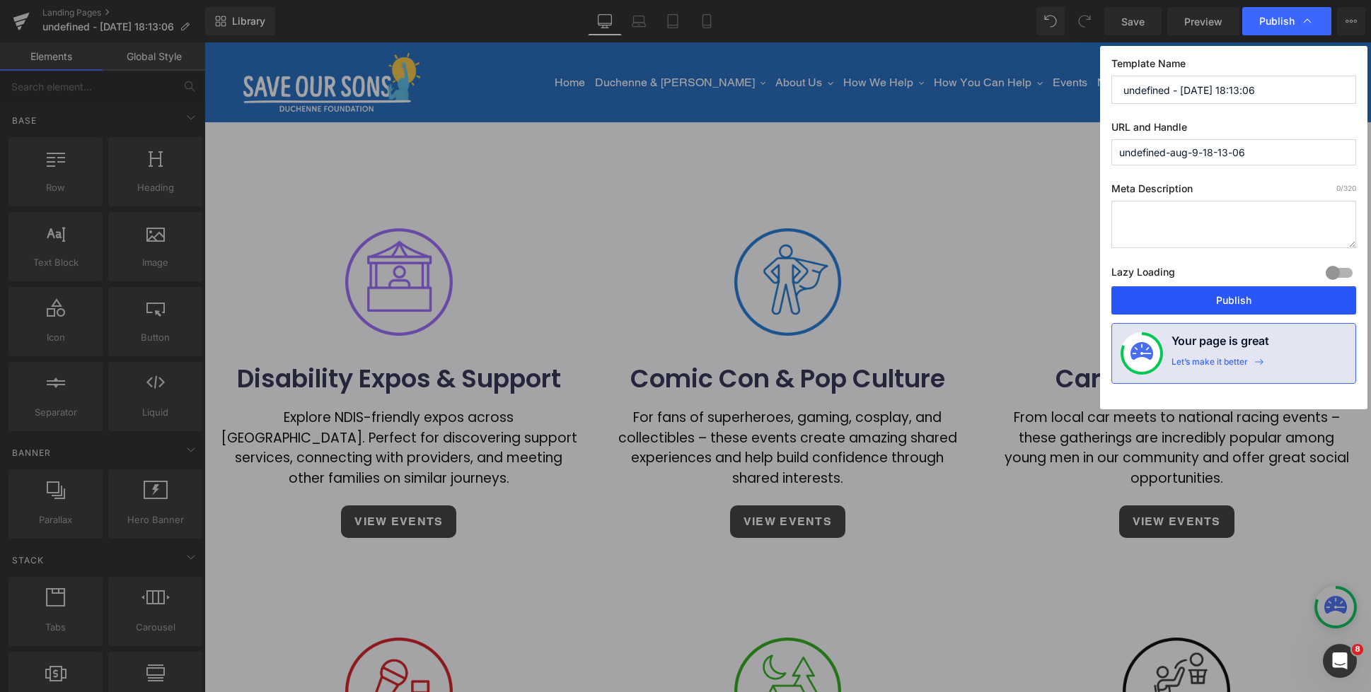
drag, startPoint x: 1270, startPoint y: 294, endPoint x: 661, endPoint y: 260, distance: 609.2
click at [1270, 294] on button "Publish" at bounding box center [1233, 300] width 245 height 28
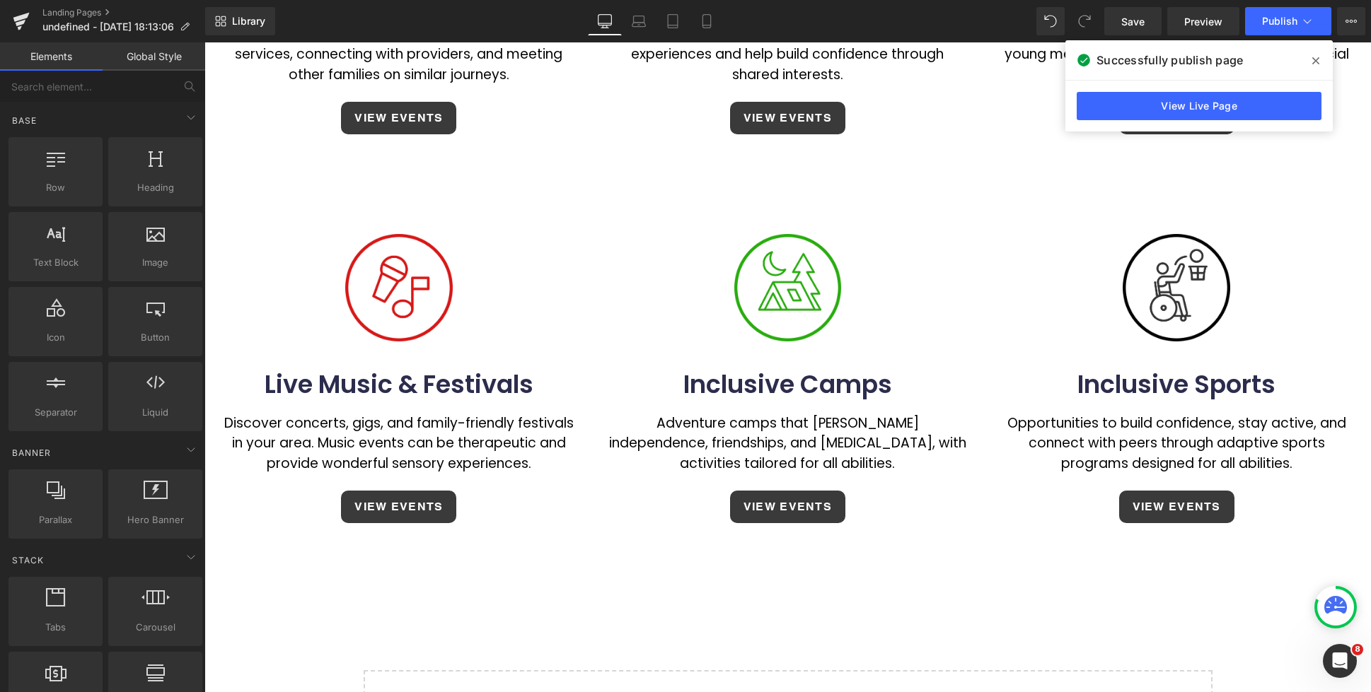
scroll to position [264, 0]
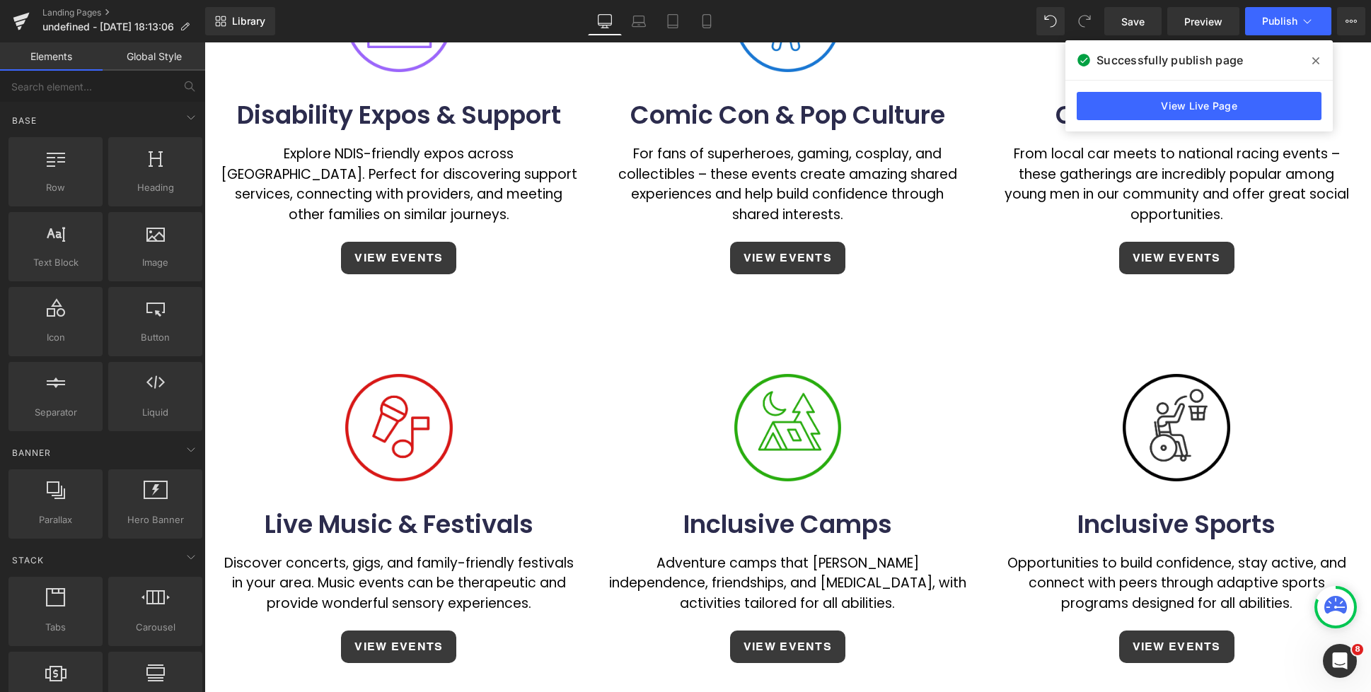
click at [860, 260] on div "VIEW EVENTS" at bounding box center [787, 258] width 301 height 33
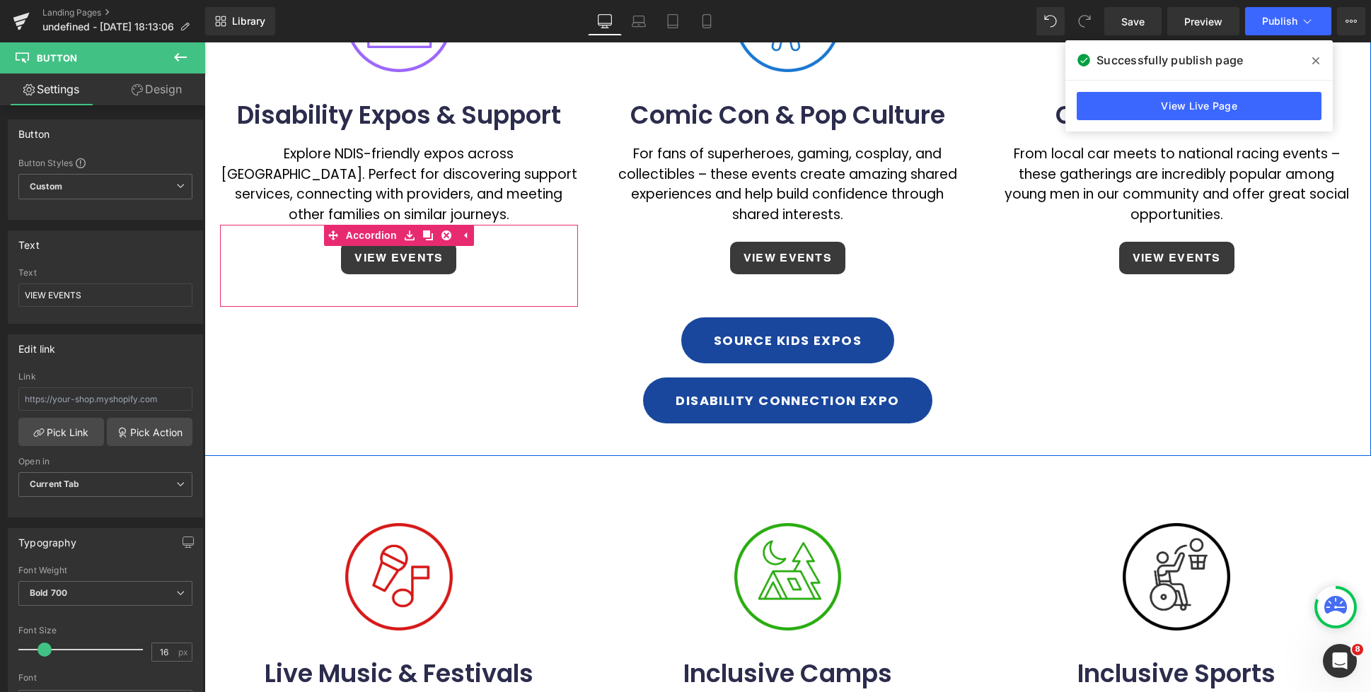
click at [560, 256] on div "VIEW EVENTS Button" at bounding box center [399, 258] width 358 height 54
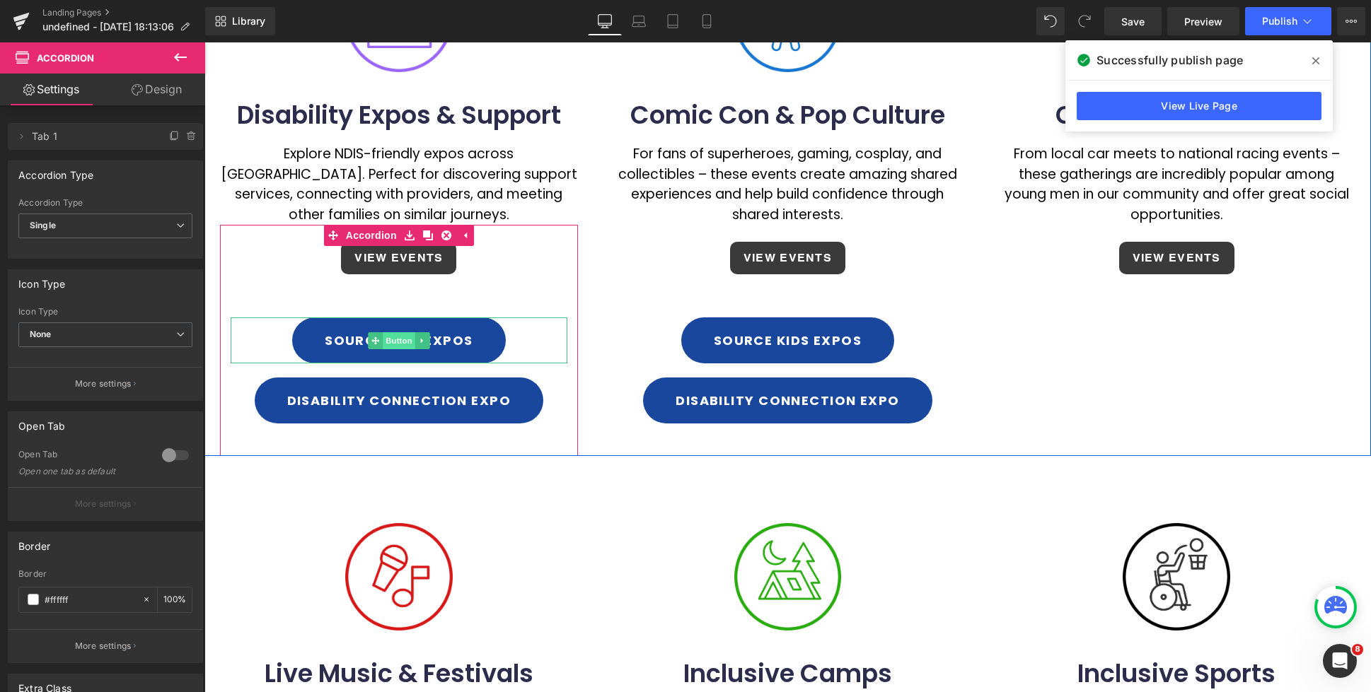
click at [402, 341] on span "Button" at bounding box center [399, 340] width 33 height 17
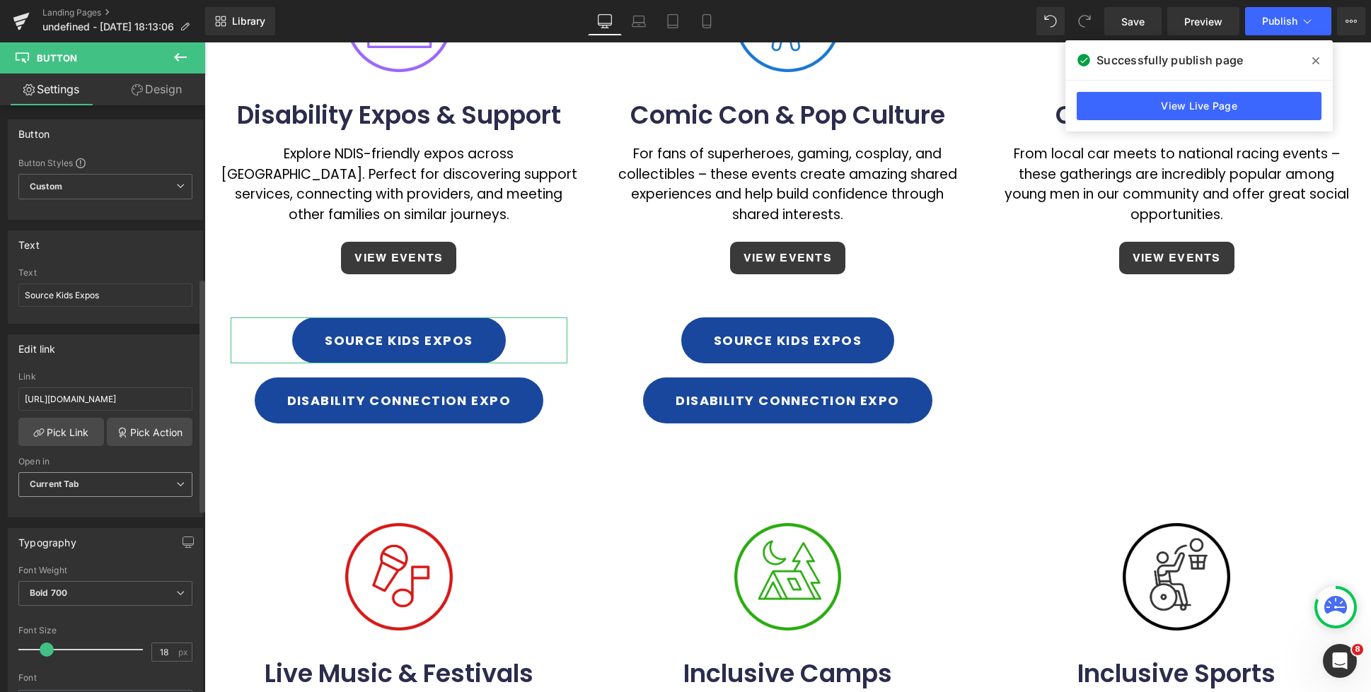
scroll to position [433, 0]
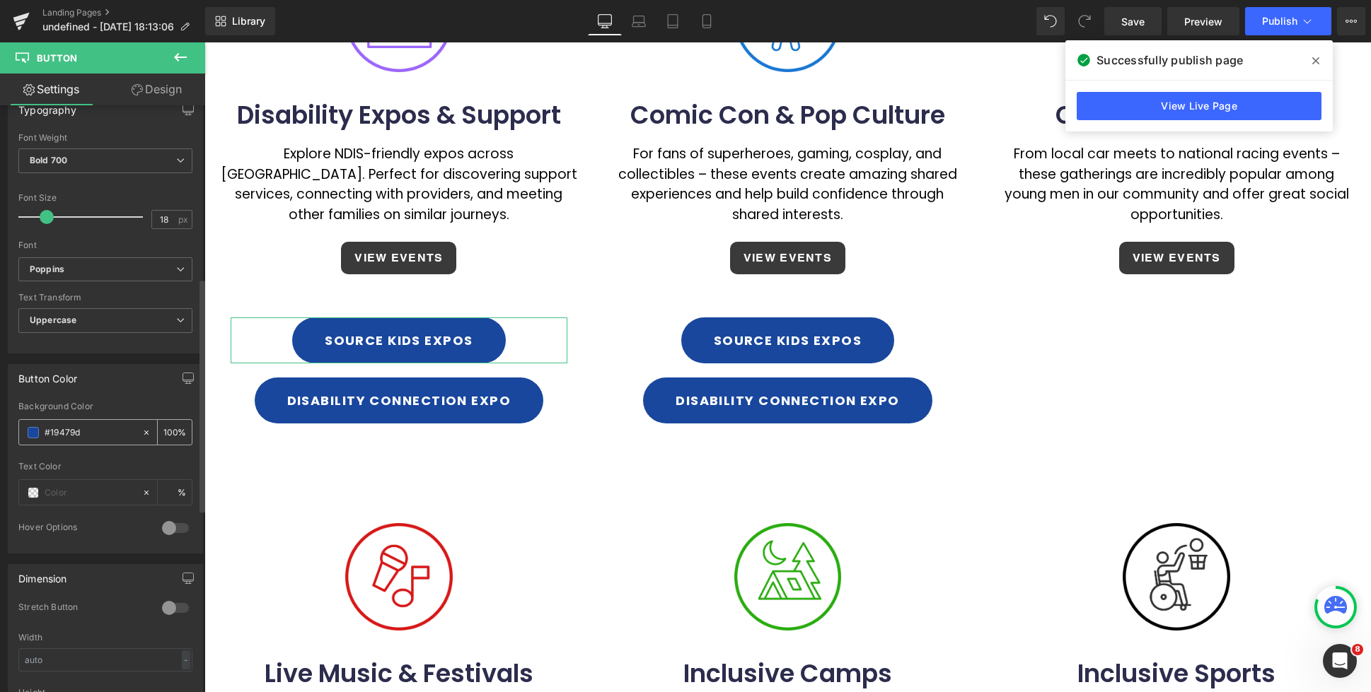
click at [30, 432] on span at bounding box center [33, 432] width 11 height 11
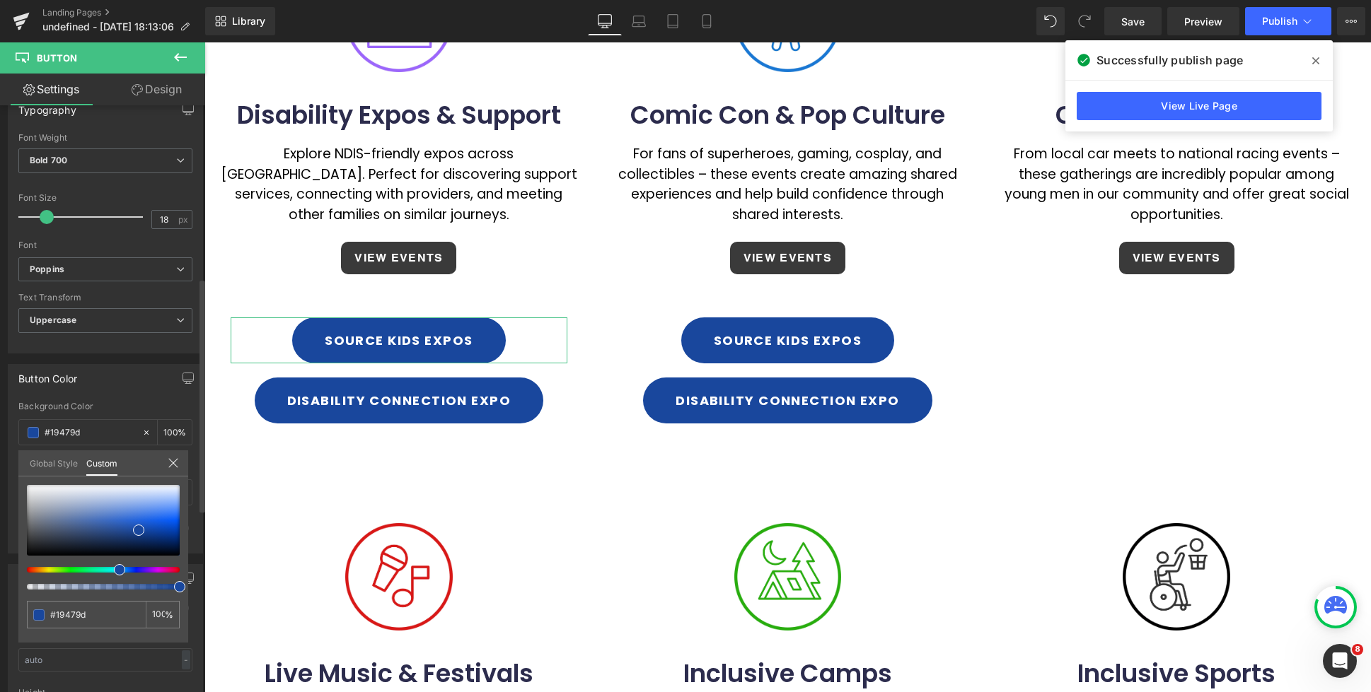
click at [159, 571] on div at bounding box center [97, 570] width 153 height 6
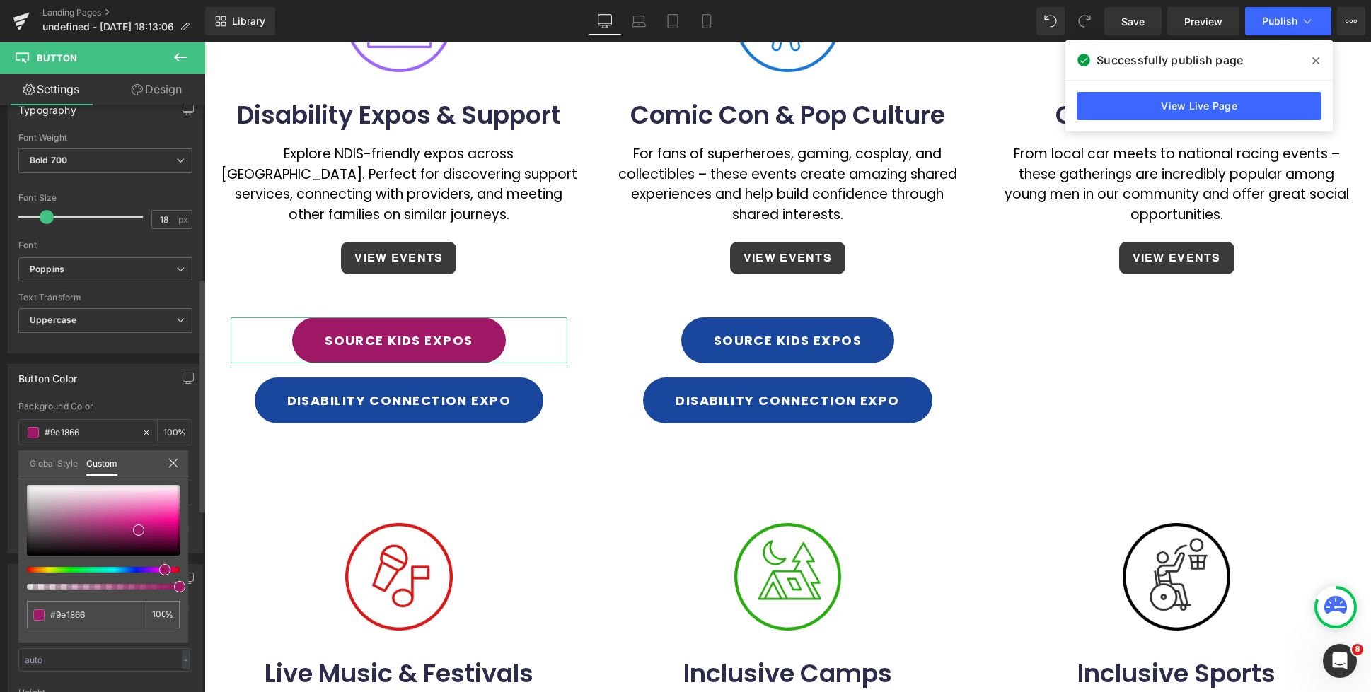
click at [137, 570] on div at bounding box center [97, 570] width 153 height 6
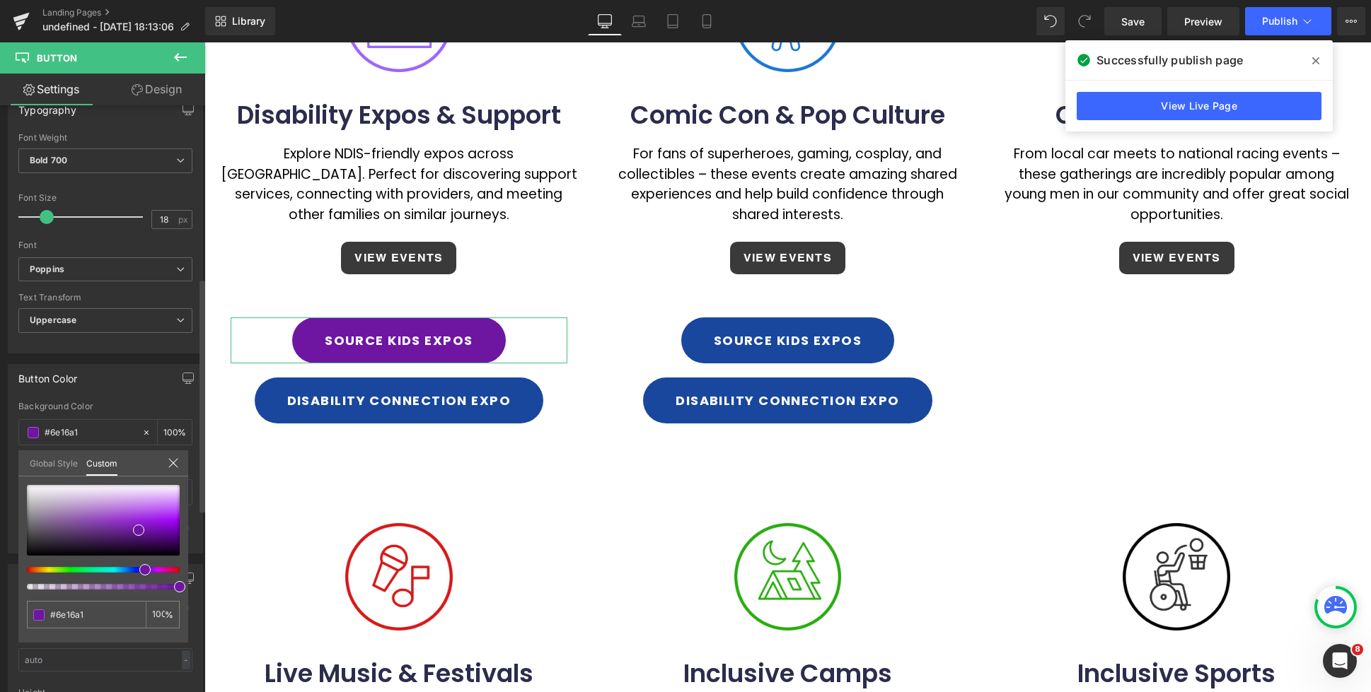
click at [140, 570] on span at bounding box center [144, 569] width 11 height 11
click at [116, 509] on div at bounding box center [103, 520] width 153 height 71
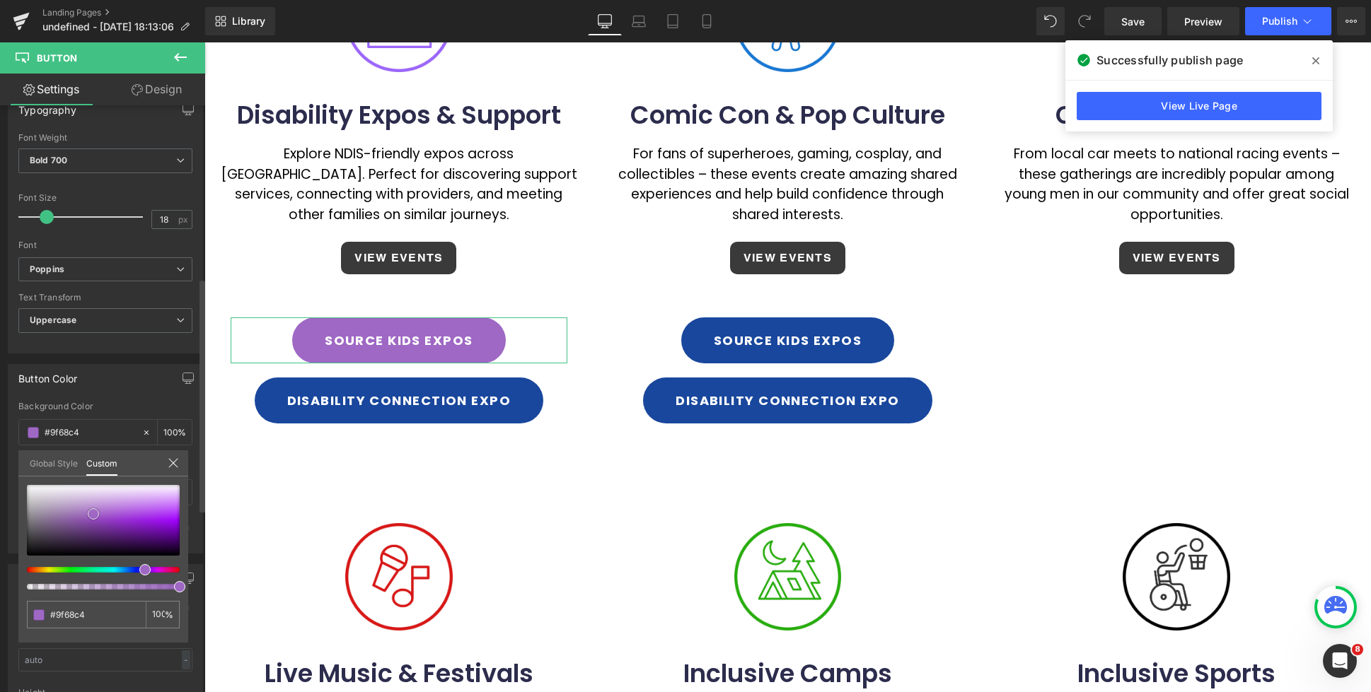
drag, startPoint x: 114, startPoint y: 507, endPoint x: 95, endPoint y: 516, distance: 20.3
click at [91, 513] on span at bounding box center [93, 514] width 11 height 11
drag, startPoint x: 97, startPoint y: 513, endPoint x: 162, endPoint y: 538, distance: 69.4
click at [163, 508] on span at bounding box center [159, 509] width 11 height 11
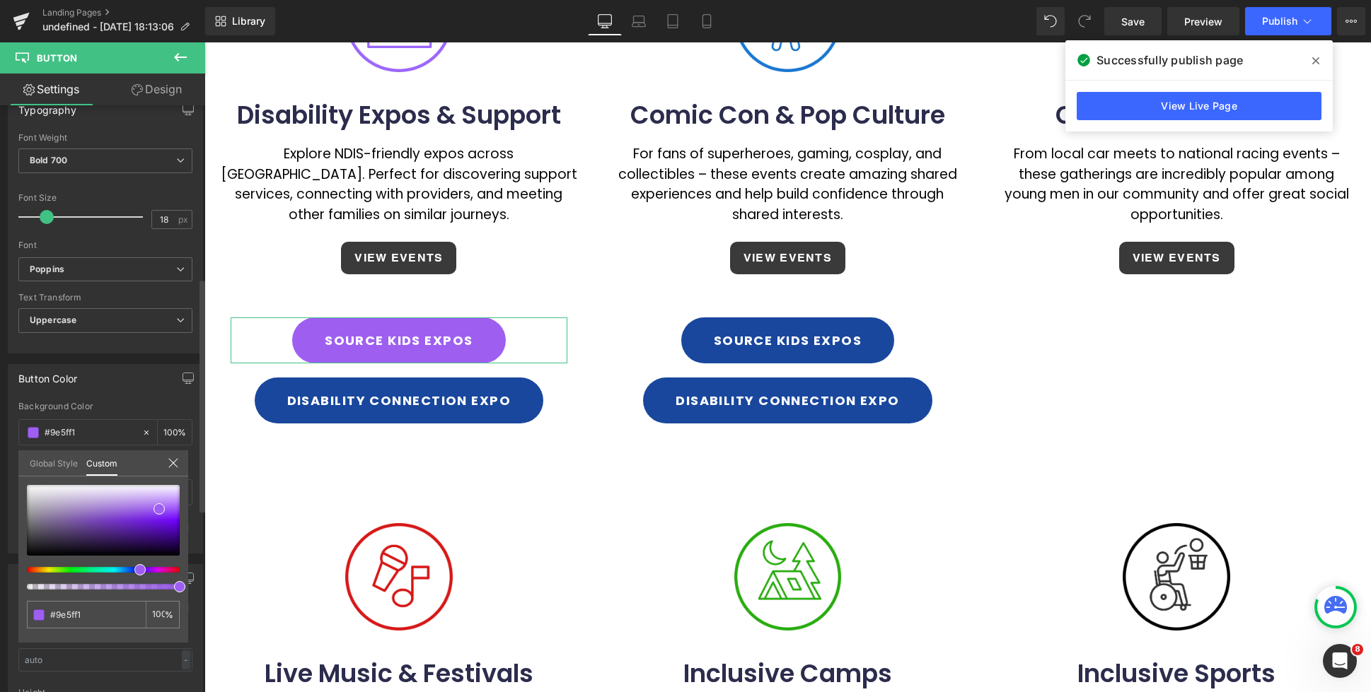
drag, startPoint x: 144, startPoint y: 568, endPoint x: 134, endPoint y: 568, distance: 9.9
click at [134, 568] on span at bounding box center [139, 569] width 11 height 11
click at [510, 398] on div at bounding box center [787, 367] width 1166 height 650
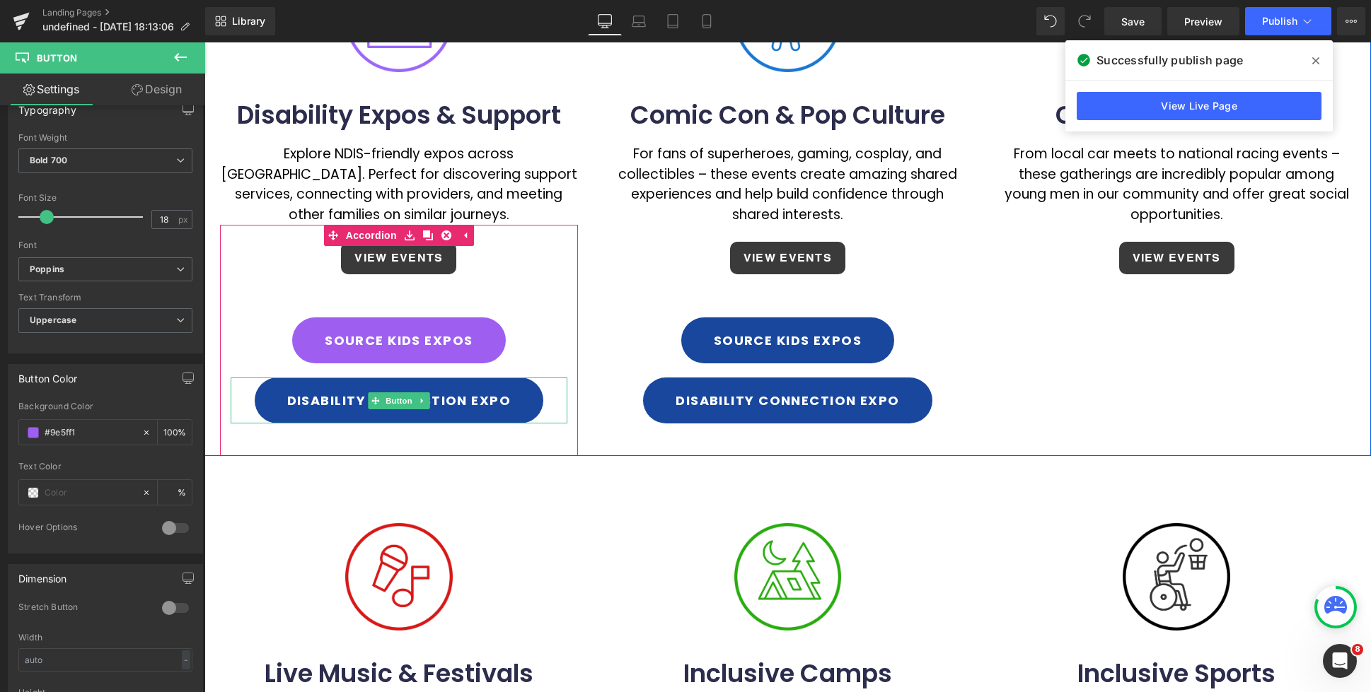
click at [428, 401] on link at bounding box center [422, 401] width 15 height 17
click at [431, 401] on icon at bounding box center [430, 401] width 8 height 8
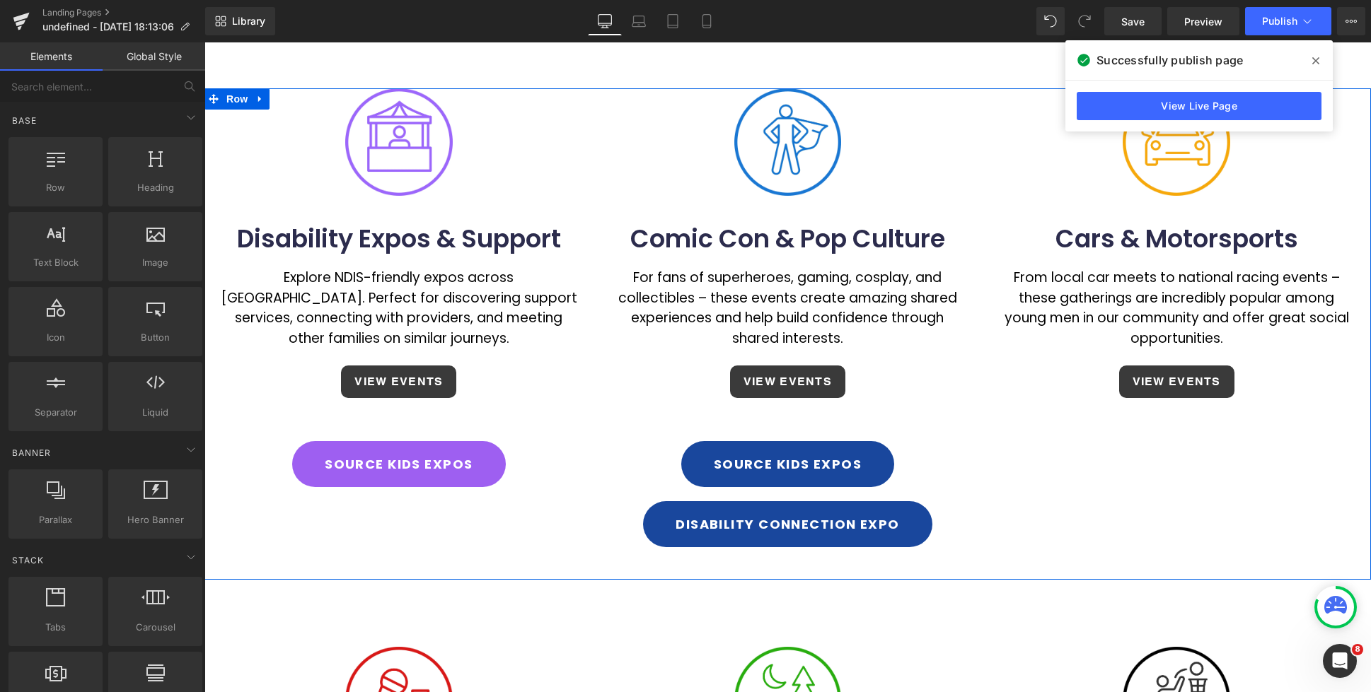
scroll to position [186, 0]
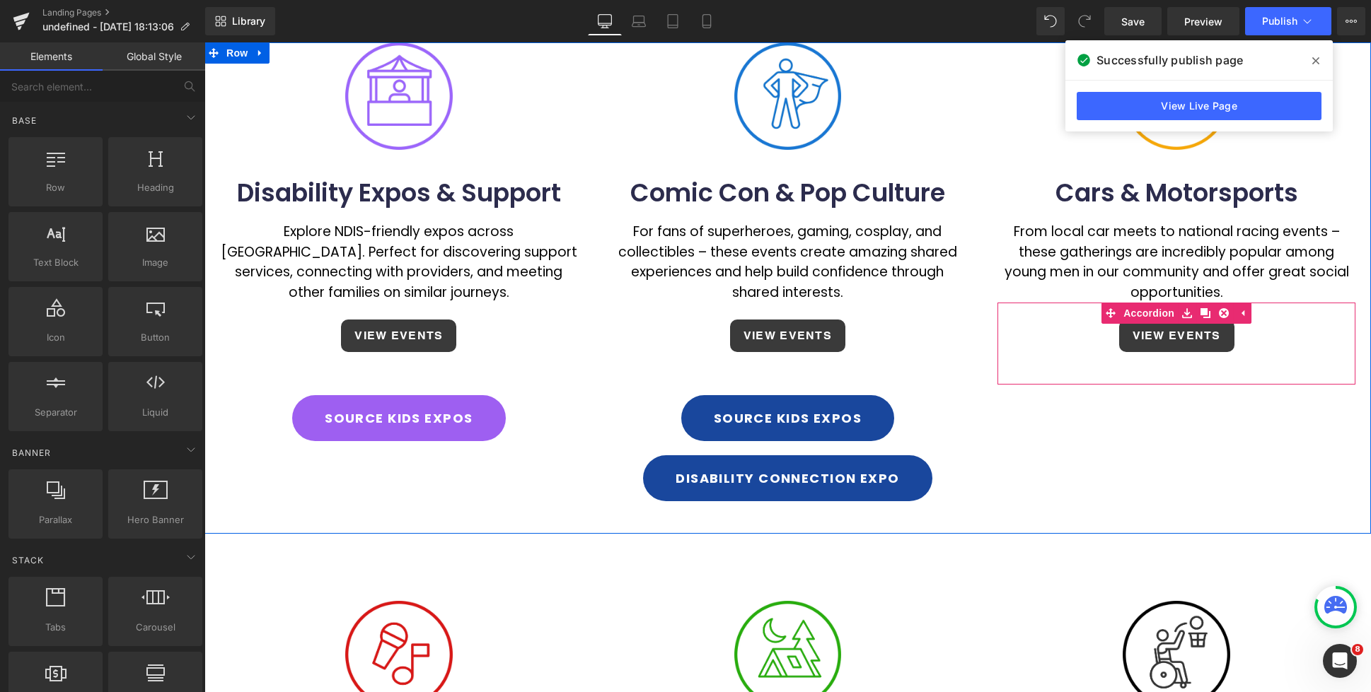
click at [1287, 337] on div "VIEW EVENTS Button" at bounding box center [1176, 336] width 358 height 54
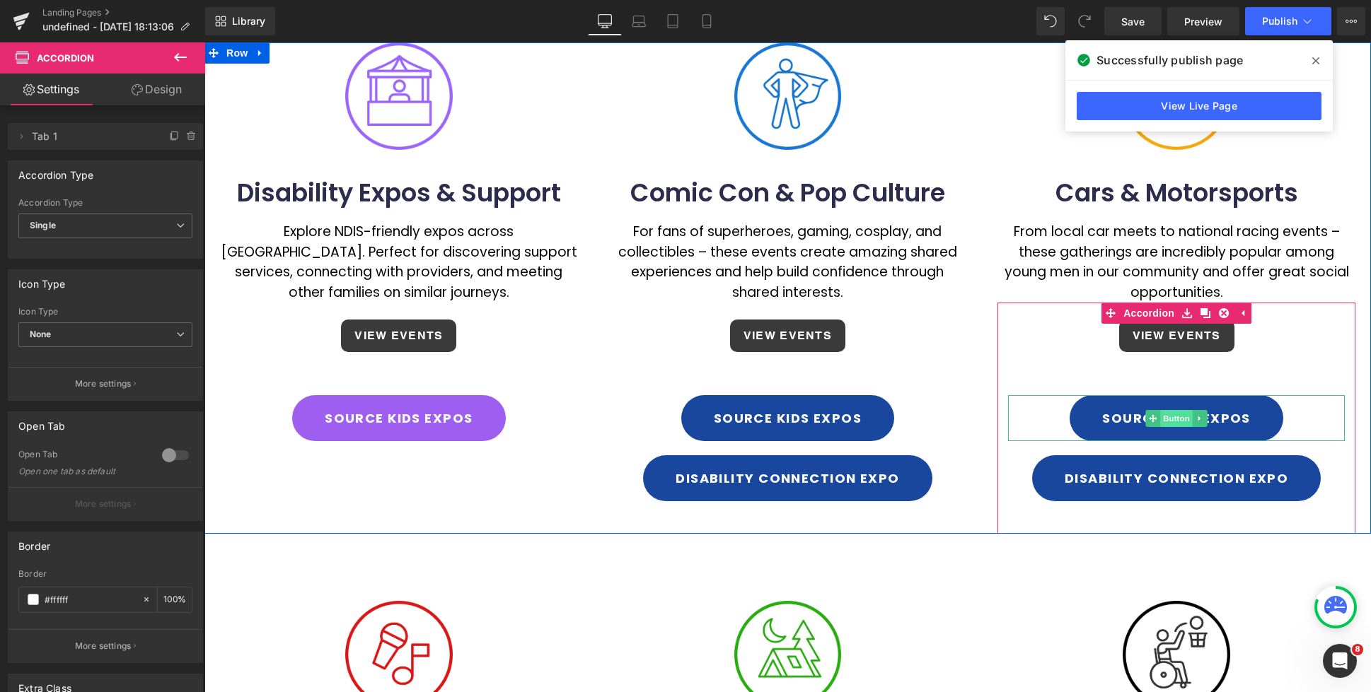
click at [1171, 419] on span "Button" at bounding box center [1176, 418] width 33 height 17
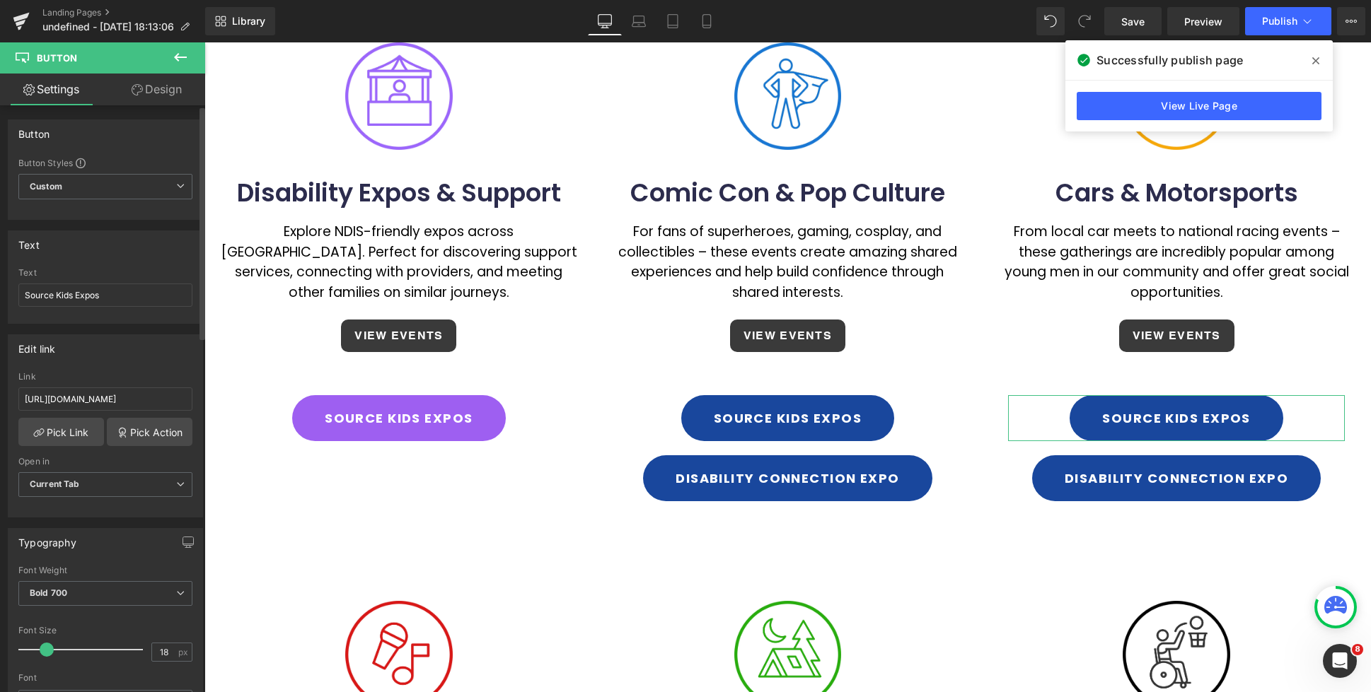
scroll to position [342, 0]
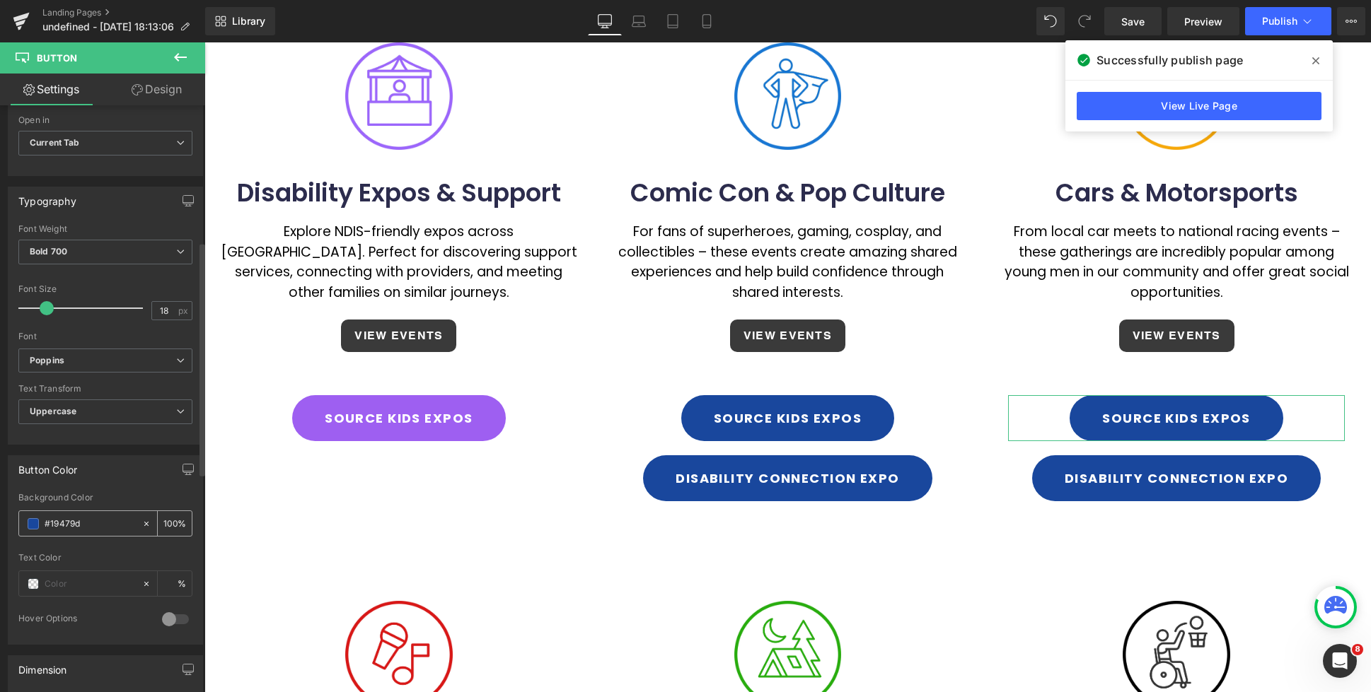
click at [35, 524] on span at bounding box center [33, 523] width 11 height 11
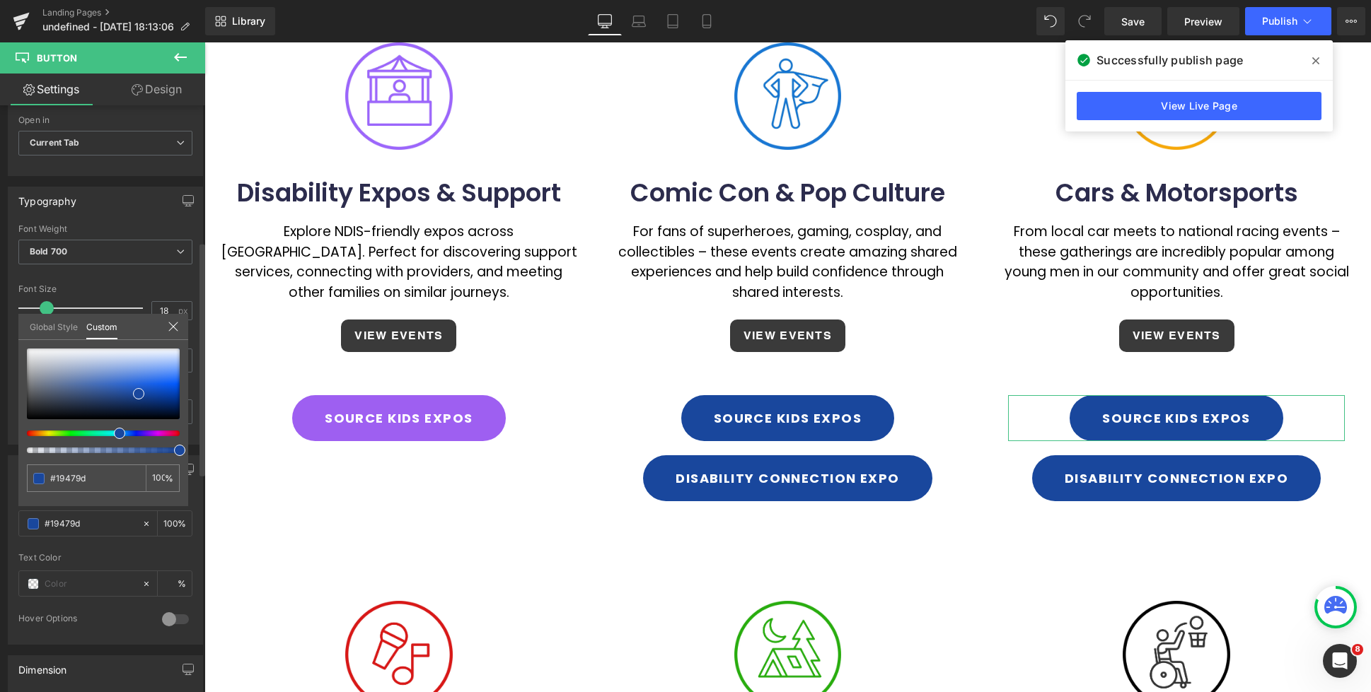
click at [39, 434] on div at bounding box center [97, 434] width 153 height 6
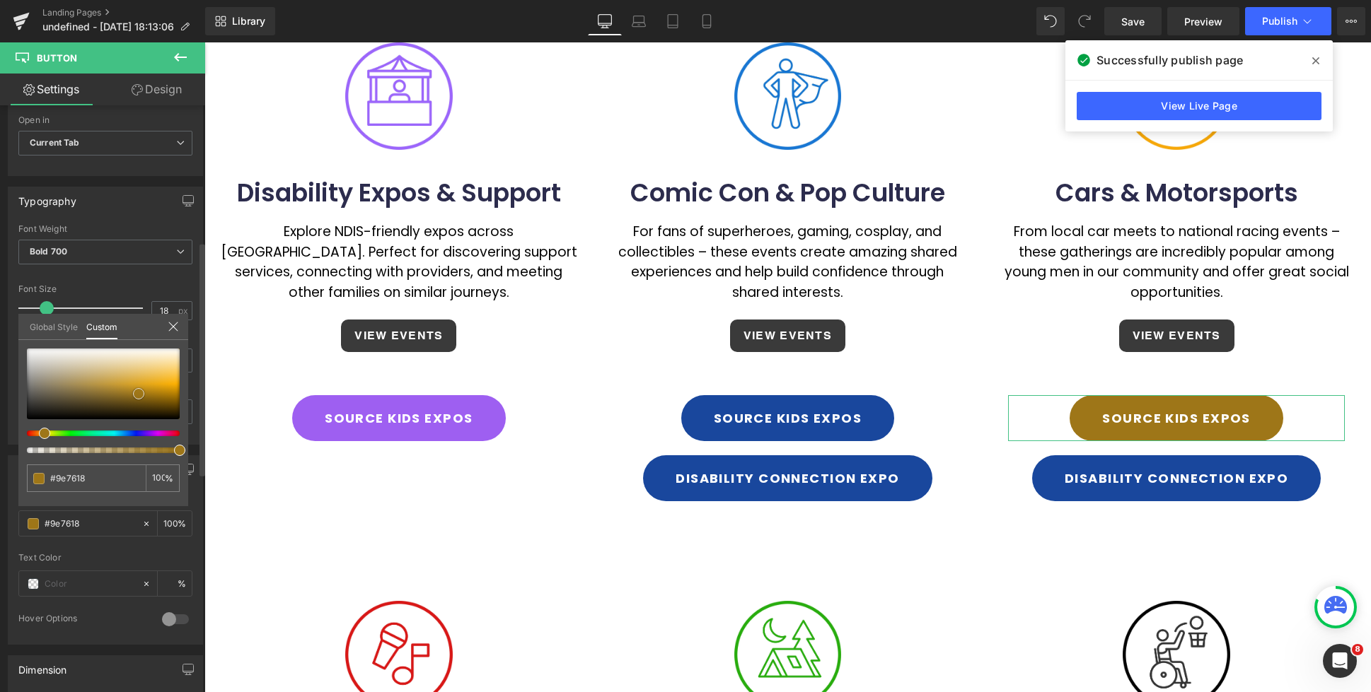
click at [170, 378] on div at bounding box center [103, 384] width 153 height 71
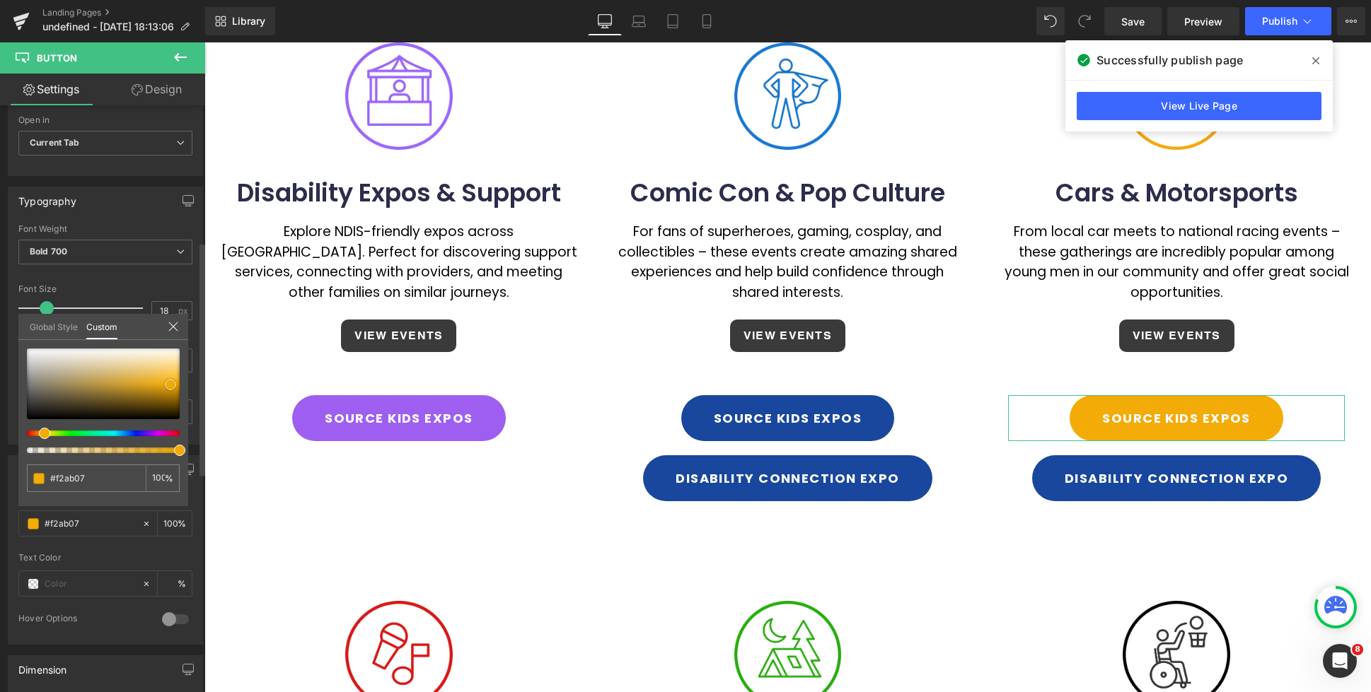
click at [170, 385] on span at bounding box center [170, 384] width 11 height 11
click at [170, 381] on span at bounding box center [169, 381] width 11 height 11
click at [168, 384] on span at bounding box center [169, 383] width 11 height 11
click at [1247, 461] on div at bounding box center [787, 367] width 1166 height 650
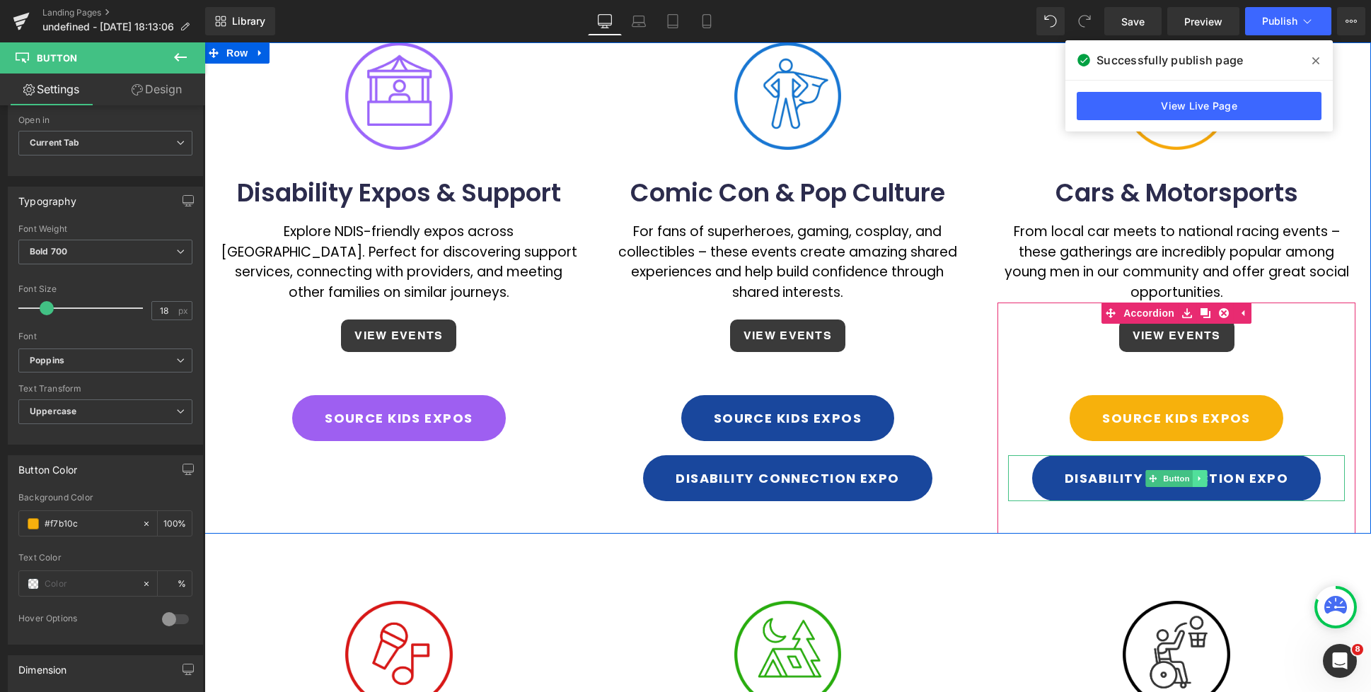
click at [1203, 480] on icon at bounding box center [1200, 479] width 8 height 8
click at [1206, 477] on icon at bounding box center [1207, 479] width 8 height 8
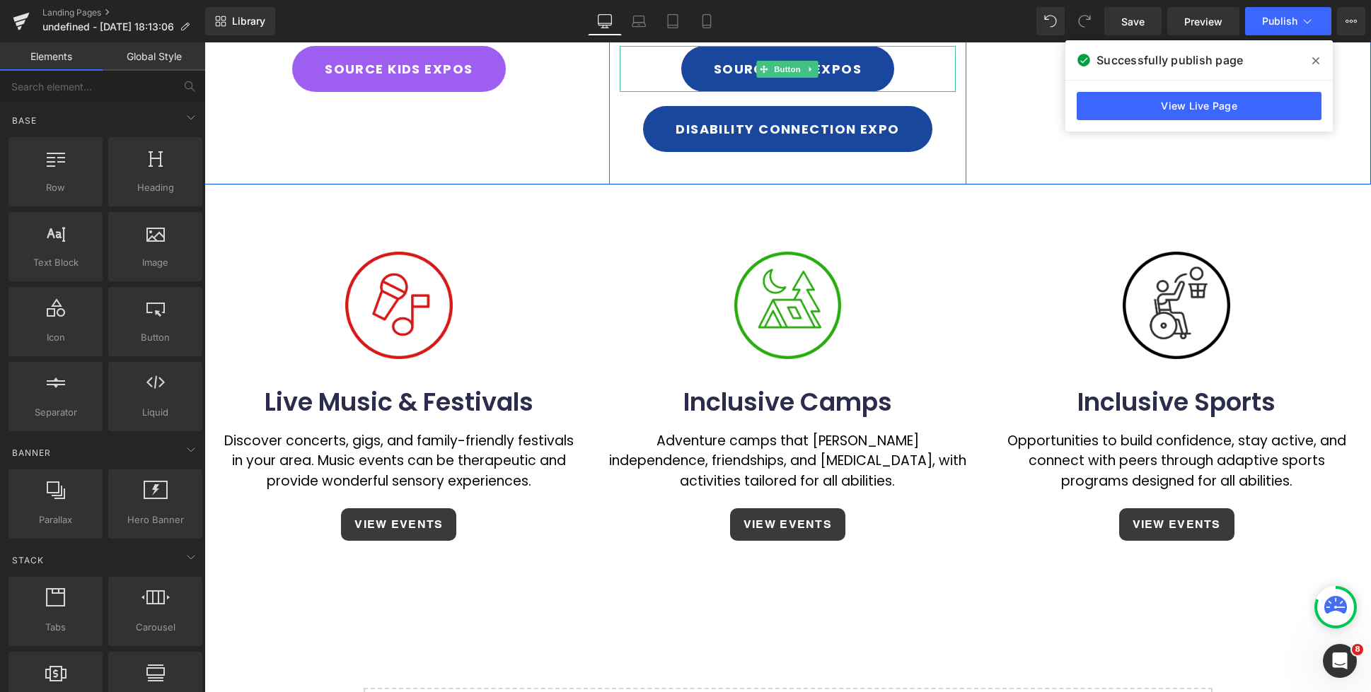
scroll to position [550, 0]
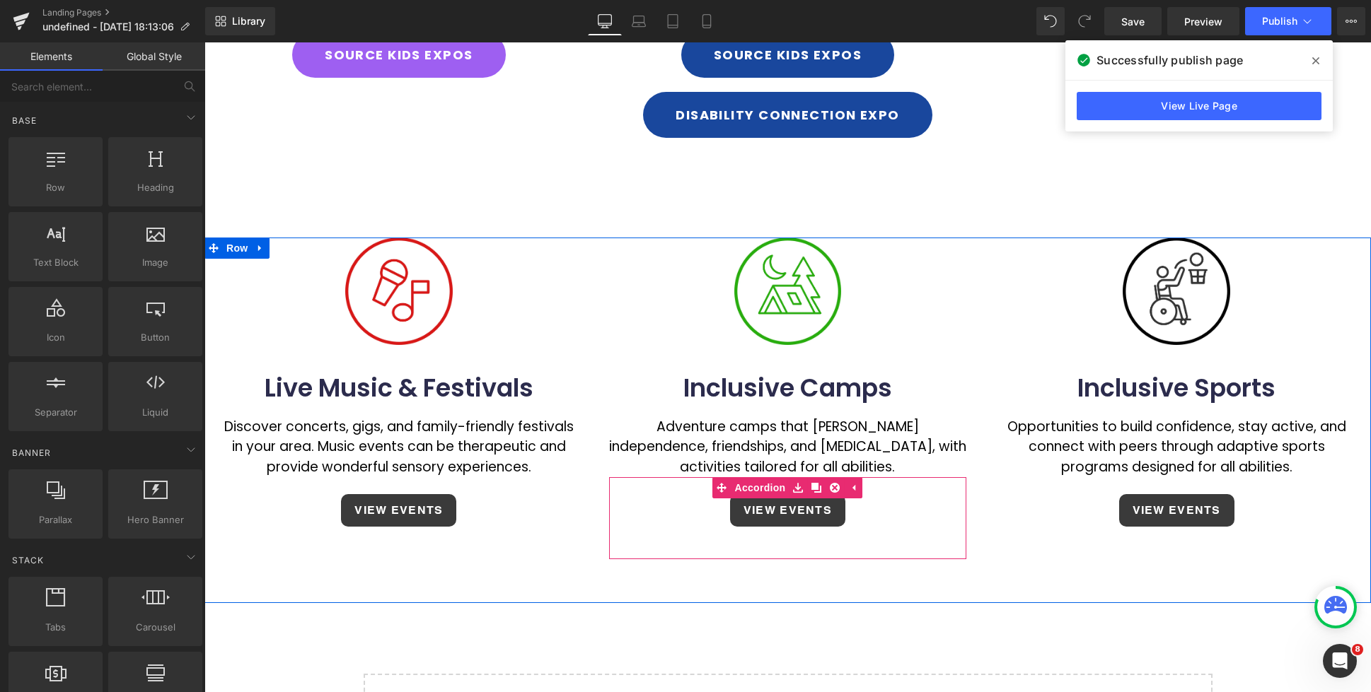
click at [946, 512] on div "VIEW EVENTS Button" at bounding box center [788, 511] width 358 height 54
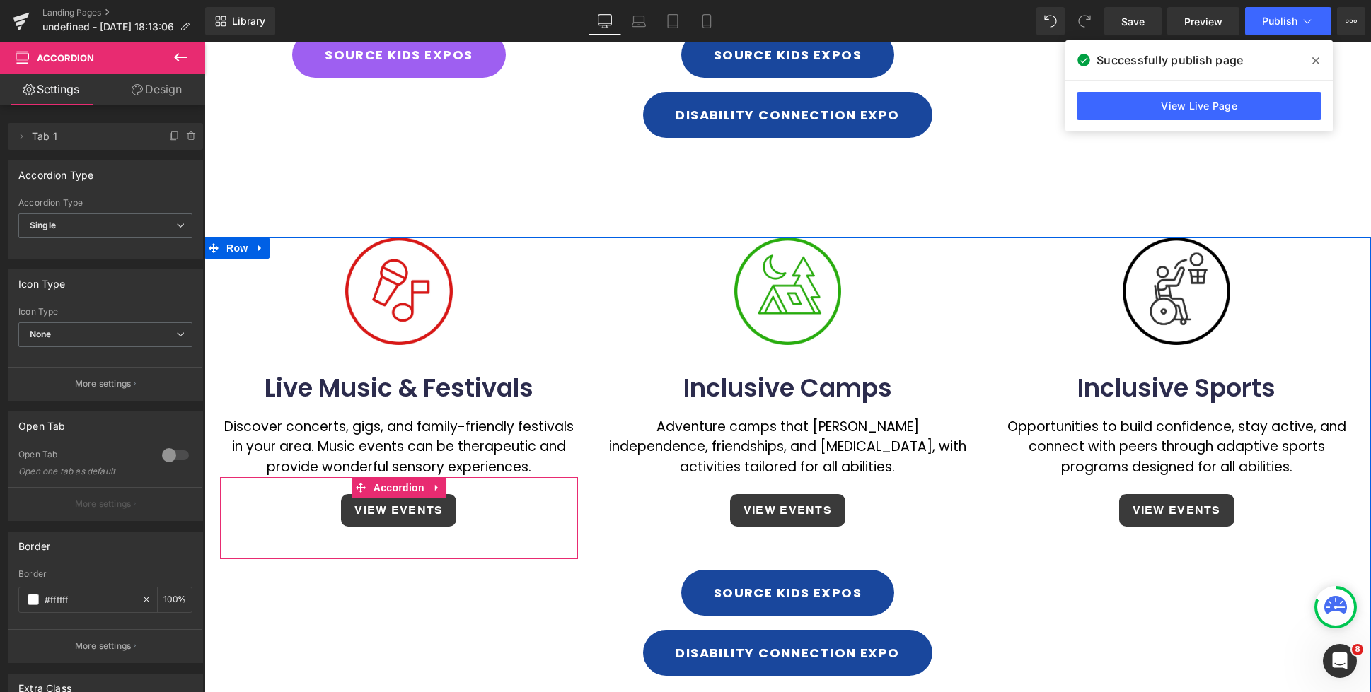
click at [562, 509] on div "VIEW EVENTS Button" at bounding box center [399, 511] width 358 height 54
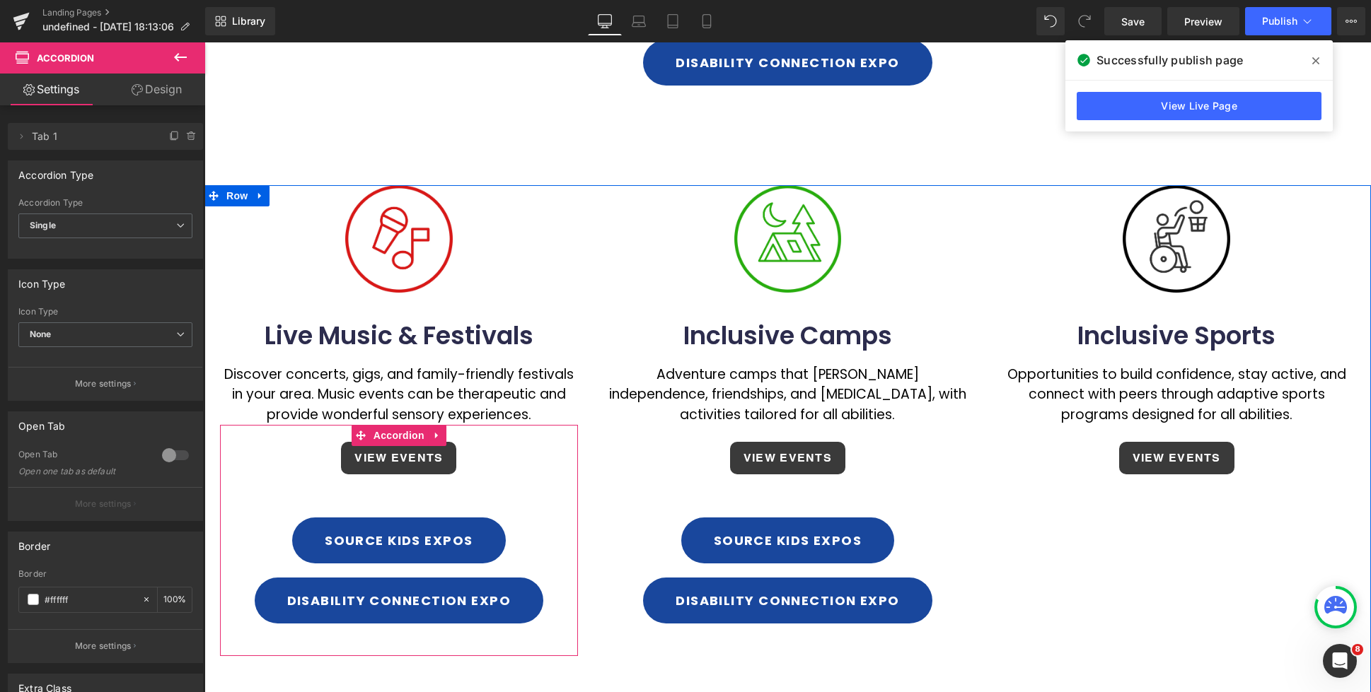
scroll to position [629, 0]
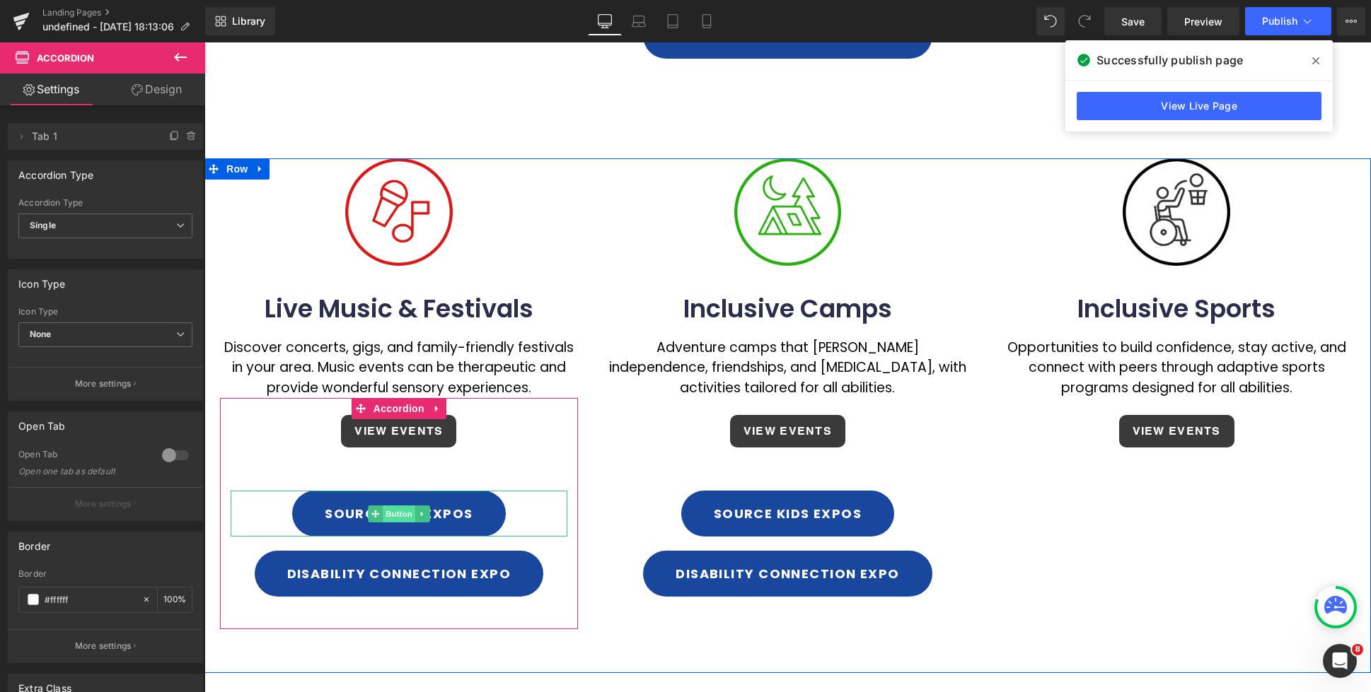
click at [390, 513] on span "Button" at bounding box center [399, 514] width 33 height 17
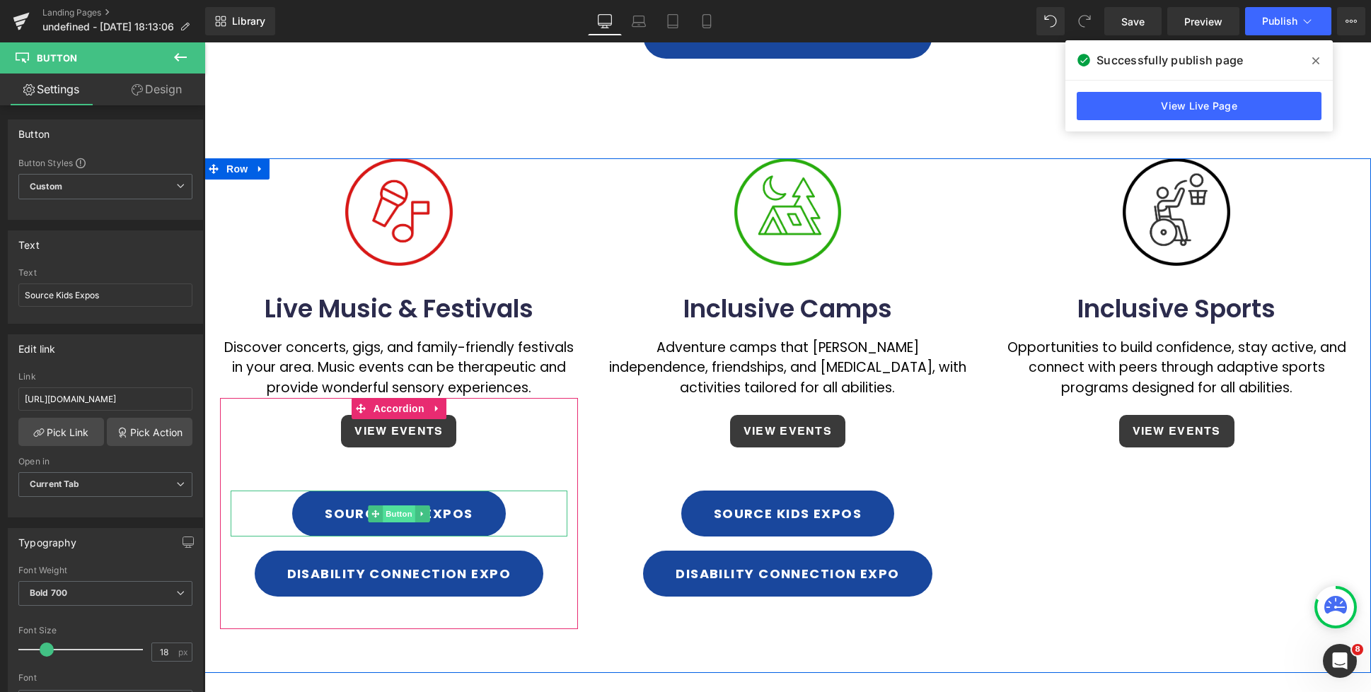
click at [400, 518] on span "Button" at bounding box center [399, 514] width 33 height 17
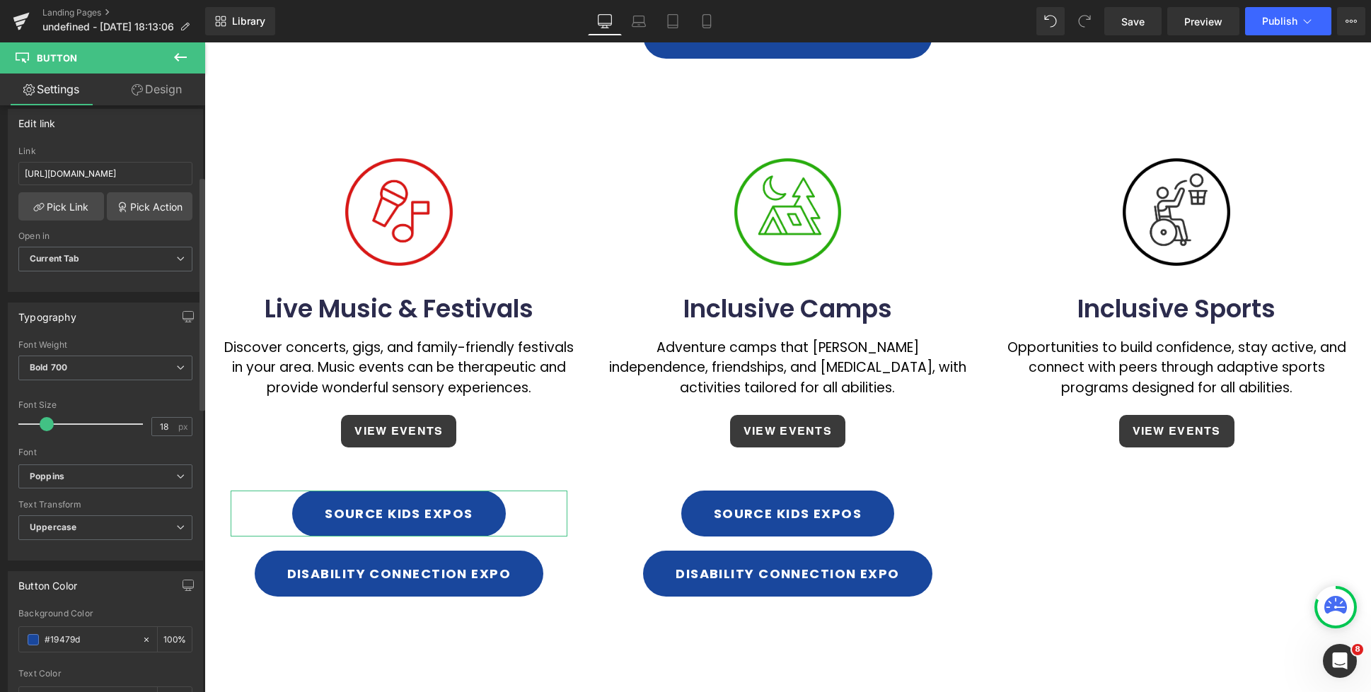
scroll to position [274, 0]
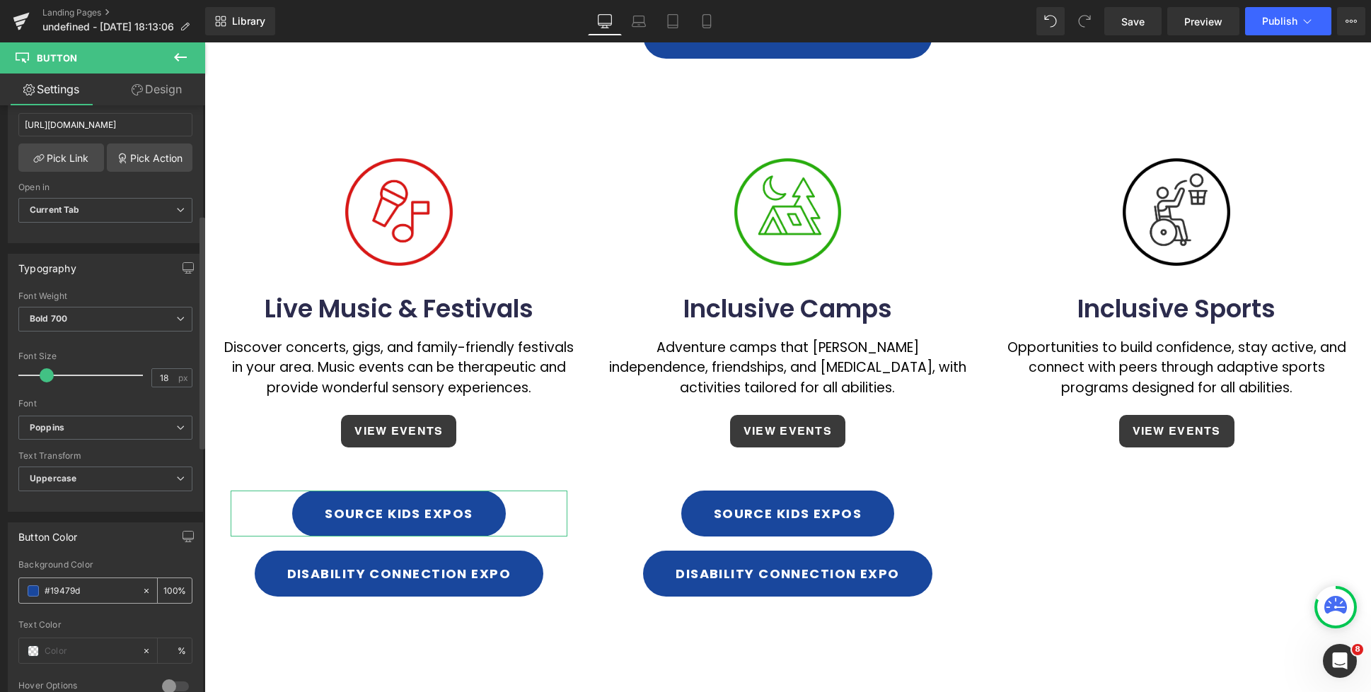
click at [34, 591] on span at bounding box center [33, 591] width 11 height 11
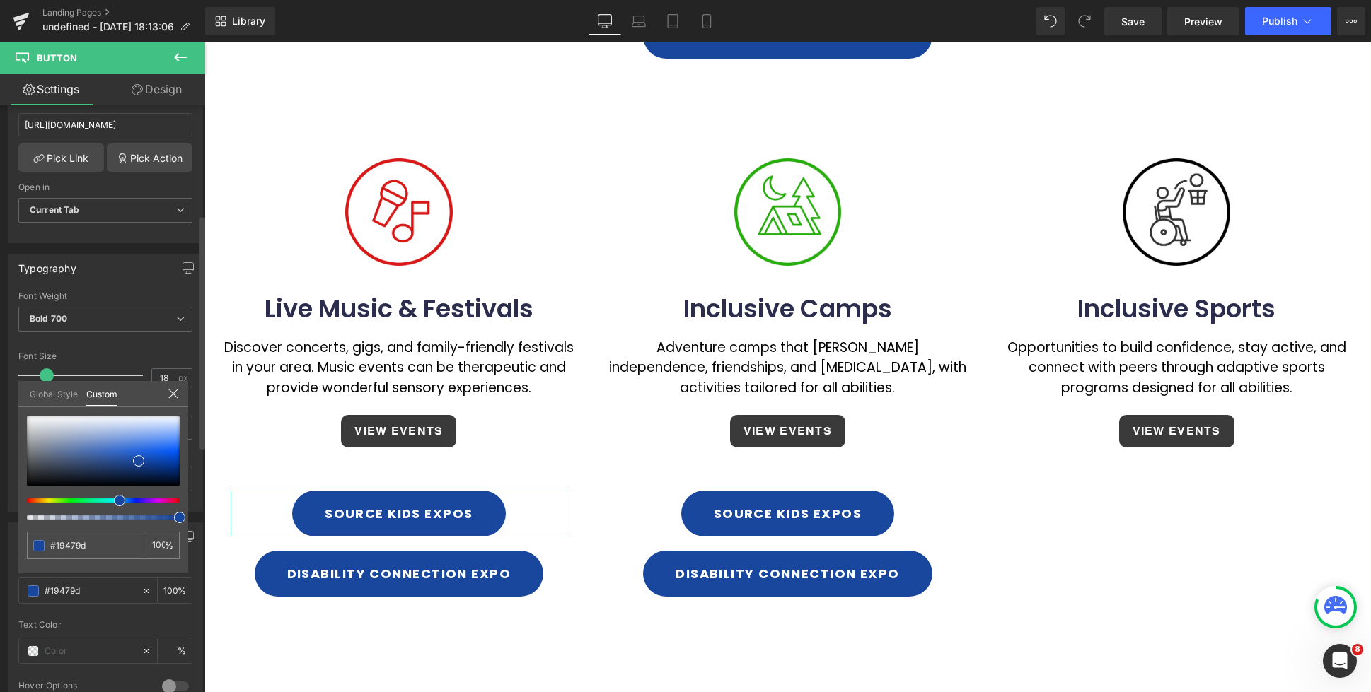
click at [28, 502] on div at bounding box center [97, 501] width 153 height 6
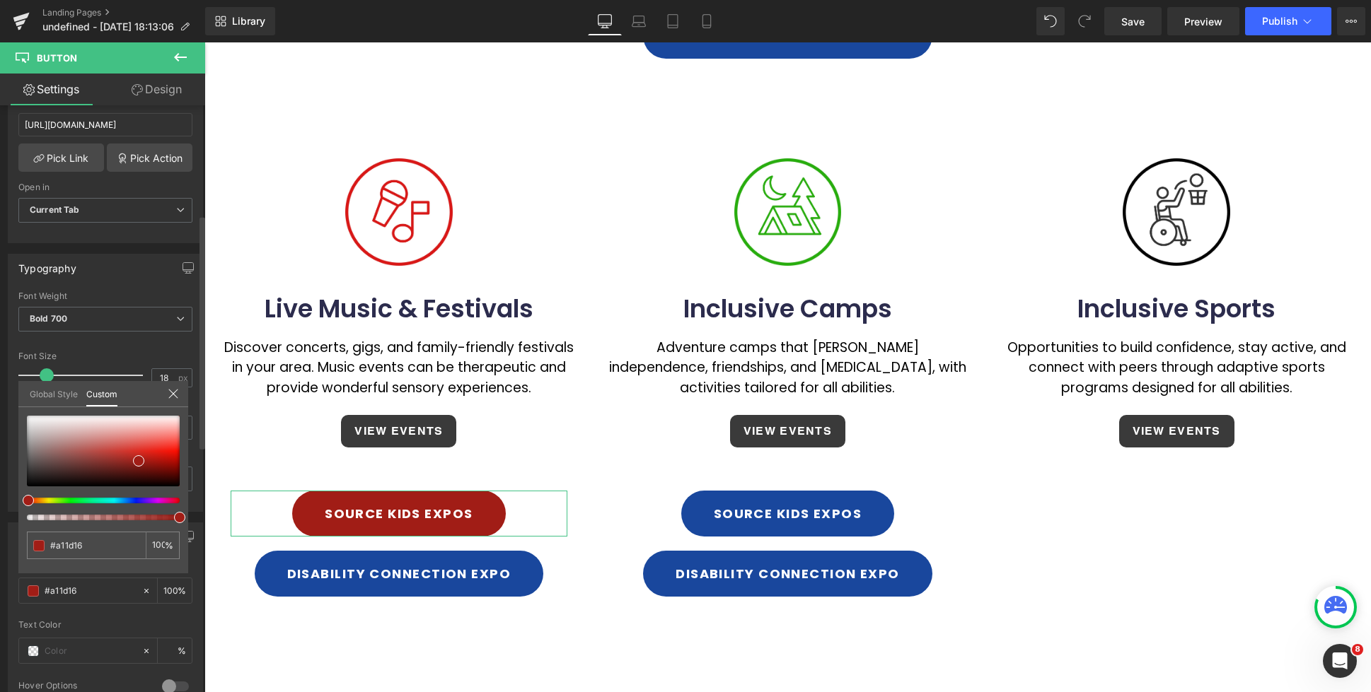
drag, startPoint x: 28, startPoint y: 501, endPoint x: 18, endPoint y: 500, distance: 10.0
click at [18, 500] on div "#a11d16 100 %" at bounding box center [103, 495] width 170 height 158
click at [168, 455] on div at bounding box center [103, 451] width 153 height 71
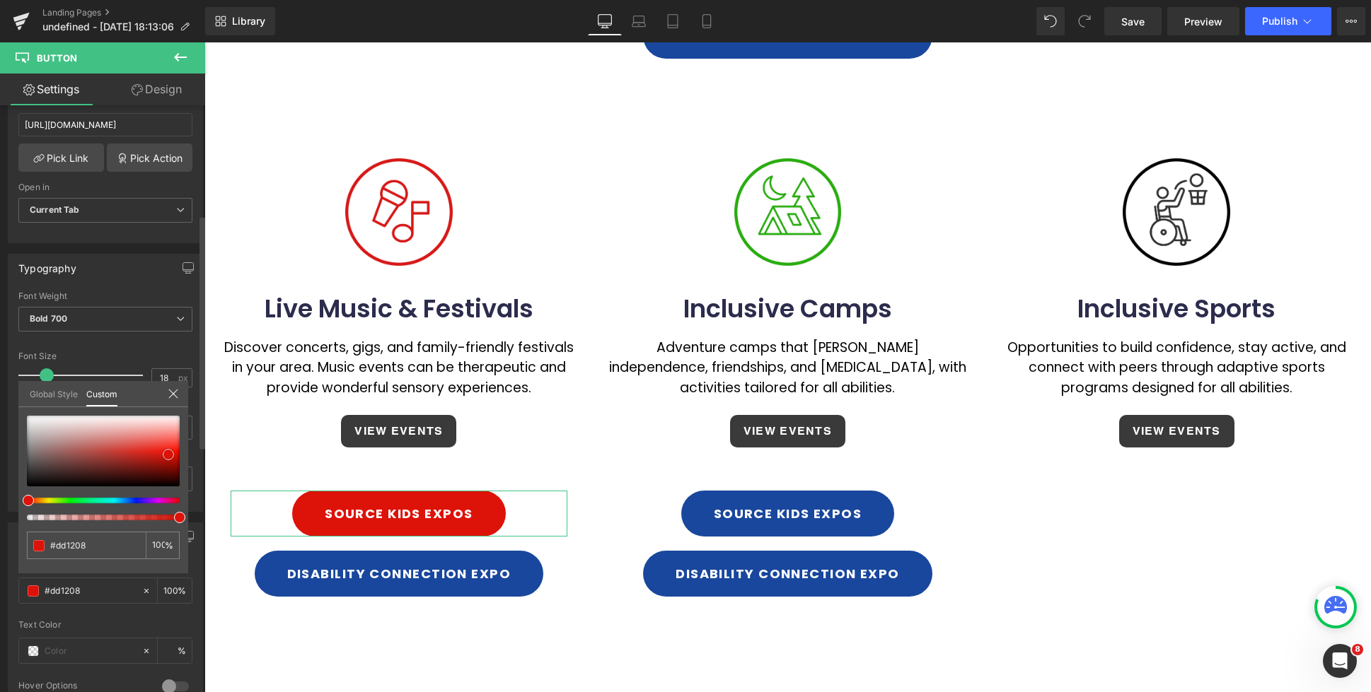
click at [171, 433] on div at bounding box center [103, 451] width 153 height 71
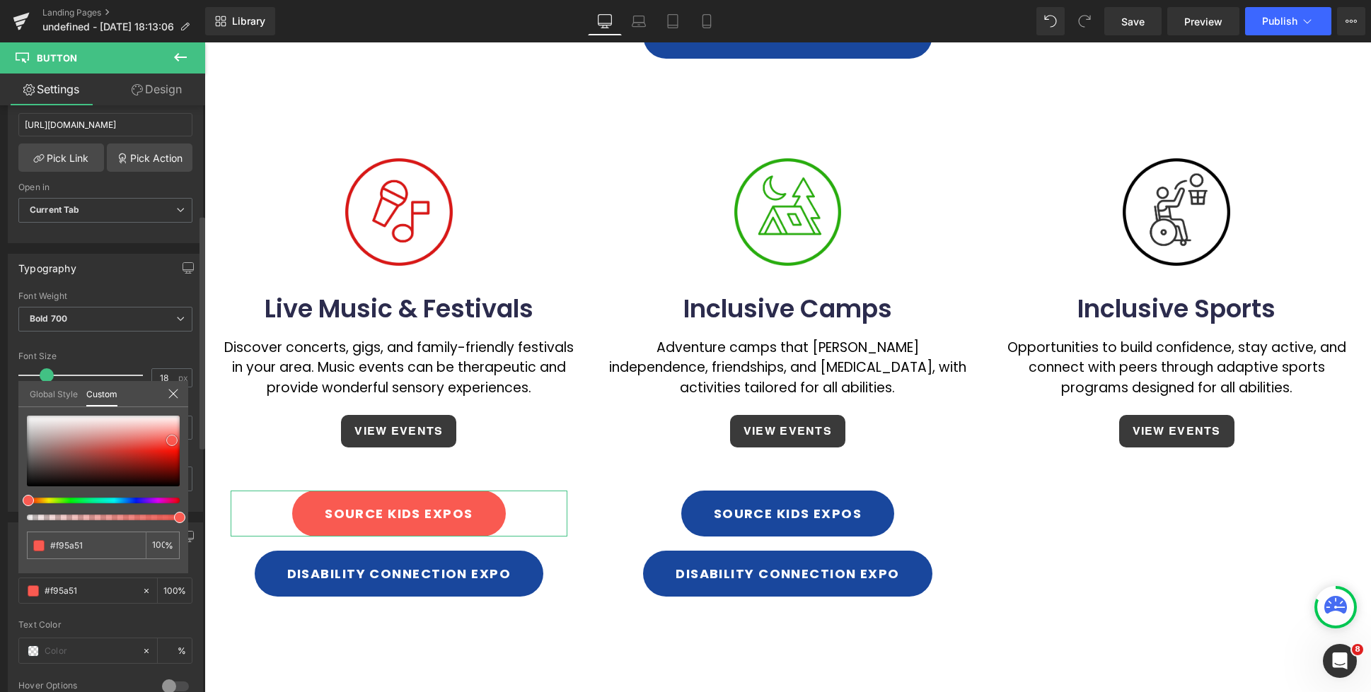
drag, startPoint x: 171, startPoint y: 435, endPoint x: 172, endPoint y: 443, distance: 7.8
click at [172, 443] on span at bounding box center [171, 440] width 11 height 11
drag, startPoint x: 172, startPoint y: 444, endPoint x: 170, endPoint y: 452, distance: 7.9
click at [170, 452] on span at bounding box center [170, 448] width 11 height 11
drag, startPoint x: 171, startPoint y: 447, endPoint x: 139, endPoint y: 449, distance: 31.9
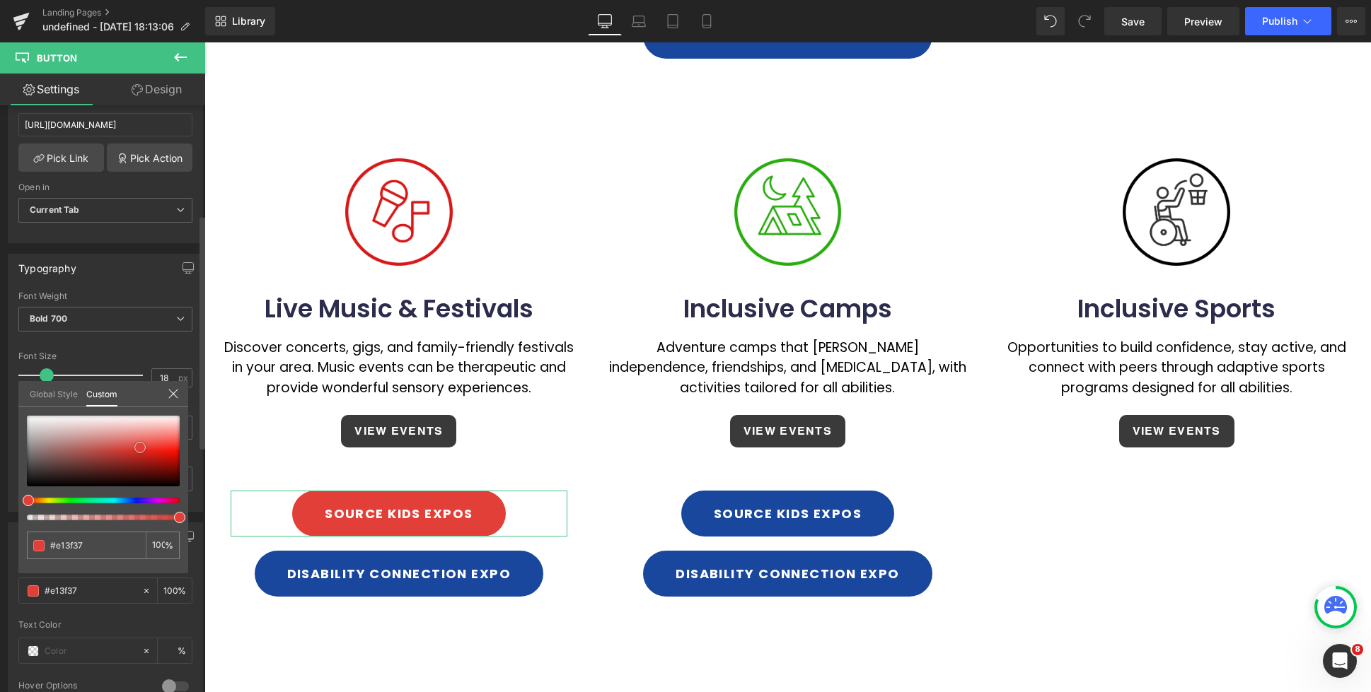
click at [139, 449] on span at bounding box center [139, 447] width 11 height 11
drag, startPoint x: 110, startPoint y: 539, endPoint x: 102, endPoint y: 539, distance: 8.5
click at [102, 539] on div "#e13f37" at bounding box center [86, 546] width 119 height 28
drag, startPoint x: 94, startPoint y: 546, endPoint x: 50, endPoint y: 543, distance: 44.6
click at [50, 543] on div "#e13f37" at bounding box center [86, 546] width 119 height 28
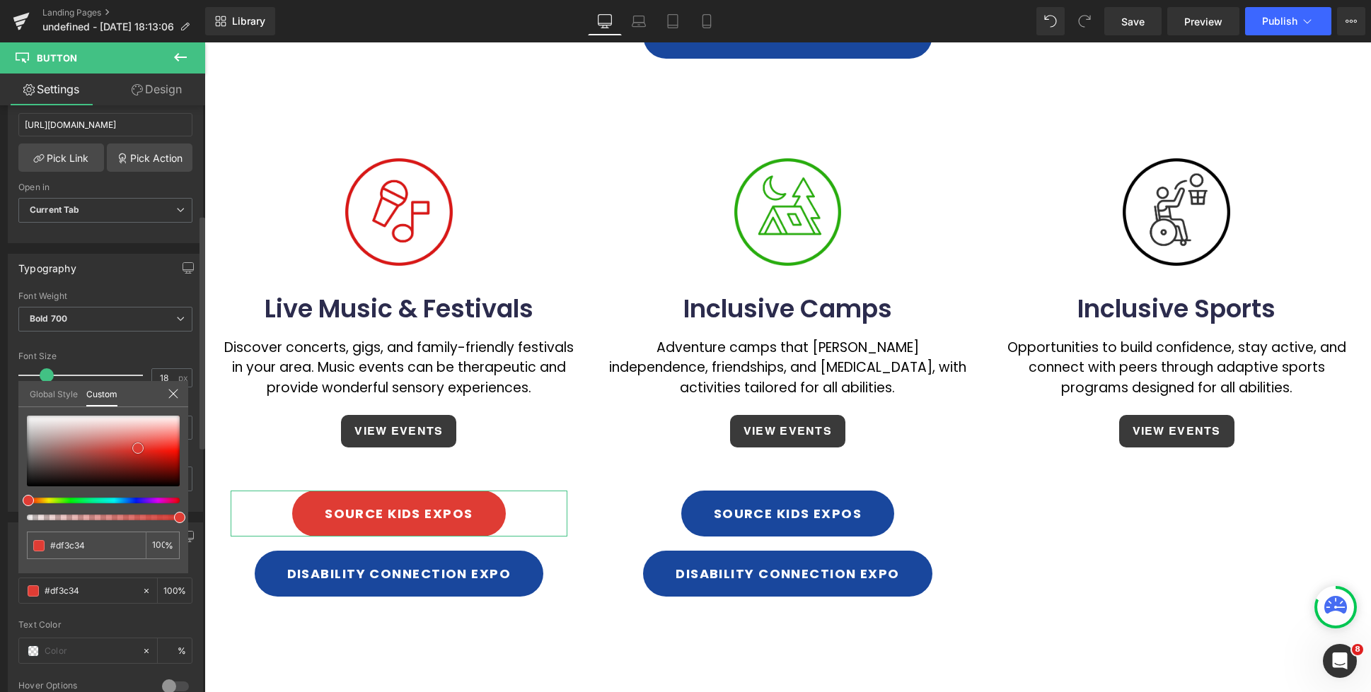
click at [139, 449] on span at bounding box center [137, 448] width 11 height 11
click at [91, 548] on input "#df3c34" at bounding box center [87, 545] width 75 height 15
drag, startPoint x: 96, startPoint y: 548, endPoint x: 30, endPoint y: 545, distance: 66.6
click at [29, 544] on div "#df3c34" at bounding box center [86, 546] width 119 height 28
click at [460, 591] on div at bounding box center [787, 367] width 1166 height 650
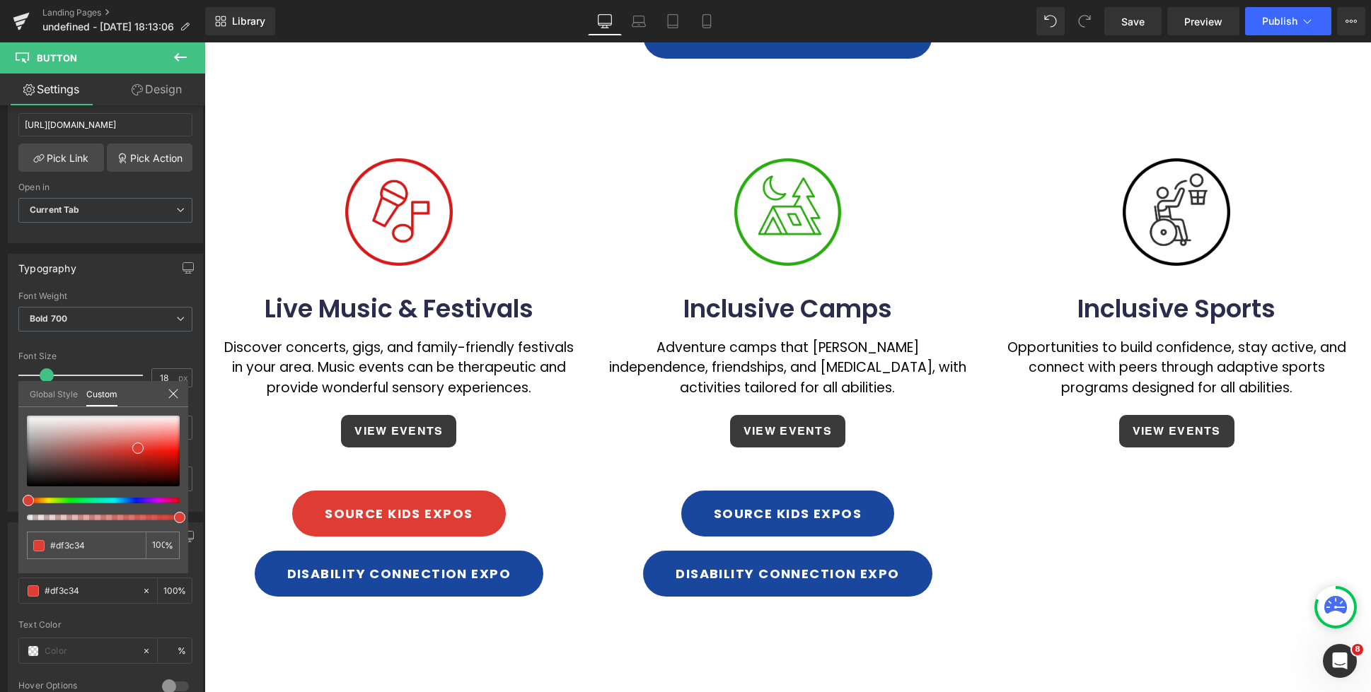
click at [447, 579] on div at bounding box center [787, 367] width 1166 height 650
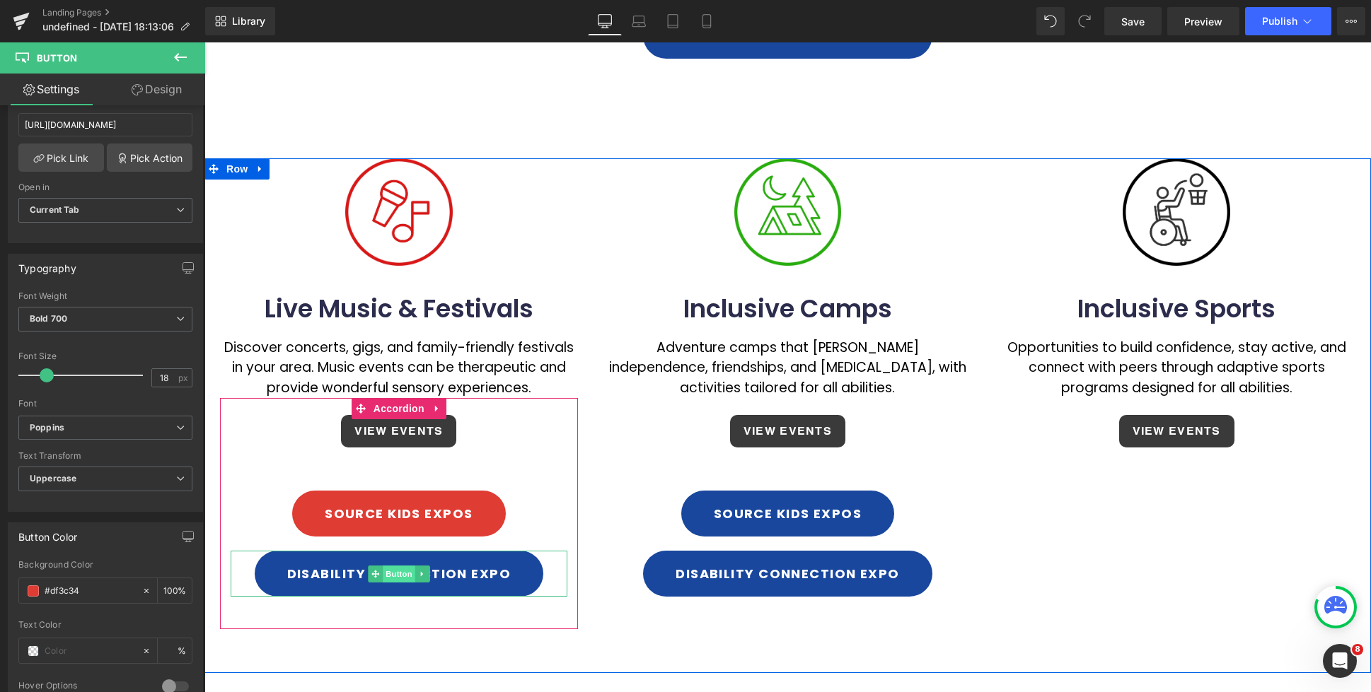
click at [400, 574] on span "Button" at bounding box center [399, 574] width 33 height 17
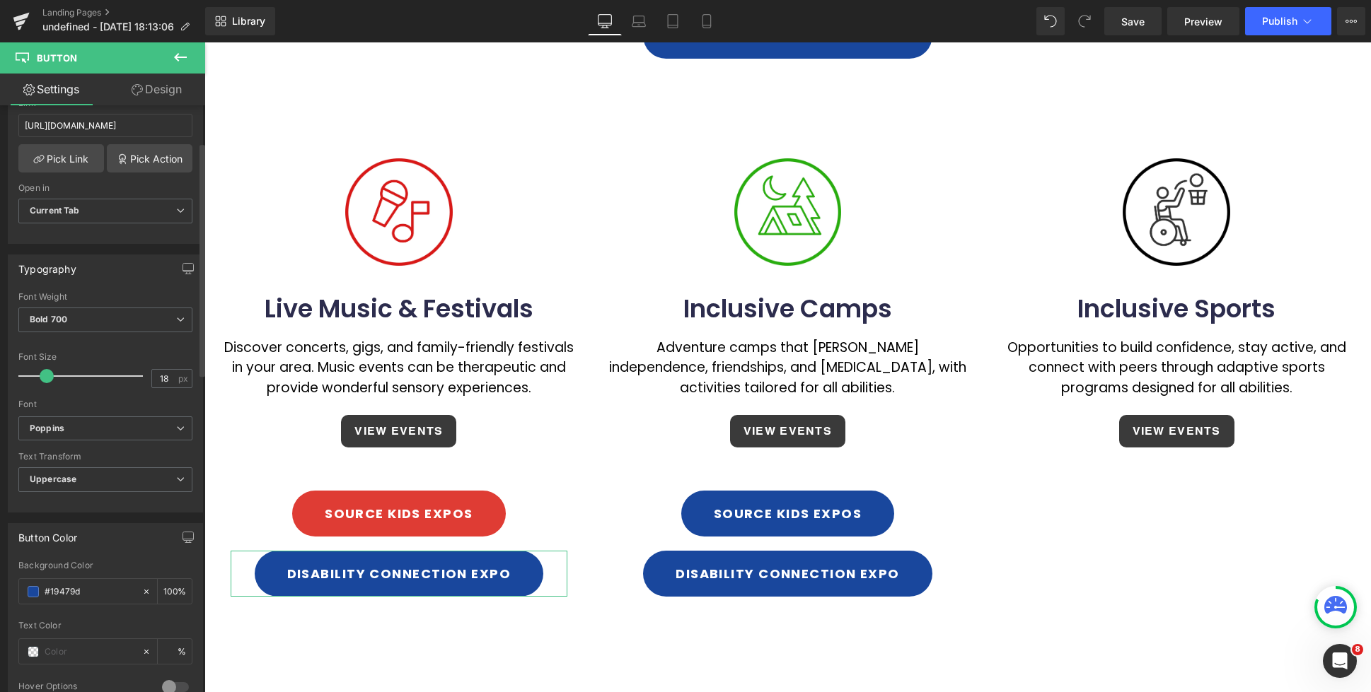
scroll to position [343, 0]
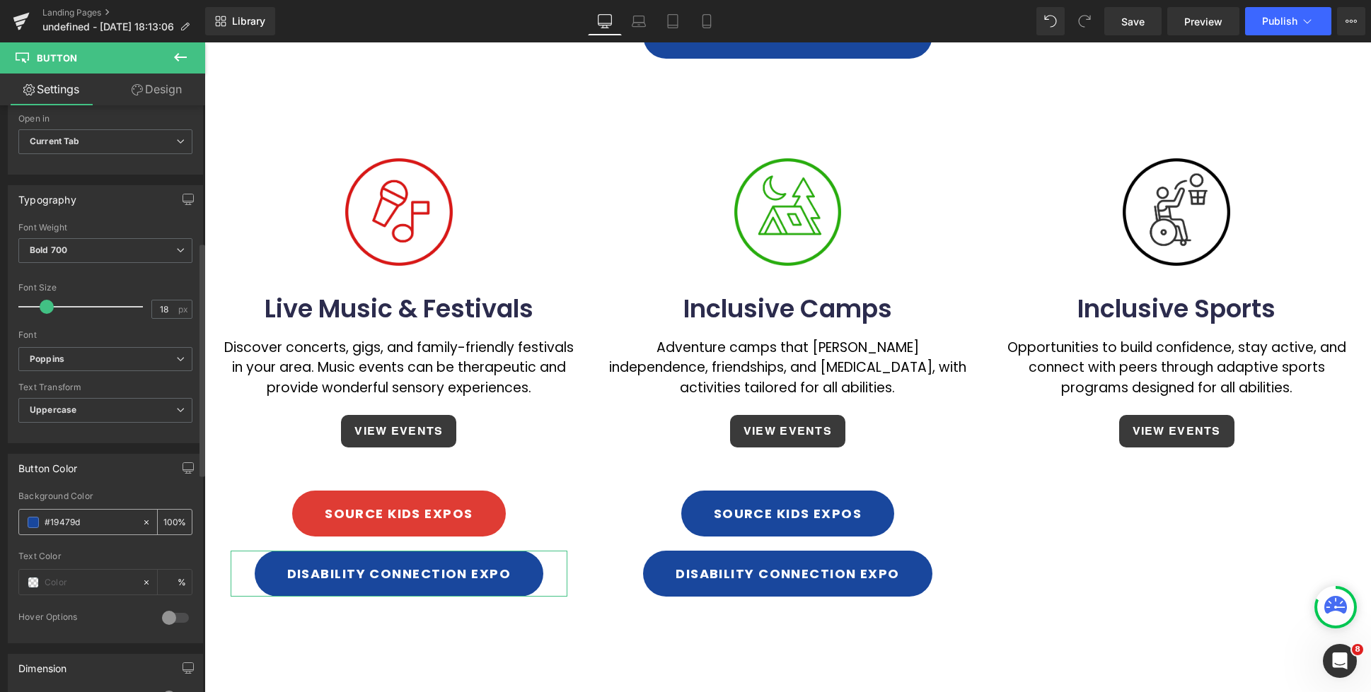
drag, startPoint x: 86, startPoint y: 523, endPoint x: 28, endPoint y: 518, distance: 58.2
click at [32, 518] on div "#19479d" at bounding box center [80, 522] width 122 height 25
paste input "df3c34"
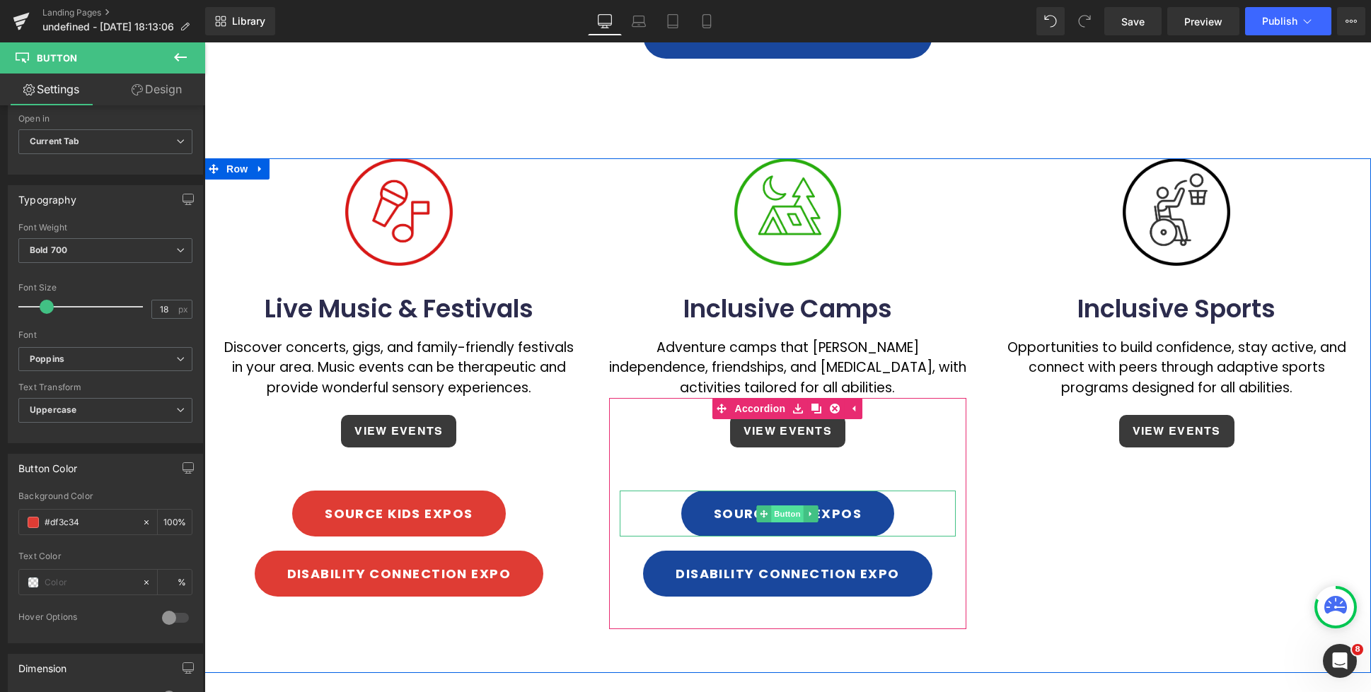
click at [779, 511] on span "Button" at bounding box center [788, 514] width 33 height 17
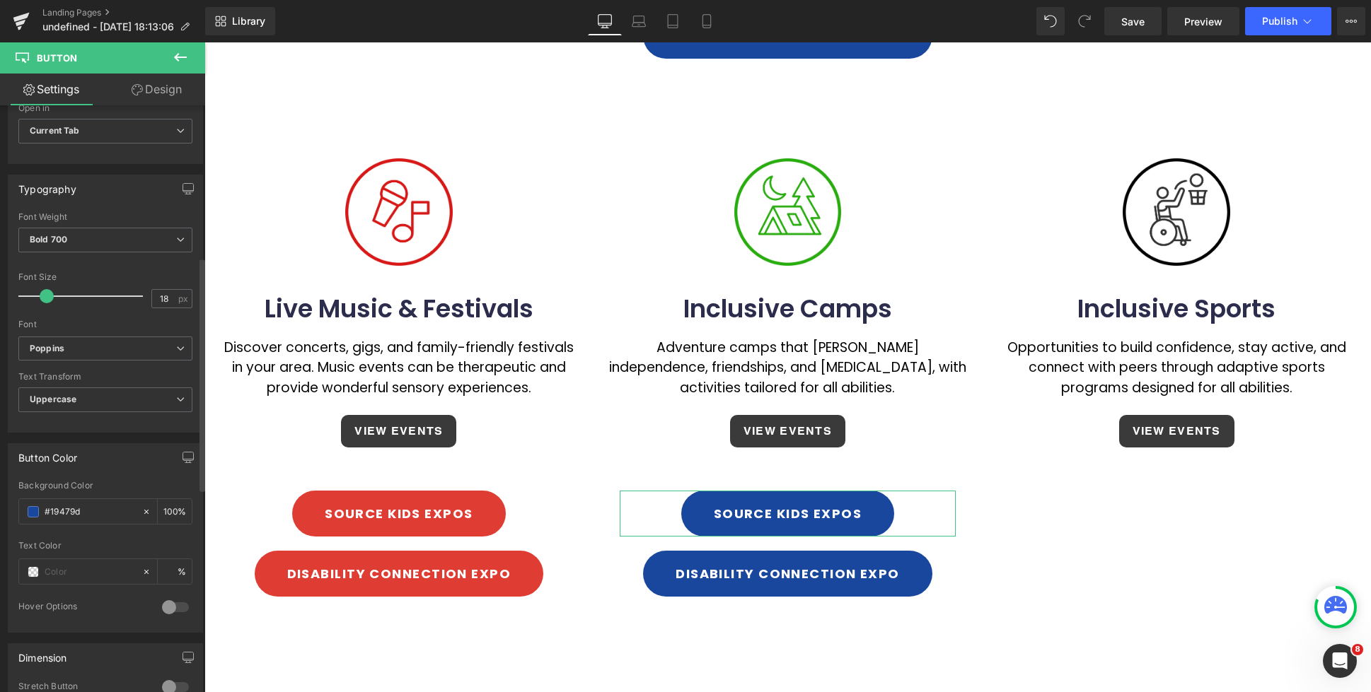
scroll to position [474, 0]
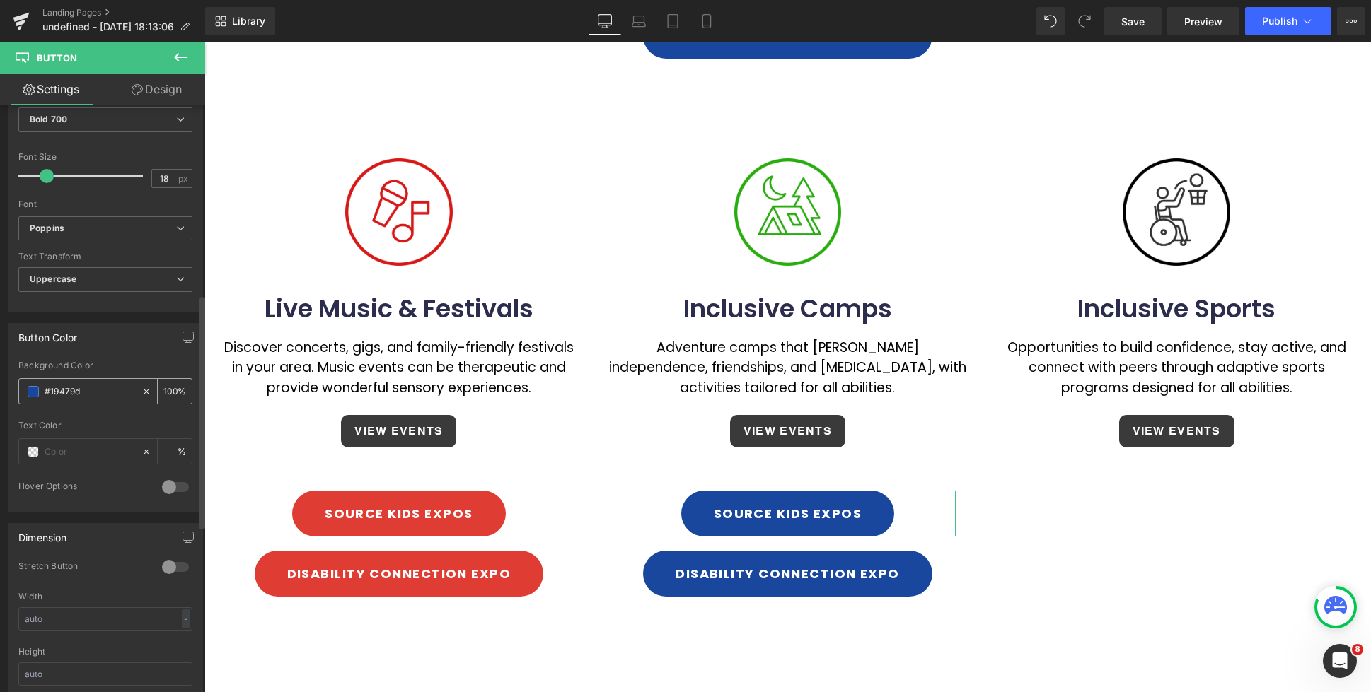
click at [33, 392] on span at bounding box center [33, 391] width 11 height 11
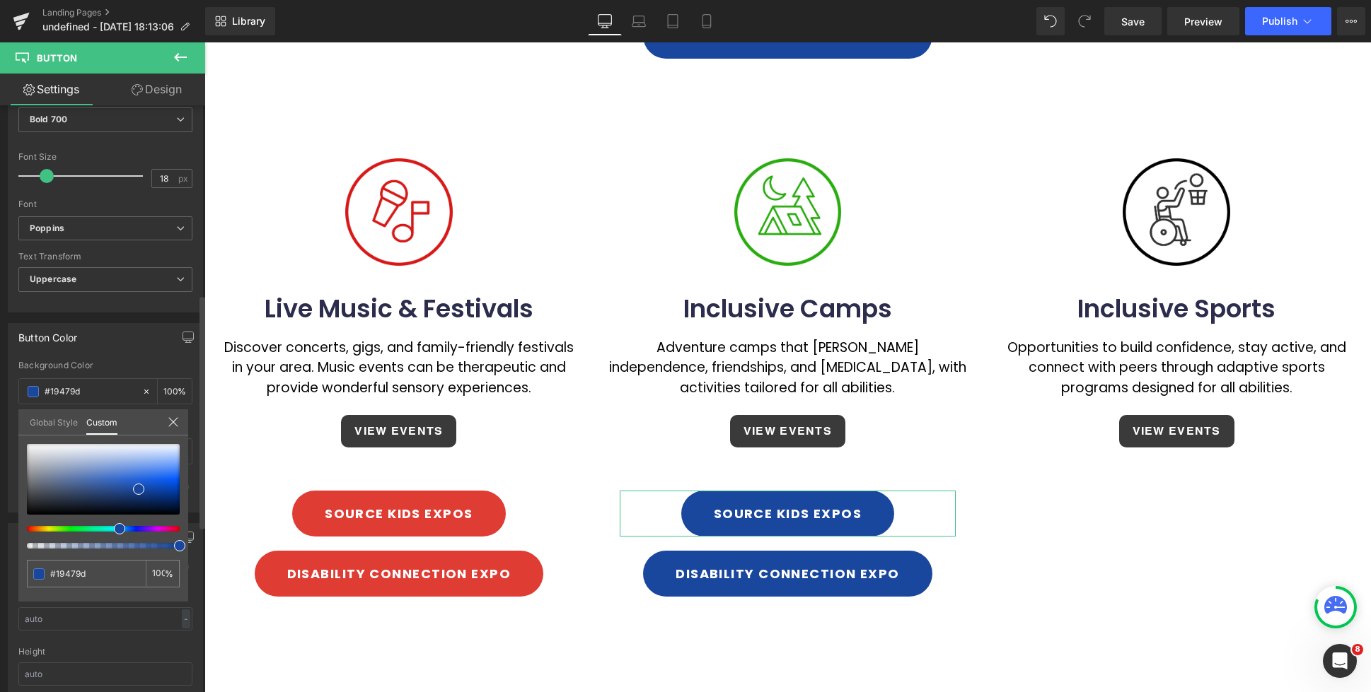
click at [76, 530] on div at bounding box center [97, 529] width 153 height 6
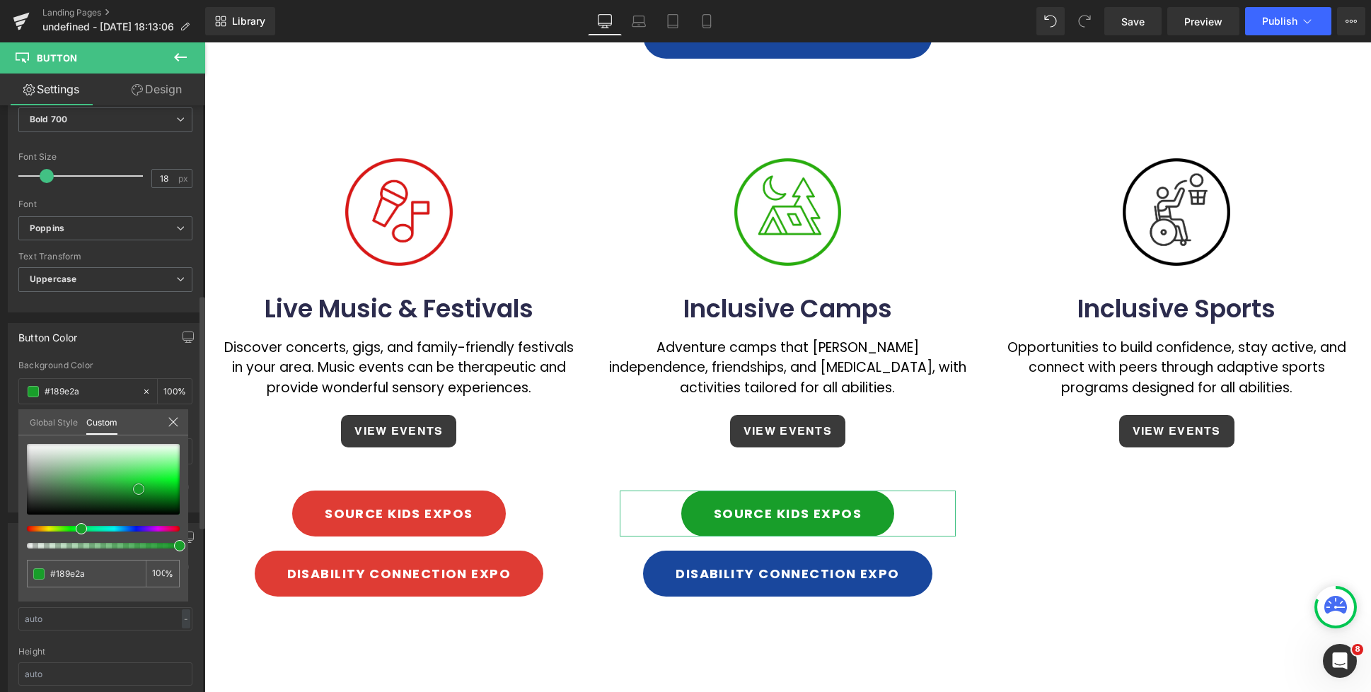
click at [122, 487] on div at bounding box center [103, 479] width 153 height 71
click at [119, 491] on span at bounding box center [118, 490] width 11 height 11
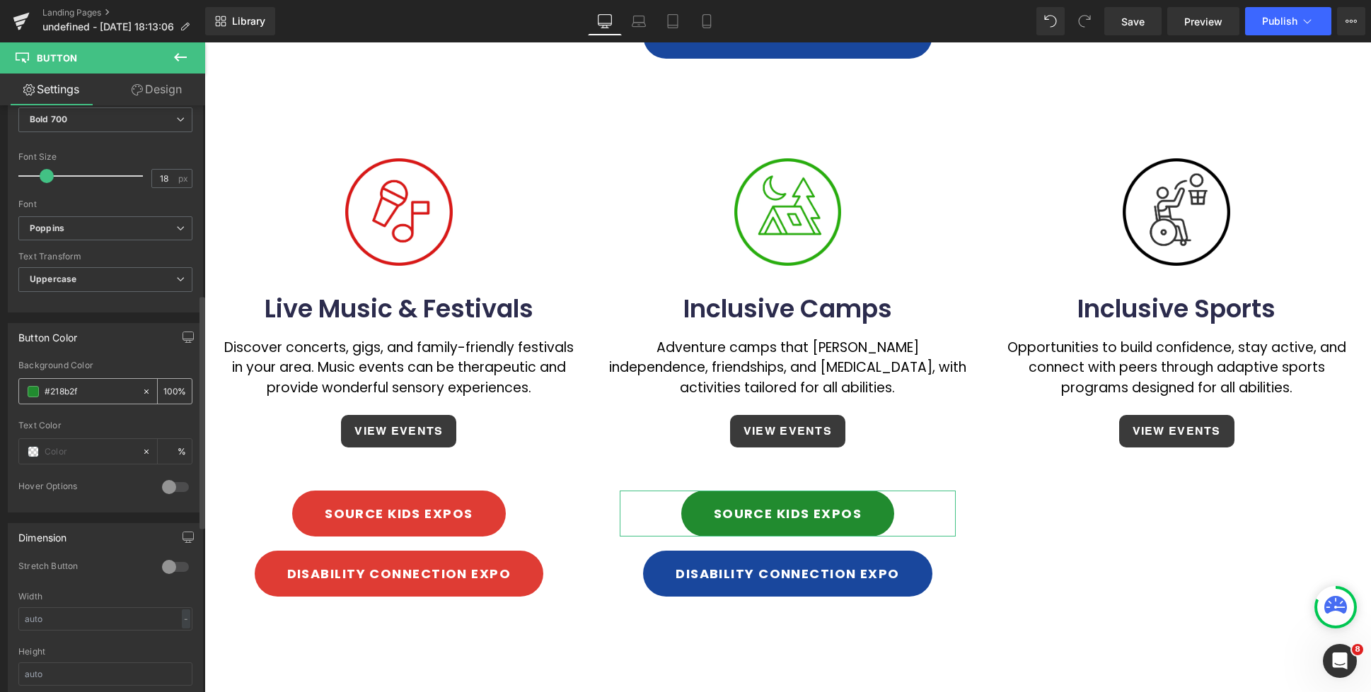
drag, startPoint x: 88, startPoint y: 390, endPoint x: 25, endPoint y: 386, distance: 63.1
click at [25, 386] on div "#218b2f" at bounding box center [80, 391] width 122 height 25
click at [761, 569] on body "Skip to content Just added to your cart Qty: View cart ( ) Continue shopping Su…" at bounding box center [787, 285] width 1166 height 1743
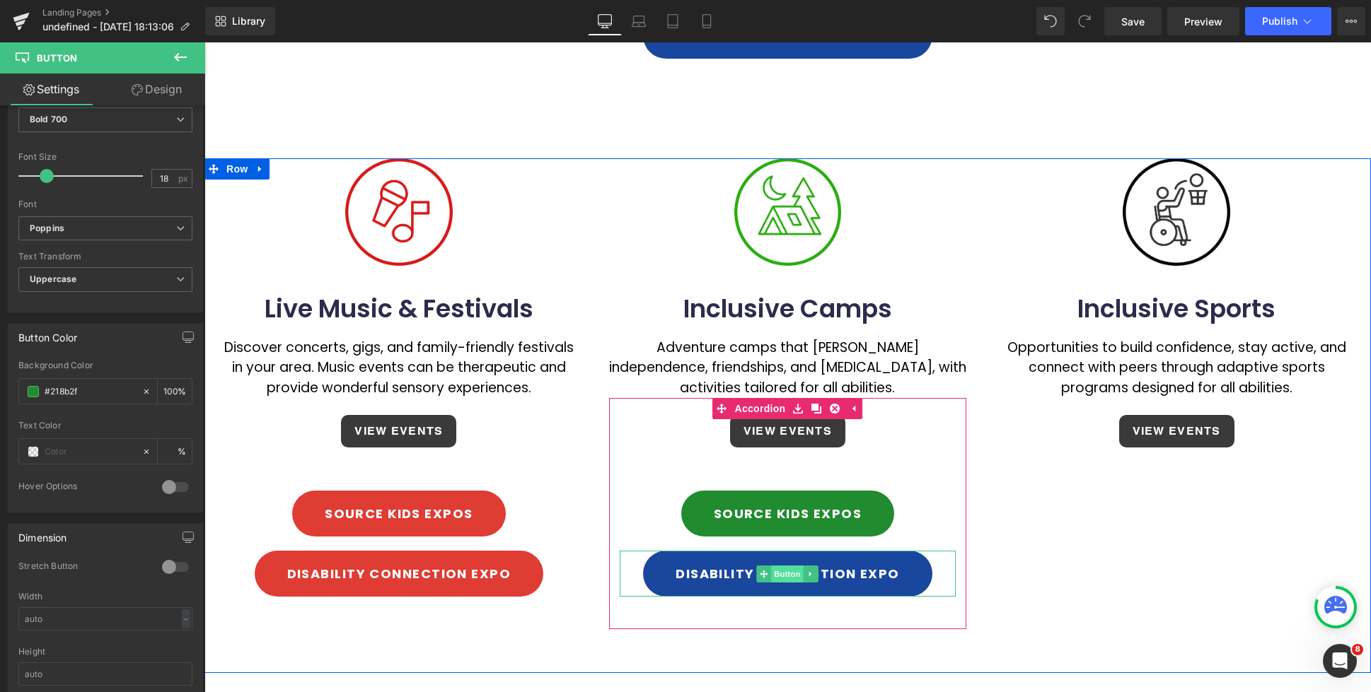
click at [781, 577] on span "Button" at bounding box center [788, 574] width 33 height 17
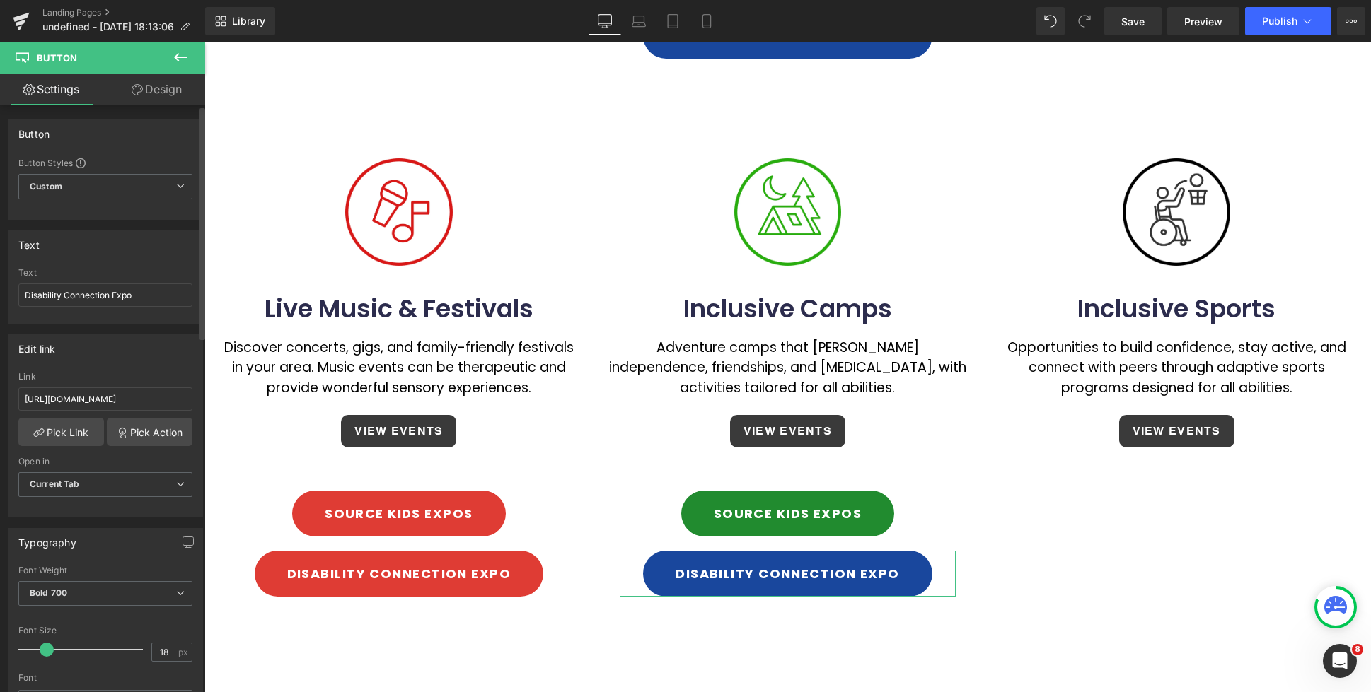
scroll to position [255, 0]
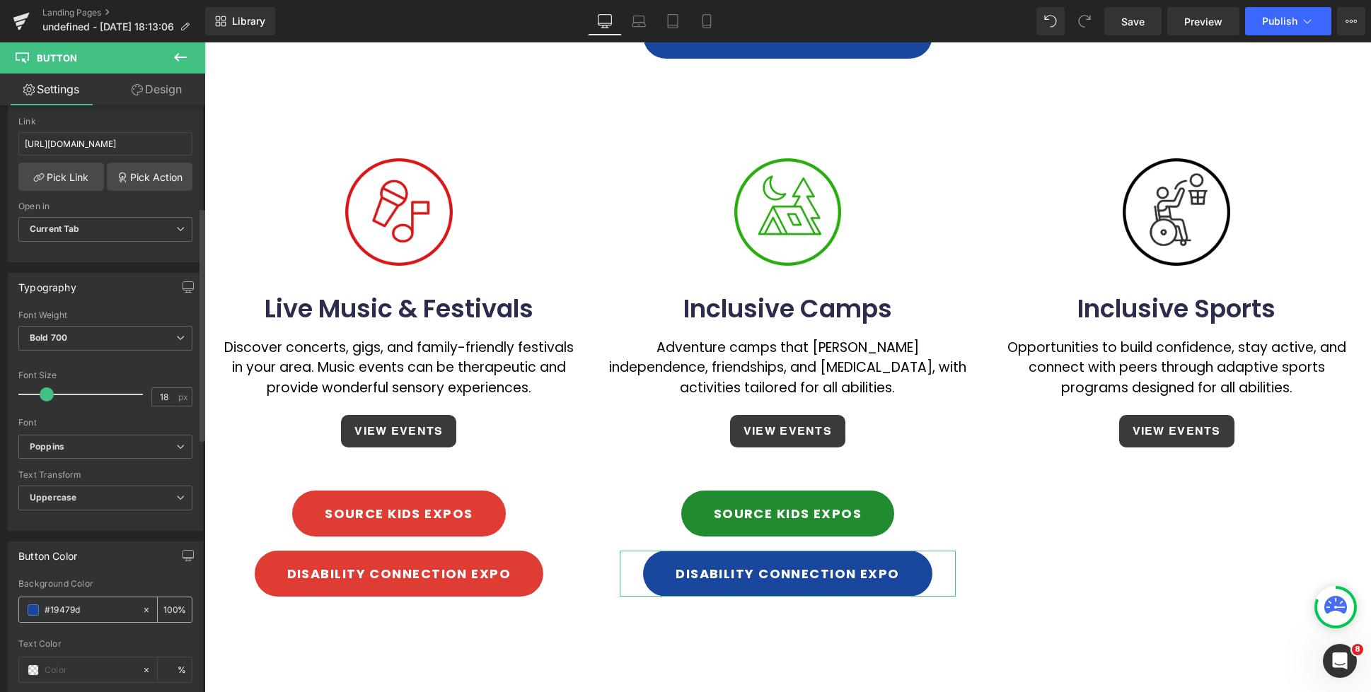
drag, startPoint x: 93, startPoint y: 613, endPoint x: 22, endPoint y: 606, distance: 71.7
click at [22, 606] on div "#19479d" at bounding box center [80, 610] width 122 height 25
paste input "218b2f"
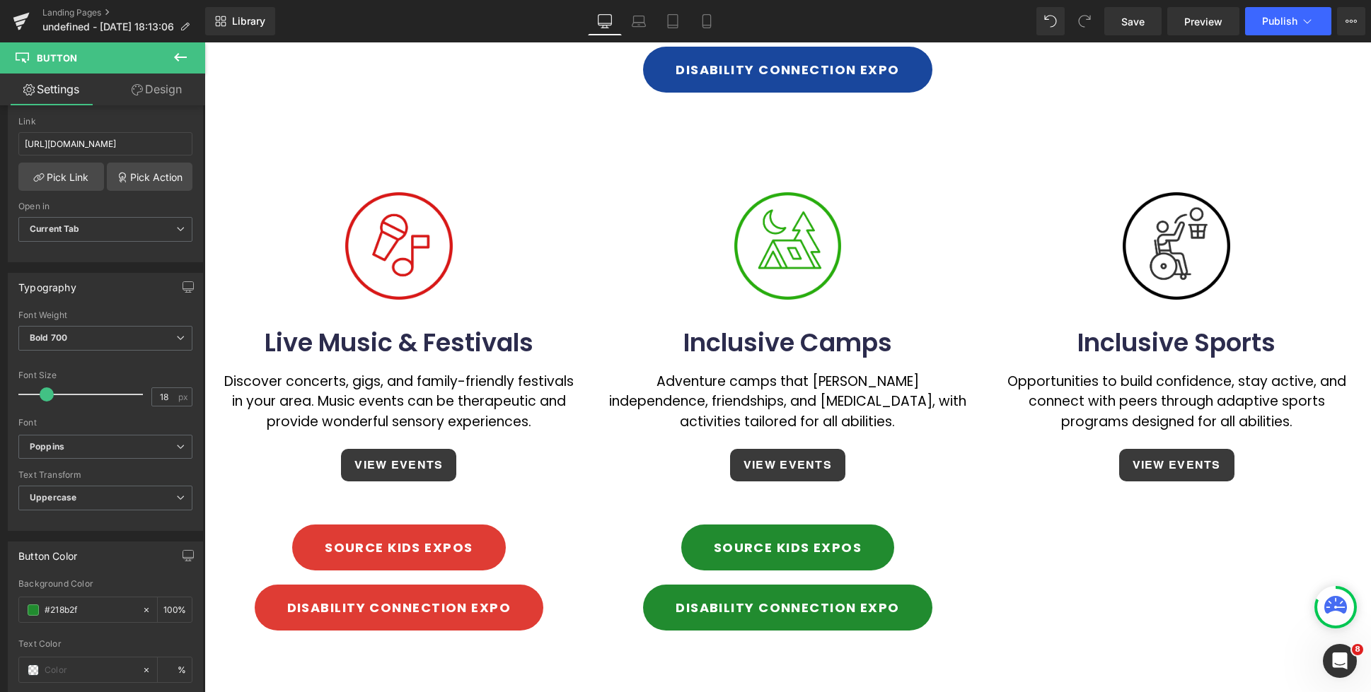
scroll to position [676, 0]
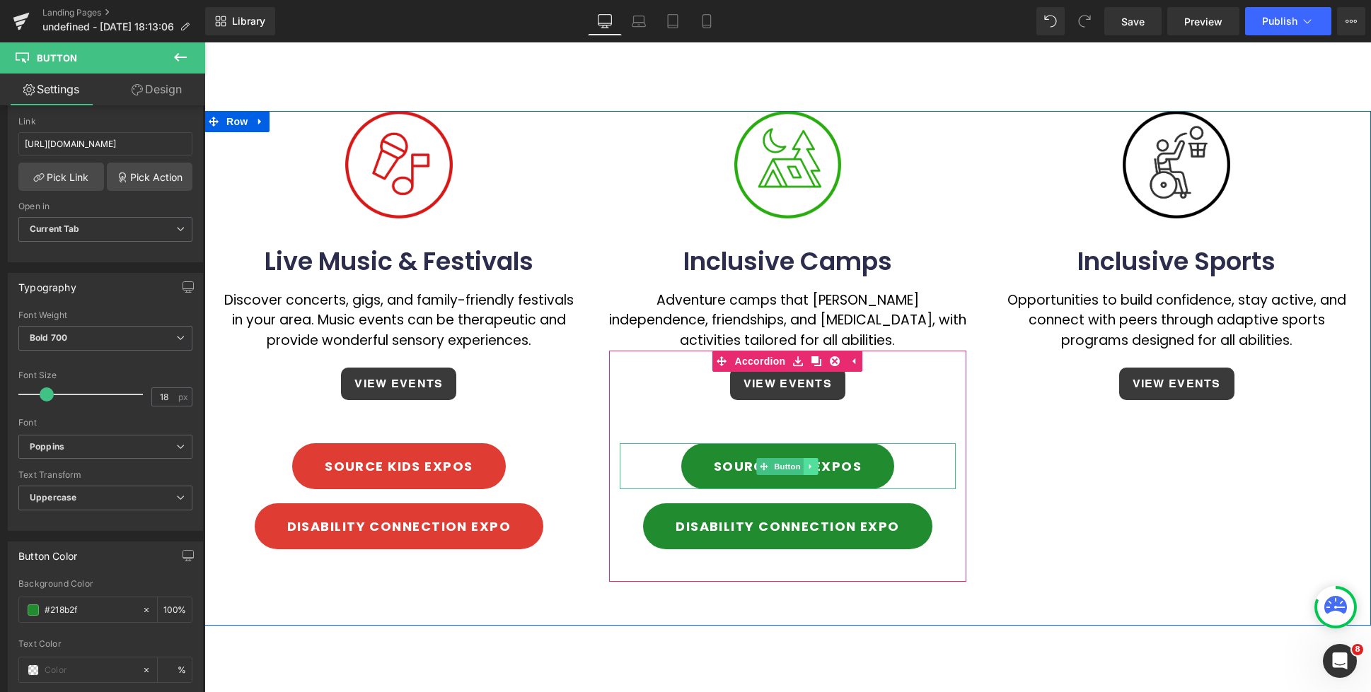
click at [815, 468] on link at bounding box center [810, 466] width 15 height 17
click at [807, 469] on icon at bounding box center [804, 467] width 8 height 8
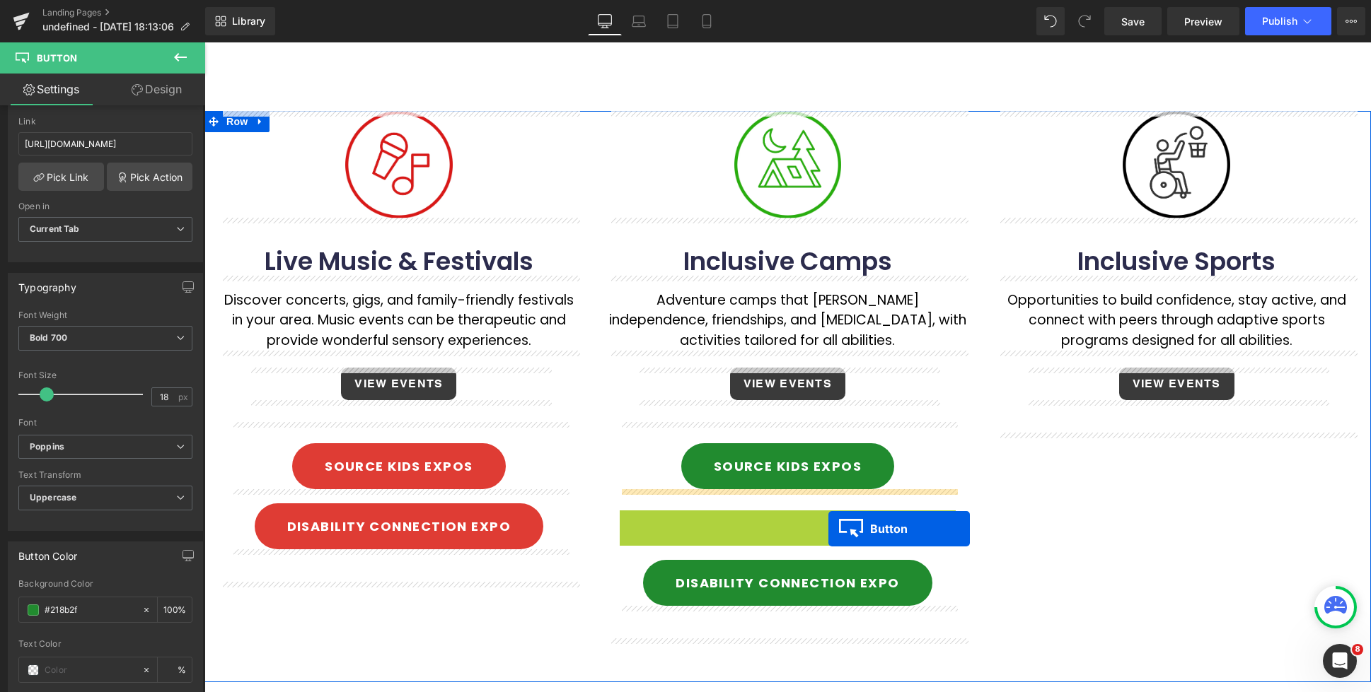
drag, startPoint x: 1130, startPoint y: 435, endPoint x: 828, endPoint y: 529, distance: 315.6
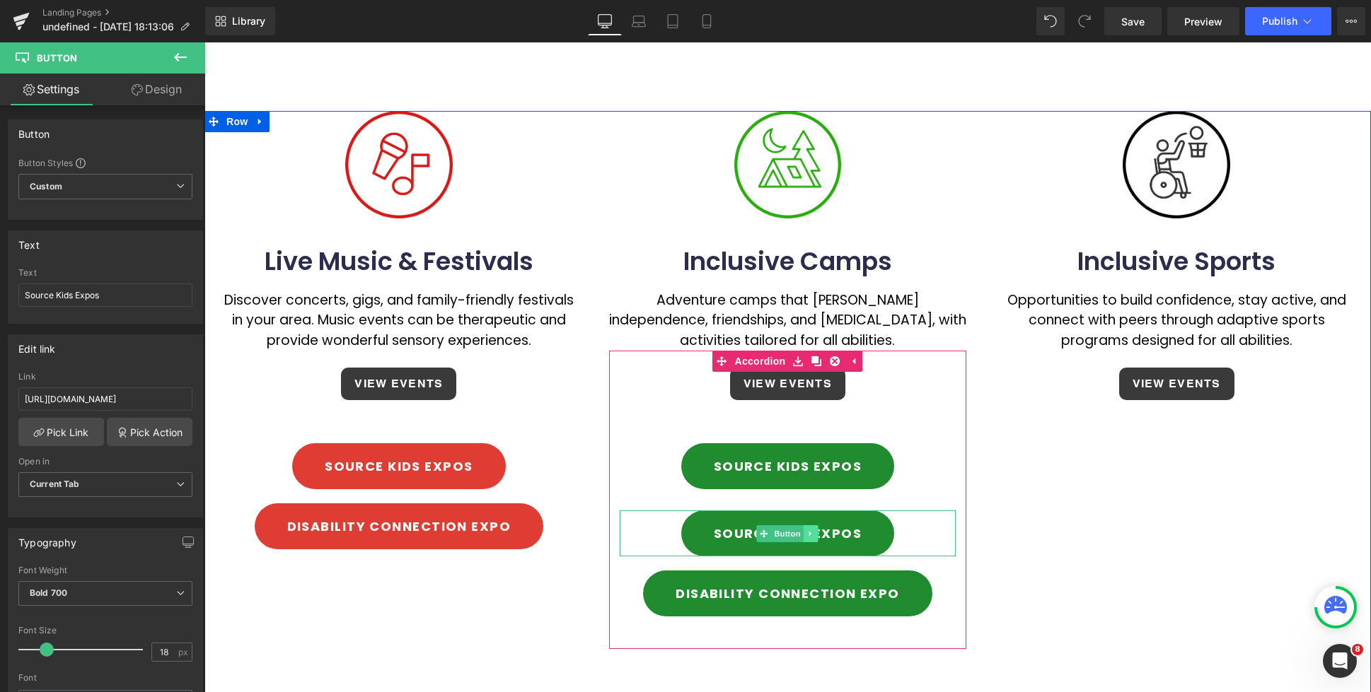
click at [808, 535] on icon at bounding box center [811, 534] width 8 height 8
click at [818, 533] on icon at bounding box center [818, 534] width 8 height 8
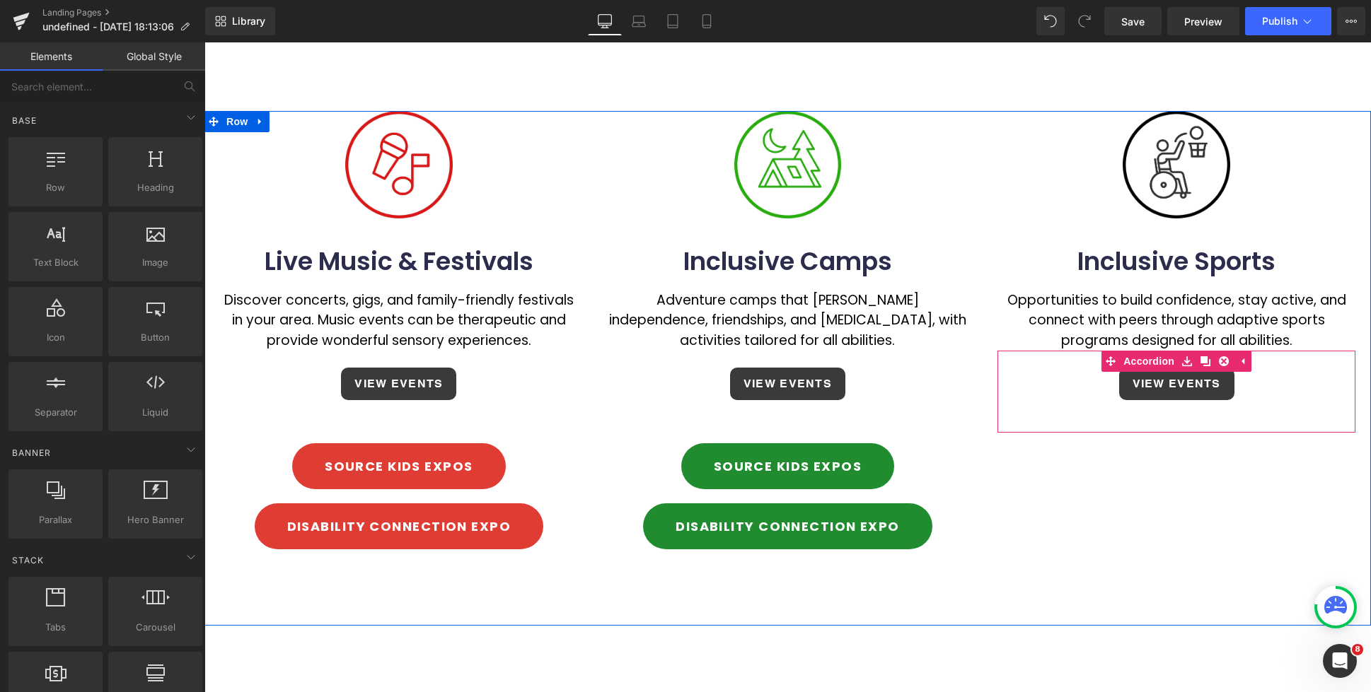
click at [1287, 385] on div "VIEW EVENTS Button" at bounding box center [1176, 384] width 358 height 54
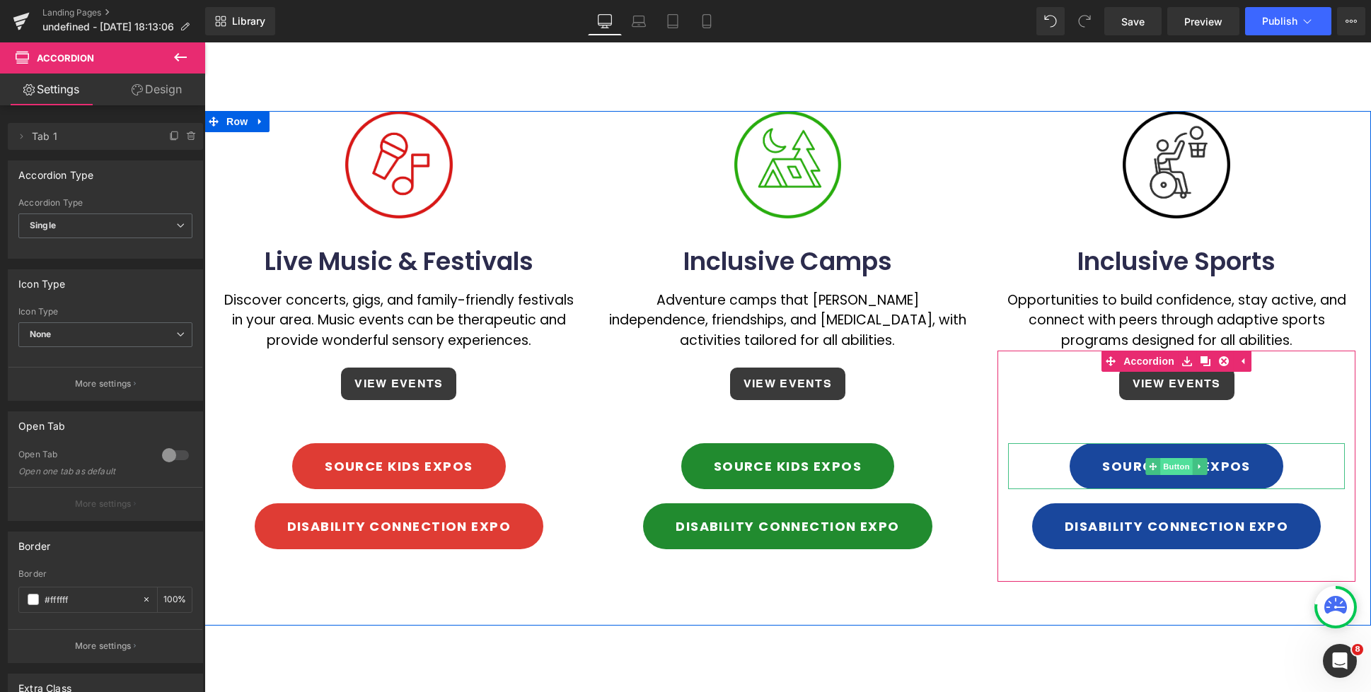
click at [1174, 469] on span "Button" at bounding box center [1176, 466] width 33 height 17
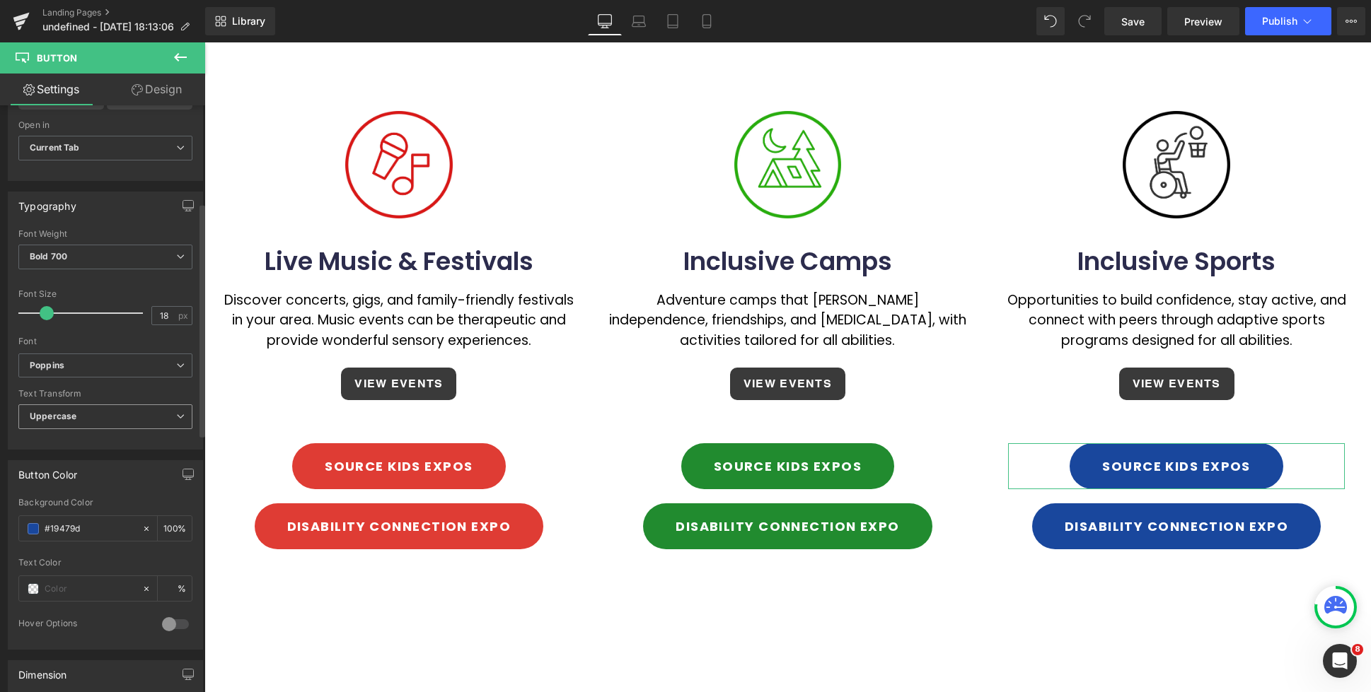
scroll to position [458, 0]
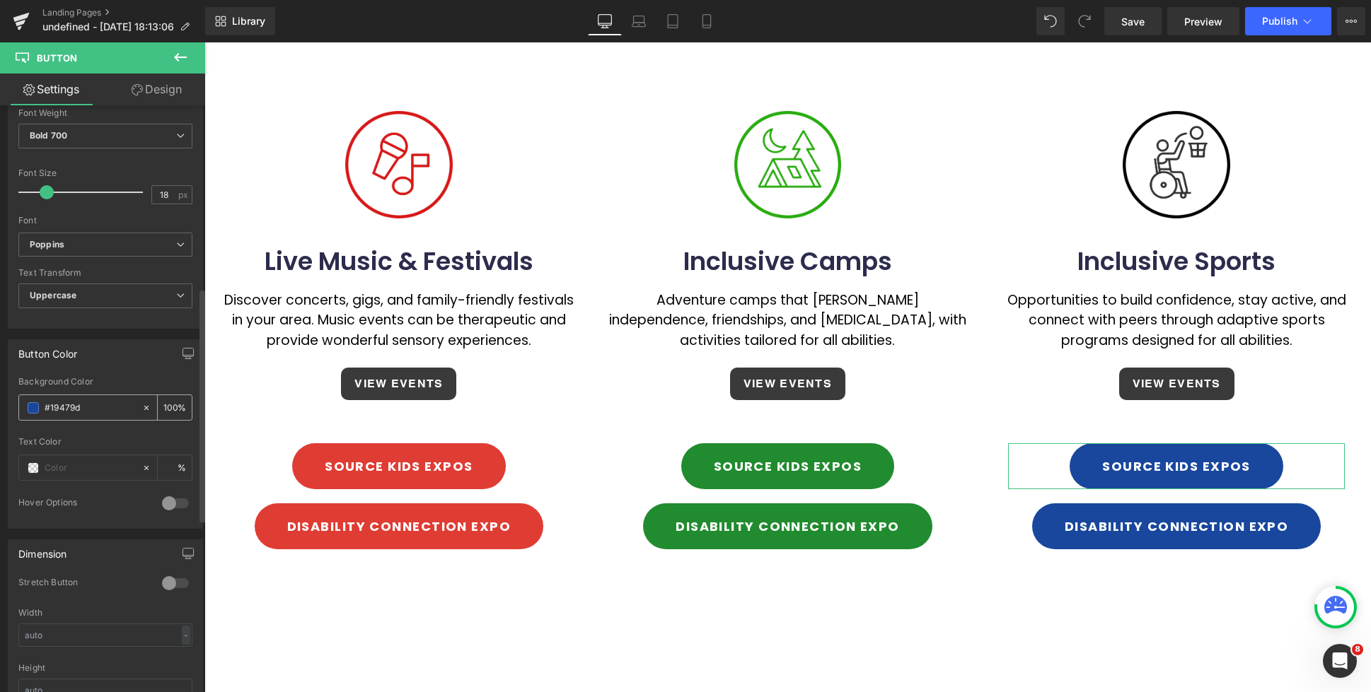
click at [33, 405] on span at bounding box center [33, 407] width 11 height 11
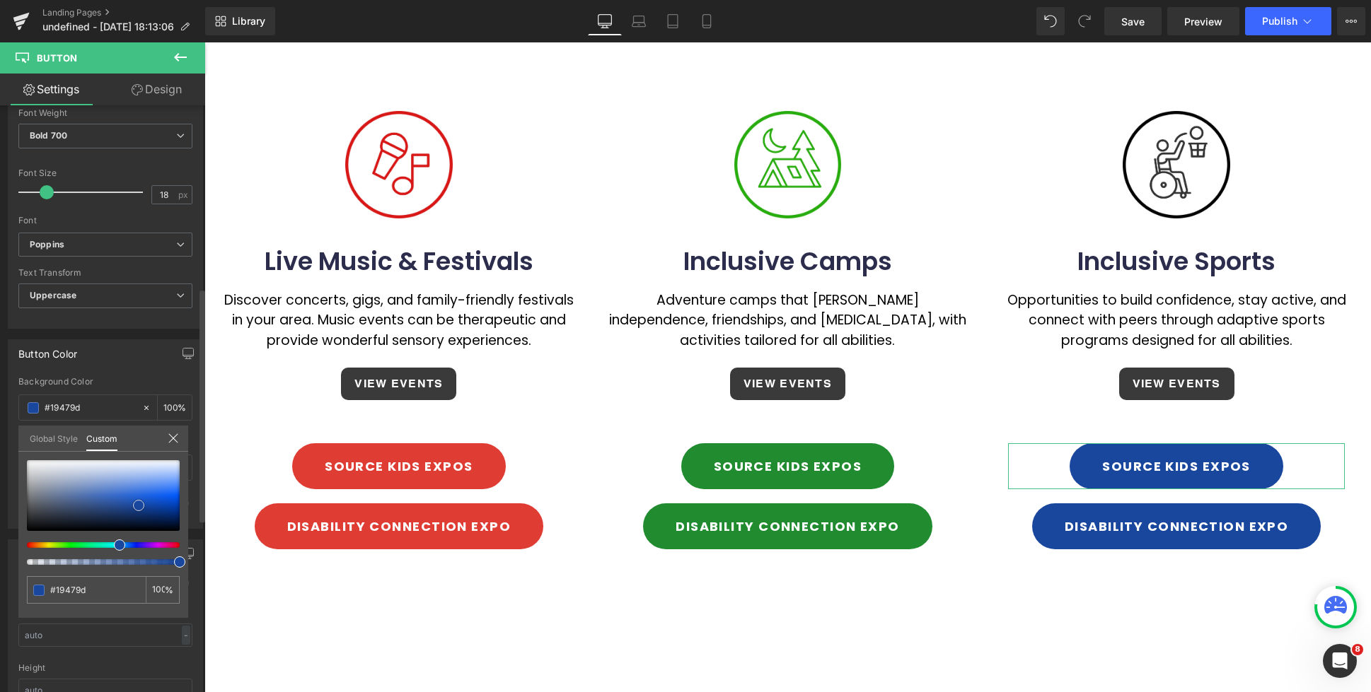
click at [40, 513] on div at bounding box center [103, 495] width 153 height 71
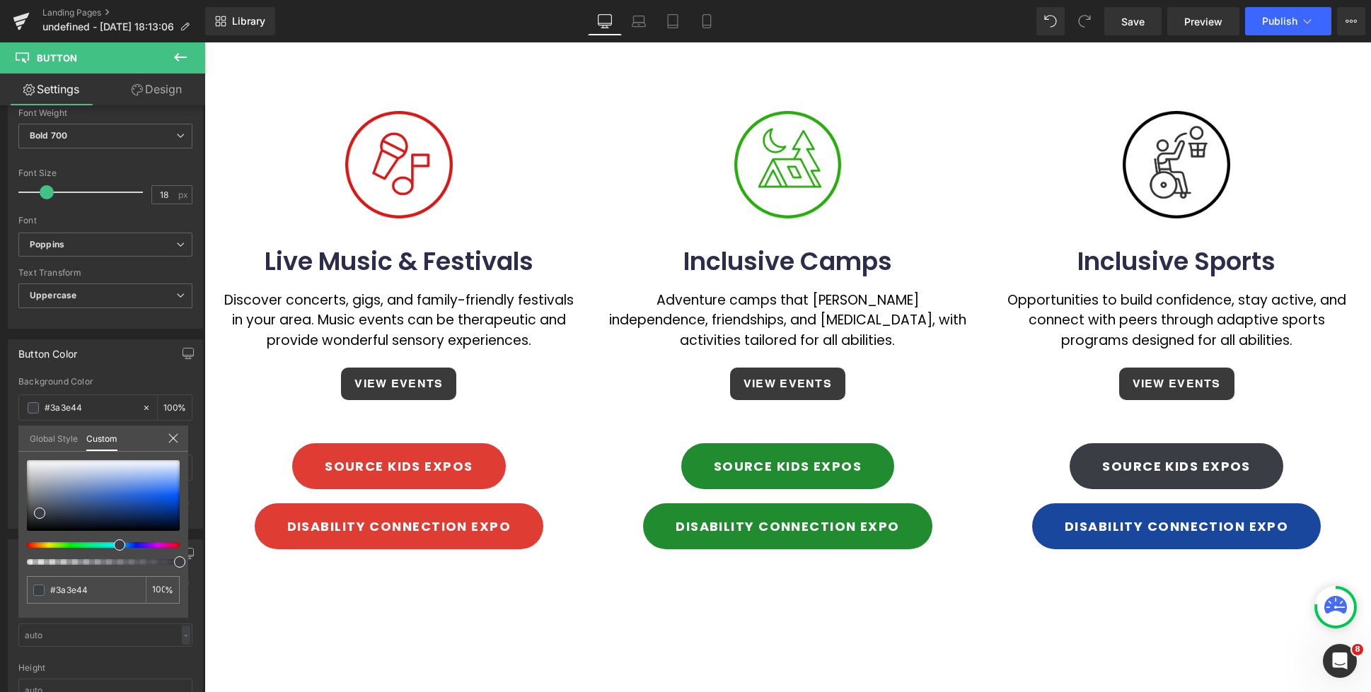
click at [1225, 531] on div at bounding box center [787, 367] width 1166 height 650
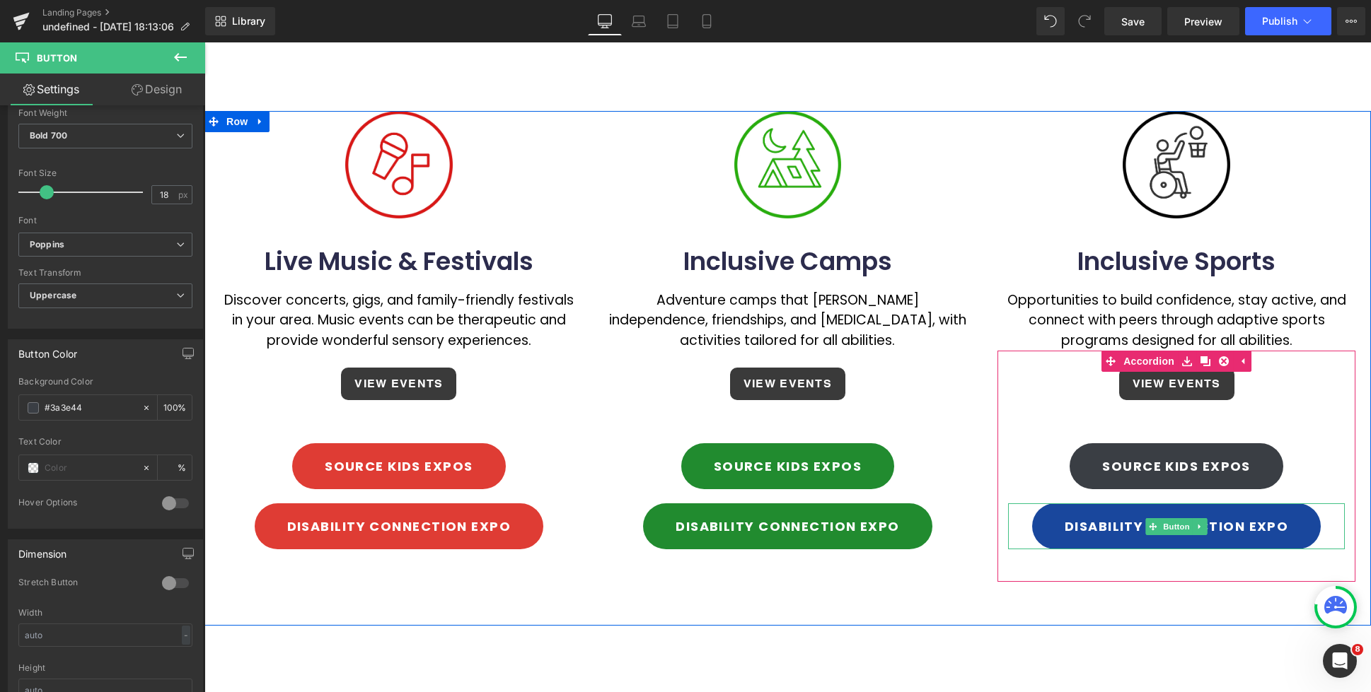
click at [1200, 525] on icon at bounding box center [1200, 527] width 8 height 8
click at [1205, 526] on icon at bounding box center [1207, 527] width 8 height 8
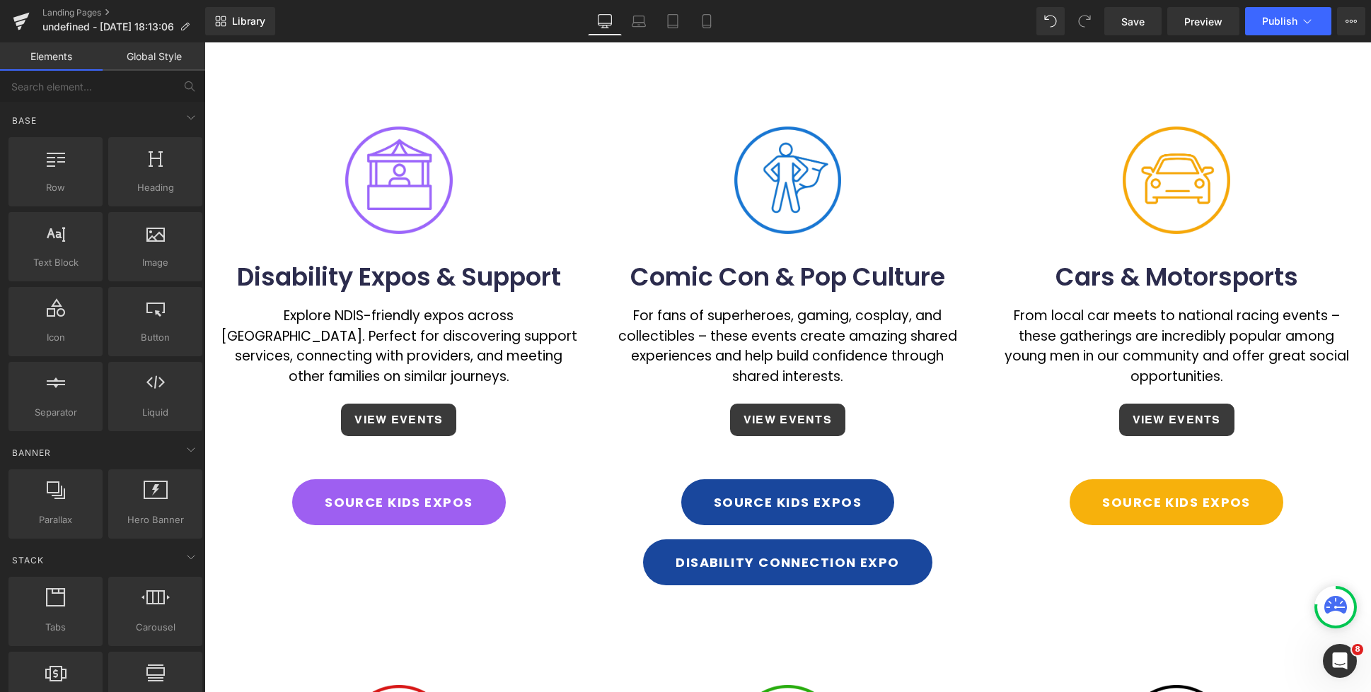
scroll to position [250, 0]
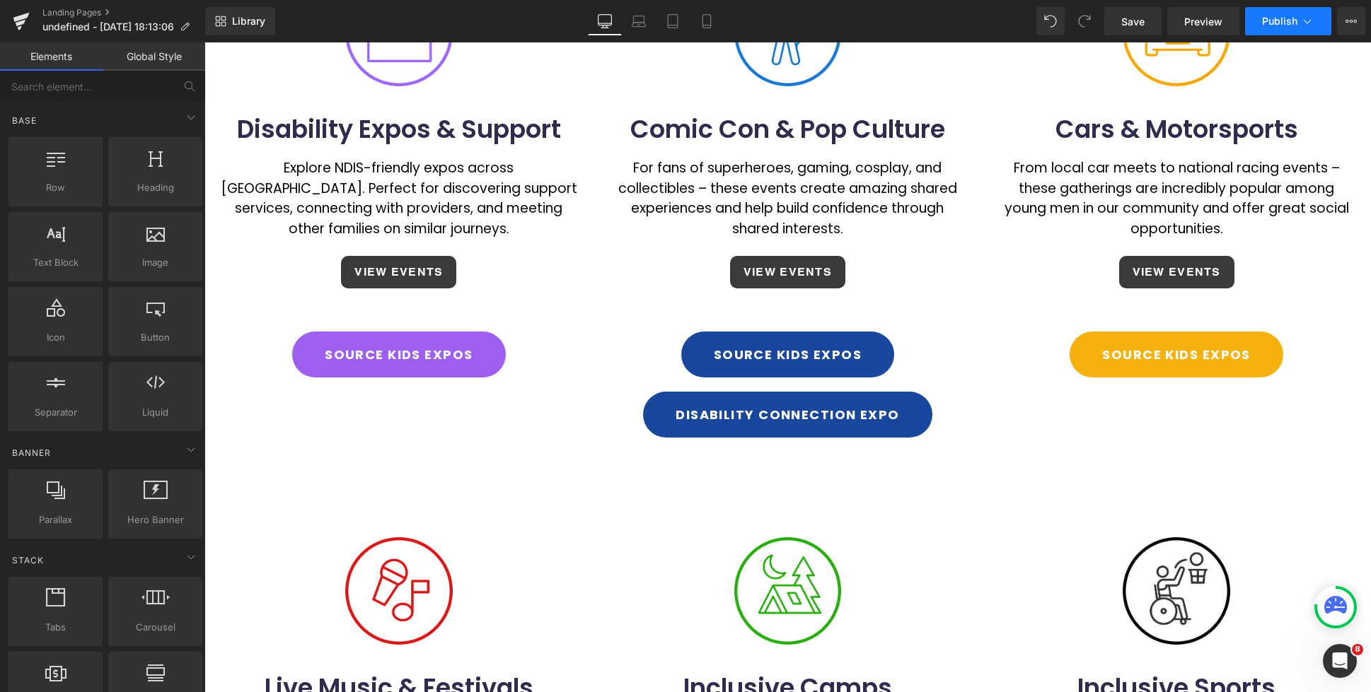
click at [1287, 28] on icon at bounding box center [1307, 21] width 14 height 14
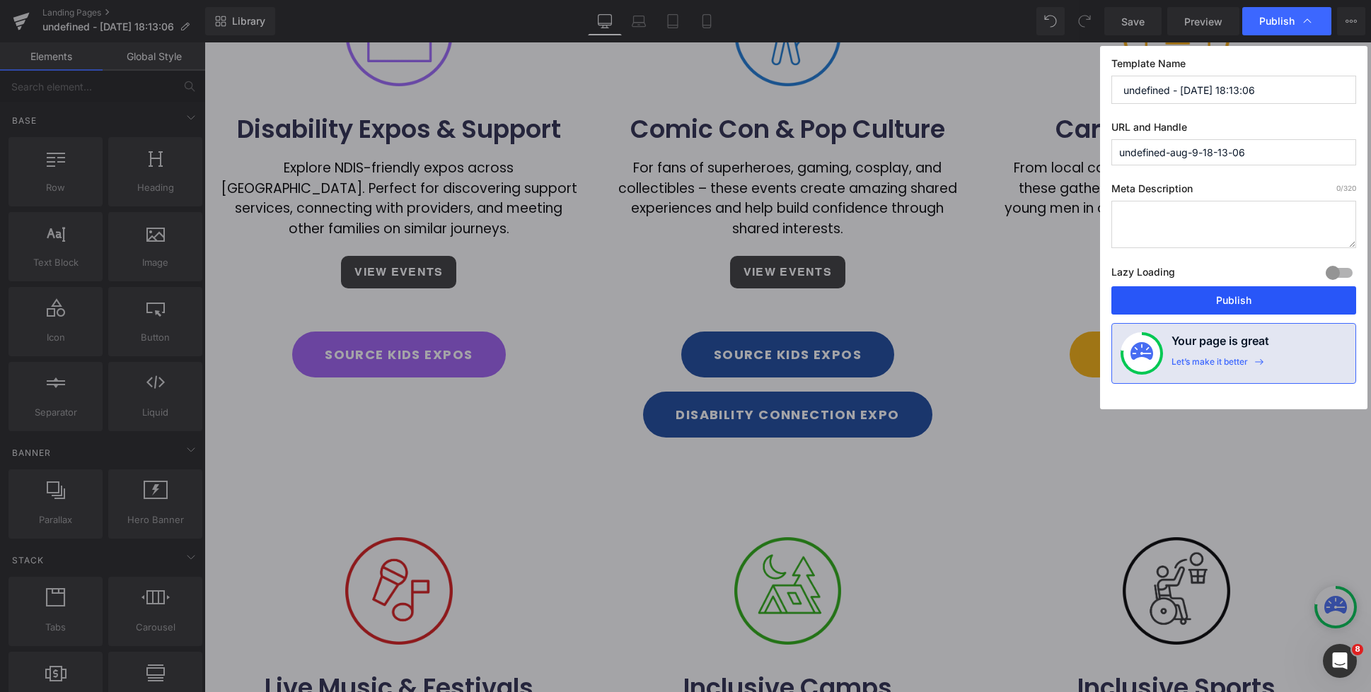
click at [1236, 299] on button "Publish" at bounding box center [1233, 300] width 245 height 28
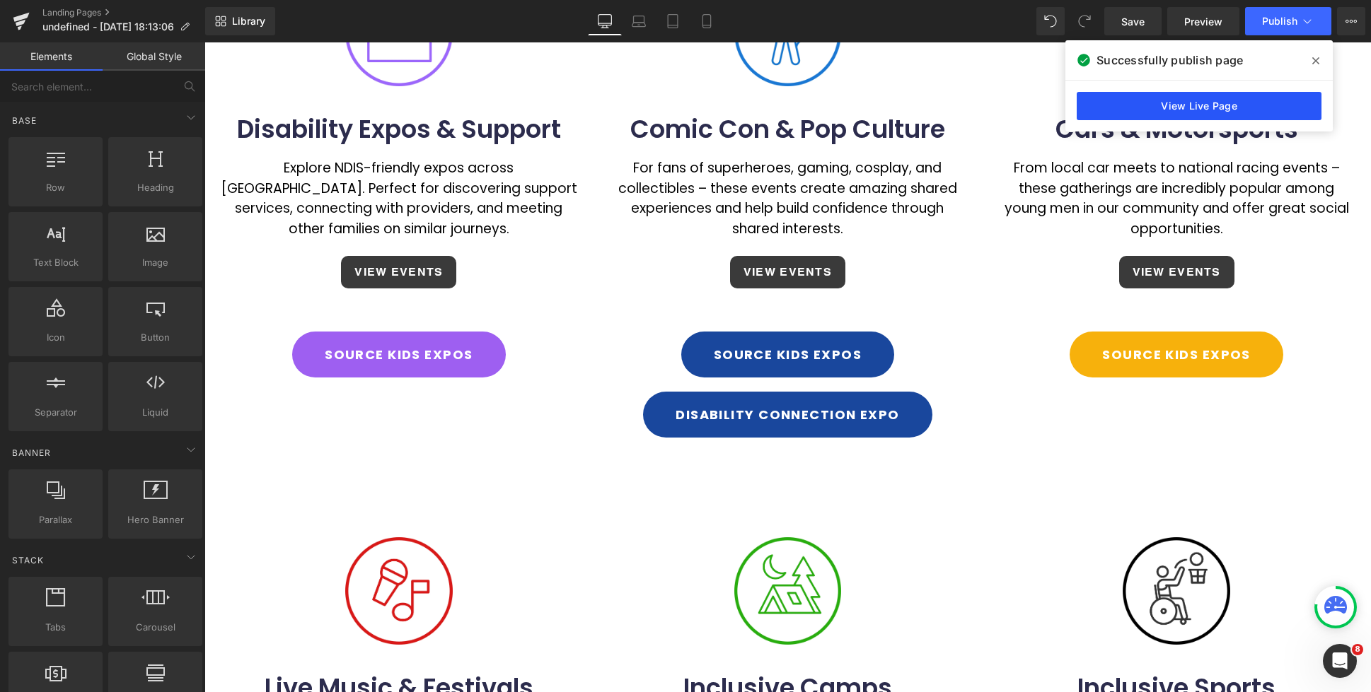
drag, startPoint x: 1202, startPoint y: 112, endPoint x: 995, endPoint y: 74, distance: 210.6
click at [1202, 112] on link "View Live Page" at bounding box center [1198, 106] width 245 height 28
